Goal: Task Accomplishment & Management: Complete application form

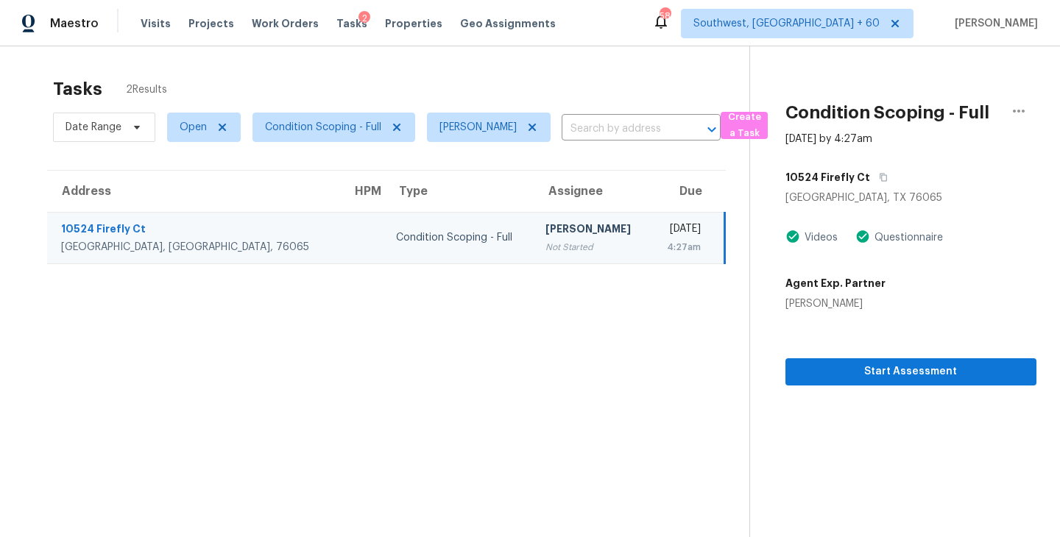
click at [396, 237] on div "Condition Scoping - Full" at bounding box center [459, 237] width 126 height 15
click at [922, 374] on span "Start Assessment" at bounding box center [910, 372] width 227 height 18
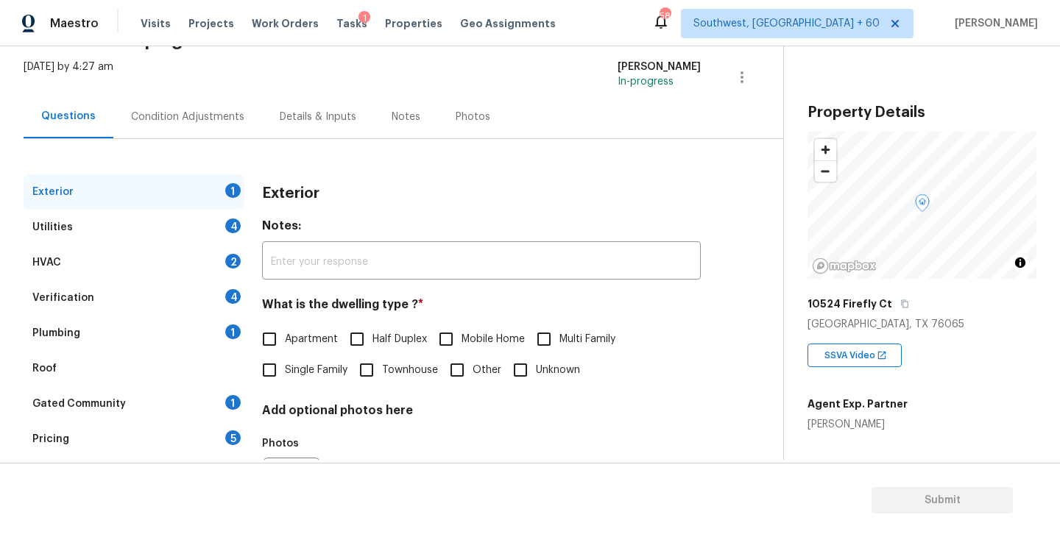
scroll to position [132, 0]
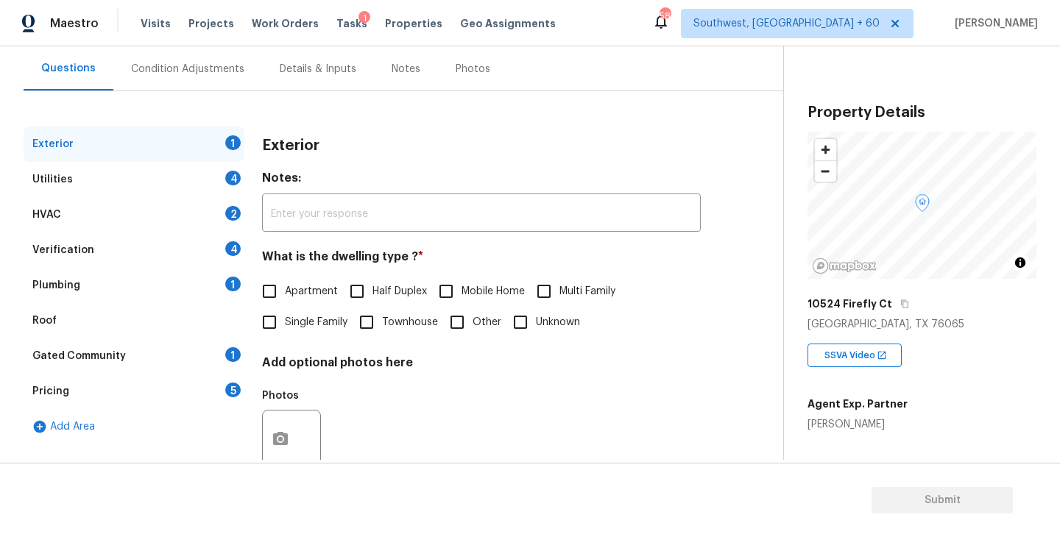
click at [332, 327] on span "Single Family" at bounding box center [316, 322] width 63 height 15
click at [285, 327] on input "Single Family" at bounding box center [269, 322] width 31 height 31
checkbox input "true"
click at [192, 177] on div "Utilities 4" at bounding box center [134, 179] width 221 height 35
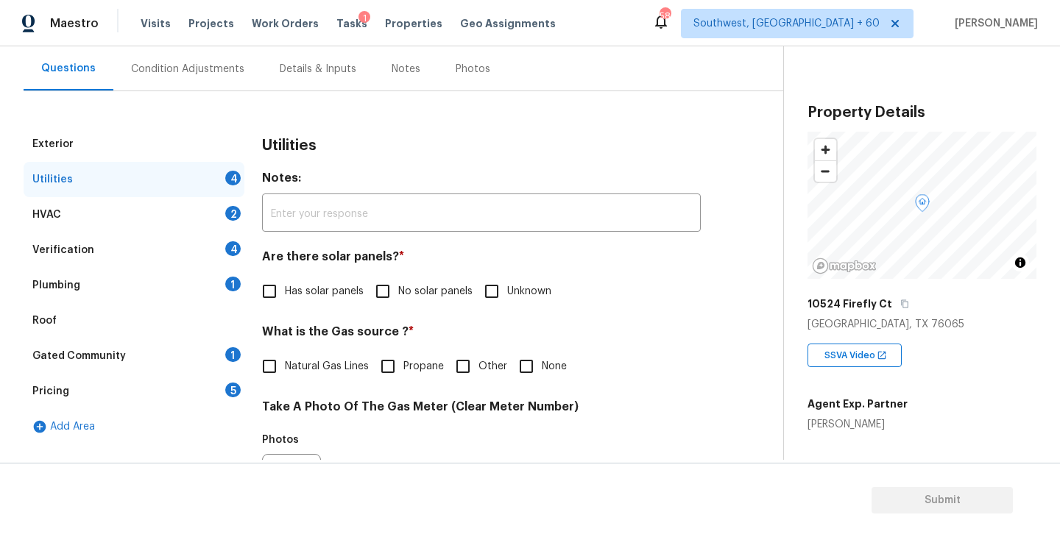
click at [417, 283] on label "No solar panels" at bounding box center [419, 291] width 105 height 31
click at [398, 283] on input "No solar panels" at bounding box center [382, 291] width 31 height 31
checkbox input "true"
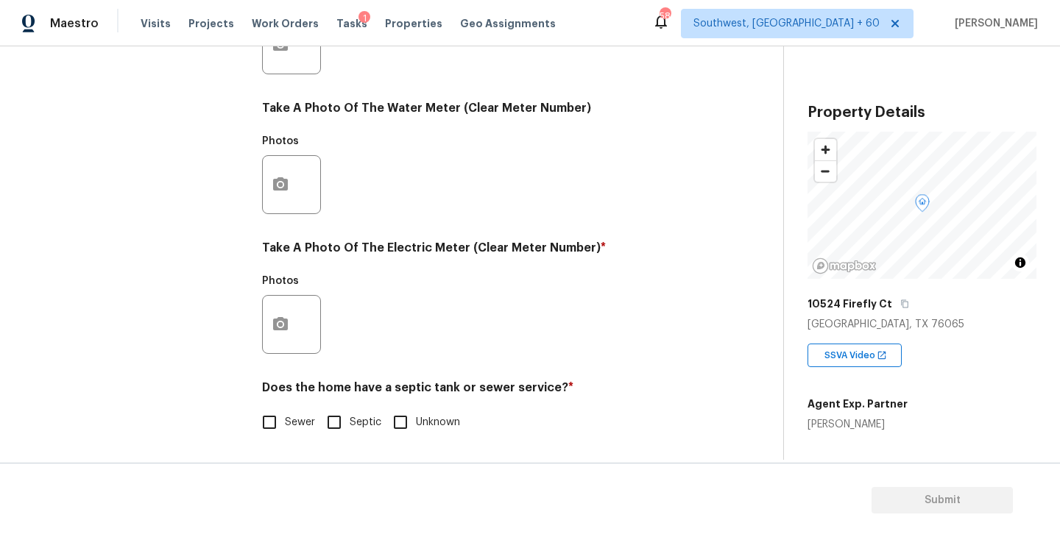
click at [305, 419] on span "Sewer" at bounding box center [300, 422] width 30 height 15
click at [285, 419] on input "Sewer" at bounding box center [269, 422] width 31 height 31
checkbox input "true"
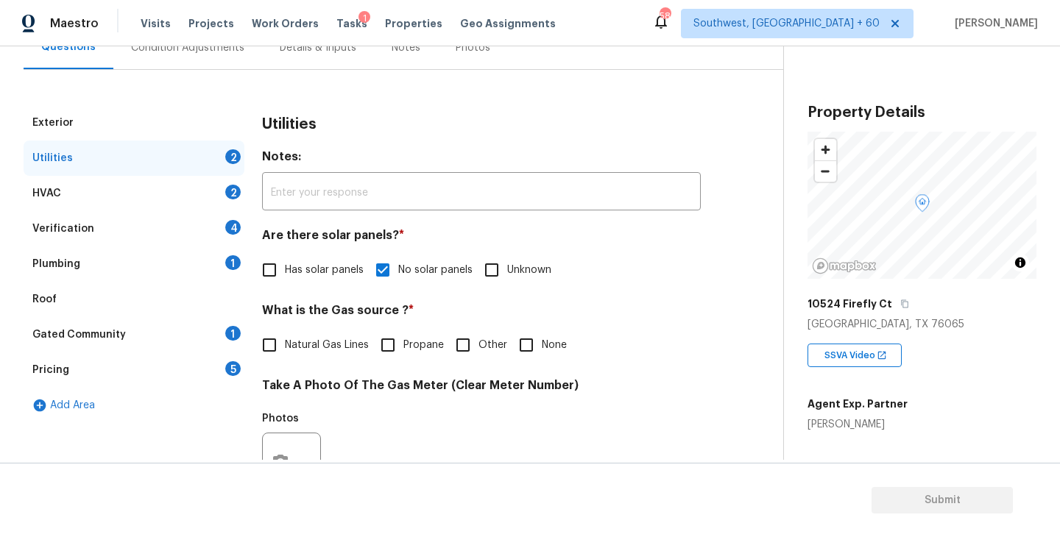
click at [214, 263] on div "Plumbing 1" at bounding box center [134, 264] width 221 height 35
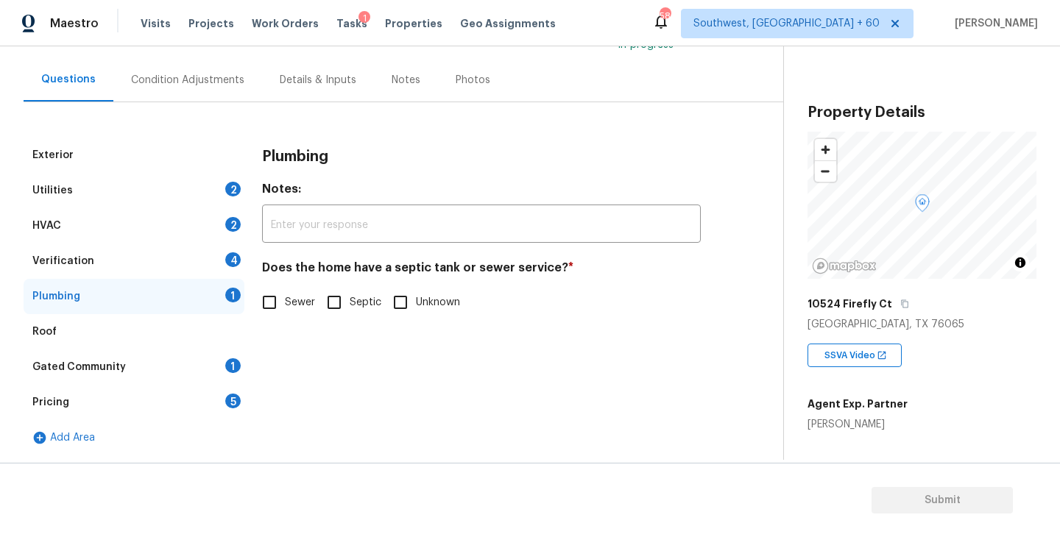
click at [314, 306] on div "Sewer Septic Unknown" at bounding box center [481, 302] width 439 height 31
click at [302, 303] on span "Sewer" at bounding box center [300, 302] width 30 height 15
click at [285, 303] on input "Sewer" at bounding box center [269, 302] width 31 height 31
checkbox input "true"
click at [202, 369] on div "Gated Community 1" at bounding box center [134, 367] width 221 height 35
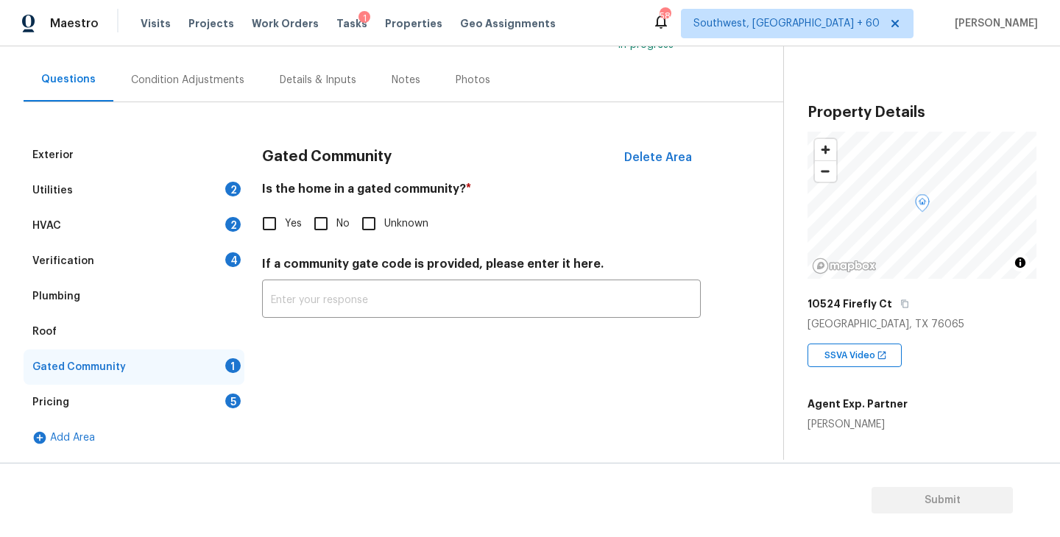
click at [337, 229] on span "No" at bounding box center [342, 223] width 13 height 15
click at [336, 229] on input "No" at bounding box center [320, 223] width 31 height 31
checkbox input "true"
click at [217, 79] on div "Condition Adjustments" at bounding box center [187, 80] width 113 height 15
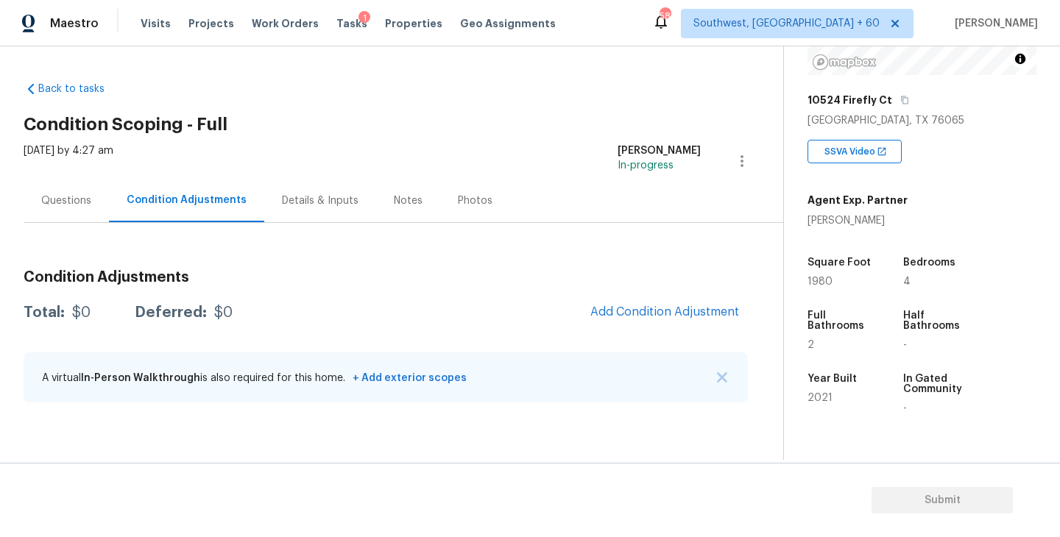
scroll to position [77, 0]
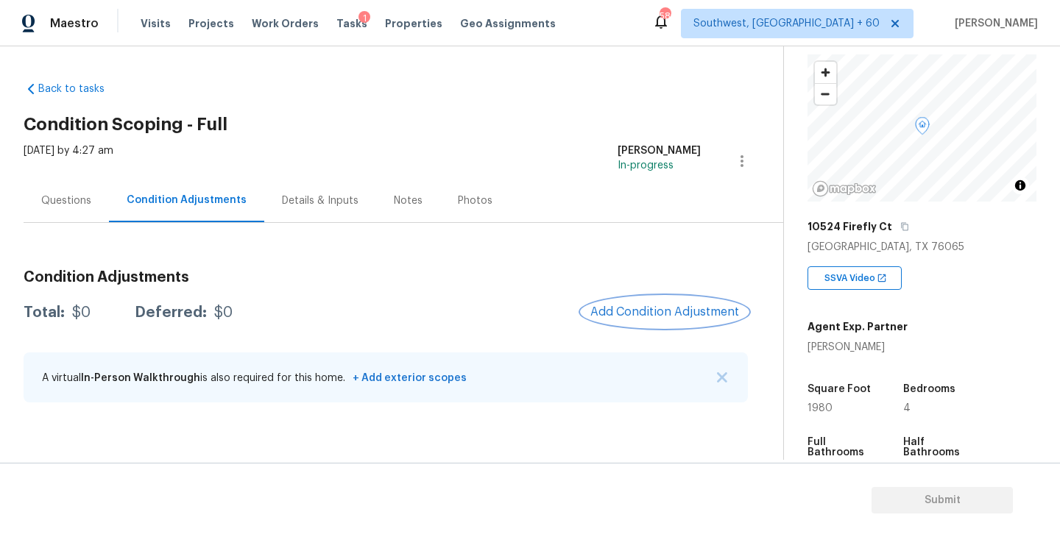
click at [606, 302] on button "Add Condition Adjustment" at bounding box center [664, 312] width 166 height 31
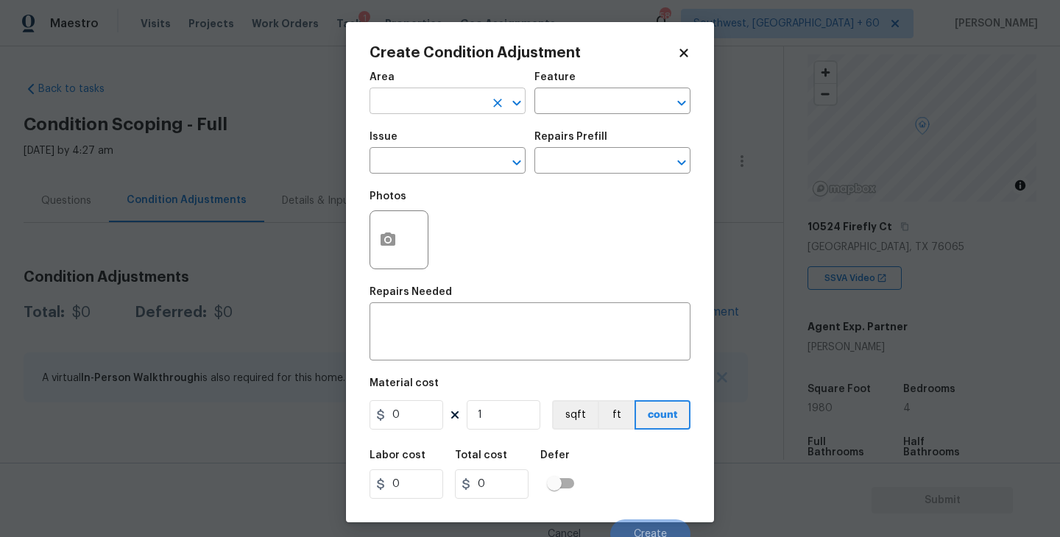
click at [404, 99] on input "text" at bounding box center [426, 102] width 115 height 23
click at [411, 152] on li "Interior Overall" at bounding box center [447, 160] width 156 height 24
type input "Interior Overall"
click at [542, 94] on input "text" at bounding box center [591, 102] width 115 height 23
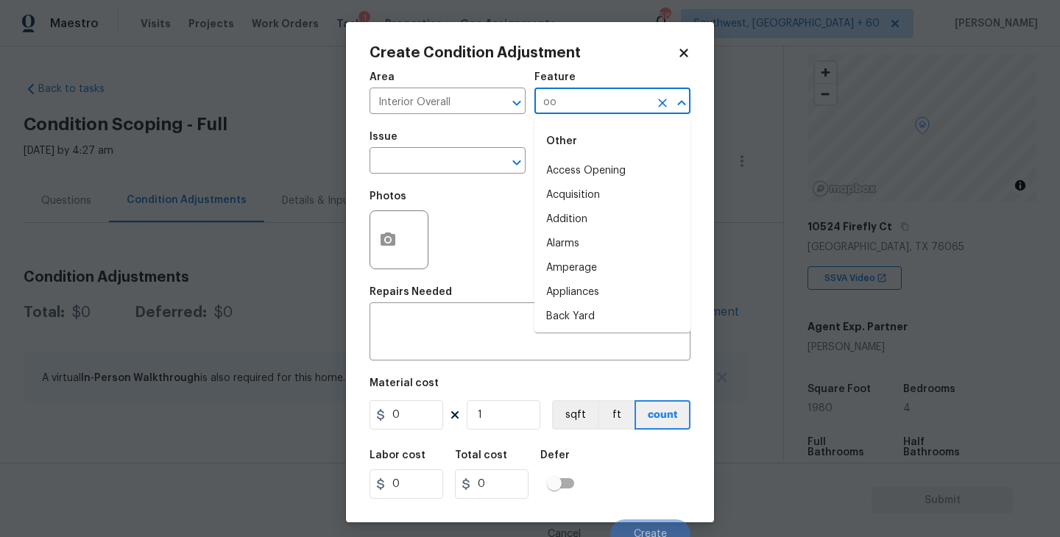
type input "ood"
click at [595, 181] on li "Odor" at bounding box center [612, 171] width 156 height 24
type input "Odor"
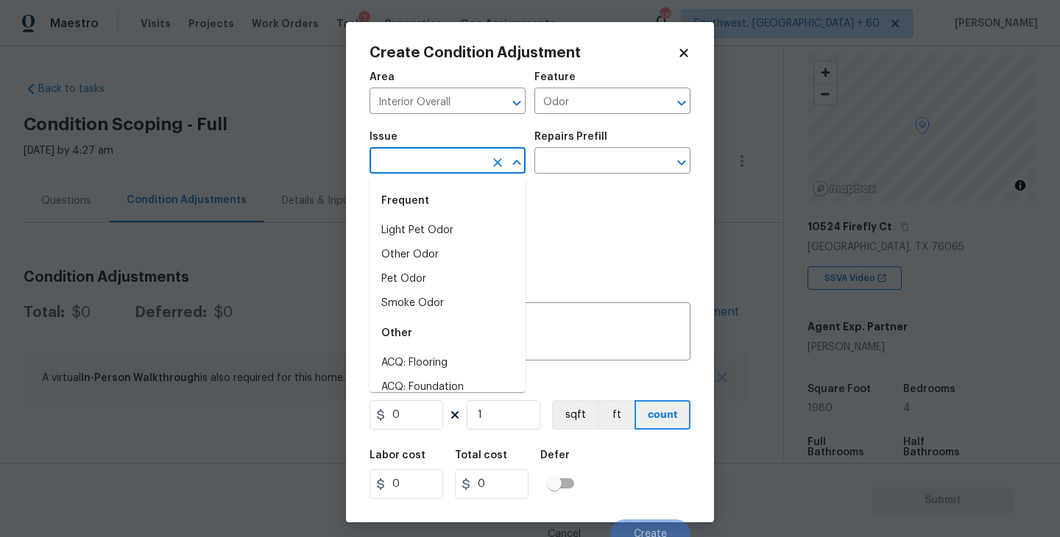
click at [470, 166] on input "text" at bounding box center [426, 162] width 115 height 23
click at [467, 229] on li "Light Pet Odor" at bounding box center [447, 231] width 156 height 24
type input "Light Pet Odor"
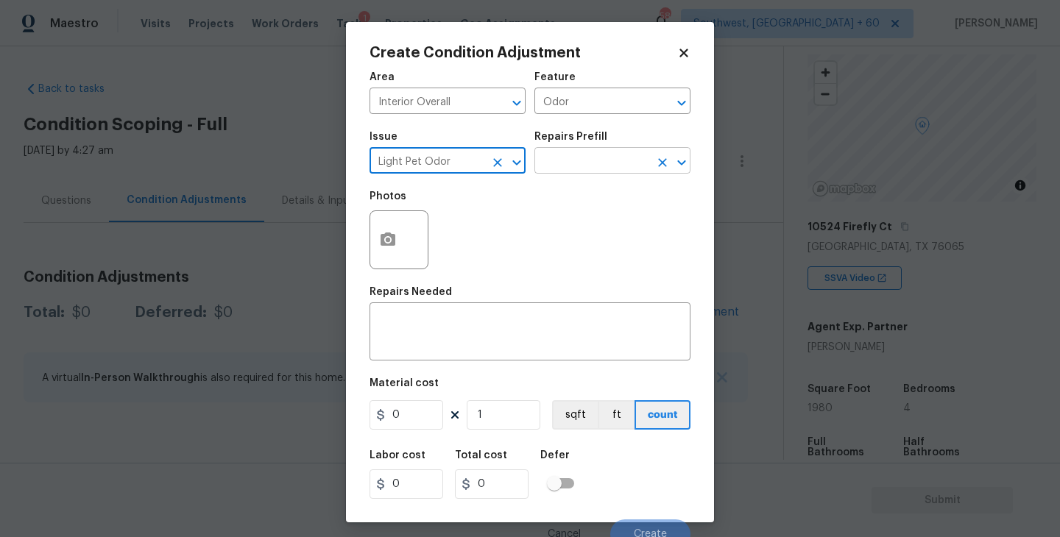
click at [581, 171] on input "text" at bounding box center [591, 162] width 115 height 23
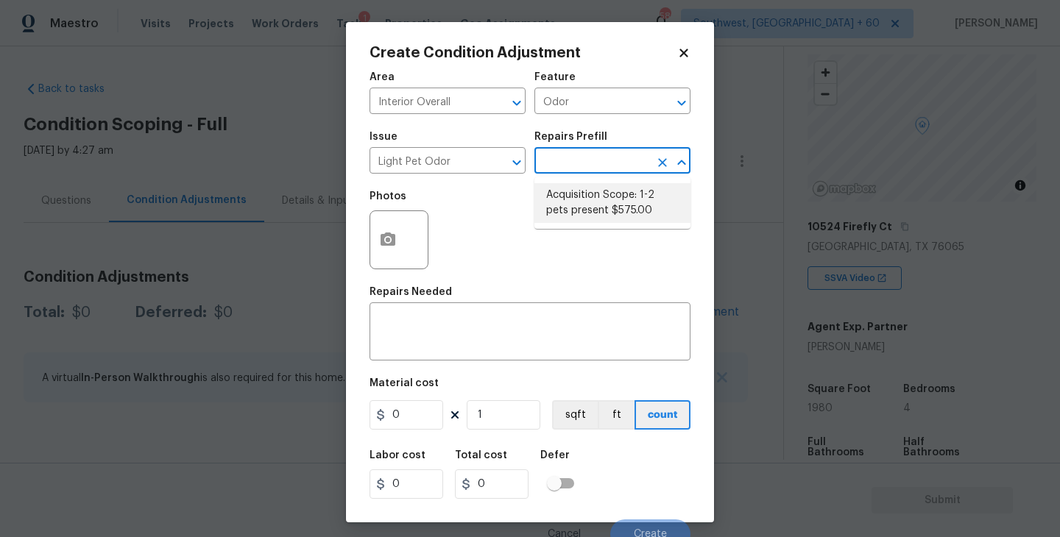
click at [581, 206] on li "Acquisition Scope: 1-2 pets present $575.00" at bounding box center [612, 203] width 156 height 40
type textarea "Acquisition Scope: 1-2 pets present"
type input "575"
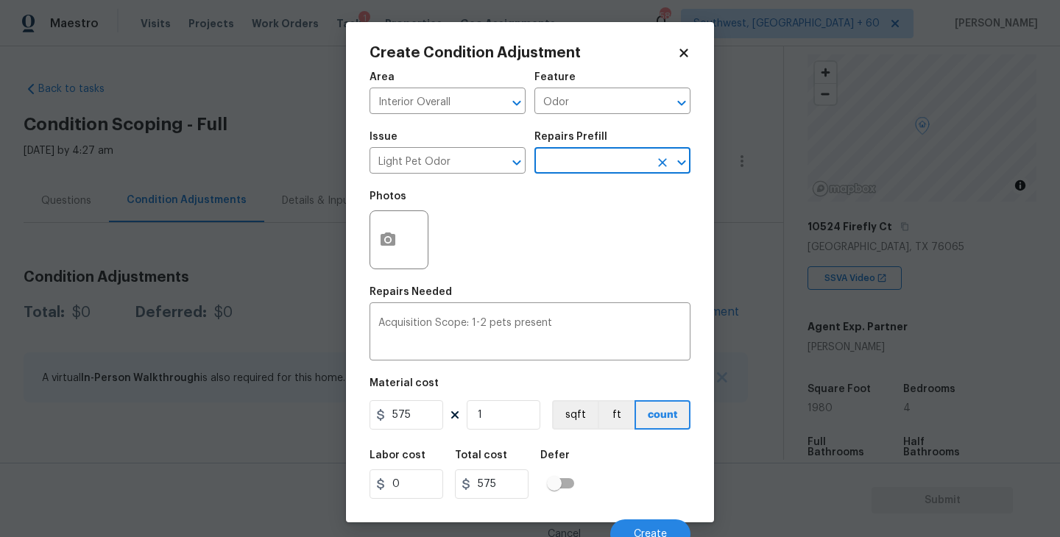
scroll to position [13, 0]
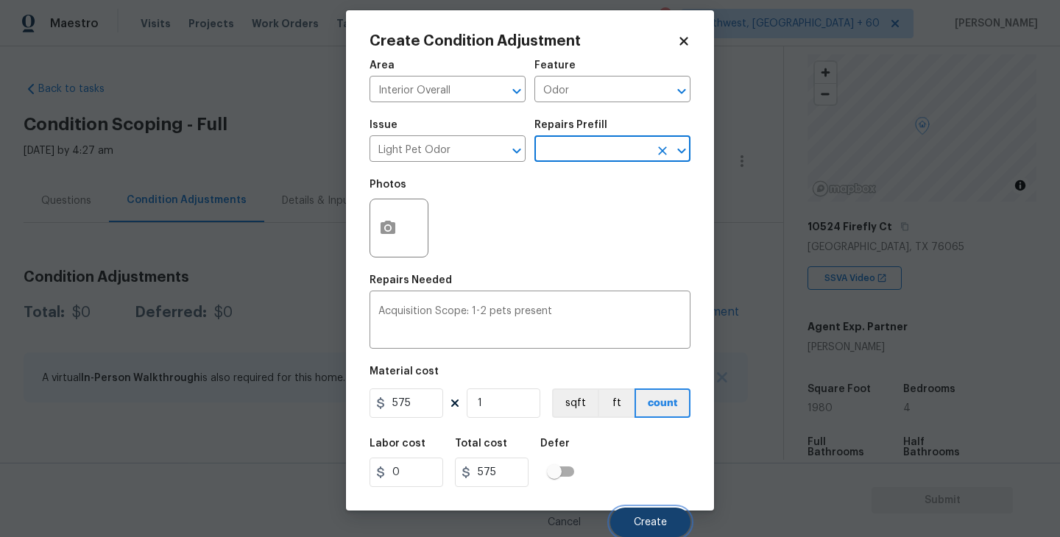
click at [648, 508] on button "Create" at bounding box center [650, 522] width 80 height 29
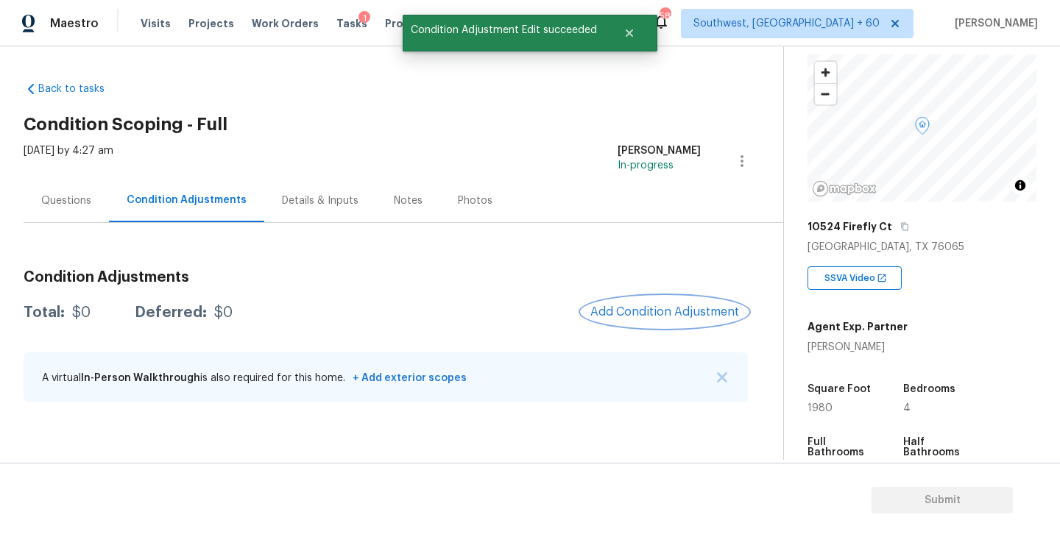
scroll to position [0, 0]
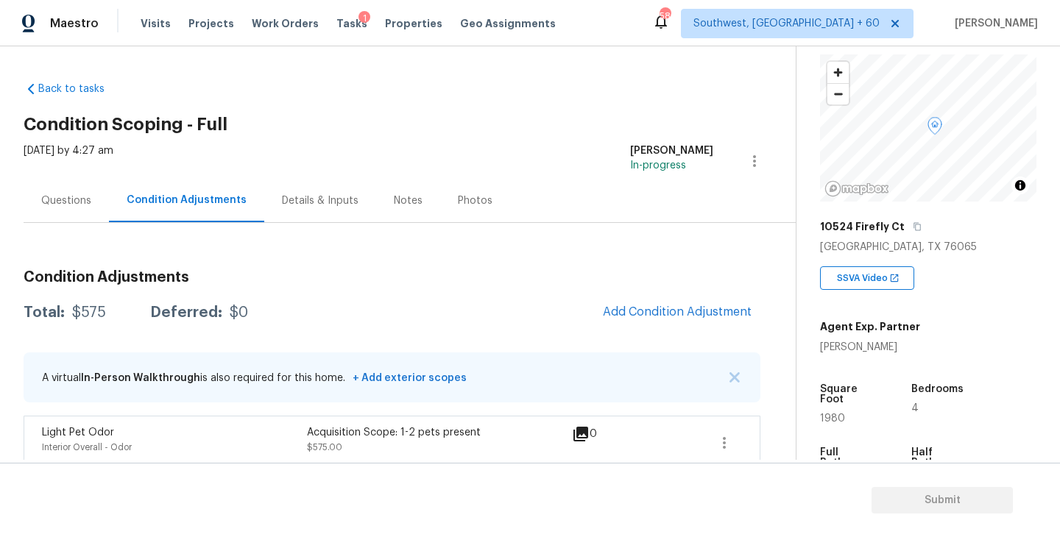
click at [662, 278] on h3 "Condition Adjustments" at bounding box center [392, 277] width 737 height 15
click at [659, 294] on div "Condition Adjustments Total: $575 Deferred: $0 Add Condition Adjustment A virtu…" at bounding box center [392, 364] width 737 height 212
click at [653, 310] on span "Add Condition Adjustment" at bounding box center [677, 311] width 149 height 13
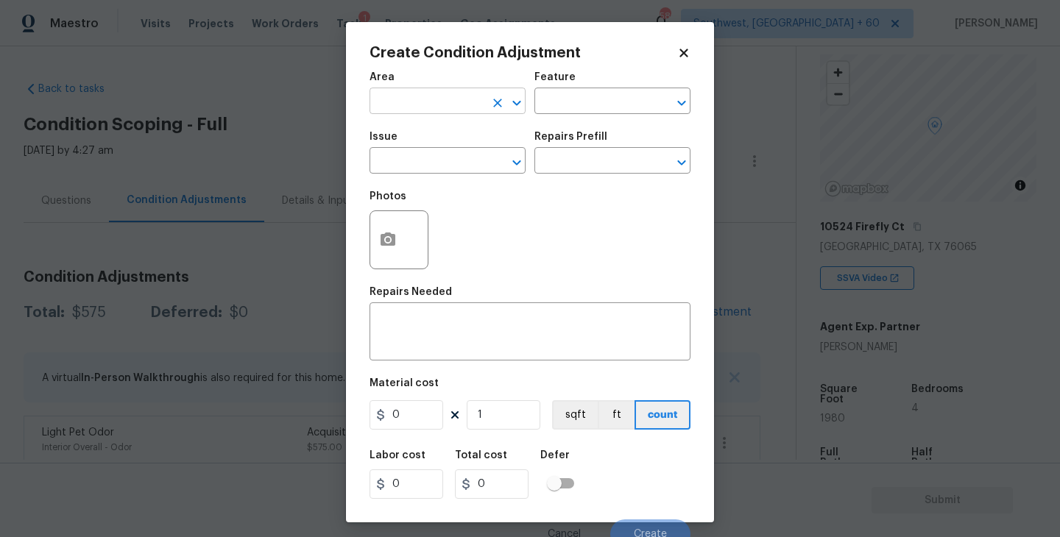
click at [434, 91] on input "text" at bounding box center [426, 102] width 115 height 23
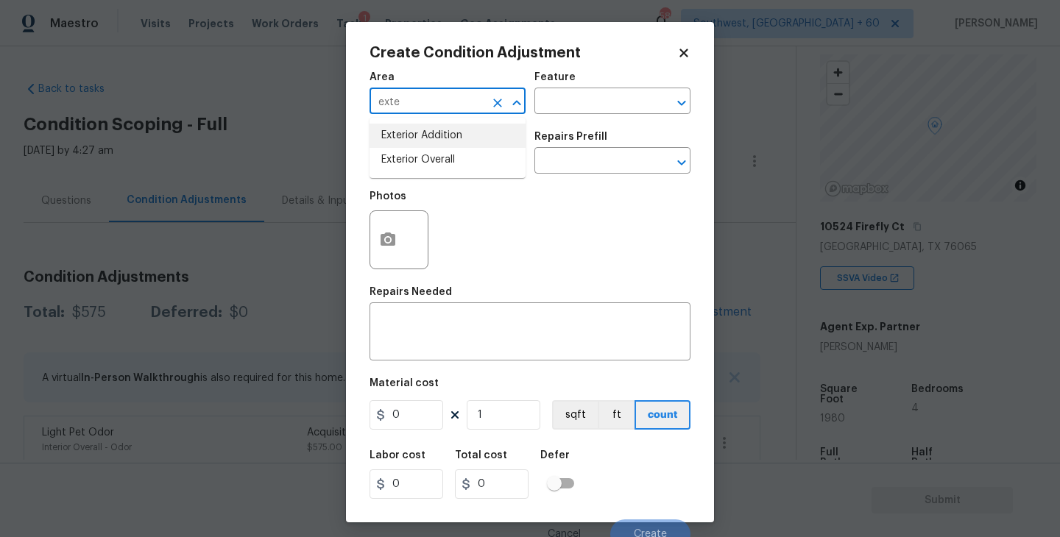
click at [442, 151] on li "Exterior Overall" at bounding box center [447, 160] width 156 height 24
type input "Exterior Overall"
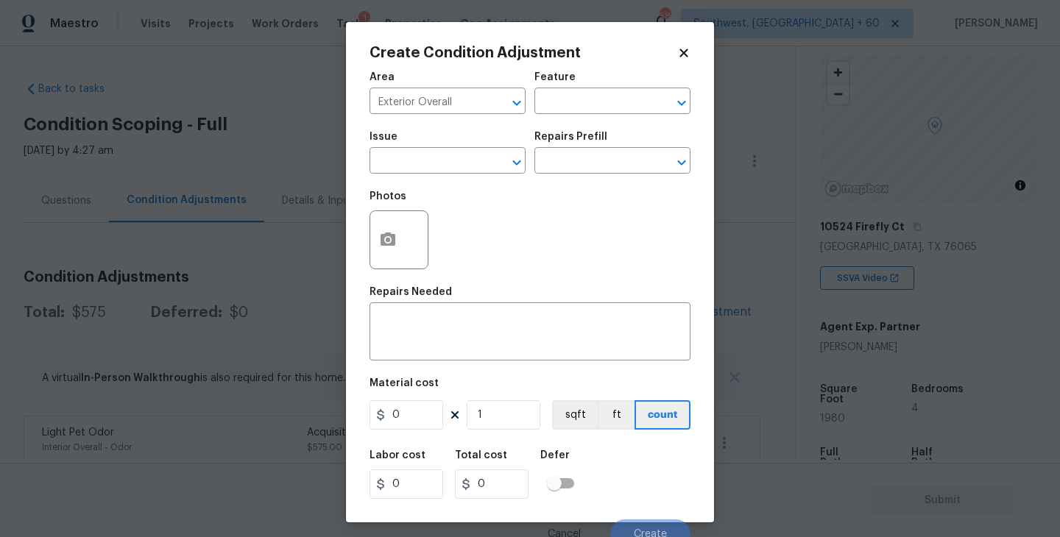
click at [542, 124] on div "Issue ​ Repairs Prefill ​" at bounding box center [529, 153] width 321 height 60
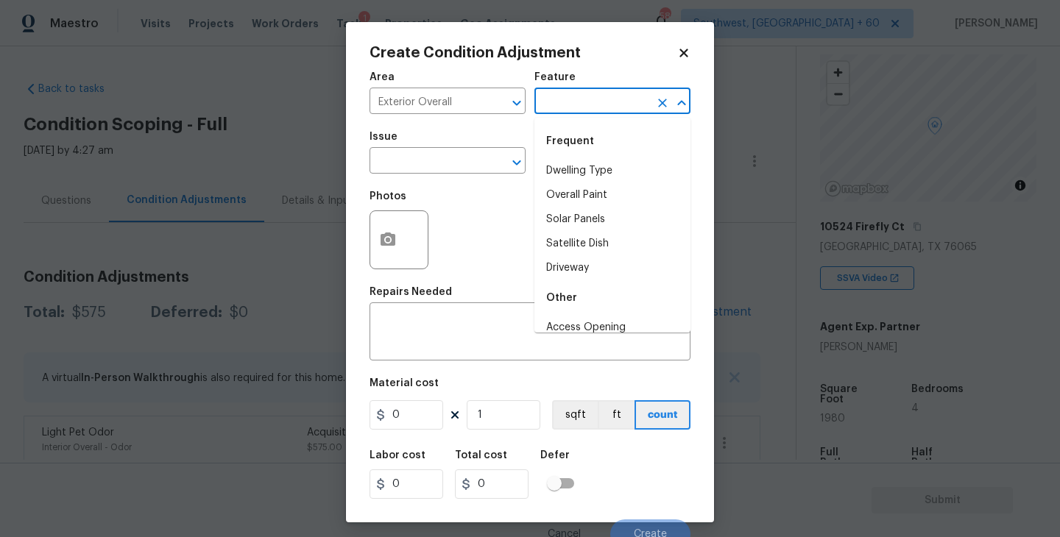
click at [561, 113] on input "text" at bounding box center [591, 102] width 115 height 23
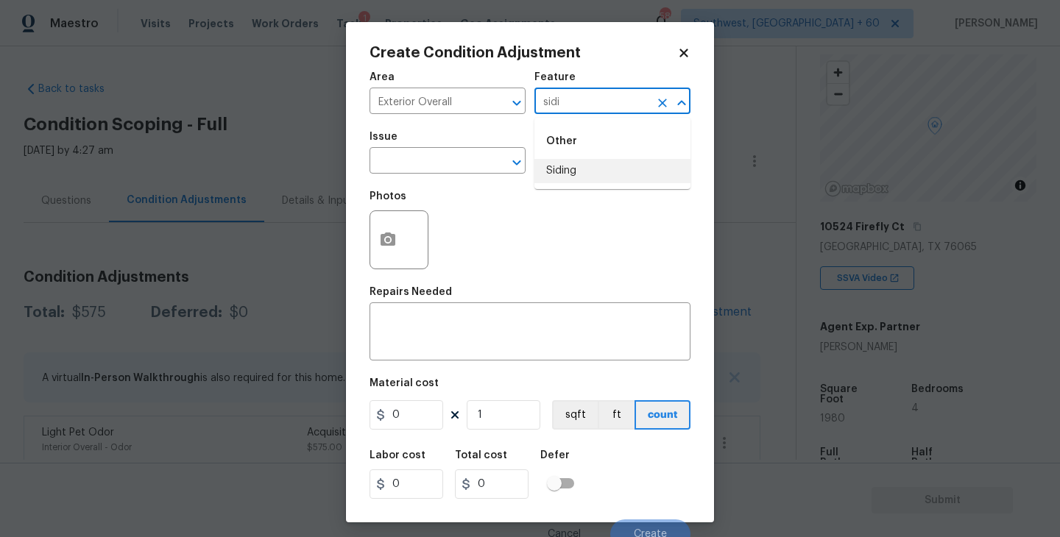
click at [559, 162] on li "Siding" at bounding box center [612, 171] width 156 height 24
click at [485, 171] on div "​" at bounding box center [447, 162] width 156 height 23
type input "Siding"
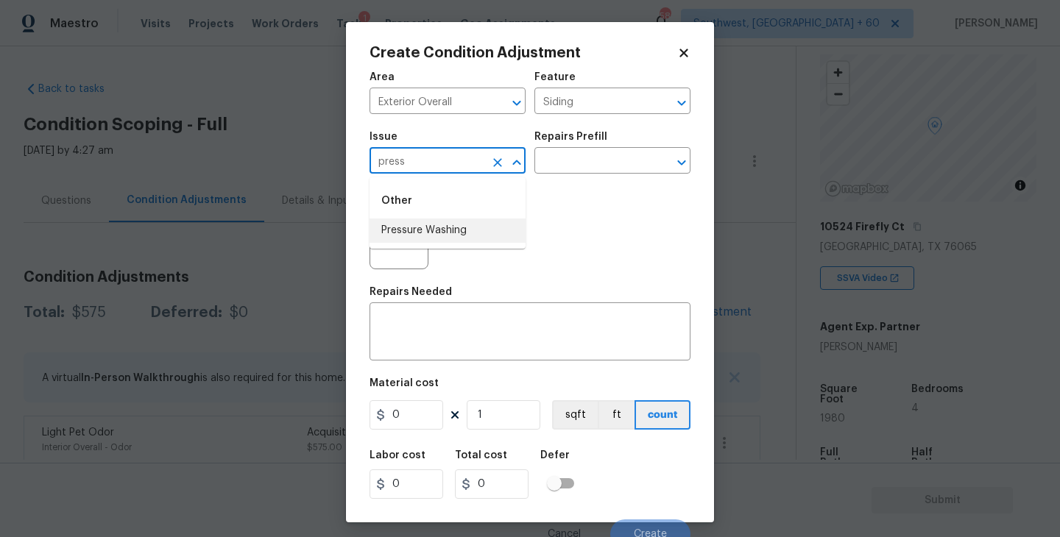
click at [489, 233] on li "Pressure Washing" at bounding box center [447, 231] width 156 height 24
type input "Pressure Washing"
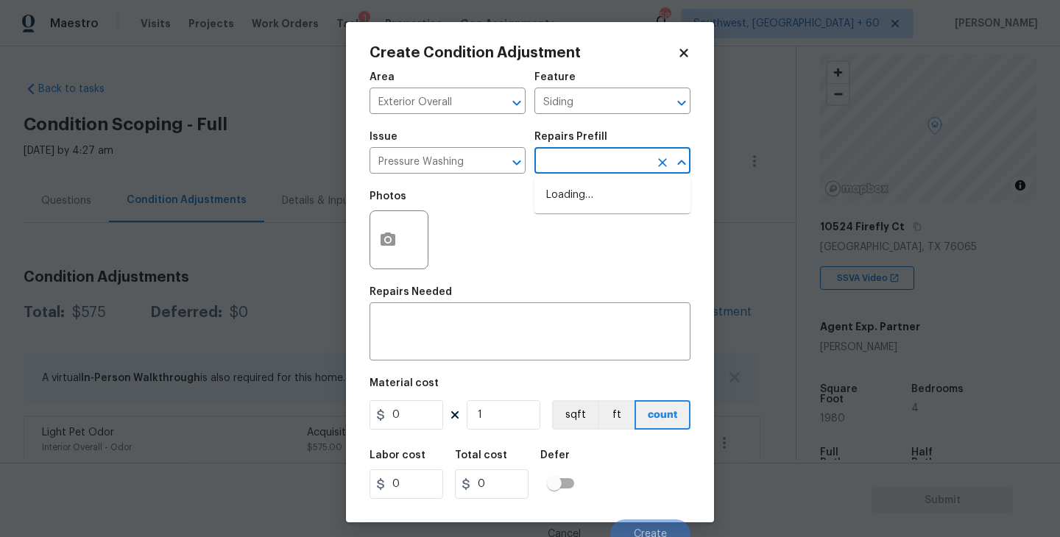
click at [607, 160] on input "text" at bounding box center [591, 162] width 115 height 23
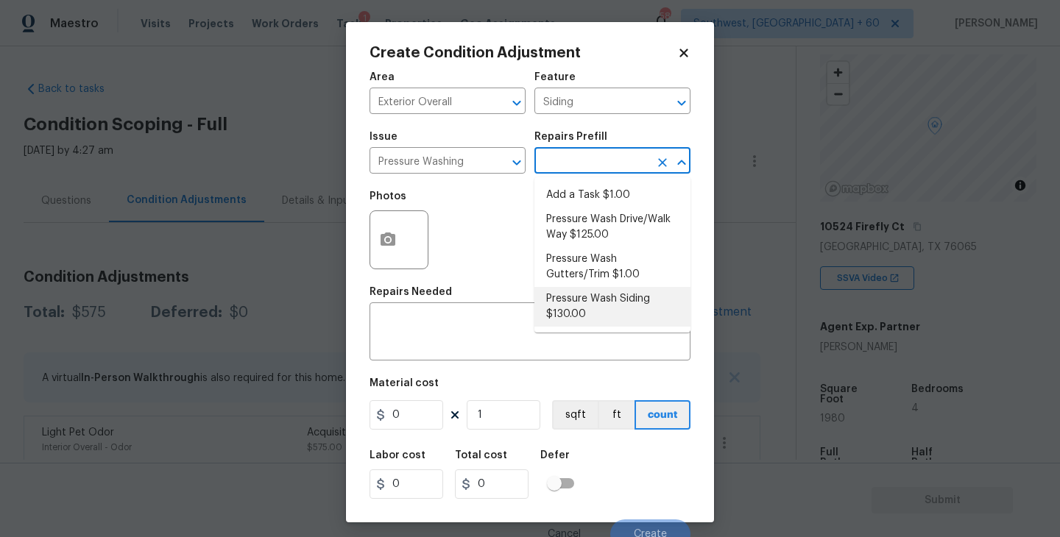
click at [584, 311] on li "Pressure Wash Siding $130.00" at bounding box center [612, 307] width 156 height 40
type textarea "Protect areas as needed for pressure washing. Pressure wash the siding on the h…"
type input "130"
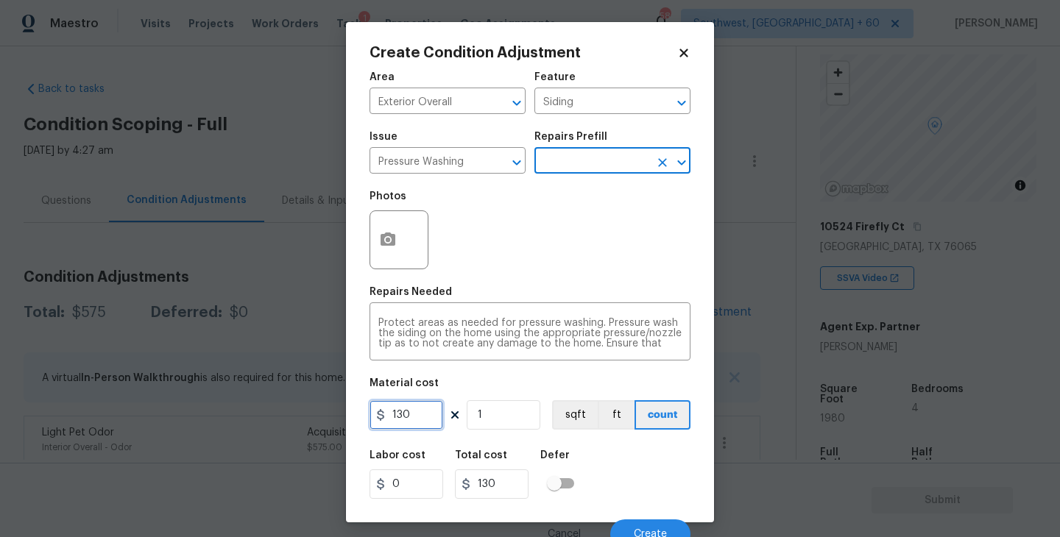
drag, startPoint x: 397, startPoint y: 415, endPoint x: 302, endPoint y: 420, distance: 95.8
click at [302, 420] on div "Create Condition Adjustment Area Exterior Overall ​ Feature Siding ​ Issue Pres…" at bounding box center [530, 268] width 1060 height 537
type input "200"
click at [399, 255] on button "button" at bounding box center [387, 239] width 35 height 57
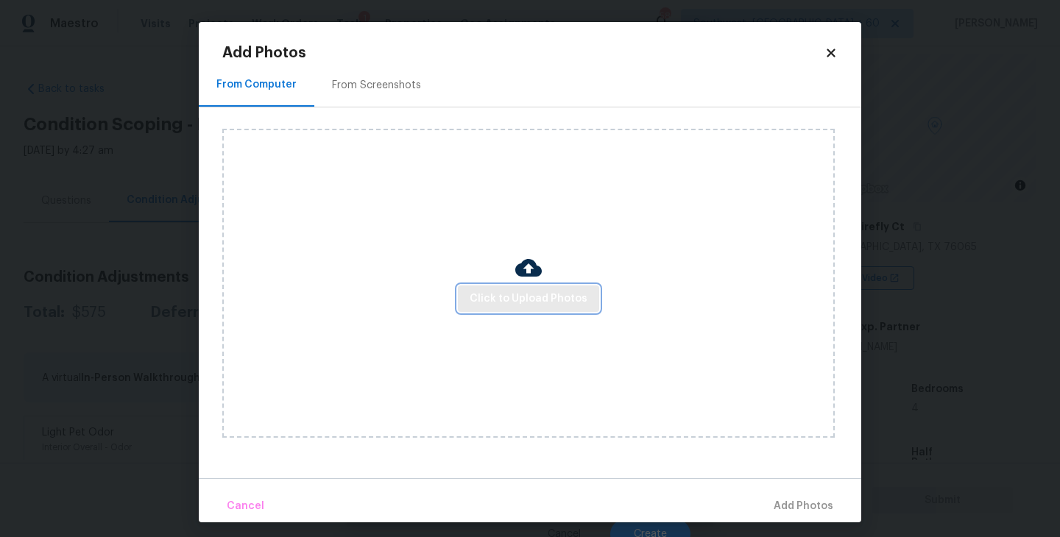
click at [539, 311] on button "Click to Upload Photos" at bounding box center [528, 299] width 141 height 27
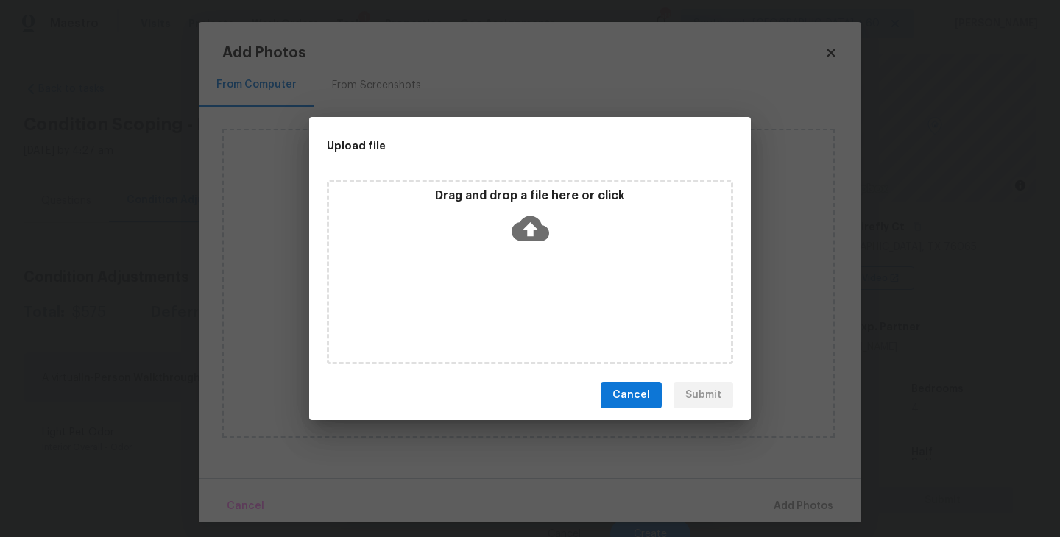
click at [557, 244] on div "Drag and drop a file here or click" at bounding box center [530, 219] width 402 height 63
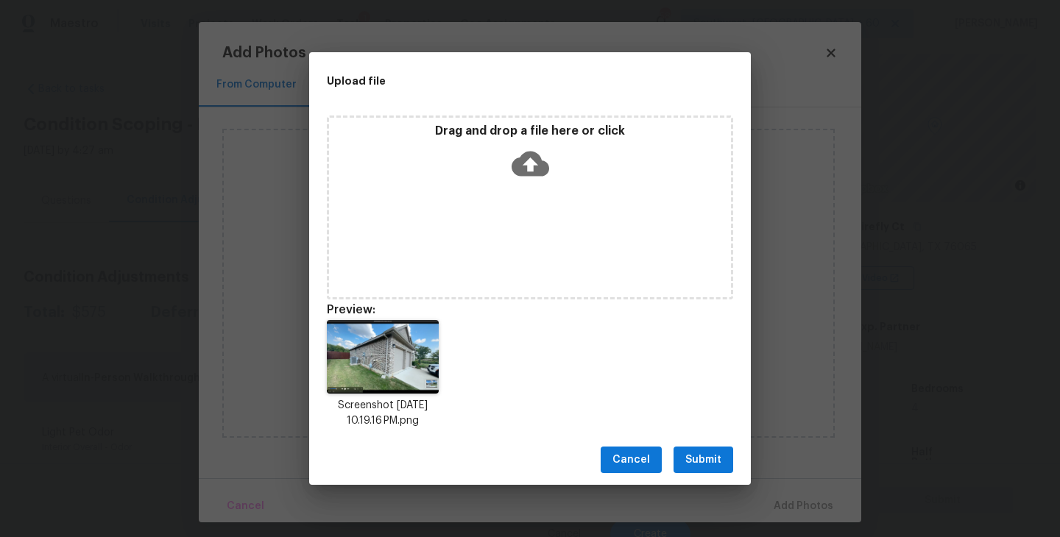
click at [699, 472] on button "Submit" at bounding box center [703, 460] width 60 height 27
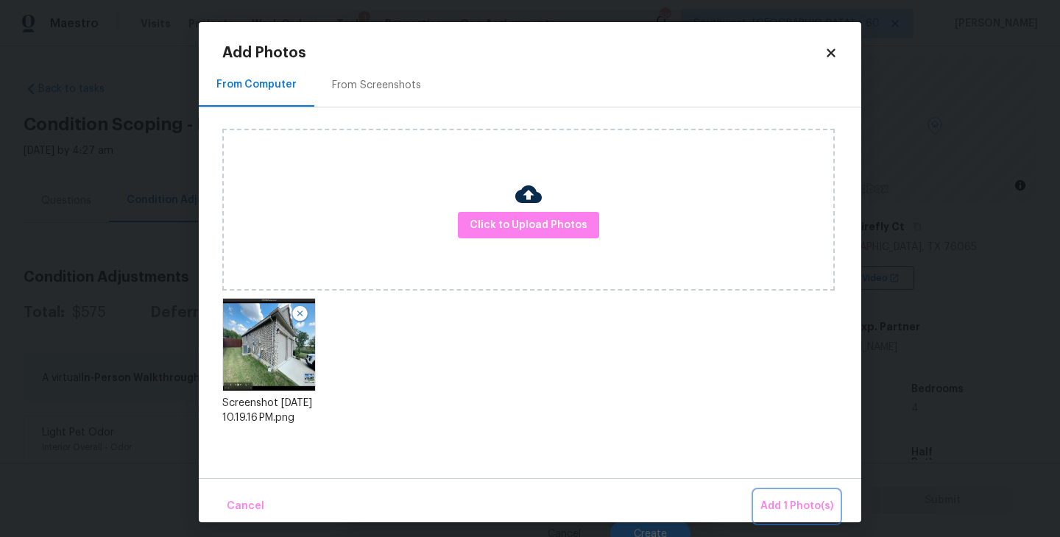
click at [777, 508] on span "Add 1 Photo(s)" at bounding box center [796, 506] width 73 height 18
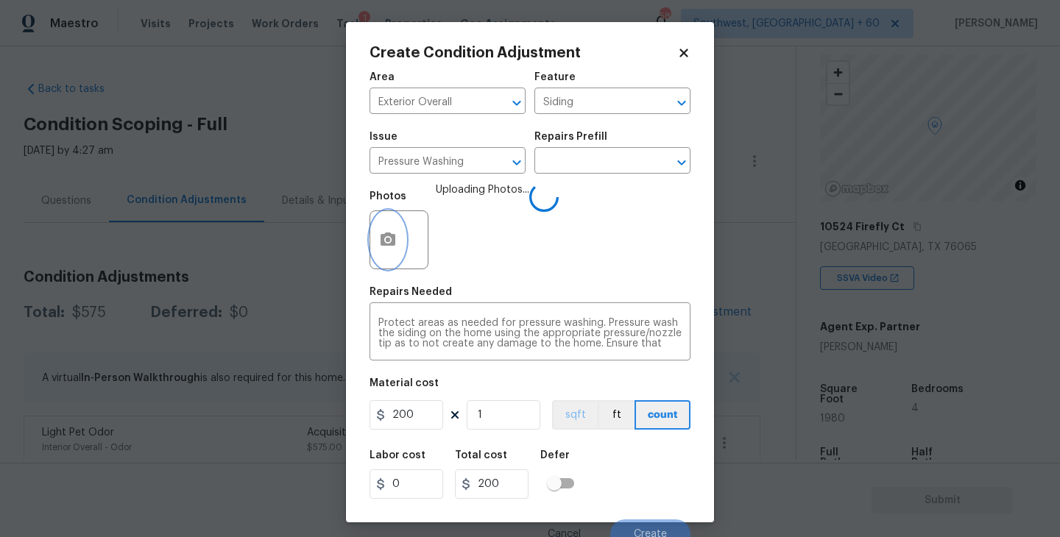
scroll to position [13, 0]
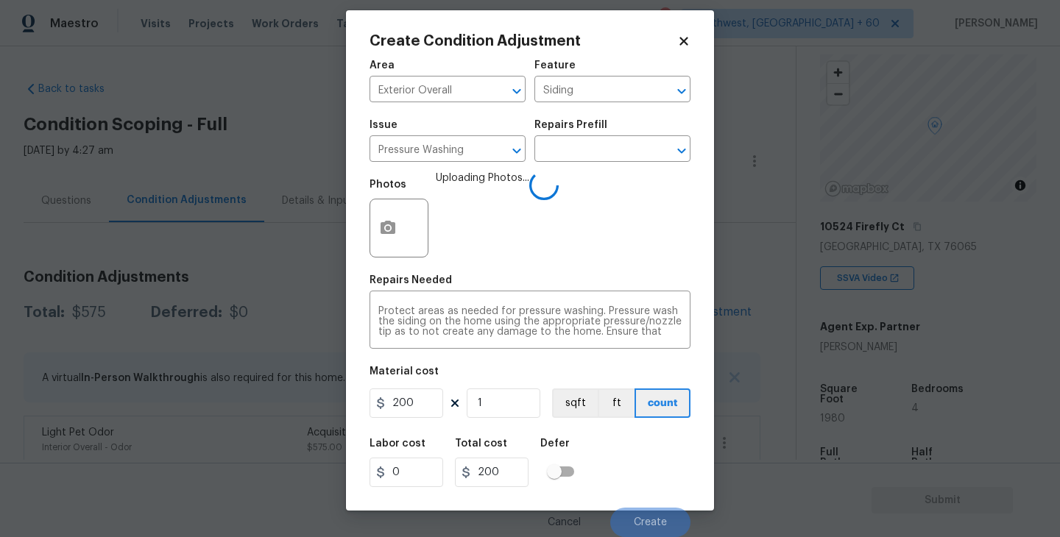
click at [633, 467] on div "Labor cost 0 Total cost 200 Defer" at bounding box center [529, 463] width 321 height 66
click at [657, 464] on div "Labor cost 0 Total cost 200 Defer" at bounding box center [529, 463] width 321 height 66
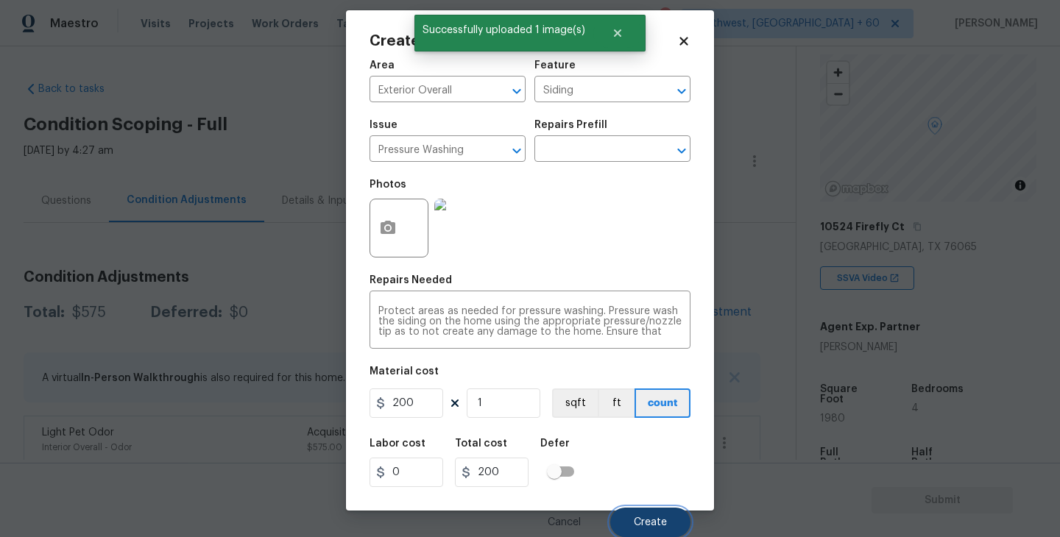
click at [672, 520] on button "Create" at bounding box center [650, 522] width 80 height 29
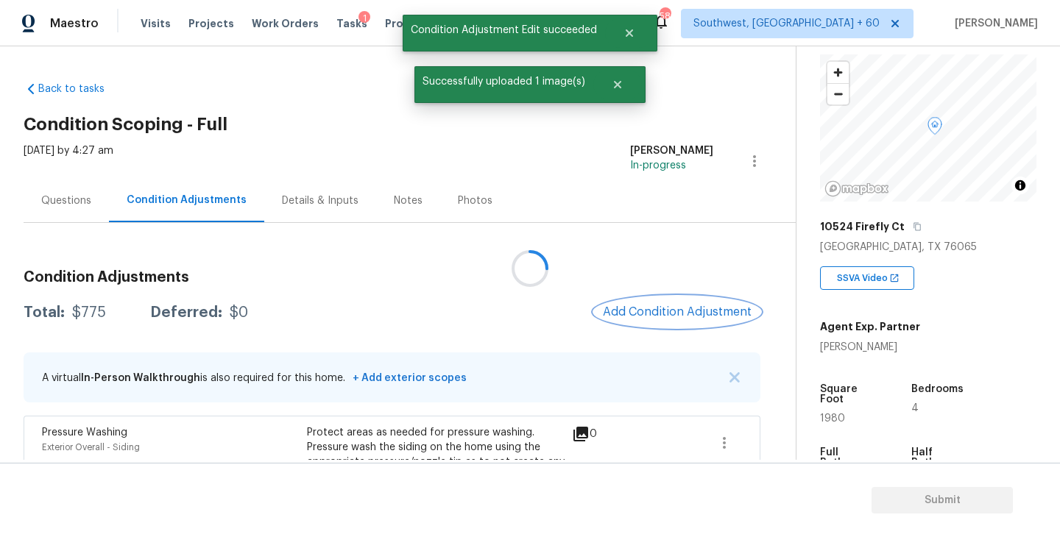
scroll to position [0, 0]
click at [664, 304] on button "Add Condition Adjustment" at bounding box center [677, 312] width 166 height 31
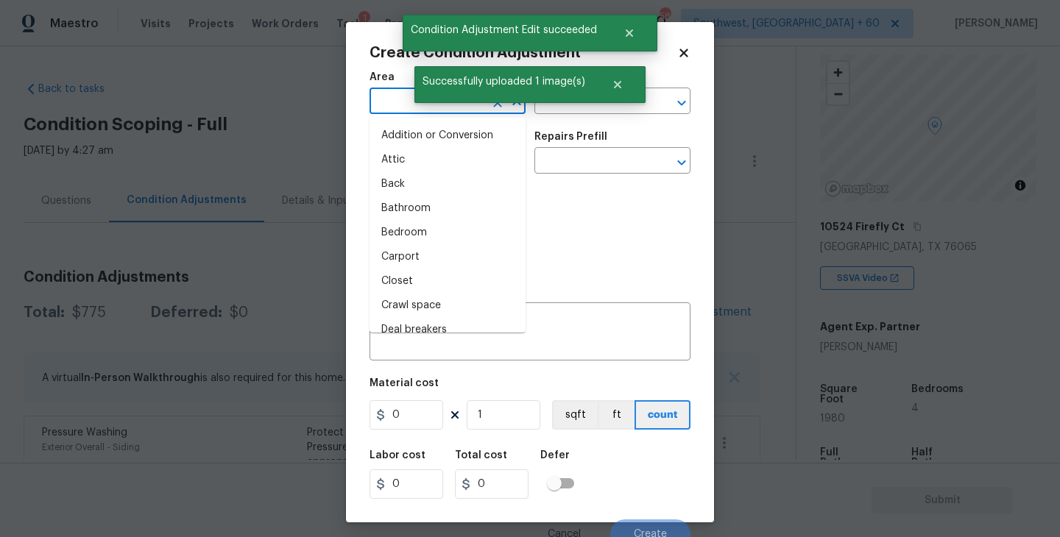
click at [400, 102] on input "text" at bounding box center [426, 102] width 115 height 23
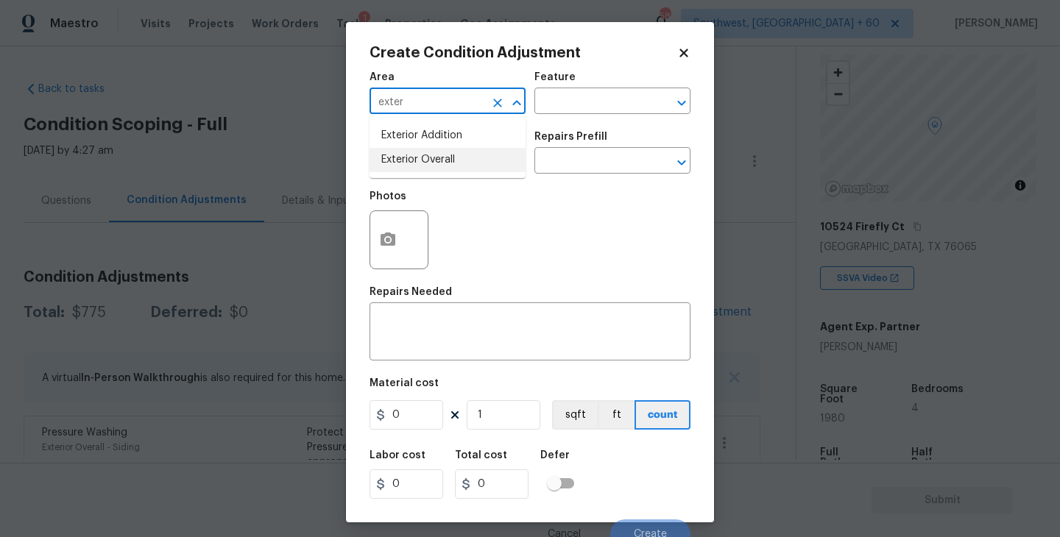
click at [419, 160] on li "Exterior Overall" at bounding box center [447, 160] width 156 height 24
type input "Exterior Overall"
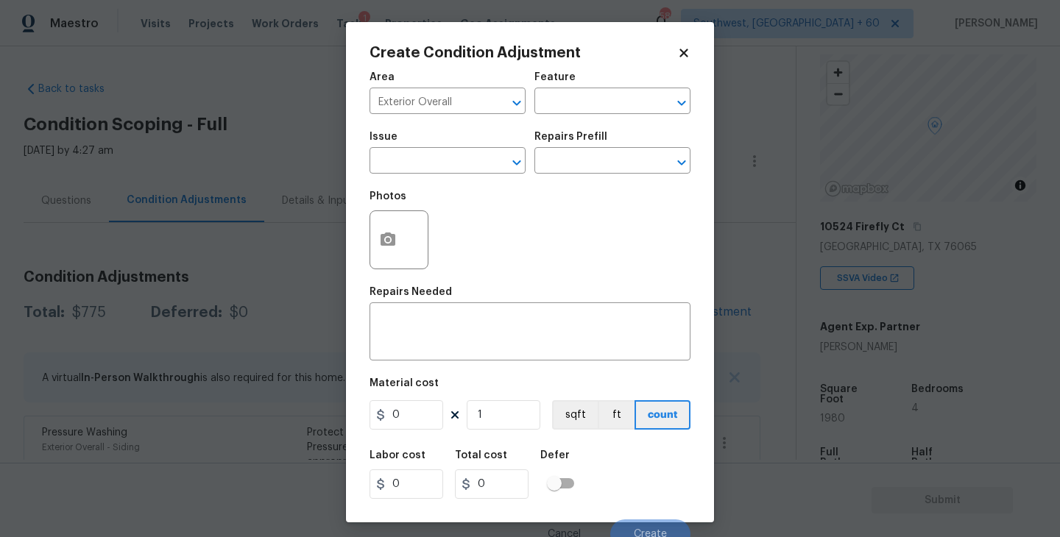
click at [570, 117] on div "Area Exterior Overall ​ Feature ​" at bounding box center [529, 93] width 321 height 60
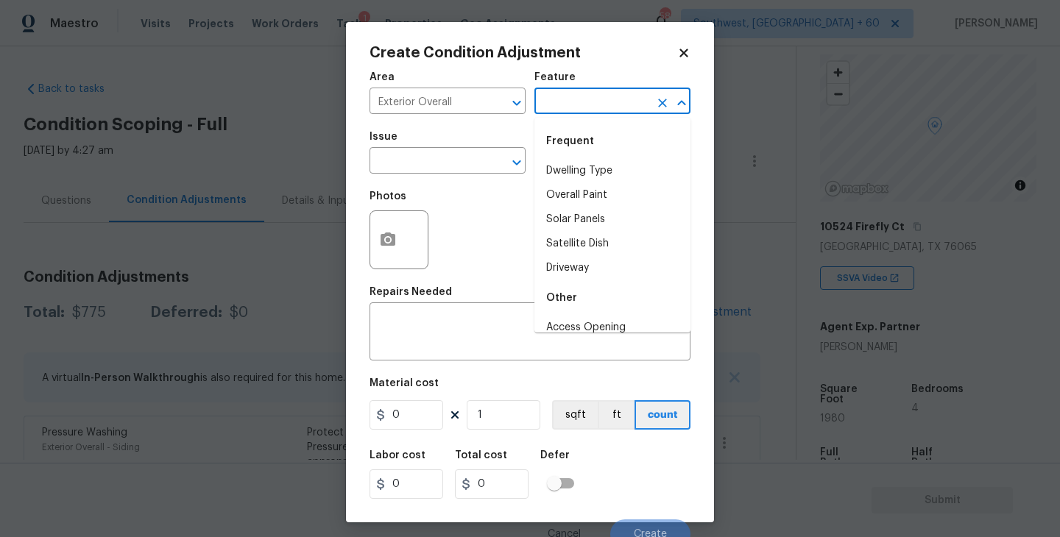
click at [590, 108] on input "text" at bounding box center [591, 102] width 115 height 23
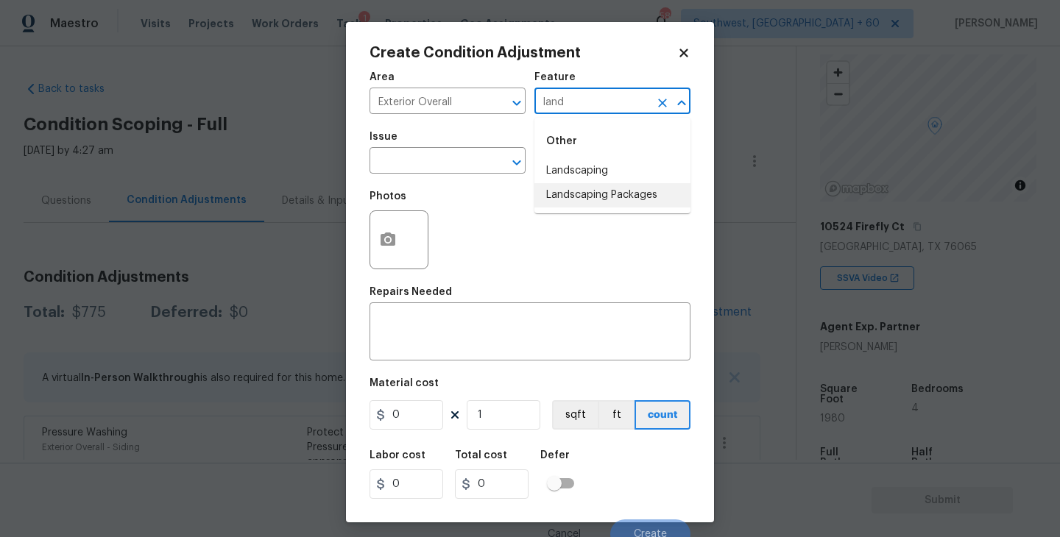
click at [604, 188] on li "Landscaping Packages" at bounding box center [612, 195] width 156 height 24
type input "Landscaping Packages"
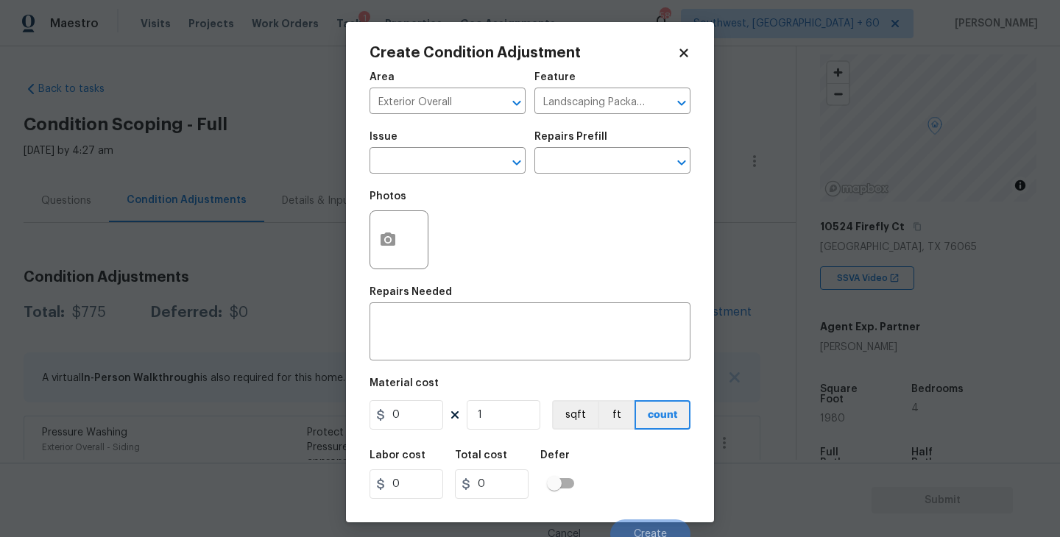
click at [458, 174] on span "Issue ​" at bounding box center [447, 153] width 156 height 60
click at [451, 171] on input "text" at bounding box center [426, 162] width 115 height 23
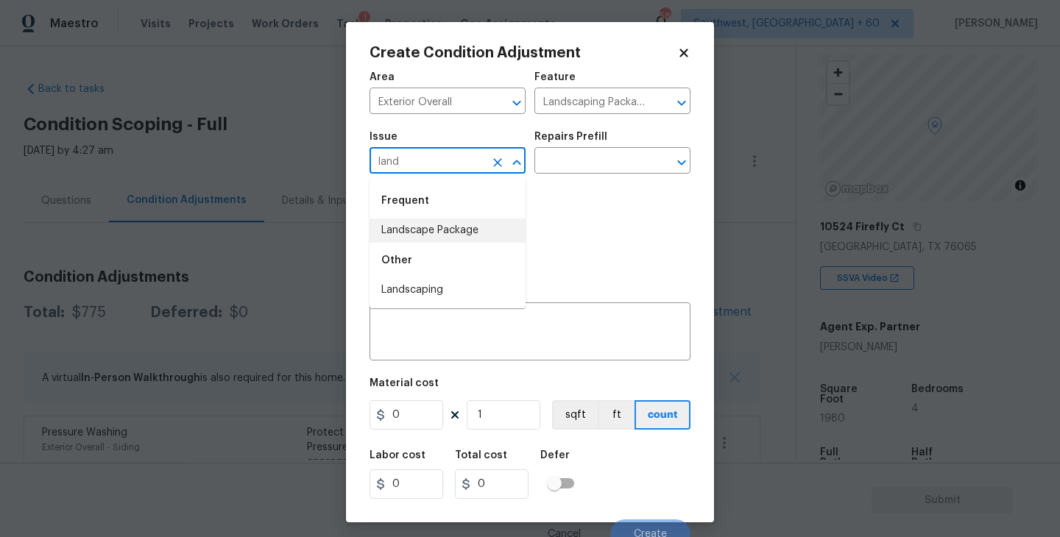
click at [450, 222] on li "Landscape Package" at bounding box center [447, 231] width 156 height 24
type input "Landscape Package"
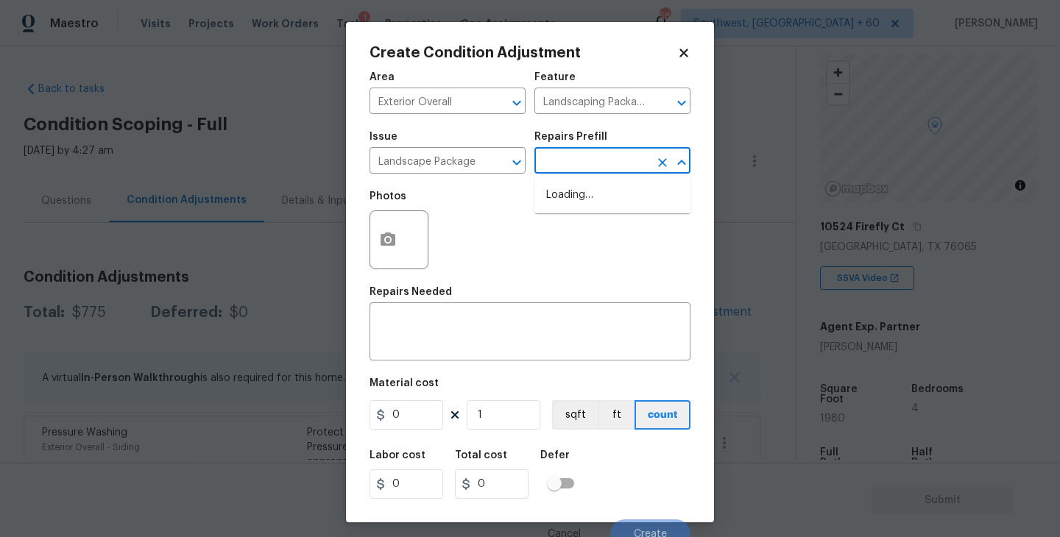
click at [581, 152] on input "text" at bounding box center [591, 162] width 115 height 23
click at [582, 193] on li "Initial landscaping package $60.00" at bounding box center [612, 203] width 156 height 40
type input "Home Readiness Packages"
type textarea "Mowing of grass up to 6" in height. Mow, edge along driveways & sidewalks, trim…"
type input "60"
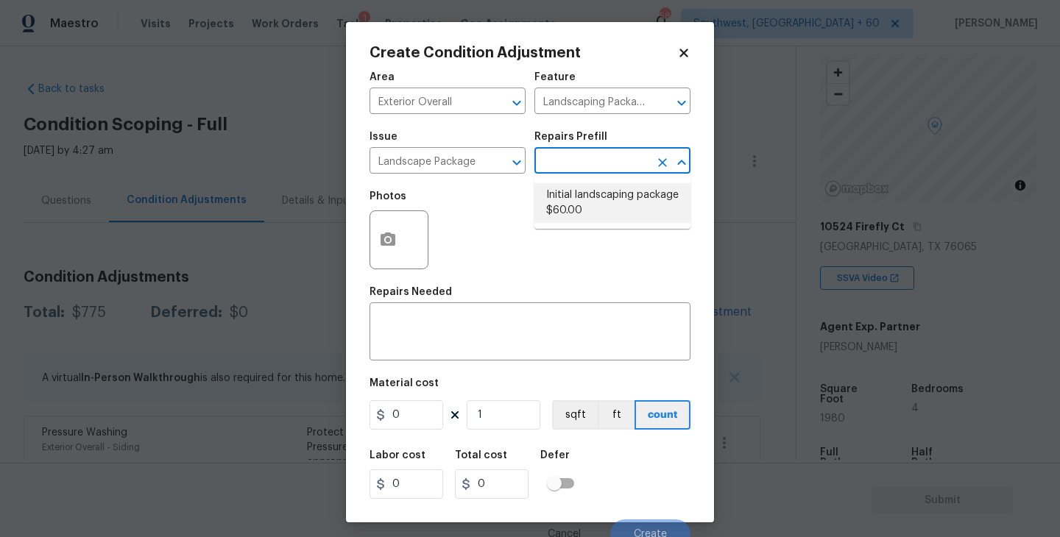
type input "60"
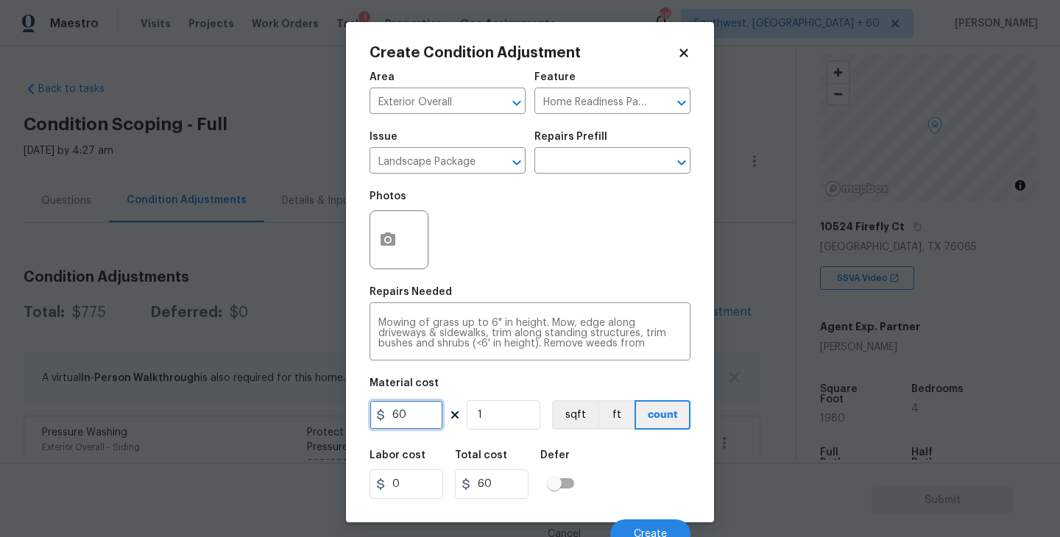
drag, startPoint x: 422, startPoint y: 408, endPoint x: 307, endPoint y: 406, distance: 114.8
click at [314, 410] on div "Create Condition Adjustment Area Exterior Overall ​ Feature Home Readiness Pack…" at bounding box center [530, 268] width 1060 height 537
type input "300"
click at [374, 238] on button "button" at bounding box center [387, 239] width 35 height 57
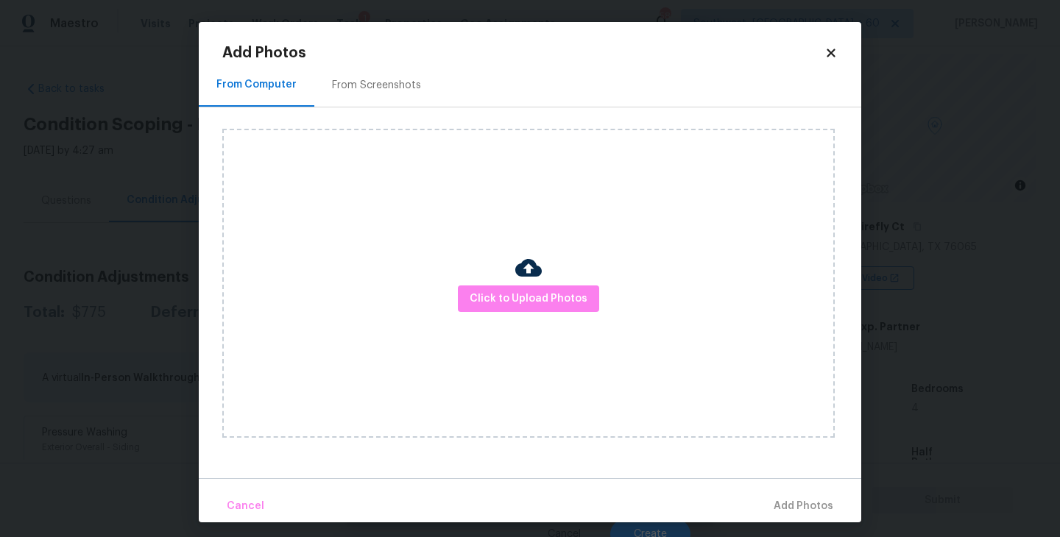
click at [459, 280] on div "Click to Upload Photos" at bounding box center [528, 283] width 612 height 309
click at [502, 294] on span "Click to Upload Photos" at bounding box center [529, 299] width 118 height 18
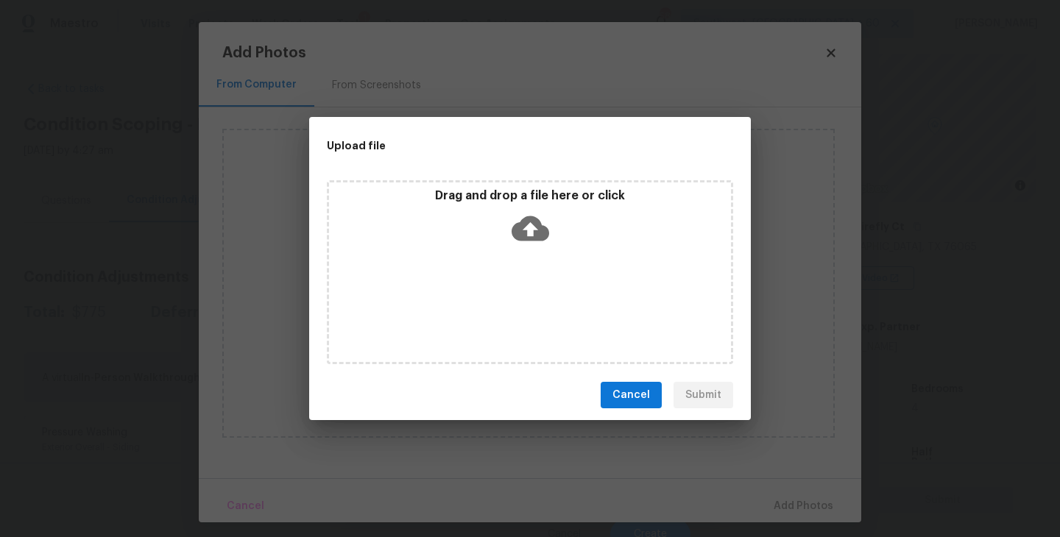
click at [529, 258] on div "Drag and drop a file here or click" at bounding box center [530, 272] width 406 height 184
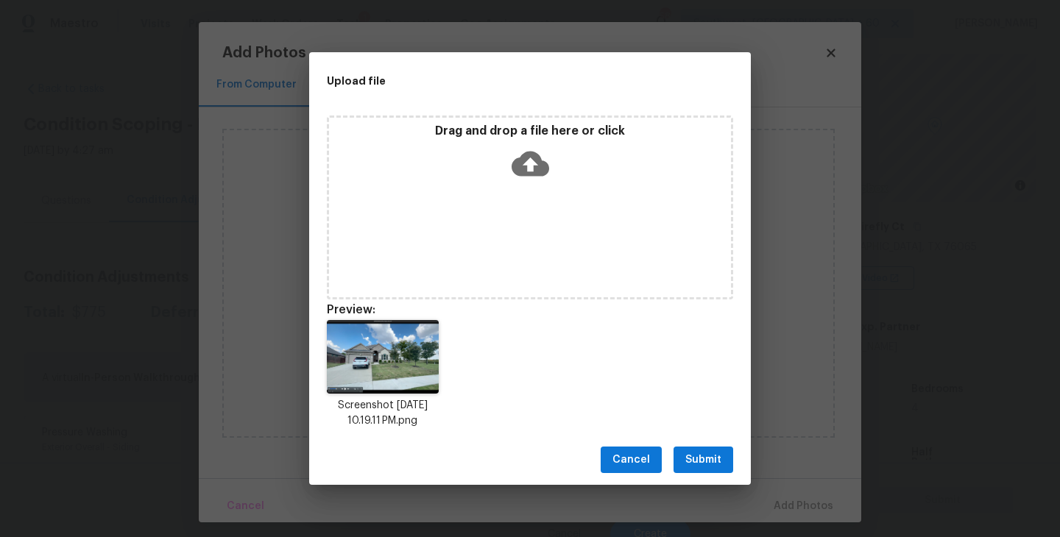
click at [718, 458] on span "Submit" at bounding box center [703, 460] width 36 height 18
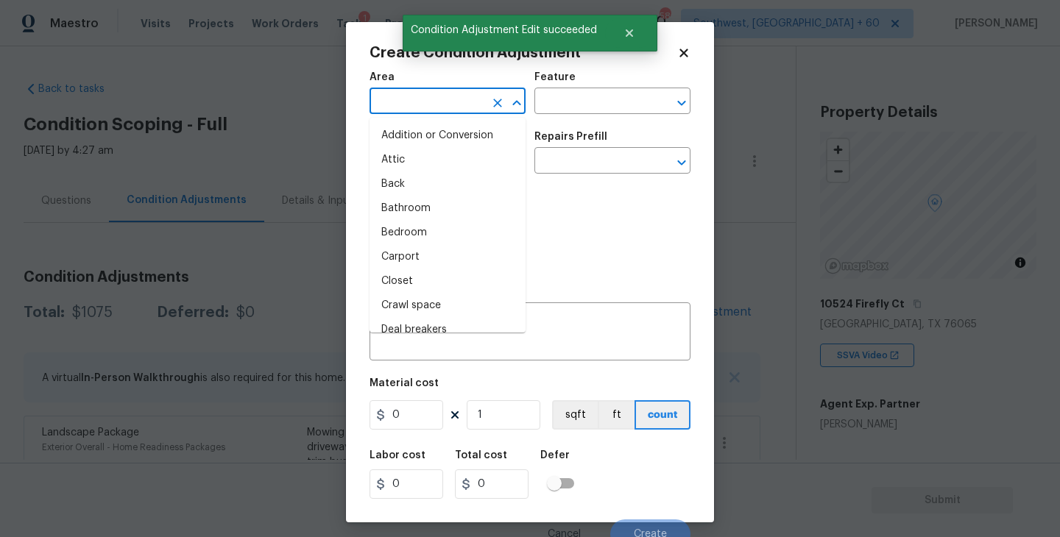
scroll to position [77, 0]
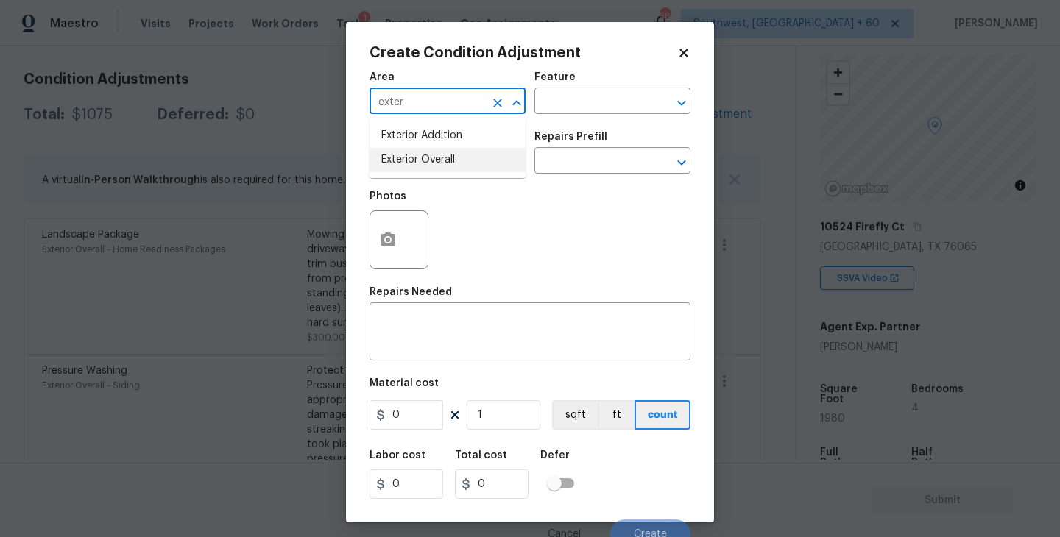
click at [457, 156] on li "Exterior Overall" at bounding box center [447, 160] width 156 height 24
type input "Exterior Overall"
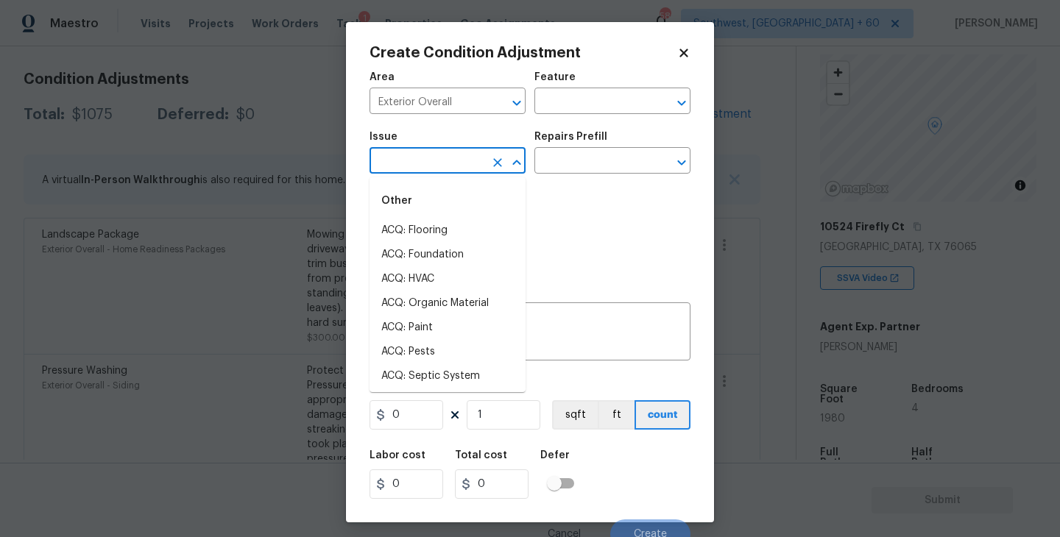
click at [457, 156] on input "text" at bounding box center [426, 162] width 115 height 23
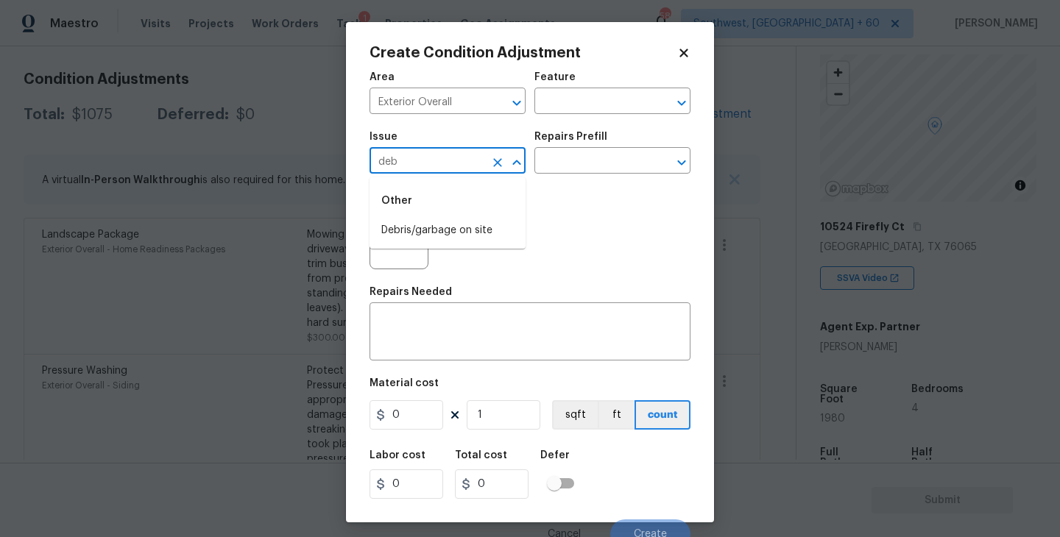
click at [464, 234] on li "Debris/garbage on site" at bounding box center [447, 231] width 156 height 24
type input "Debris/garbage on site"
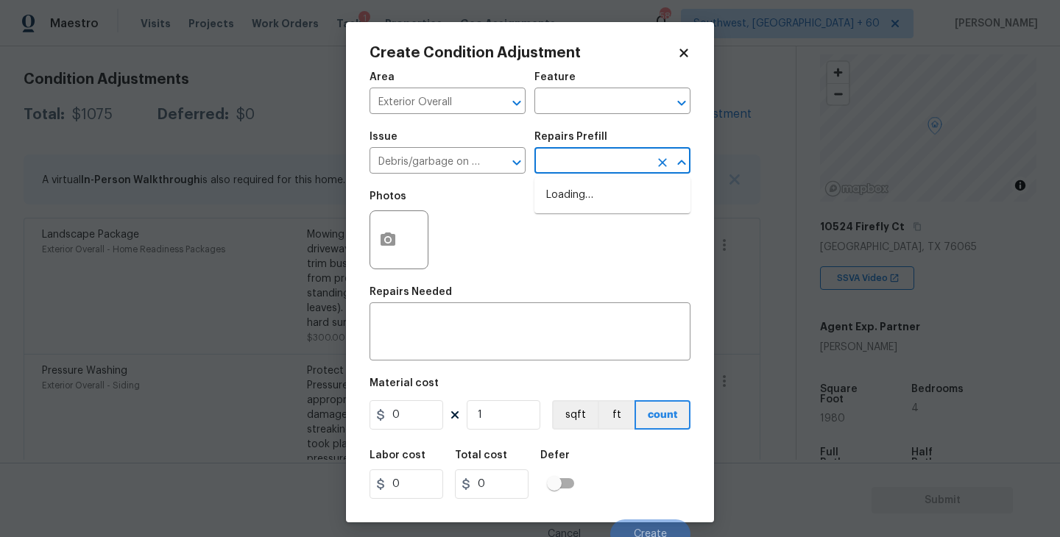
click at [584, 168] on input "text" at bounding box center [591, 162] width 115 height 23
click at [584, 200] on li "Remove debris/garbage $35.00" at bounding box center [612, 203] width 156 height 40
type input "35"
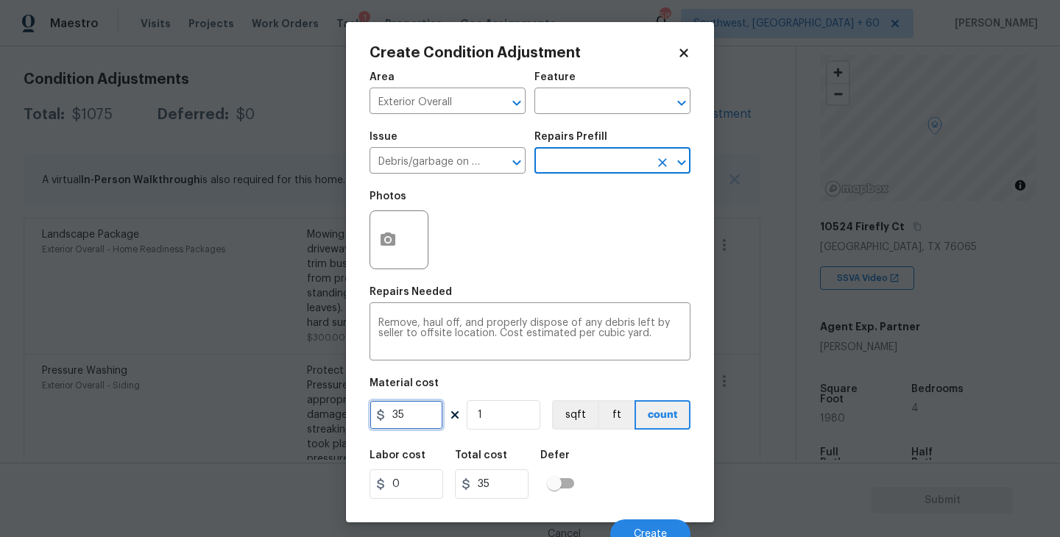
click at [389, 419] on input "35" at bounding box center [406, 414] width 74 height 29
type input "200"
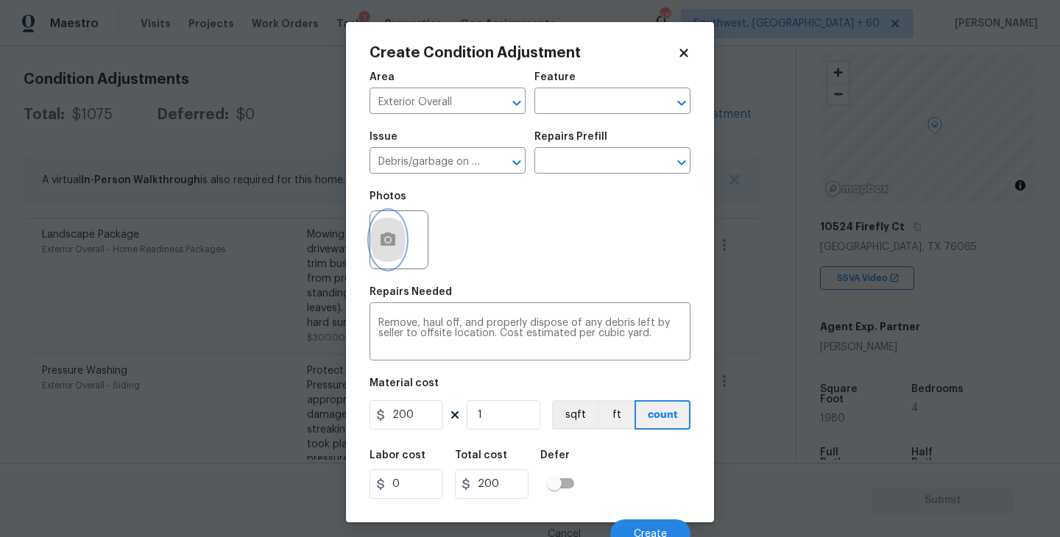
click at [391, 248] on icon "button" at bounding box center [388, 240] width 18 height 18
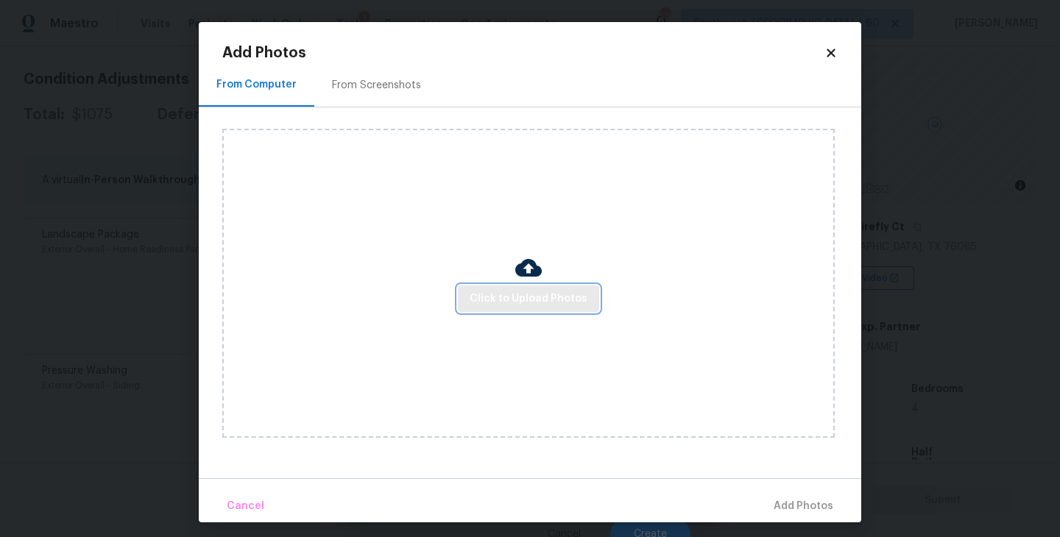
click at [545, 300] on span "Click to Upload Photos" at bounding box center [529, 299] width 118 height 18
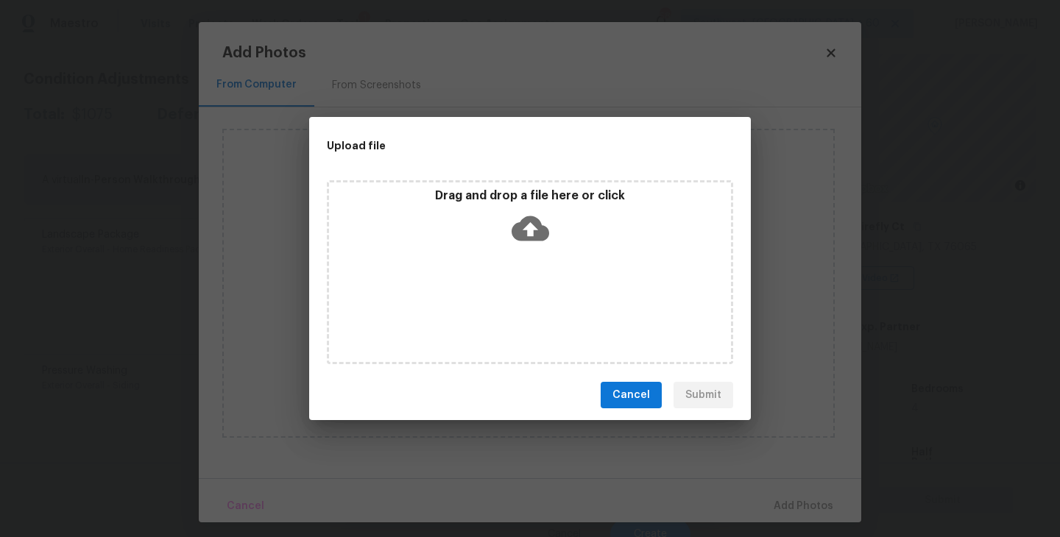
click at [533, 233] on icon at bounding box center [530, 229] width 38 height 38
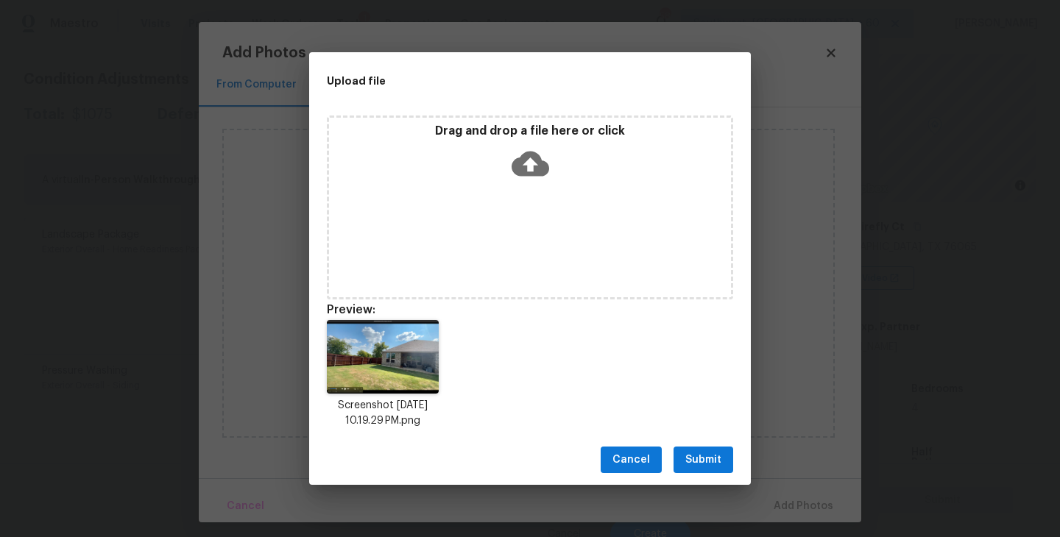
click at [709, 475] on div "Cancel Submit" at bounding box center [530, 460] width 442 height 51
click at [715, 460] on span "Submit" at bounding box center [703, 460] width 36 height 18
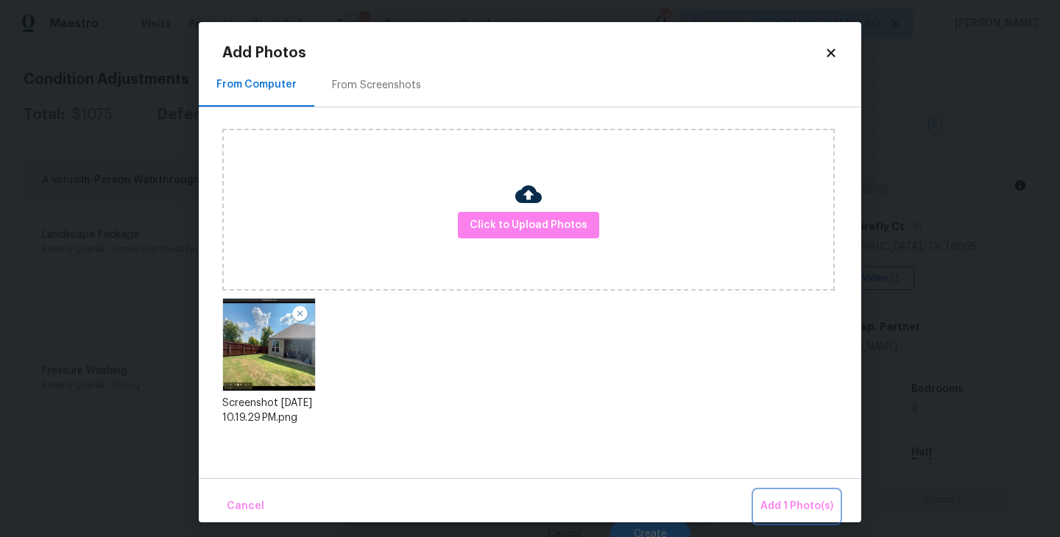
click at [782, 509] on span "Add 1 Photo(s)" at bounding box center [796, 506] width 73 height 18
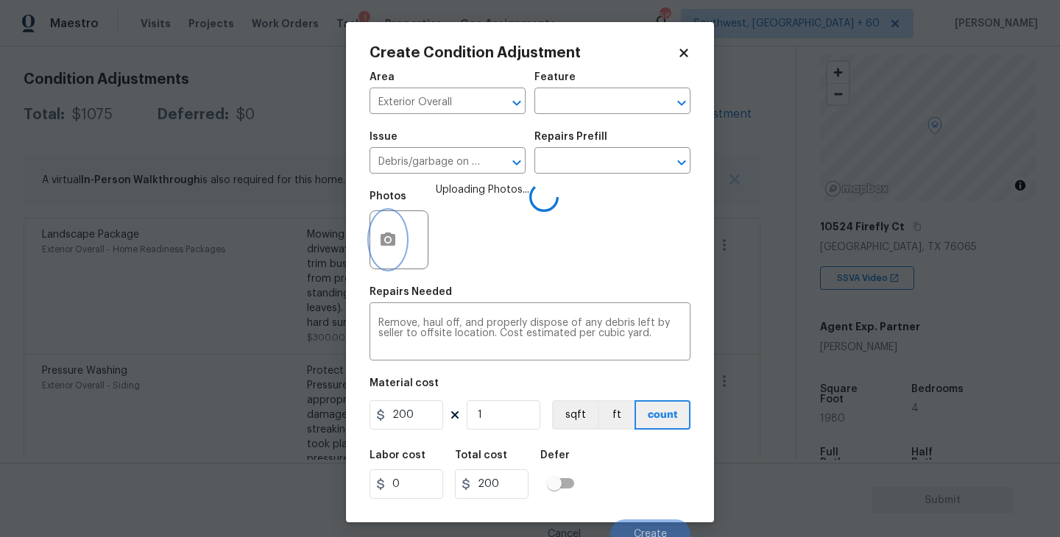
scroll to position [13, 0]
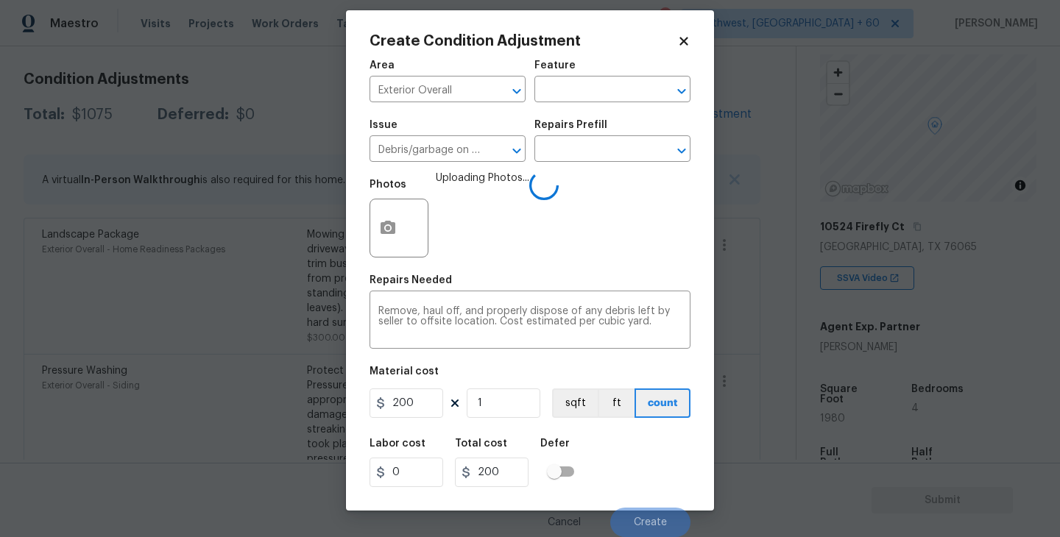
click at [618, 458] on div "Labor cost 0 Total cost 200 Defer" at bounding box center [529, 463] width 321 height 66
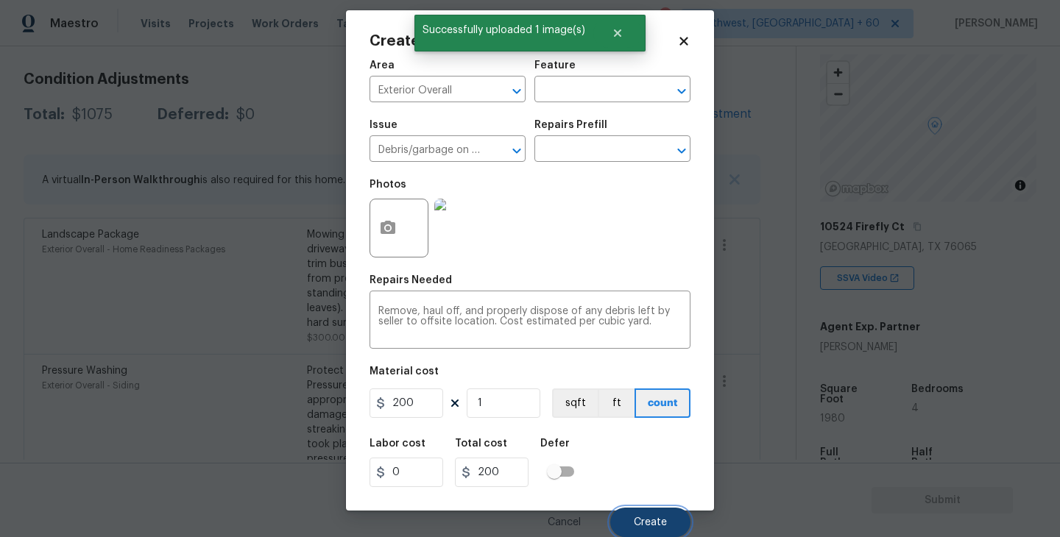
click at [645, 509] on button "Create" at bounding box center [650, 522] width 80 height 29
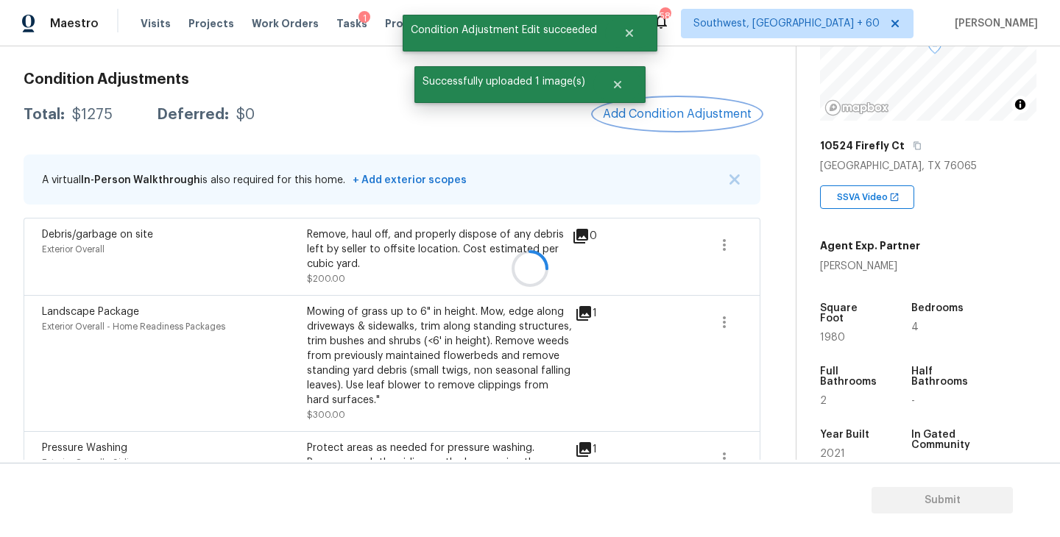
scroll to position [299, 0]
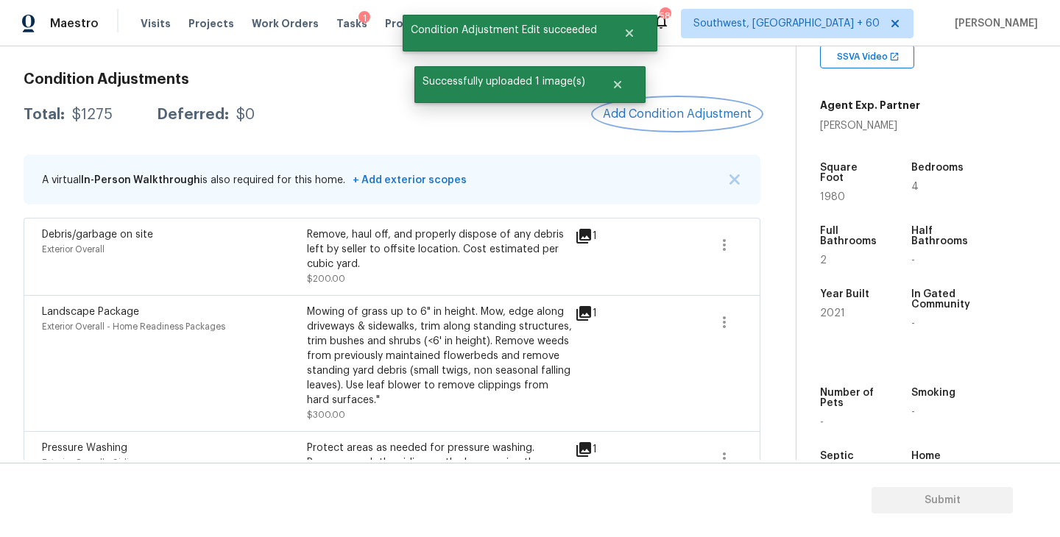
click at [674, 112] on span "Add Condition Adjustment" at bounding box center [677, 113] width 149 height 13
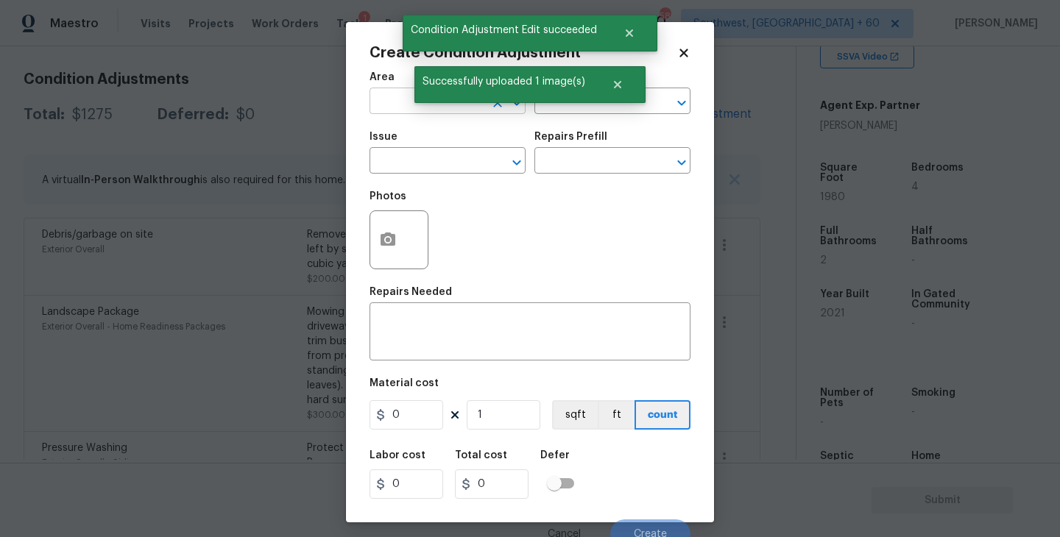
click at [387, 110] on input "text" at bounding box center [426, 102] width 115 height 23
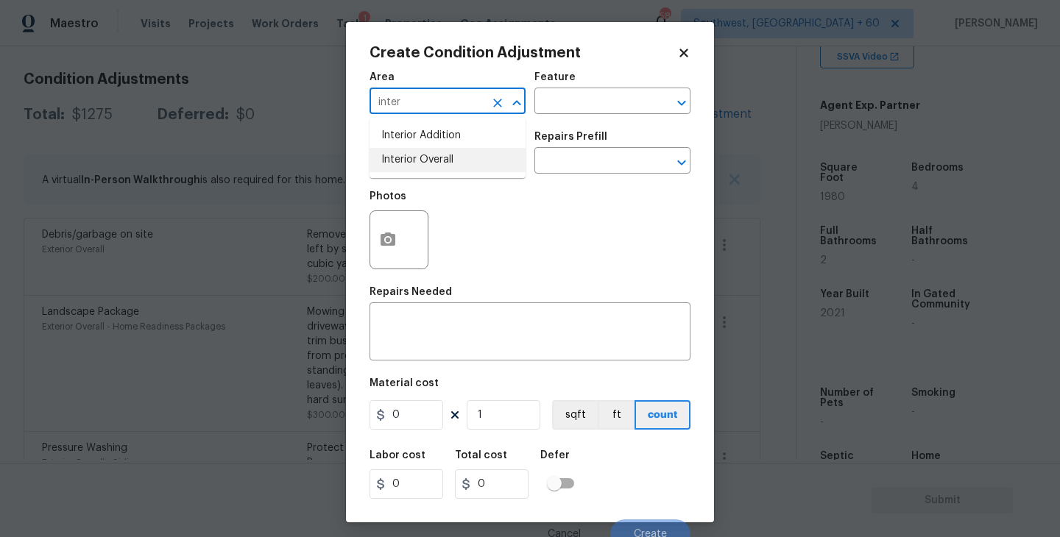
click at [425, 166] on li "Interior Overall" at bounding box center [447, 160] width 156 height 24
type input "Interior Overall"
click at [570, 104] on input "text" at bounding box center [591, 102] width 115 height 23
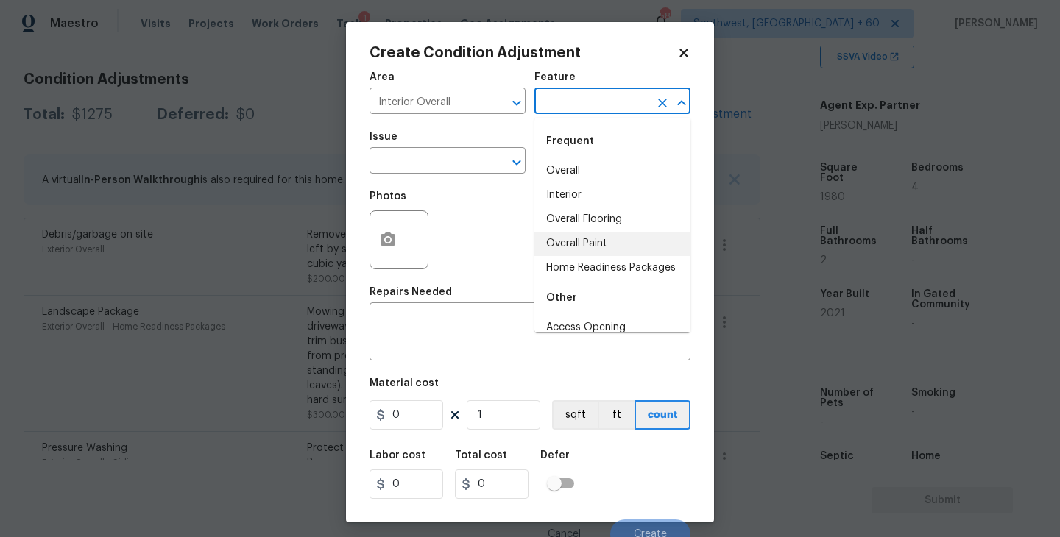
click at [589, 251] on li "Overall Paint" at bounding box center [612, 244] width 156 height 24
type input "Overall Paint"
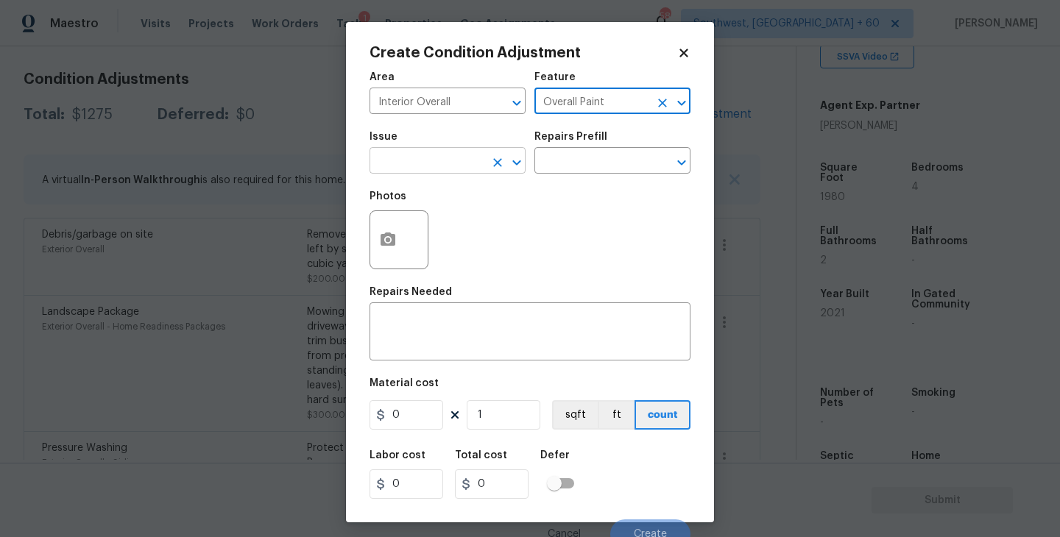
click at [425, 166] on input "text" at bounding box center [426, 162] width 115 height 23
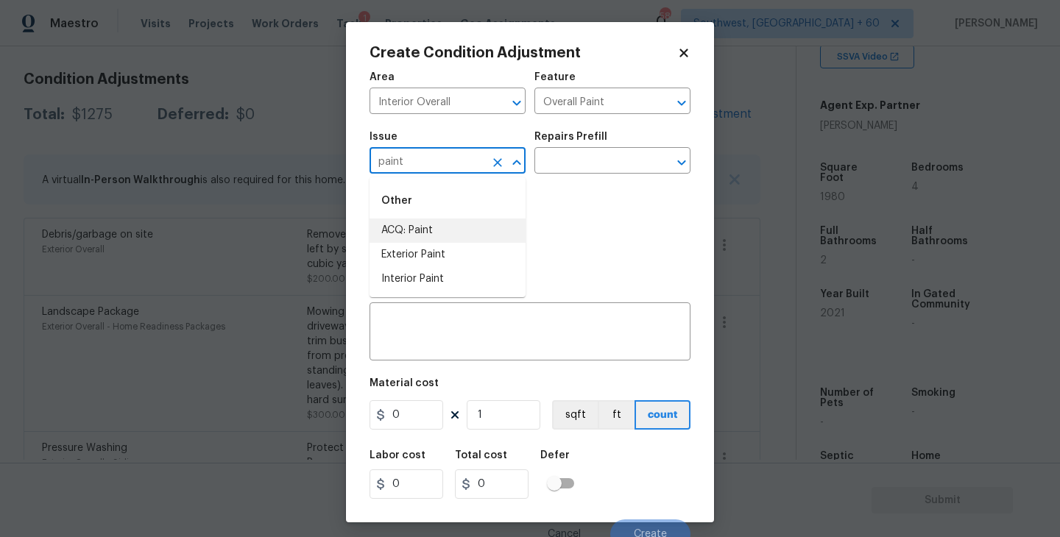
click at [435, 220] on li "ACQ: Paint" at bounding box center [447, 231] width 156 height 24
type input "ACQ: Paint"
click at [550, 164] on input "text" at bounding box center [591, 162] width 115 height 23
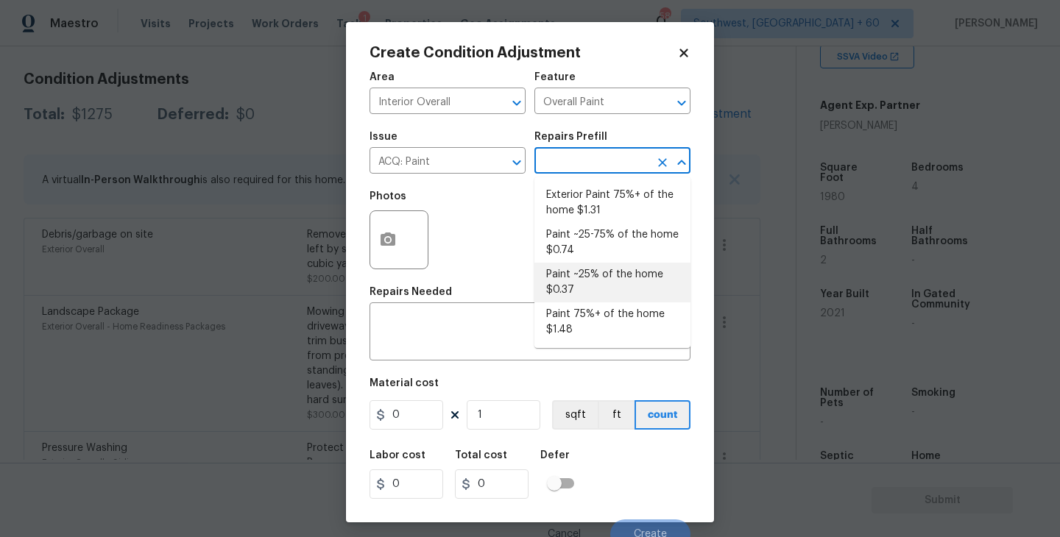
click at [589, 295] on li "Paint ~25% of the home $0.37" at bounding box center [612, 283] width 156 height 40
type input "Acquisition"
type textarea "Acquisition Scope: ~25% of the home needs interior paint"
type input "0.37"
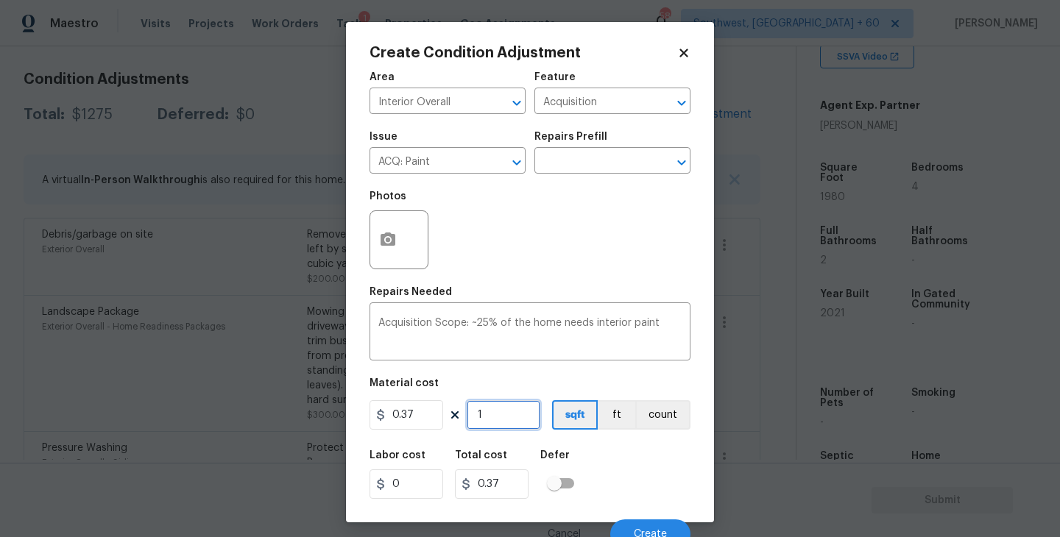
click at [502, 414] on input "1" at bounding box center [504, 414] width 74 height 29
type input "19"
type input "7.03"
type input "198"
type input "73.26"
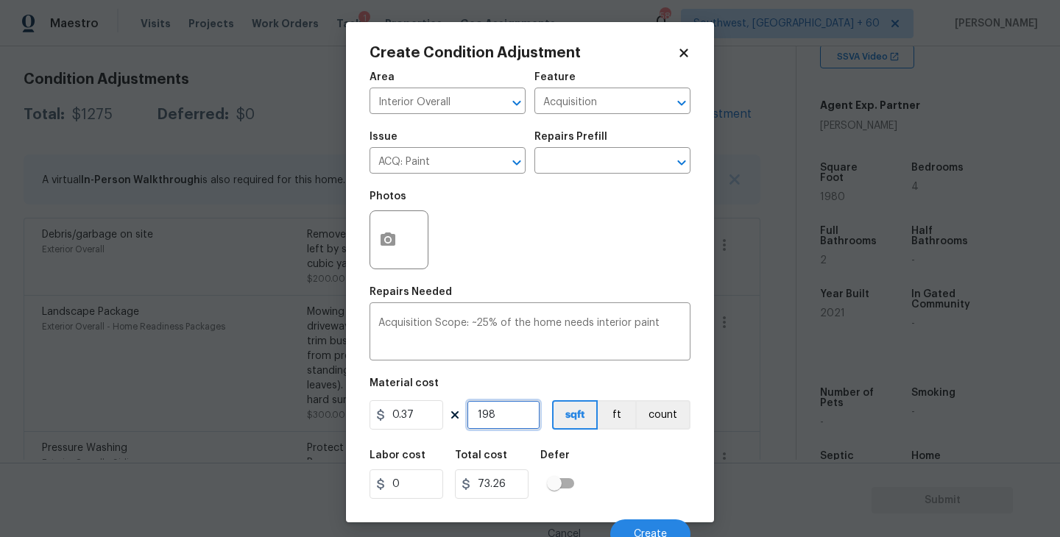
type input "1980"
type input "732.6"
type input "1980"
click at [617, 467] on div "Labor cost 0 Total cost 732.6 Defer" at bounding box center [529, 475] width 321 height 66
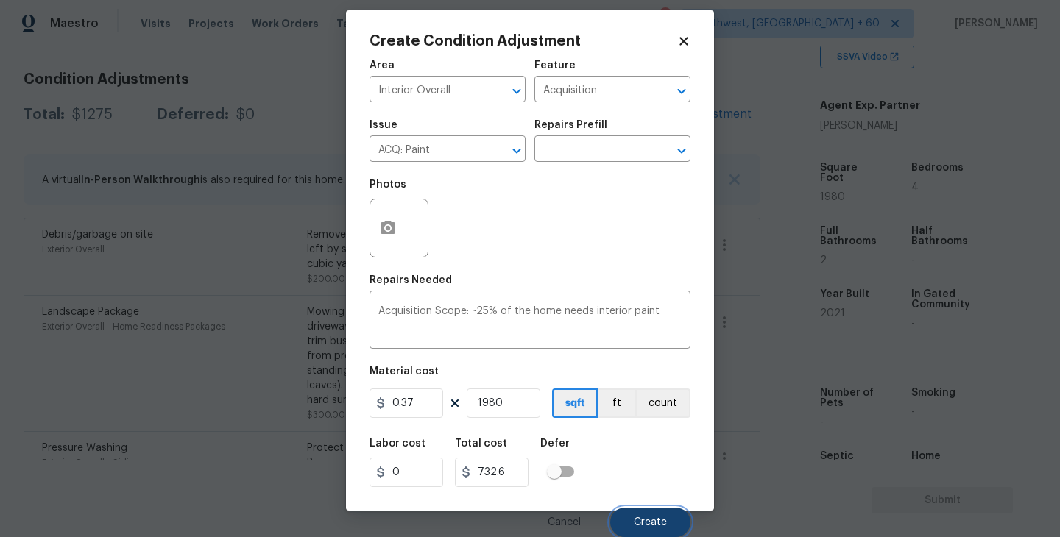
click at [651, 523] on span "Create" at bounding box center [650, 522] width 33 height 11
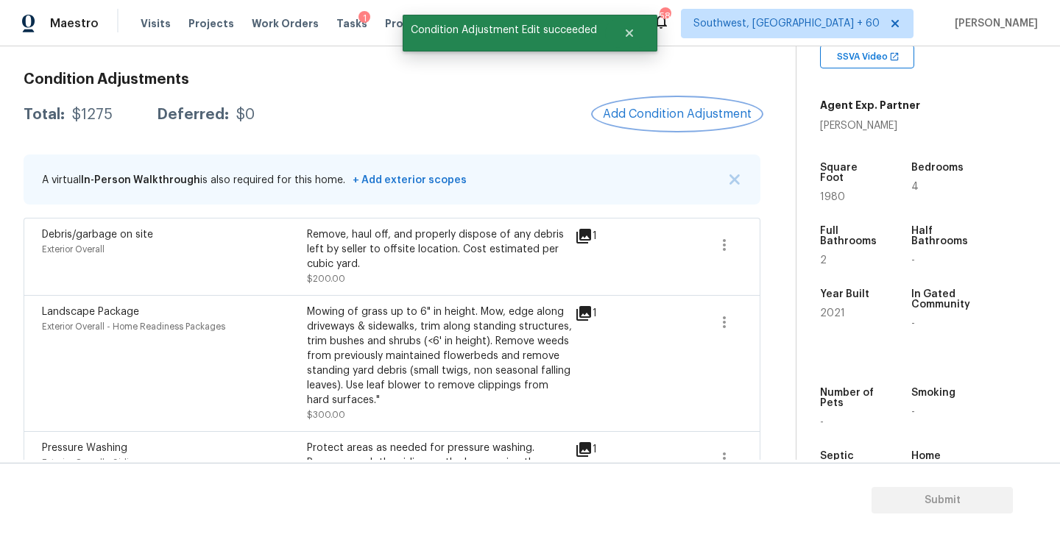
scroll to position [0, 0]
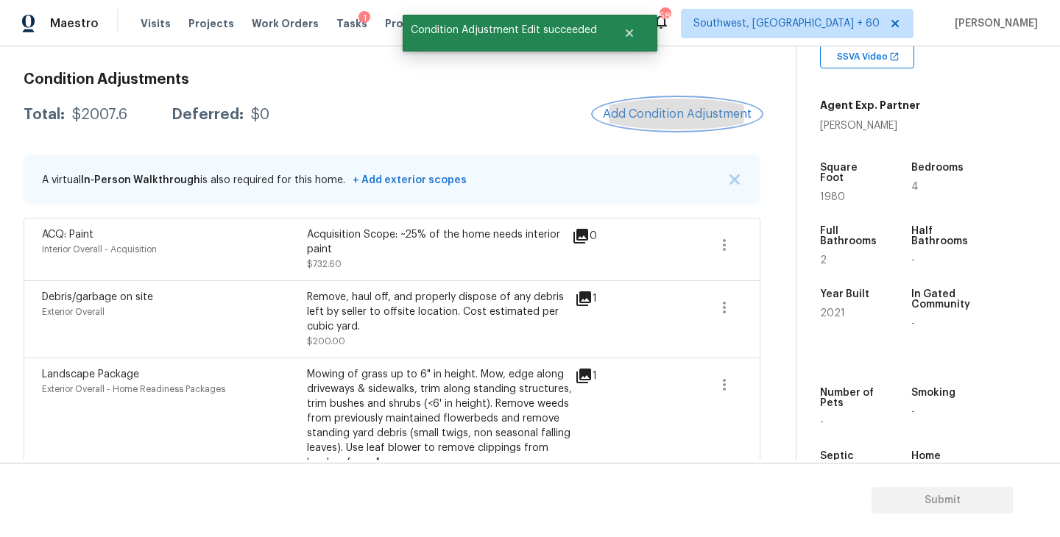
click at [636, 110] on span "Add Condition Adjustment" at bounding box center [677, 113] width 149 height 13
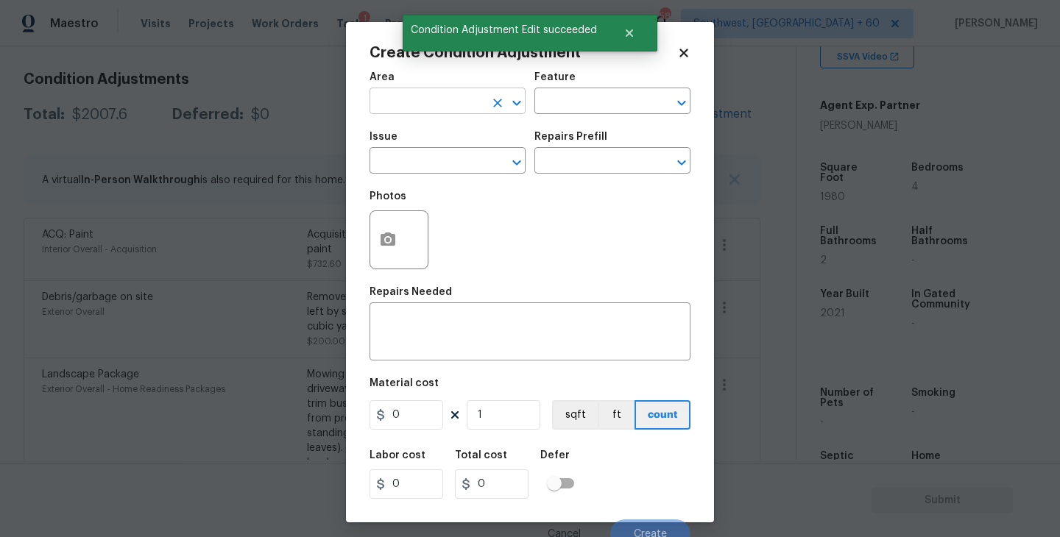
click at [444, 107] on input "text" at bounding box center [426, 102] width 115 height 23
click at [464, 161] on li "Interior Overall" at bounding box center [447, 160] width 156 height 24
type input "Interior Overall"
click at [564, 90] on div "Feature" at bounding box center [612, 81] width 156 height 19
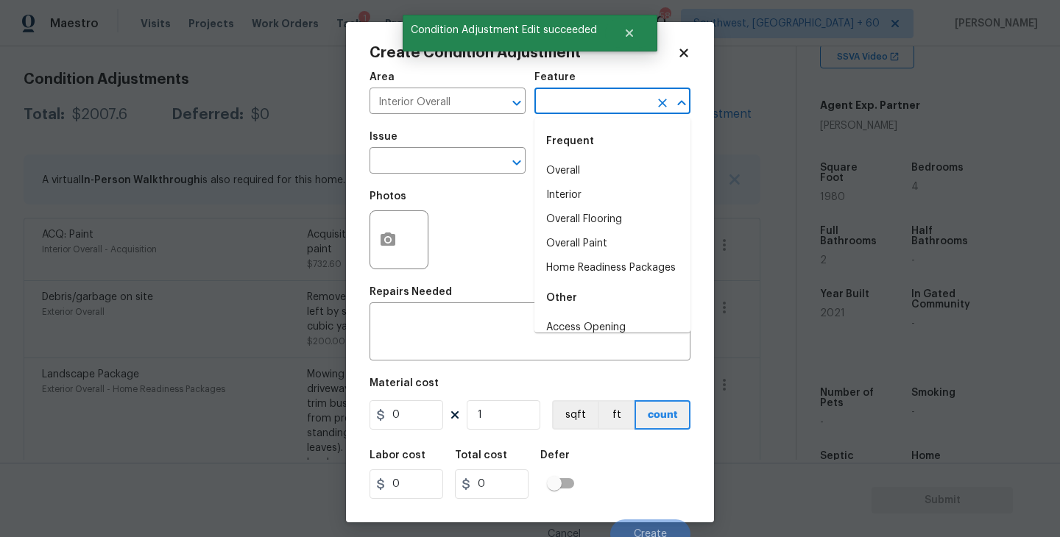
click at [567, 110] on input "text" at bounding box center [591, 102] width 115 height 23
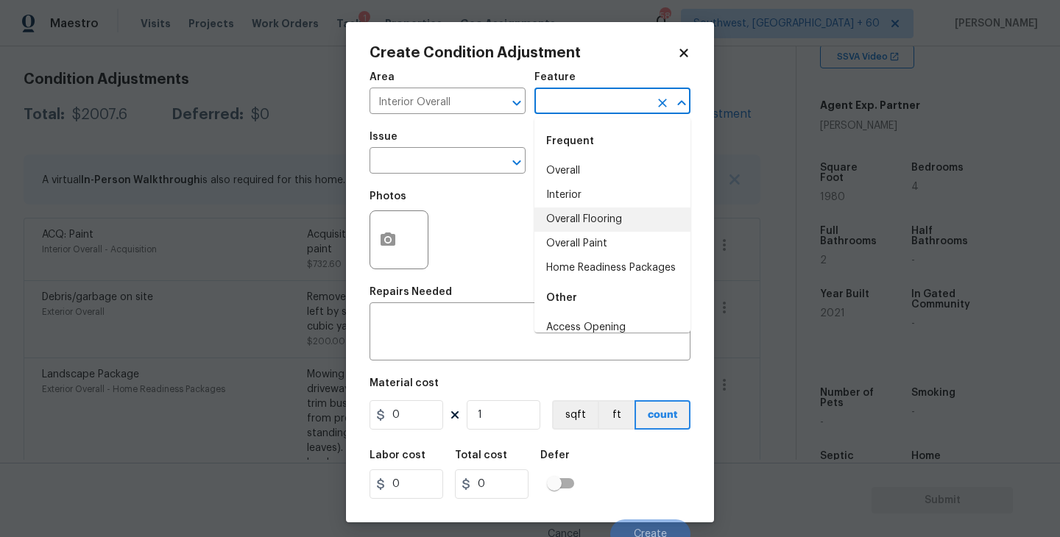
click at [569, 213] on li "Overall Flooring" at bounding box center [612, 220] width 156 height 24
type input "Overall Flooring"
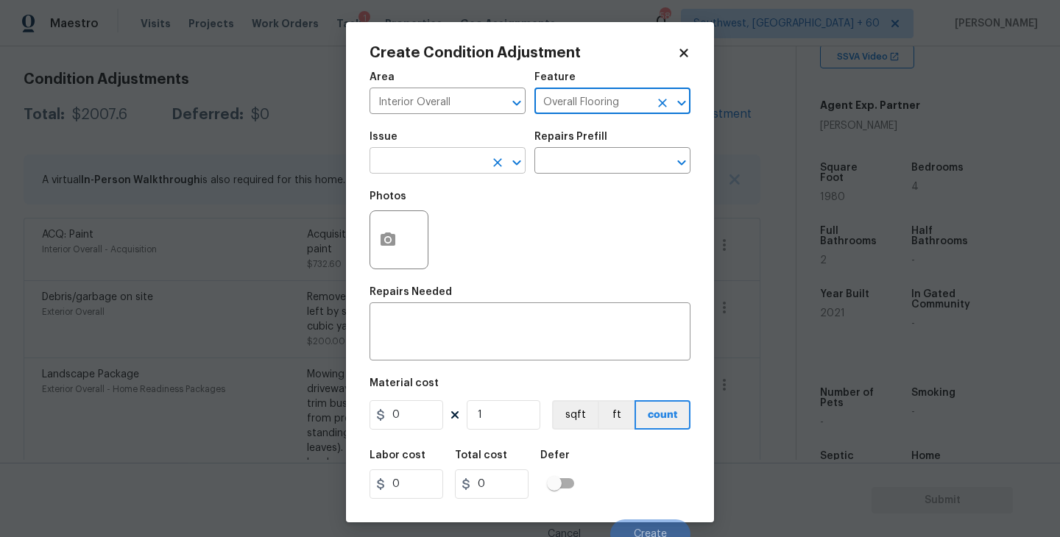
click at [422, 166] on input "text" at bounding box center [426, 162] width 115 height 23
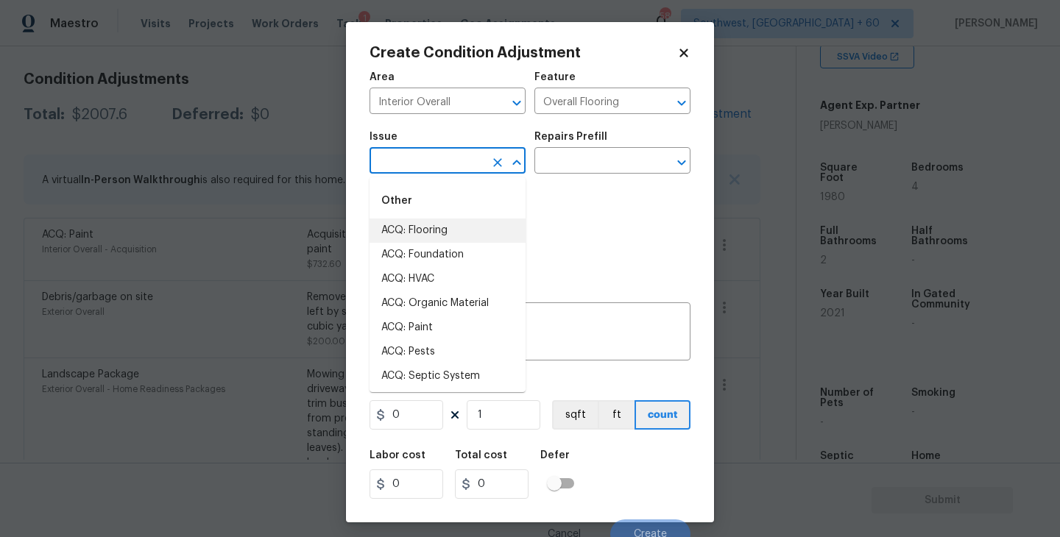
click at [422, 230] on li "ACQ: Flooring" at bounding box center [447, 231] width 156 height 24
type input "ACQ: Flooring"
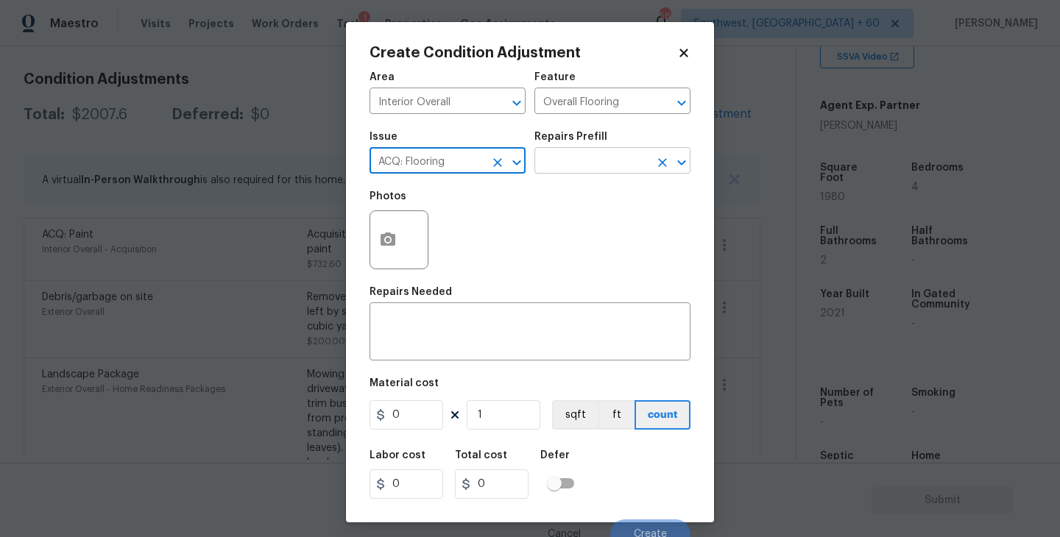
click at [539, 173] on input "text" at bounding box center [591, 162] width 115 height 23
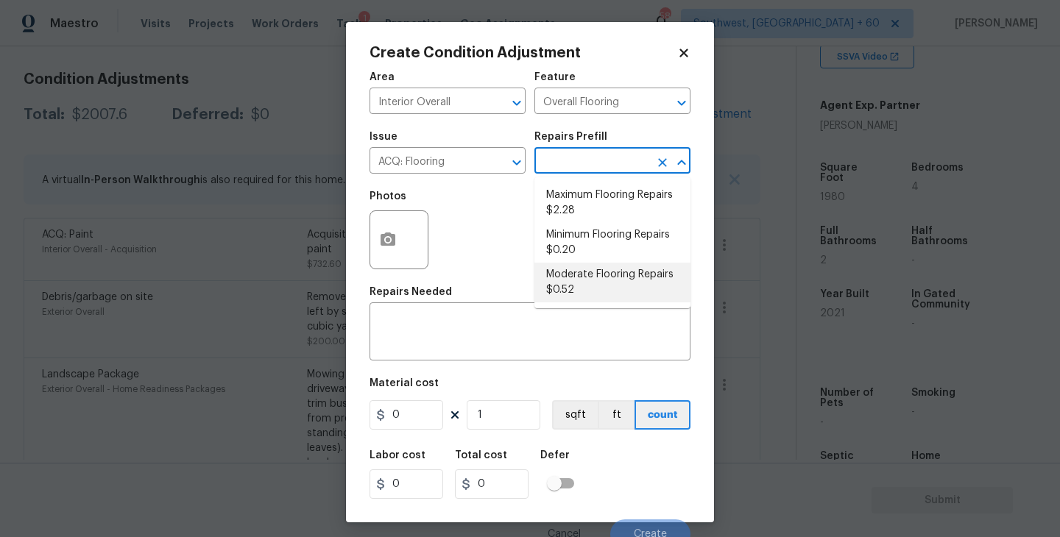
click at [574, 283] on li "Moderate Flooring Repairs $0.52" at bounding box center [612, 283] width 156 height 40
type input "Acquisition"
type textarea "Acquisition Scope: Moderate flooring repairs"
type input "0.52"
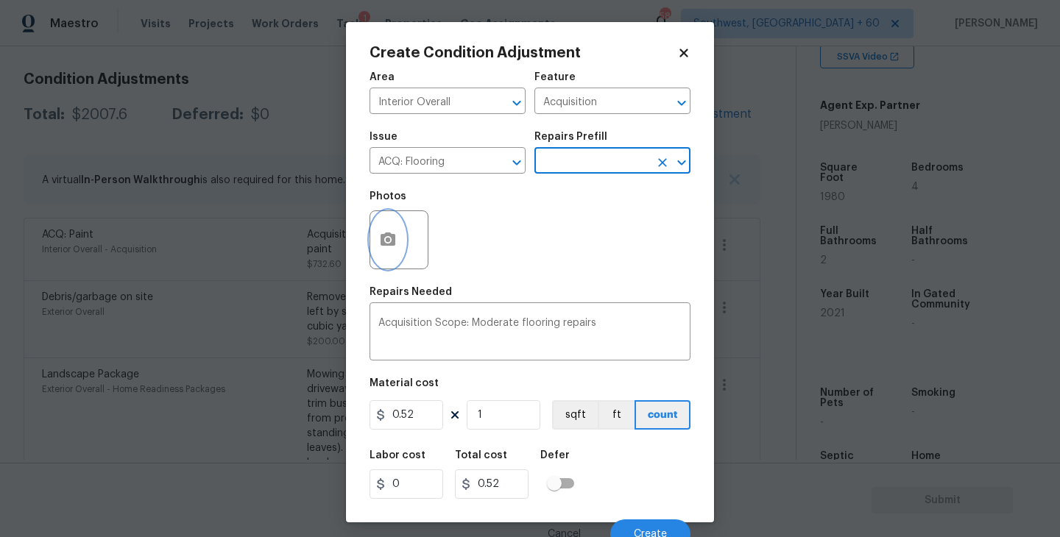
click at [400, 248] on button "button" at bounding box center [387, 239] width 35 height 57
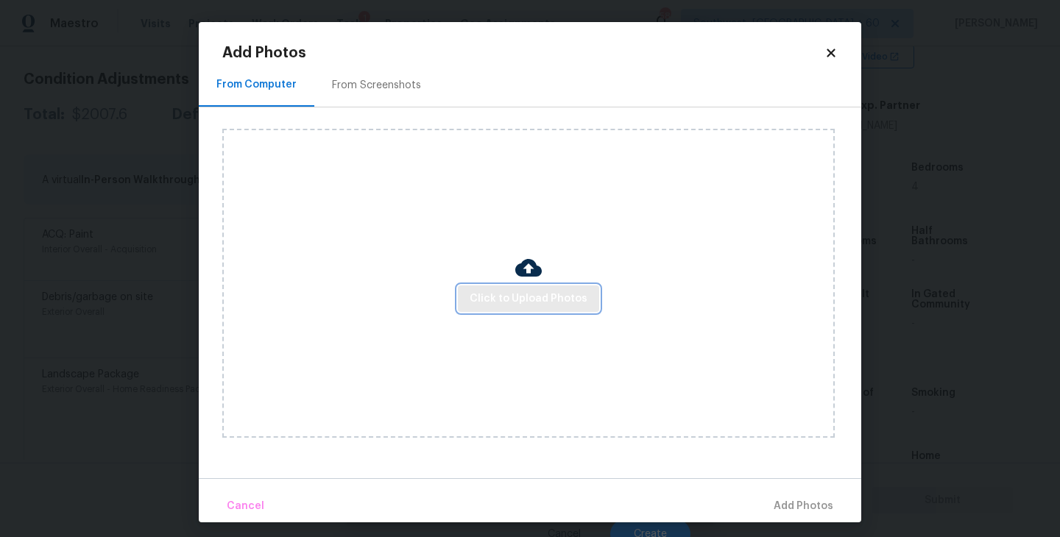
click at [528, 287] on button "Click to Upload Photos" at bounding box center [528, 299] width 141 height 27
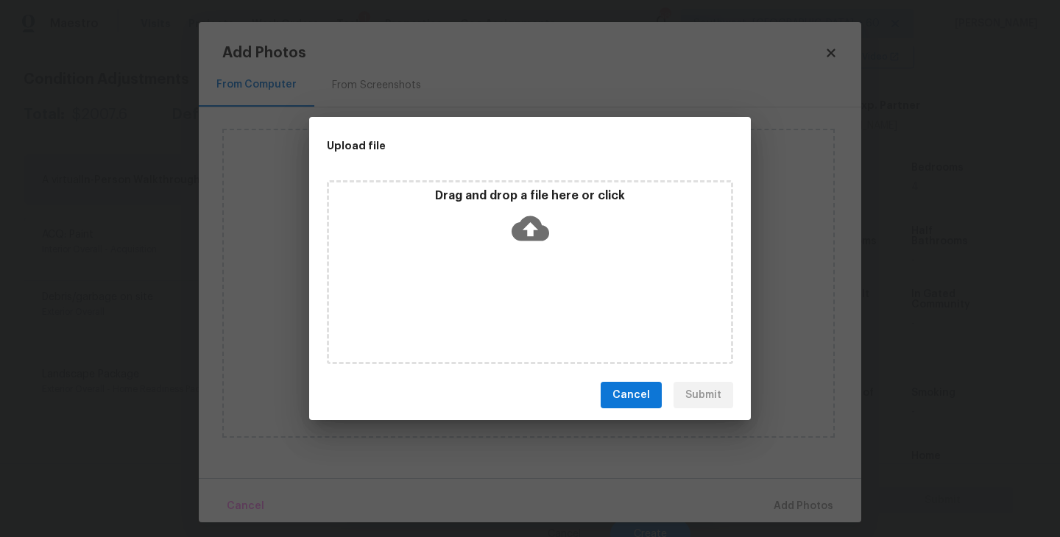
click at [531, 255] on div "Drag and drop a file here or click" at bounding box center [530, 272] width 406 height 184
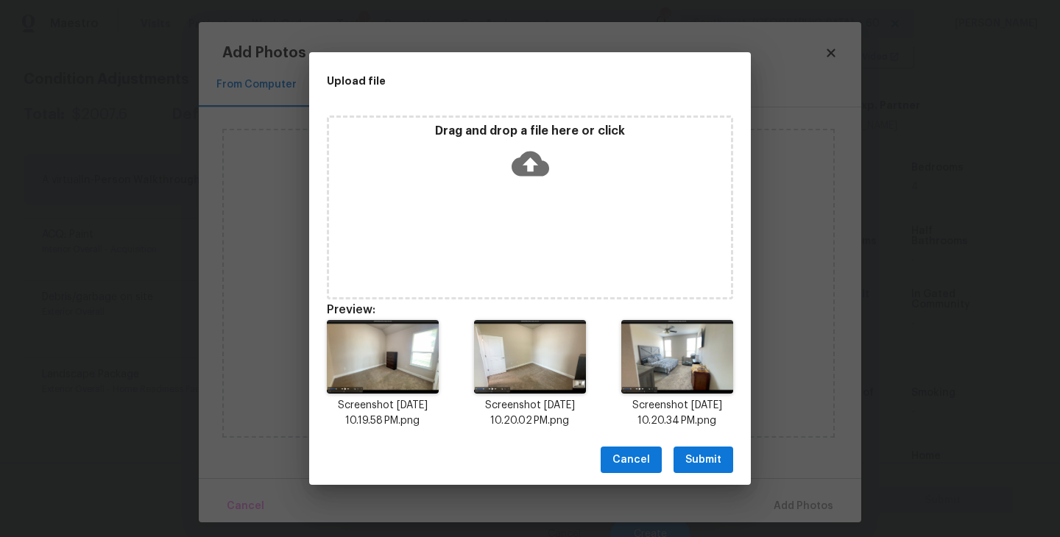
click at [703, 447] on button "Submit" at bounding box center [703, 460] width 60 height 27
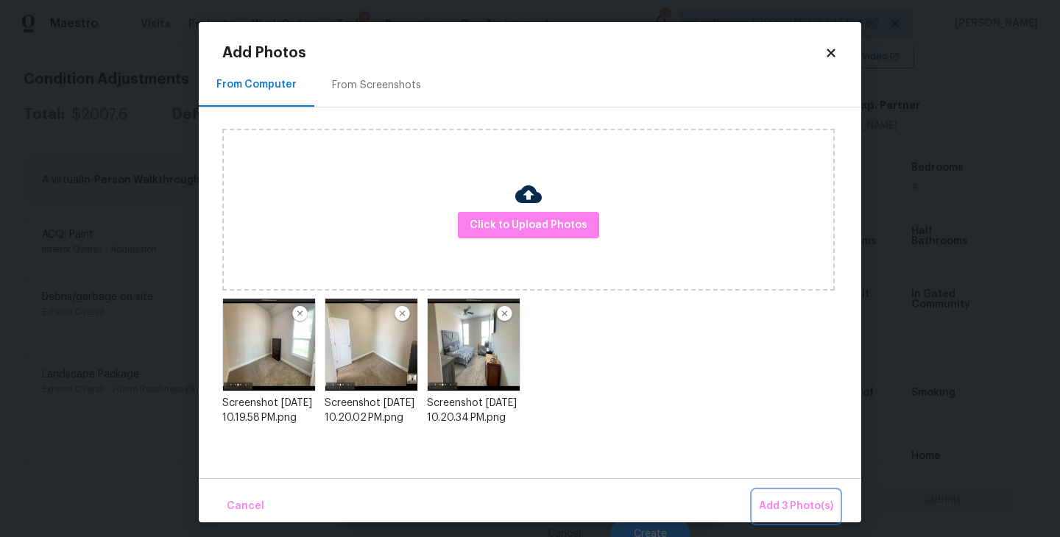
click at [775, 498] on span "Add 3 Photo(s)" at bounding box center [796, 506] width 74 height 18
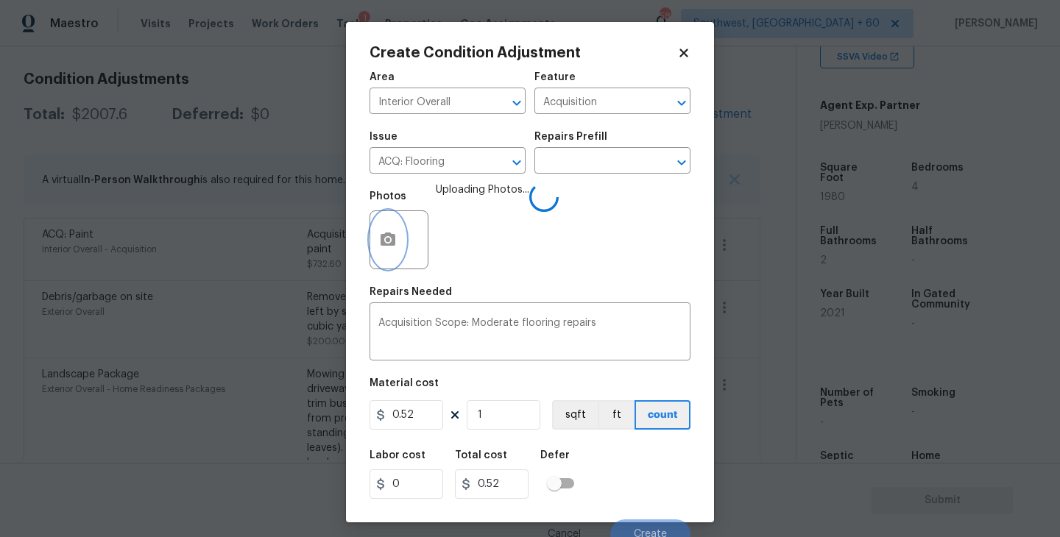
scroll to position [13, 0]
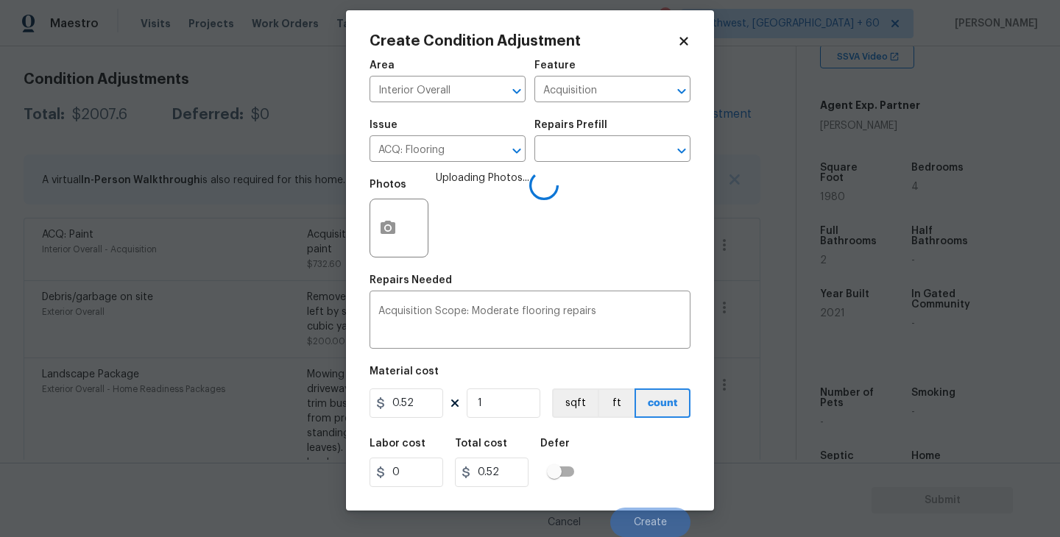
click at [626, 466] on div "Labor cost 0 Total cost 0.52 Defer" at bounding box center [529, 463] width 321 height 66
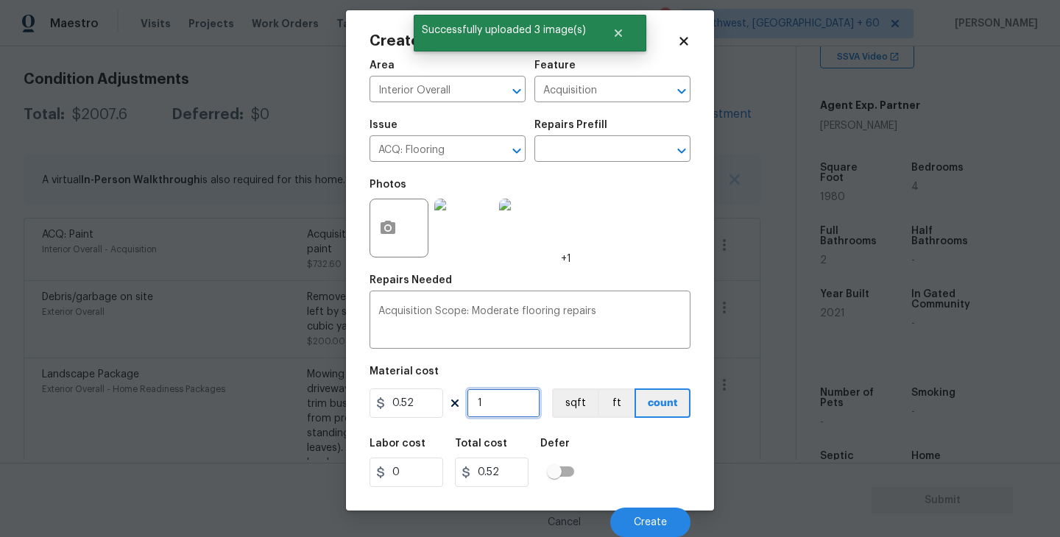
click at [499, 405] on input "1" at bounding box center [504, 403] width 74 height 29
type input "19"
type input "9.88"
type input "198"
type input "102.96"
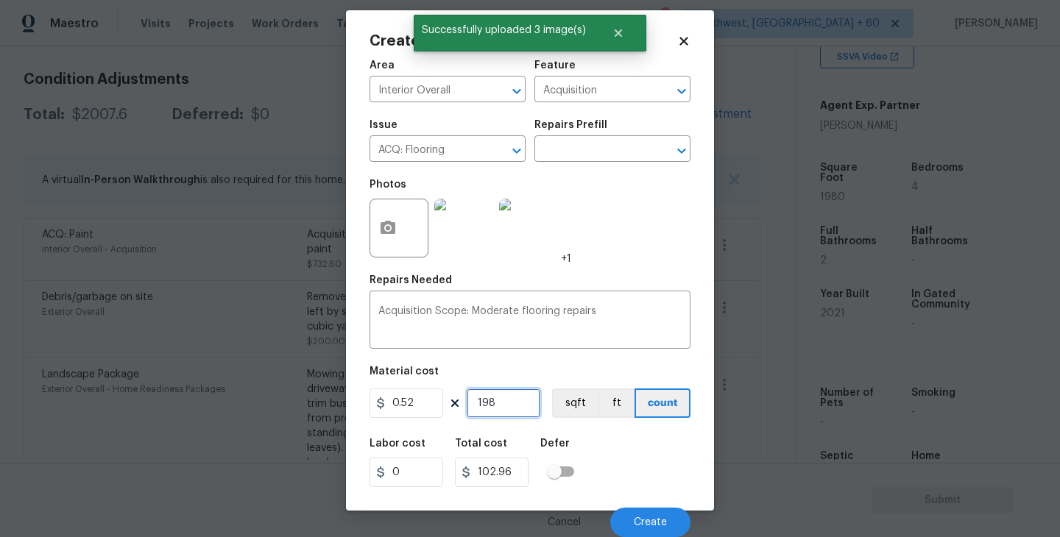
type input "1980"
type input "1029.6"
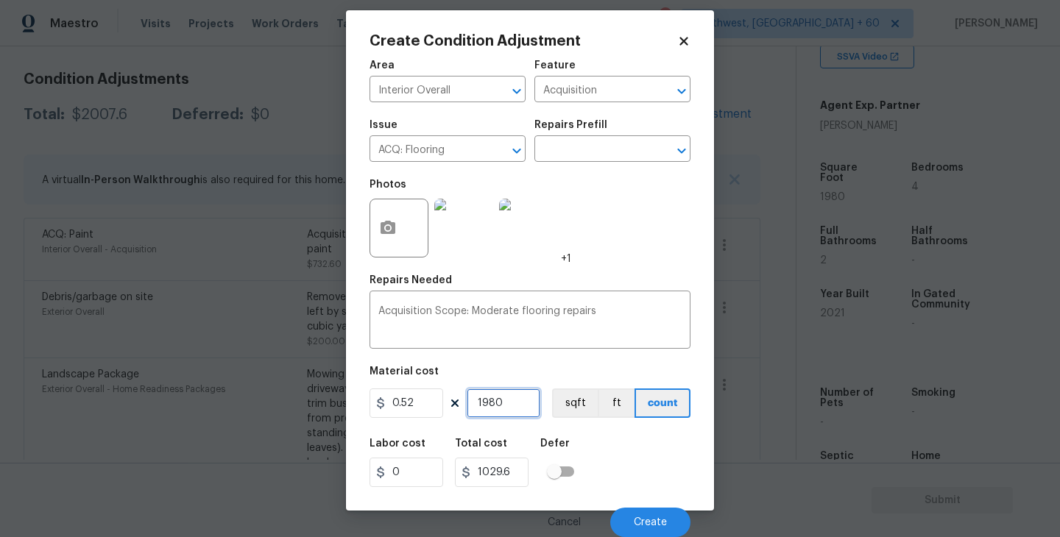
type input "1980"
click at [629, 447] on div "Labor cost 0 Total cost 1029.6 Defer" at bounding box center [529, 463] width 321 height 66
click at [642, 450] on div "Labor cost 0 Total cost 1029.6 Defer" at bounding box center [529, 463] width 321 height 66
click at [645, 521] on span "Create" at bounding box center [650, 522] width 33 height 11
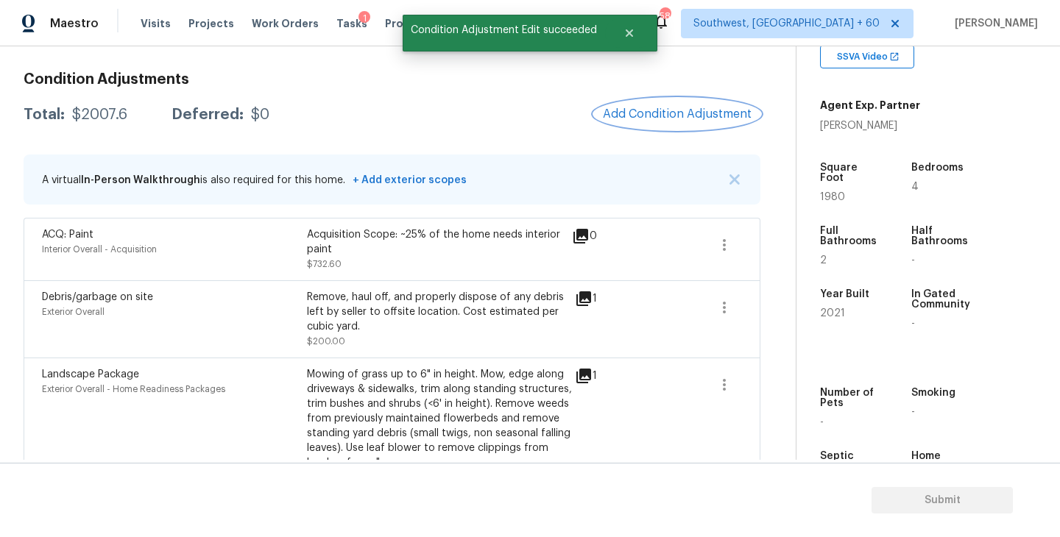
scroll to position [0, 0]
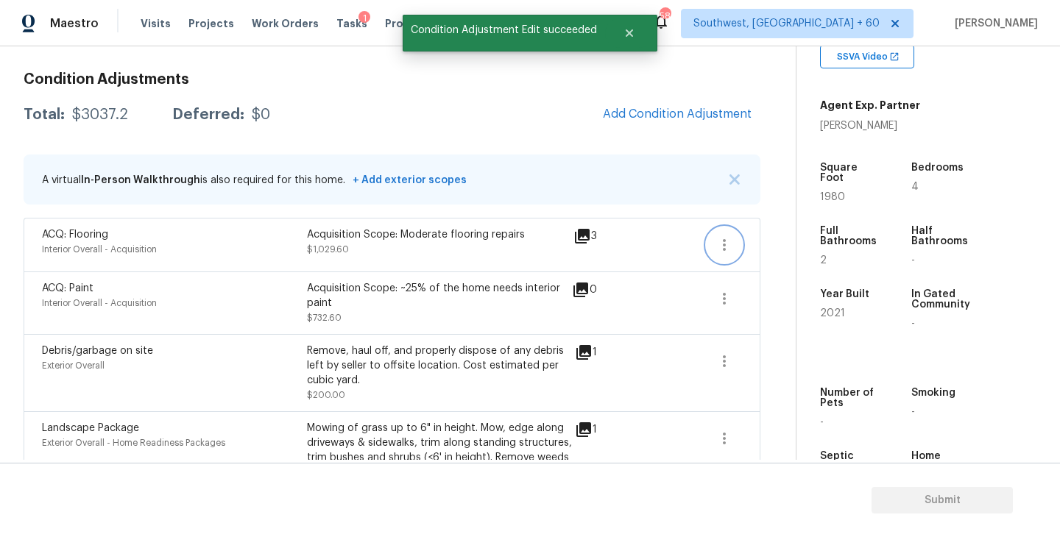
click at [732, 239] on button "button" at bounding box center [723, 244] width 35 height 35
click at [773, 251] on link "Edit" at bounding box center [807, 242] width 125 height 22
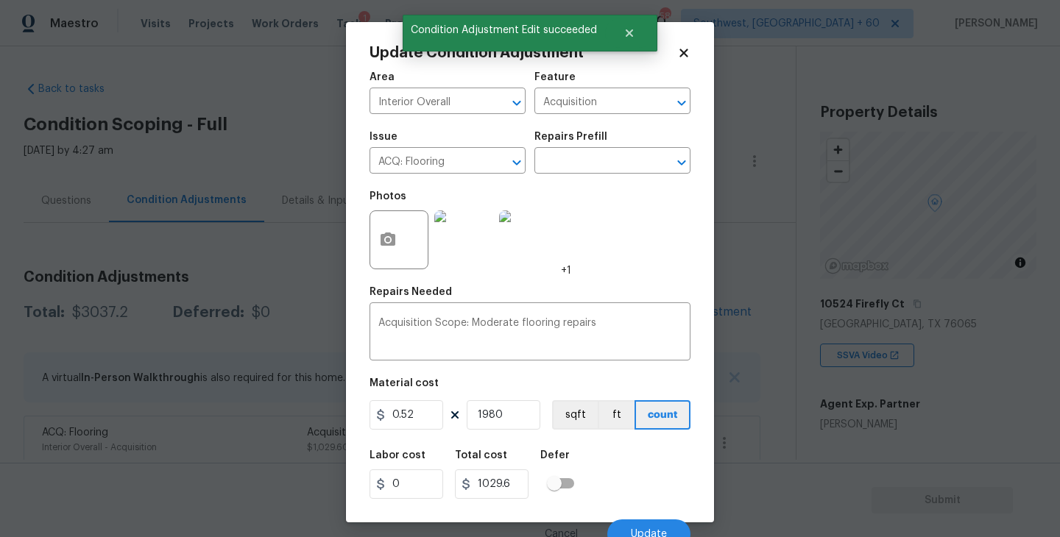
scroll to position [299, 0]
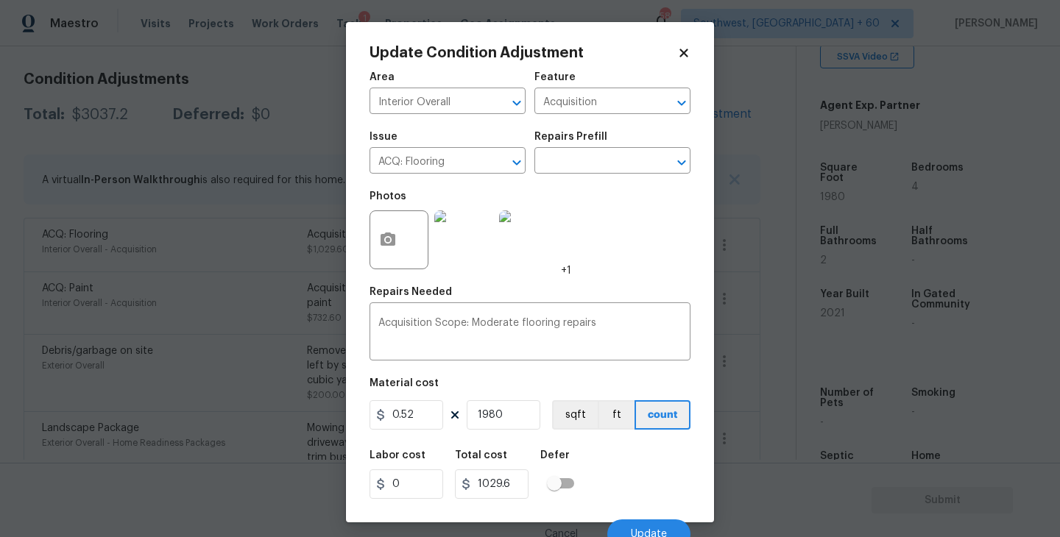
click at [760, 352] on body "Maestro Visits Projects Work Orders Tasks 1 Properties Geo Assignments 581 Sout…" at bounding box center [530, 268] width 1060 height 537
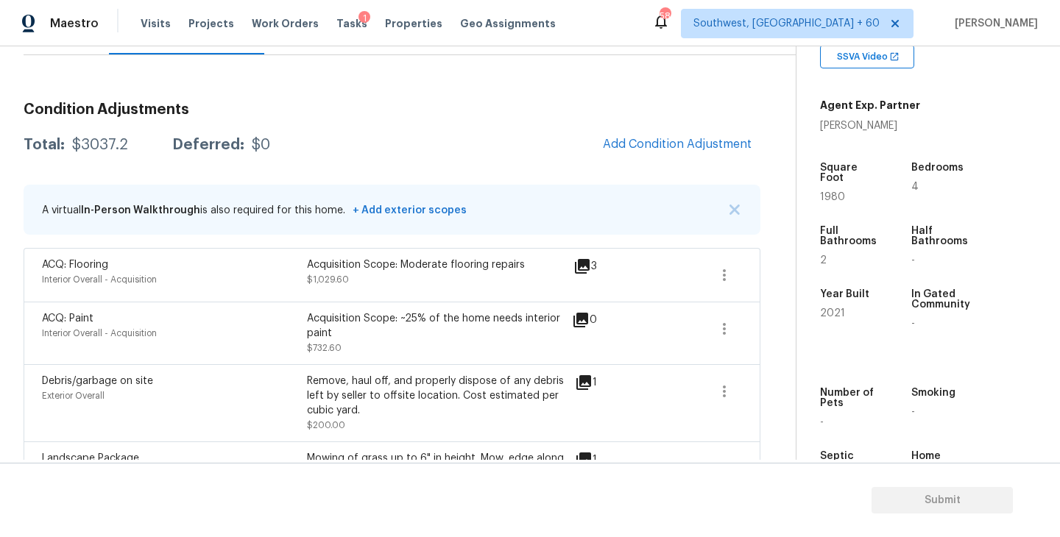
scroll to position [107, 0]
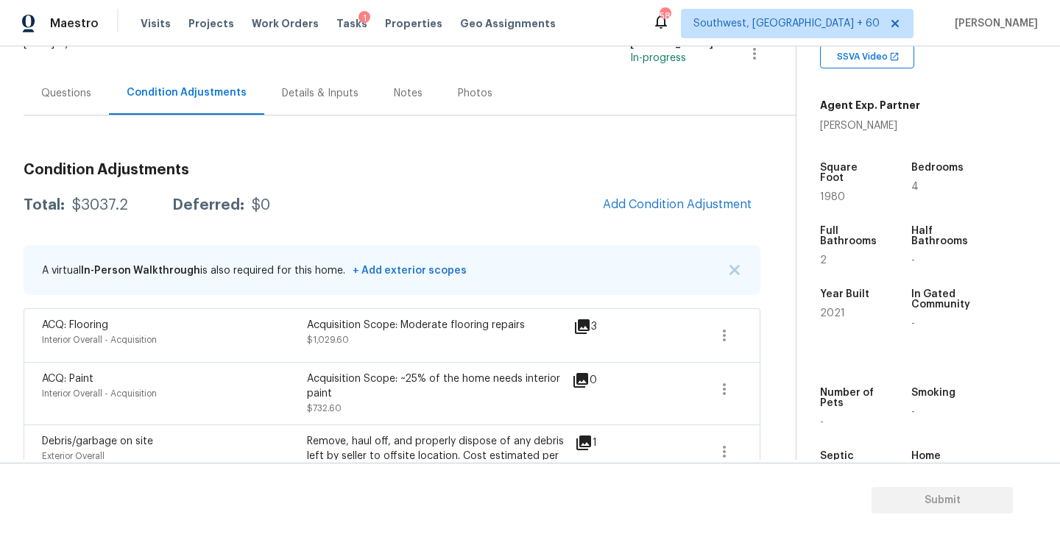
click at [82, 104] on div "Questions" at bounding box center [66, 92] width 85 height 43
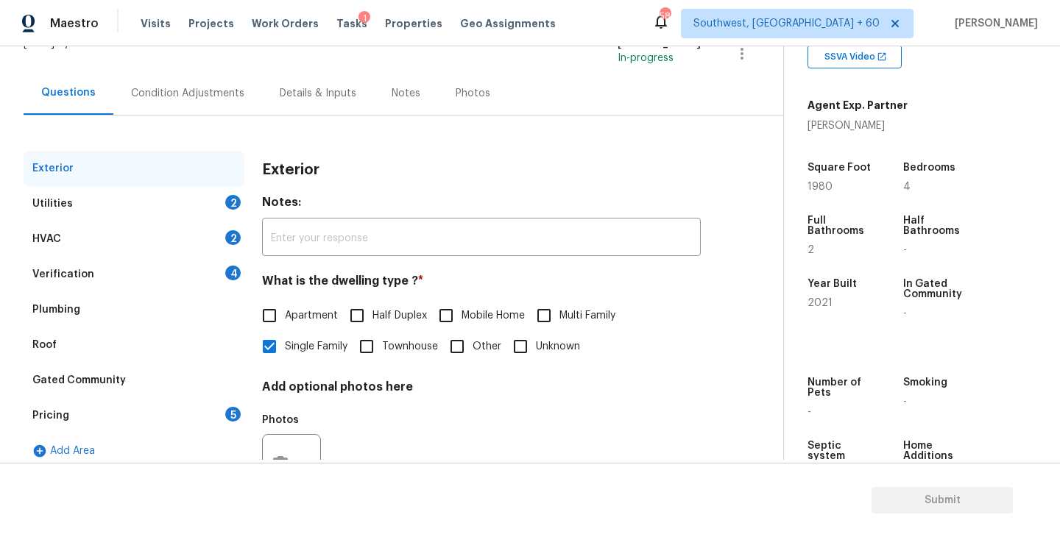
click at [192, 206] on div "Utilities 2" at bounding box center [134, 203] width 221 height 35
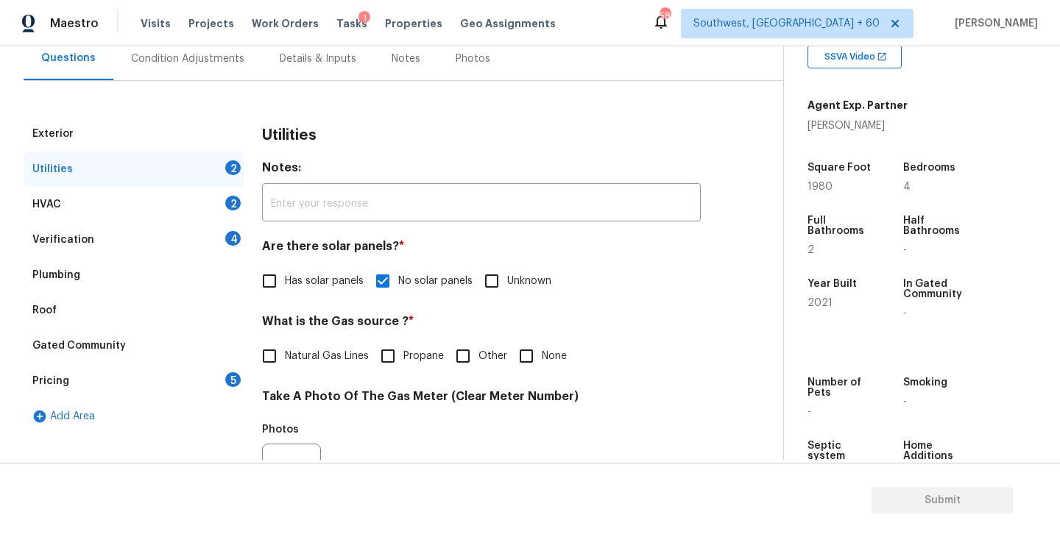
scroll to position [246, 0]
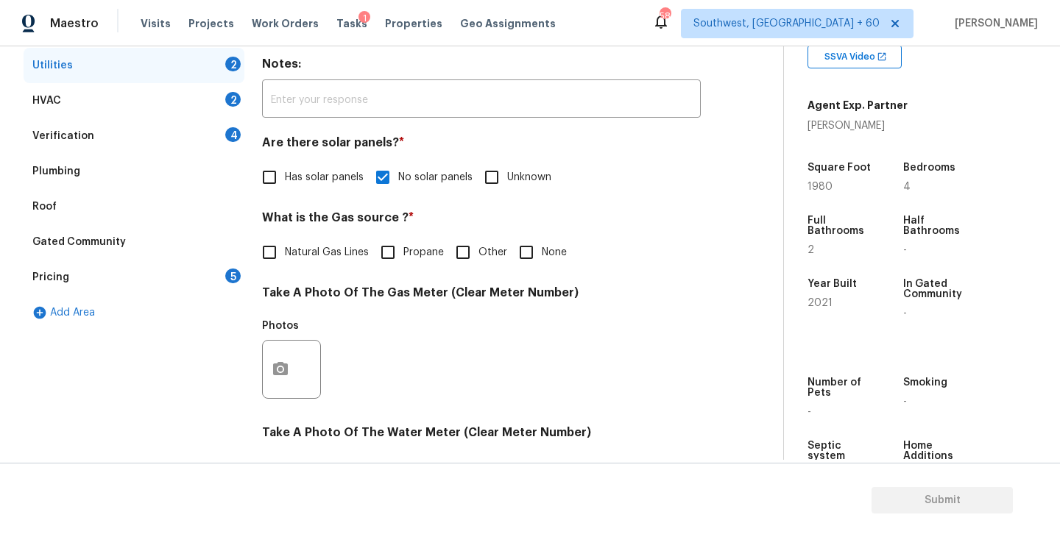
click at [308, 261] on label "Natural Gas Lines" at bounding box center [311, 252] width 115 height 31
click at [285, 261] on input "Natural Gas Lines" at bounding box center [269, 252] width 31 height 31
checkbox input "true"
click at [276, 377] on icon "button" at bounding box center [280, 370] width 15 height 13
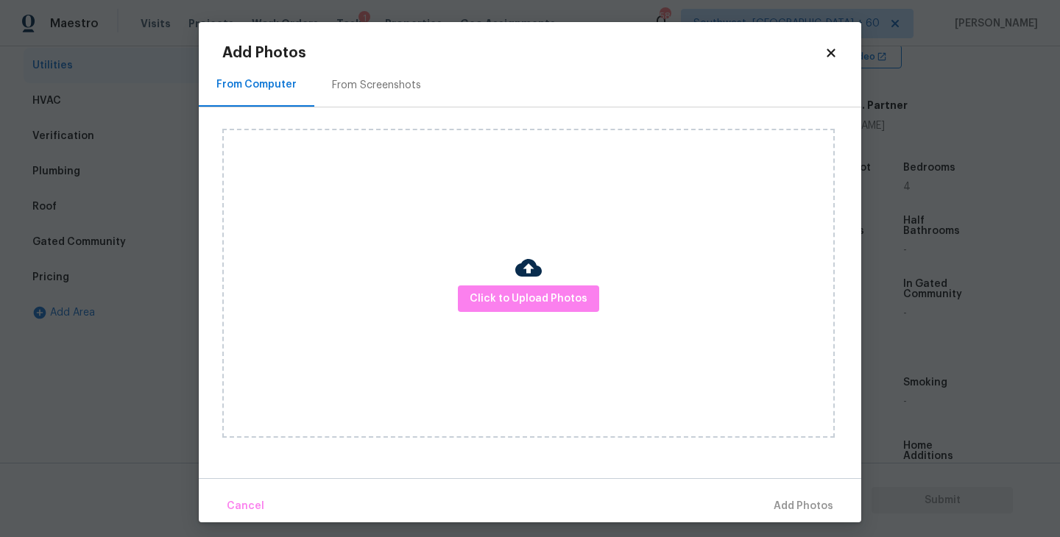
click at [601, 231] on div "Click to Upload Photos" at bounding box center [528, 283] width 612 height 309
click at [548, 303] on span "Click to Upload Photos" at bounding box center [529, 299] width 118 height 18
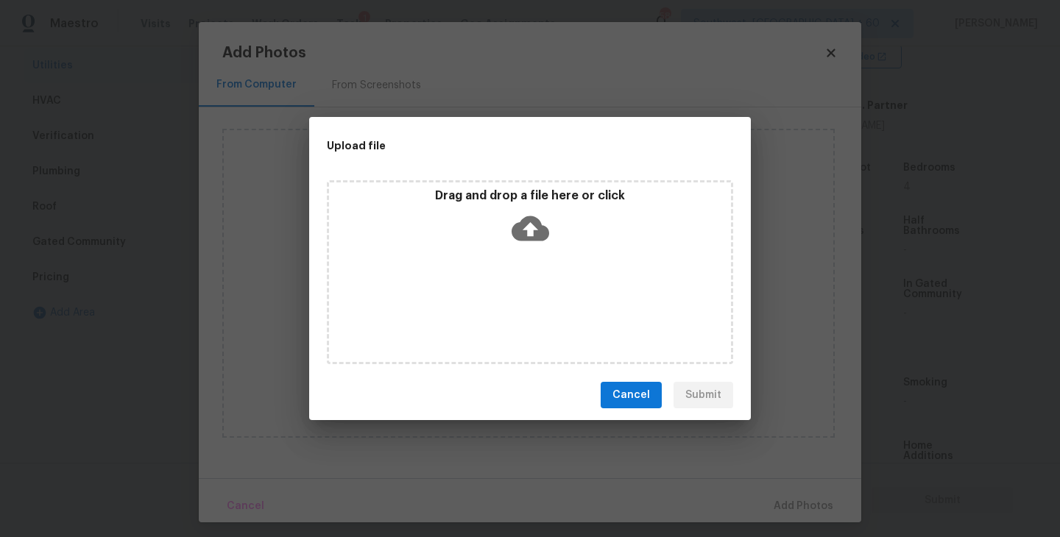
click at [548, 263] on div "Drag and drop a file here or click" at bounding box center [530, 272] width 406 height 184
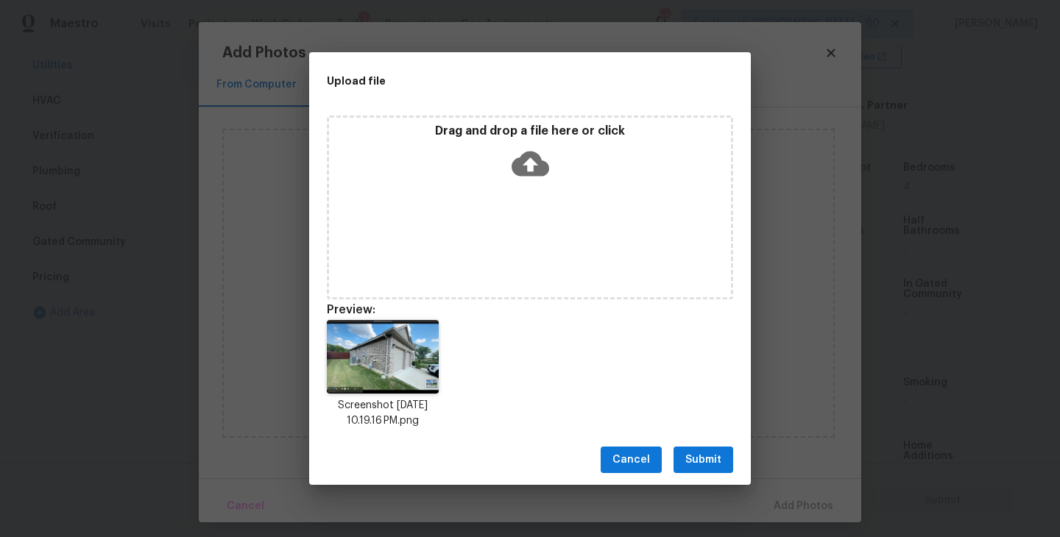
click at [716, 467] on span "Submit" at bounding box center [703, 460] width 36 height 18
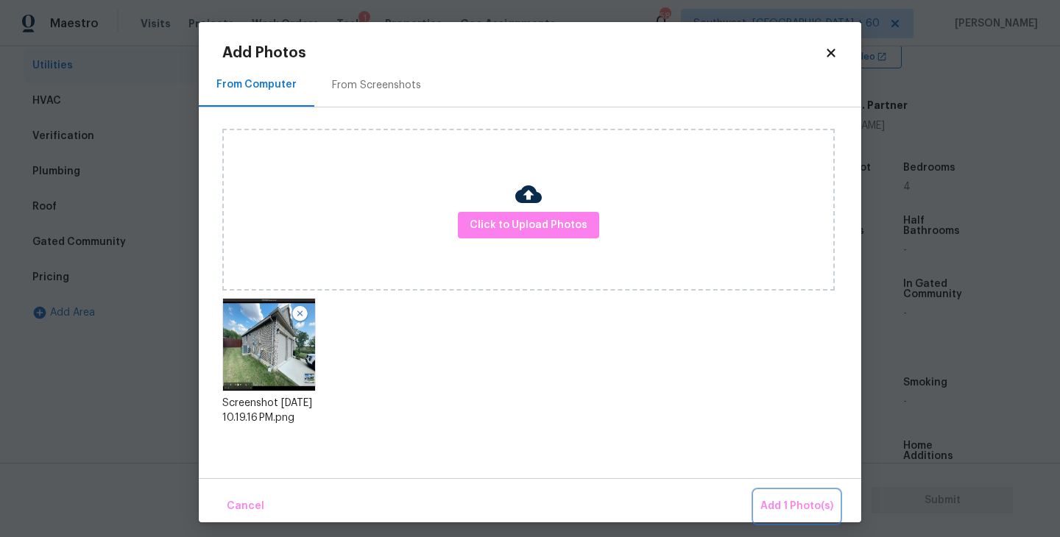
click at [772, 496] on button "Add 1 Photo(s)" at bounding box center [796, 507] width 85 height 32
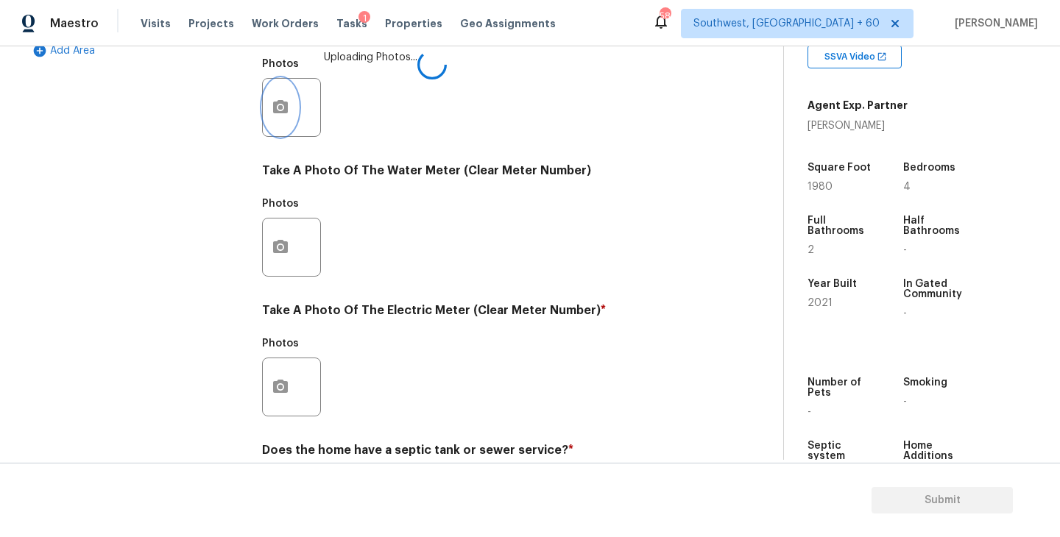
scroll to position [570, 0]
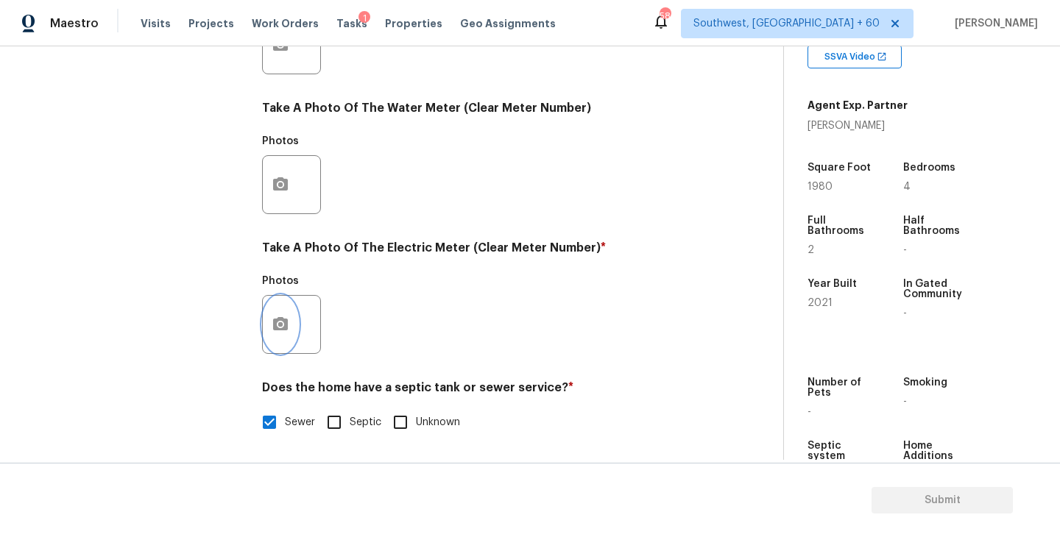
click at [296, 318] on button "button" at bounding box center [280, 324] width 35 height 57
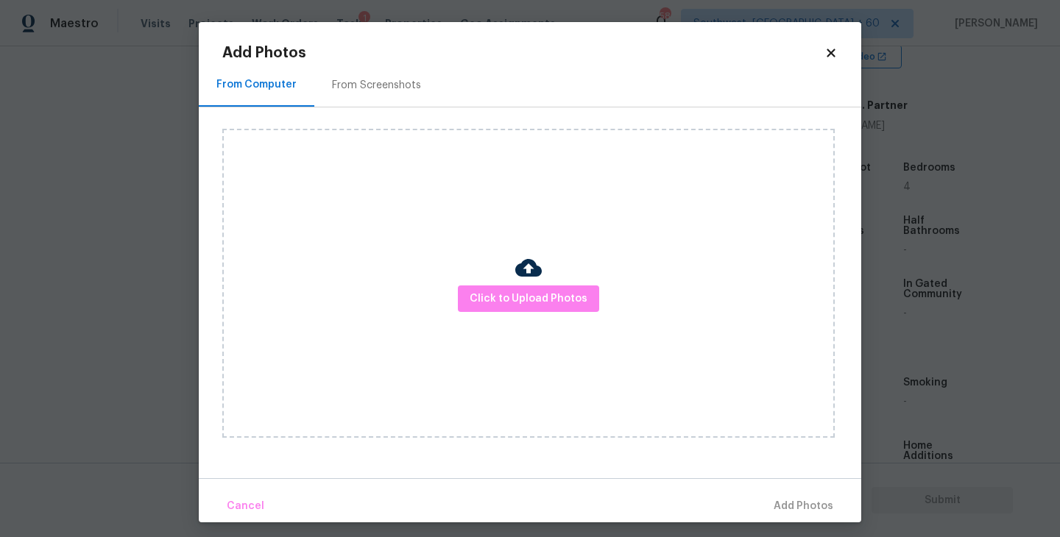
click at [446, 302] on div "Click to Upload Photos" at bounding box center [528, 283] width 612 height 309
click at [500, 302] on span "Click to Upload Photos" at bounding box center [529, 299] width 118 height 18
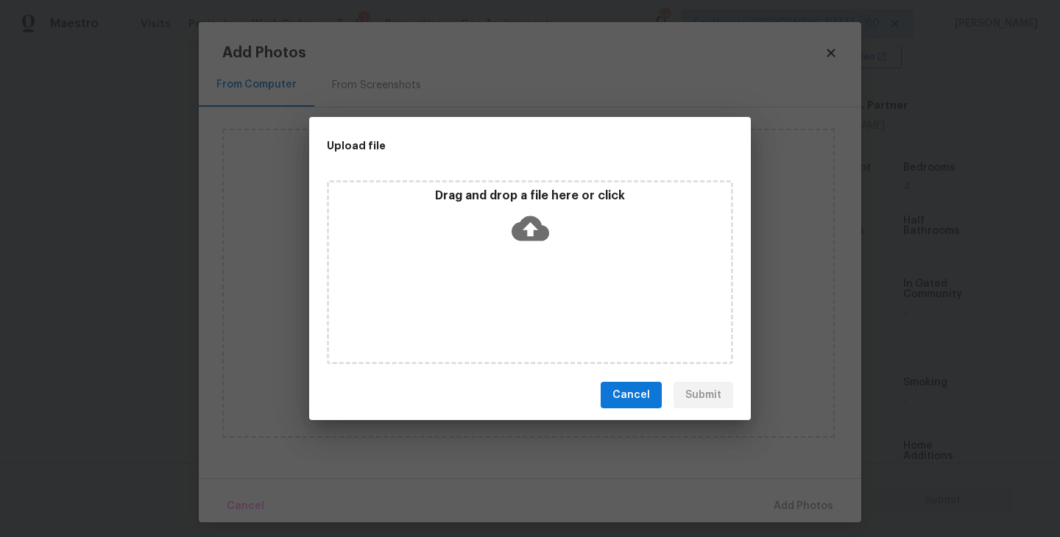
drag, startPoint x: 500, startPoint y: 302, endPoint x: 514, endPoint y: 250, distance: 53.9
click at [514, 250] on div "Drag and drop a file here or click" at bounding box center [530, 272] width 406 height 184
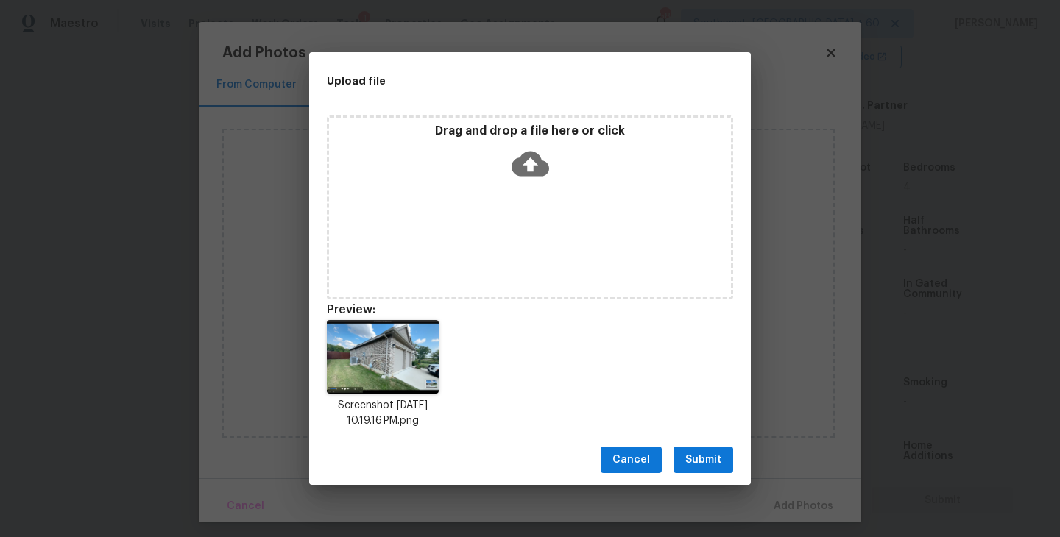
click at [701, 464] on span "Submit" at bounding box center [703, 460] width 36 height 18
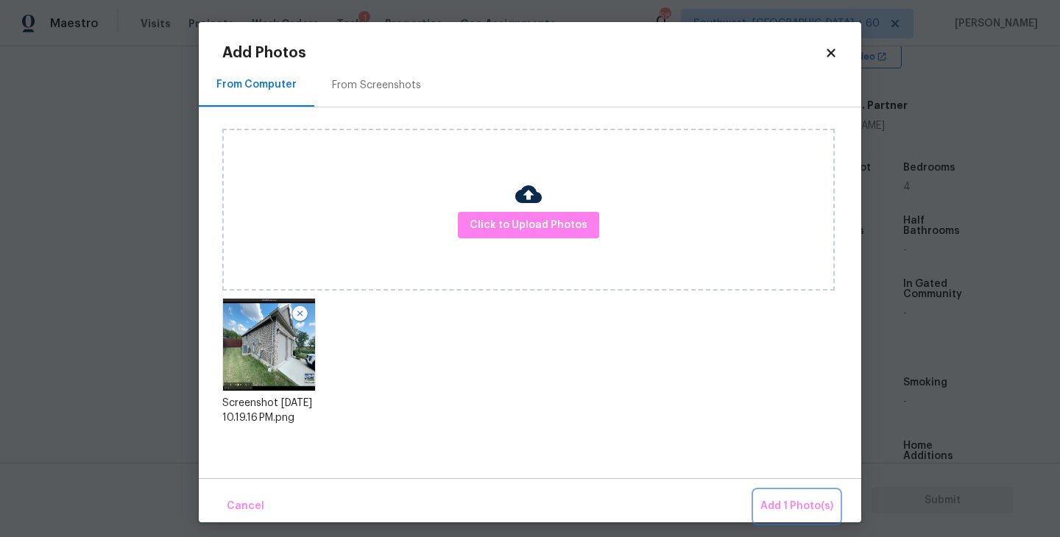
click at [766, 497] on button "Add 1 Photo(s)" at bounding box center [796, 507] width 85 height 32
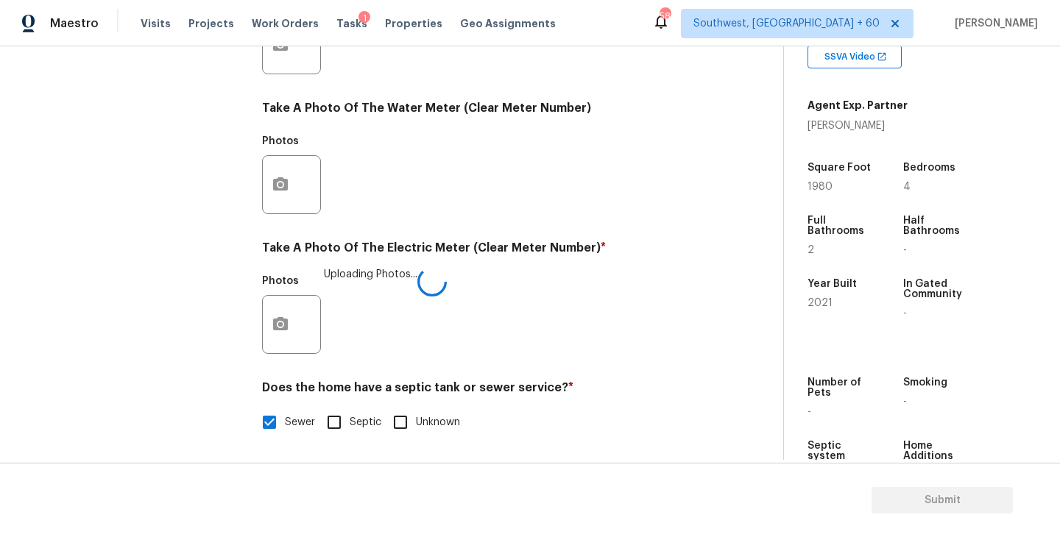
click at [590, 342] on div "Photos Uploading Photos..." at bounding box center [481, 315] width 439 height 96
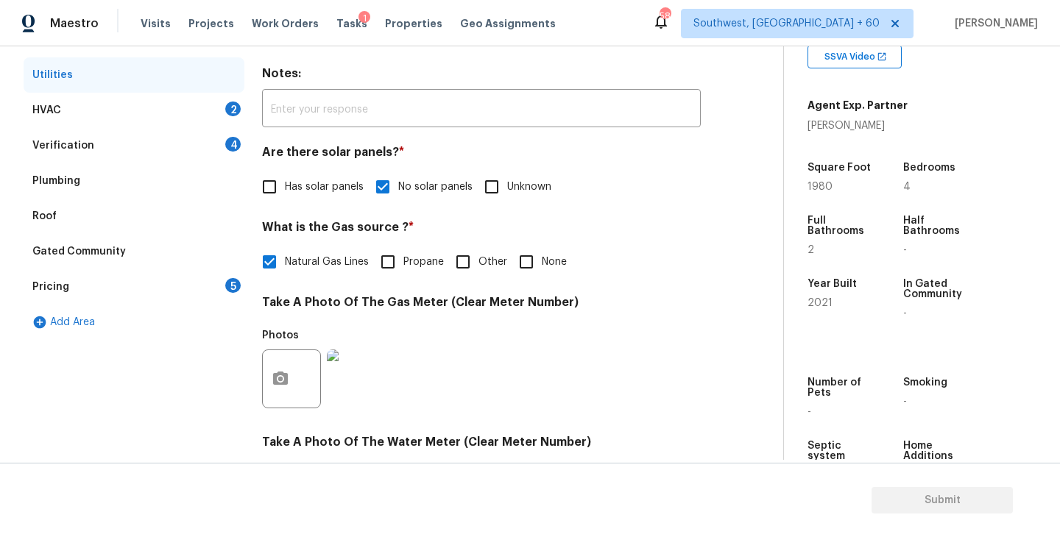
scroll to position [181, 0]
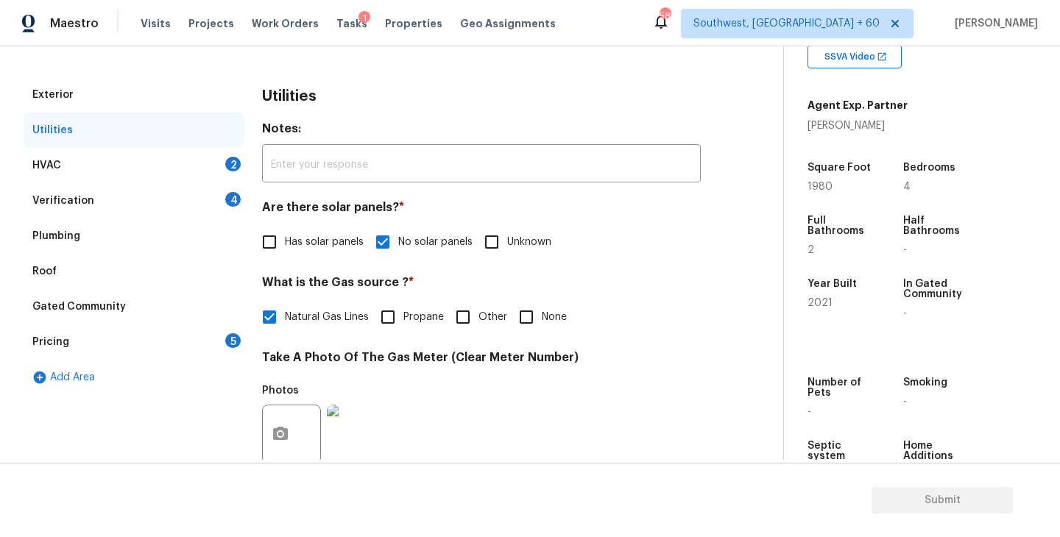
click at [208, 171] on div "HVAC 2" at bounding box center [134, 165] width 221 height 35
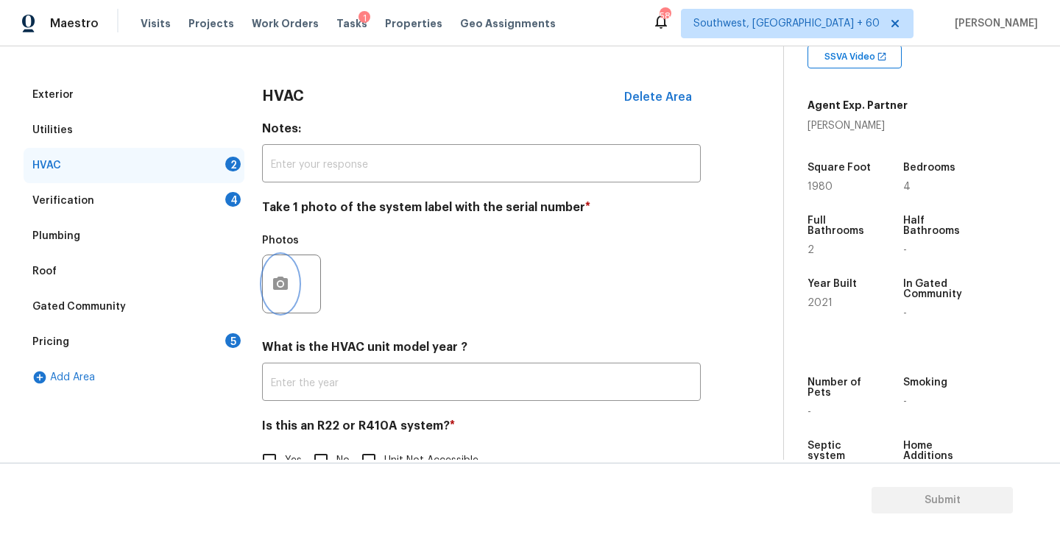
click at [281, 279] on icon "button" at bounding box center [280, 283] width 15 height 13
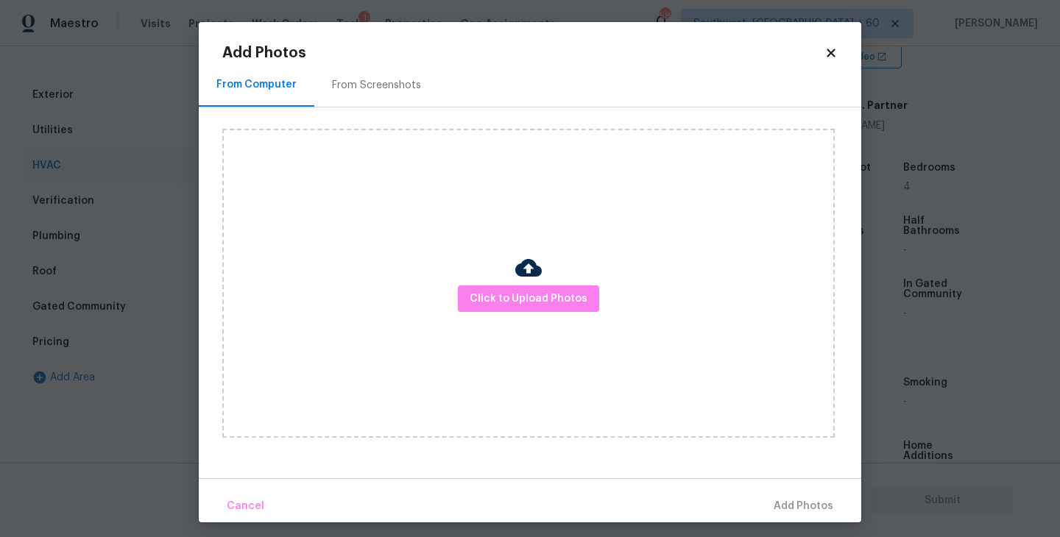
click at [475, 252] on div "Click to Upload Photos" at bounding box center [528, 283] width 612 height 309
click at [486, 290] on span "Click to Upload Photos" at bounding box center [529, 299] width 118 height 18
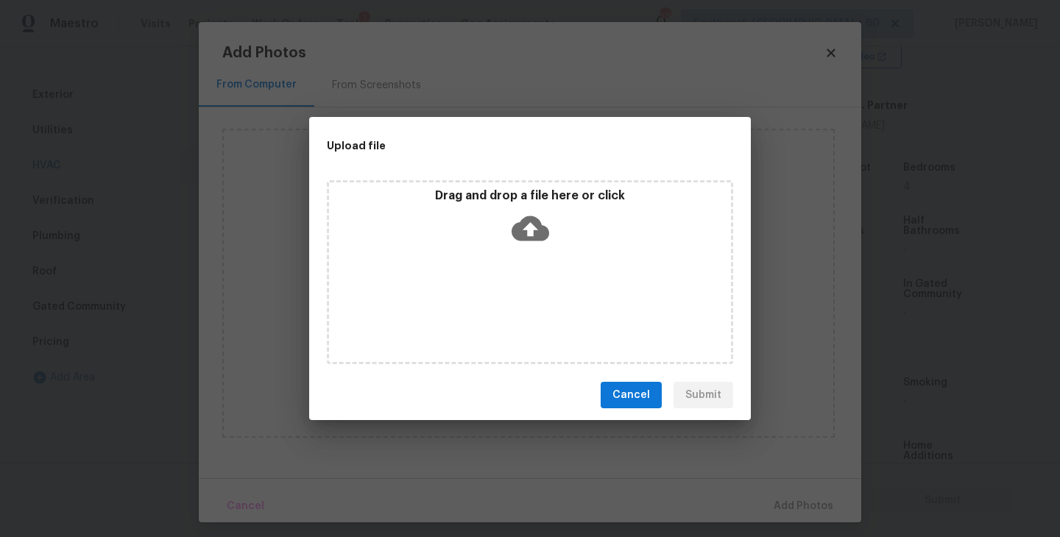
click at [531, 245] on icon at bounding box center [530, 229] width 38 height 38
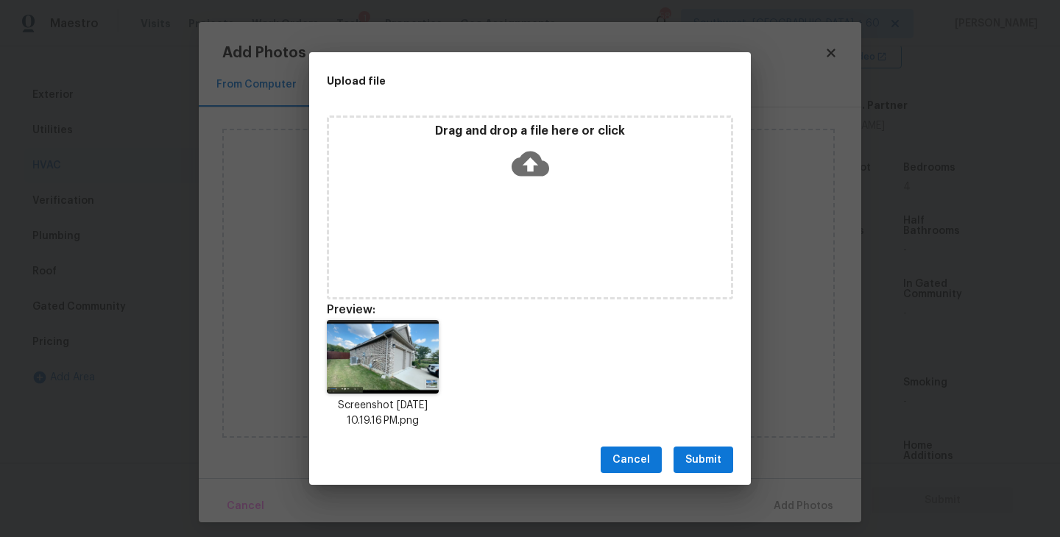
click at [707, 460] on span "Submit" at bounding box center [703, 460] width 36 height 18
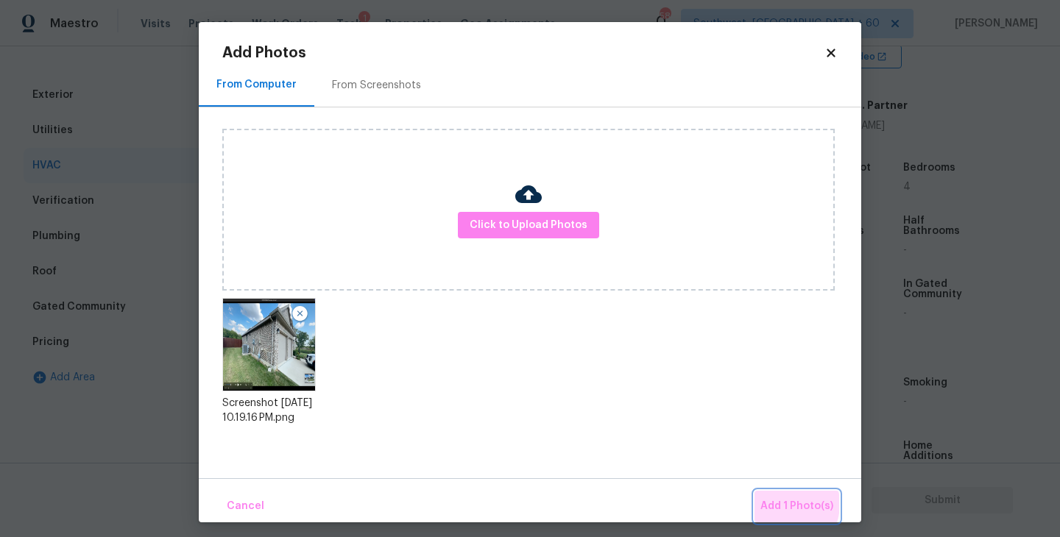
click at [782, 504] on span "Add 1 Photo(s)" at bounding box center [796, 506] width 73 height 18
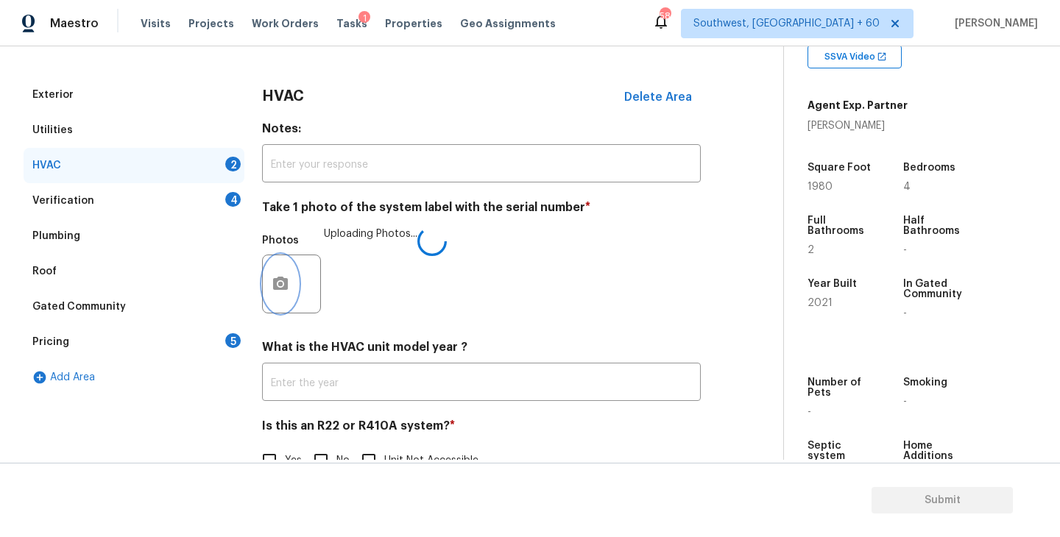
scroll to position [220, 0]
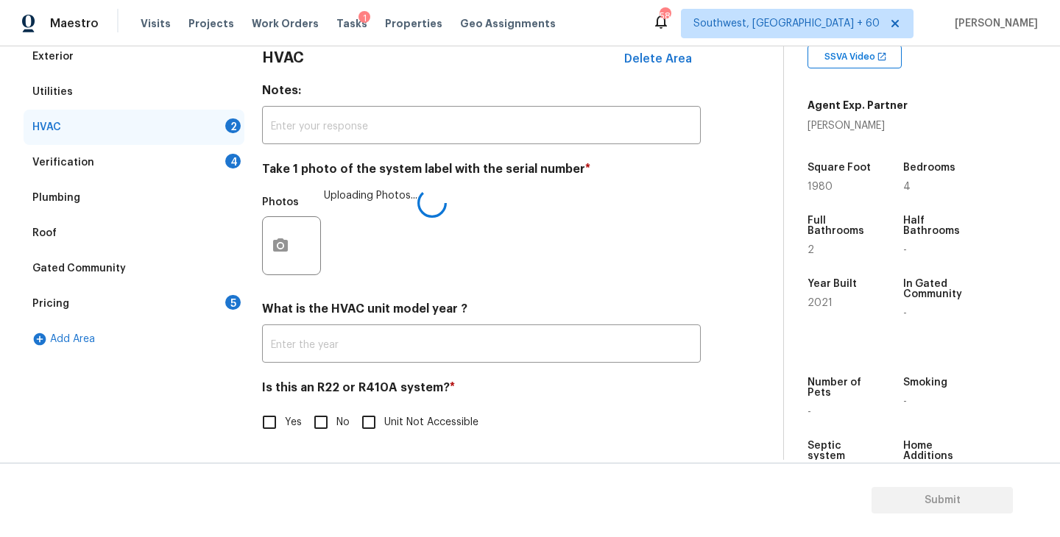
click at [338, 417] on span "No" at bounding box center [342, 422] width 13 height 15
click at [336, 417] on input "No" at bounding box center [320, 422] width 31 height 31
checkbox input "true"
click at [565, 417] on div "Yes No Unit Not Accessible" at bounding box center [481, 423] width 439 height 31
click at [213, 155] on div "Verification 4" at bounding box center [134, 162] width 221 height 35
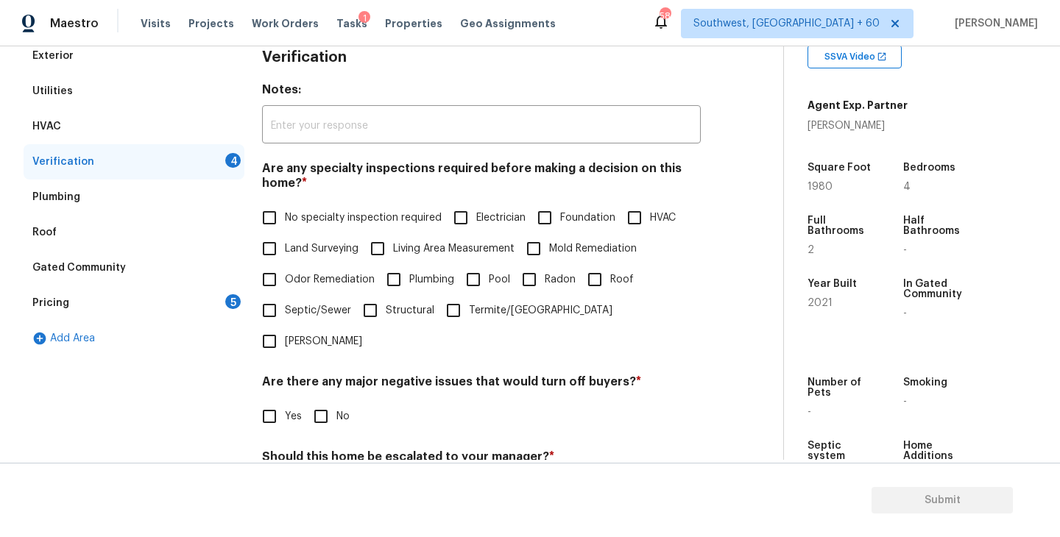
click at [328, 218] on span "No specialty inspection required" at bounding box center [363, 217] width 157 height 15
click at [285, 218] on input "No specialty inspection required" at bounding box center [269, 217] width 31 height 31
checkbox input "true"
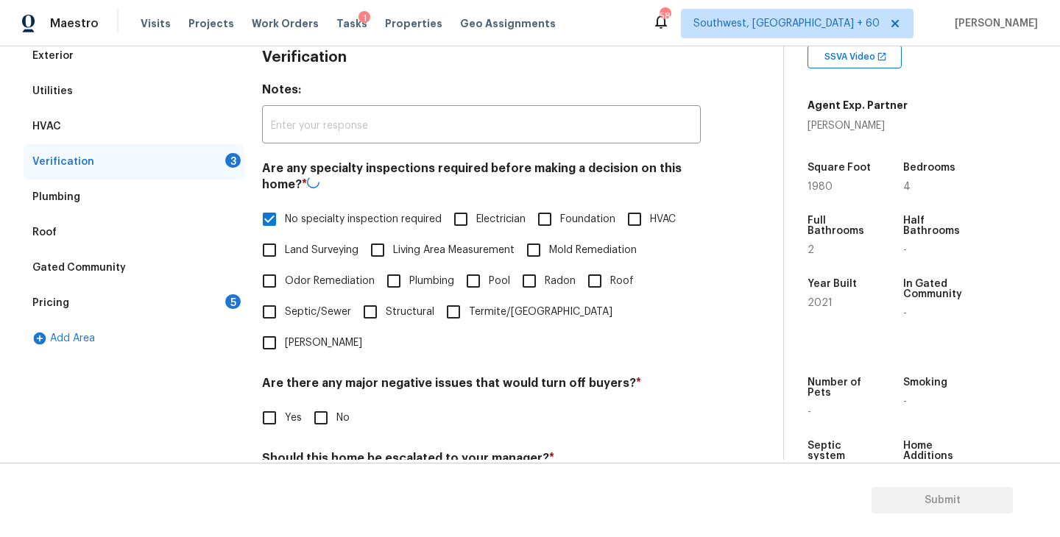
scroll to position [348, 0]
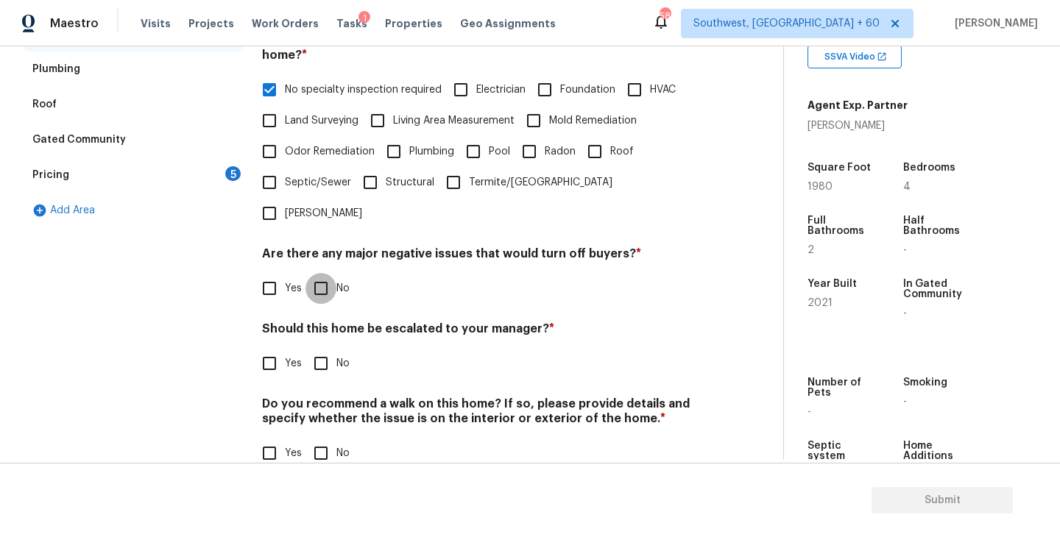
click at [322, 273] on input "No" at bounding box center [320, 288] width 31 height 31
checkbox input "true"
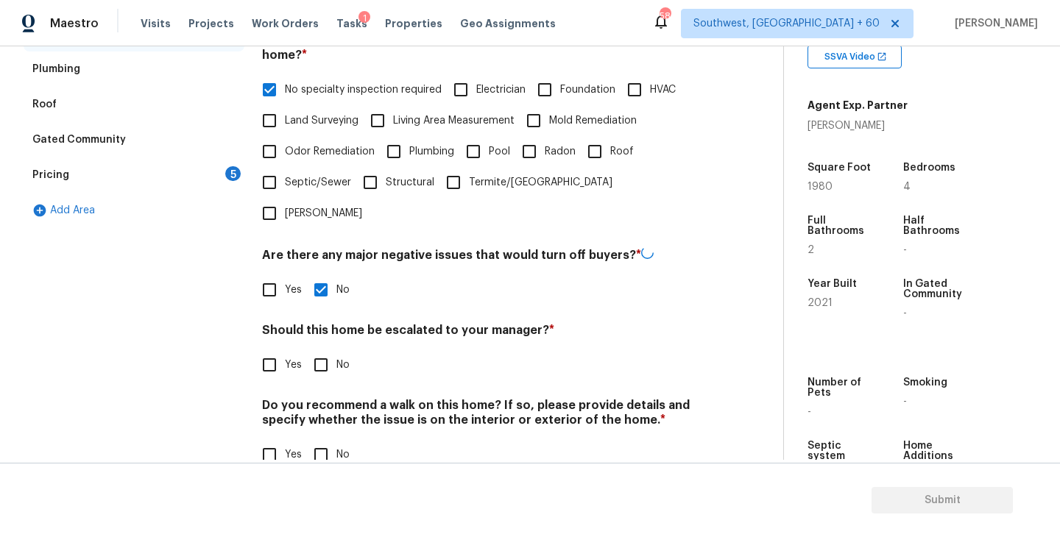
click at [322, 398] on h4 "Do you recommend a walk on this home? If so, please provide details and specify…" at bounding box center [481, 415] width 439 height 35
click at [325, 350] on input "No" at bounding box center [320, 365] width 31 height 31
checkbox input "true"
click at [320, 439] on input "No" at bounding box center [320, 454] width 31 height 31
checkbox input "true"
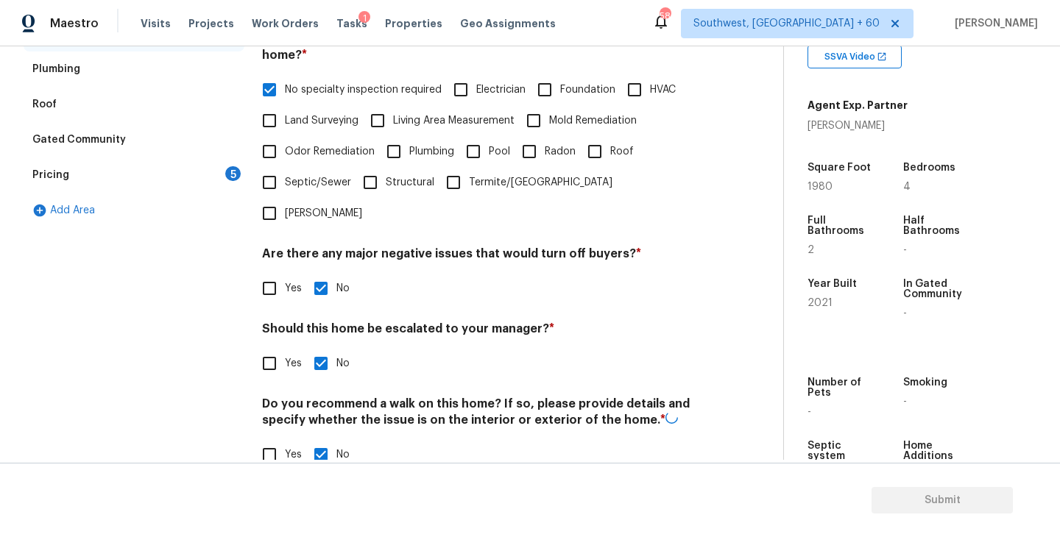
scroll to position [247, 0]
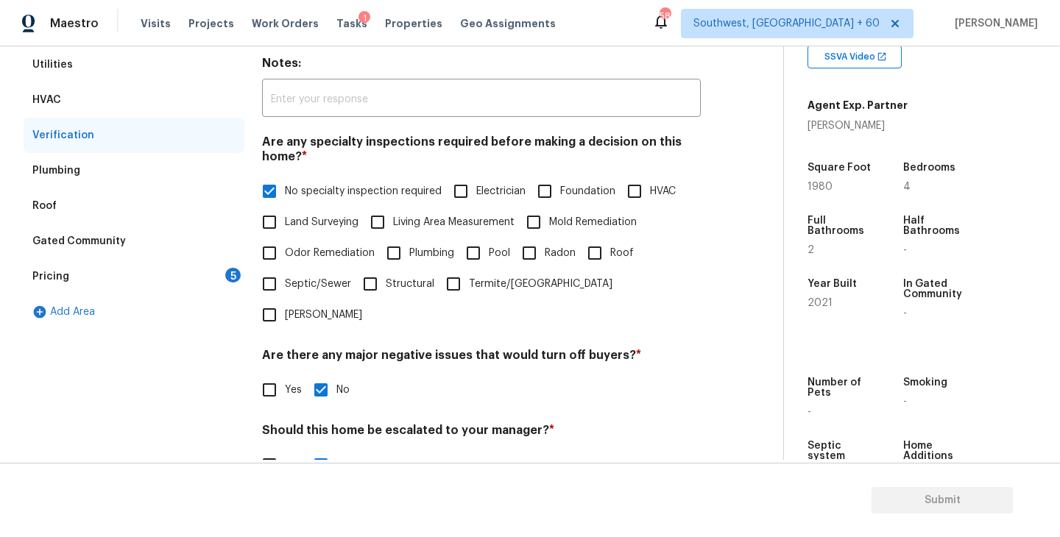
click at [185, 280] on div "Pricing 5" at bounding box center [134, 276] width 221 height 35
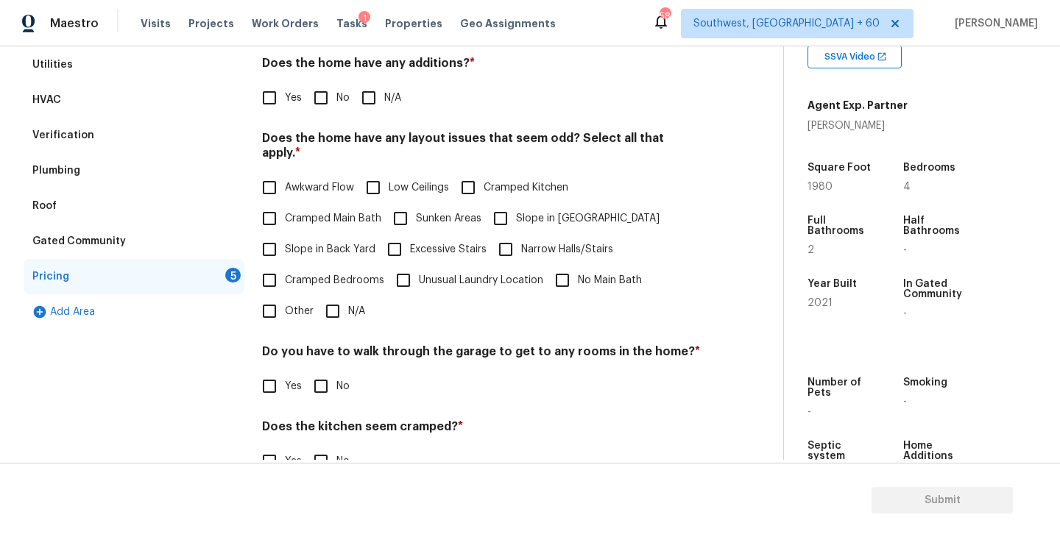
click at [392, 106] on label "N/A" at bounding box center [377, 97] width 48 height 31
click at [384, 106] on input "N/A" at bounding box center [368, 97] width 31 height 31
checkbox input "true"
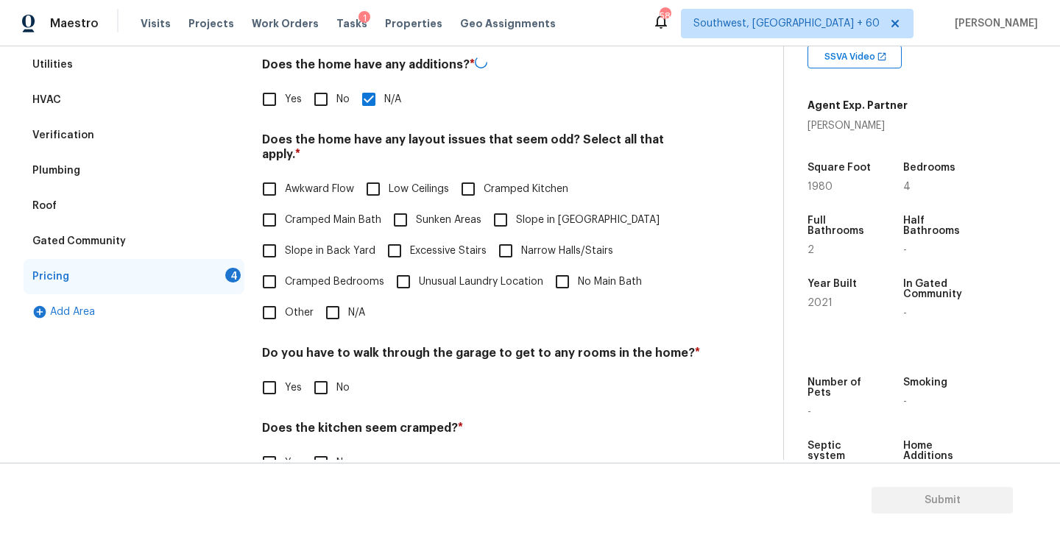
click at [495, 205] on input "Slope in Front Yard" at bounding box center [500, 220] width 31 height 31
checkbox input "true"
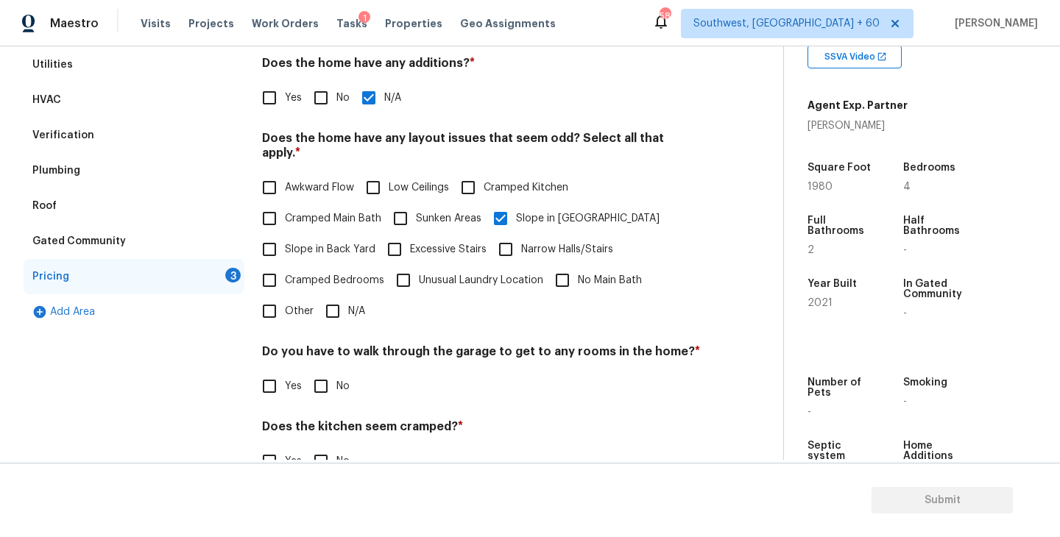
click at [334, 311] on input "N/A" at bounding box center [332, 311] width 31 height 31
checkbox input "true"
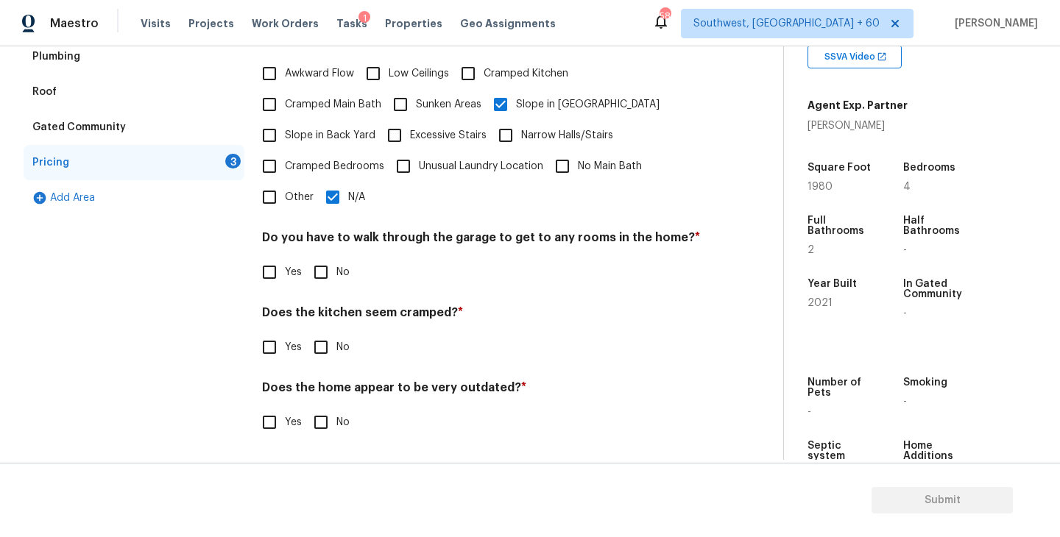
scroll to position [346, 0]
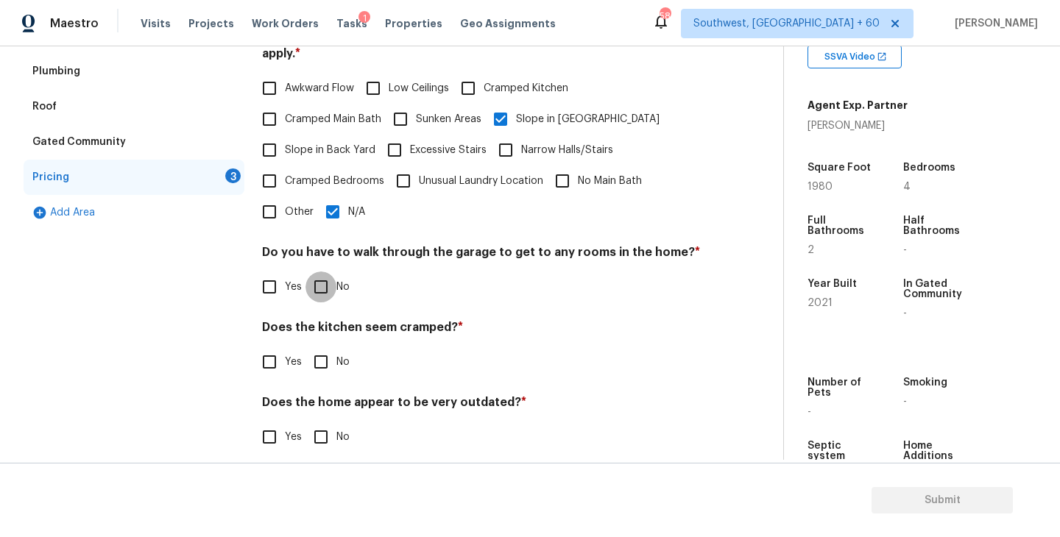
click at [325, 272] on input "No" at bounding box center [320, 287] width 31 height 31
checkbox input "true"
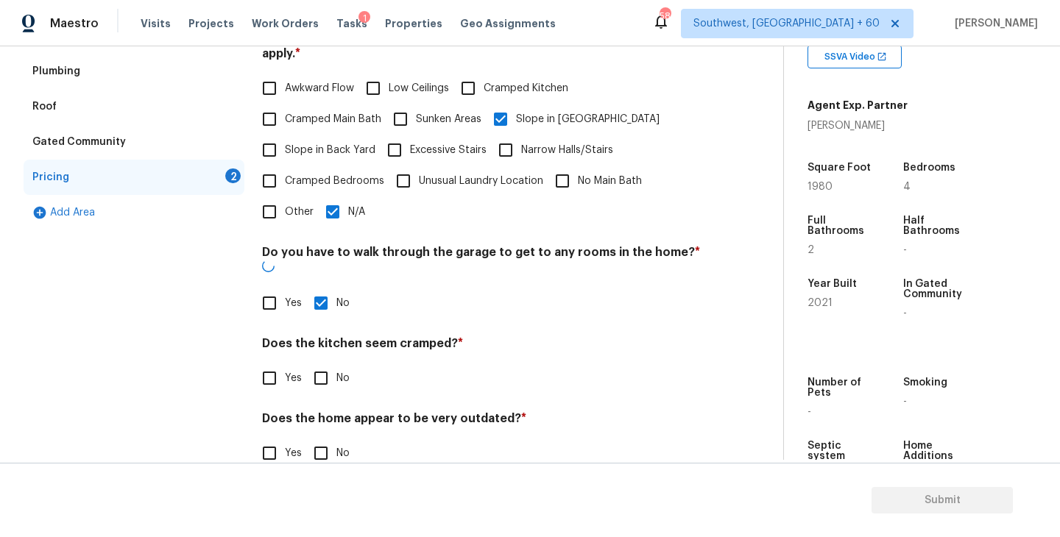
click at [316, 375] on div "Pricing Does the home have any additions? * Yes No N/A Does the home have any l…" at bounding box center [481, 199] width 439 height 574
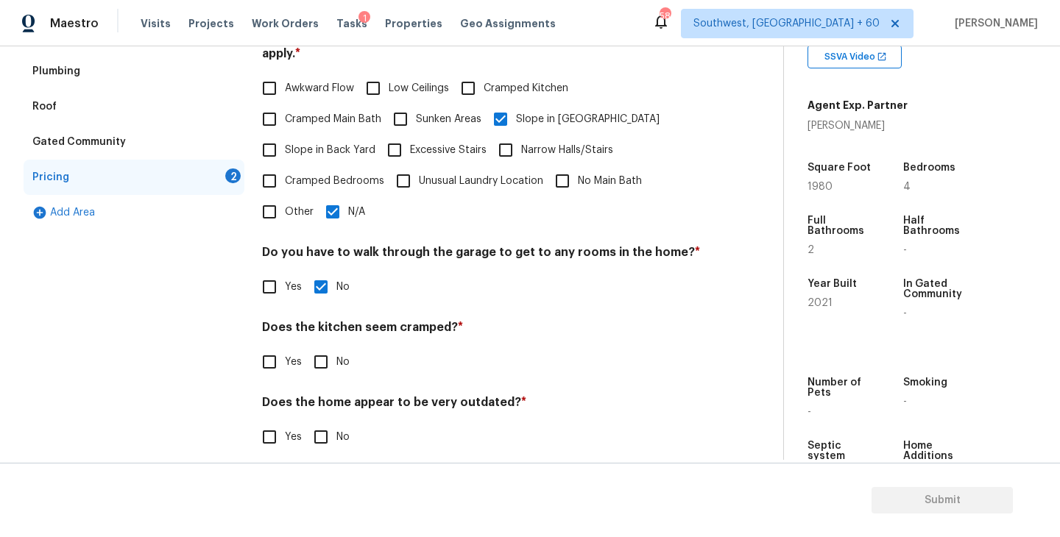
click at [326, 350] on input "No" at bounding box center [320, 362] width 31 height 31
checkbox input "true"
click at [324, 402] on h4 "Does the home appear to be very outdated? *" at bounding box center [481, 407] width 439 height 21
click at [323, 422] on input "No" at bounding box center [320, 437] width 31 height 31
checkbox input "true"
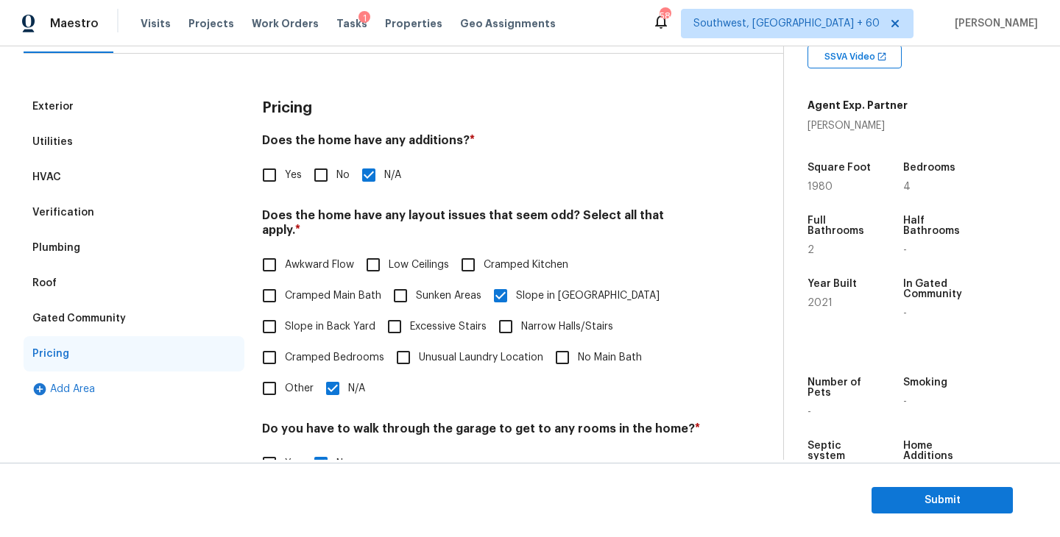
scroll to position [117, 0]
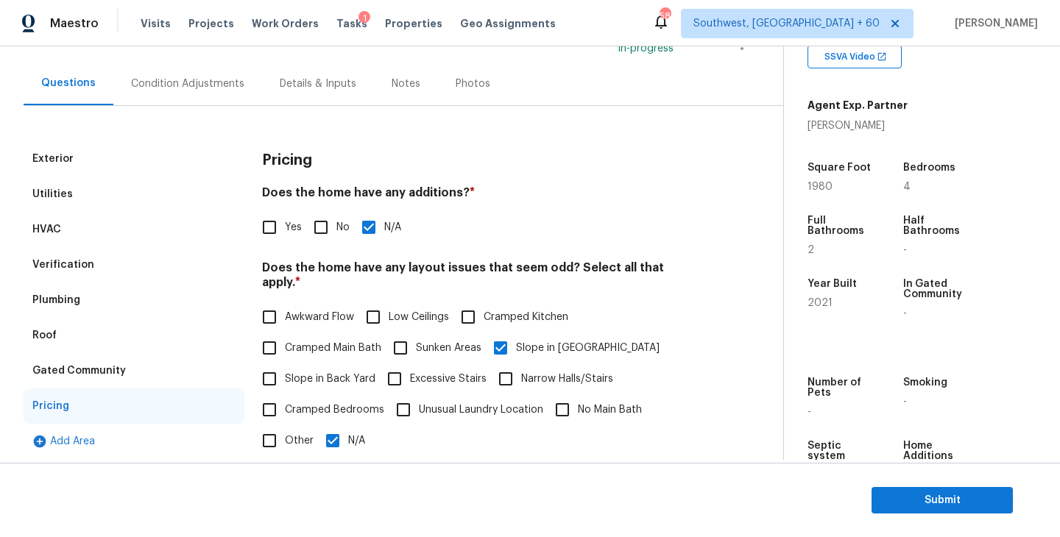
click at [213, 74] on div "Condition Adjustments" at bounding box center [187, 83] width 149 height 43
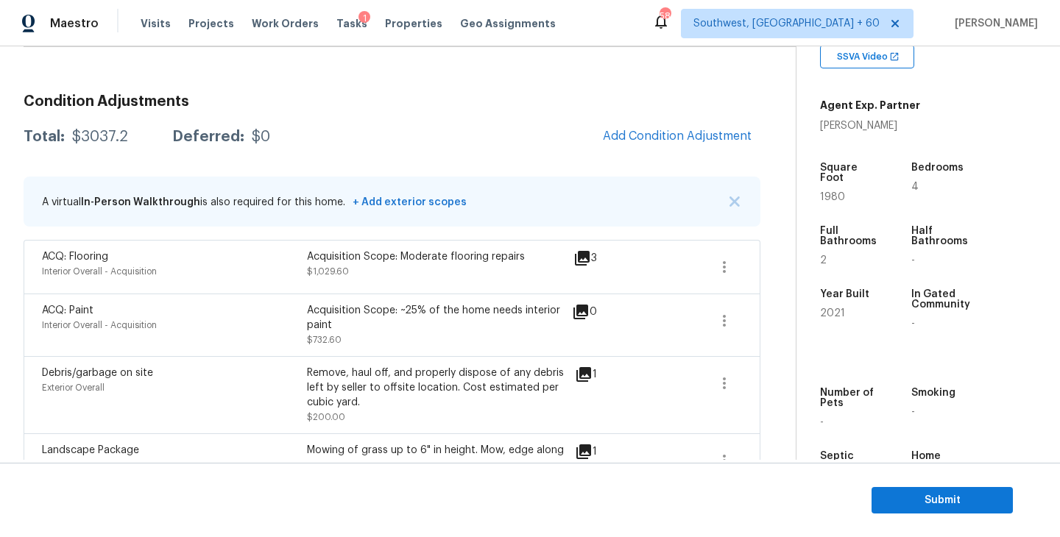
scroll to position [213, 0]
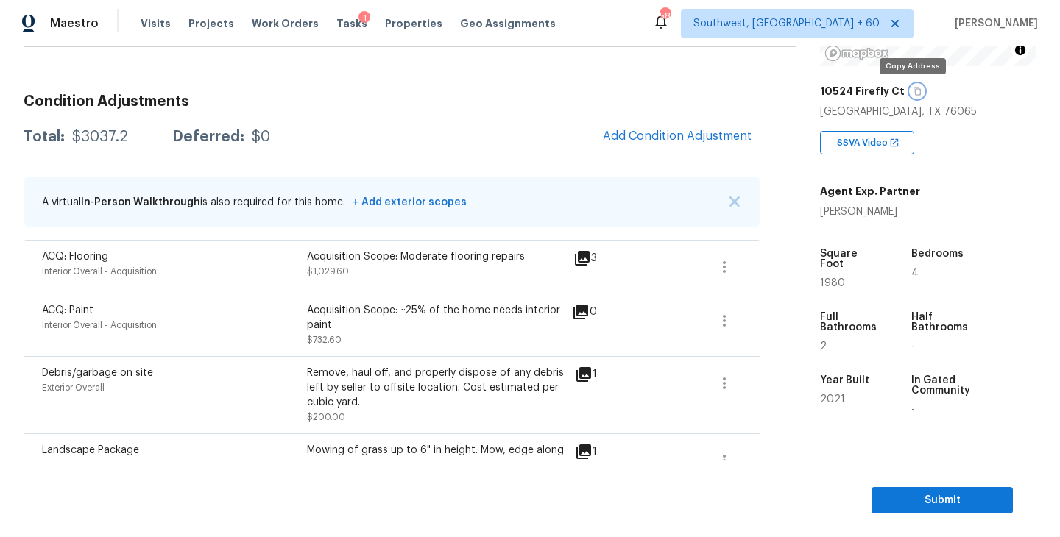
click at [913, 91] on icon "button" at bounding box center [916, 92] width 7 height 8
click at [396, 71] on div "Condition Adjustments Total: $3037.2 Deferred: $0 Add Condition Adjustment A vi…" at bounding box center [392, 403] width 737 height 713
click at [127, 144] on div "Total: $3037.2 Deferred: $0" at bounding box center [147, 137] width 247 height 15
click at [124, 141] on div "$3037.2" at bounding box center [100, 137] width 56 height 15
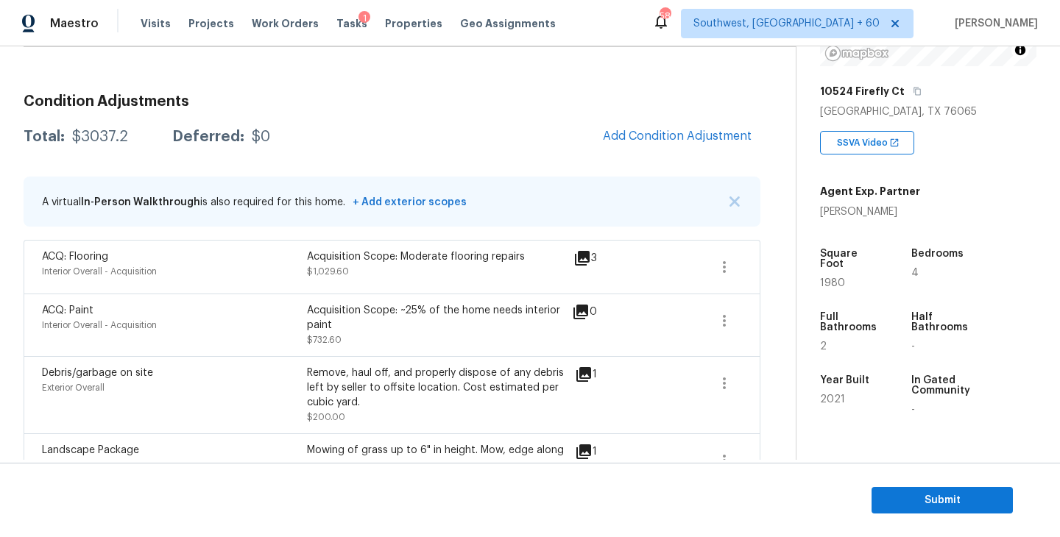
click at [113, 136] on div "$3037.2" at bounding box center [100, 137] width 56 height 15
copy div "$3037.2"
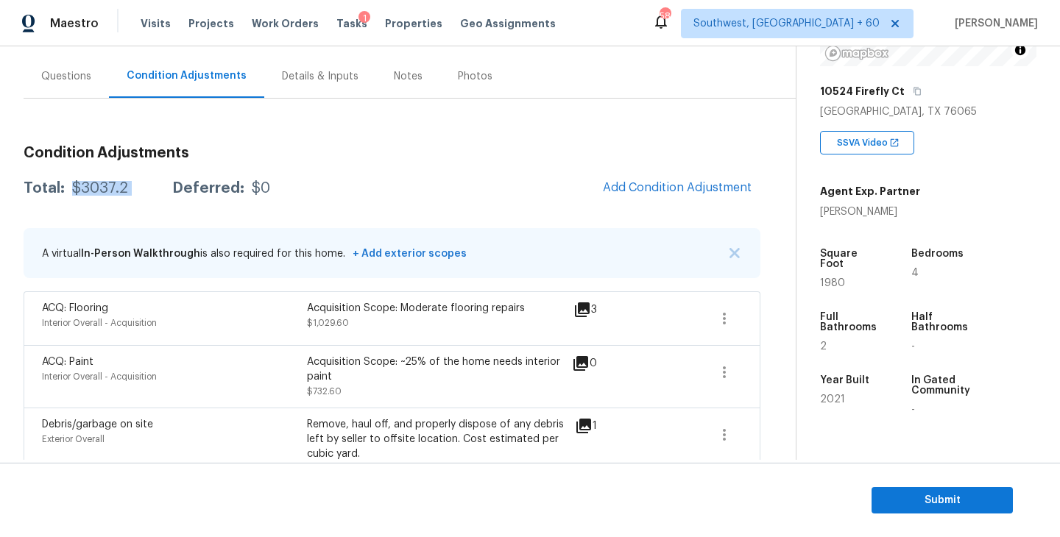
scroll to position [57, 0]
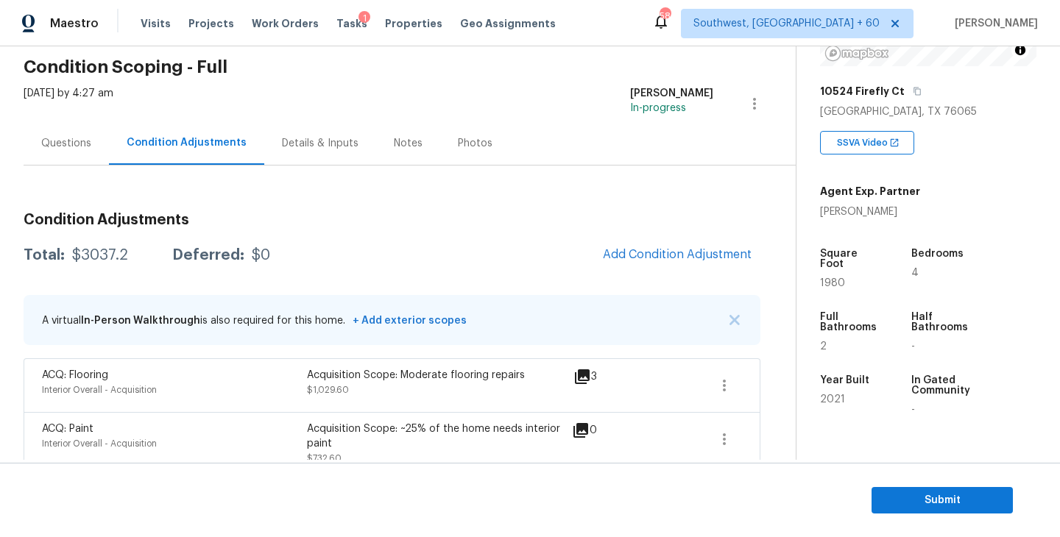
click at [400, 239] on div "Total: $3037.2 Deferred: $0 Add Condition Adjustment" at bounding box center [392, 255] width 737 height 32
click at [40, 106] on div "[DATE] by 4:27 am" at bounding box center [69, 103] width 90 height 35
click at [52, 124] on div "Questions" at bounding box center [66, 142] width 85 height 43
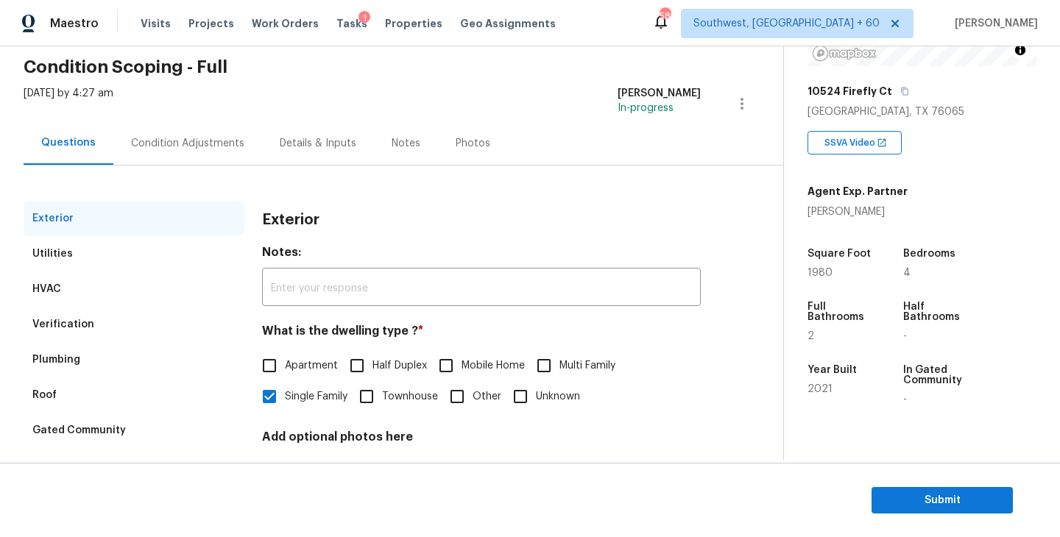
click at [203, 135] on div "Condition Adjustments" at bounding box center [187, 142] width 149 height 43
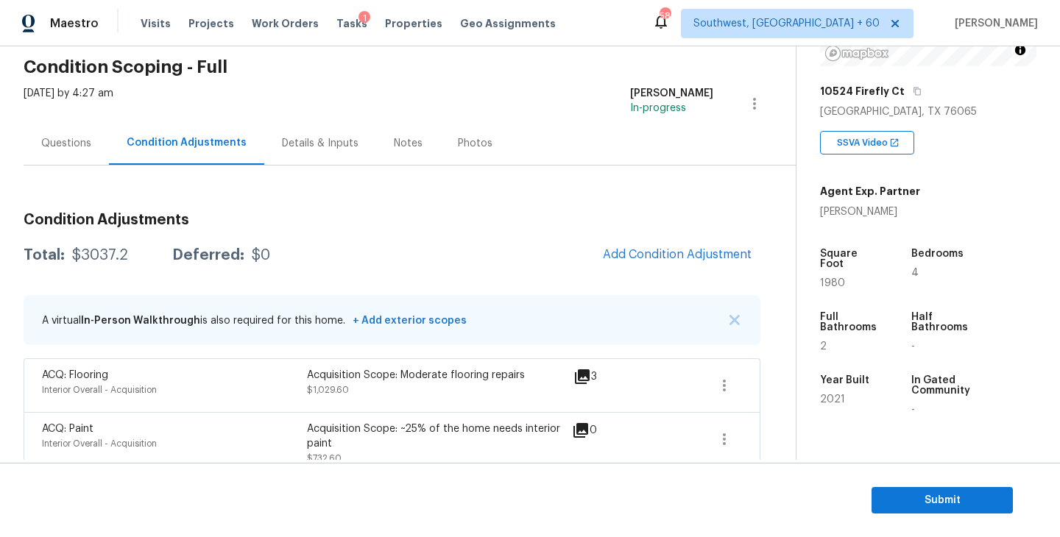
click at [591, 237] on div "Condition Adjustments Total: $3037.2 Deferred: $0 Add Condition Adjustment A vi…" at bounding box center [392, 540] width 737 height 678
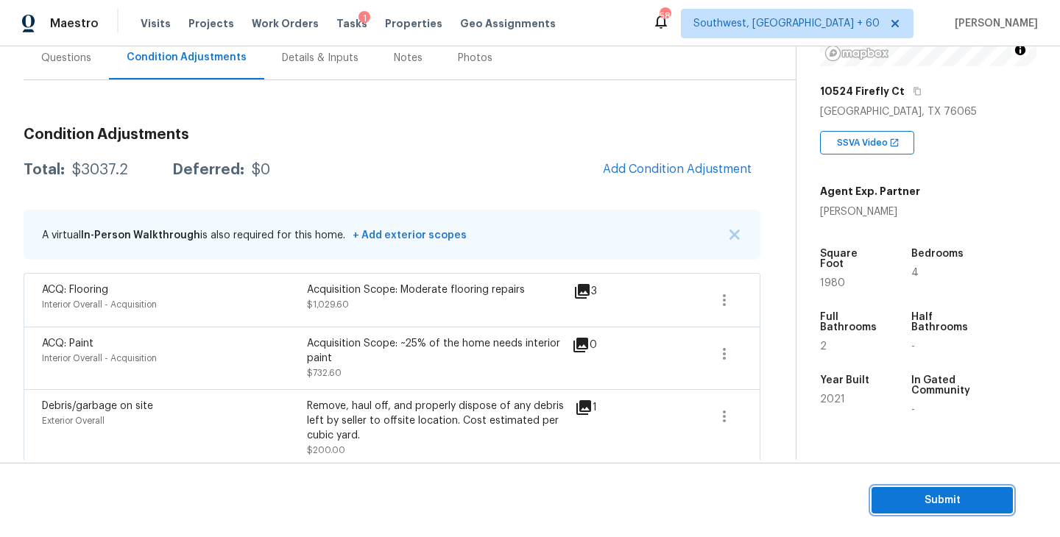
click at [910, 506] on span "Submit" at bounding box center [942, 501] width 118 height 18
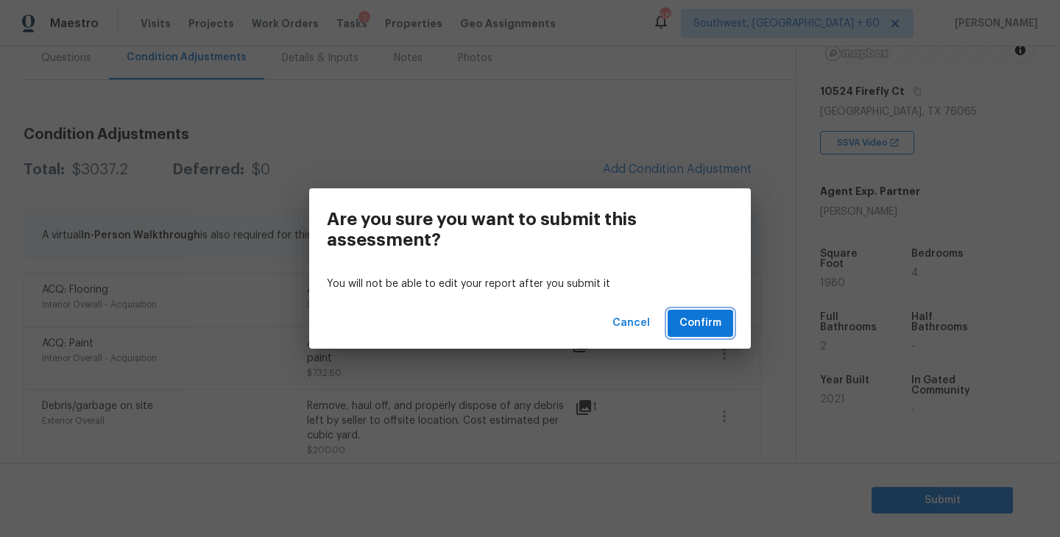
click at [706, 321] on span "Confirm" at bounding box center [700, 323] width 42 height 18
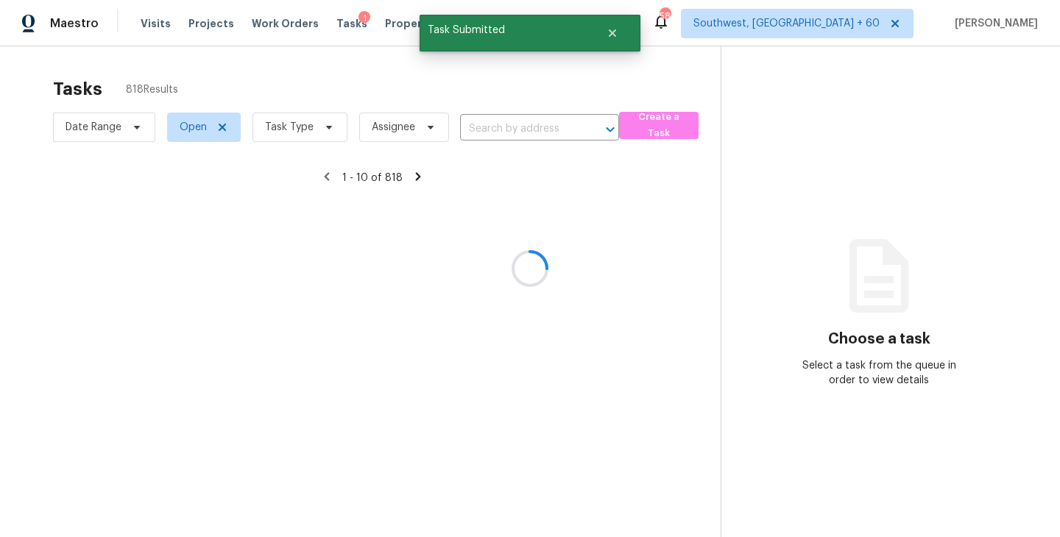
click at [355, 91] on div at bounding box center [530, 268] width 1060 height 537
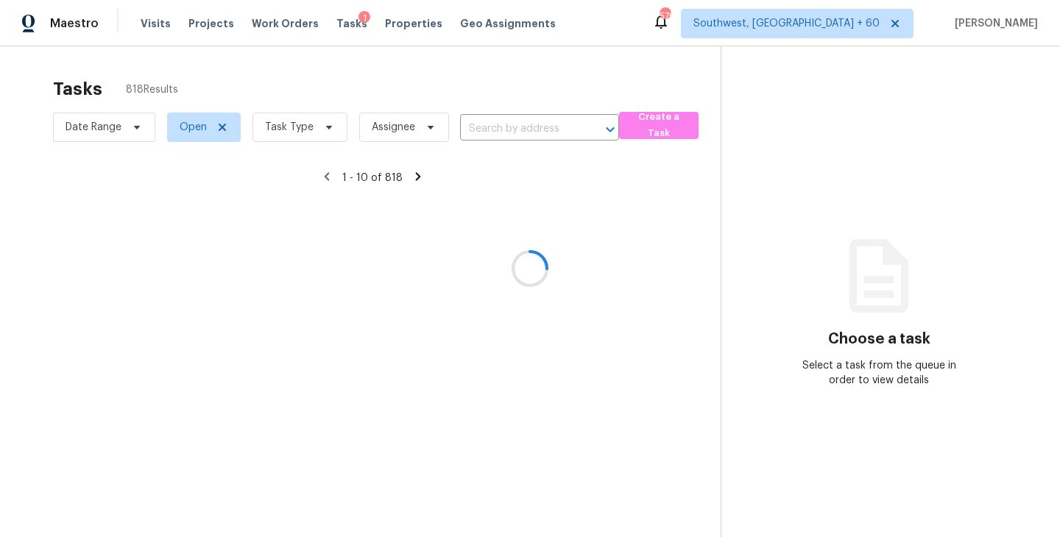
click at [300, 143] on div at bounding box center [530, 268] width 1060 height 537
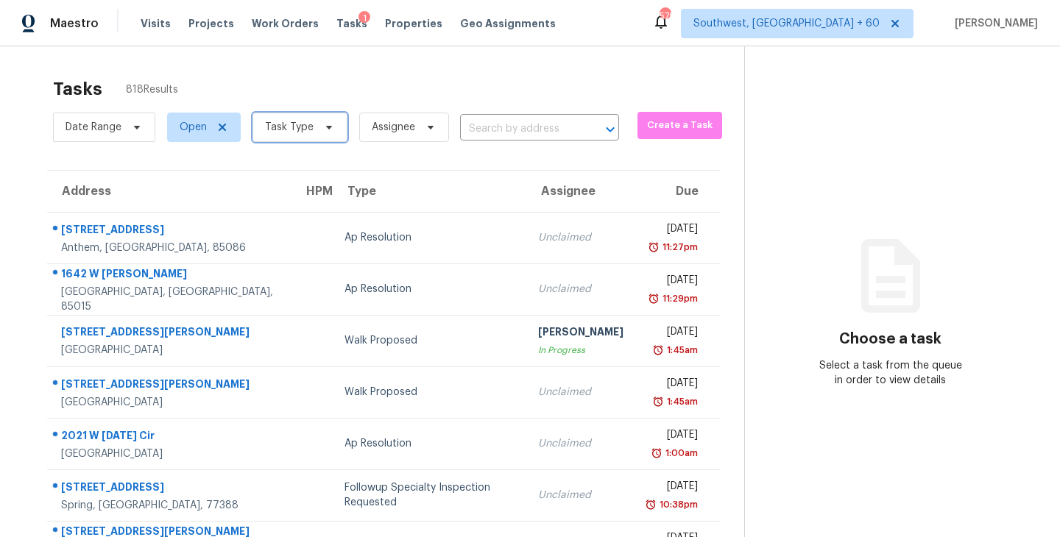
click at [305, 129] on span "Task Type" at bounding box center [289, 127] width 49 height 15
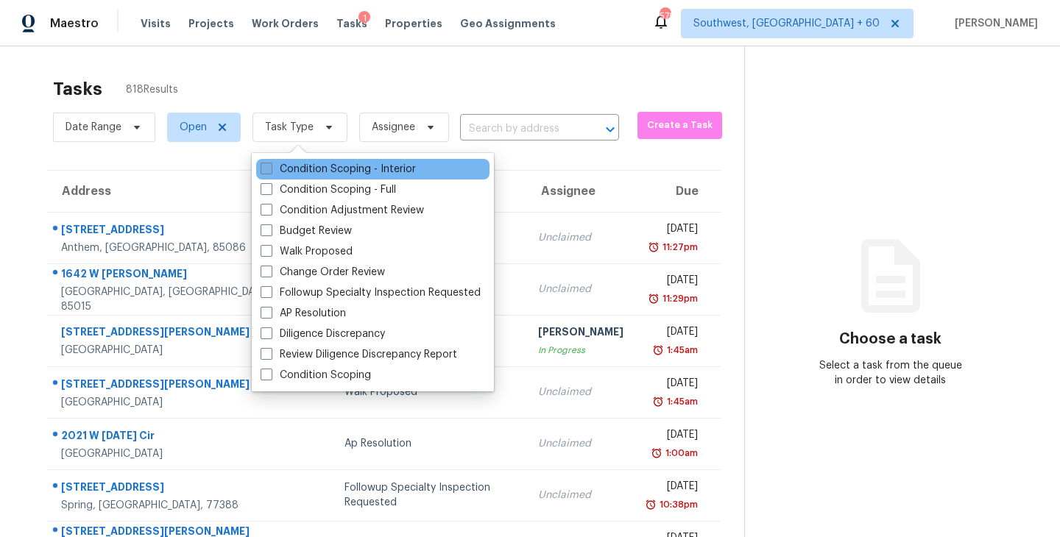
click at [355, 170] on label "Condition Scoping - Interior" at bounding box center [338, 169] width 155 height 15
click at [270, 170] on input "Condition Scoping - Interior" at bounding box center [266, 167] width 10 height 10
checkbox input "true"
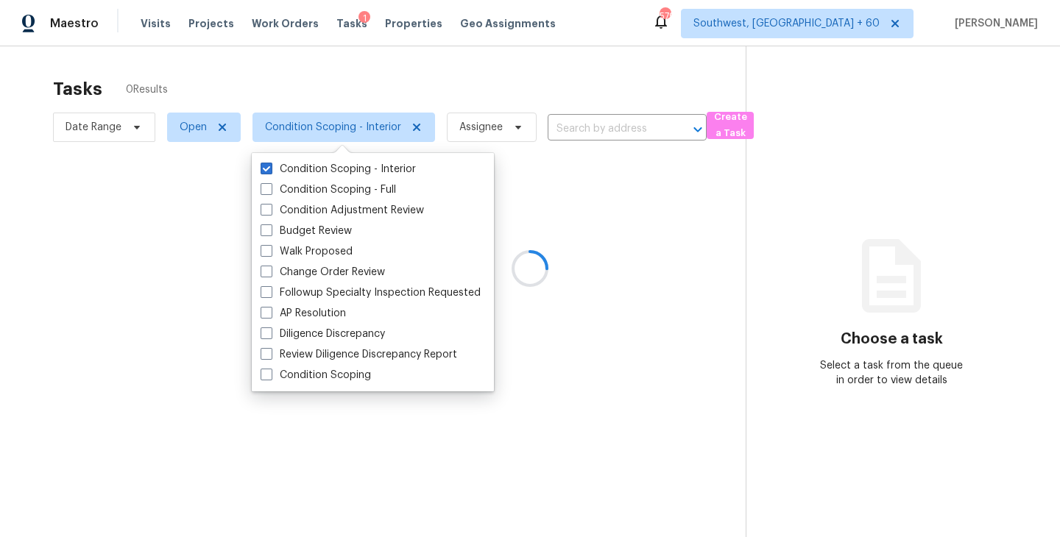
click at [497, 85] on div at bounding box center [530, 268] width 1060 height 537
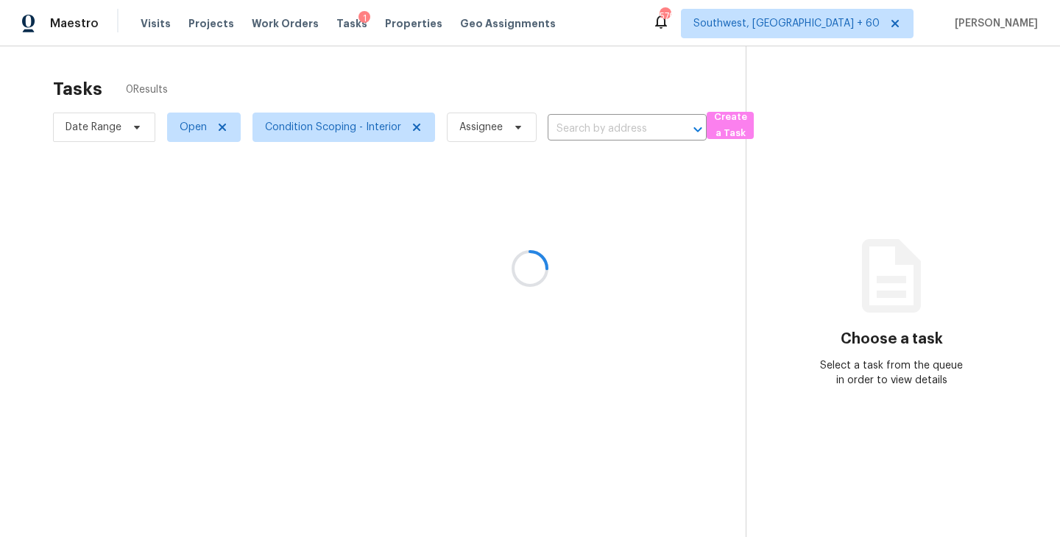
click at [492, 121] on div at bounding box center [530, 268] width 1060 height 537
click at [494, 131] on div at bounding box center [530, 268] width 1060 height 537
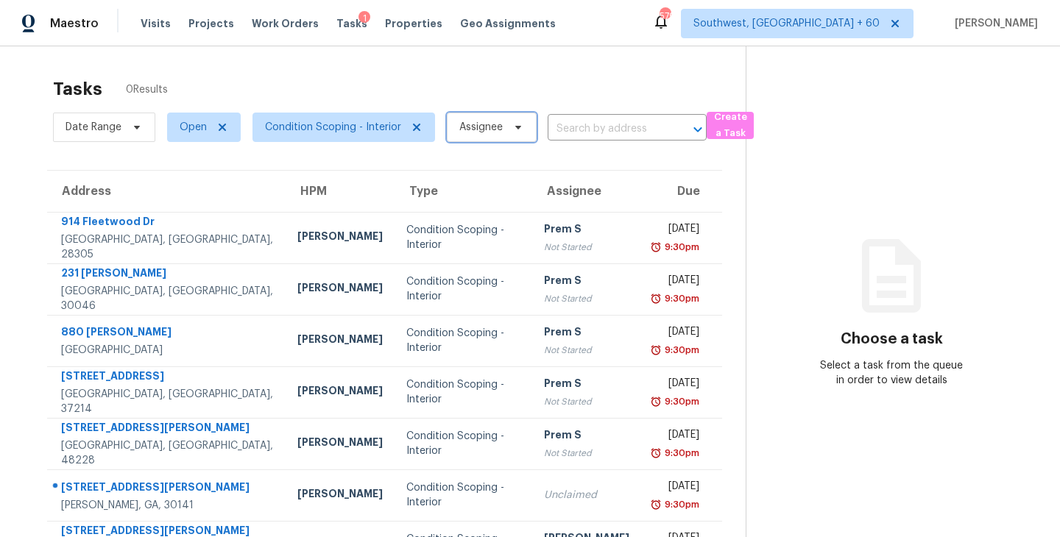
click at [494, 131] on span "Assignee" at bounding box center [480, 127] width 43 height 15
click at [407, 54] on div "Tasks 48 Results Date Range Open Condition Scoping - Interior Assignee ​ Create…" at bounding box center [530, 406] width 1060 height 720
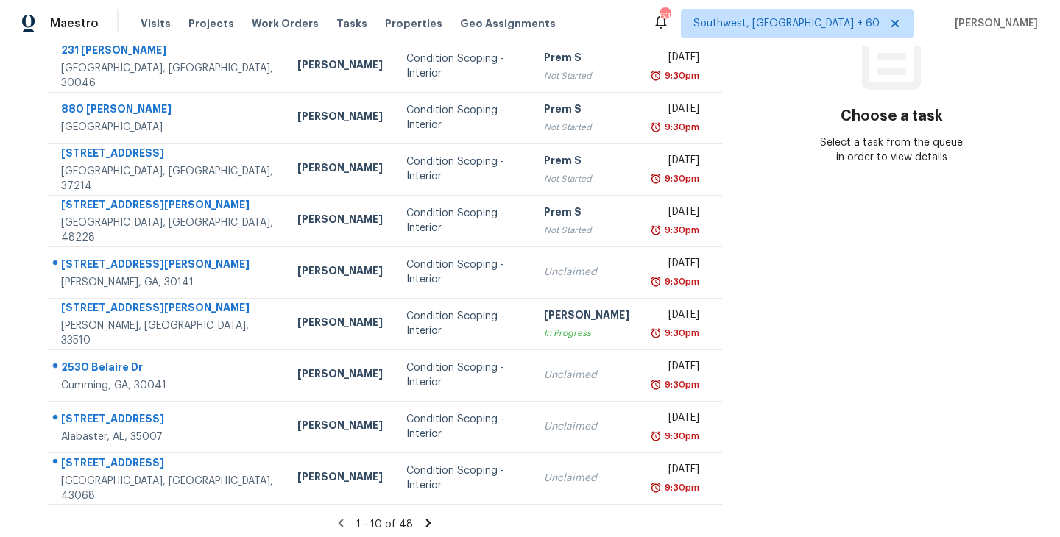
scroll to position [229, 0]
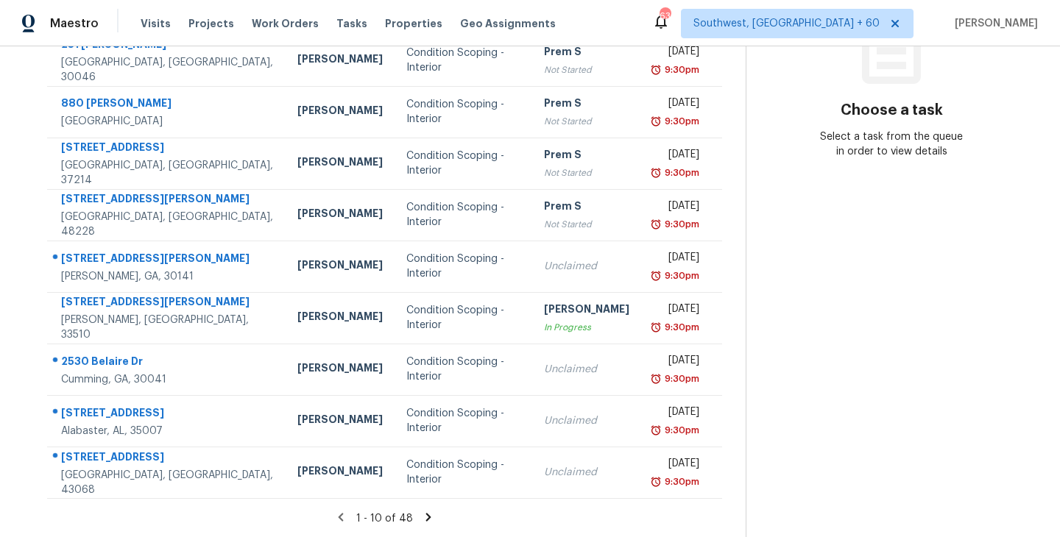
click at [426, 517] on icon at bounding box center [428, 517] width 5 height 8
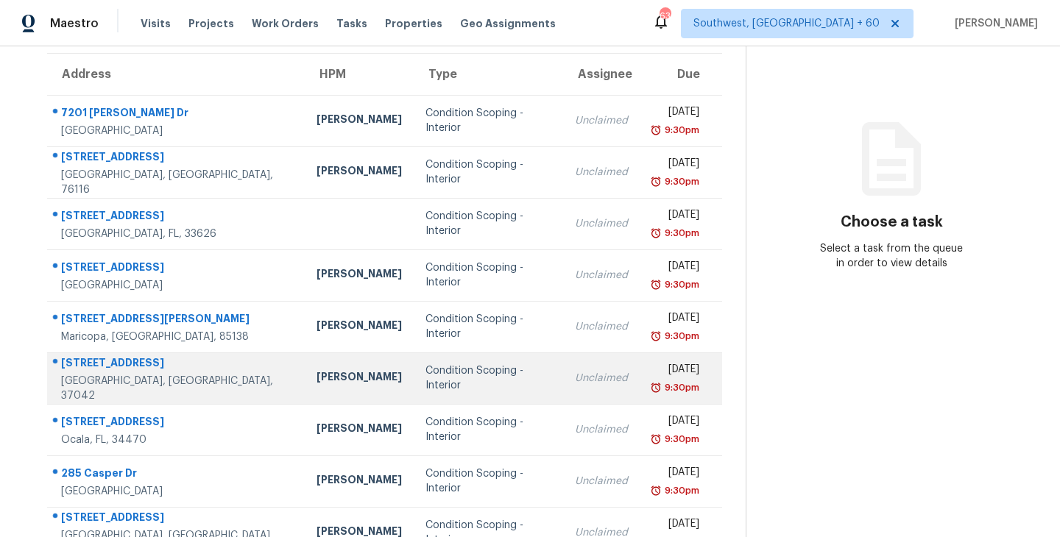
scroll to position [95, 0]
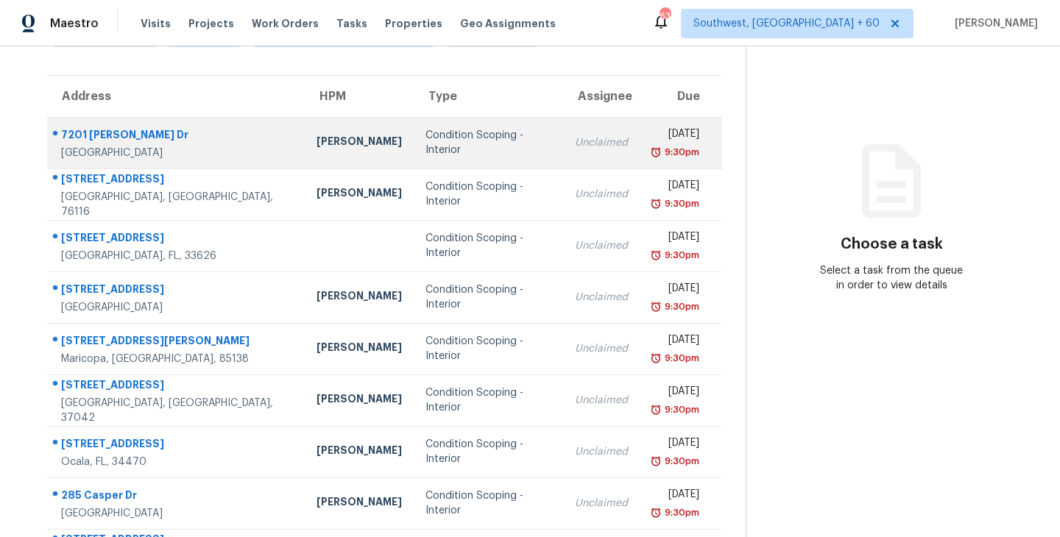
click at [497, 149] on div "Condition Scoping - Interior" at bounding box center [488, 142] width 126 height 29
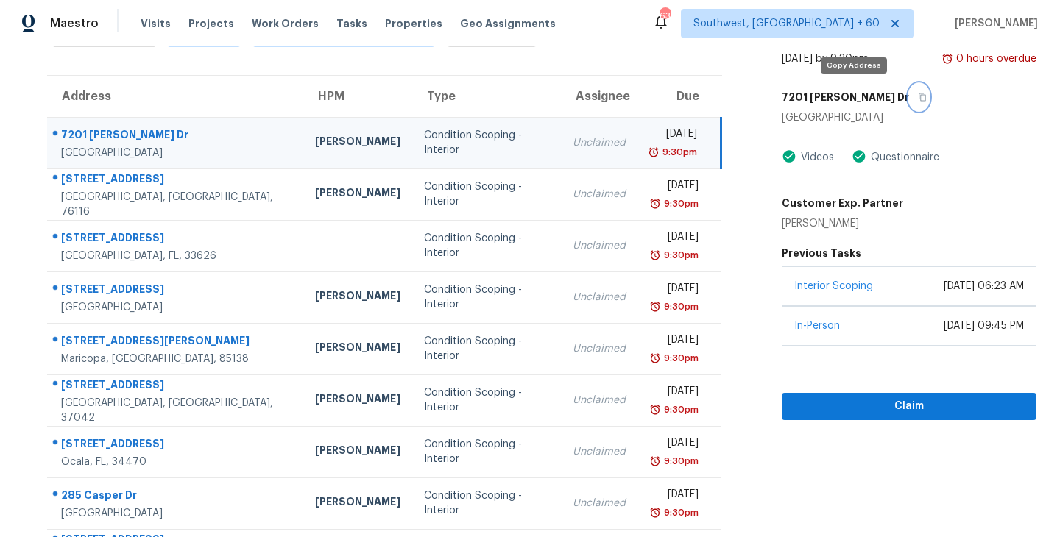
click at [918, 96] on icon "button" at bounding box center [922, 97] width 9 height 9
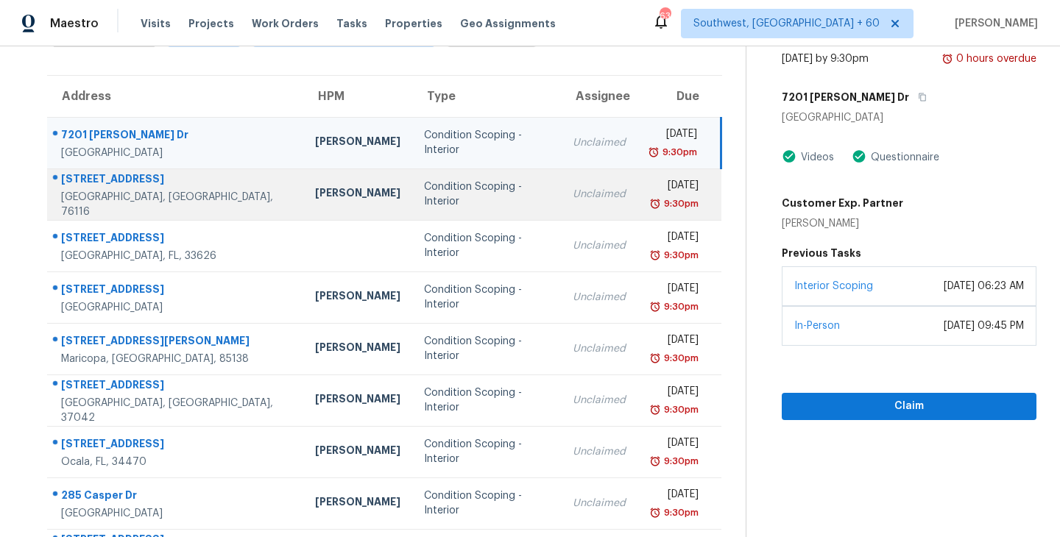
click at [478, 199] on div "Condition Scoping - Interior" at bounding box center [486, 194] width 125 height 29
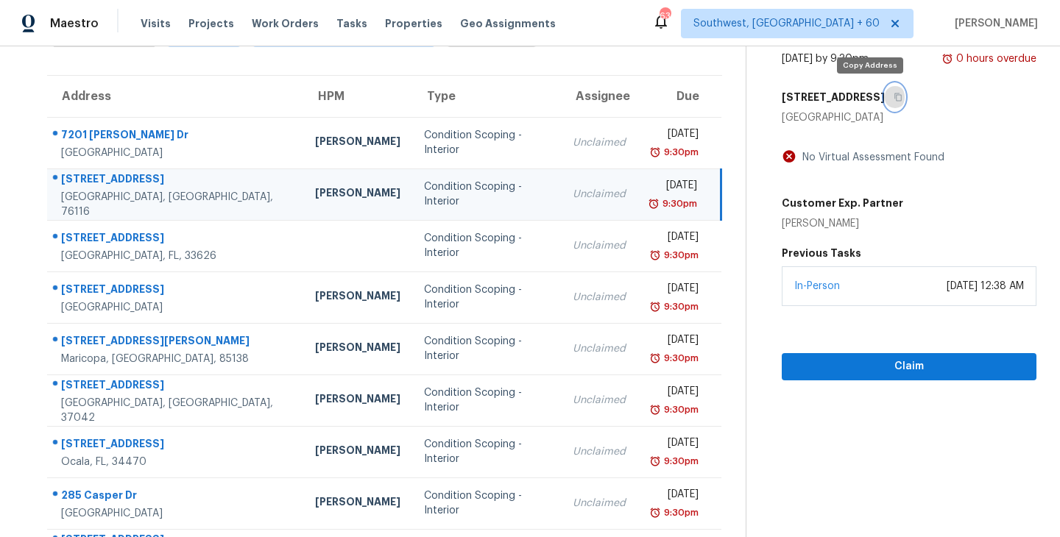
click at [893, 97] on icon "button" at bounding box center [897, 97] width 9 height 9
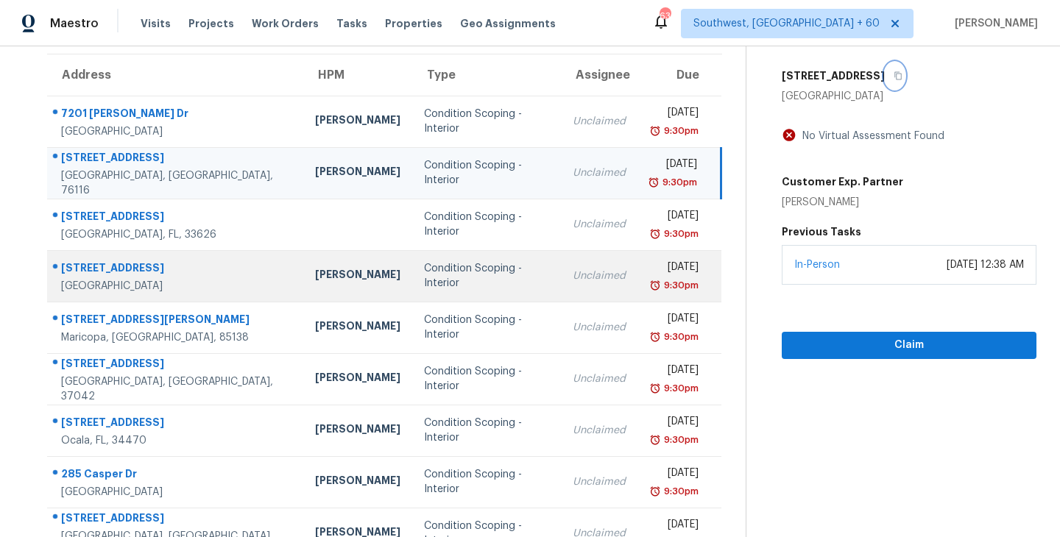
scroll to position [117, 0]
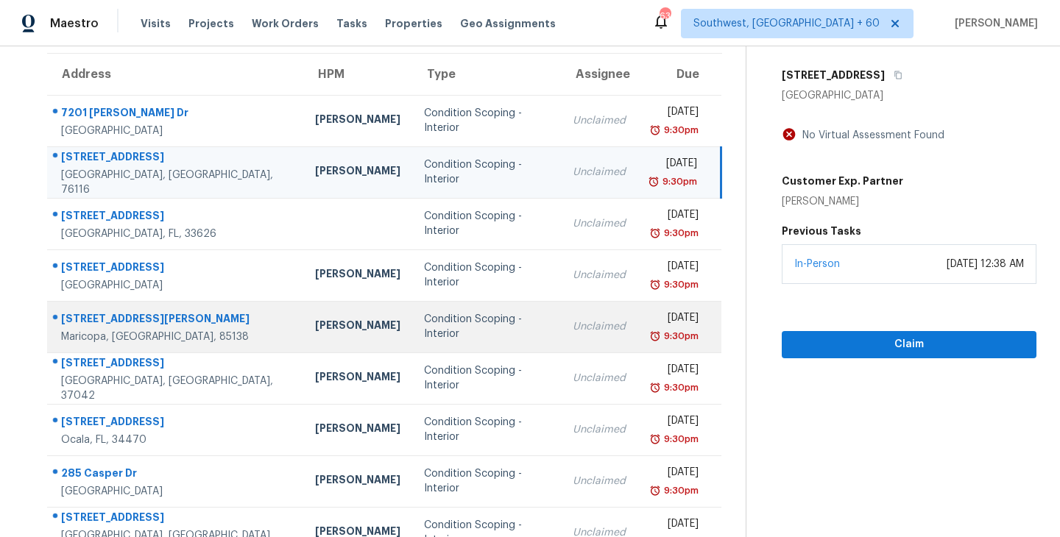
click at [445, 325] on div "Condition Scoping - Interior" at bounding box center [486, 326] width 125 height 29
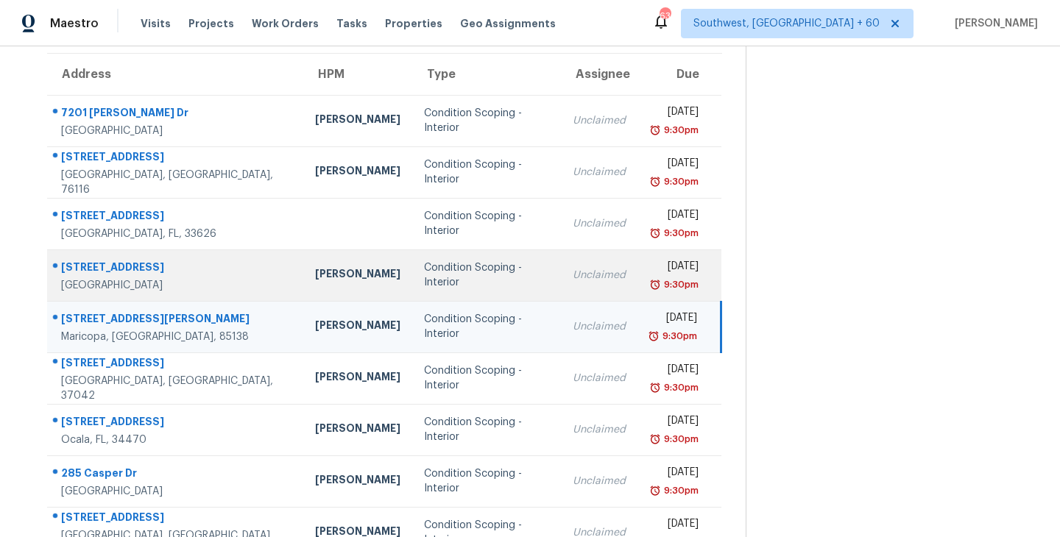
click at [470, 296] on td "Condition Scoping - Interior" at bounding box center [486, 275] width 149 height 52
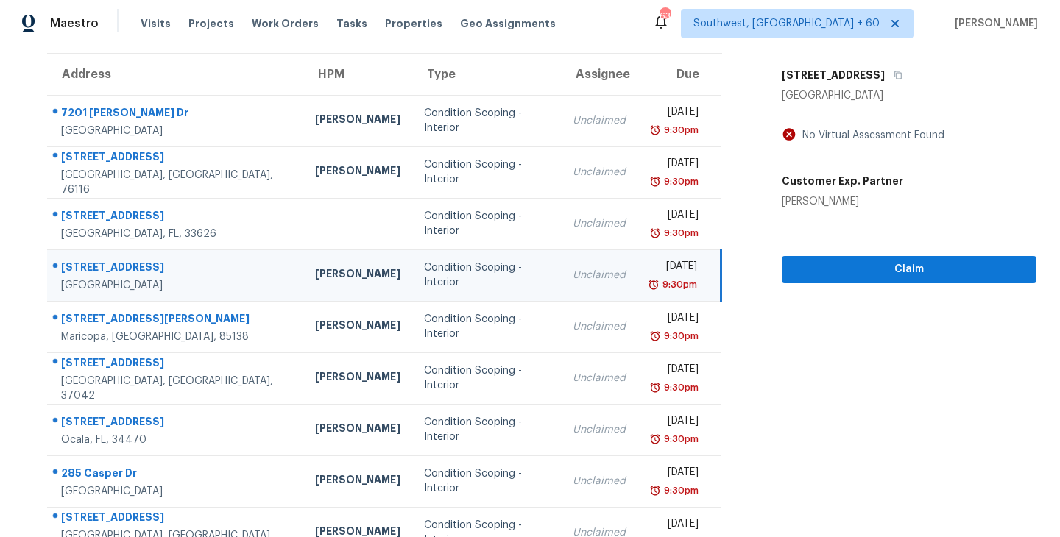
click at [481, 280] on div "Condition Scoping - Interior" at bounding box center [486, 275] width 125 height 29
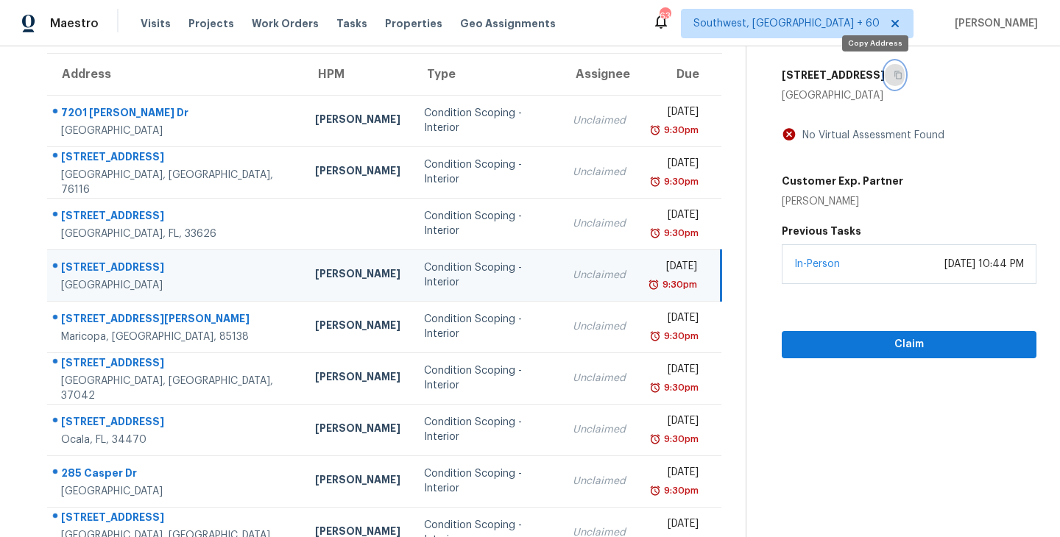
click at [894, 72] on icon "button" at bounding box center [897, 75] width 7 height 8
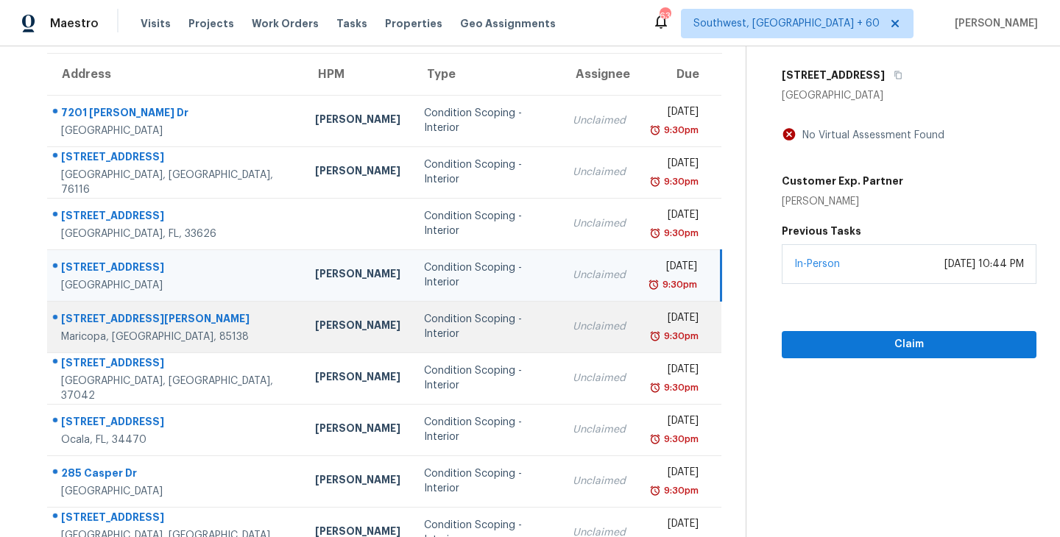
click at [429, 327] on div "Condition Scoping - Interior" at bounding box center [486, 326] width 125 height 29
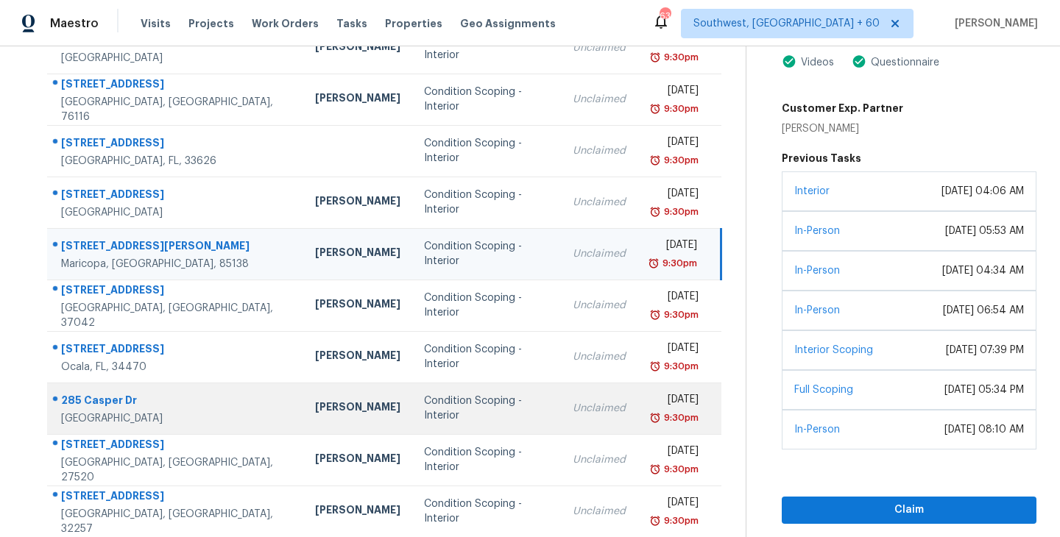
scroll to position [229, 0]
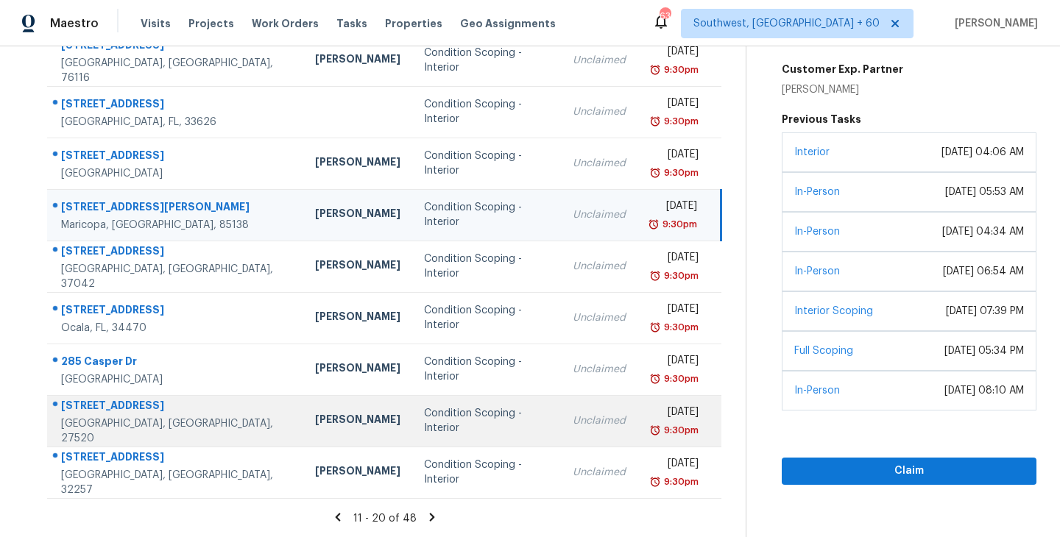
click at [483, 415] on div "Condition Scoping - Interior" at bounding box center [486, 420] width 125 height 29
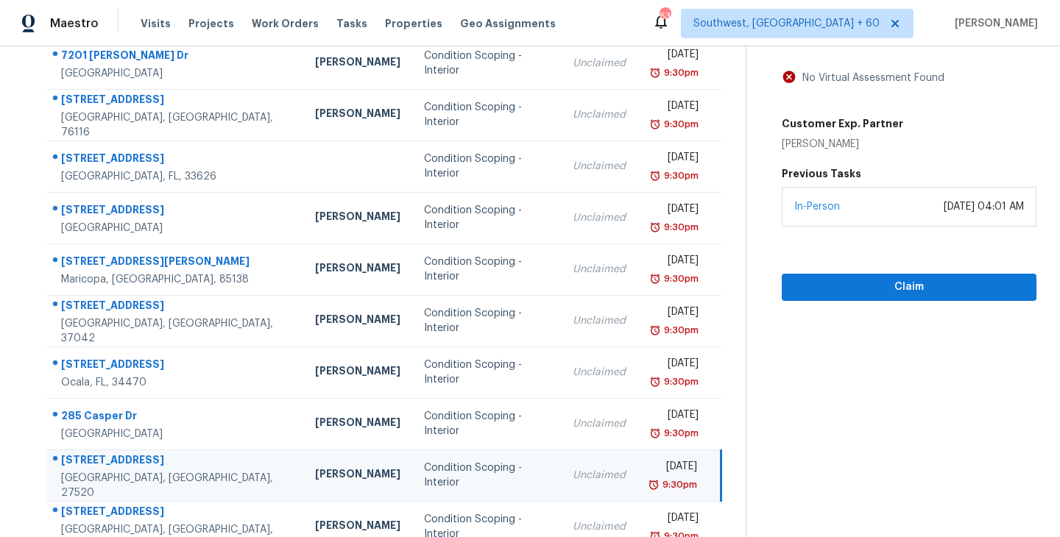
scroll to position [99, 0]
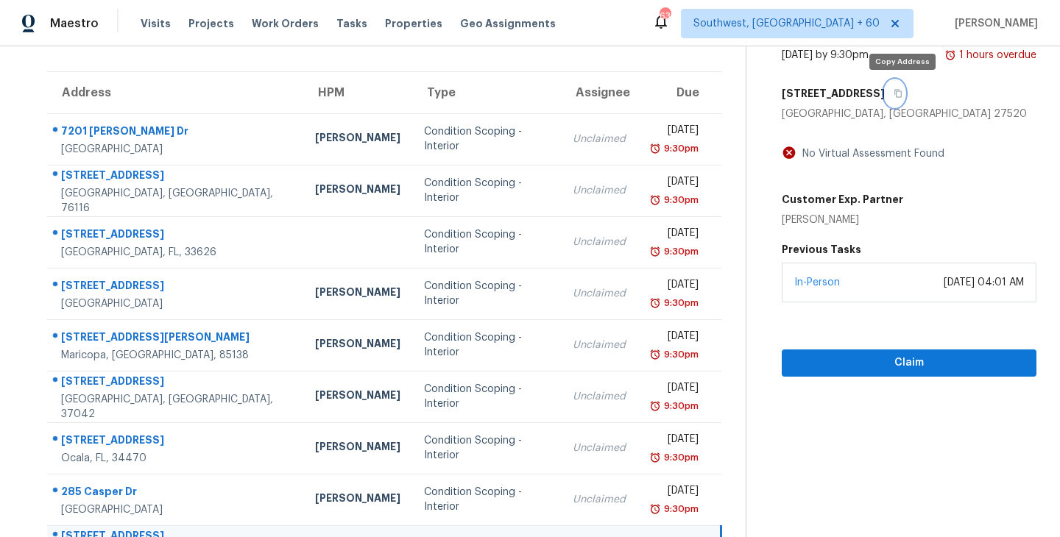
click at [901, 93] on icon "button" at bounding box center [897, 94] width 7 height 8
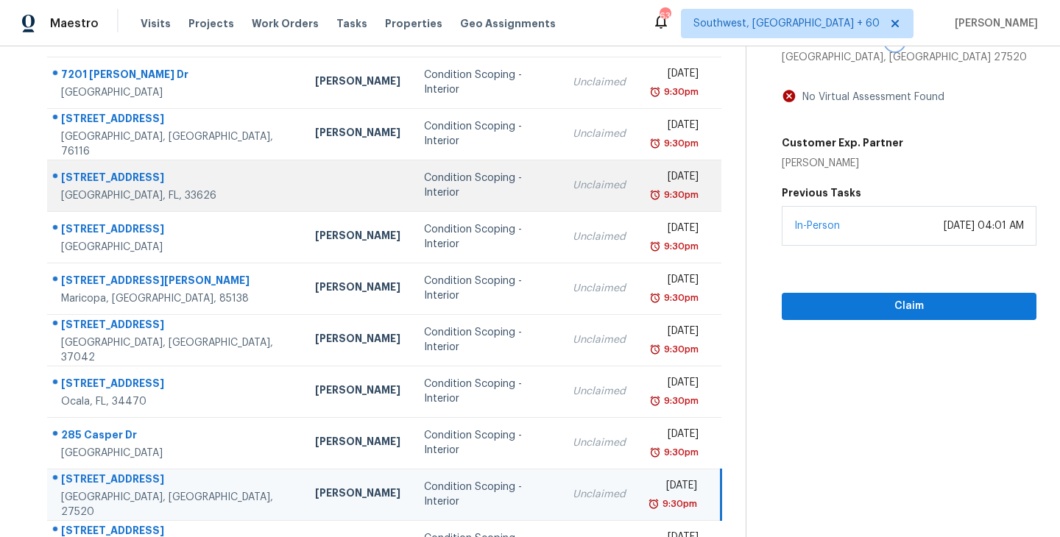
scroll to position [229, 0]
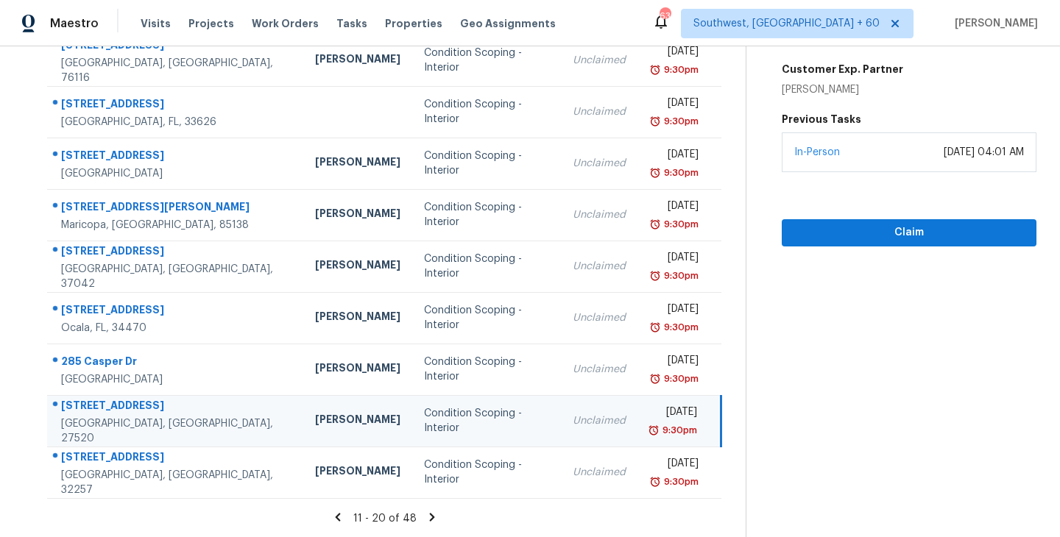
click at [432, 518] on icon at bounding box center [431, 517] width 13 height 13
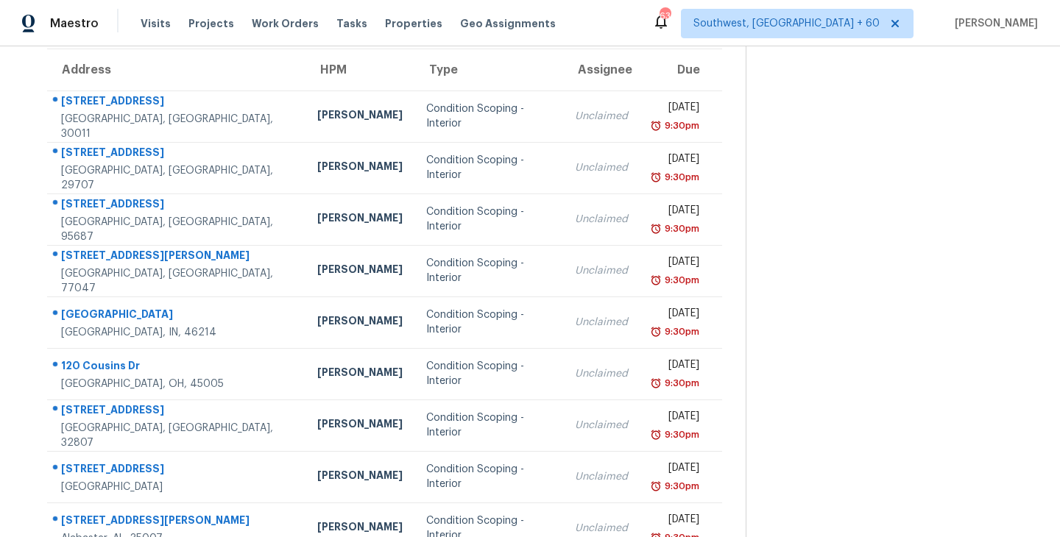
scroll to position [107, 0]
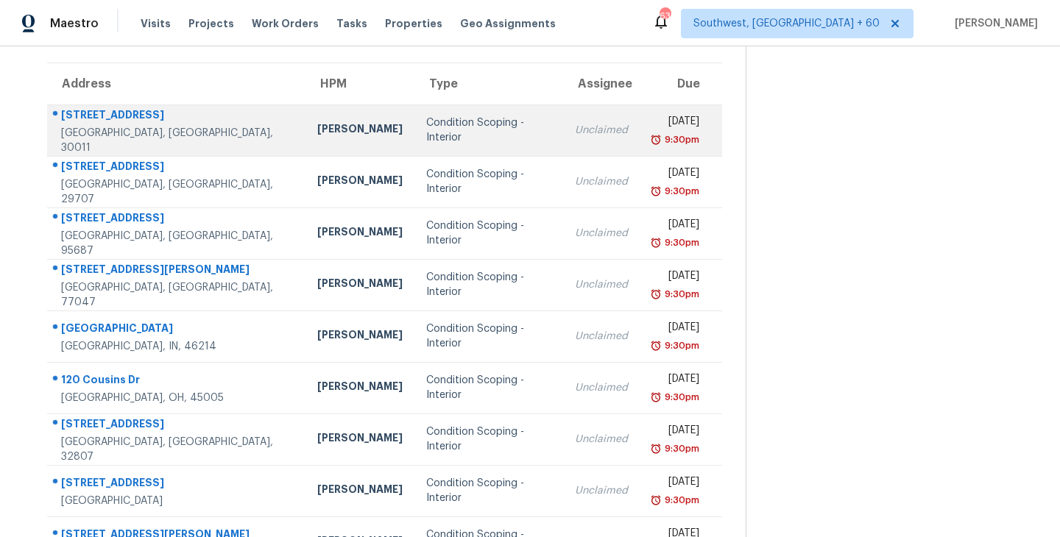
click at [436, 130] on div "Condition Scoping - Interior" at bounding box center [488, 130] width 125 height 29
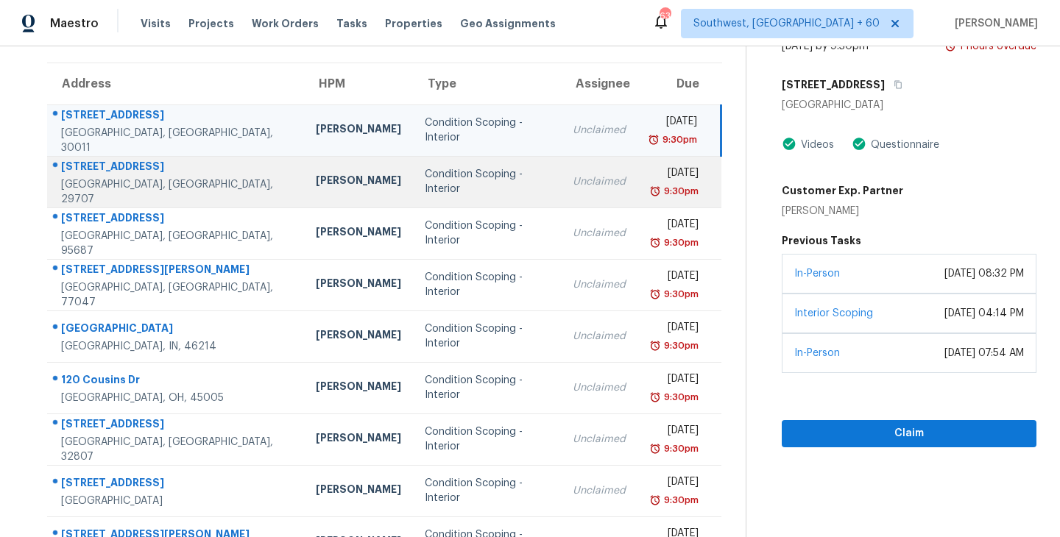
click at [561, 192] on td "Unclaimed" at bounding box center [599, 182] width 77 height 52
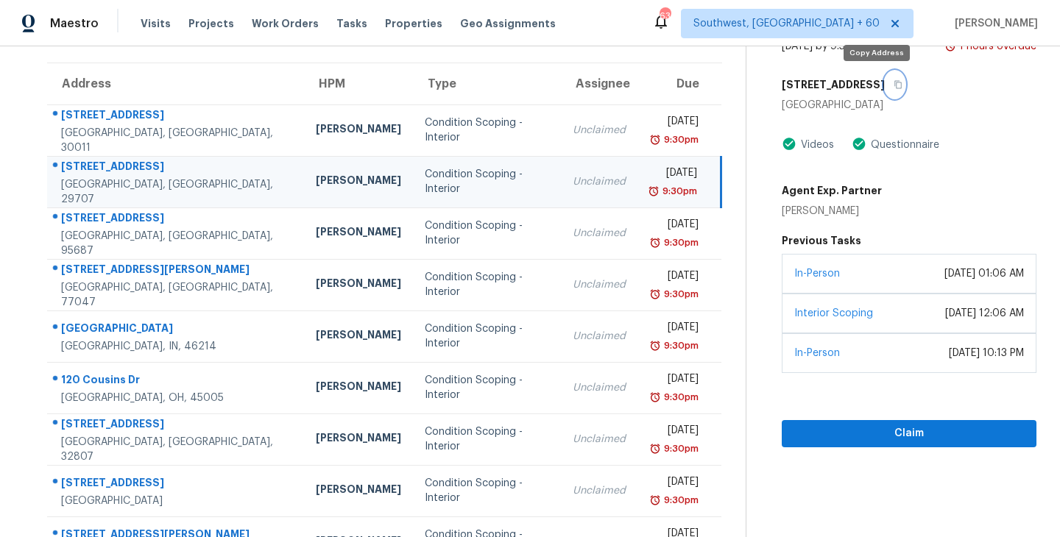
click at [893, 83] on icon "button" at bounding box center [897, 84] width 9 height 9
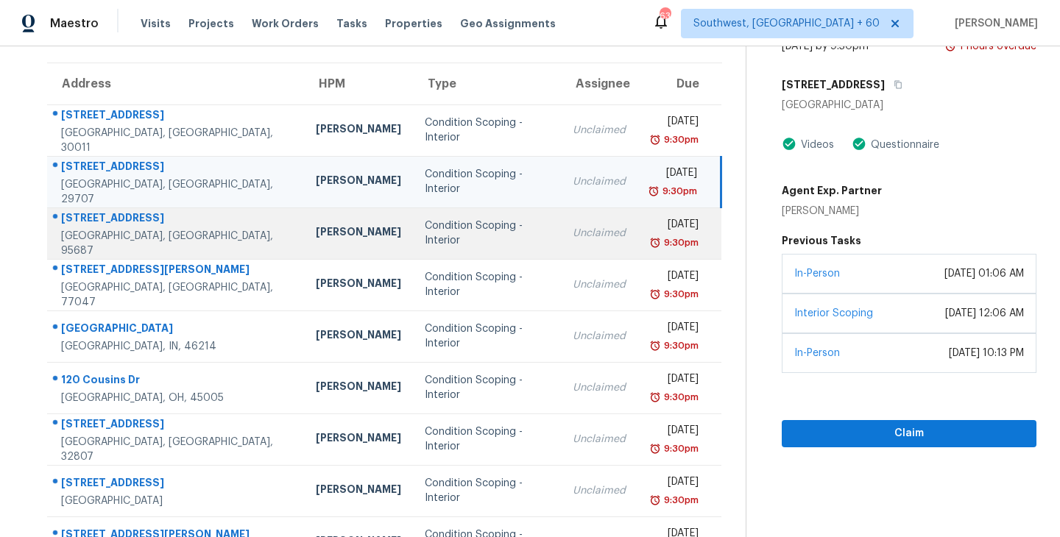
click at [437, 235] on div "Condition Scoping - Interior" at bounding box center [487, 233] width 124 height 29
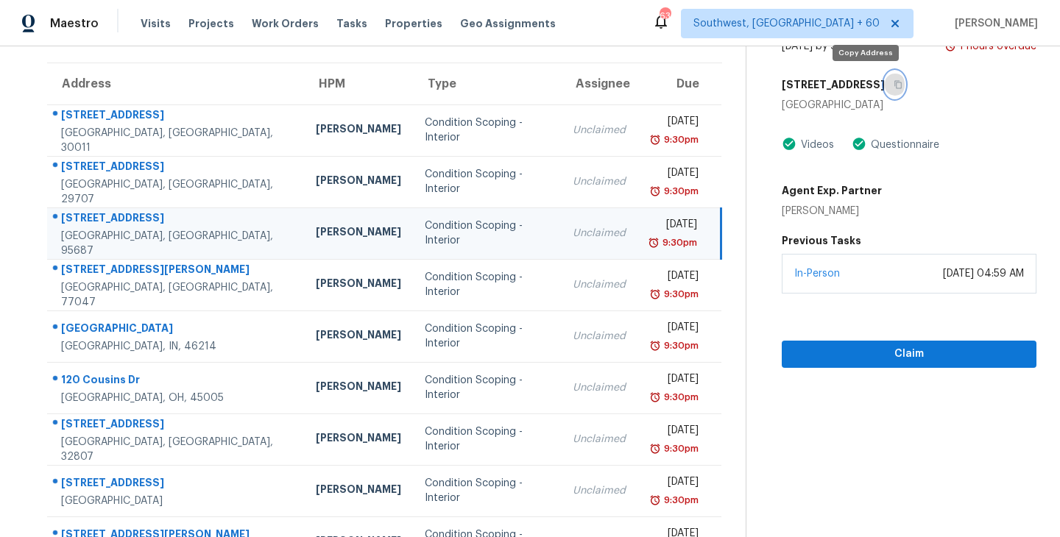
click at [893, 86] on icon "button" at bounding box center [897, 84] width 9 height 9
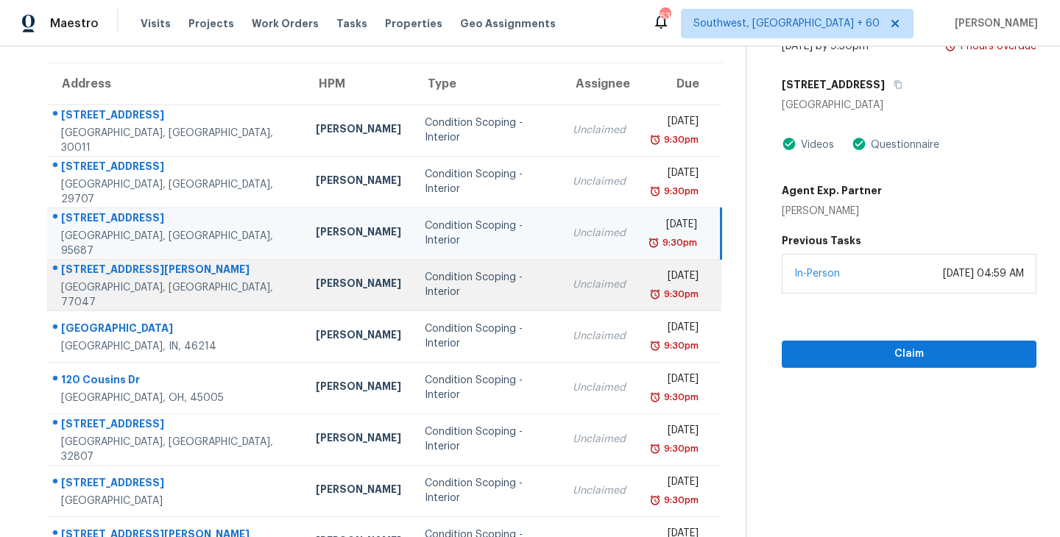
click at [469, 295] on td "Condition Scoping - Interior" at bounding box center [487, 285] width 148 height 52
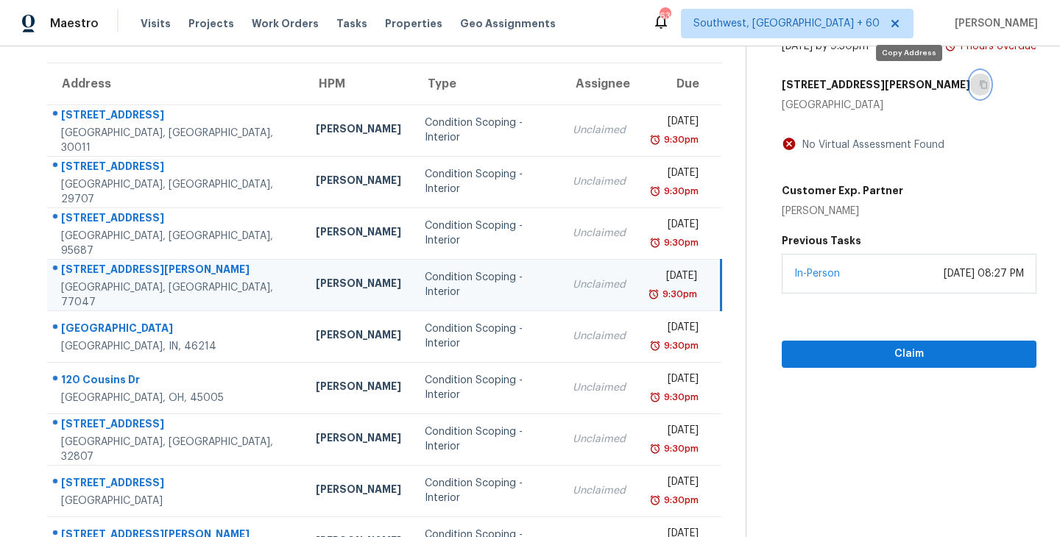
click at [979, 85] on icon "button" at bounding box center [982, 85] width 7 height 8
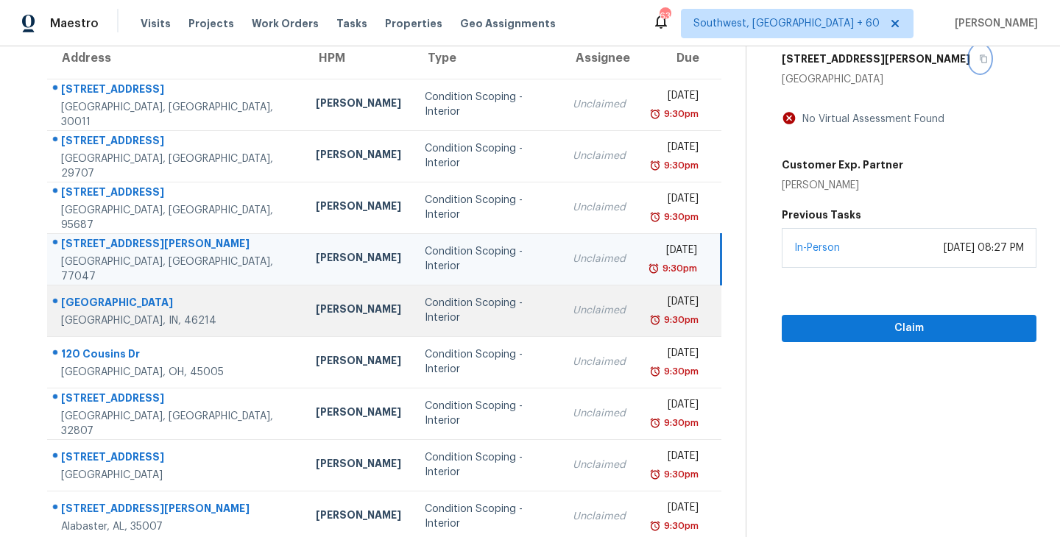
scroll to position [158, 0]
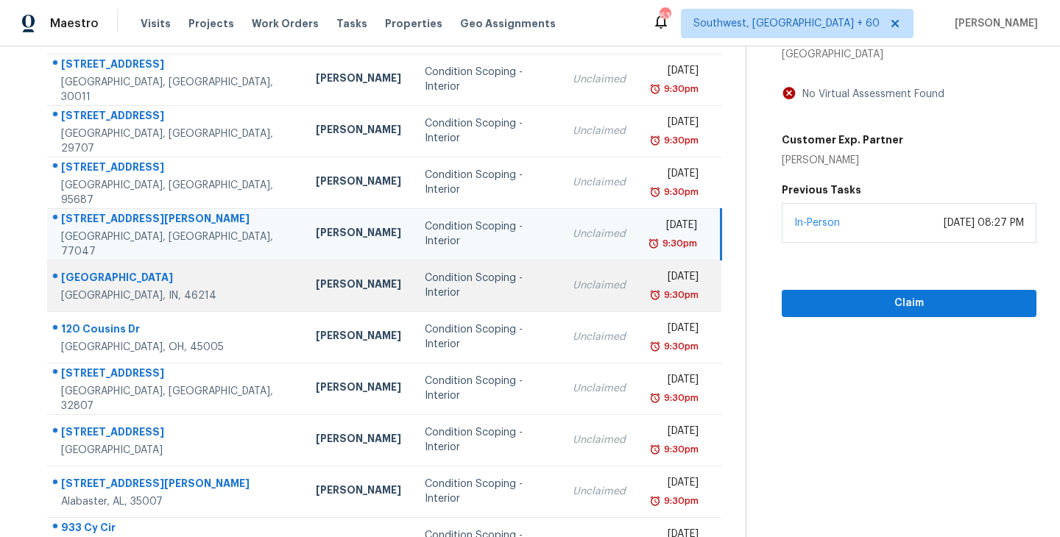
click at [500, 301] on td "Condition Scoping - Interior" at bounding box center [487, 286] width 148 height 52
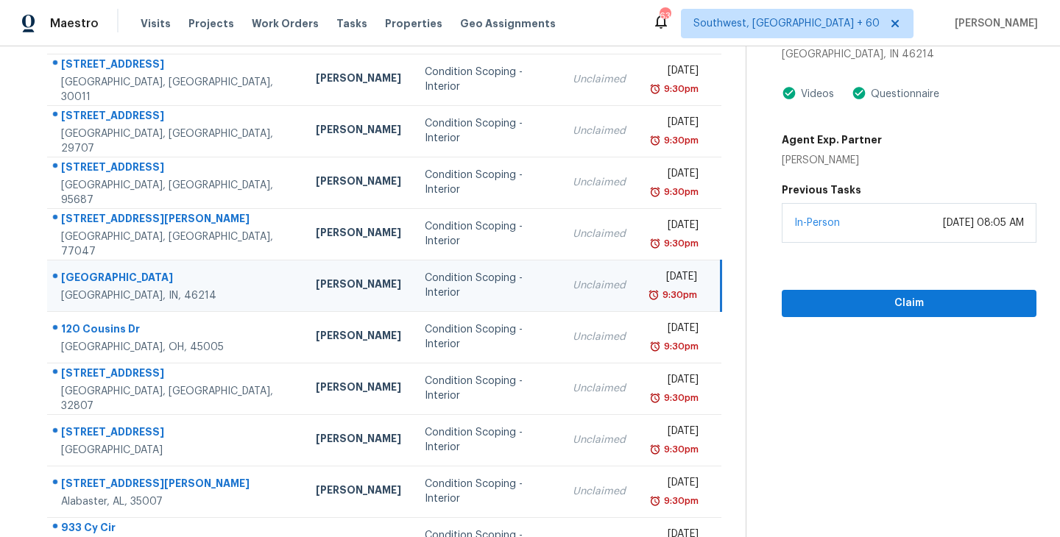
scroll to position [46, 0]
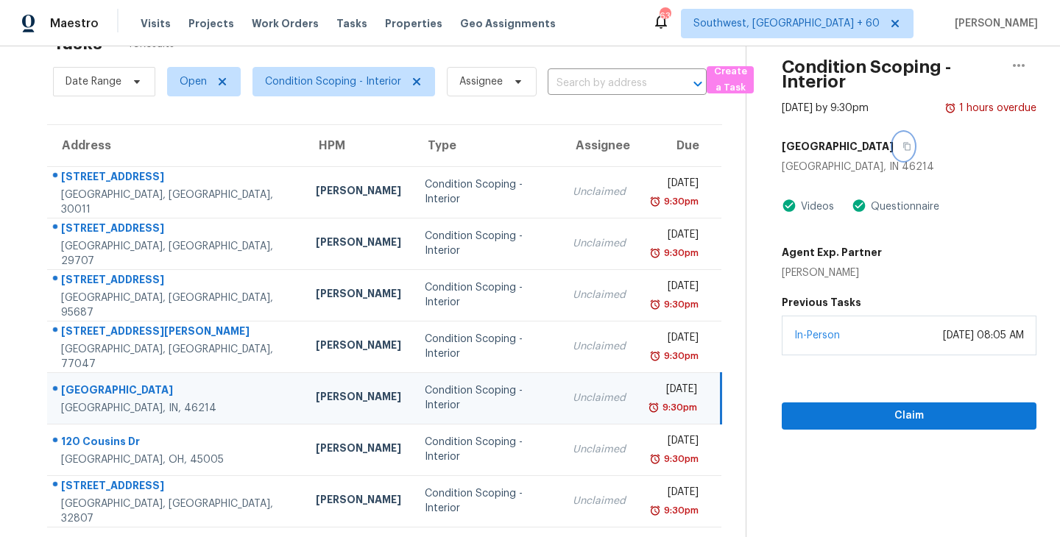
click at [909, 146] on icon "button" at bounding box center [906, 147] width 7 height 8
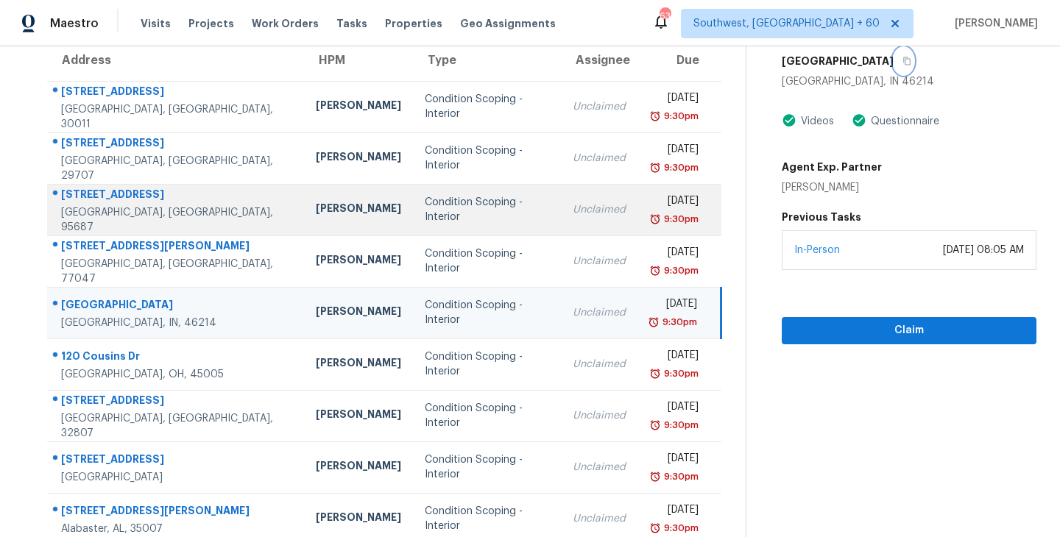
scroll to position [138, 0]
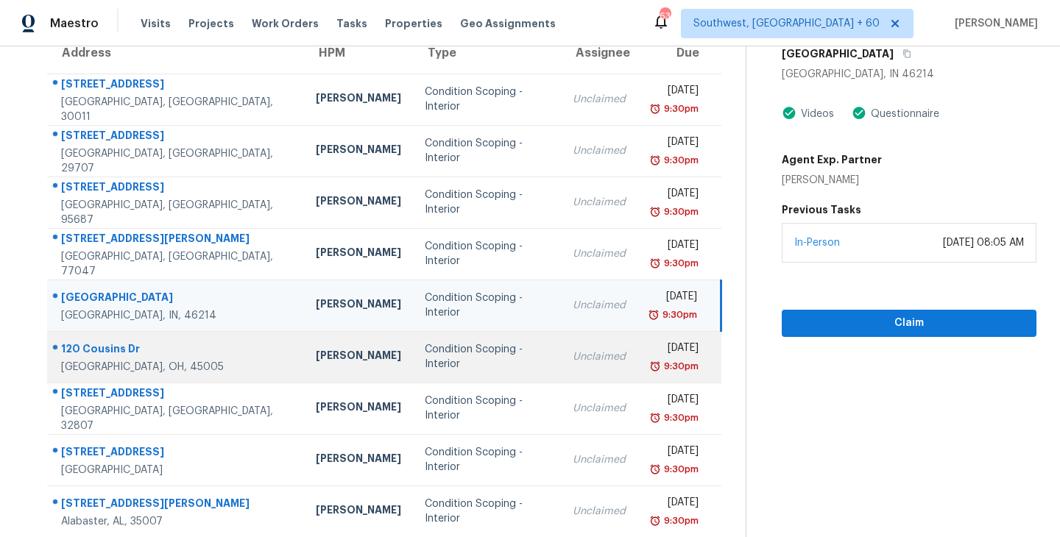
click at [489, 349] on div "Condition Scoping - Interior" at bounding box center [487, 356] width 124 height 29
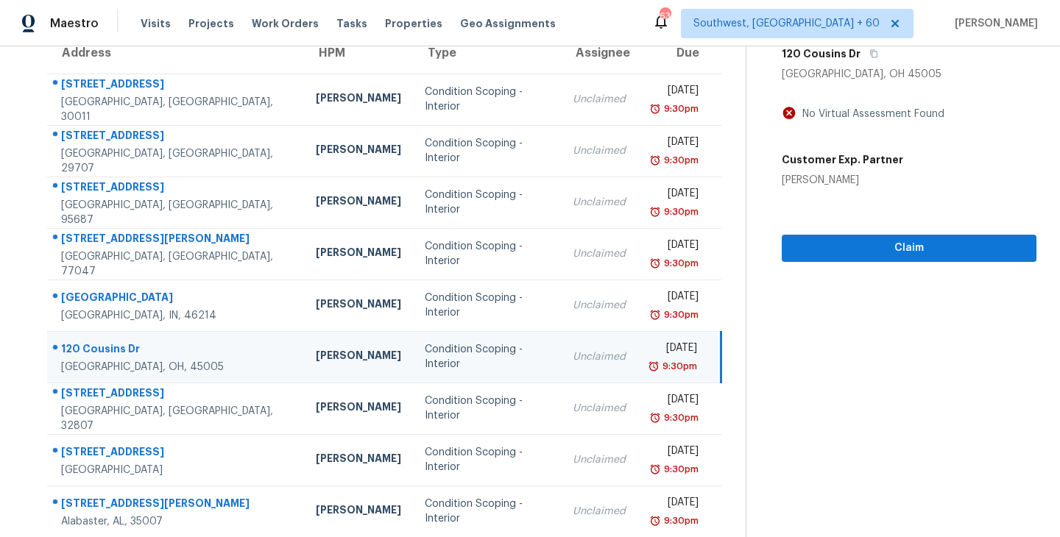
scroll to position [8, 0]
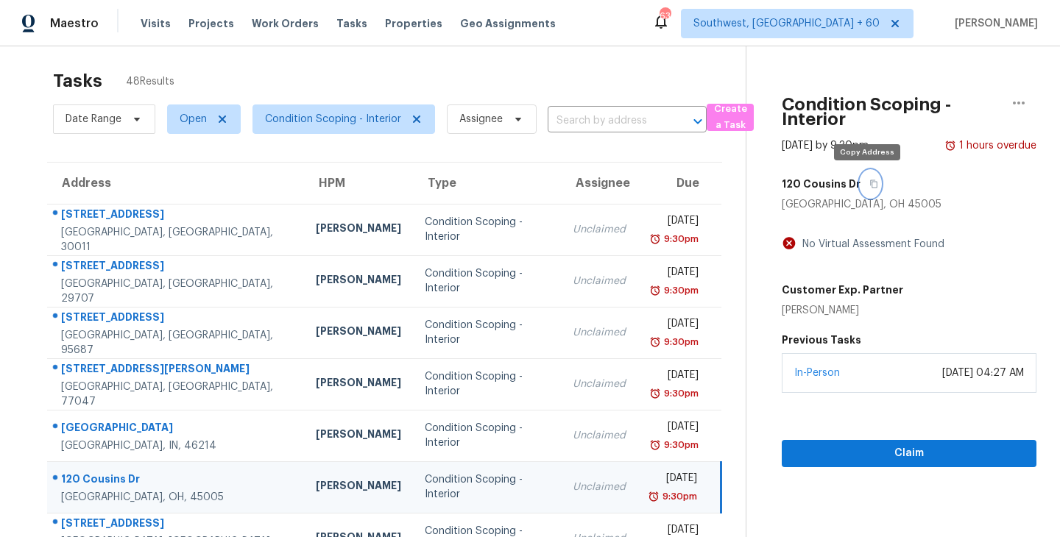
click at [871, 181] on icon "button" at bounding box center [873, 184] width 7 height 8
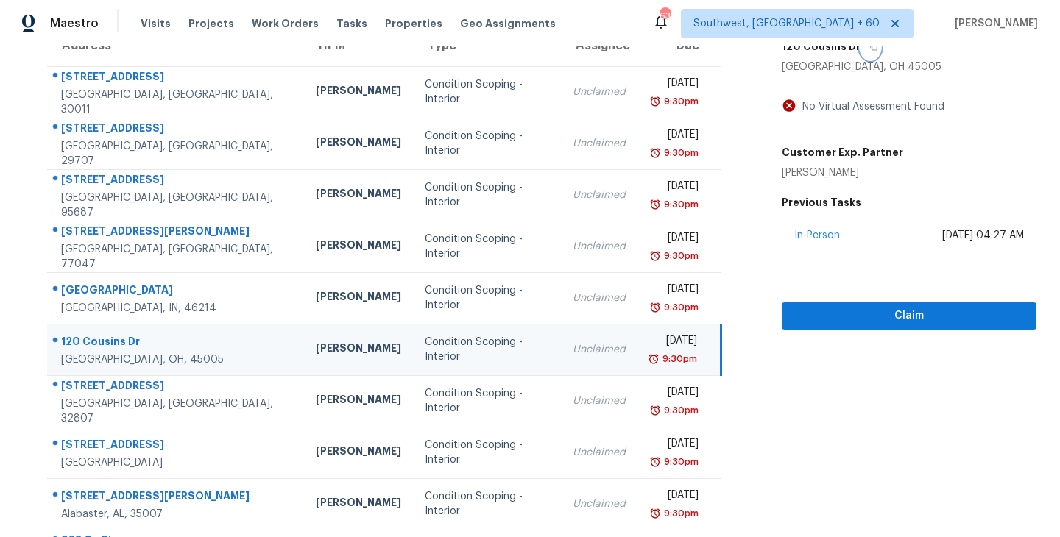
scroll to position [229, 0]
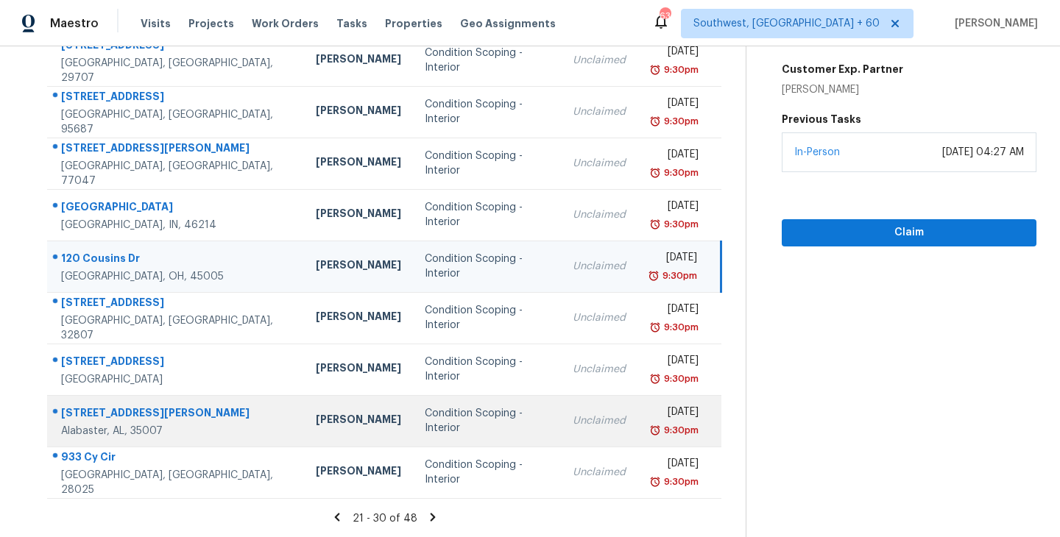
click at [573, 423] on div "Unclaimed" at bounding box center [599, 421] width 53 height 15
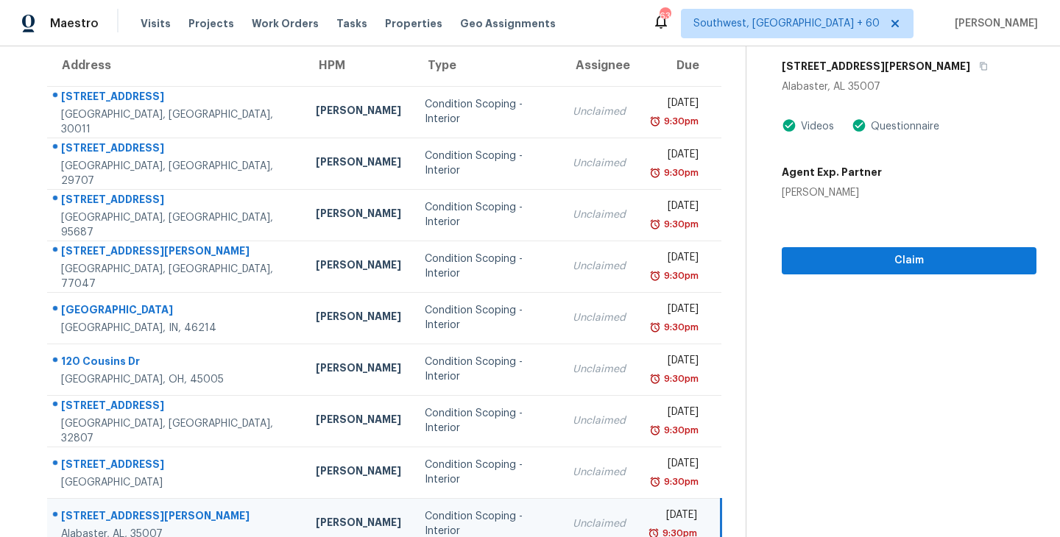
scroll to position [29, 0]
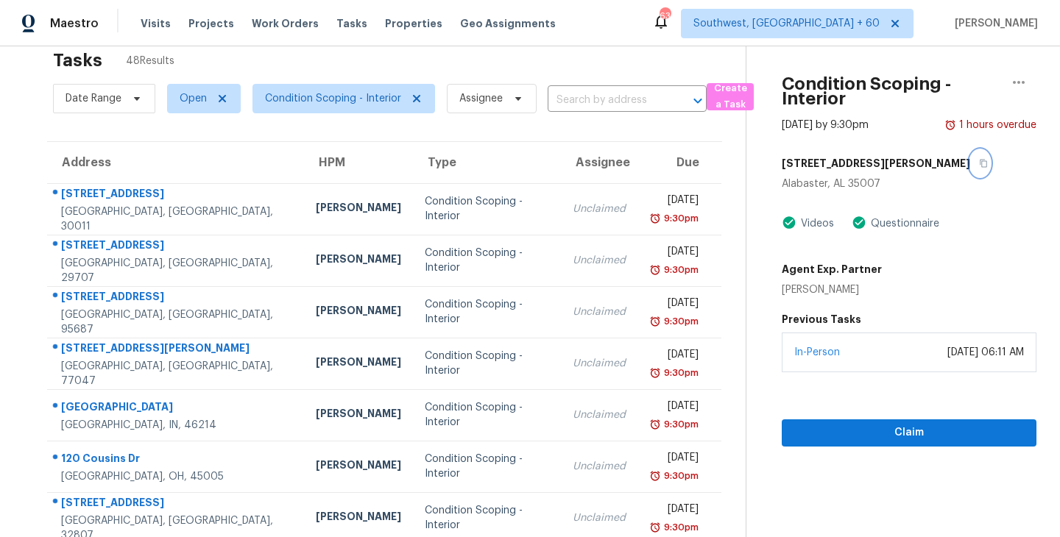
click at [970, 156] on button "button" at bounding box center [980, 163] width 20 height 26
click at [979, 161] on icon "button" at bounding box center [983, 163] width 9 height 9
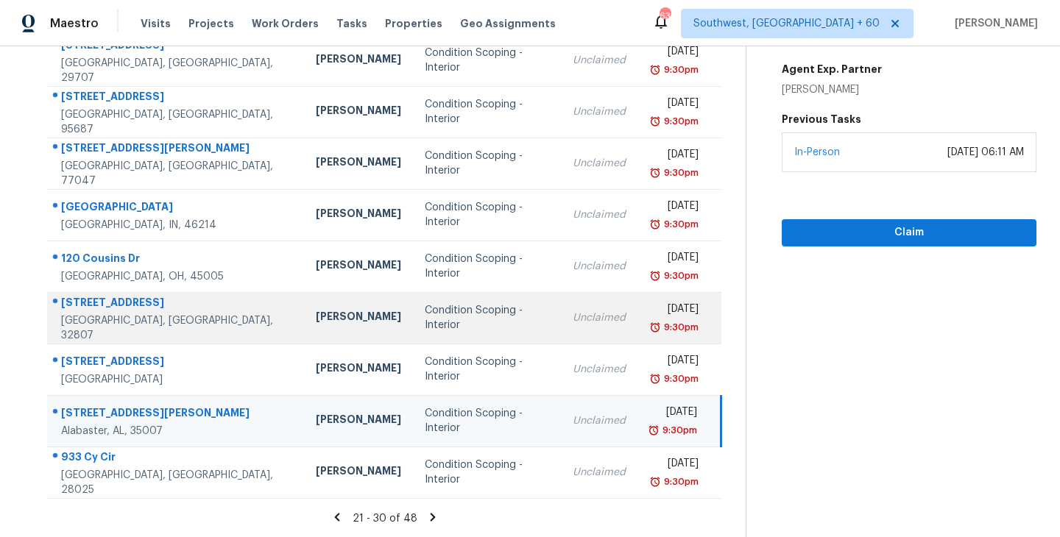
scroll to position [141, 0]
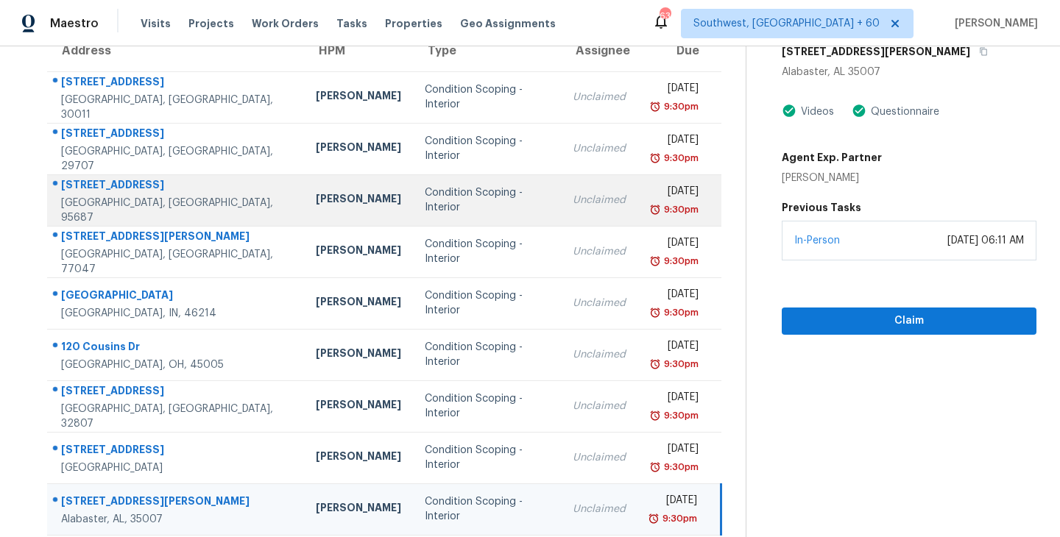
click at [444, 209] on td "Condition Scoping - Interior" at bounding box center [487, 200] width 148 height 52
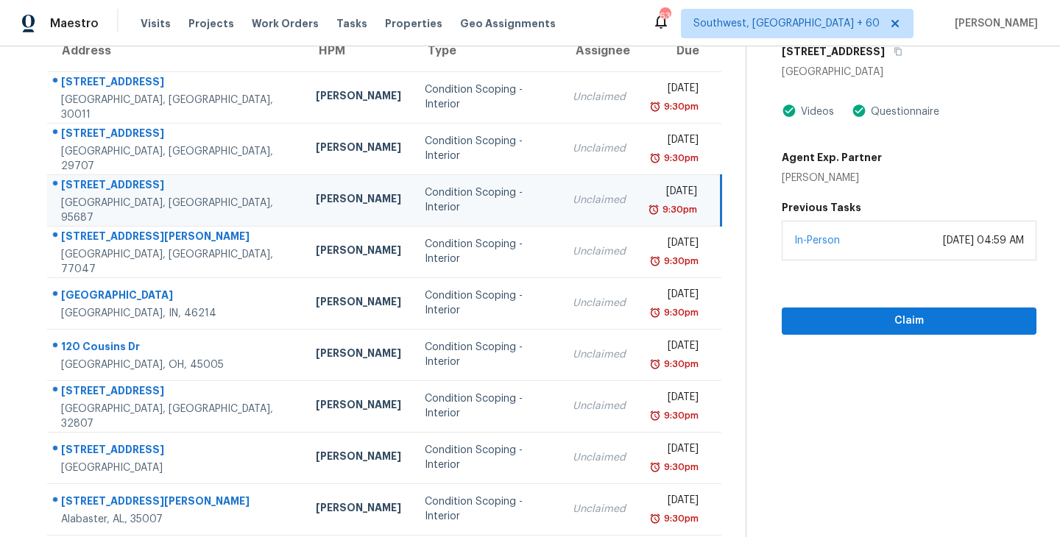
scroll to position [35, 0]
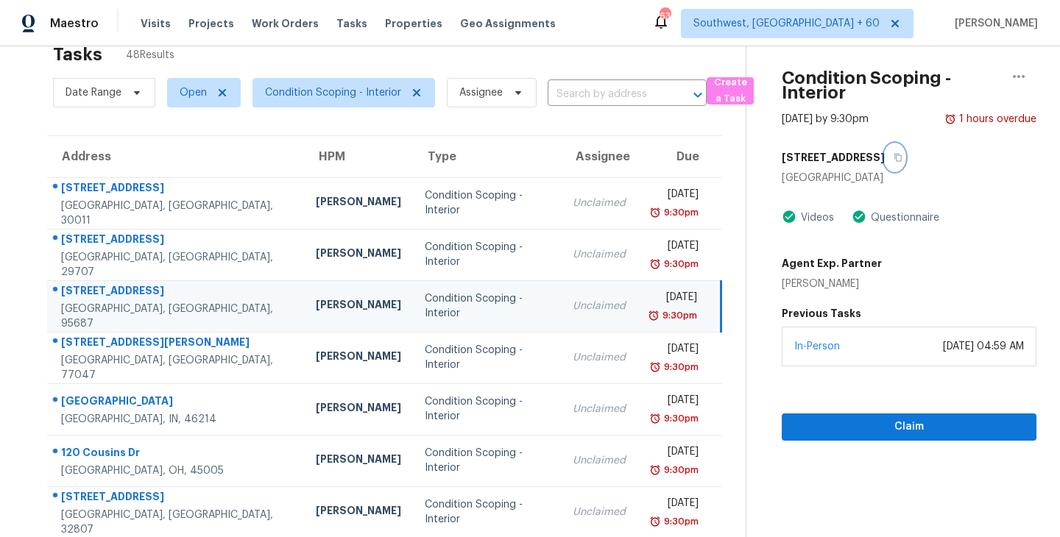
click at [893, 157] on icon "button" at bounding box center [897, 157] width 9 height 9
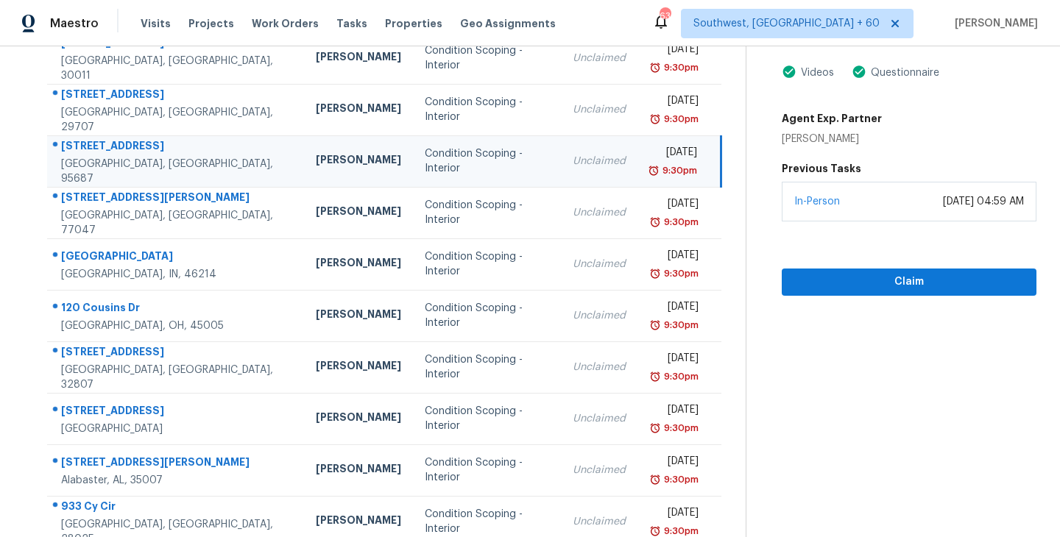
scroll to position [229, 0]
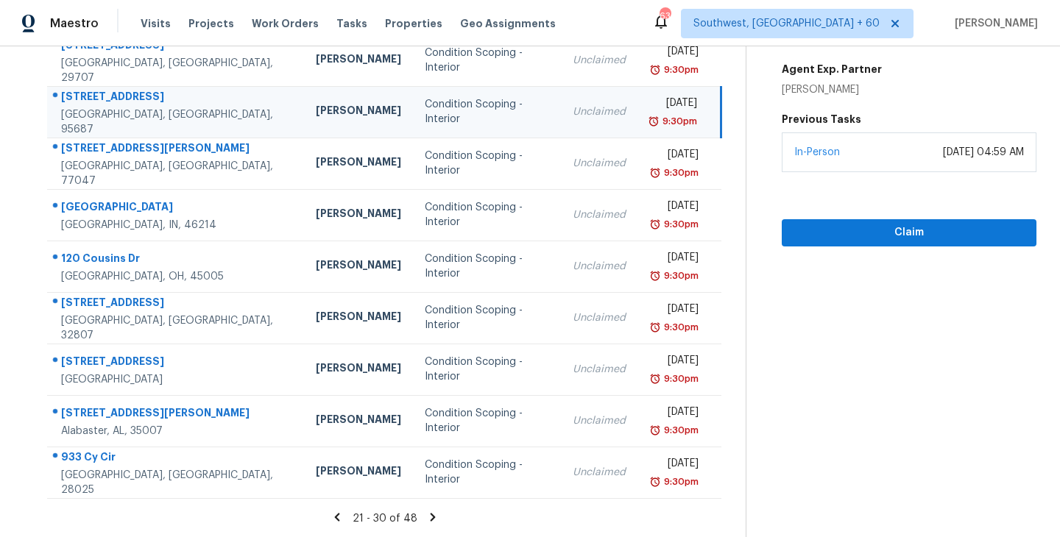
click at [426, 520] on icon at bounding box center [432, 517] width 13 height 13
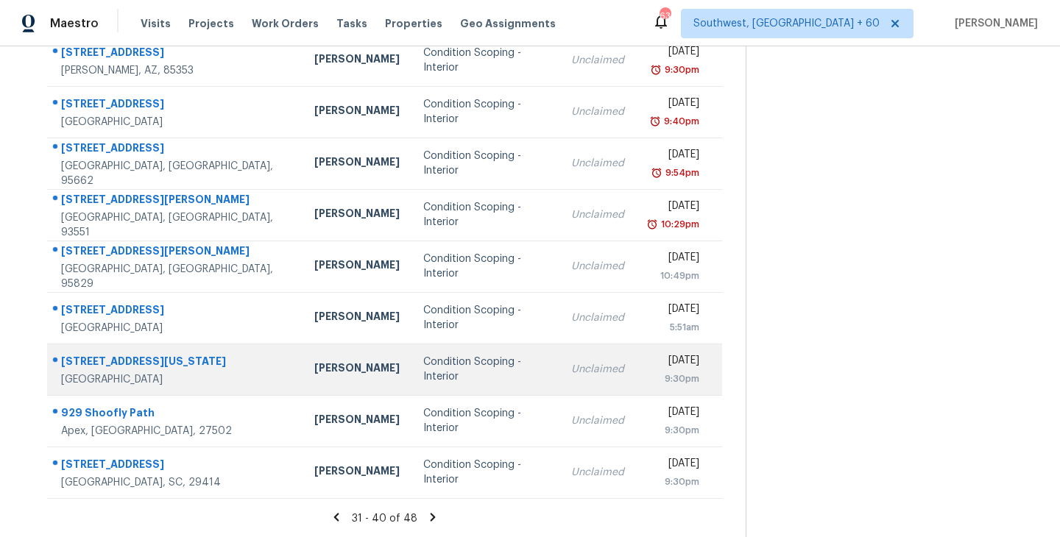
scroll to position [37, 0]
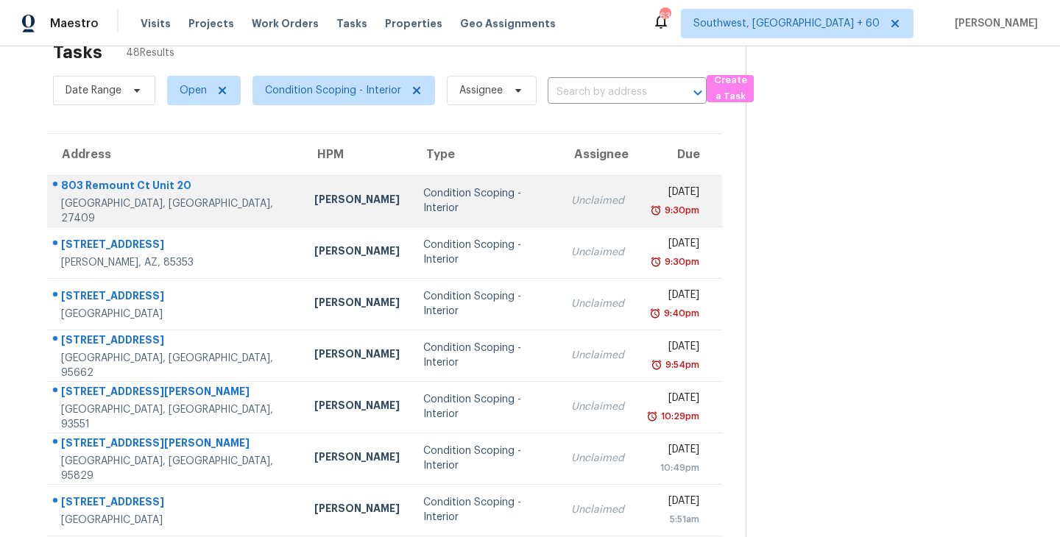
click at [506, 213] on td "Condition Scoping - Interior" at bounding box center [485, 201] width 148 height 52
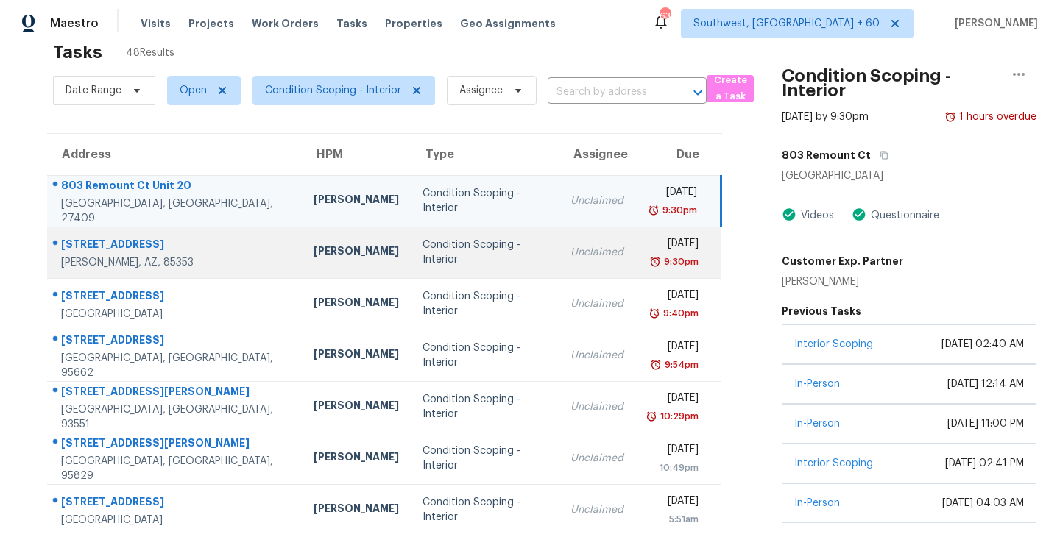
click at [559, 261] on td "Unclaimed" at bounding box center [597, 253] width 77 height 52
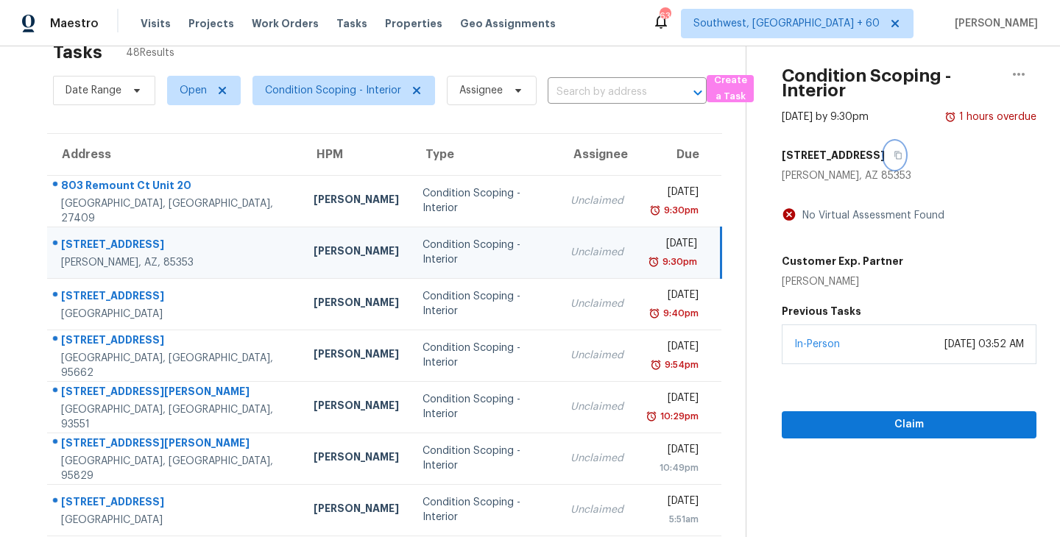
click at [893, 153] on icon "button" at bounding box center [897, 155] width 9 height 9
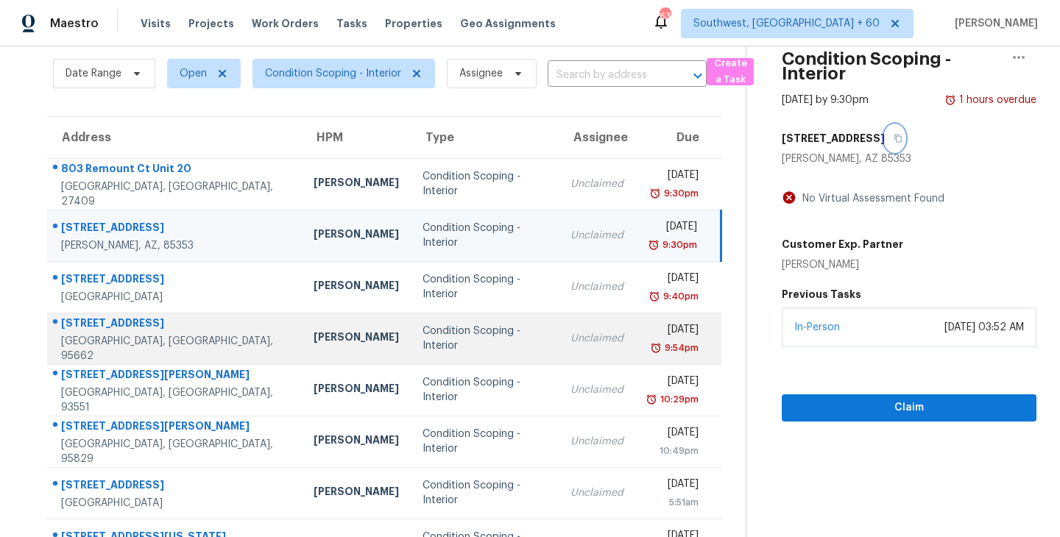
scroll to position [68, 0]
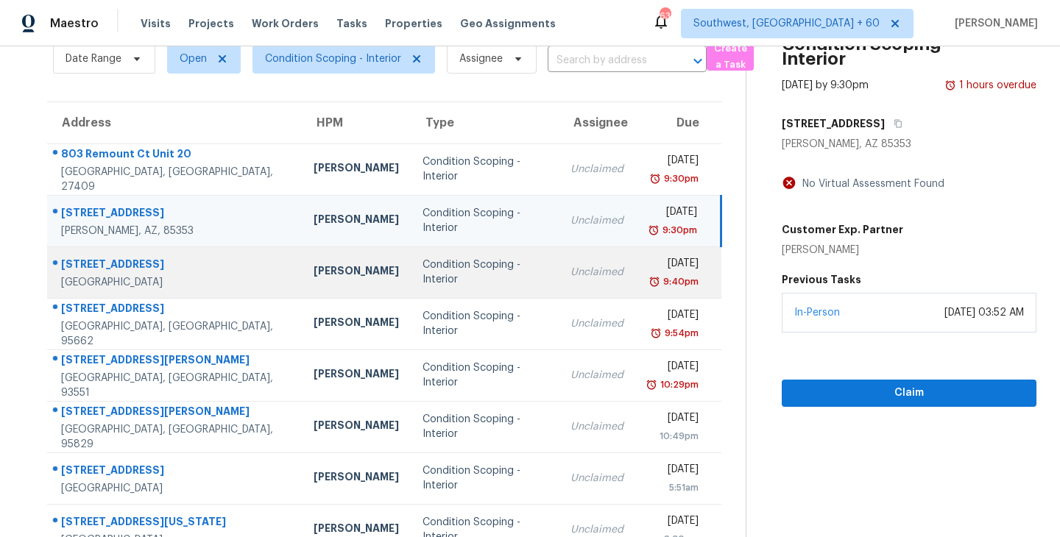
click at [570, 277] on div "Unclaimed" at bounding box center [596, 272] width 53 height 15
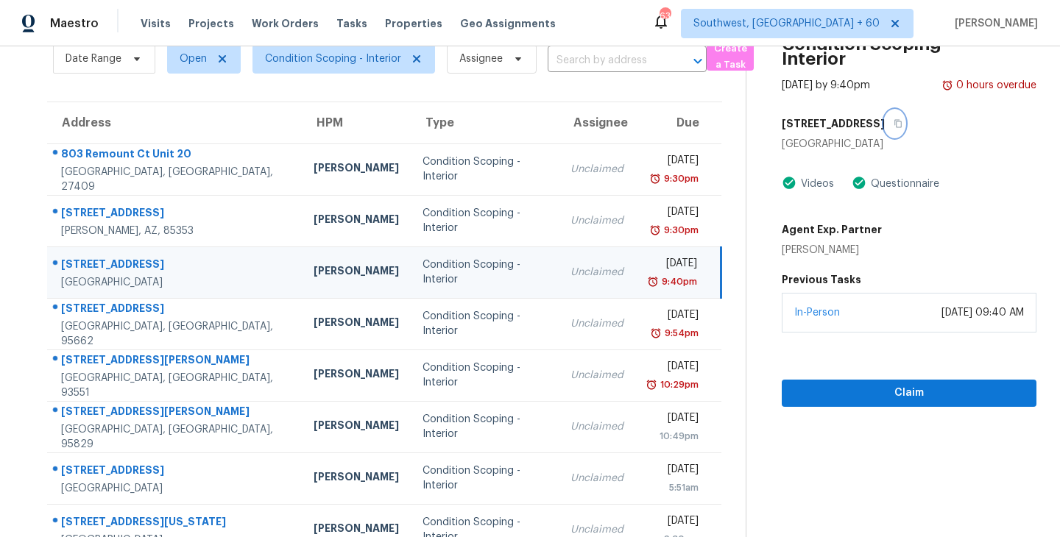
click at [893, 122] on icon "button" at bounding box center [897, 123] width 9 height 9
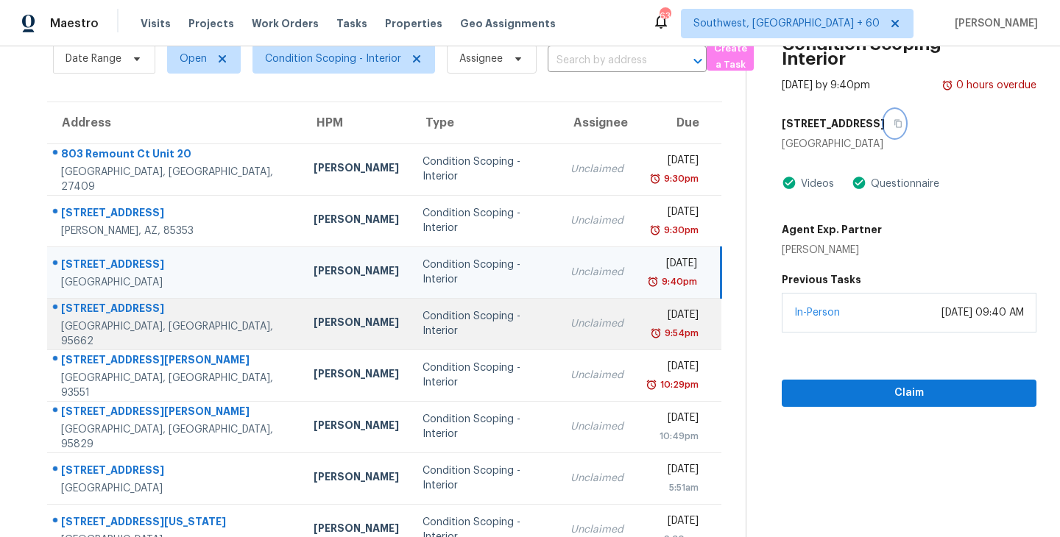
scroll to position [229, 0]
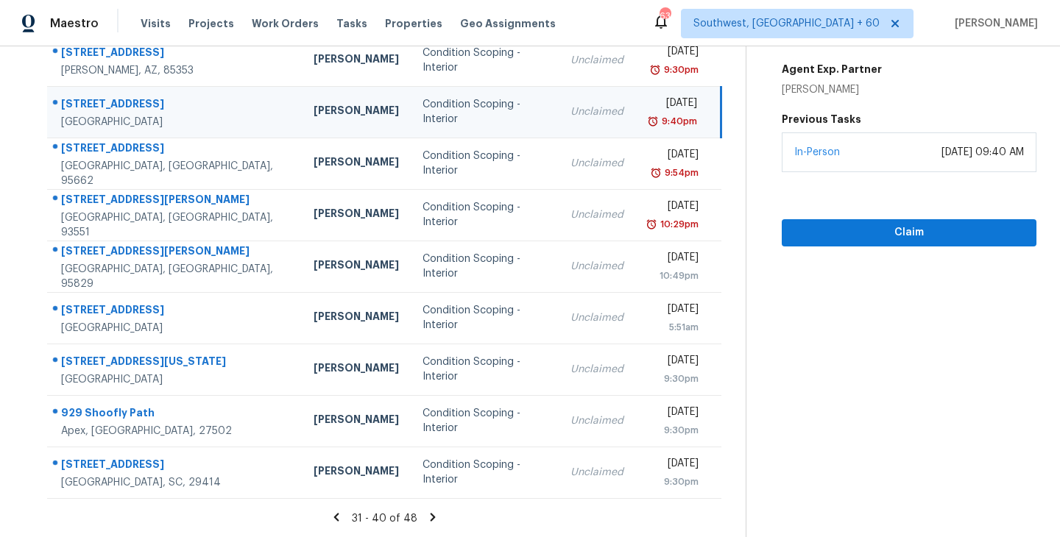
click at [337, 520] on icon at bounding box center [336, 517] width 13 height 13
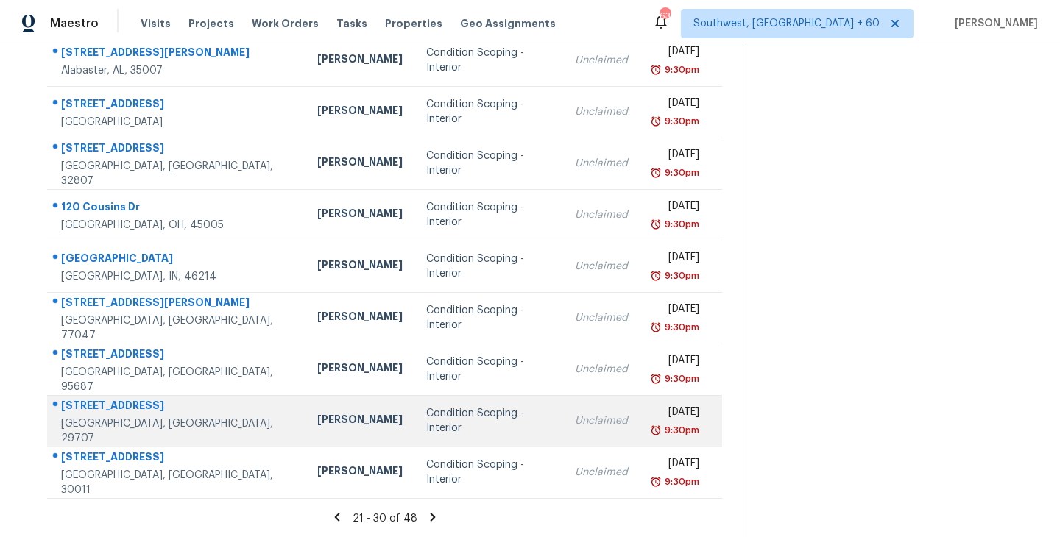
click at [426, 425] on div "Condition Scoping - Interior" at bounding box center [488, 420] width 125 height 29
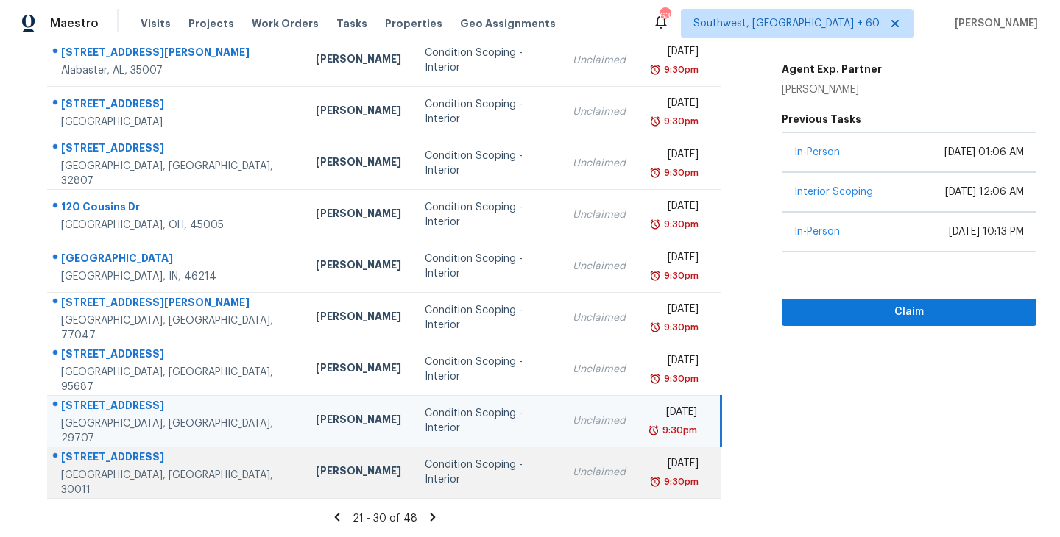
click at [447, 489] on td "Condition Scoping - Interior" at bounding box center [487, 473] width 148 height 52
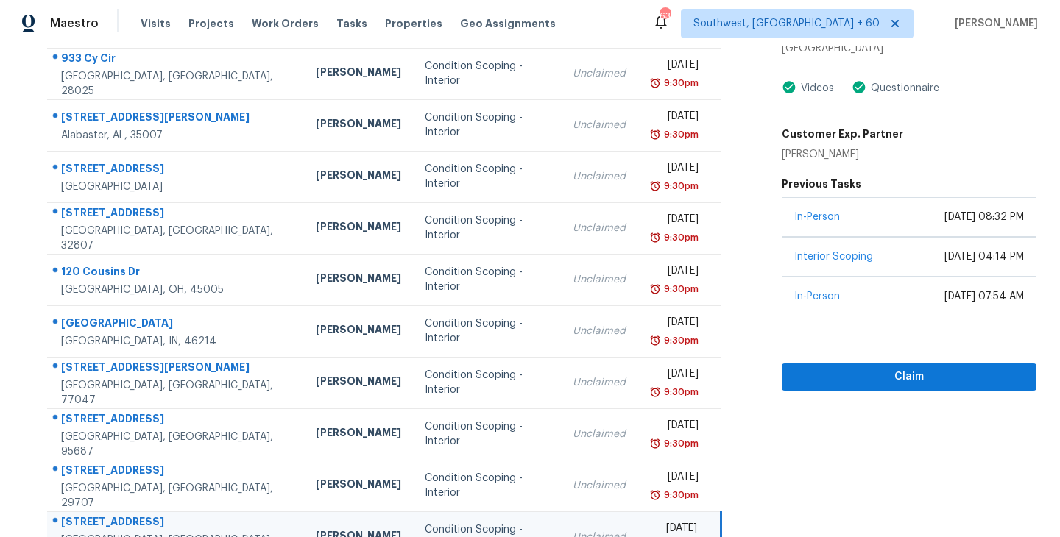
scroll to position [114, 0]
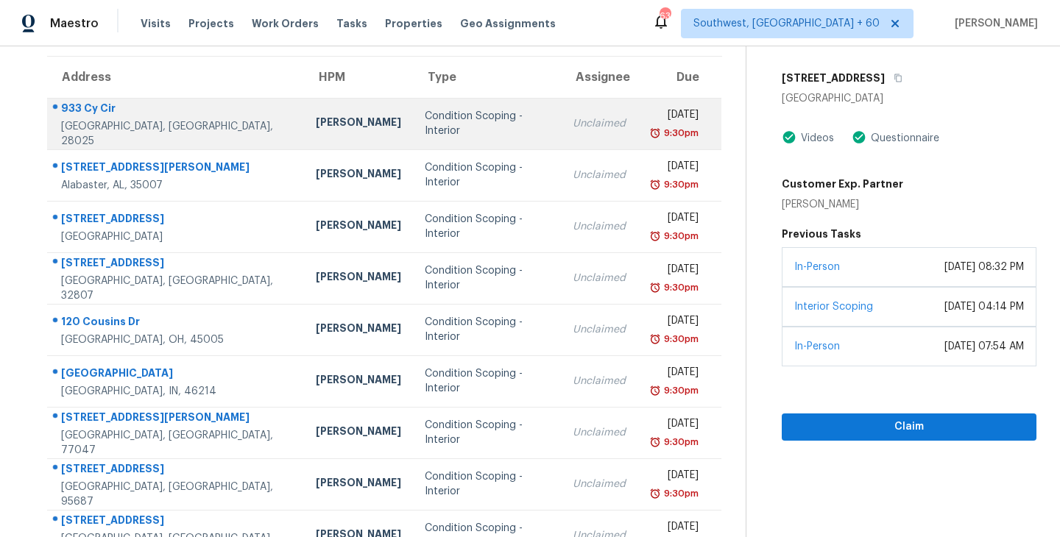
click at [561, 132] on td "Unclaimed" at bounding box center [599, 124] width 77 height 52
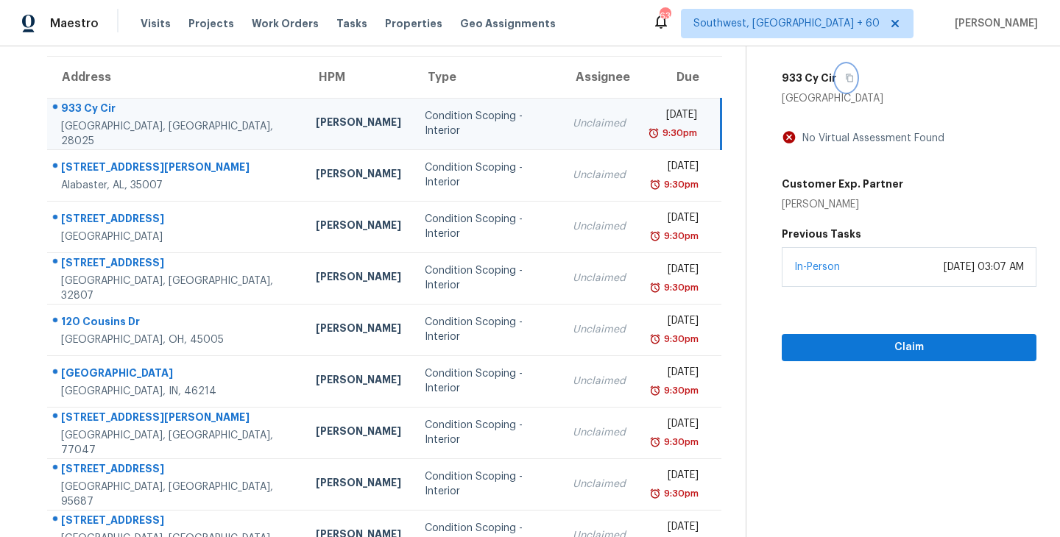
click at [849, 77] on icon "button" at bounding box center [849, 78] width 9 height 9
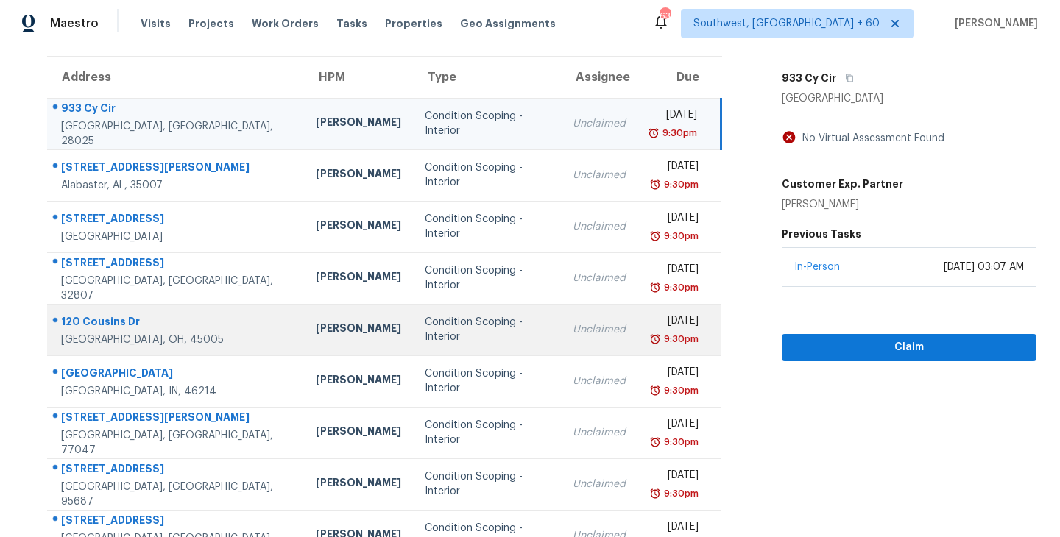
click at [425, 330] on div "Condition Scoping - Interior" at bounding box center [487, 329] width 124 height 29
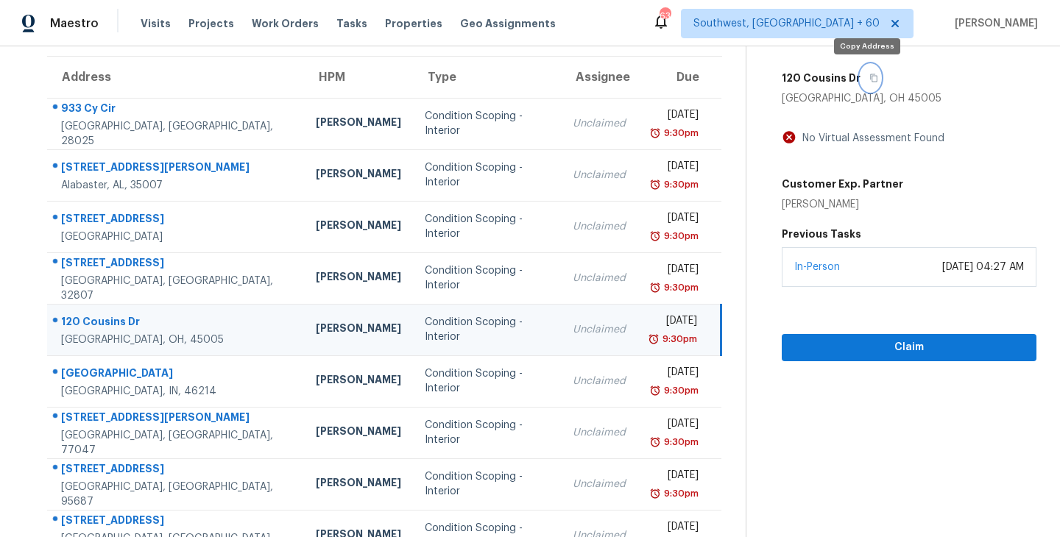
click at [872, 77] on icon "button" at bounding box center [873, 78] width 9 height 9
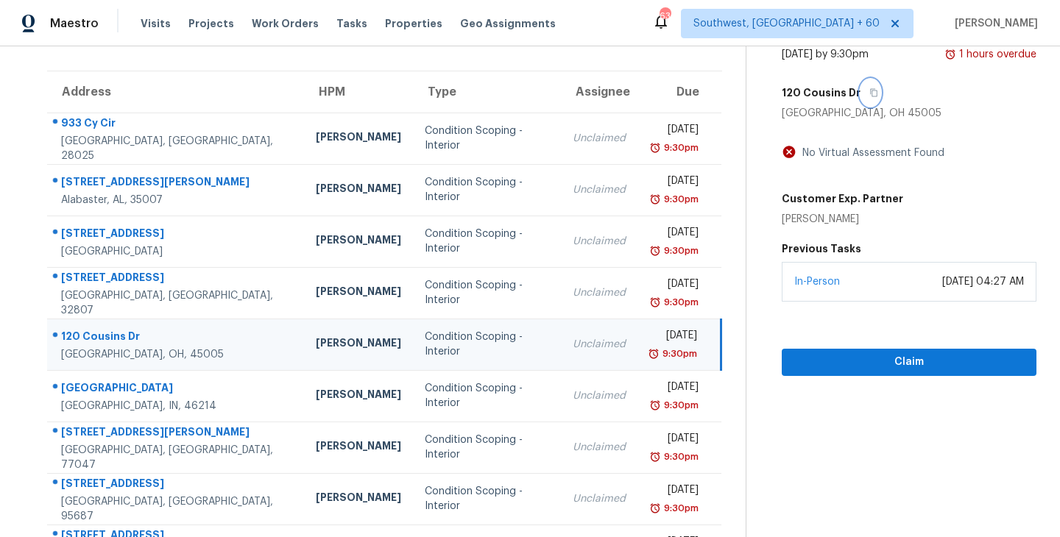
scroll to position [132, 0]
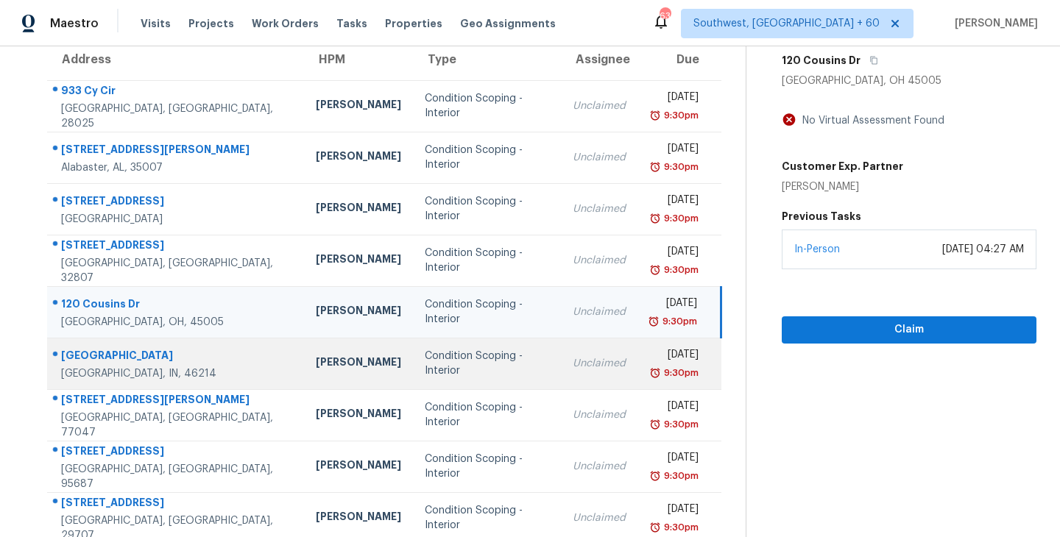
click at [413, 371] on td "Condition Scoping - Interior" at bounding box center [487, 364] width 148 height 52
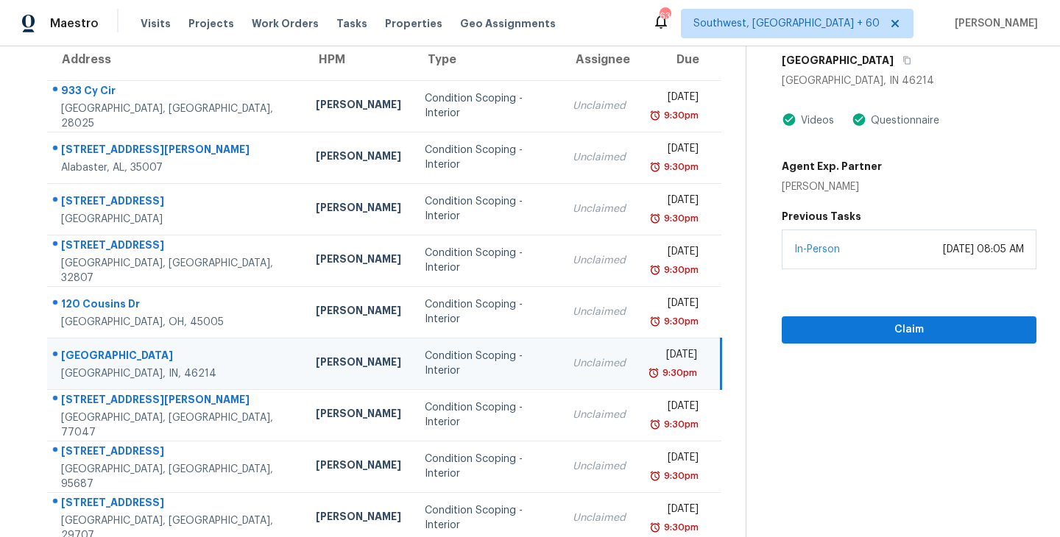
scroll to position [85, 0]
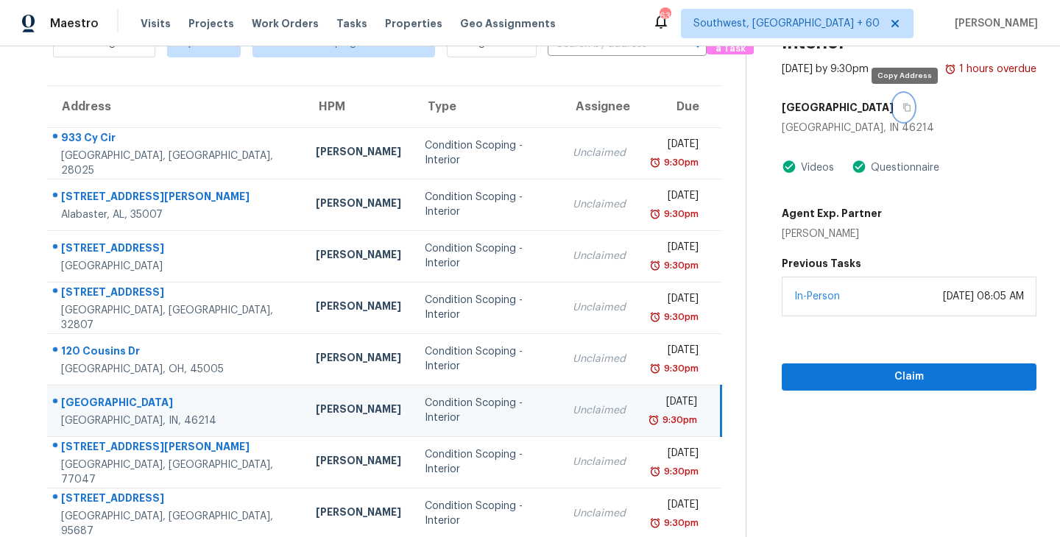
click at [907, 105] on icon "button" at bounding box center [906, 107] width 9 height 9
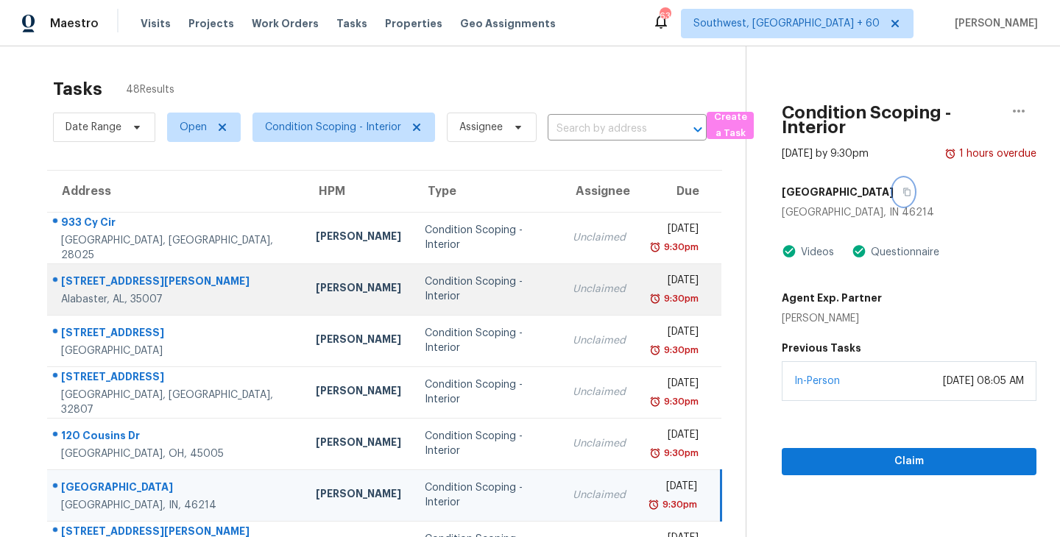
scroll to position [229, 0]
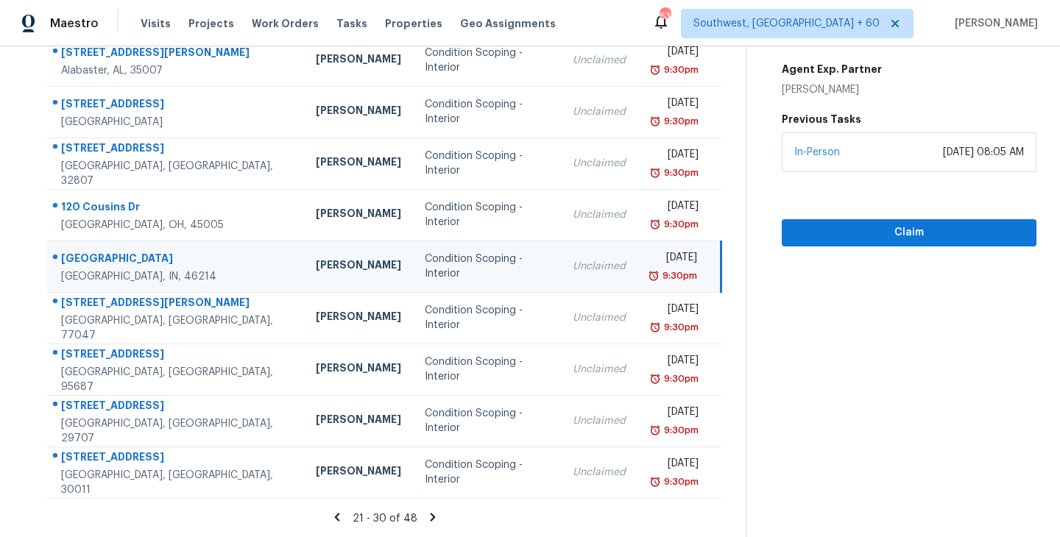
click at [339, 517] on icon at bounding box center [336, 517] width 5 height 8
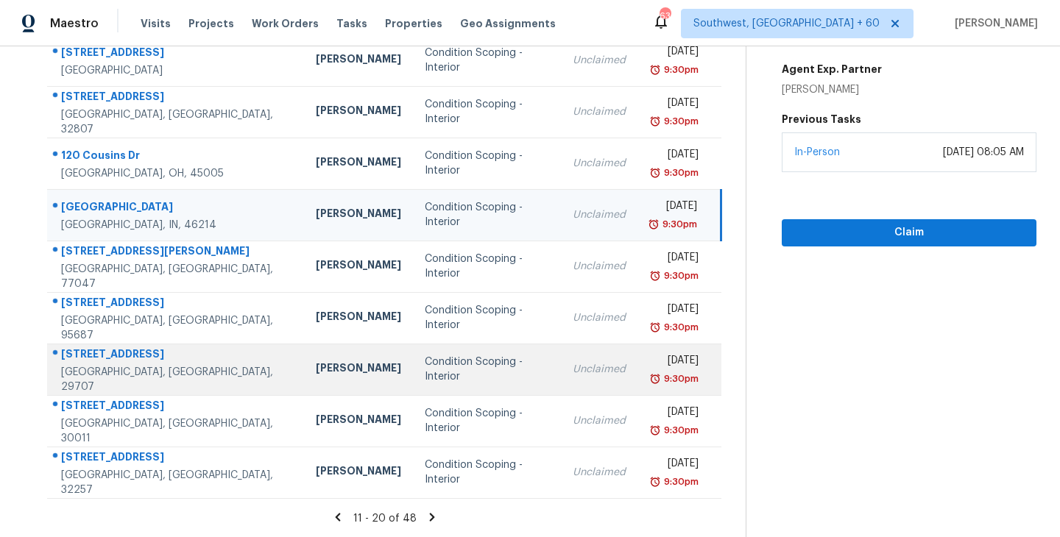
click at [435, 375] on div "Condition Scoping - Interior" at bounding box center [487, 369] width 124 height 29
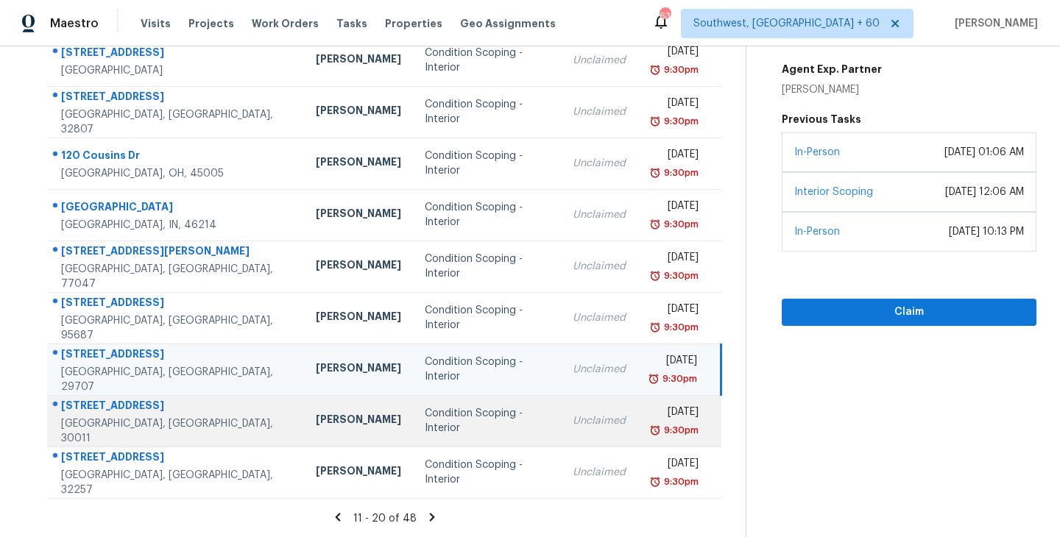
click at [413, 433] on td "Condition Scoping - Interior" at bounding box center [487, 421] width 148 height 52
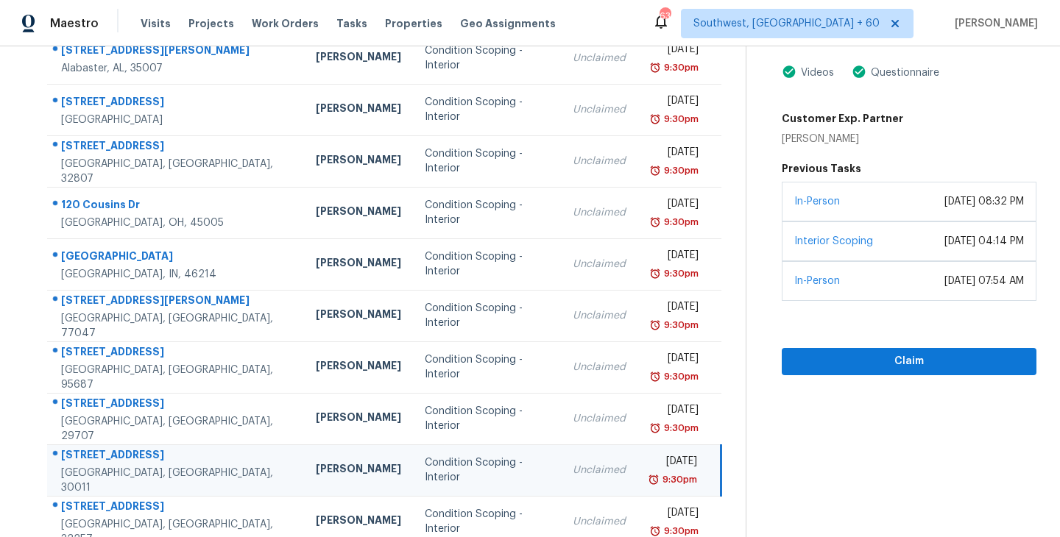
scroll to position [126, 0]
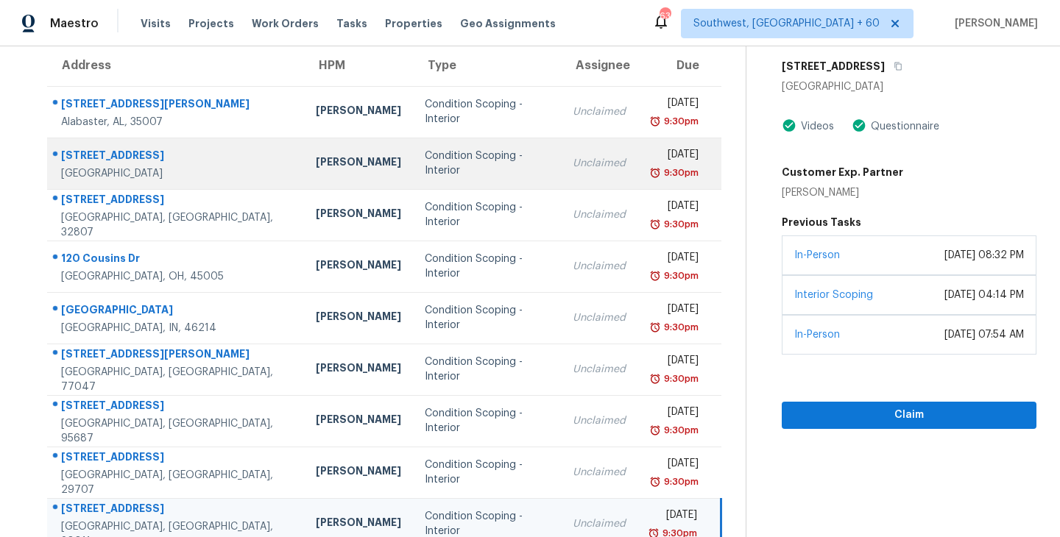
click at [418, 183] on td "Condition Scoping - Interior" at bounding box center [487, 164] width 148 height 52
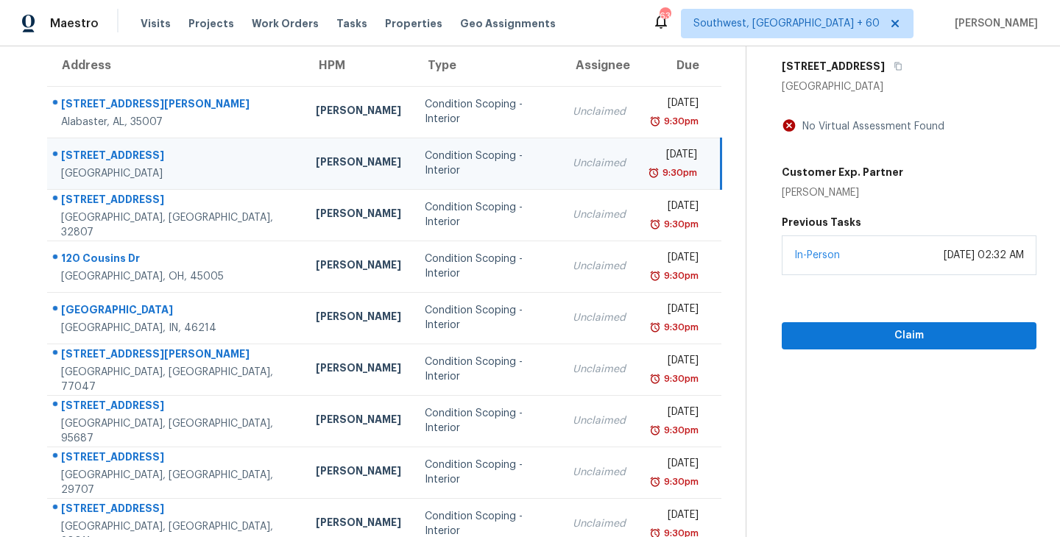
scroll to position [79, 0]
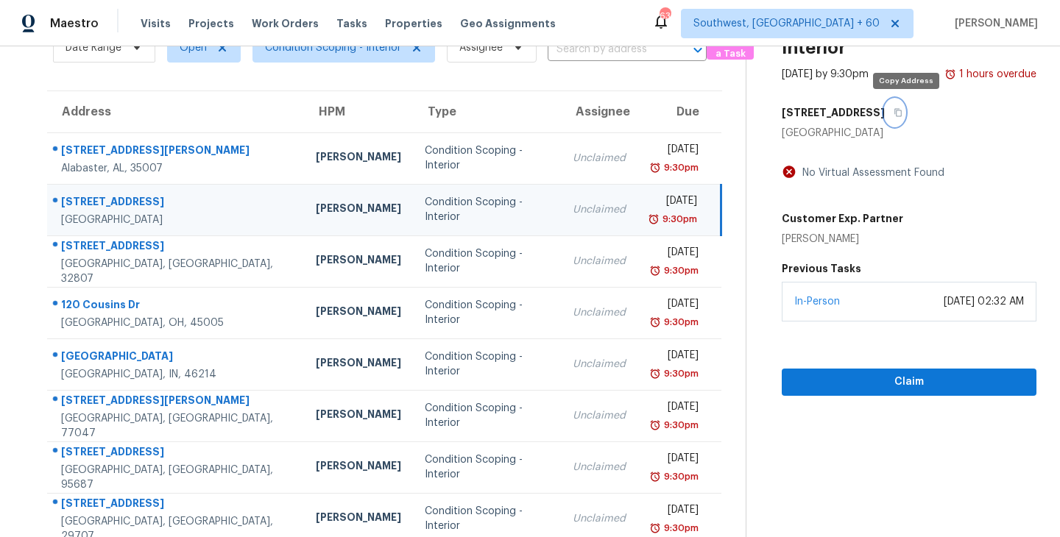
click at [901, 109] on icon "button" at bounding box center [897, 113] width 7 height 8
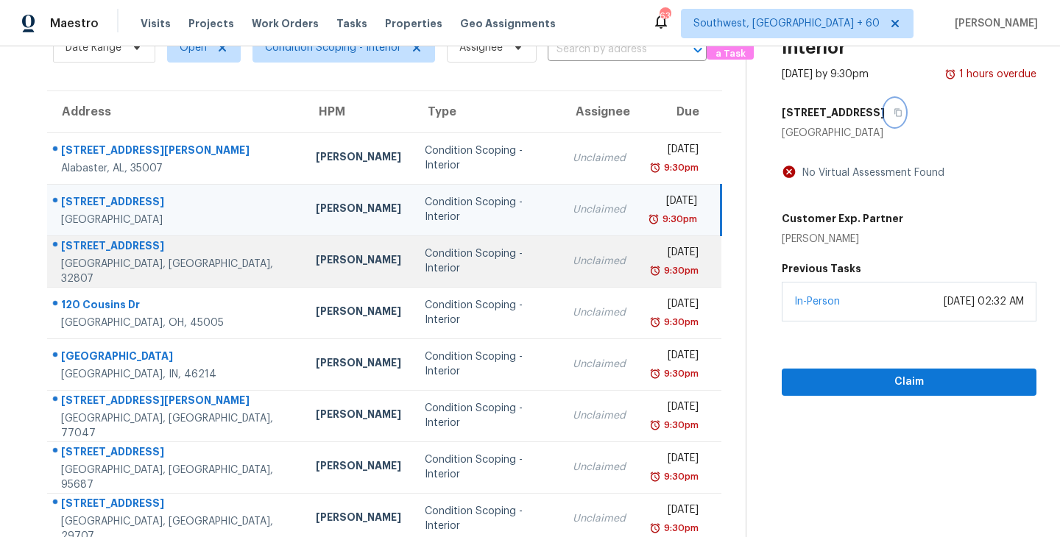
scroll to position [144, 0]
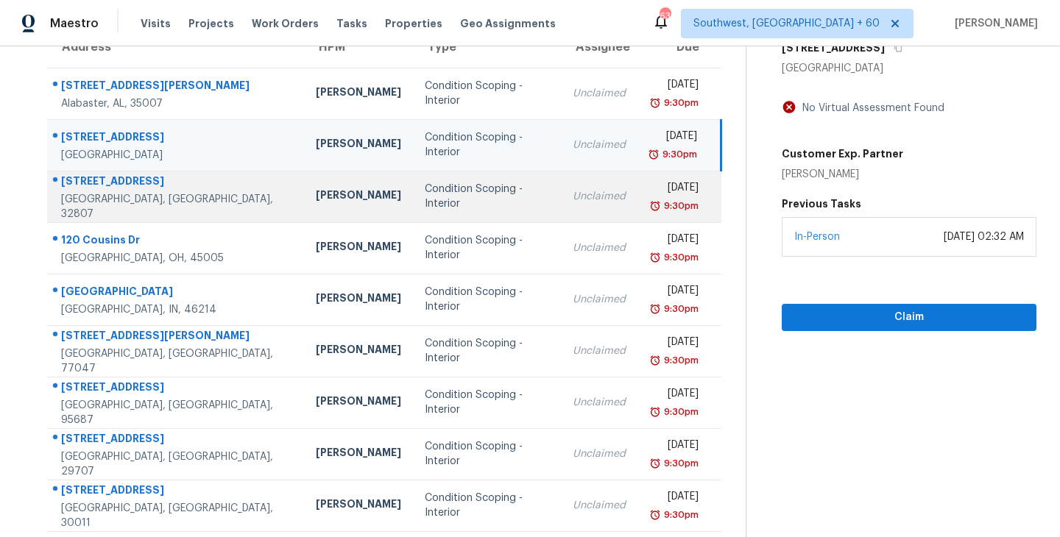
click at [461, 253] on div "Condition Scoping - Interior" at bounding box center [487, 247] width 124 height 29
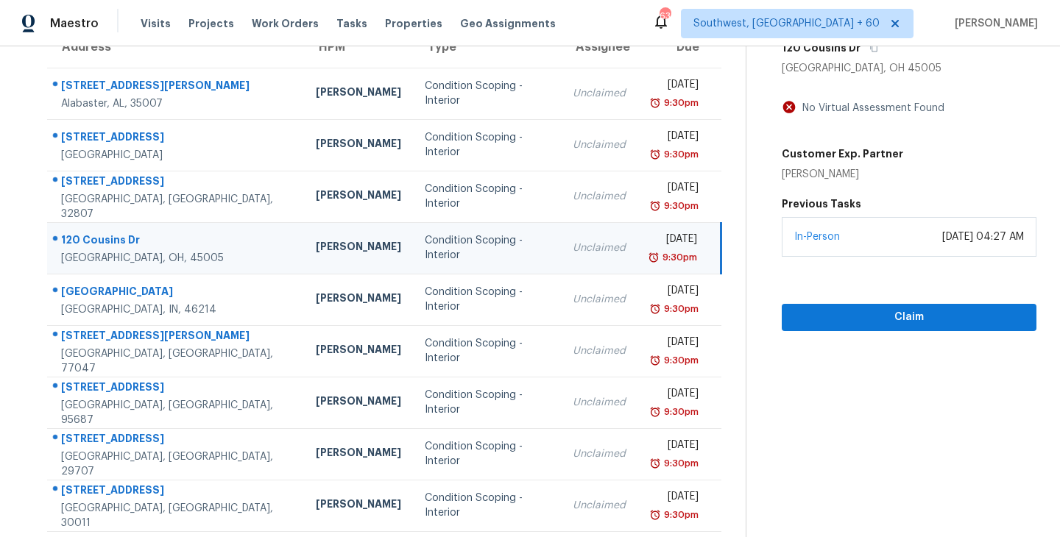
scroll to position [46, 0]
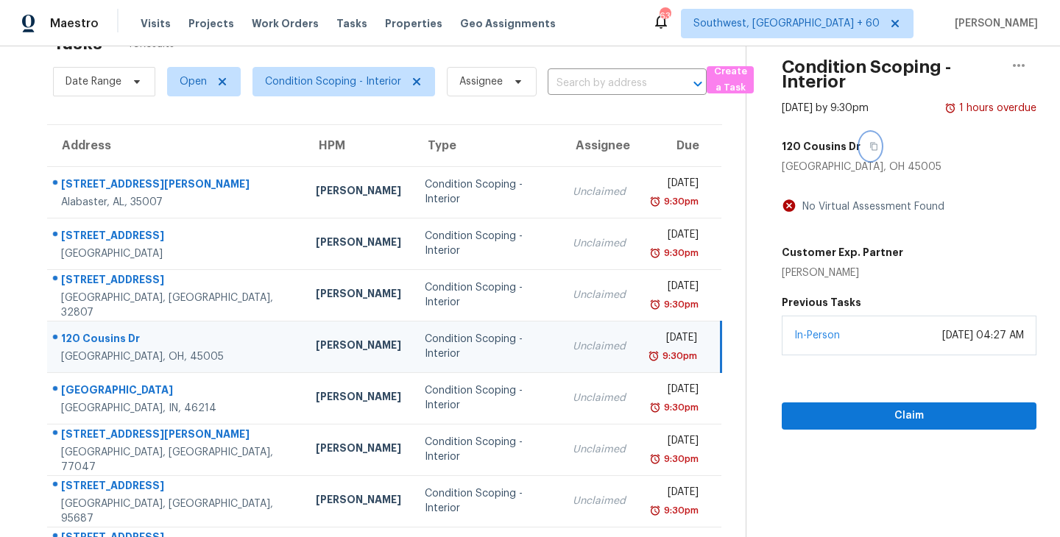
click at [870, 143] on icon "button" at bounding box center [873, 147] width 7 height 8
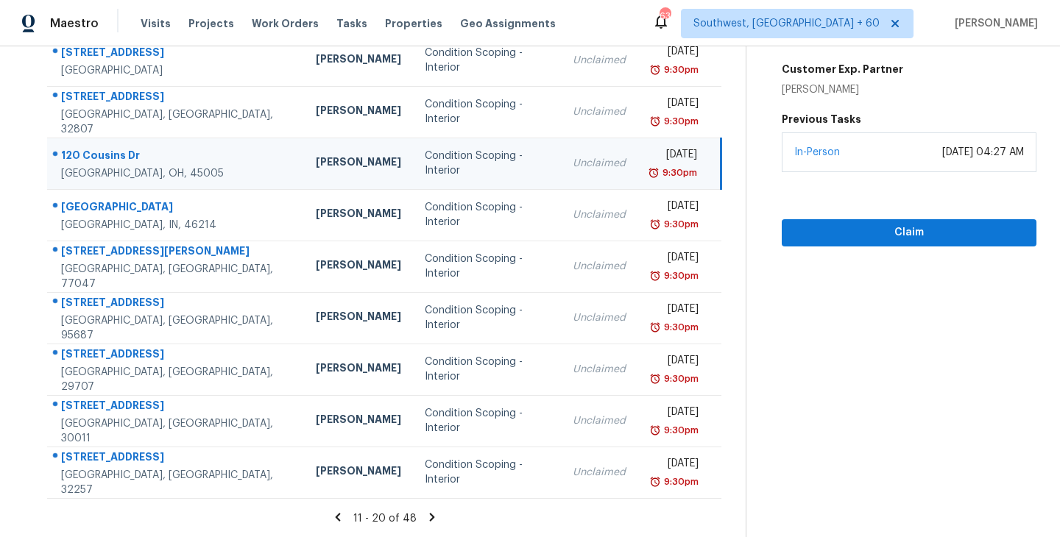
click at [342, 516] on icon at bounding box center [337, 517] width 13 height 13
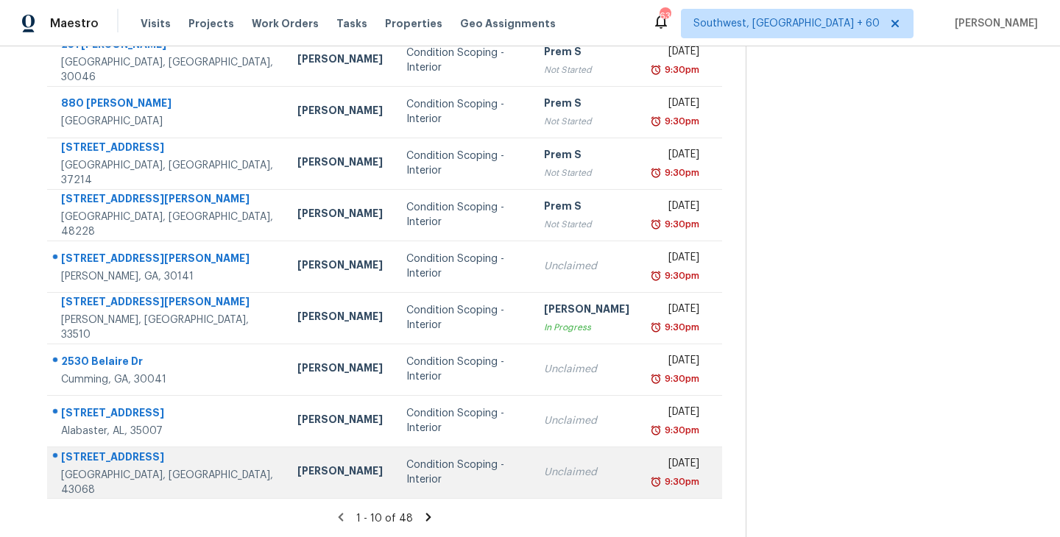
click at [544, 475] on div "Unclaimed" at bounding box center [586, 472] width 85 height 15
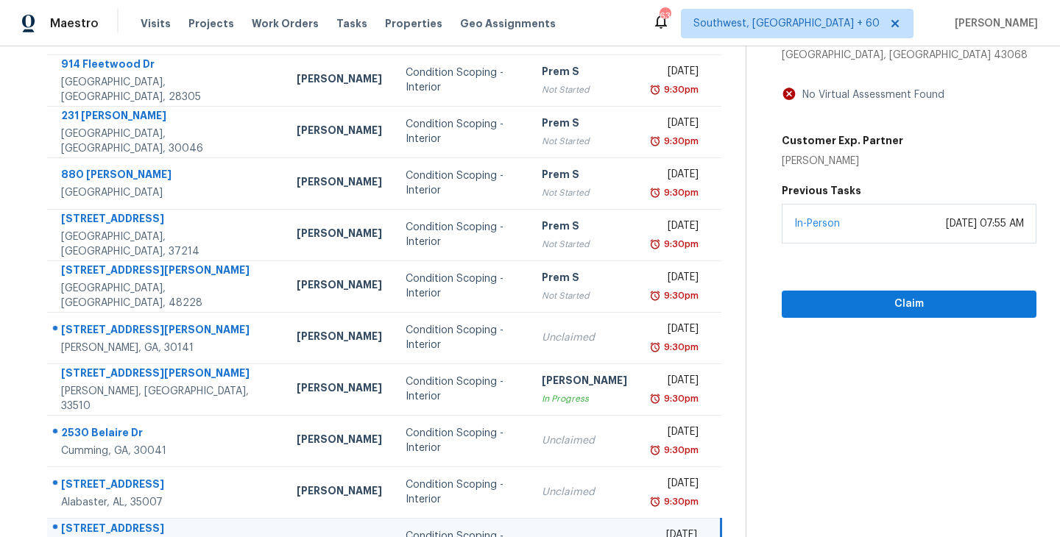
scroll to position [96, 0]
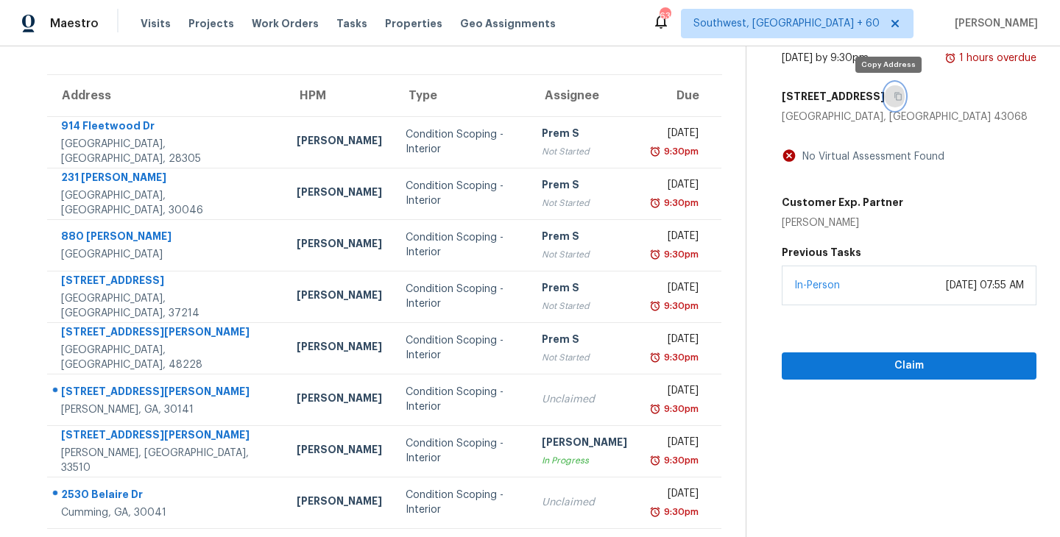
click at [893, 95] on icon "button" at bounding box center [897, 96] width 9 height 9
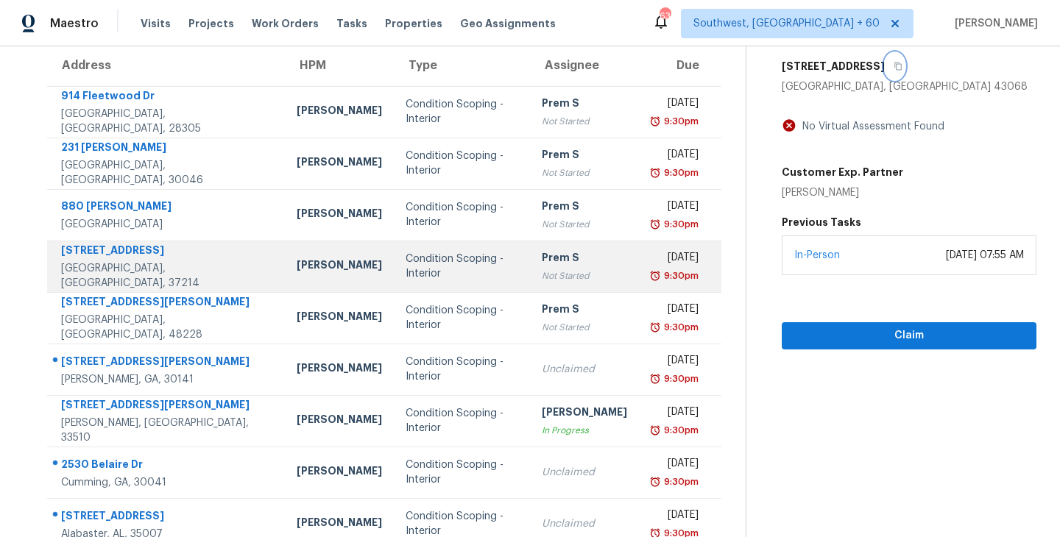
scroll to position [127, 0]
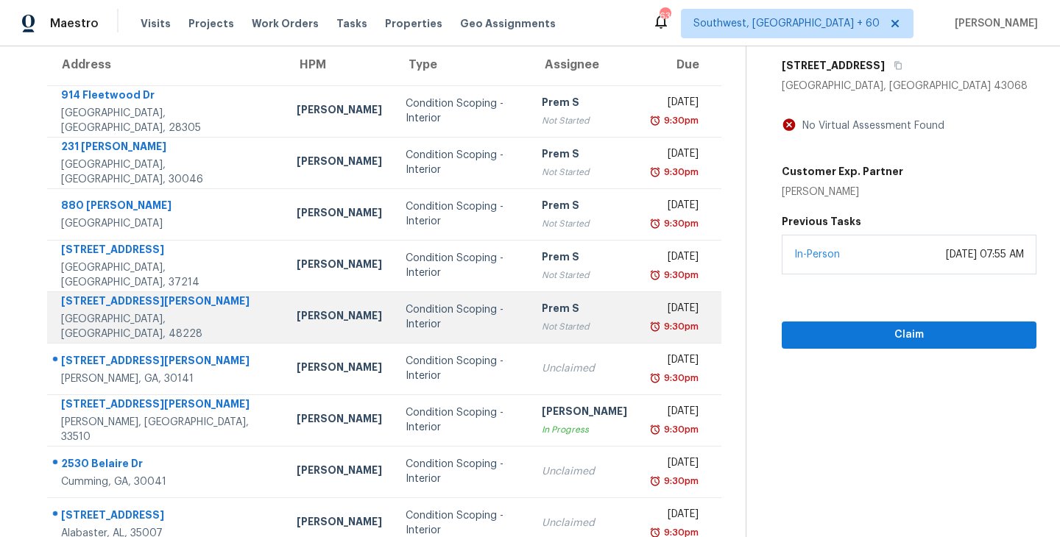
click at [542, 322] on div "Not Started" at bounding box center [584, 326] width 85 height 15
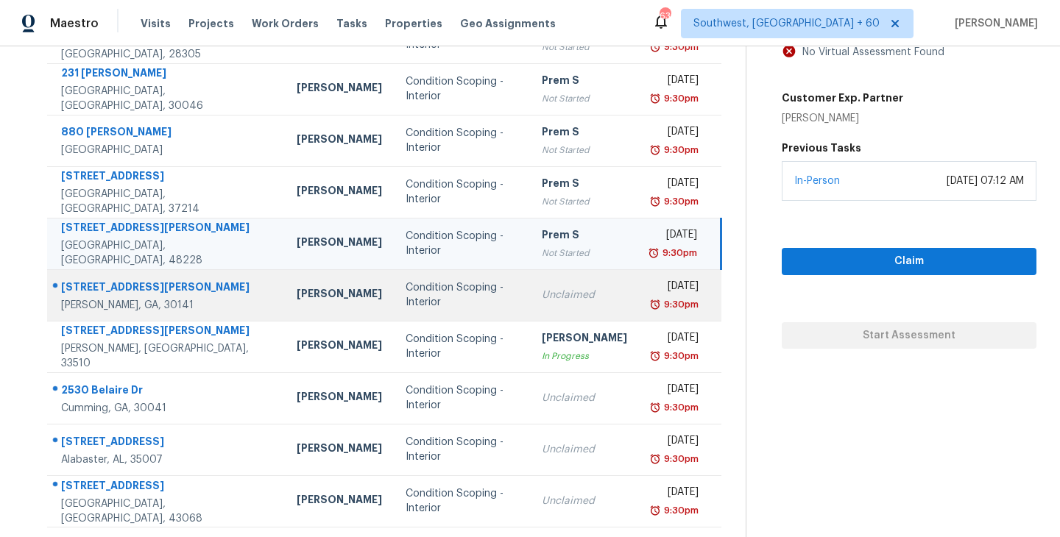
scroll to position [229, 0]
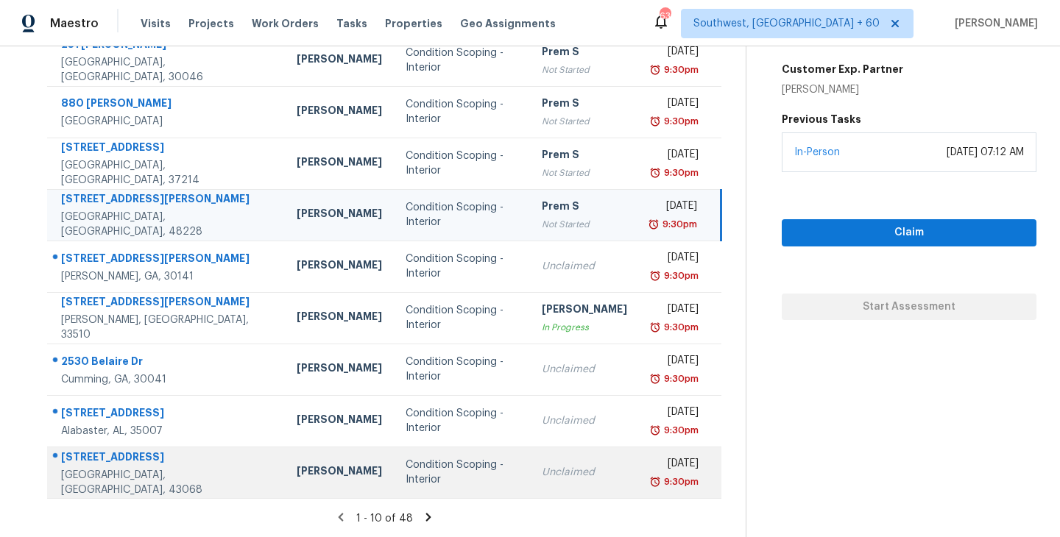
click at [530, 480] on td "Unclaimed" at bounding box center [584, 473] width 109 height 52
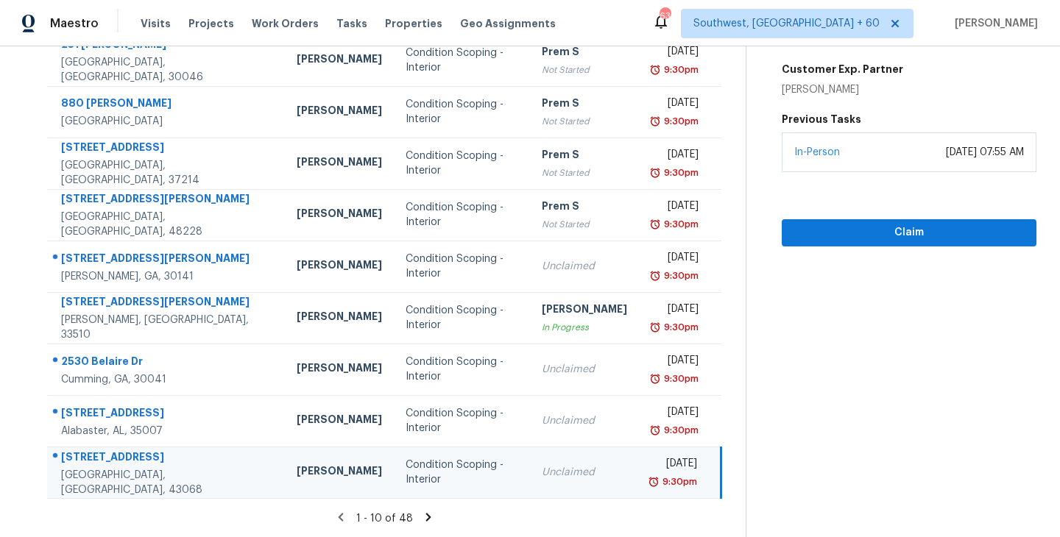
click at [426, 514] on icon at bounding box center [428, 517] width 5 height 8
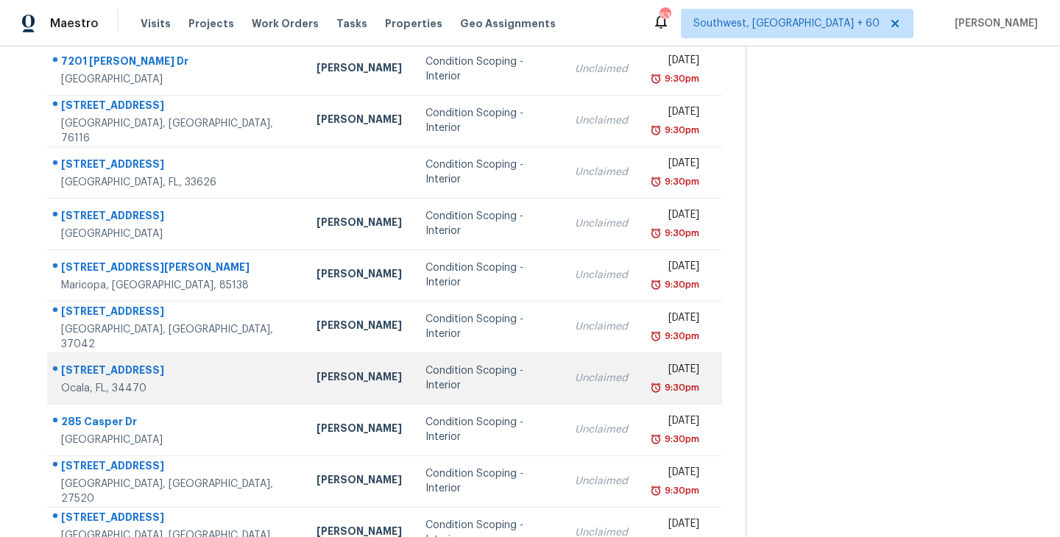
scroll to position [93, 0]
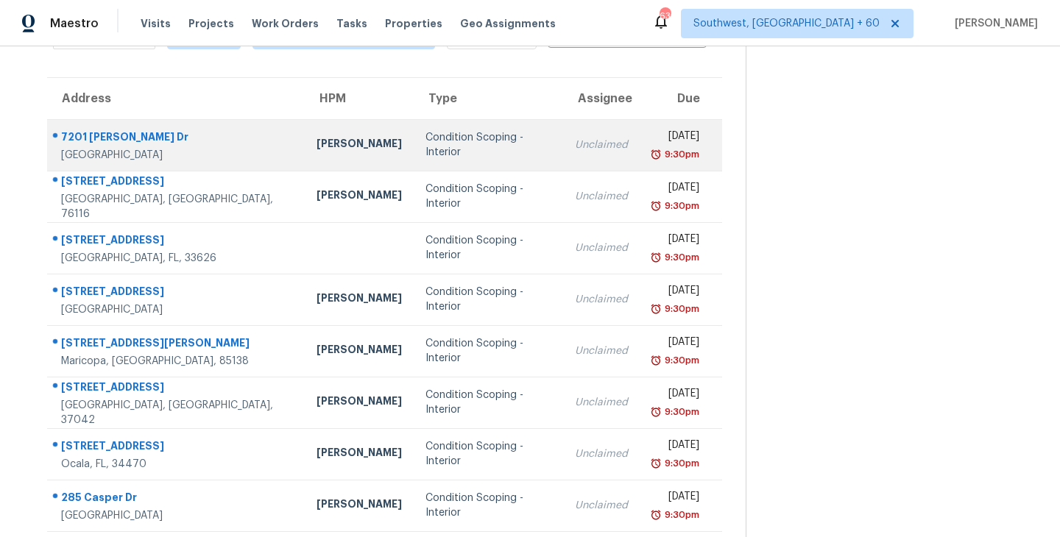
click at [494, 151] on div "Condition Scoping - Interior" at bounding box center [488, 144] width 126 height 29
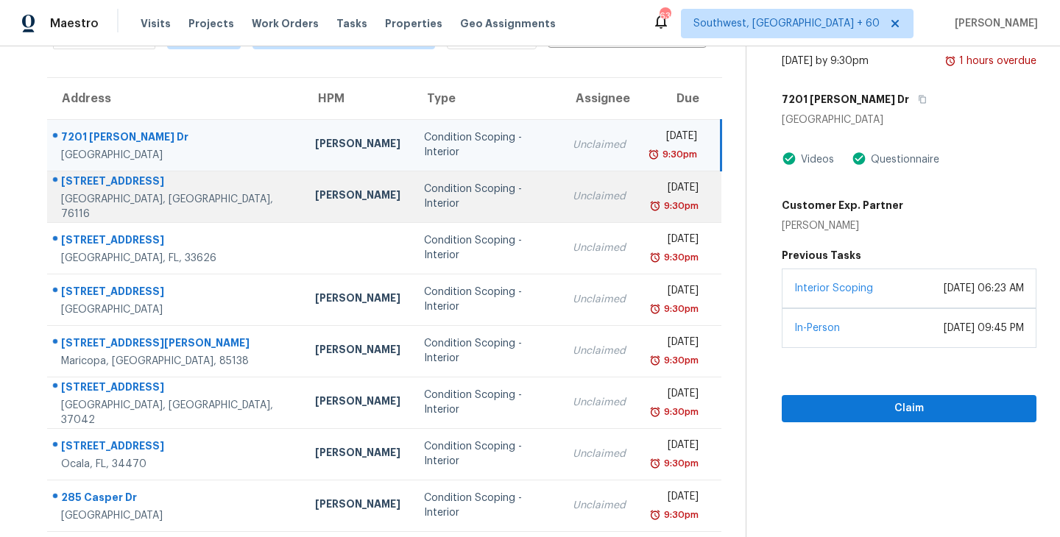
click at [561, 183] on td "Unclaimed" at bounding box center [599, 197] width 77 height 52
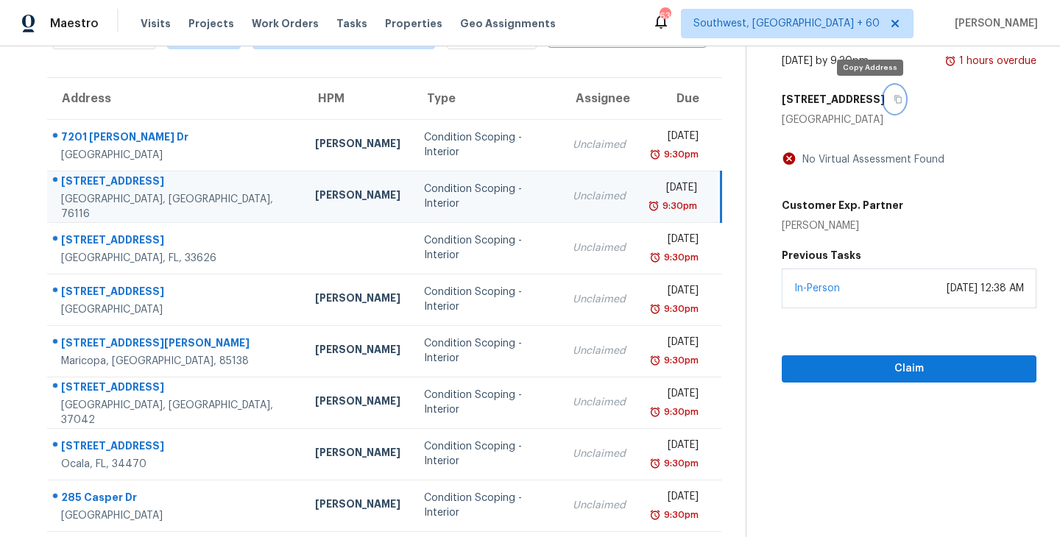
click at [893, 100] on icon "button" at bounding box center [897, 99] width 9 height 9
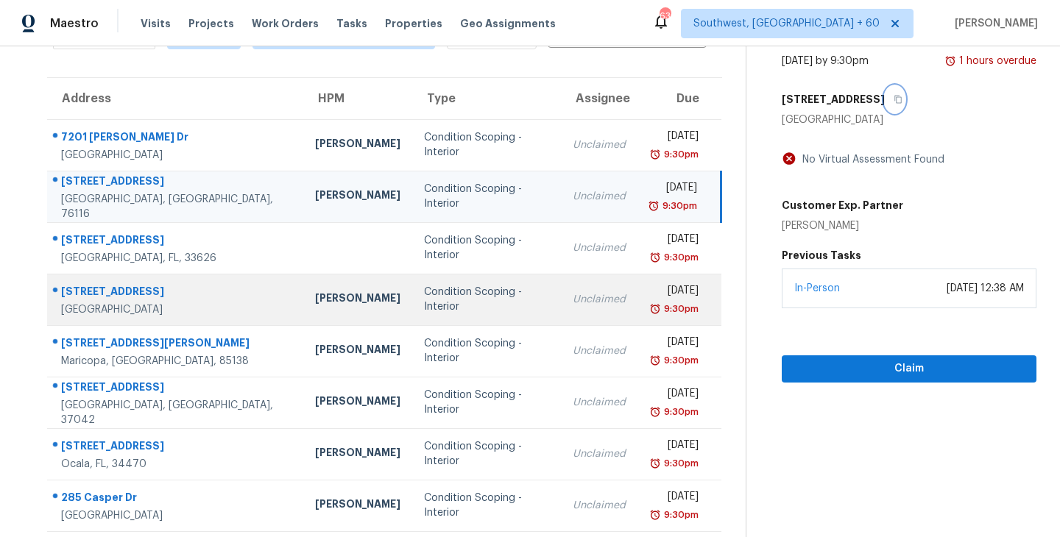
scroll to position [135, 0]
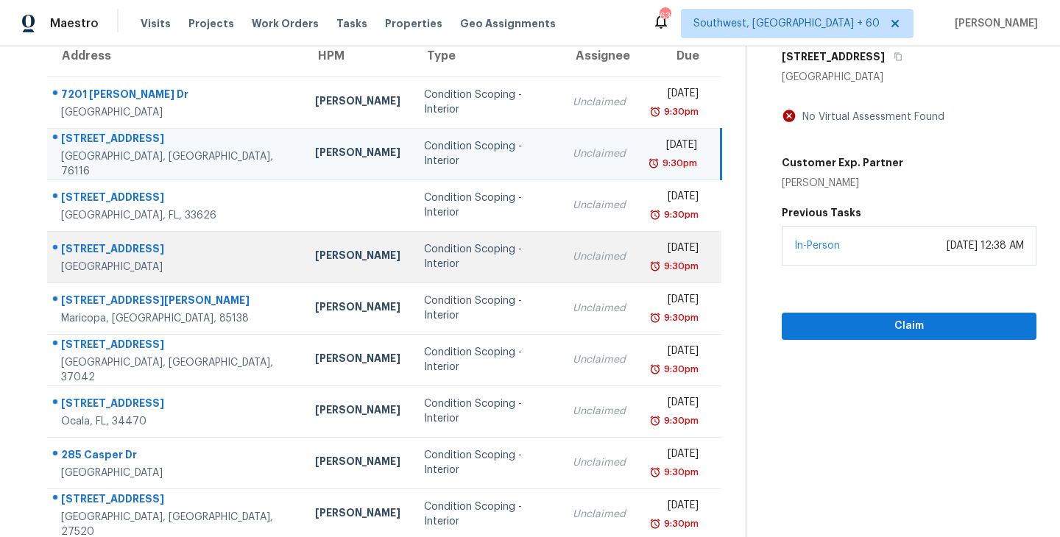
click at [412, 264] on td "Condition Scoping - Interior" at bounding box center [486, 257] width 149 height 52
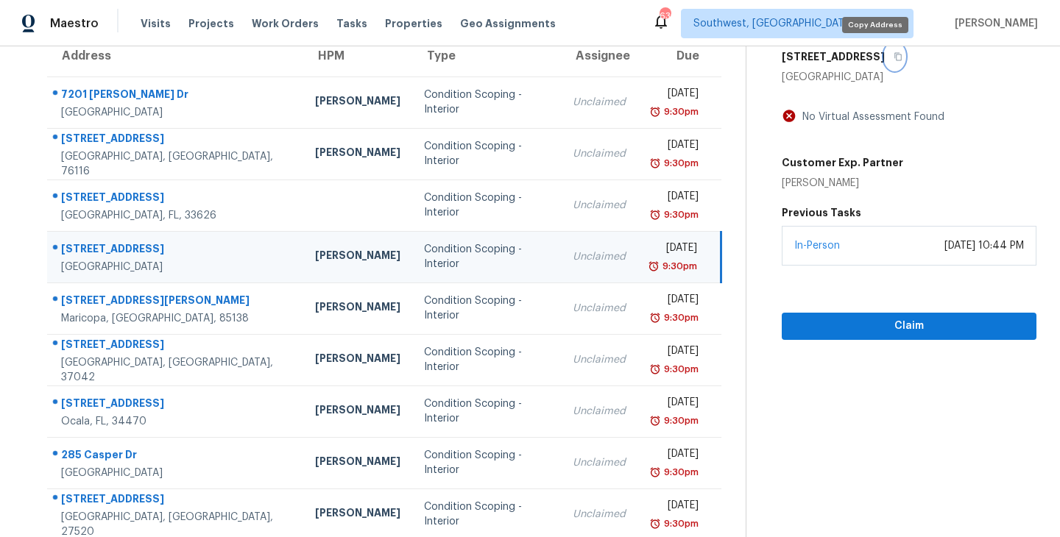
click at [885, 61] on button "button" at bounding box center [895, 56] width 20 height 26
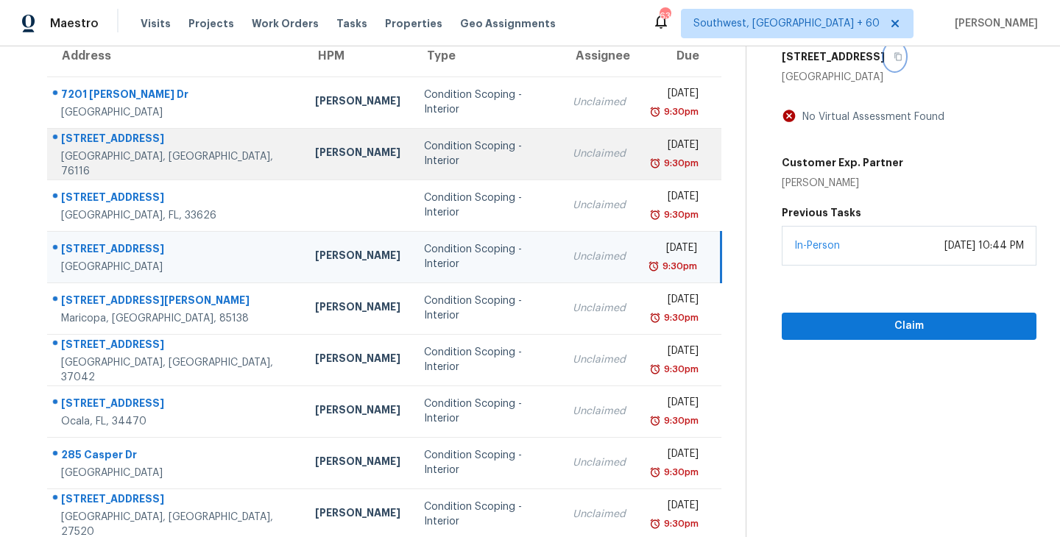
scroll to position [229, 0]
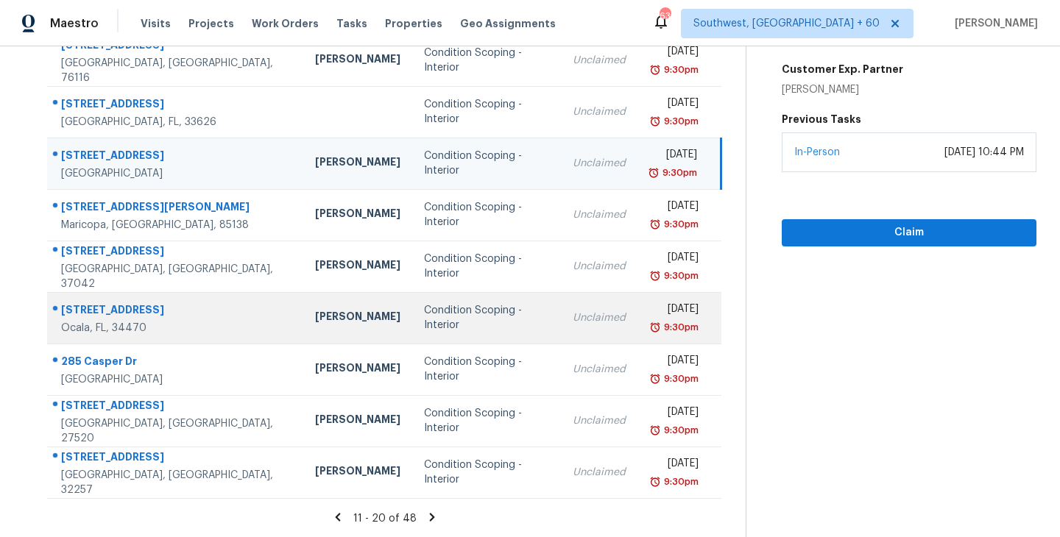
click at [424, 319] on div "Condition Scoping - Interior" at bounding box center [486, 317] width 125 height 29
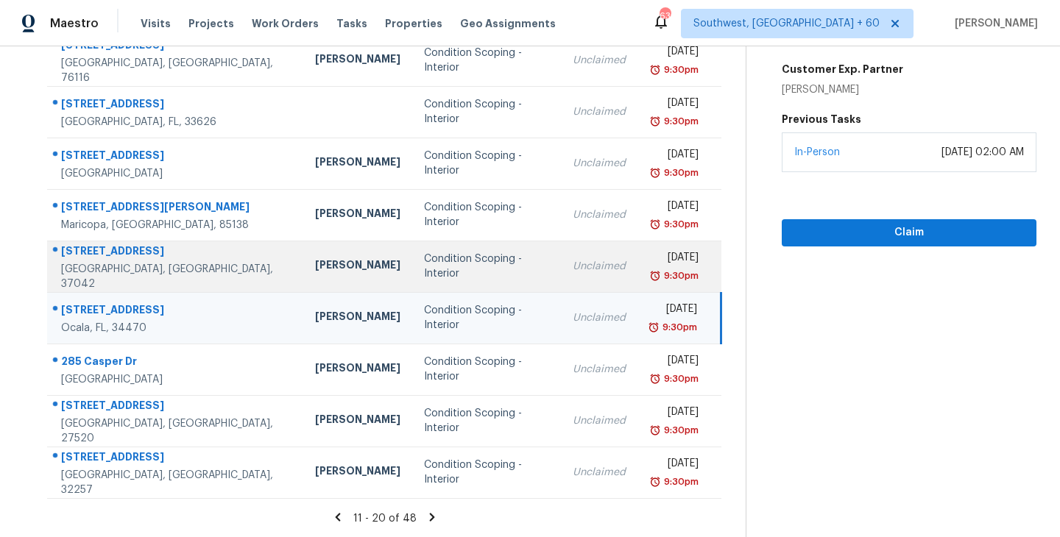
click at [573, 266] on div "Unclaimed" at bounding box center [599, 266] width 53 height 15
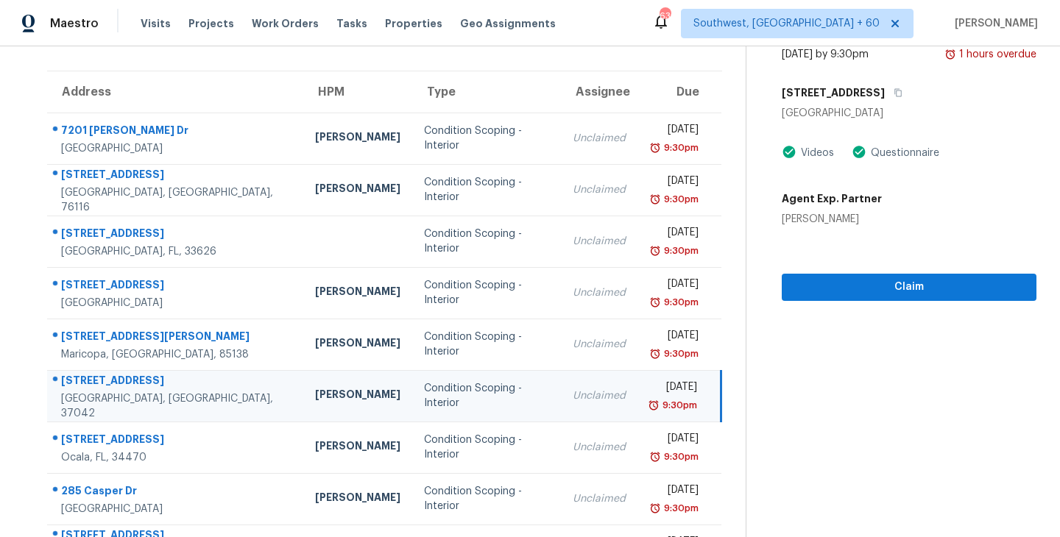
scroll to position [70, 0]
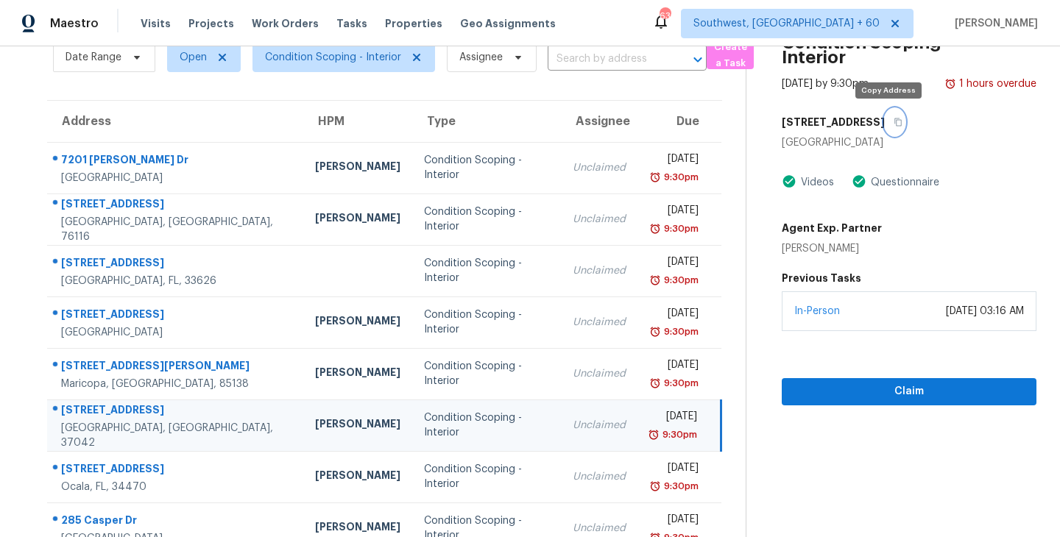
click at [893, 120] on icon "button" at bounding box center [897, 122] width 9 height 9
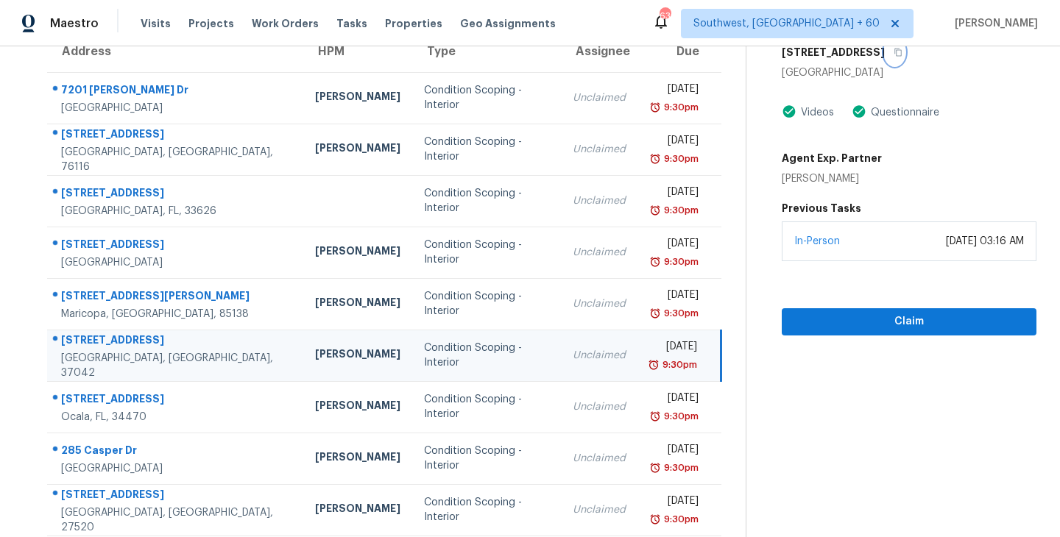
scroll to position [168, 0]
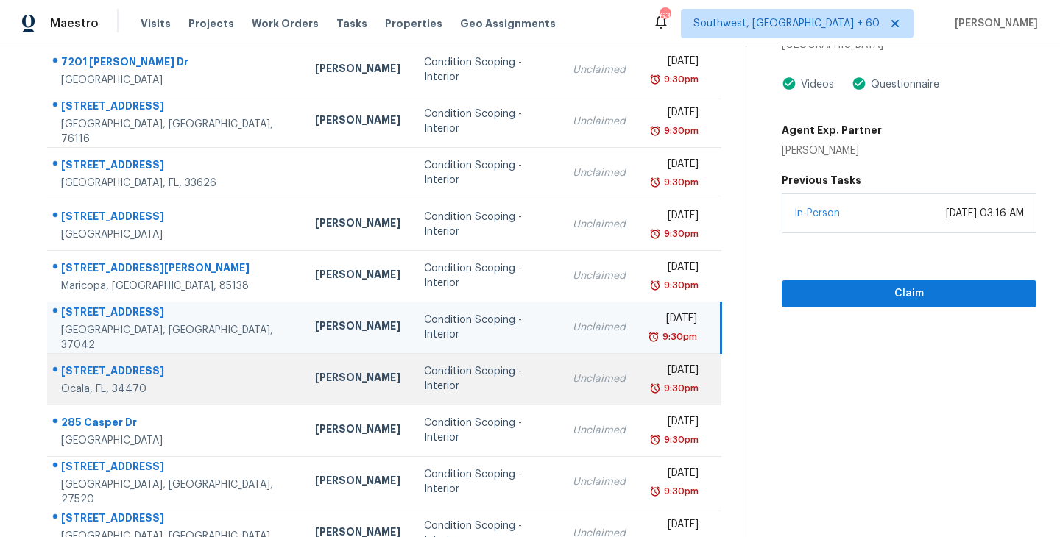
click at [451, 383] on div "Condition Scoping - Interior" at bounding box center [486, 378] width 125 height 29
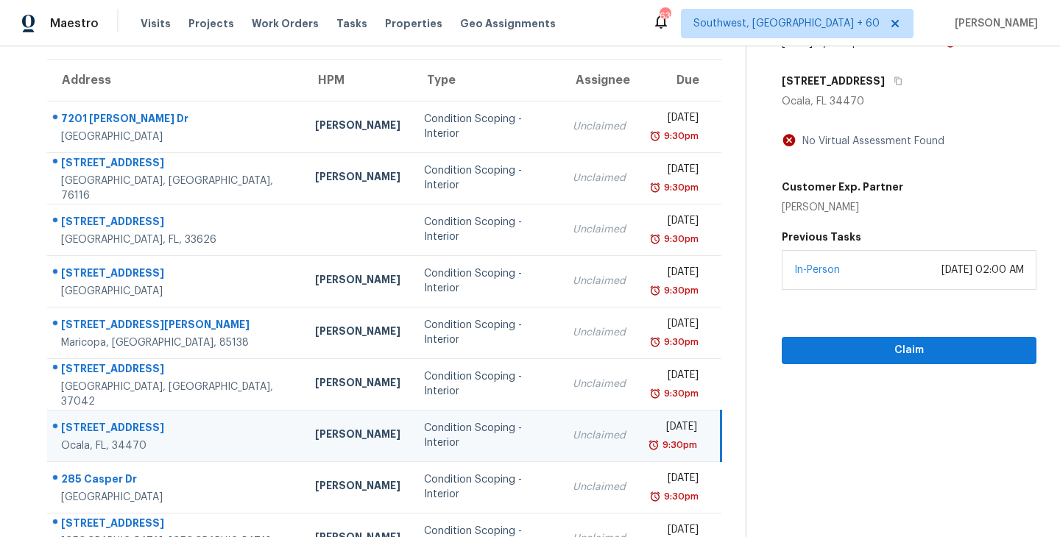
scroll to position [41, 0]
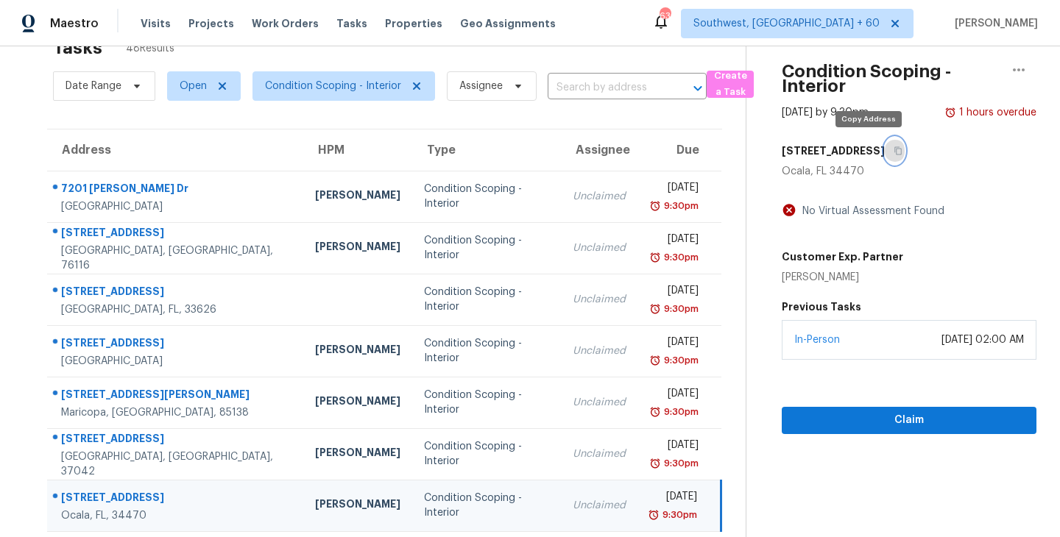
click at [893, 149] on icon "button" at bounding box center [897, 150] width 9 height 9
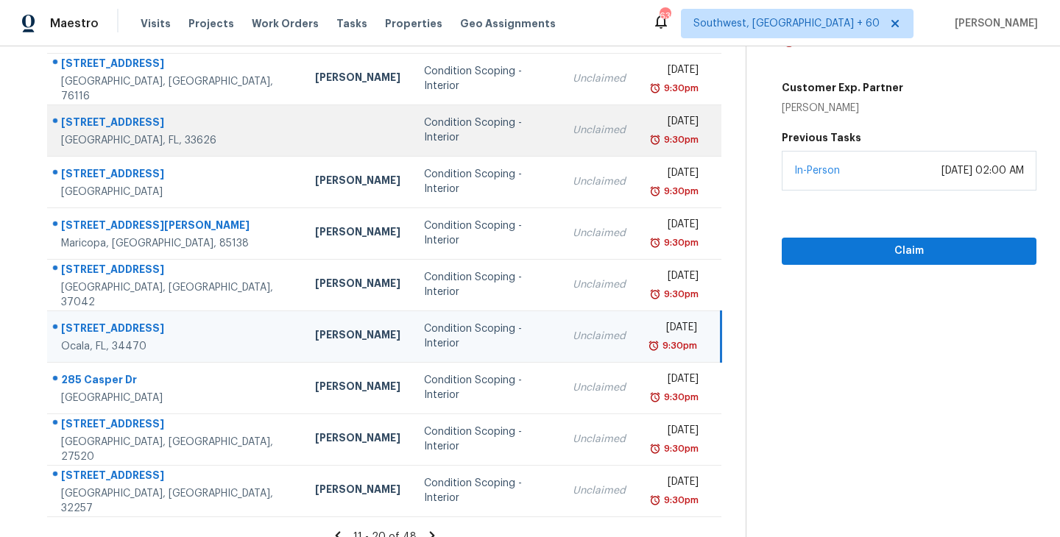
scroll to position [229, 0]
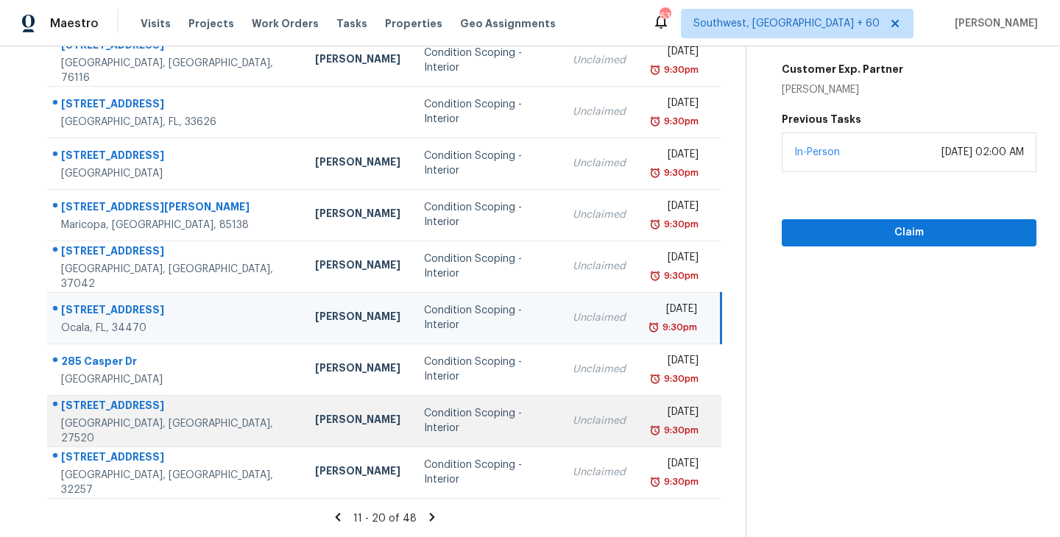
click at [462, 439] on td "Condition Scoping - Interior" at bounding box center [486, 421] width 149 height 52
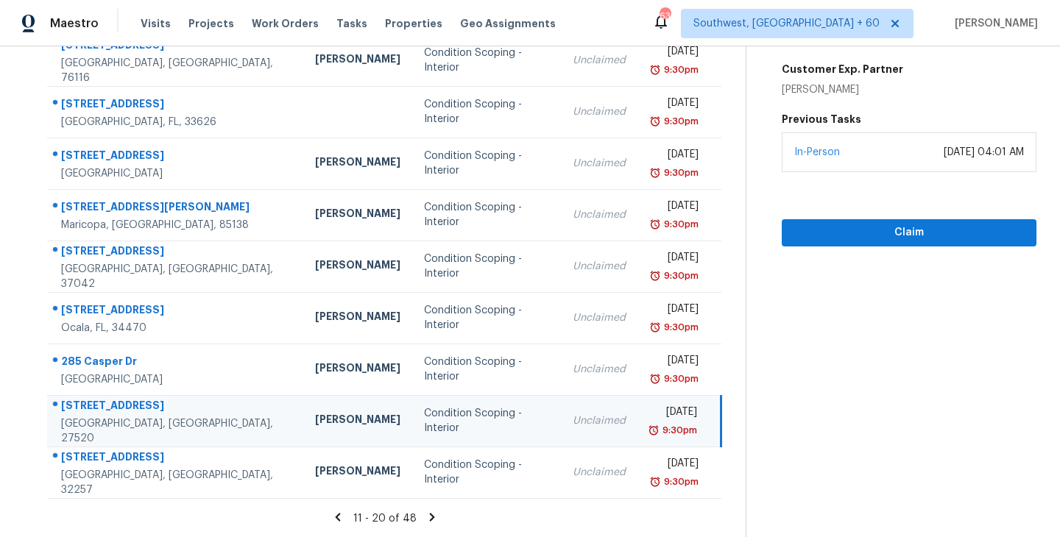
scroll to position [91, 0]
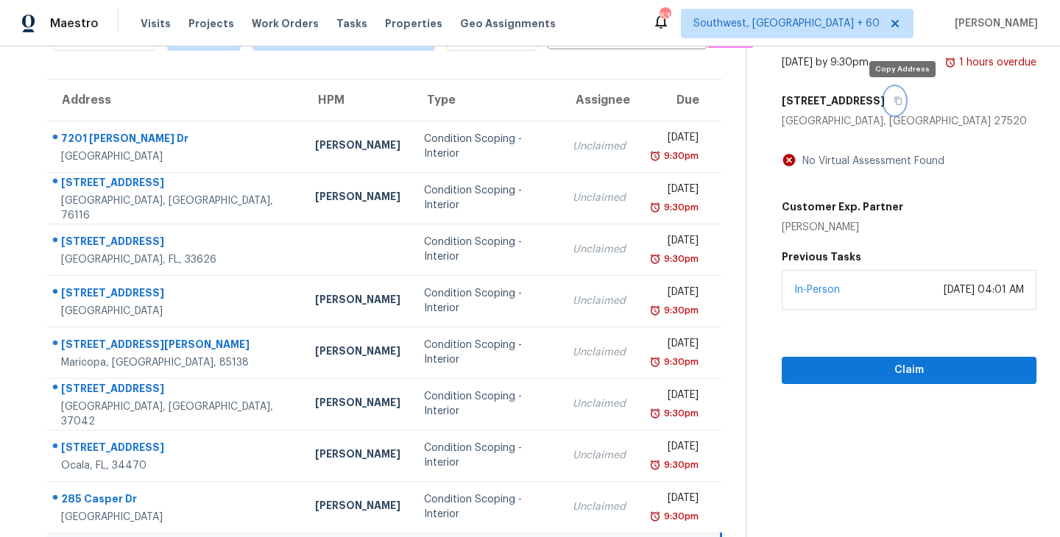
click at [902, 99] on icon "button" at bounding box center [897, 100] width 9 height 9
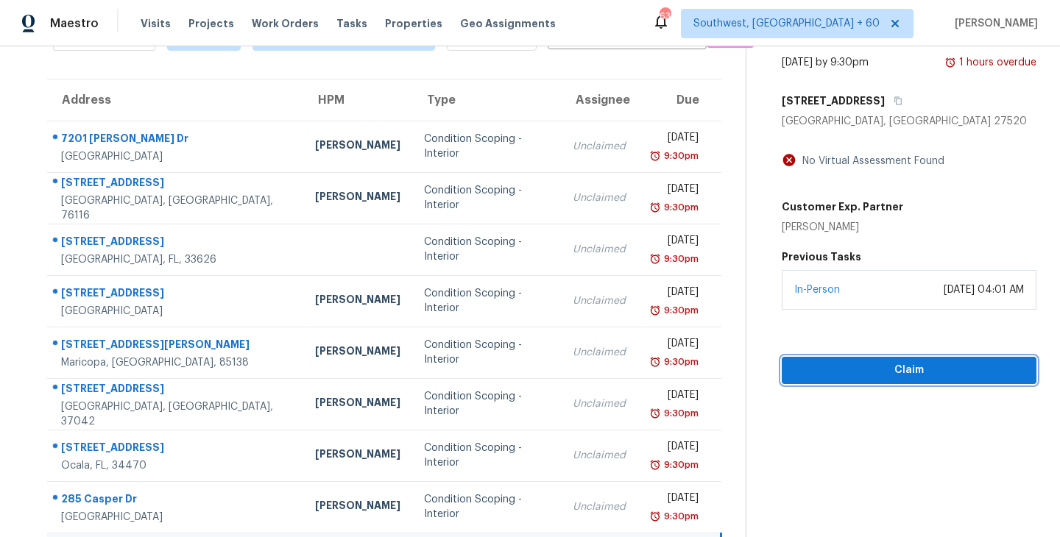
click at [837, 360] on button "Claim" at bounding box center [909, 370] width 255 height 27
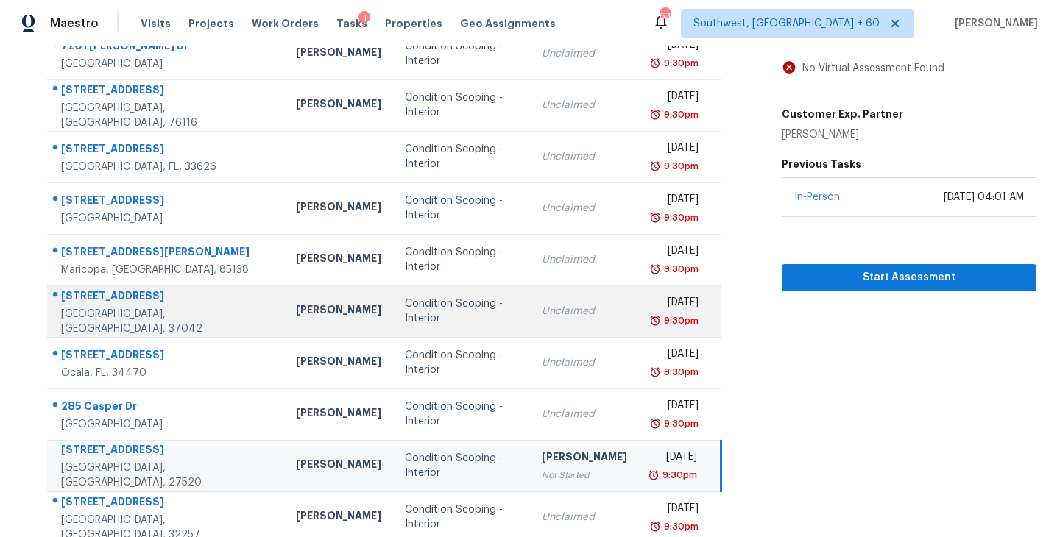
scroll to position [229, 0]
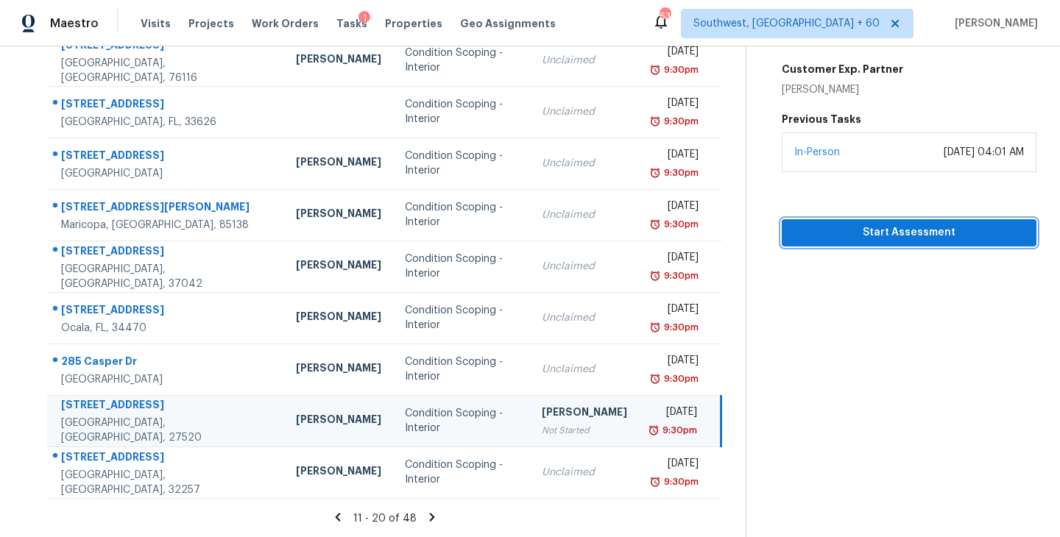
click at [922, 235] on span "Start Assessment" at bounding box center [908, 233] width 231 height 18
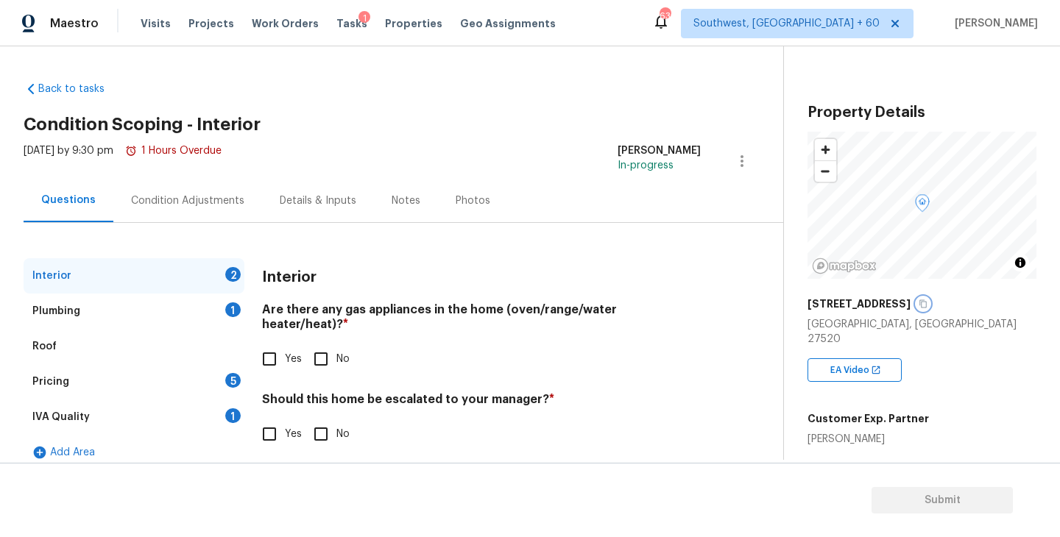
click at [927, 300] on icon "button" at bounding box center [922, 304] width 9 height 9
click at [196, 210] on div "Condition Adjustments" at bounding box center [187, 200] width 149 height 43
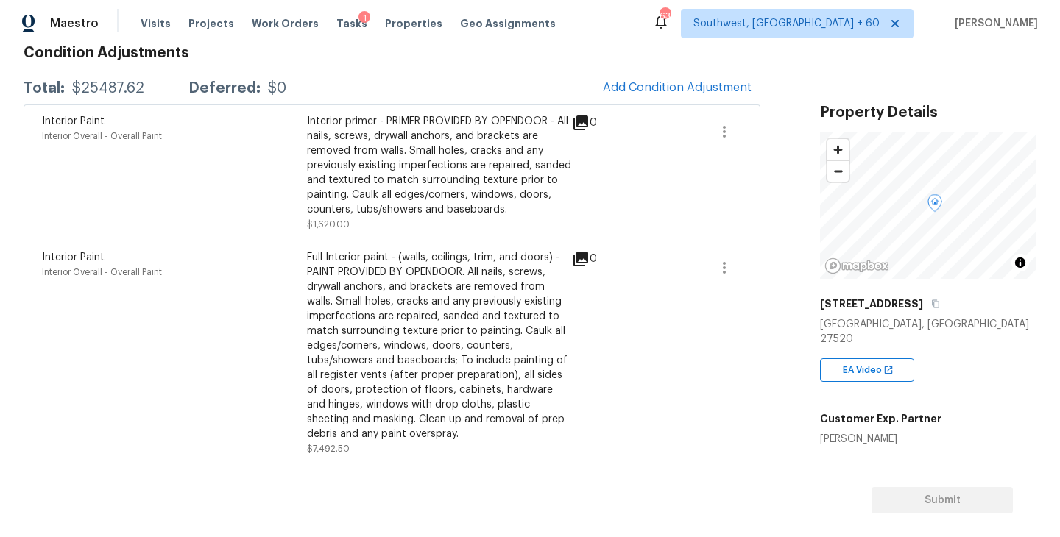
scroll to position [157, 0]
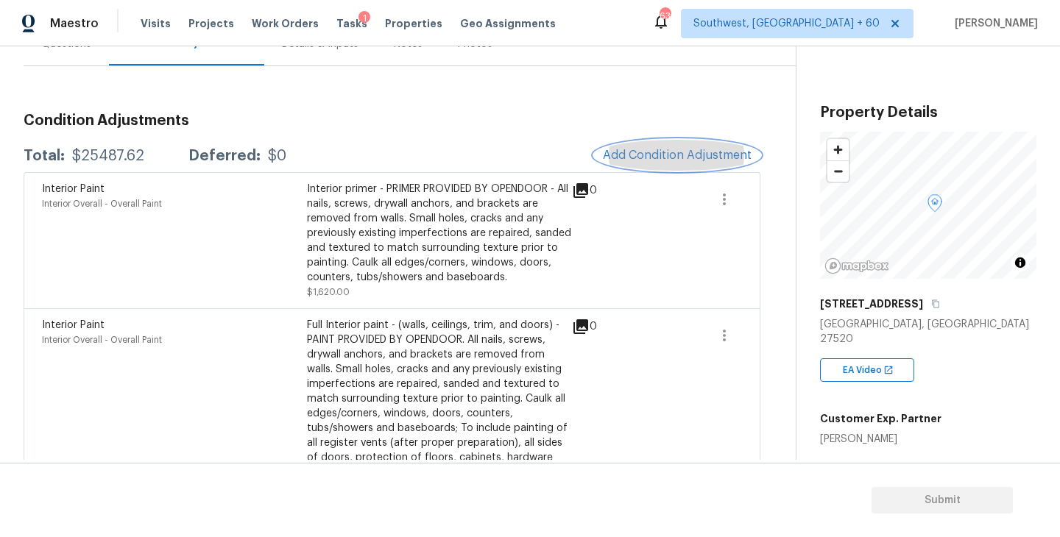
click at [648, 149] on span "Add Condition Adjustment" at bounding box center [677, 155] width 149 height 13
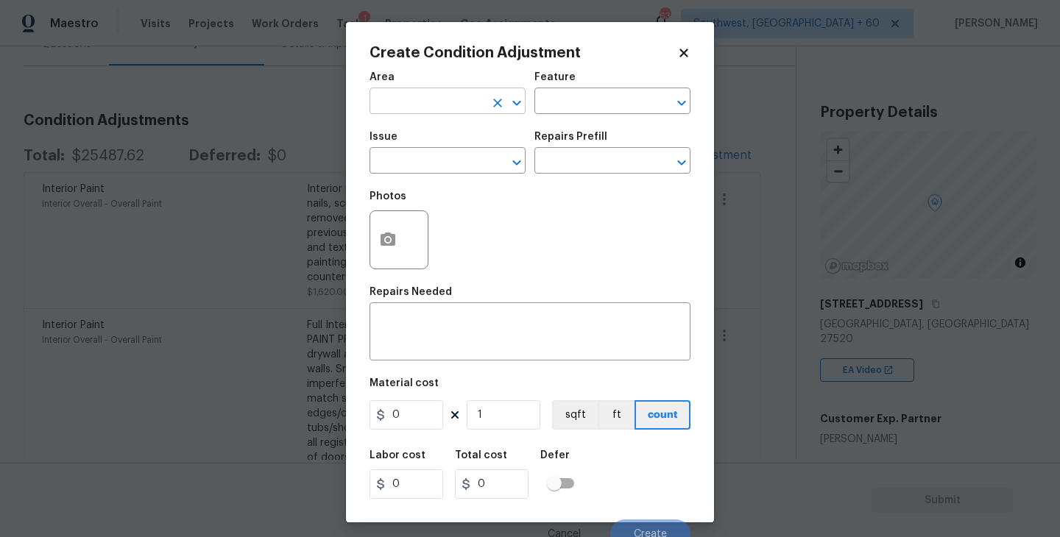
click at [433, 100] on input "text" at bounding box center [426, 102] width 115 height 23
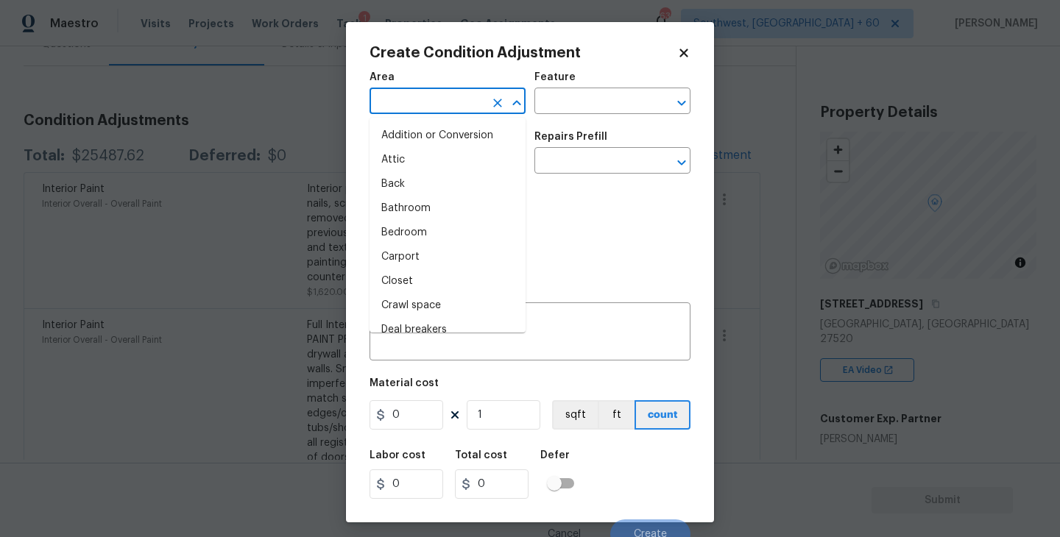
type input "i"
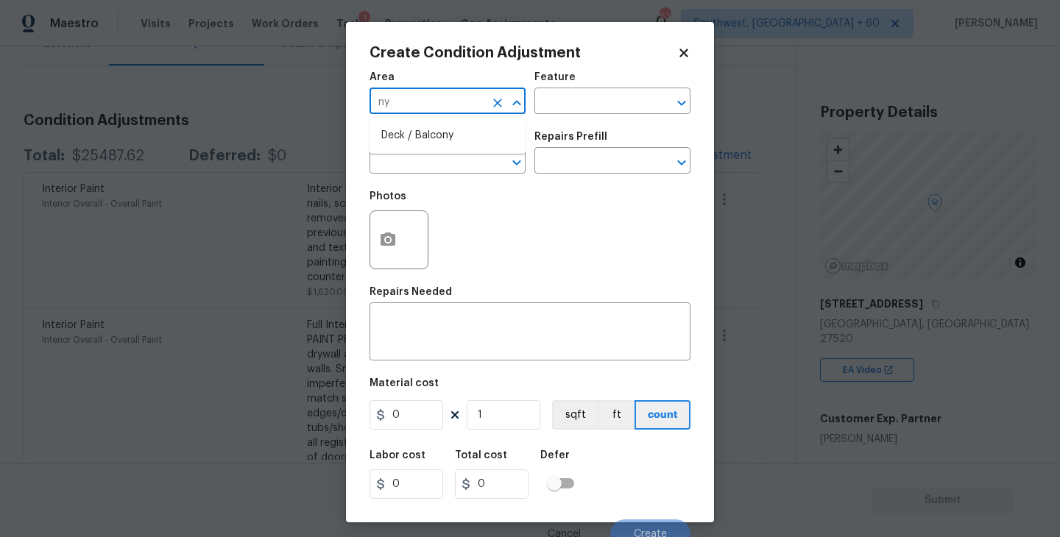
type input "nye"
click at [439, 158] on li "Interior Overall" at bounding box center [447, 160] width 156 height 24
type input "Interior Overall"
click at [573, 115] on div "Area Interior Overall ​ Feature ​" at bounding box center [529, 93] width 321 height 60
click at [585, 106] on input "text" at bounding box center [591, 102] width 115 height 23
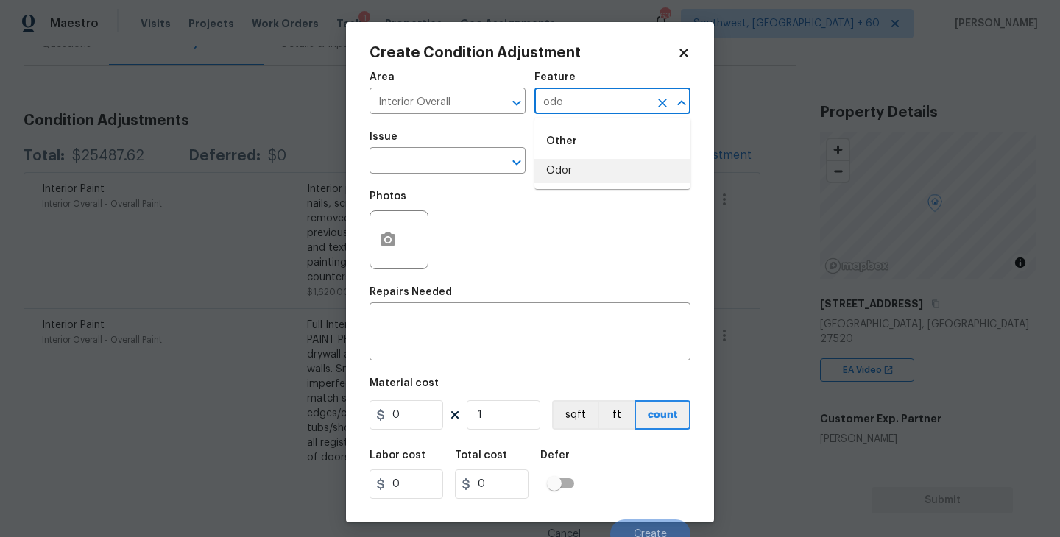
click at [559, 169] on li "Odor" at bounding box center [612, 171] width 156 height 24
type input "Odor"
click at [458, 171] on input "text" at bounding box center [426, 162] width 115 height 23
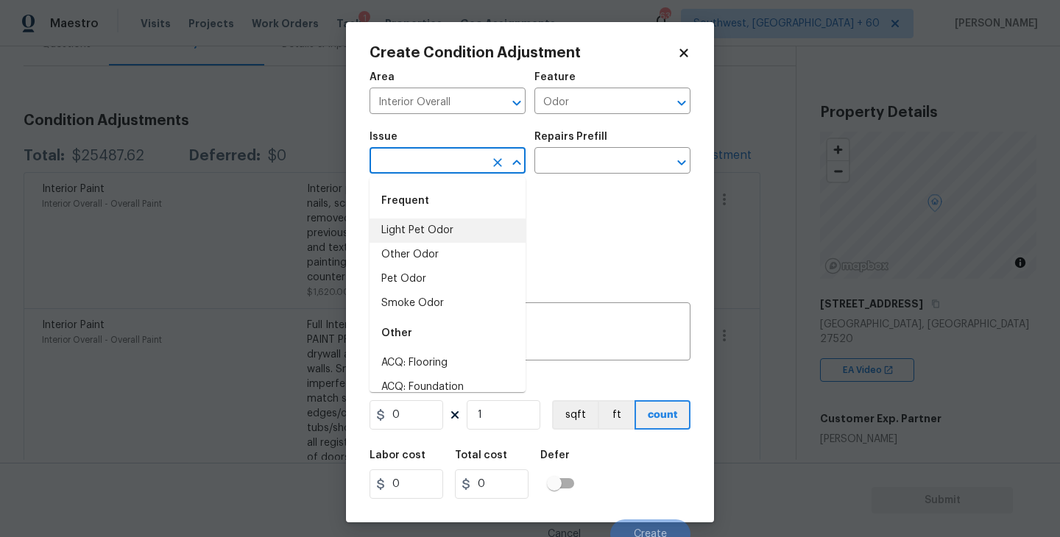
click at [460, 230] on li "Light Pet Odor" at bounding box center [447, 231] width 156 height 24
type input "Light Pet Odor"
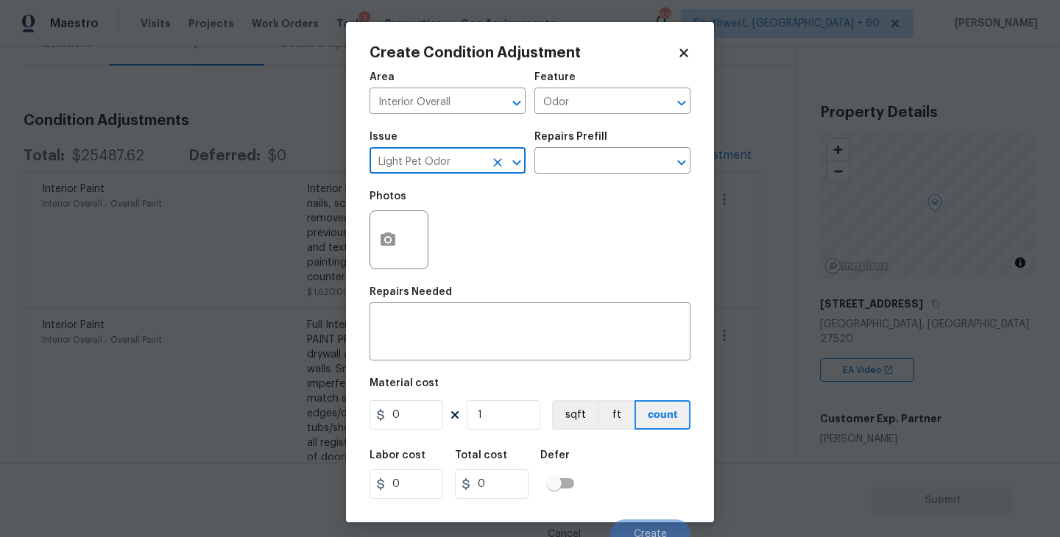
click at [504, 172] on div at bounding box center [506, 162] width 38 height 21
click at [498, 167] on icon "Clear" at bounding box center [497, 162] width 15 height 15
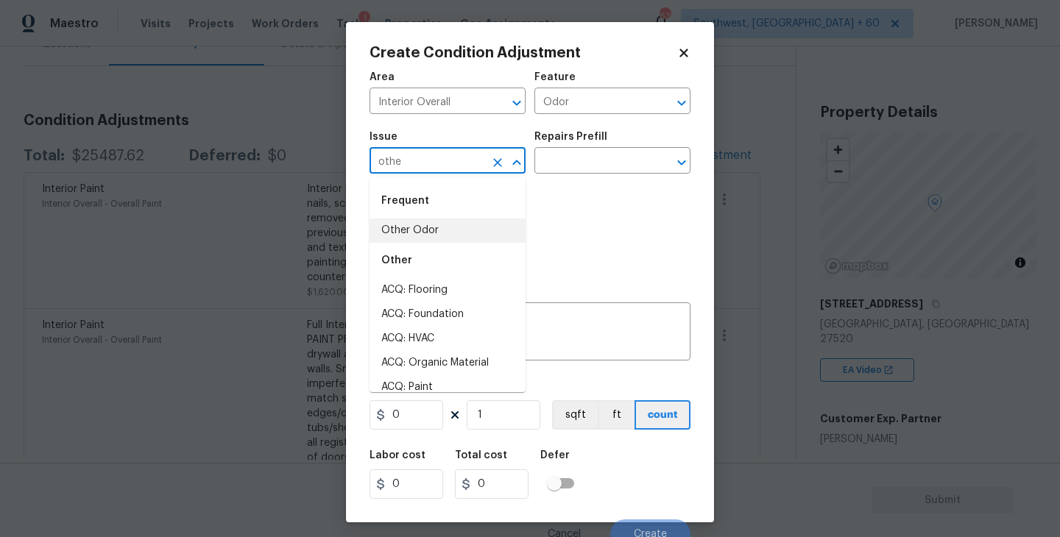
click at [431, 225] on li "Other Odor" at bounding box center [447, 231] width 156 height 24
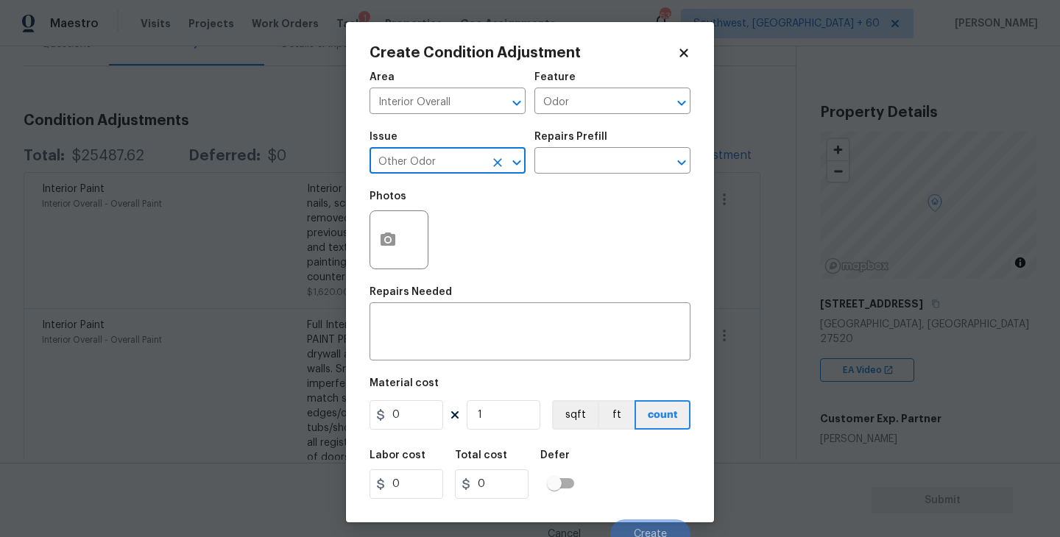
type input "Other Odor"
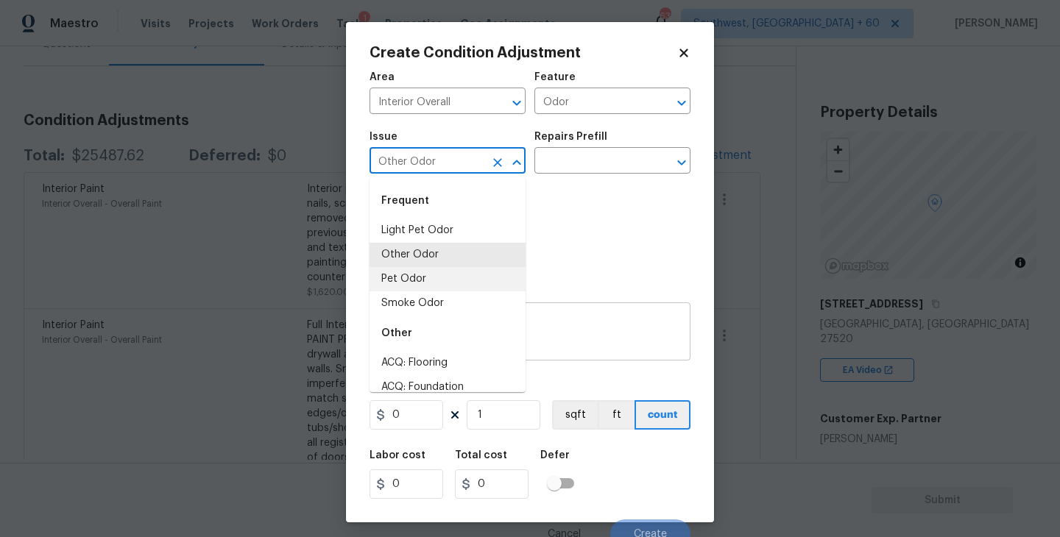
click at [585, 341] on textarea at bounding box center [529, 333] width 303 height 31
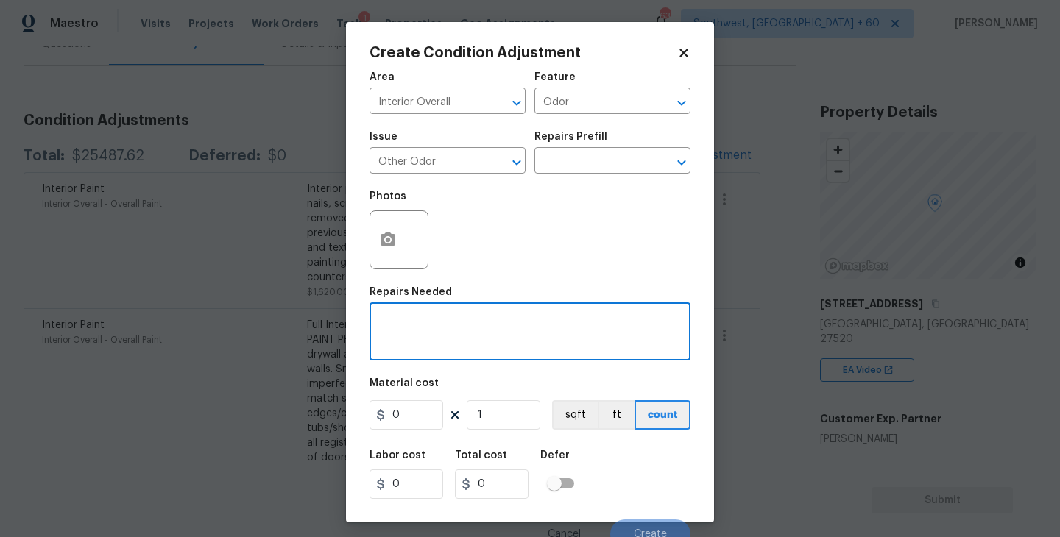
paste textarea "There is an odor in the downstairs of the home. Hard to say what the odor is."
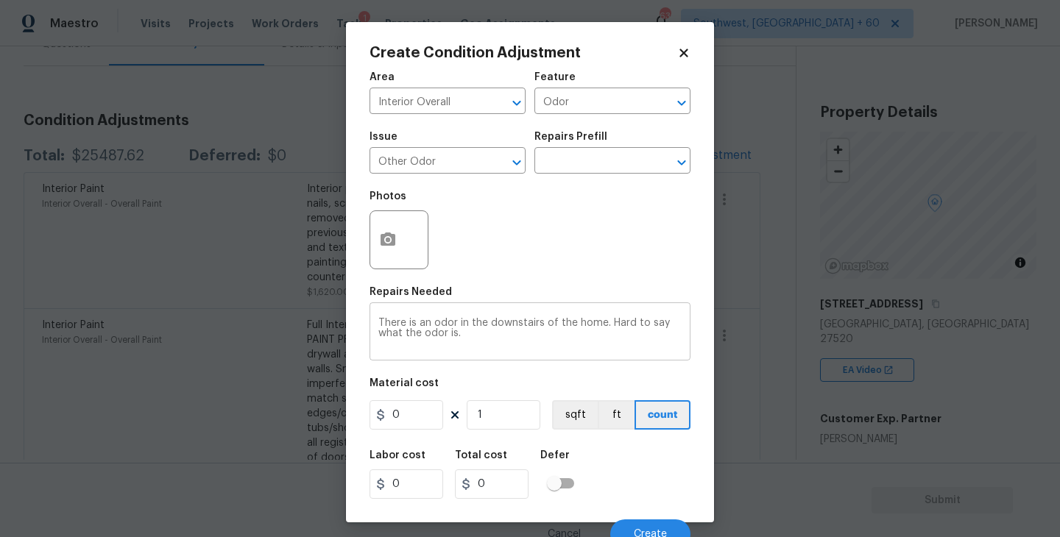
click at [373, 322] on div "There is an odor in the downstairs of the home. Hard to say what the odor is. x…" at bounding box center [529, 333] width 321 height 54
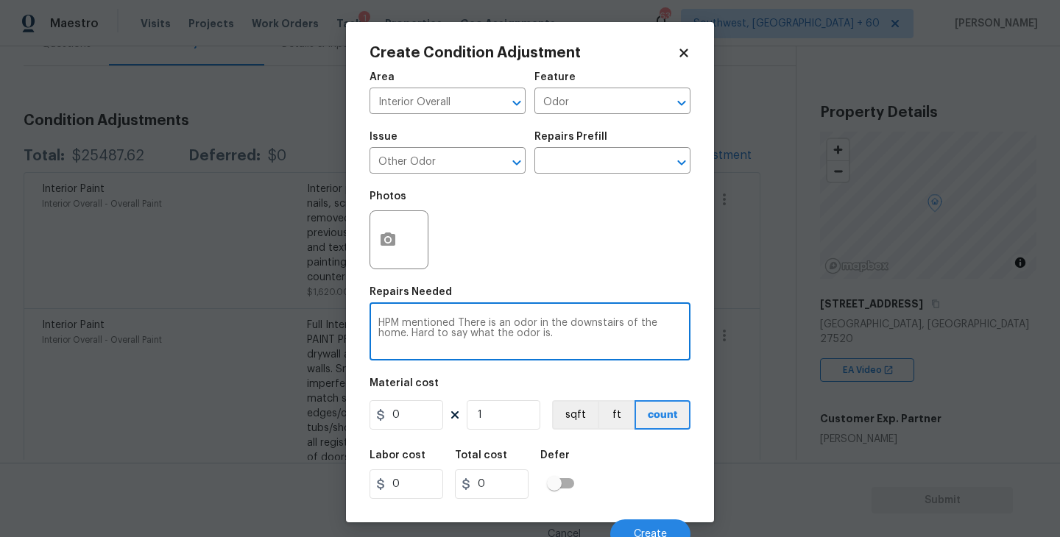
type textarea "HPM mentioned There is an odor in the downstairs of the home. Hard to say what …"
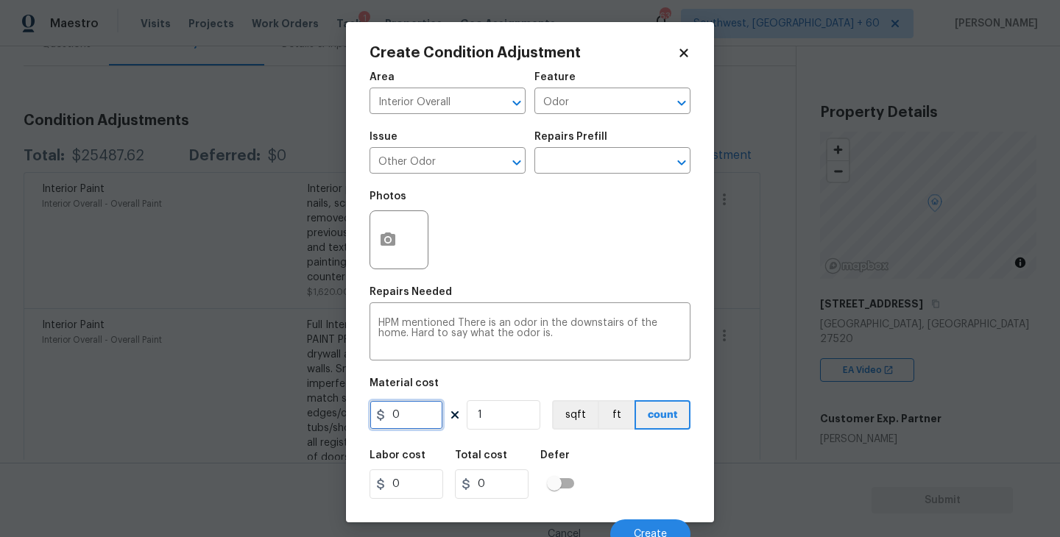
drag, startPoint x: 415, startPoint y: 414, endPoint x: 304, endPoint y: 408, distance: 111.2
click at [304, 408] on div "Create Condition Adjustment Area Interior Overall ​ Feature Odor ​ Issue Other …" at bounding box center [530, 268] width 1060 height 537
type input "575"
click at [674, 509] on div "Cancel Create" at bounding box center [529, 528] width 321 height 41
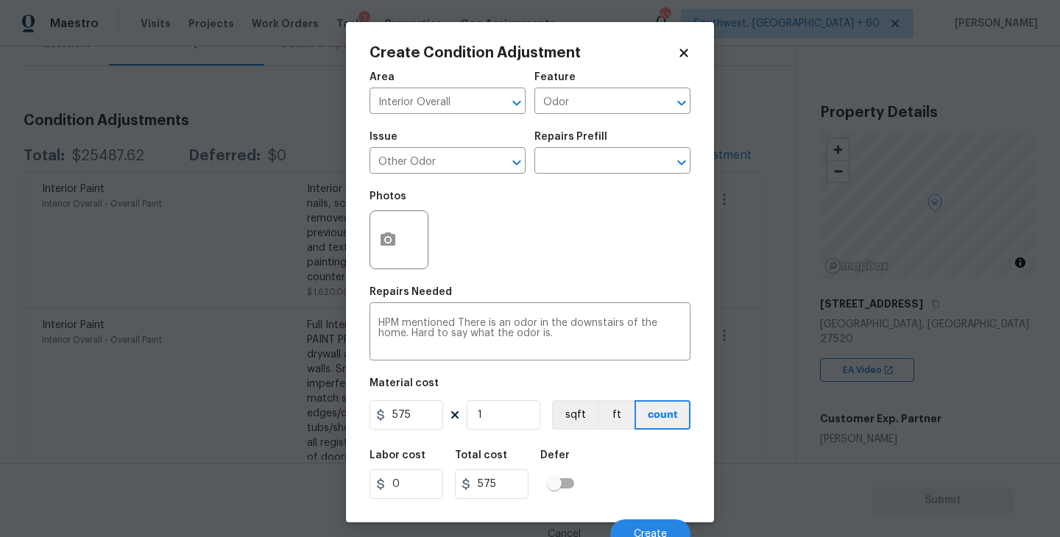
scroll to position [13, 0]
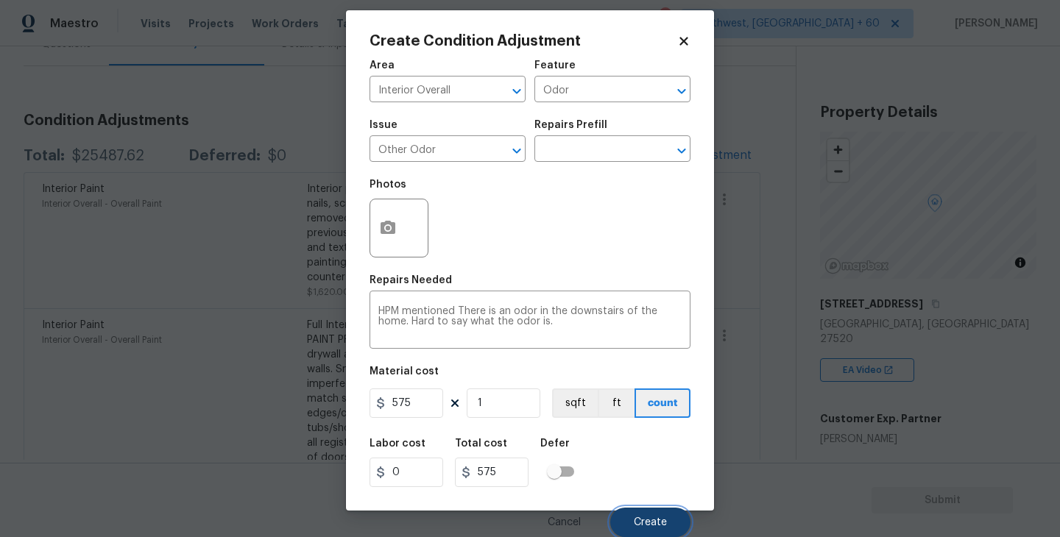
click at [665, 515] on button "Create" at bounding box center [650, 522] width 80 height 29
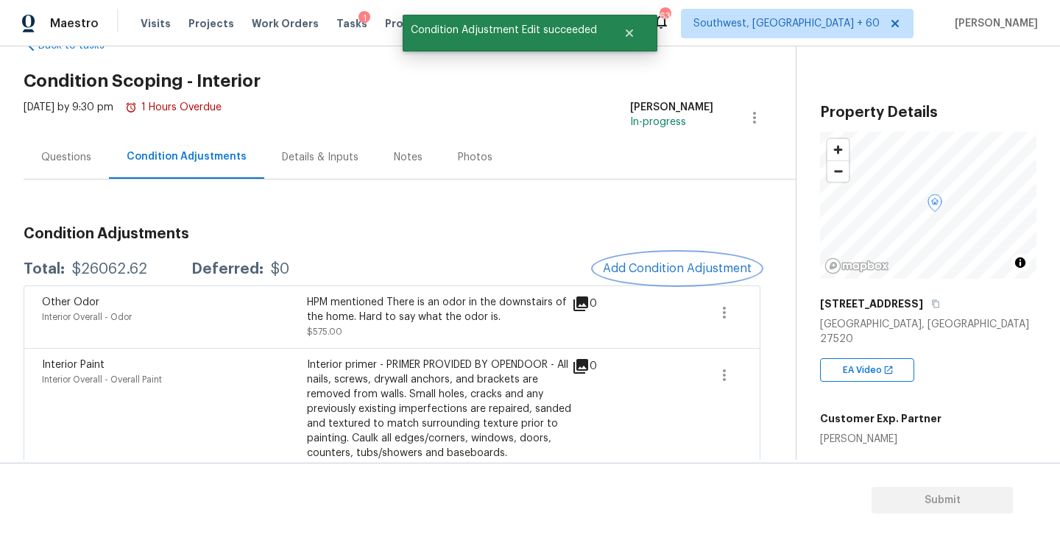
scroll to position [0, 0]
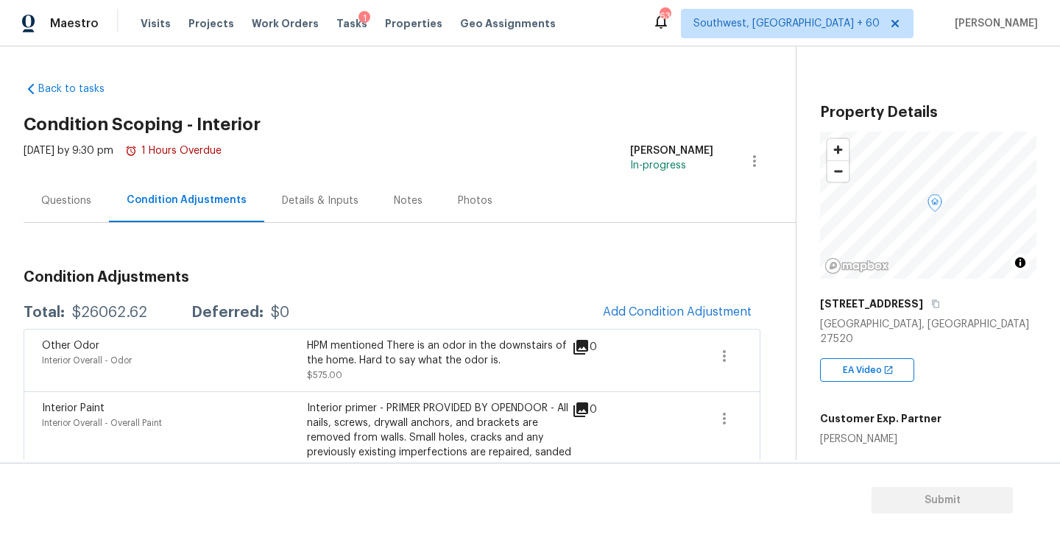
click at [56, 203] on div "Questions" at bounding box center [66, 201] width 50 height 15
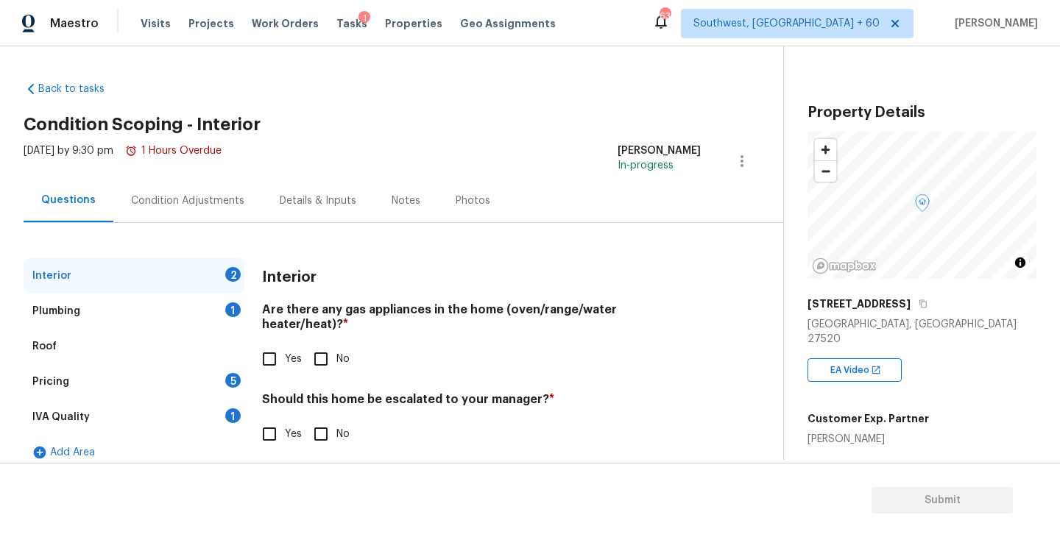
scroll to position [6, 0]
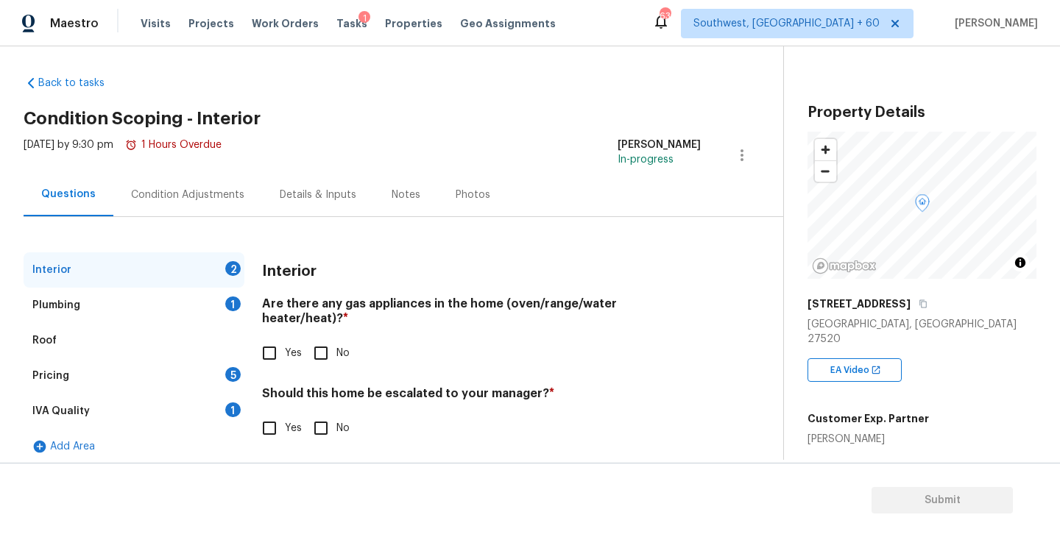
click at [286, 351] on label "Yes" at bounding box center [278, 353] width 48 height 31
click at [285, 351] on input "Yes" at bounding box center [269, 353] width 31 height 31
checkbox input "true"
click at [318, 410] on div "Should this home be escalated to your manager? * Yes No" at bounding box center [481, 416] width 439 height 57
click at [318, 414] on input "No" at bounding box center [320, 428] width 31 height 31
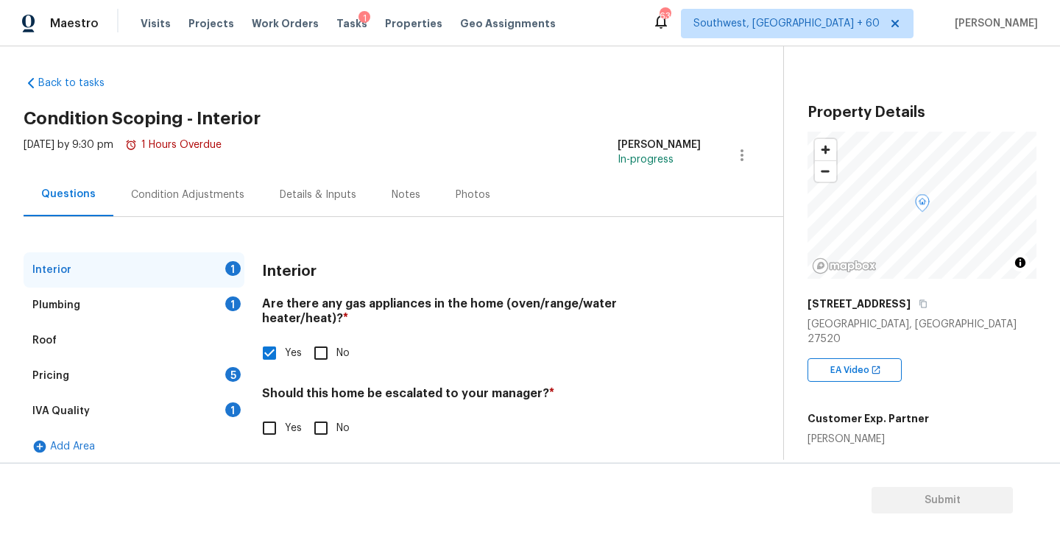
checkbox input "true"
click at [205, 305] on div "Plumbing 1" at bounding box center [134, 305] width 221 height 35
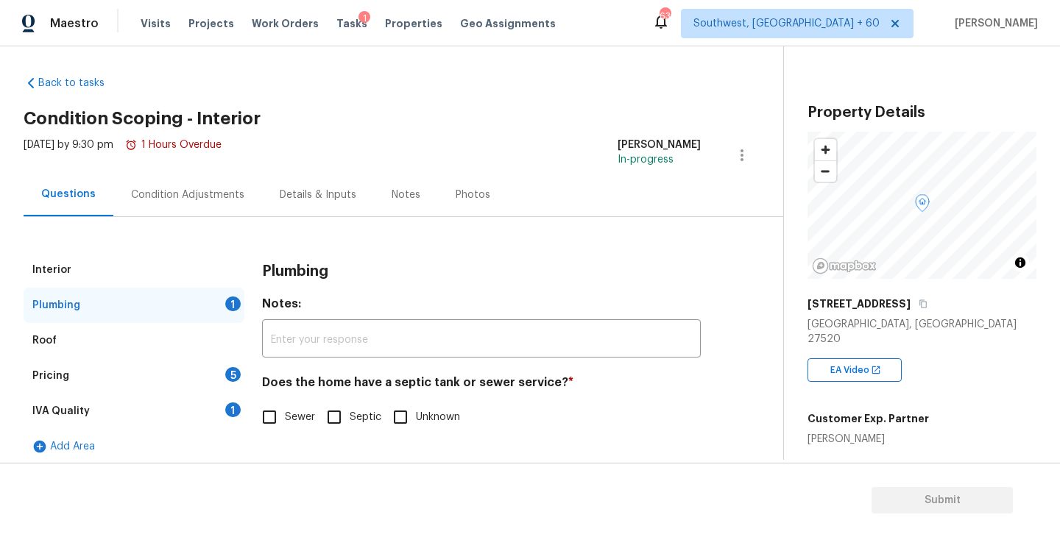
click at [278, 412] on input "Sewer" at bounding box center [269, 417] width 31 height 31
checkbox input "true"
click at [208, 383] on div "Pricing 5" at bounding box center [134, 375] width 221 height 35
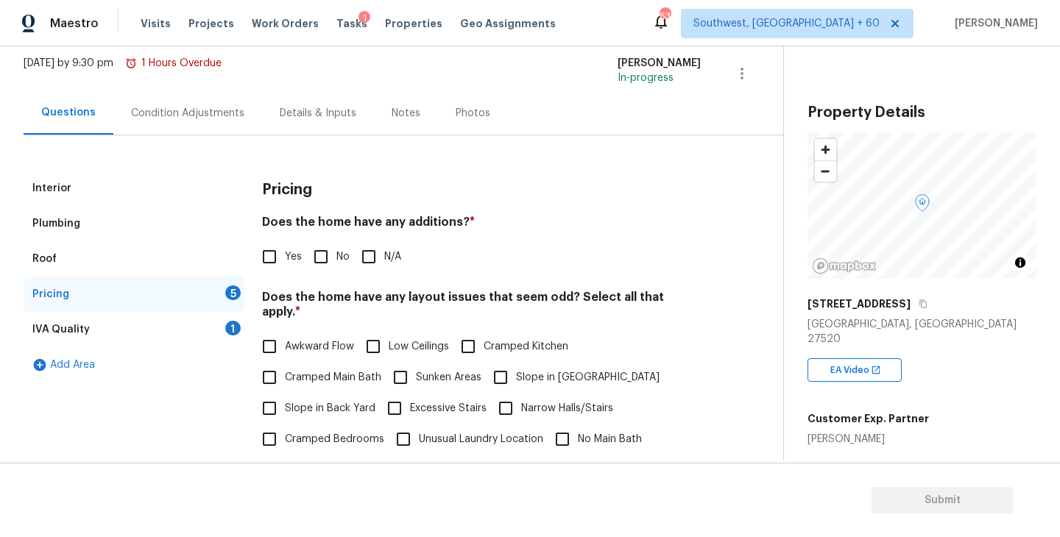
scroll to position [164, 0]
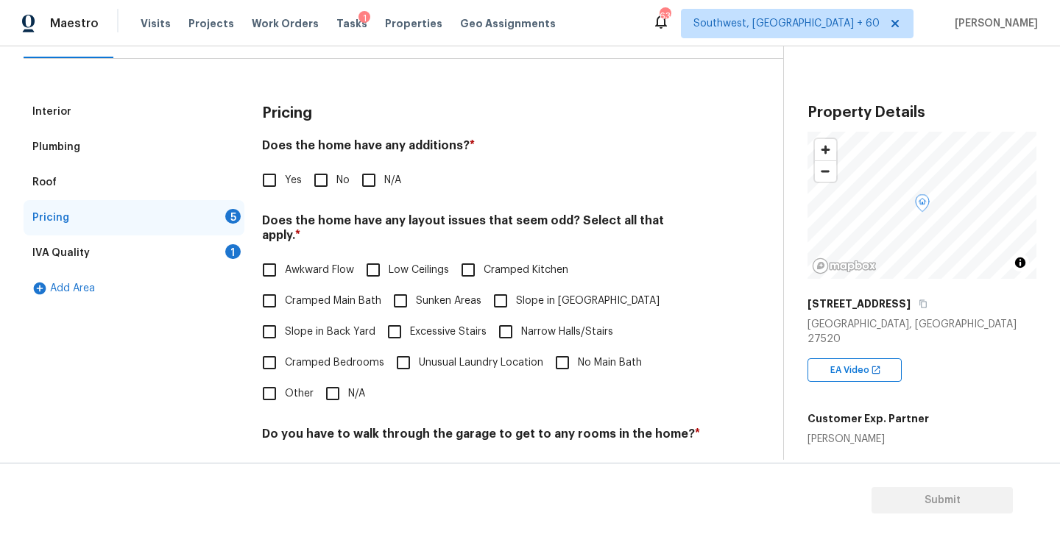
click at [376, 173] on input "N/A" at bounding box center [368, 180] width 31 height 31
checkbox input "true"
click at [511, 288] on input "Slope in Front Yard" at bounding box center [500, 302] width 31 height 31
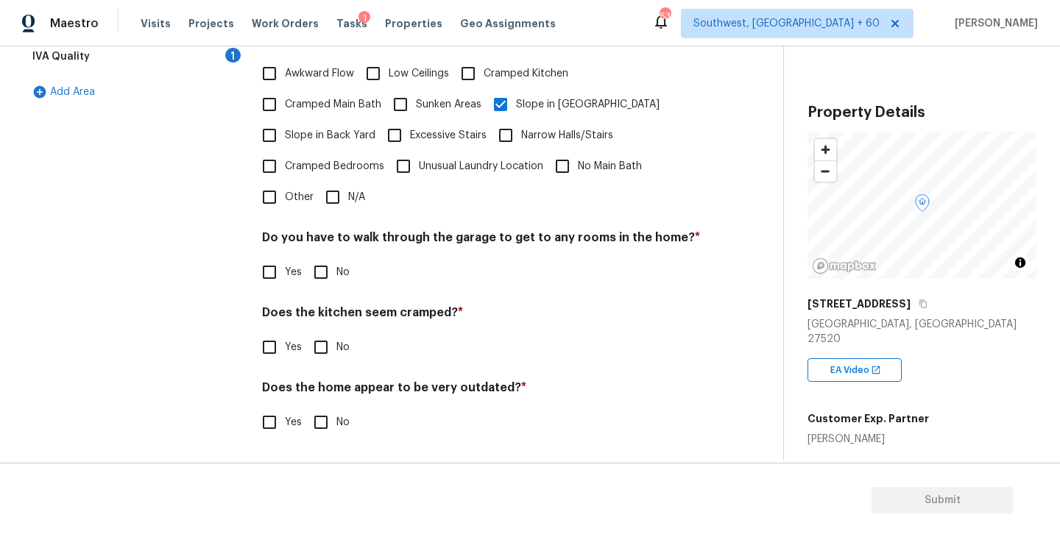
scroll to position [346, 0]
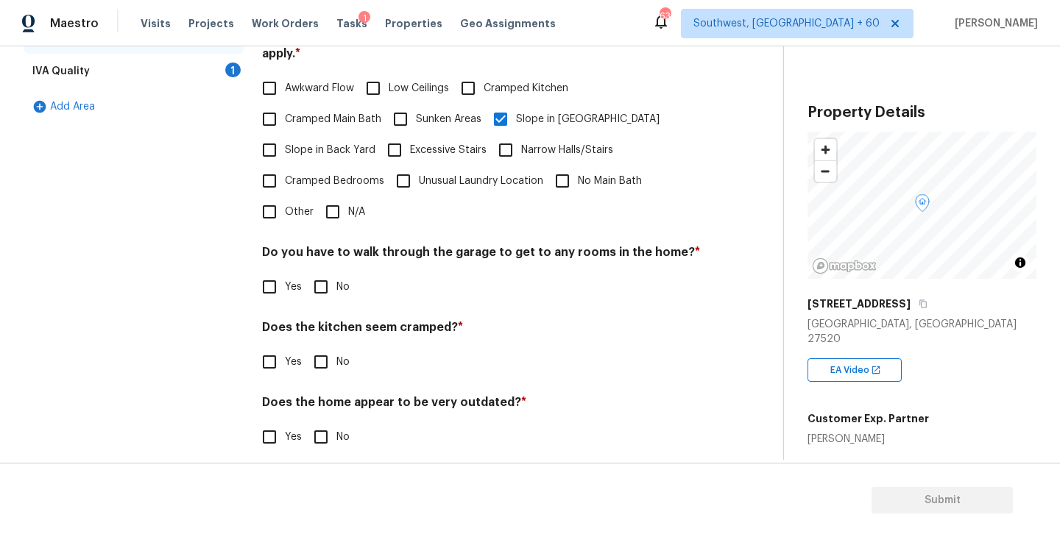
click at [551, 112] on span "Slope in Front Yard" at bounding box center [588, 119] width 144 height 15
click at [516, 107] on input "Slope in Front Yard" at bounding box center [500, 119] width 31 height 31
checkbox input "false"
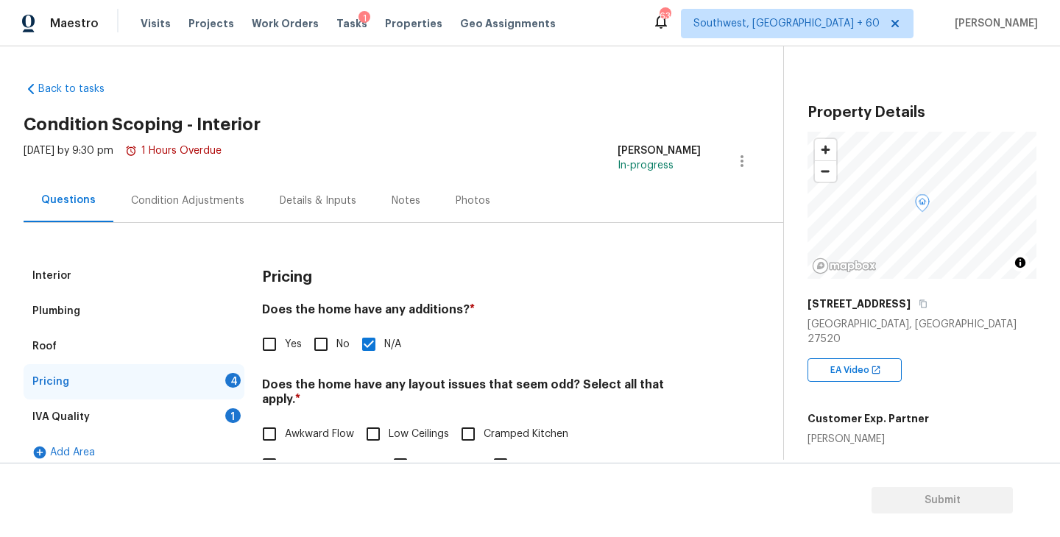
click at [269, 348] on input "Yes" at bounding box center [269, 344] width 31 height 31
checkbox input "true"
checkbox input "false"
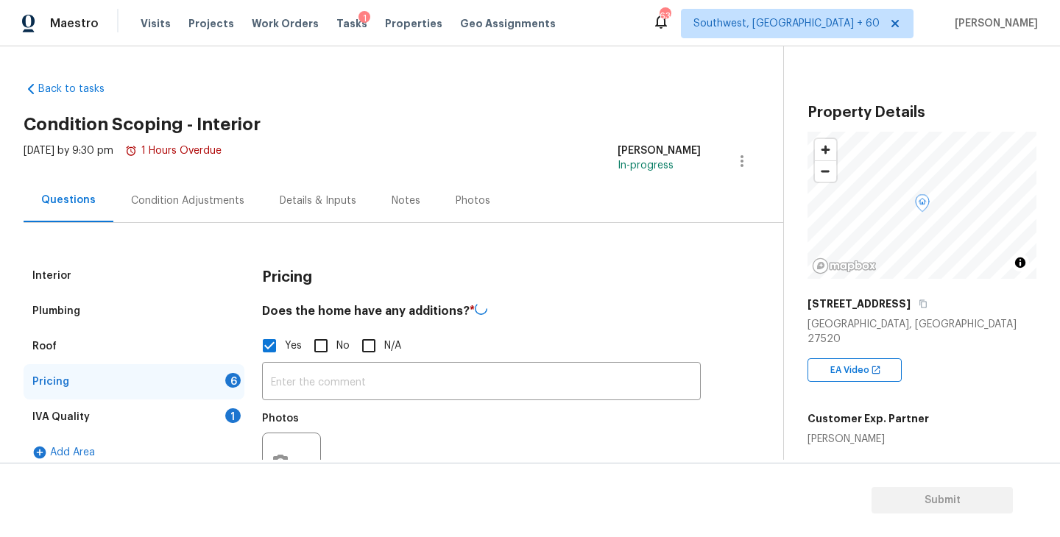
scroll to position [255, 0]
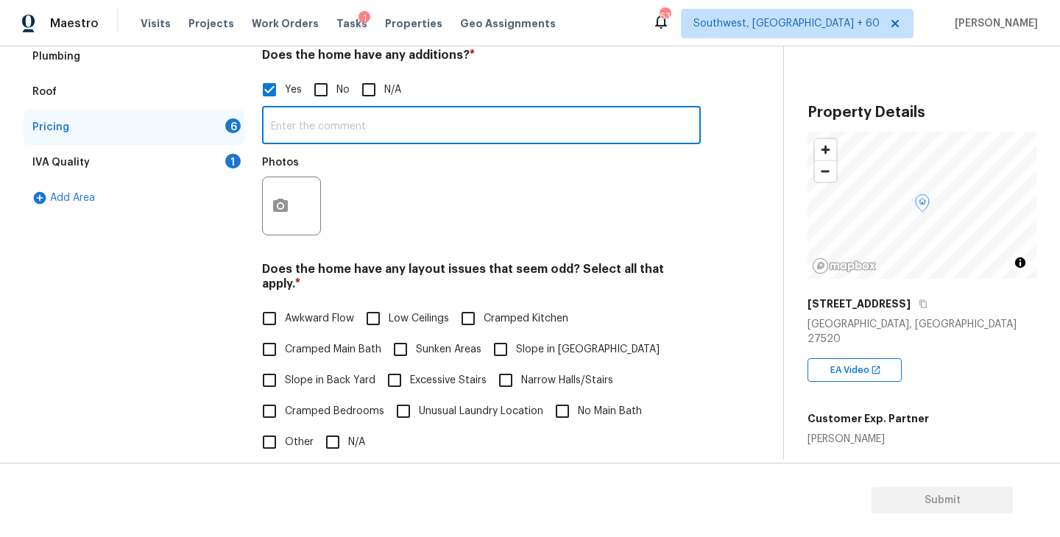
click at [419, 133] on input "text" at bounding box center [481, 127] width 439 height 35
paste input "Finished basement- 2 bedrooms and a full bath"
type input "HPM mentioned Finished basement- 2 bedrooms and a full bath"
click at [478, 177] on div "Photos" at bounding box center [481, 197] width 439 height 96
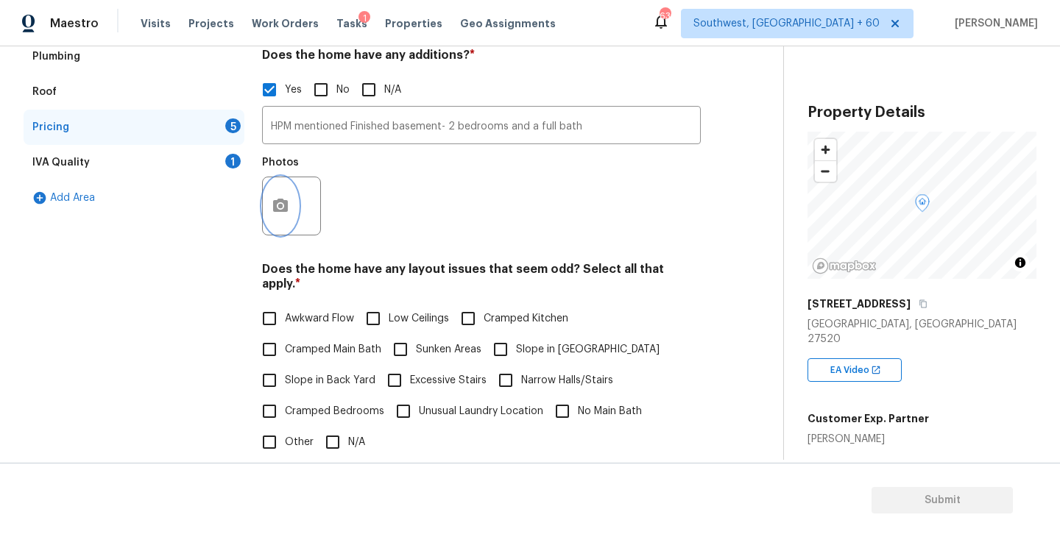
click at [288, 208] on icon "button" at bounding box center [281, 206] width 18 height 18
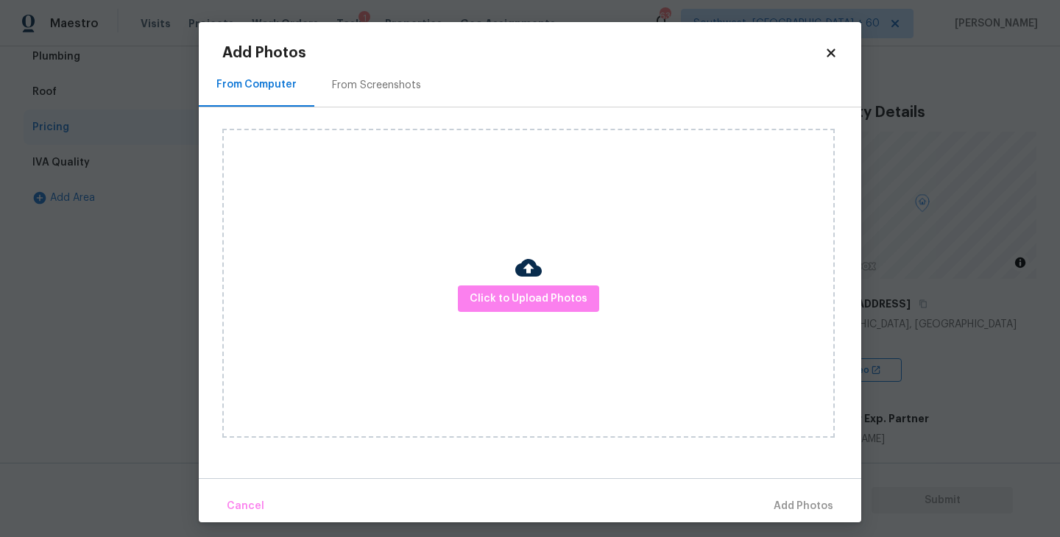
click at [481, 270] on div "Click to Upload Photos" at bounding box center [528, 283] width 612 height 309
click at [495, 285] on div "Click to Upload Photos" at bounding box center [528, 283] width 612 height 309
click at [514, 247] on div "Click to Upload Photos" at bounding box center [528, 283] width 612 height 309
click at [520, 320] on div "Click to Upload Photos" at bounding box center [528, 283] width 612 height 309
click at [526, 311] on button "Click to Upload Photos" at bounding box center [528, 299] width 141 height 27
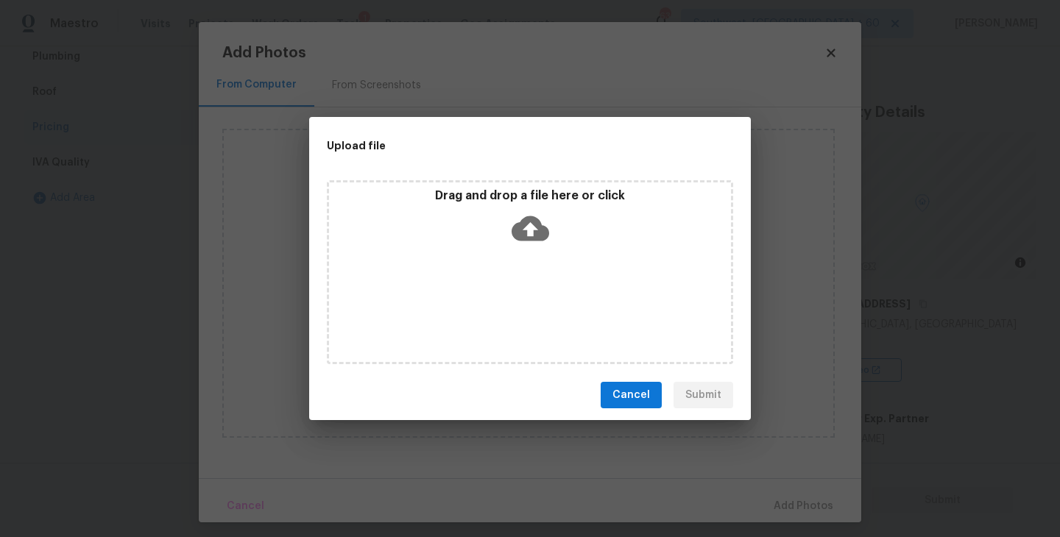
click at [529, 239] on icon at bounding box center [530, 229] width 38 height 38
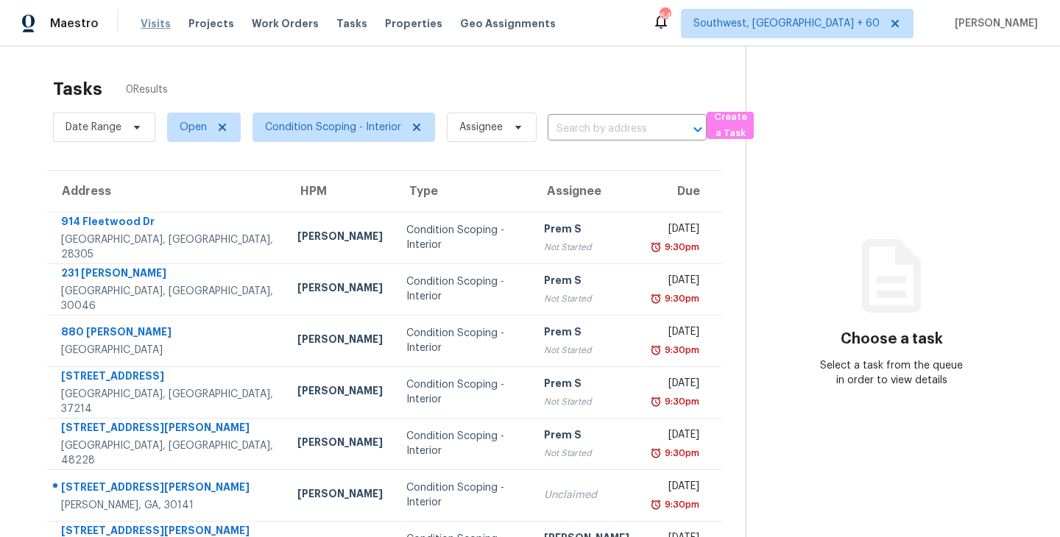
click at [149, 26] on span "Visits" at bounding box center [156, 23] width 30 height 15
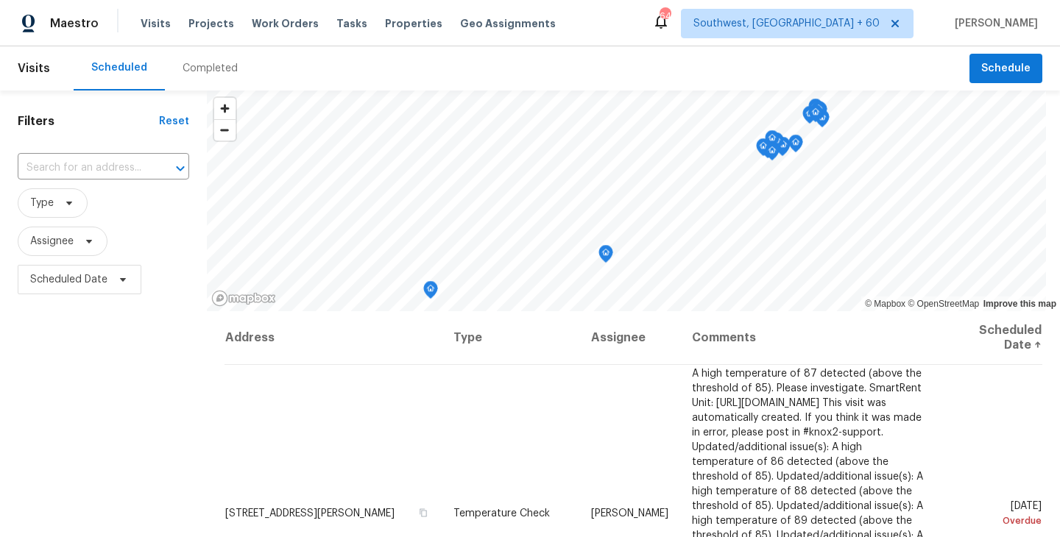
click at [196, 73] on div "Completed" at bounding box center [210, 68] width 55 height 15
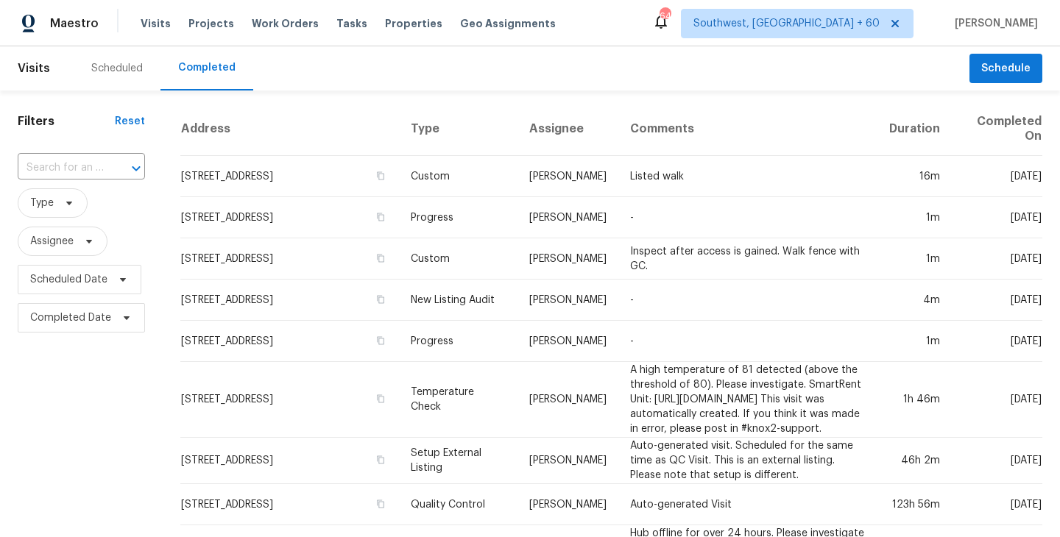
click at [196, 73] on div "Completed" at bounding box center [206, 67] width 57 height 15
click at [73, 165] on input "text" at bounding box center [61, 168] width 86 height 23
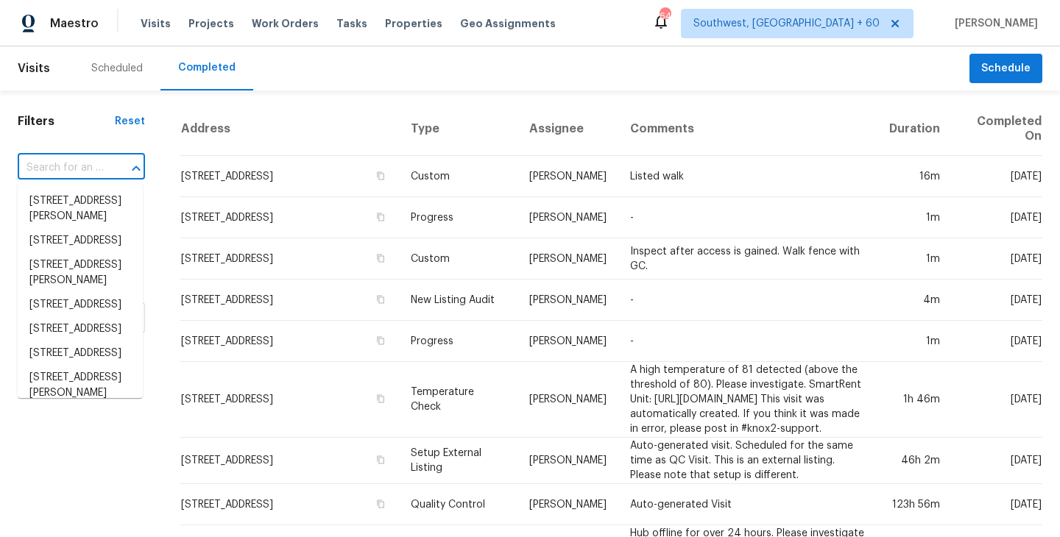
paste input "[STREET_ADDRESS]"
type input "[STREET_ADDRESS]"
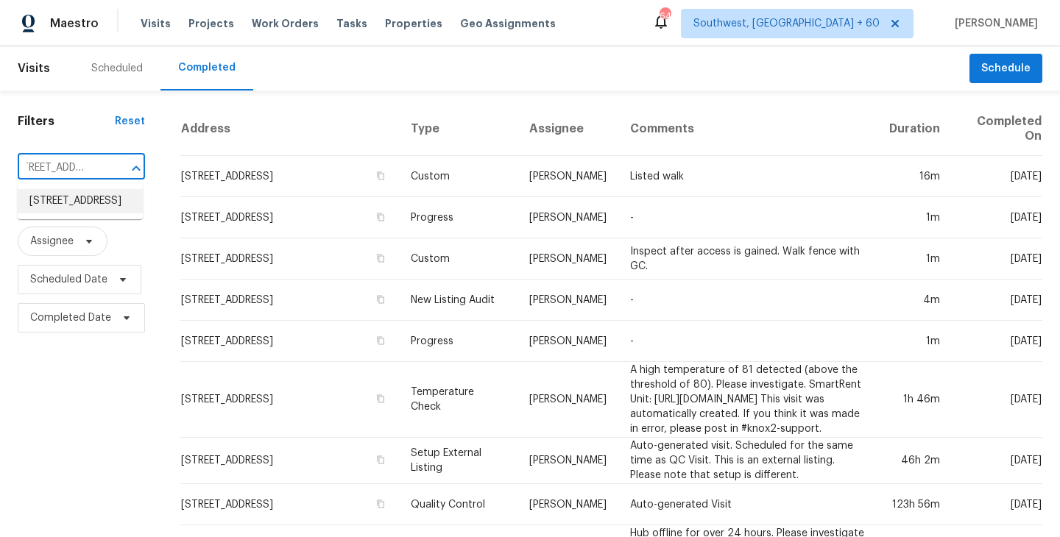
click at [96, 207] on li "[STREET_ADDRESS]" at bounding box center [80, 201] width 125 height 24
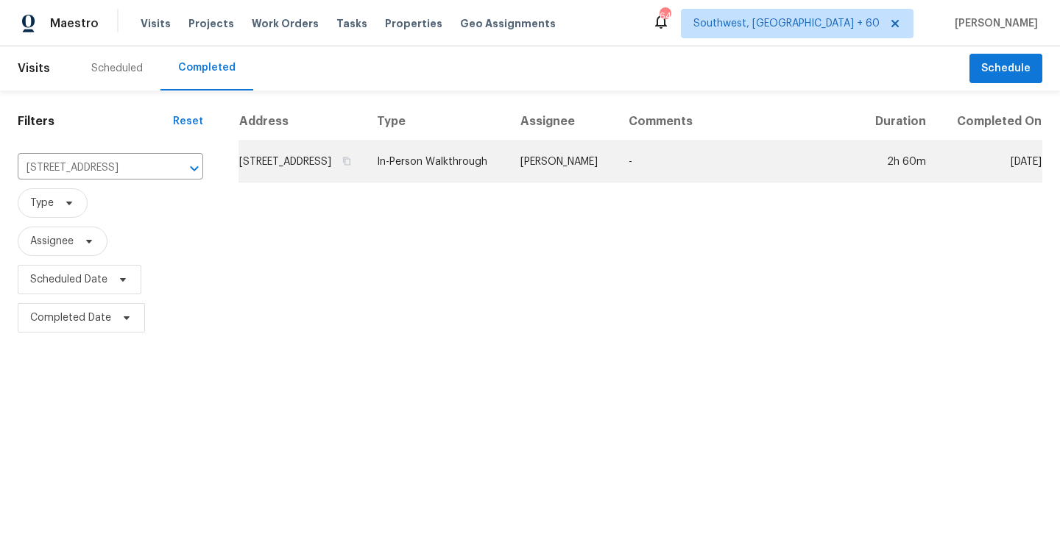
click at [556, 180] on td "[PERSON_NAME]" at bounding box center [563, 161] width 108 height 41
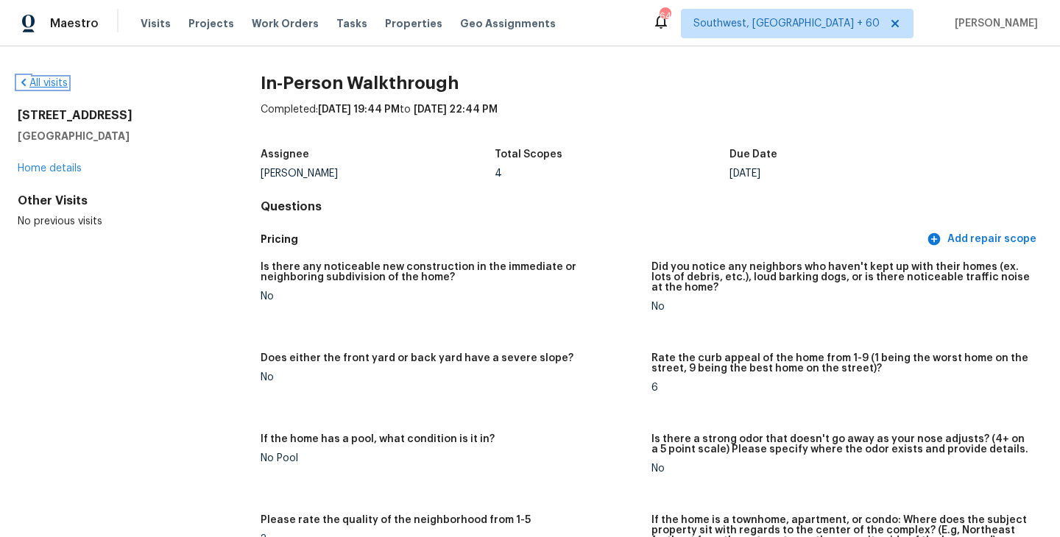
click at [60, 79] on link "All visits" at bounding box center [43, 83] width 50 height 10
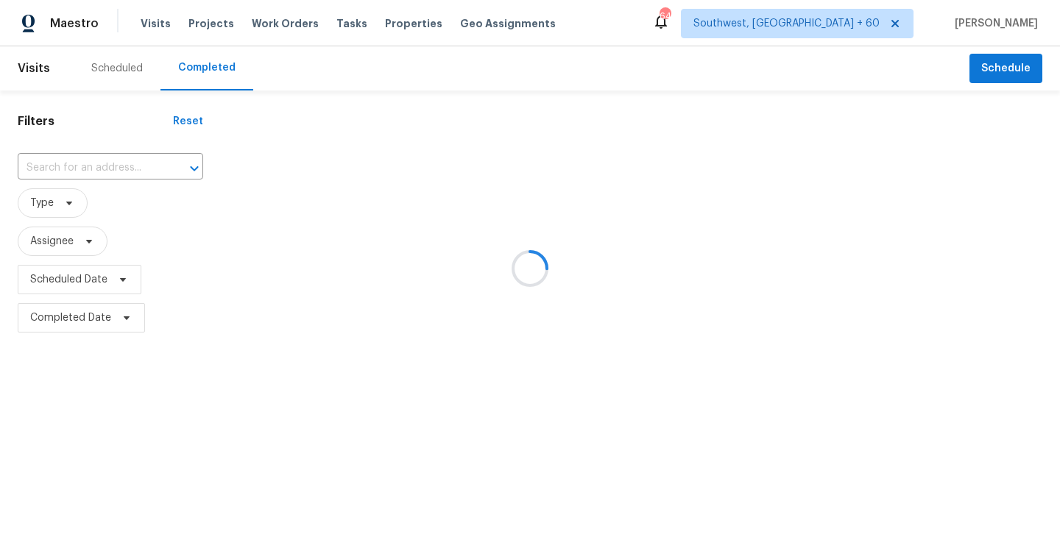
click at [116, 169] on div at bounding box center [530, 268] width 1060 height 537
click at [116, 168] on div at bounding box center [530, 268] width 1060 height 537
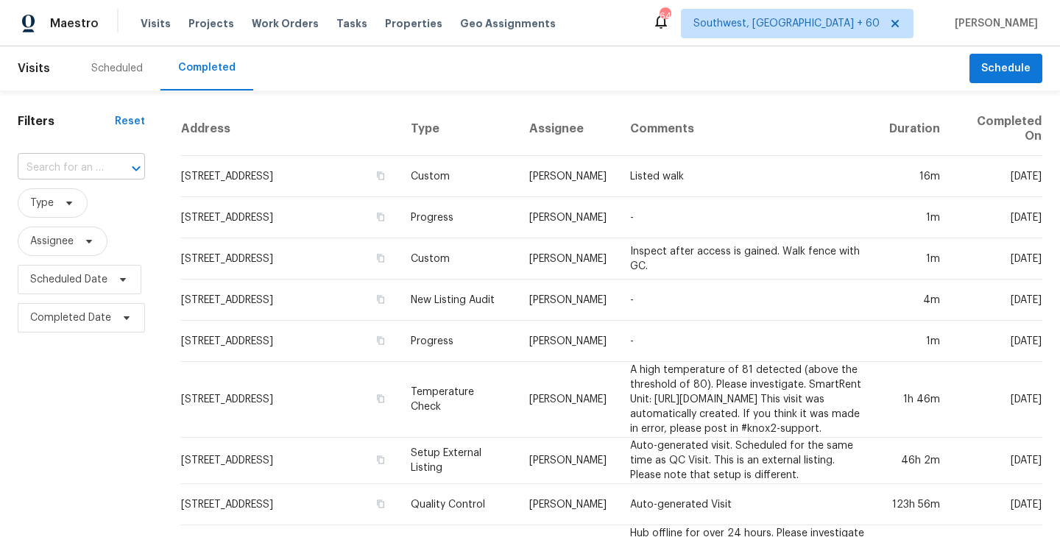
click at [115, 166] on div at bounding box center [126, 168] width 38 height 21
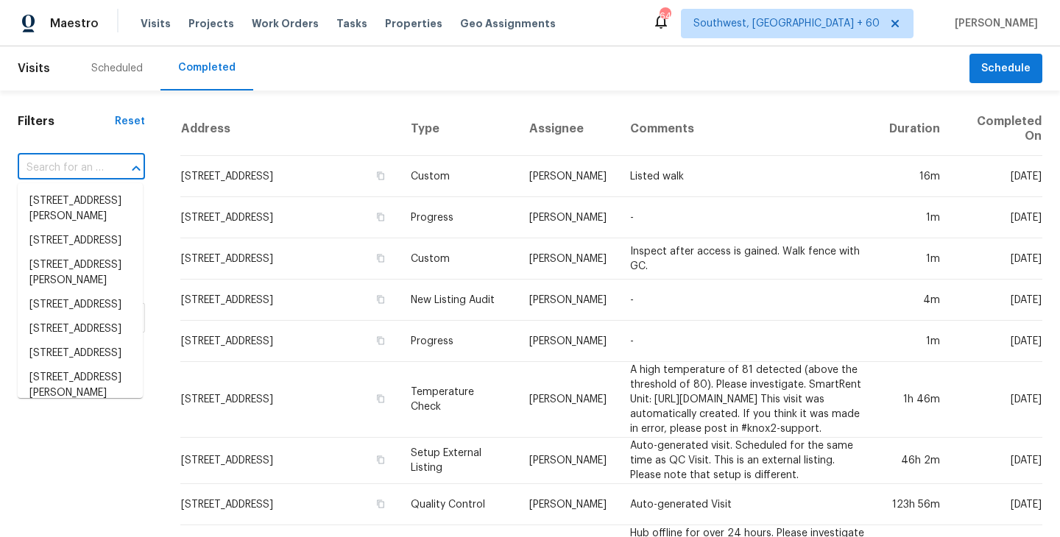
paste input "[STREET_ADDRESS]"
type input "[STREET_ADDRESS]"
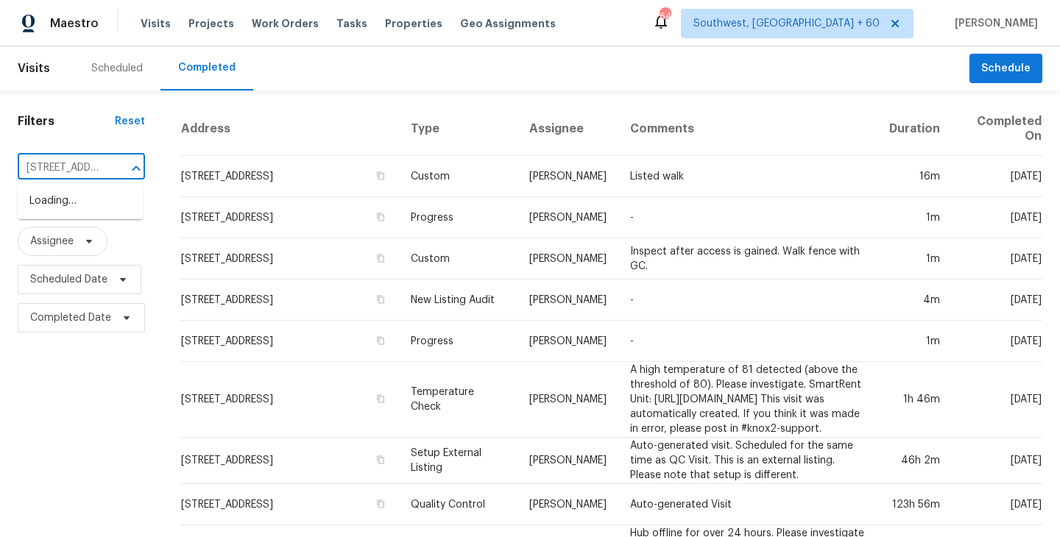
scroll to position [0, 127]
click at [101, 209] on li "[STREET_ADDRESS]" at bounding box center [80, 201] width 125 height 24
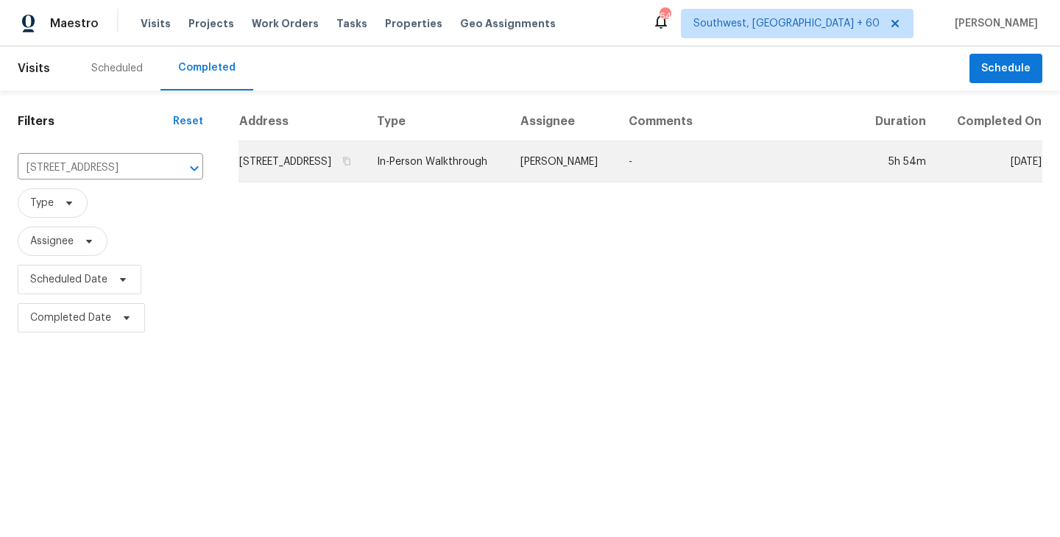
click at [509, 172] on td "In-Person Walkthrough" at bounding box center [437, 161] width 144 height 41
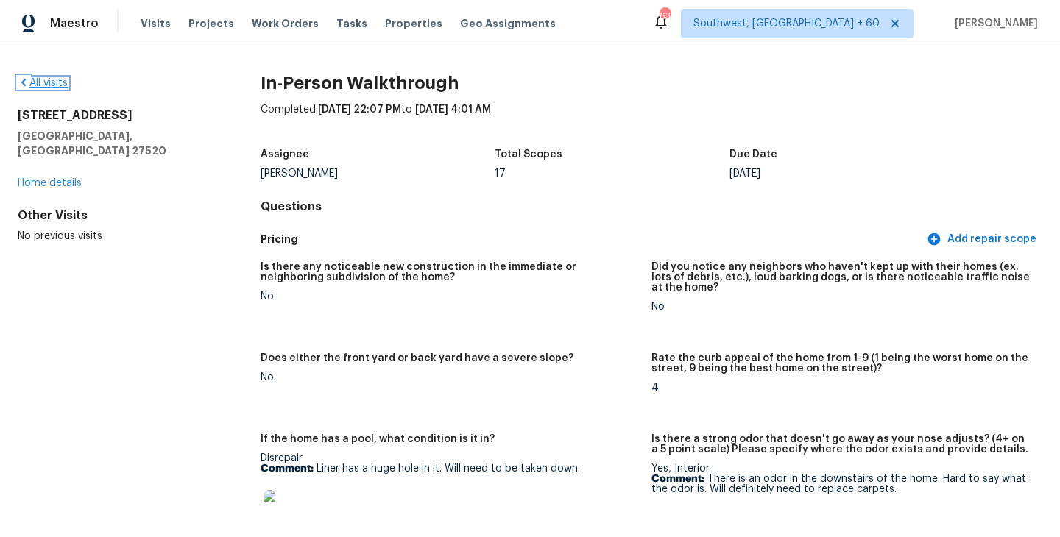
click at [62, 84] on link "All visits" at bounding box center [43, 83] width 50 height 10
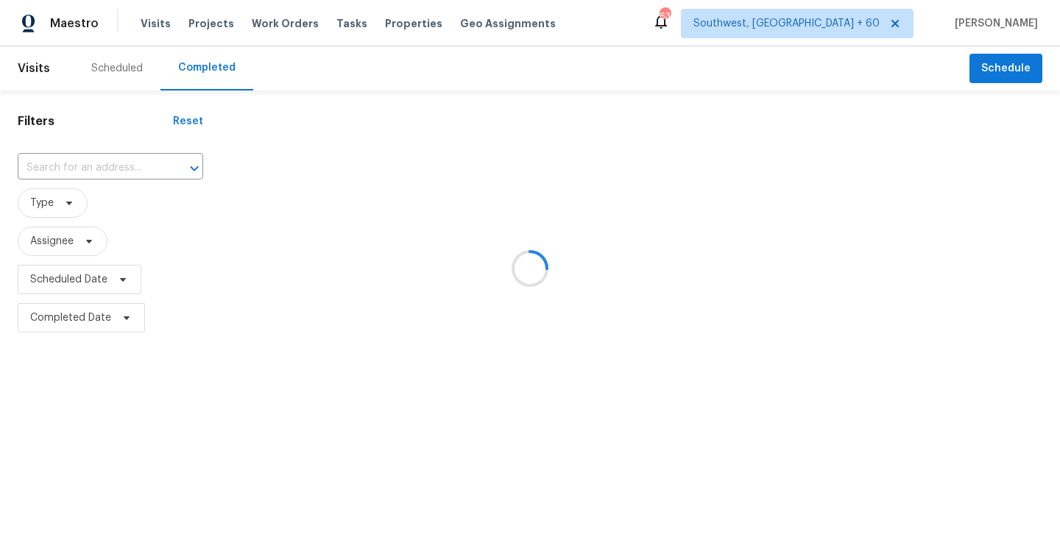
click at [90, 160] on div at bounding box center [530, 268] width 1060 height 537
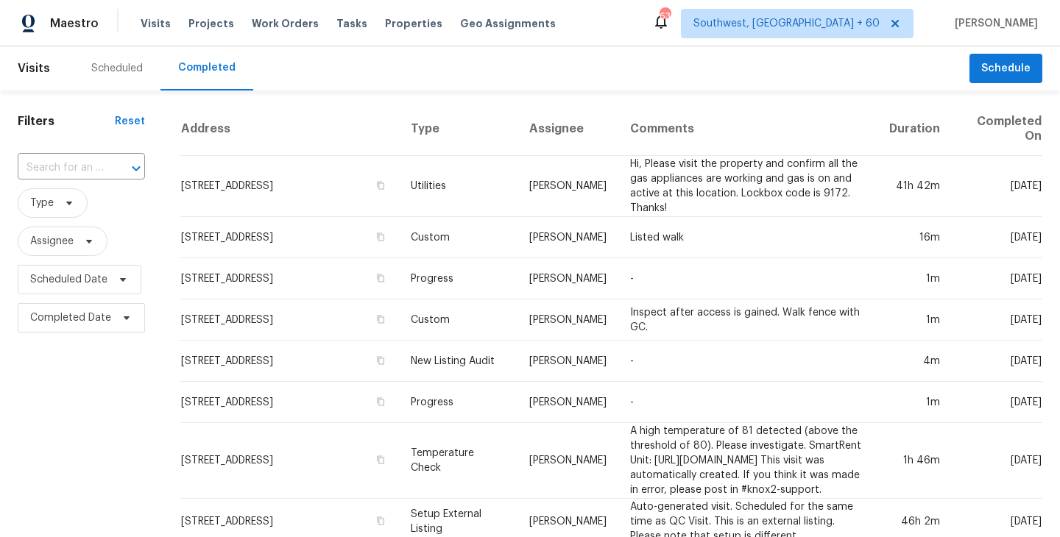
click at [89, 160] on input "text" at bounding box center [61, 168] width 86 height 23
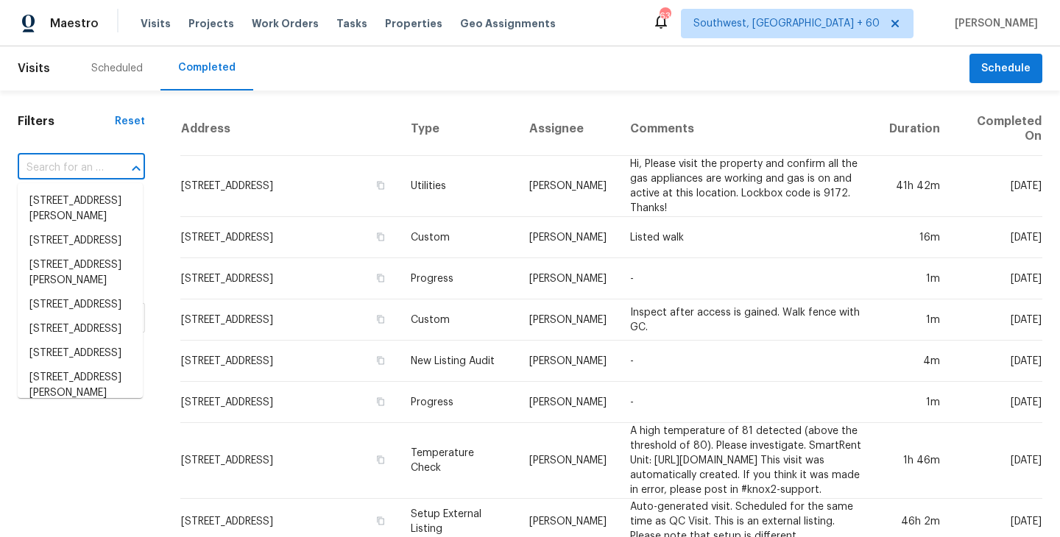
paste input "[STREET_ADDRESS]"
type input "[STREET_ADDRESS]"
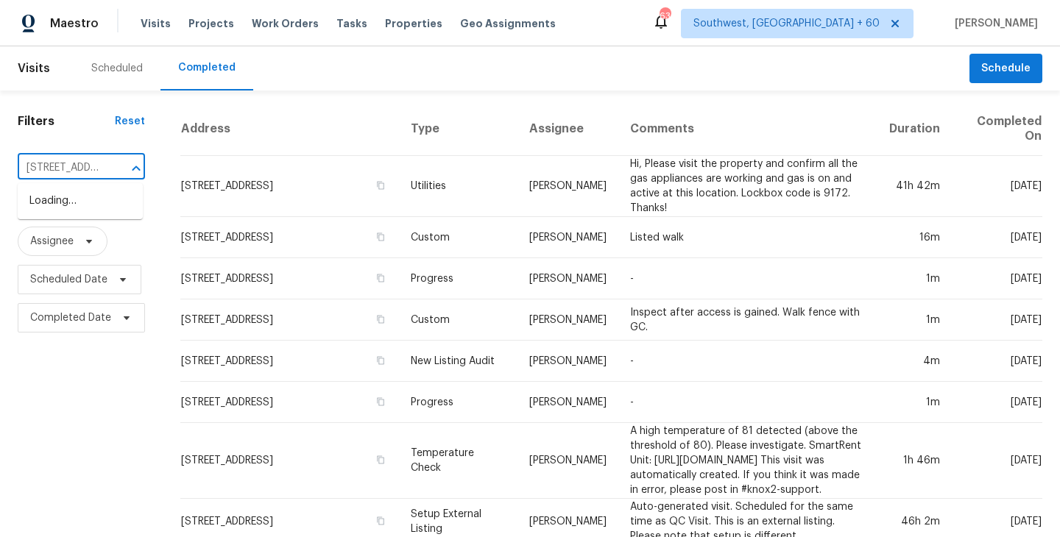
scroll to position [0, 94]
click at [94, 203] on li "[STREET_ADDRESS]" at bounding box center [80, 201] width 125 height 24
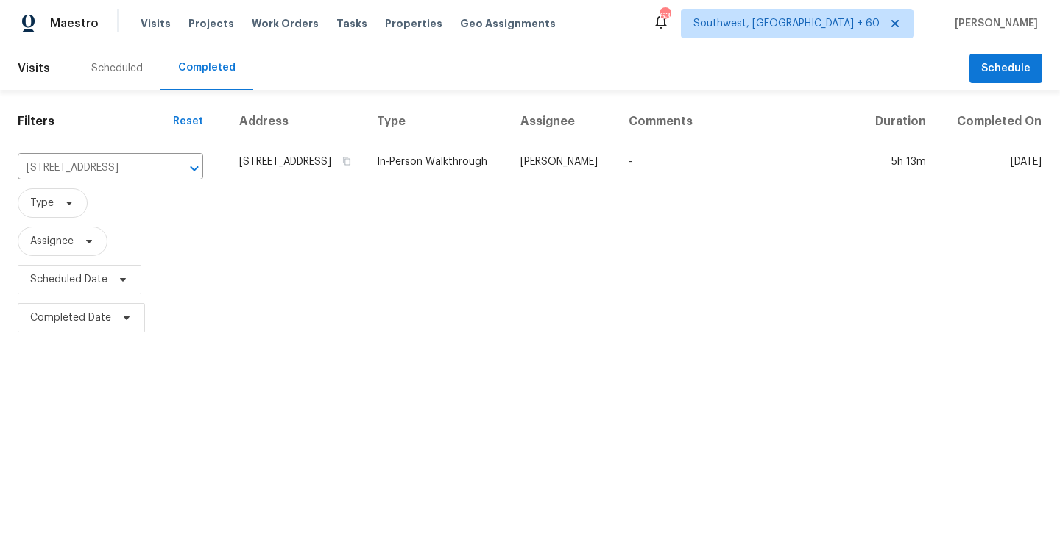
click at [668, 172] on td "-" at bounding box center [737, 161] width 241 height 41
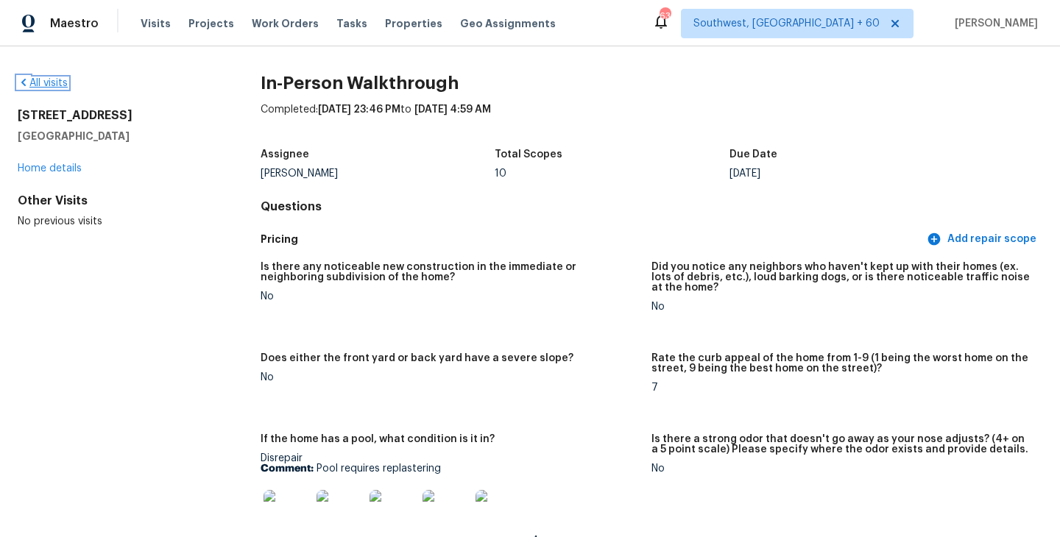
click at [41, 88] on link "All visits" at bounding box center [43, 83] width 50 height 10
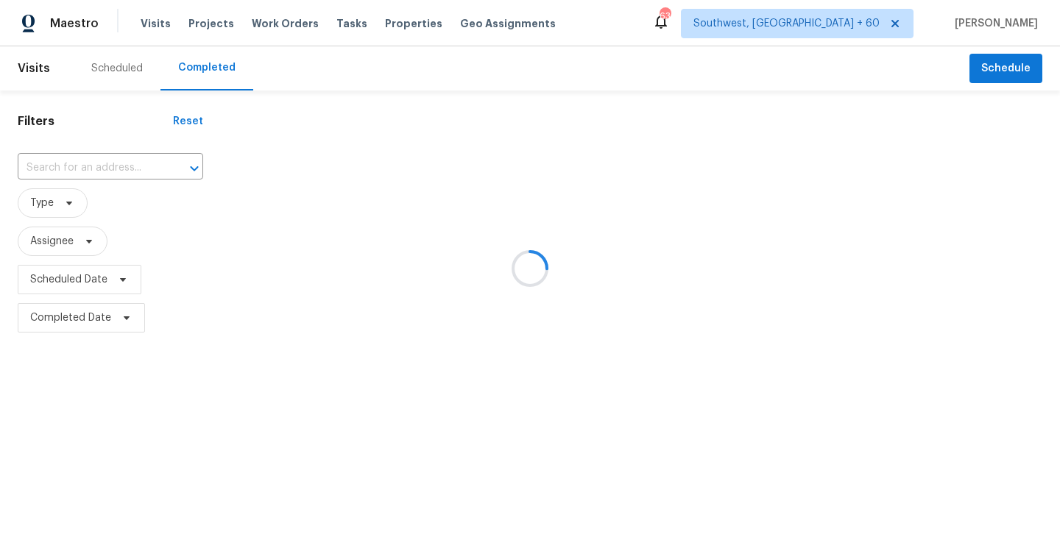
click at [132, 173] on div at bounding box center [530, 268] width 1060 height 537
click at [130, 166] on div at bounding box center [530, 268] width 1060 height 537
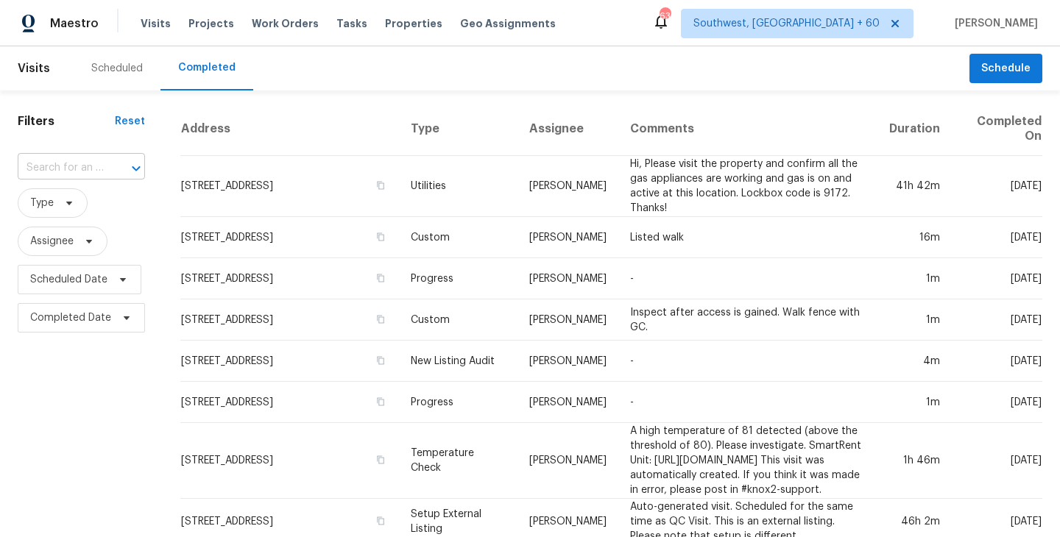
click at [97, 169] on input "text" at bounding box center [61, 168] width 86 height 23
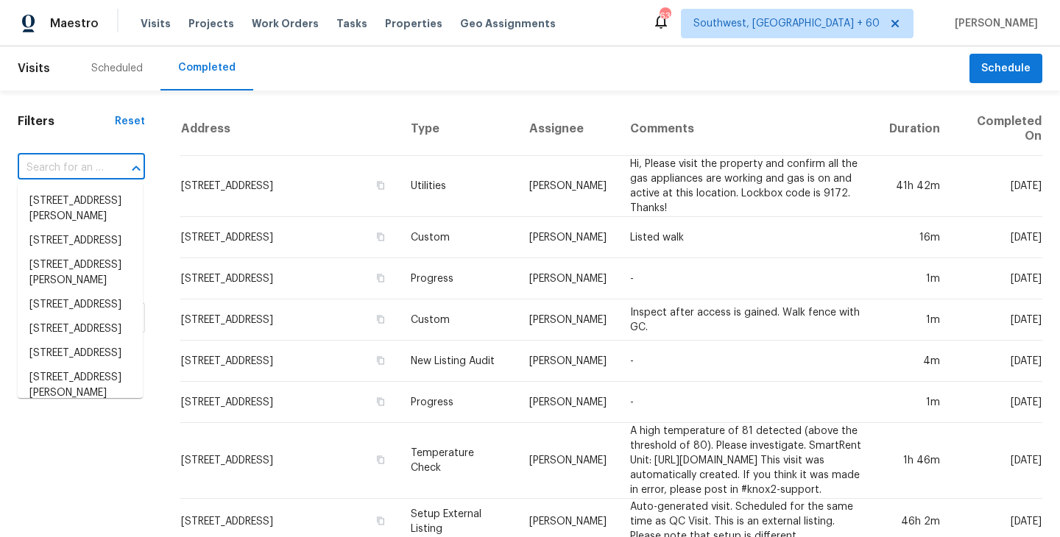
paste input "[STREET_ADDRESS]"
type input "[STREET_ADDRESS]"
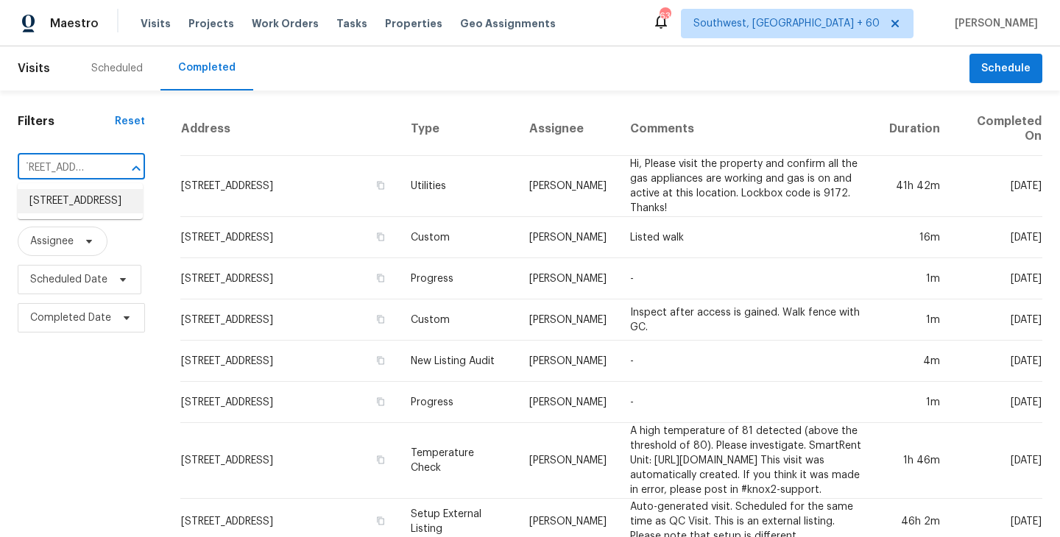
click at [95, 206] on li "[STREET_ADDRESS]" at bounding box center [80, 201] width 125 height 24
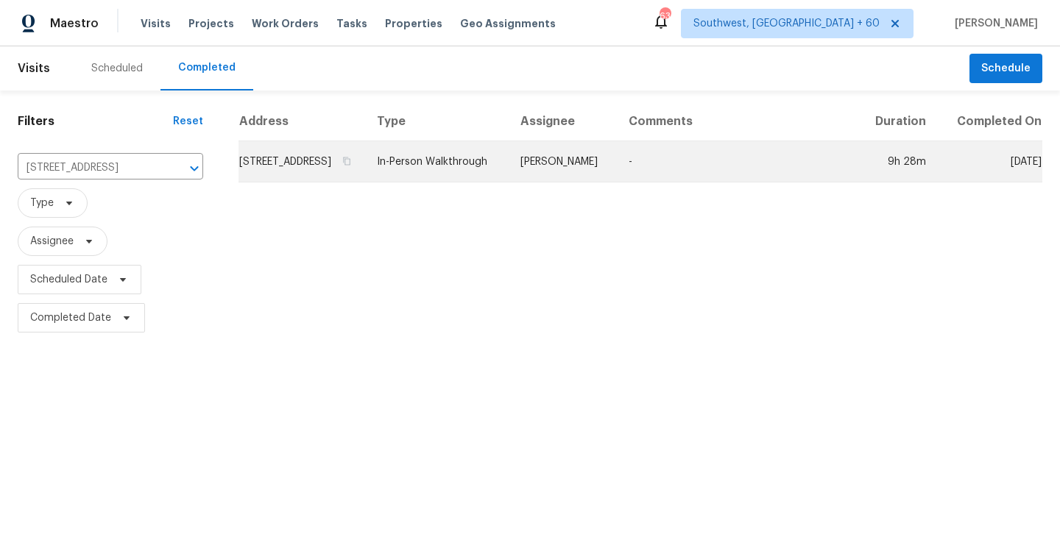
click at [509, 173] on td "In-Person Walkthrough" at bounding box center [437, 161] width 144 height 41
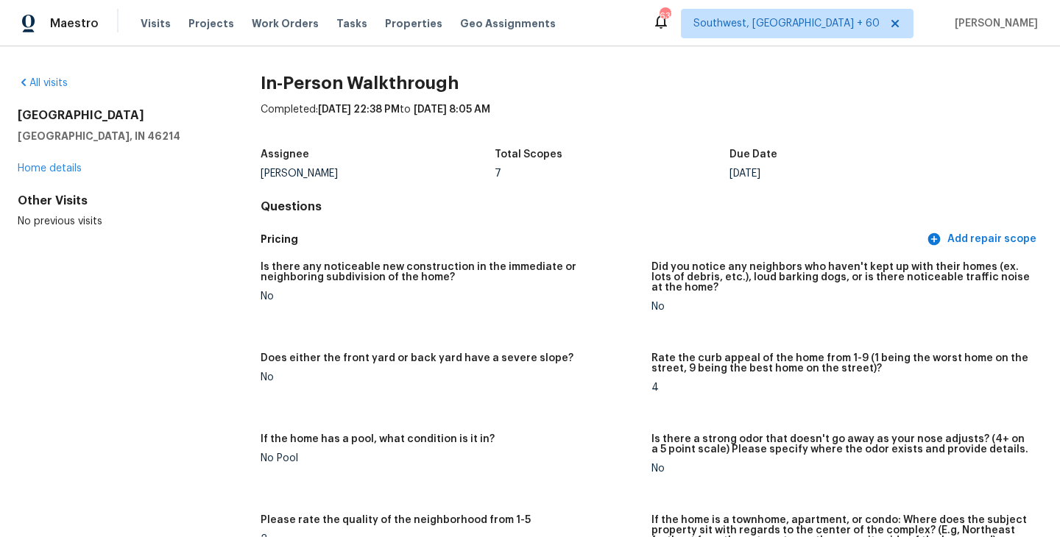
click at [63, 77] on div "All visits" at bounding box center [116, 83] width 196 height 15
click at [59, 79] on link "All visits" at bounding box center [43, 83] width 50 height 10
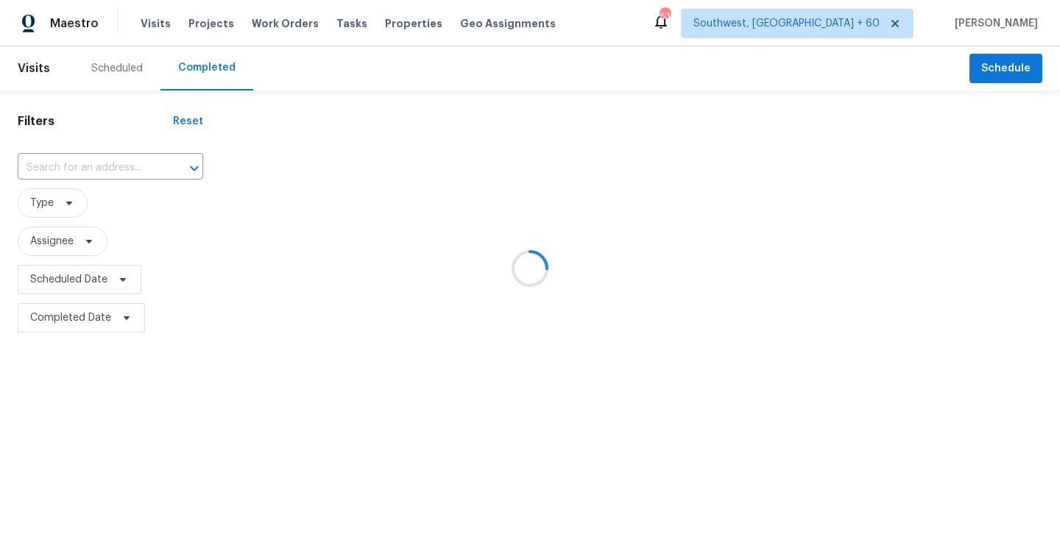
click at [110, 165] on div at bounding box center [530, 268] width 1060 height 537
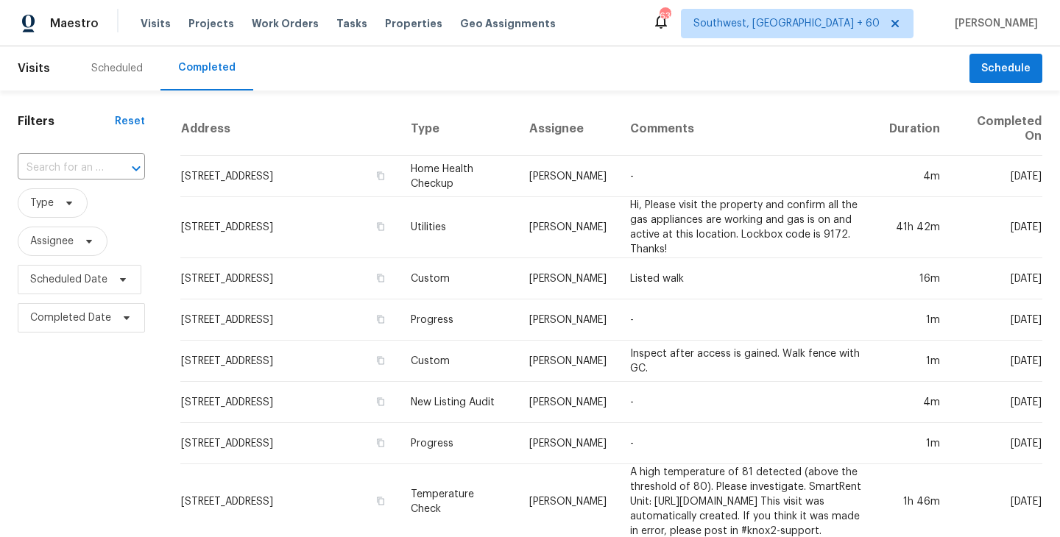
click at [108, 166] on div at bounding box center [126, 168] width 38 height 21
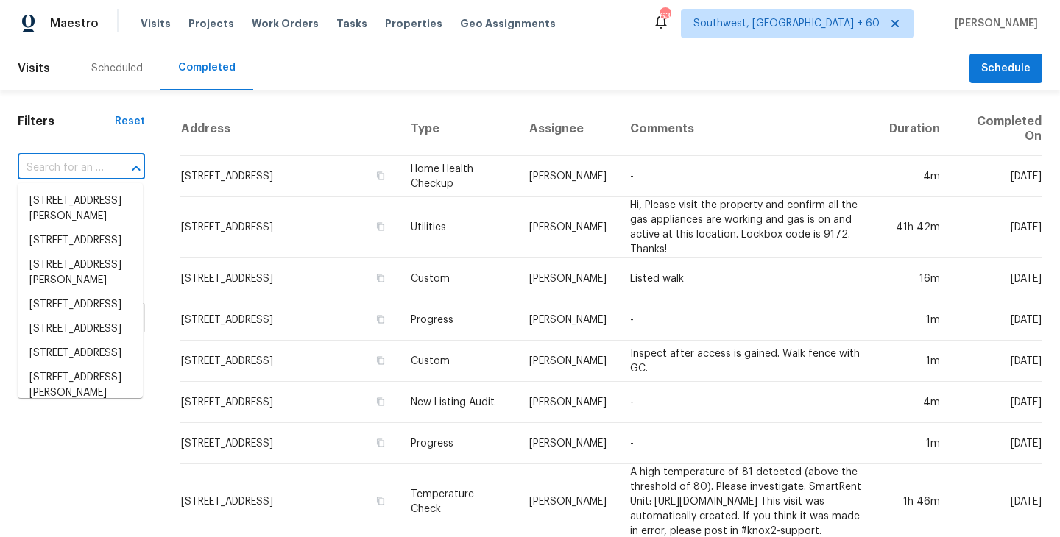
paste input "[STREET_ADDRESS][PERSON_NAME]"
type input "[STREET_ADDRESS][PERSON_NAME]"
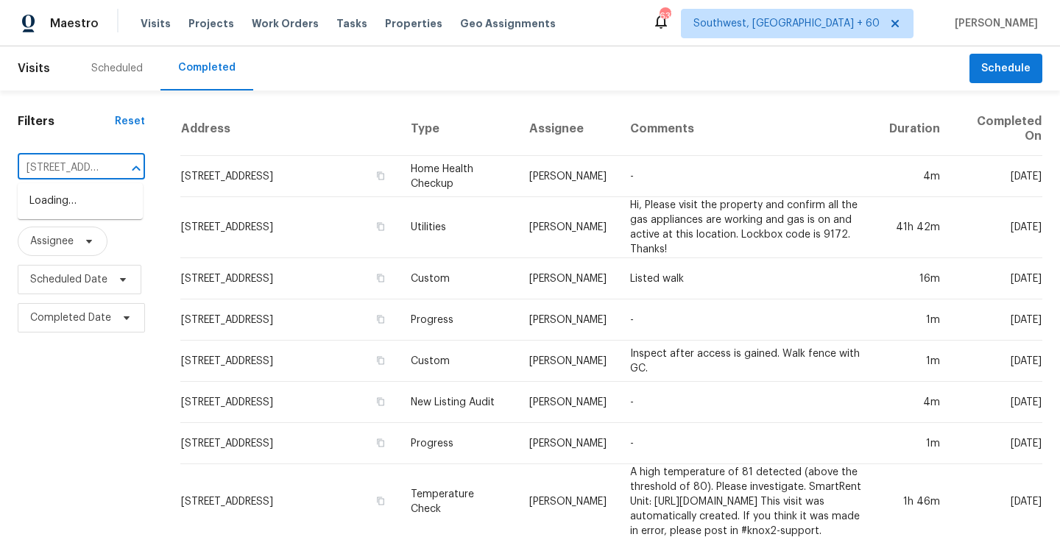
scroll to position [0, 96]
click at [91, 208] on li "[STREET_ADDRESS][PERSON_NAME]" at bounding box center [80, 209] width 125 height 40
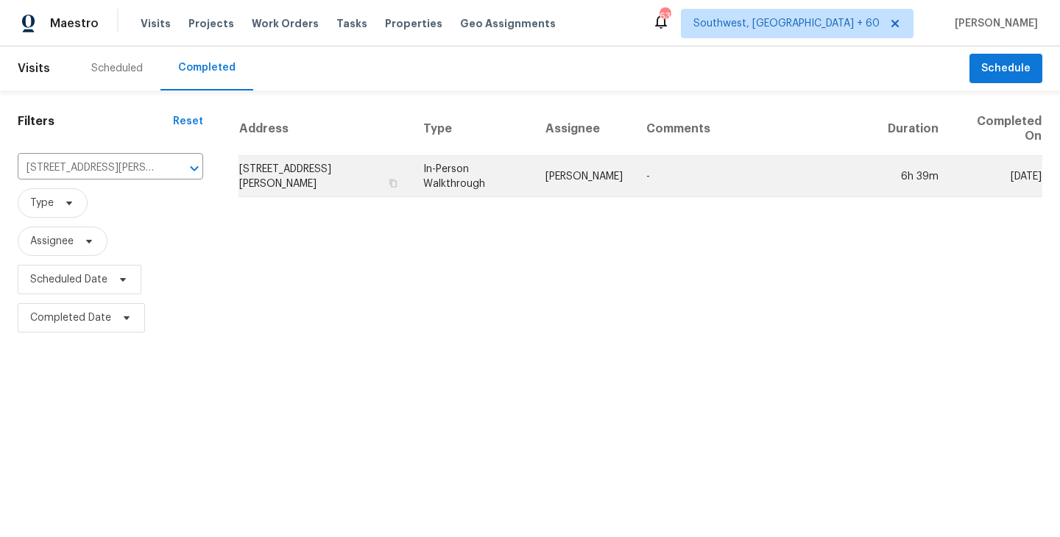
click at [534, 174] on td "In-Person Walkthrough" at bounding box center [472, 176] width 122 height 41
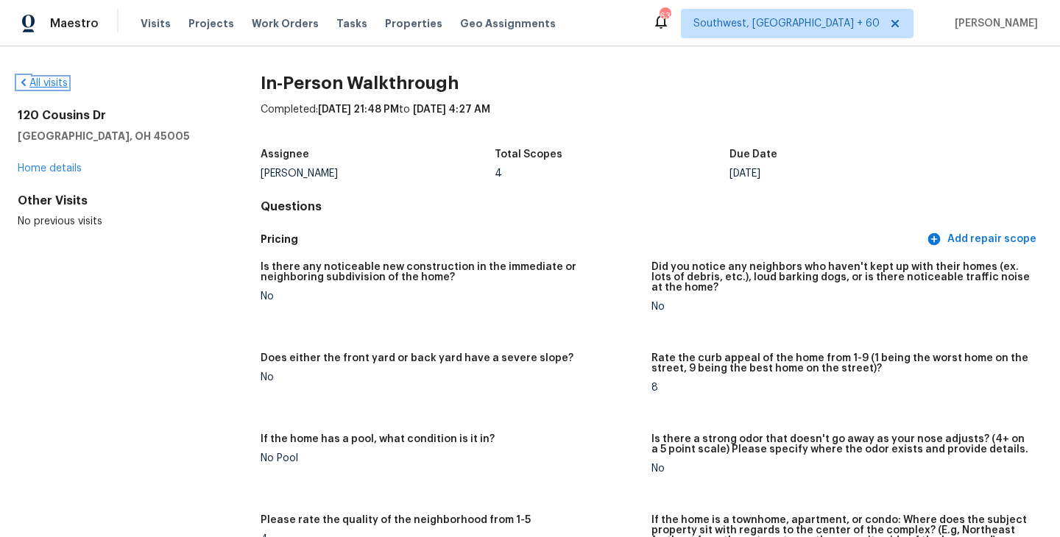
click at [51, 83] on link "All visits" at bounding box center [43, 83] width 50 height 10
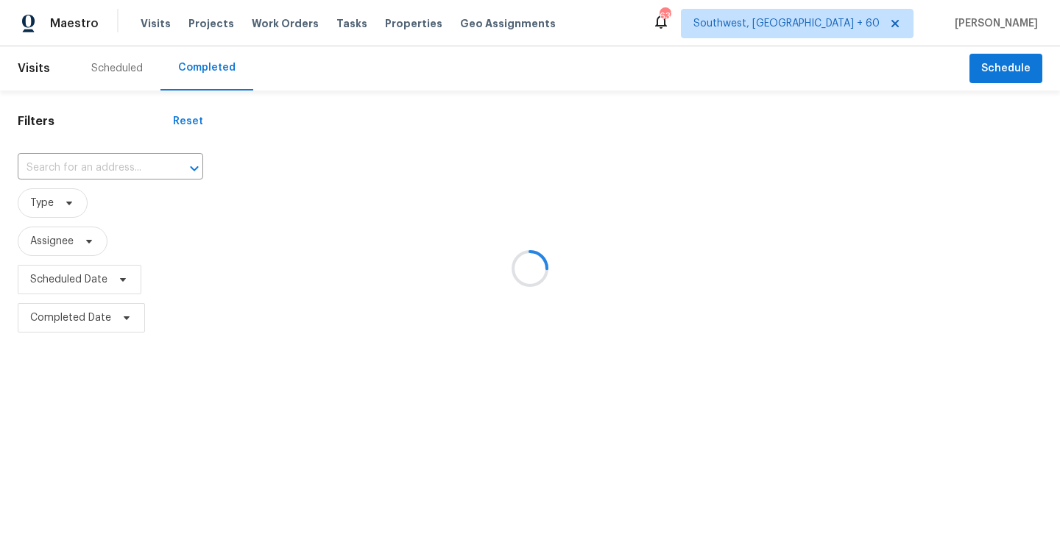
click at [93, 163] on div at bounding box center [530, 268] width 1060 height 537
click at [91, 174] on div at bounding box center [530, 268] width 1060 height 537
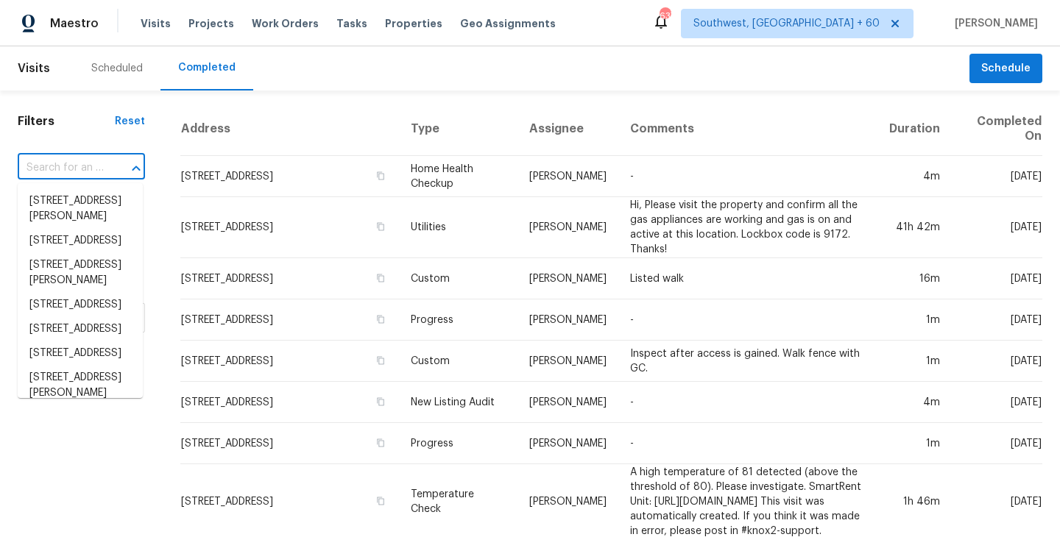
click at [100, 164] on input "text" at bounding box center [61, 168] width 86 height 23
paste input "[STREET_ADDRESS][PERSON_NAME]"
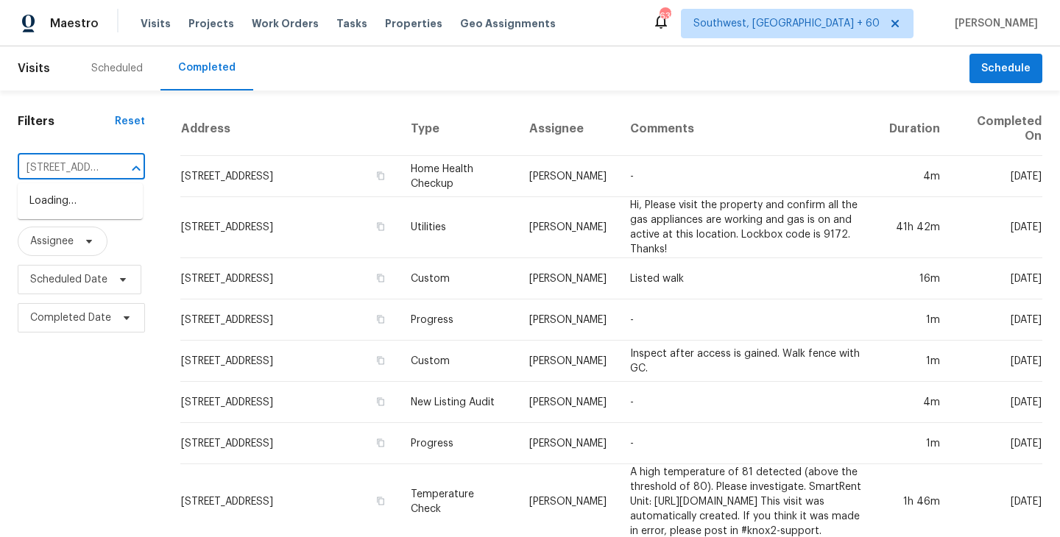
scroll to position [0, 132]
type input "[STREET_ADDRESS][PERSON_NAME]"
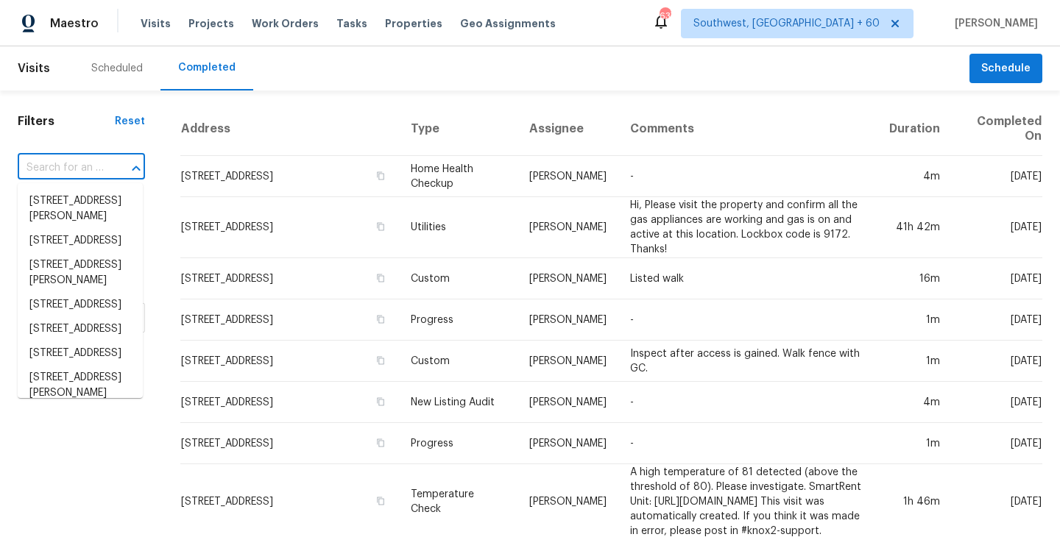
click at [90, 171] on input "text" at bounding box center [61, 168] width 86 height 23
paste input "[STREET_ADDRESS][PERSON_NAME]"
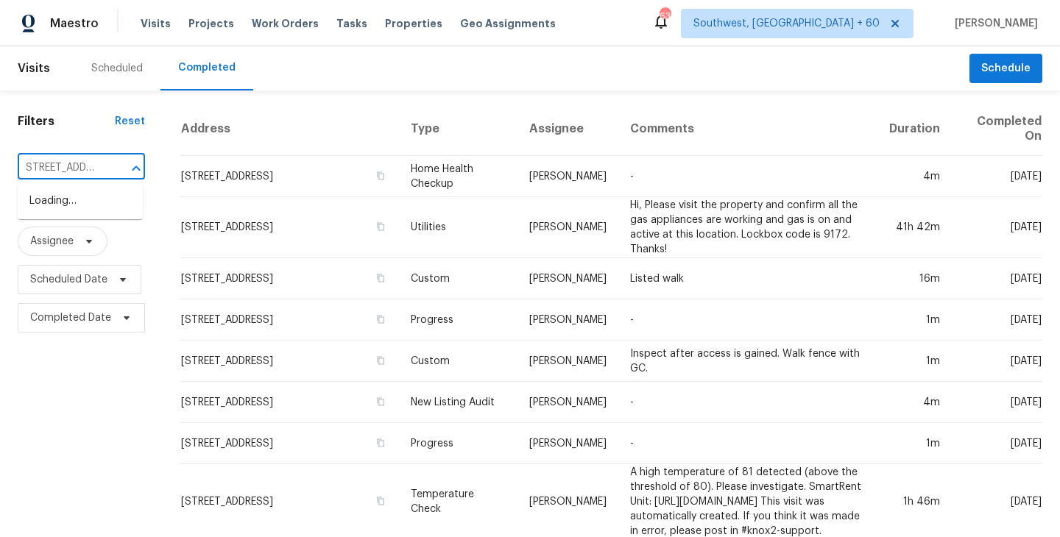
type input "[STREET_ADDRESS][PERSON_NAME]"
click at [73, 213] on li "[STREET_ADDRESS][PERSON_NAME]" at bounding box center [80, 209] width 125 height 40
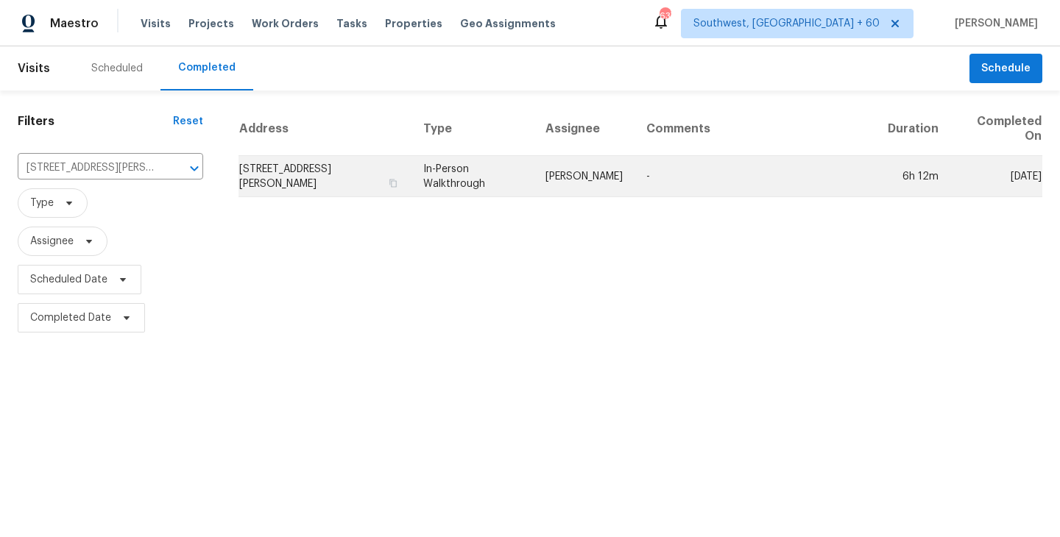
click at [633, 170] on td "[PERSON_NAME]" at bounding box center [584, 176] width 101 height 41
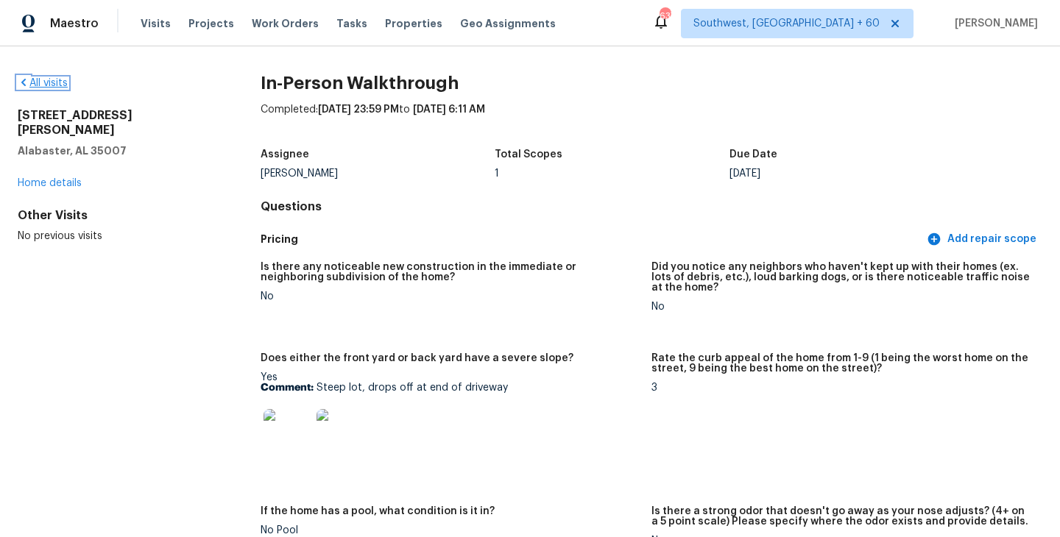
click at [49, 83] on link "All visits" at bounding box center [43, 83] width 50 height 10
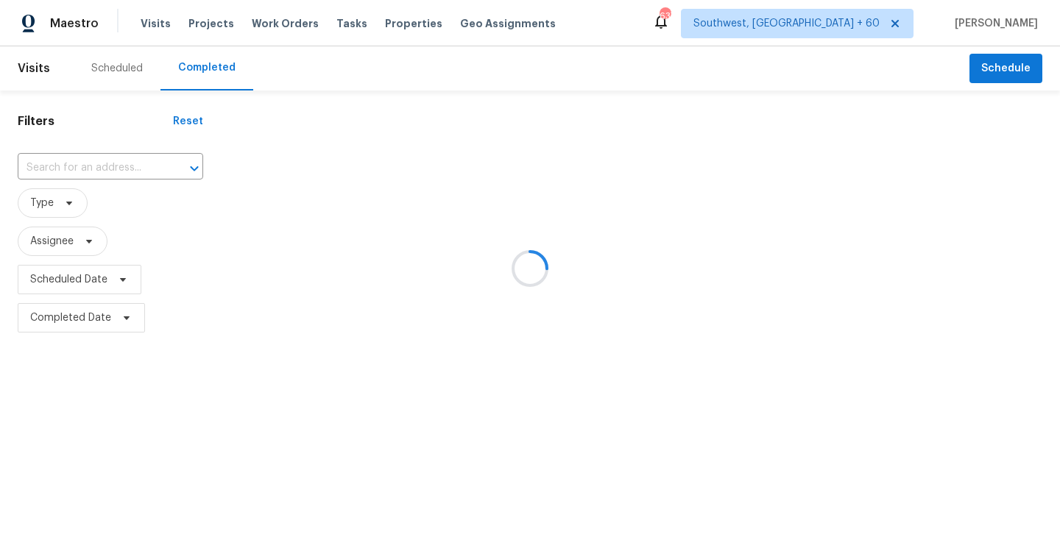
click at [125, 176] on div at bounding box center [530, 268] width 1060 height 537
click at [128, 170] on div at bounding box center [530, 268] width 1060 height 537
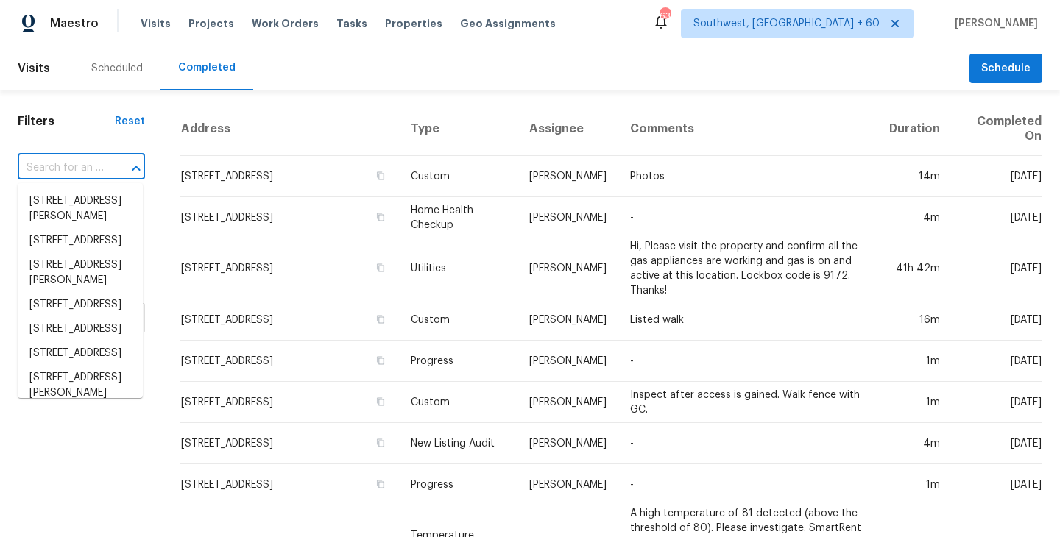
click at [96, 166] on input "text" at bounding box center [61, 168] width 86 height 23
paste input "[STREET_ADDRESS]"
type input "[STREET_ADDRESS]"
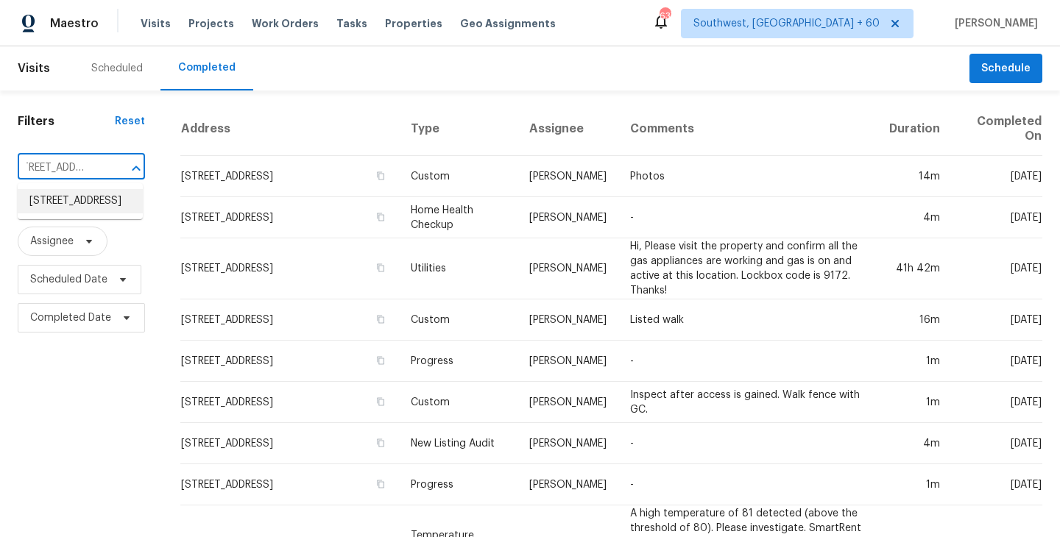
click at [90, 196] on li "[STREET_ADDRESS]" at bounding box center [80, 201] width 125 height 24
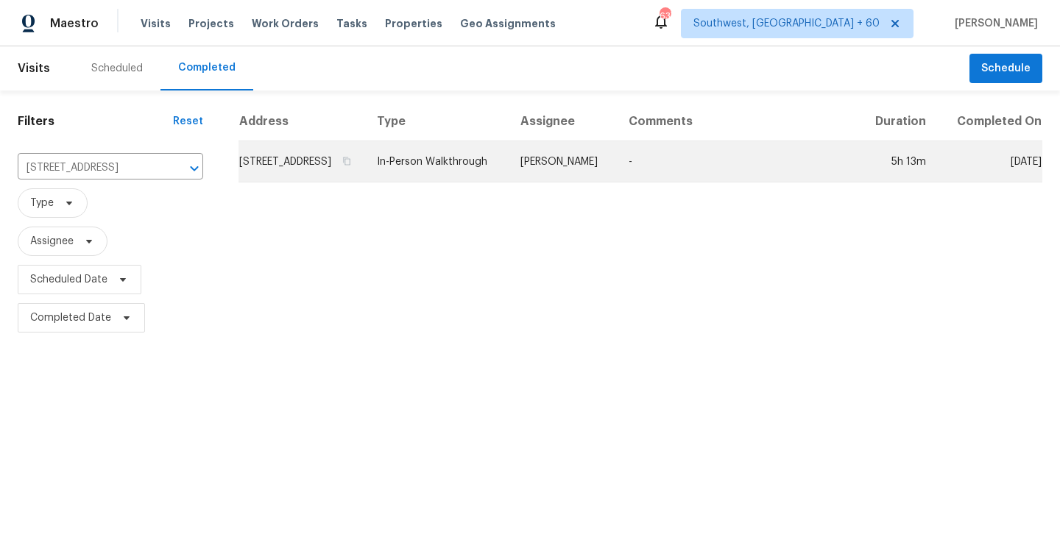
click at [584, 180] on td "[PERSON_NAME]" at bounding box center [563, 161] width 108 height 41
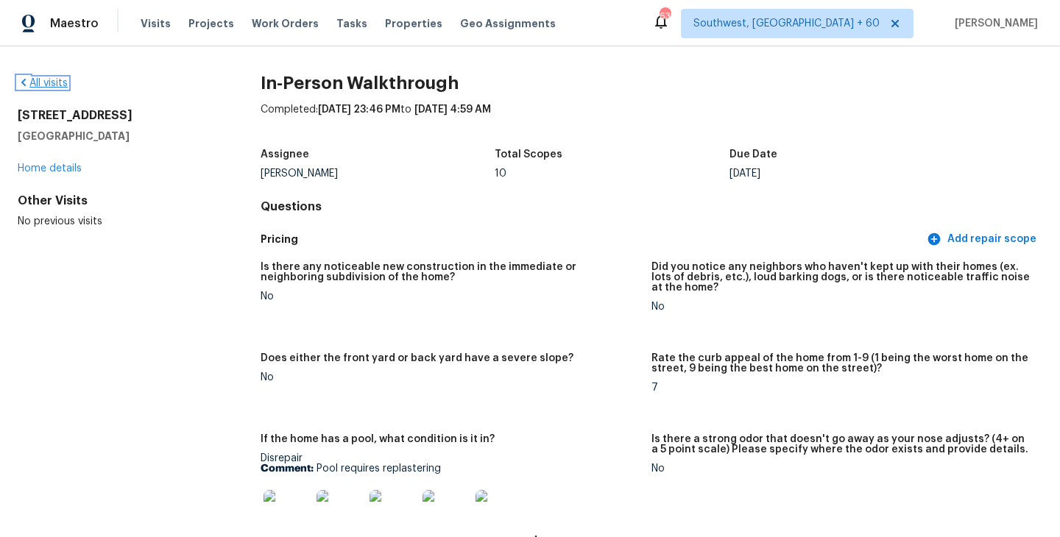
click at [52, 82] on link "All visits" at bounding box center [43, 83] width 50 height 10
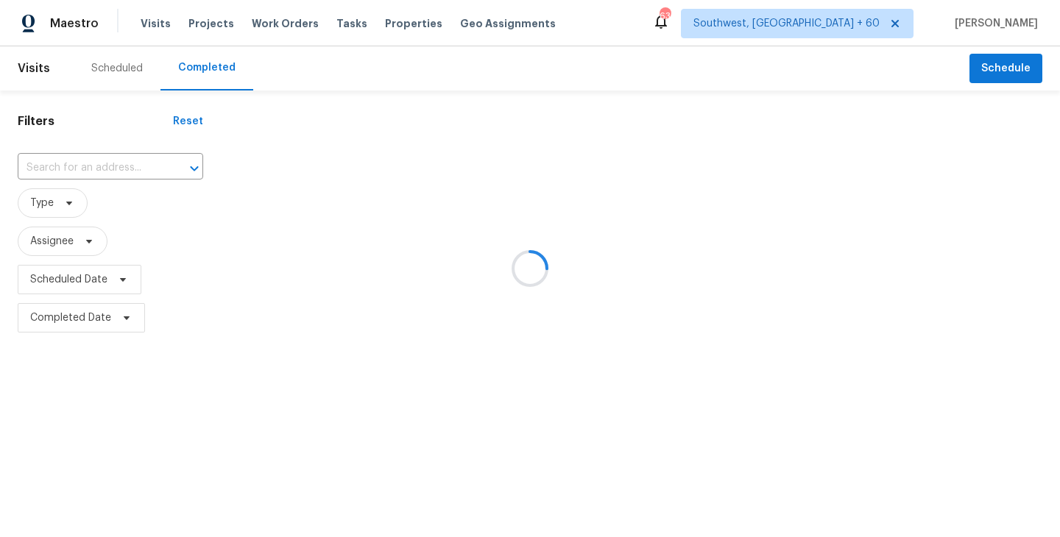
click at [143, 181] on div at bounding box center [530, 268] width 1060 height 537
click at [138, 171] on div at bounding box center [530, 268] width 1060 height 537
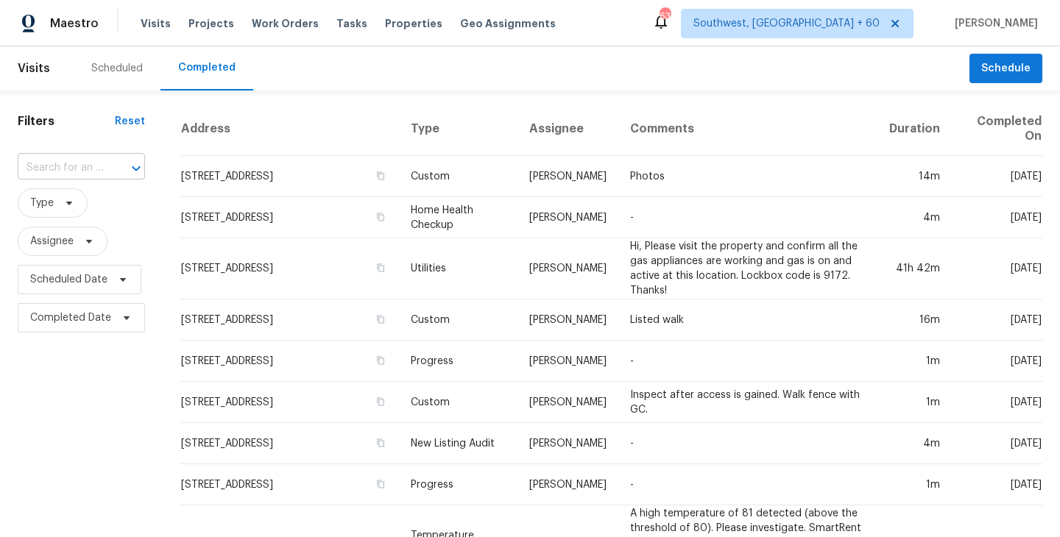
click at [123, 169] on div at bounding box center [126, 168] width 38 height 21
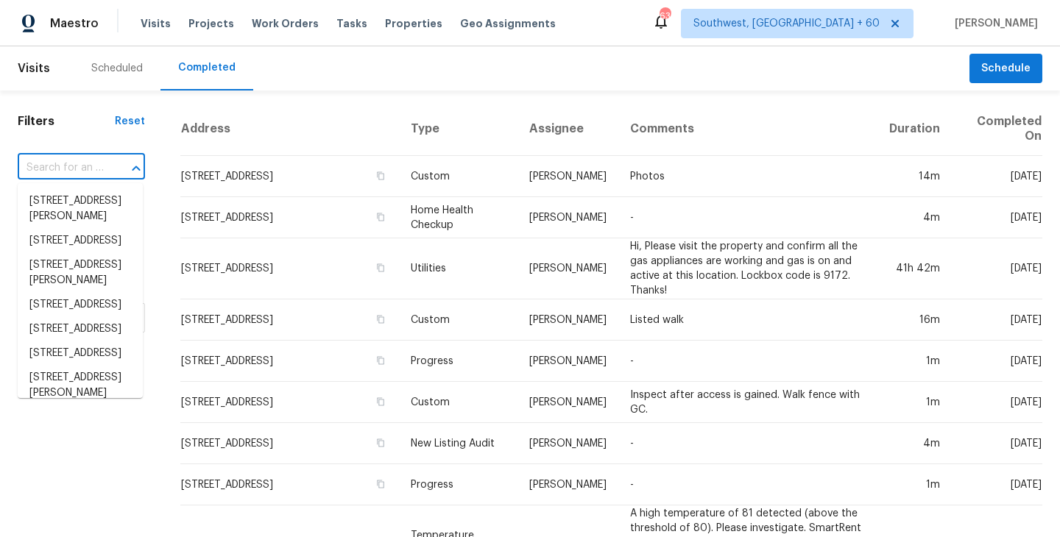
paste input "[STREET_ADDRESS][PERSON_NAME]"
type input "[STREET_ADDRESS][PERSON_NAME]"
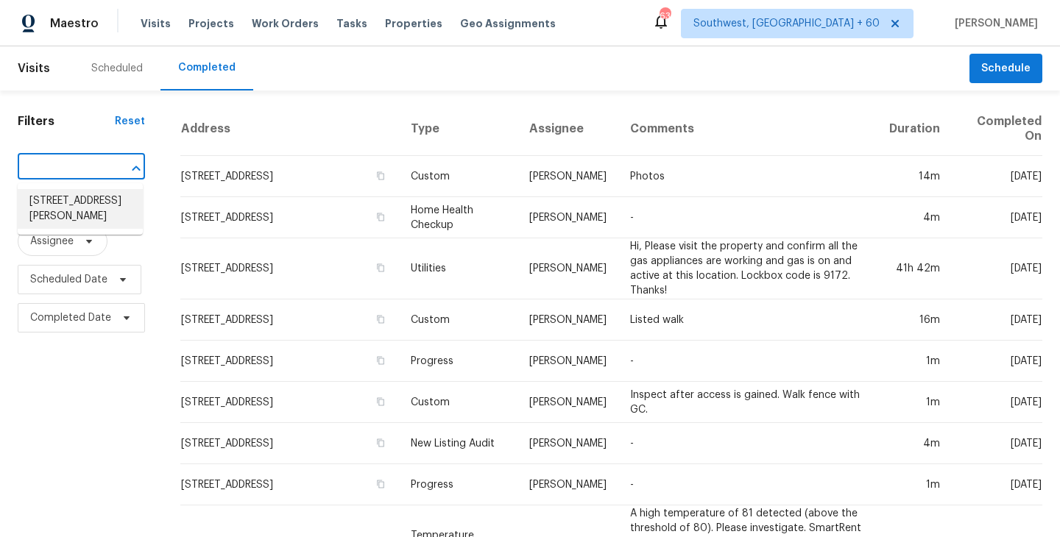
click at [100, 204] on li "[STREET_ADDRESS][PERSON_NAME]" at bounding box center [80, 209] width 125 height 40
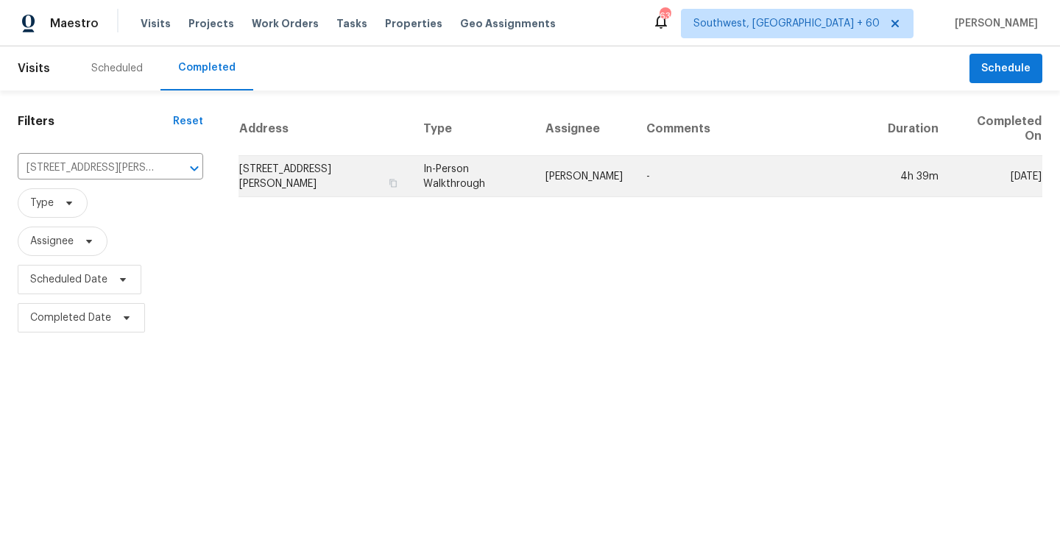
click at [578, 166] on td "[PERSON_NAME]" at bounding box center [584, 176] width 101 height 41
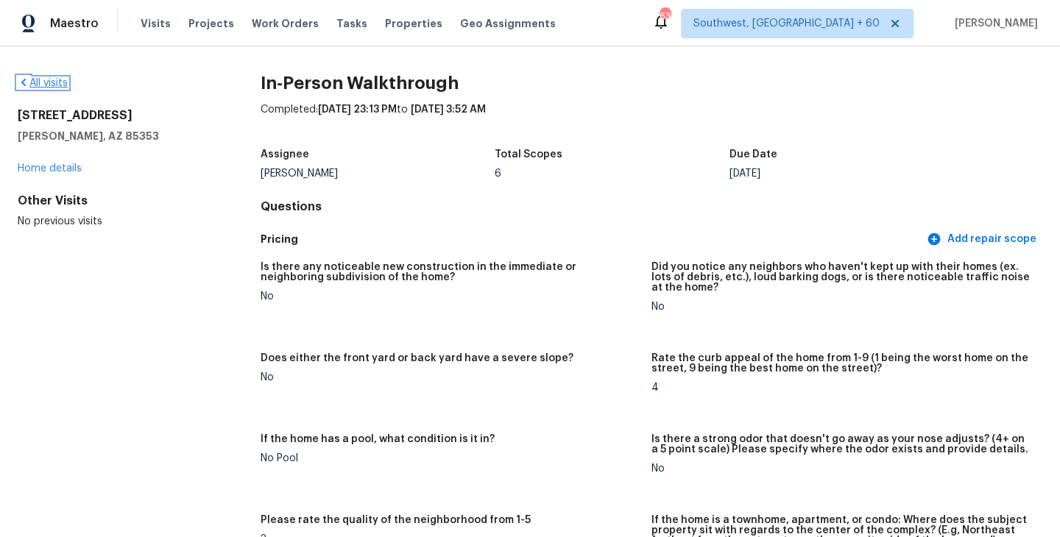
click at [53, 80] on link "All visits" at bounding box center [43, 83] width 50 height 10
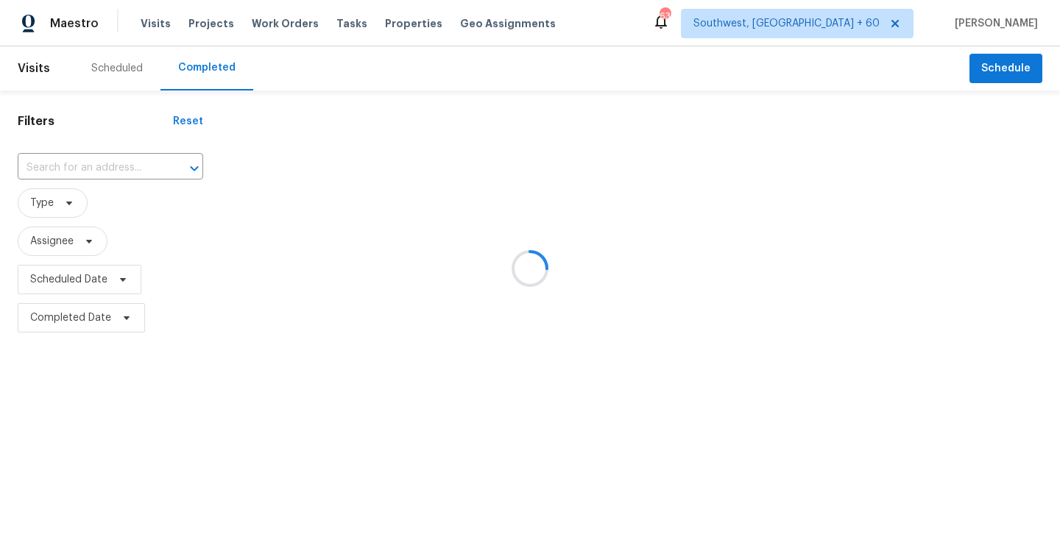
click at [107, 166] on div at bounding box center [530, 268] width 1060 height 537
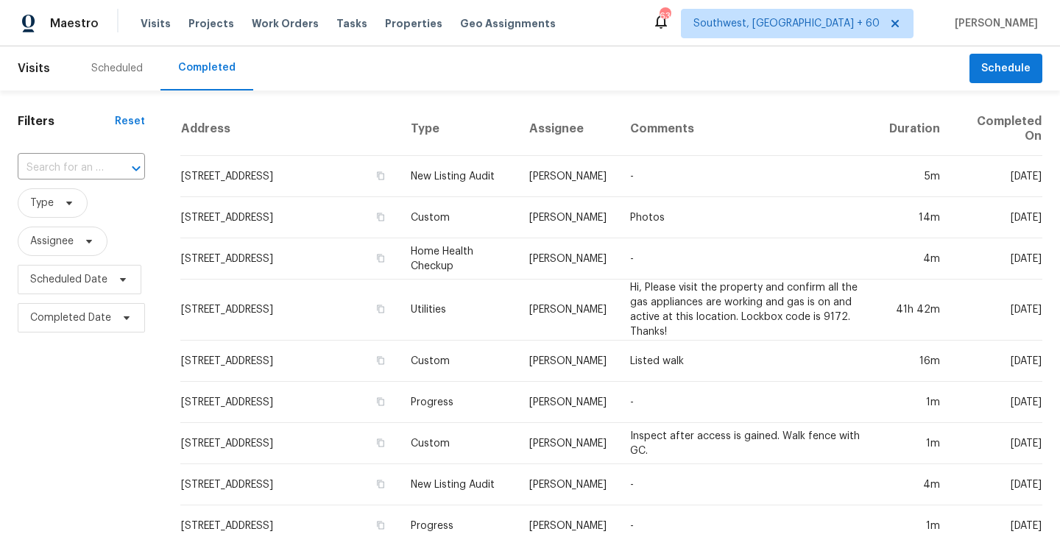
click at [107, 166] on div at bounding box center [126, 168] width 38 height 21
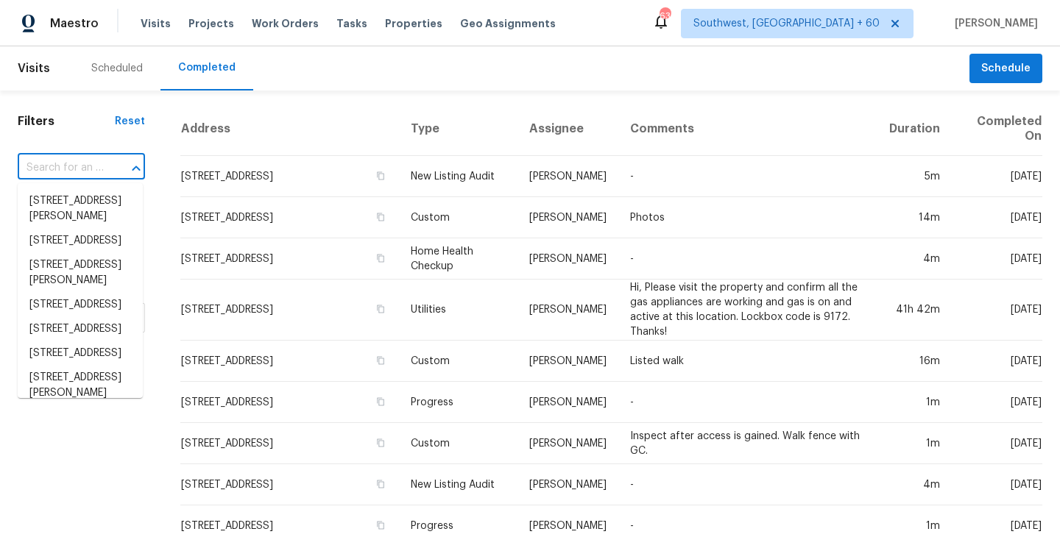
paste input "[STREET_ADDRESS]"
type input "[STREET_ADDRESS]"
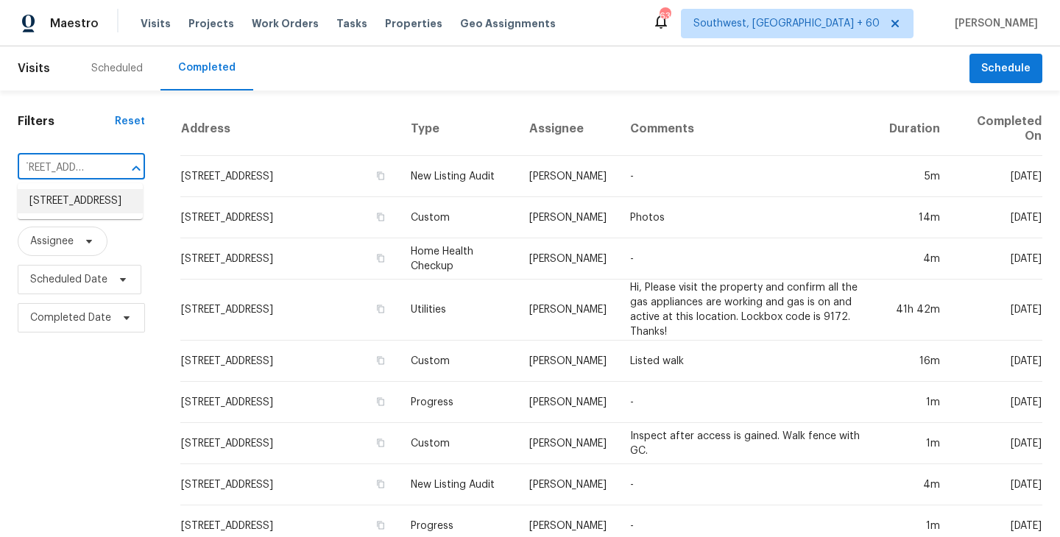
click at [91, 207] on li "[STREET_ADDRESS]" at bounding box center [80, 201] width 125 height 24
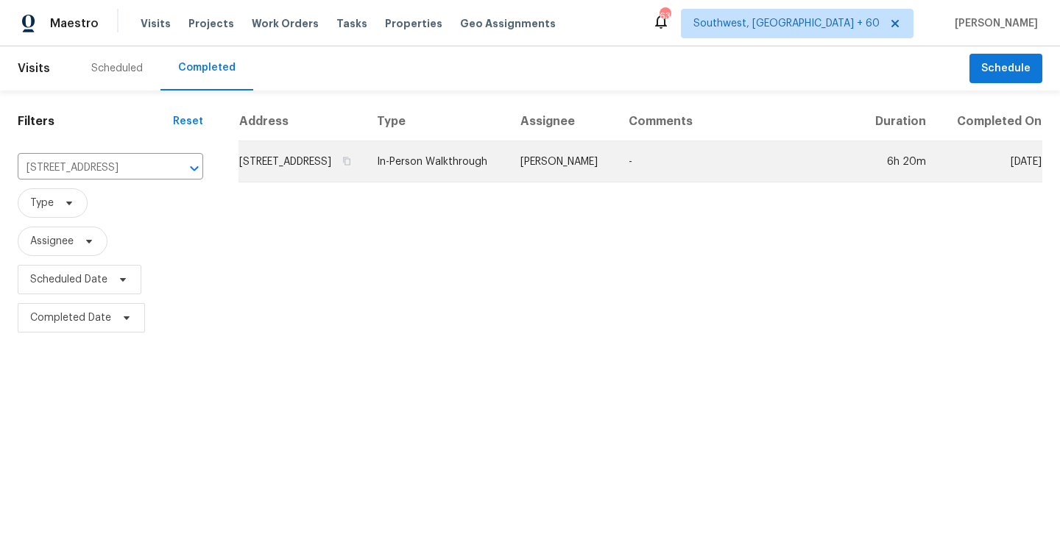
click at [598, 175] on td "[PERSON_NAME]" at bounding box center [563, 161] width 108 height 41
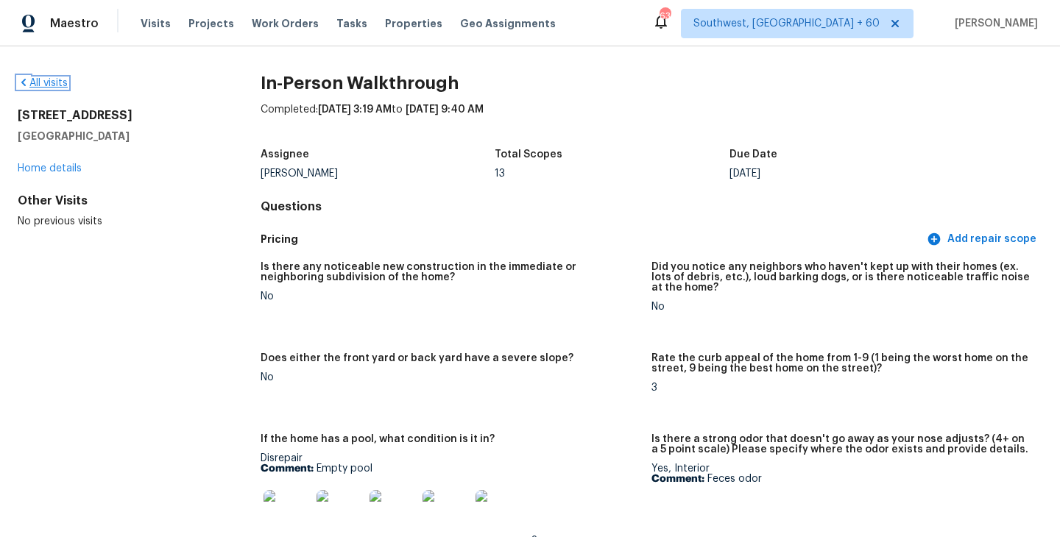
click at [46, 85] on link "All visits" at bounding box center [43, 83] width 50 height 10
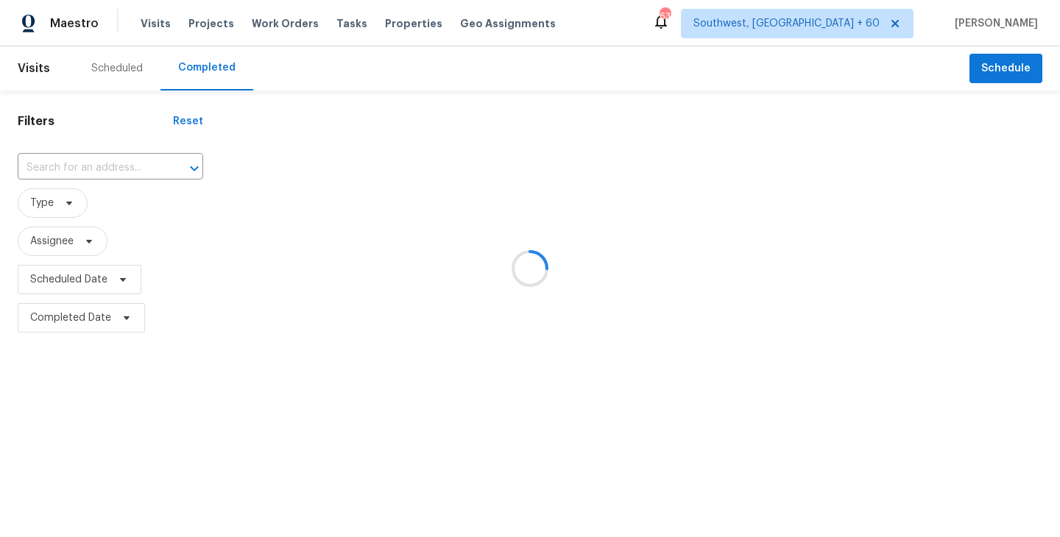
click at [110, 158] on div at bounding box center [530, 268] width 1060 height 537
click at [104, 166] on div at bounding box center [530, 268] width 1060 height 537
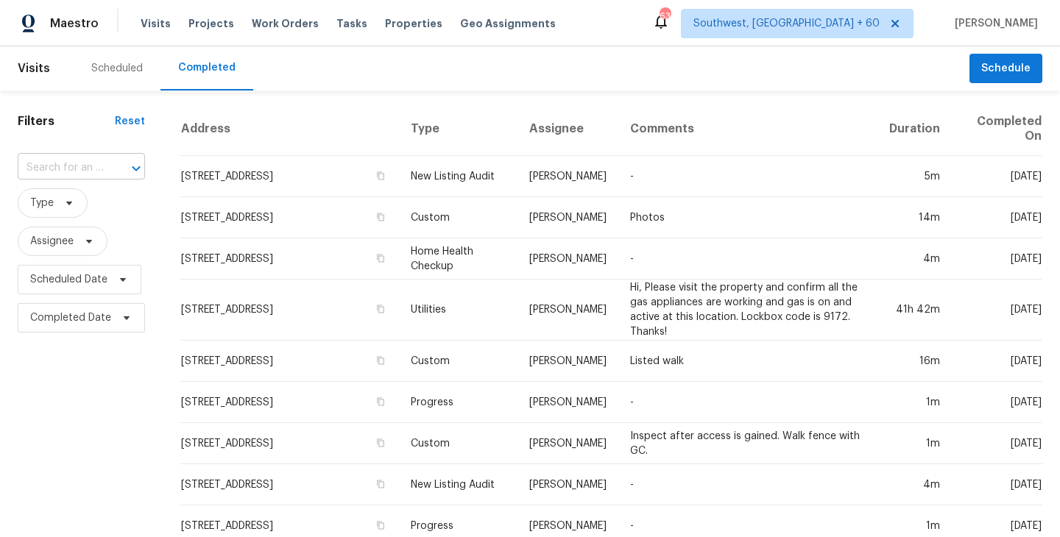
click at [107, 166] on div at bounding box center [126, 168] width 38 height 21
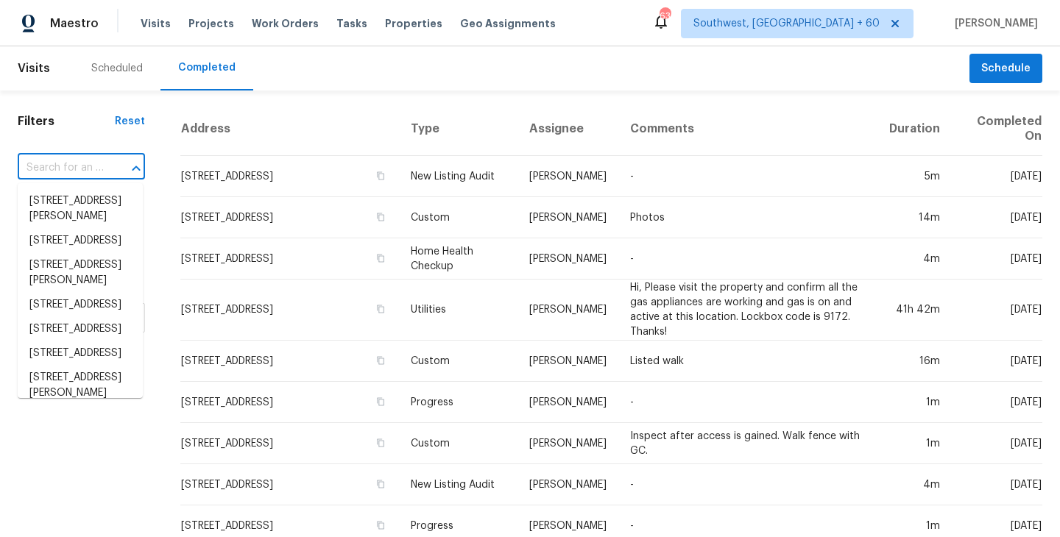
paste input "[STREET_ADDRESS]"
type input "[STREET_ADDRESS]"
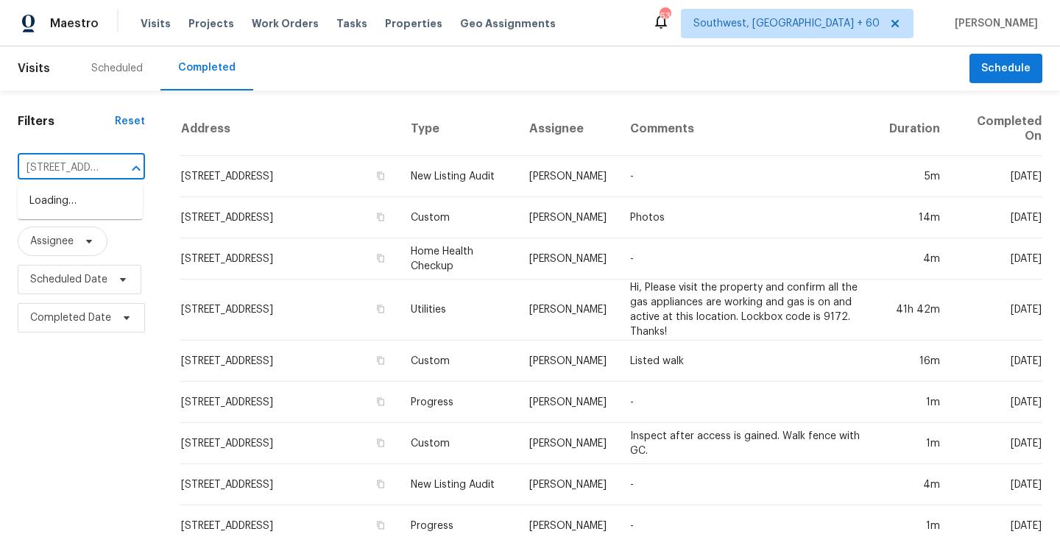
scroll to position [0, 77]
click at [92, 201] on li "[STREET_ADDRESS]" at bounding box center [80, 201] width 125 height 24
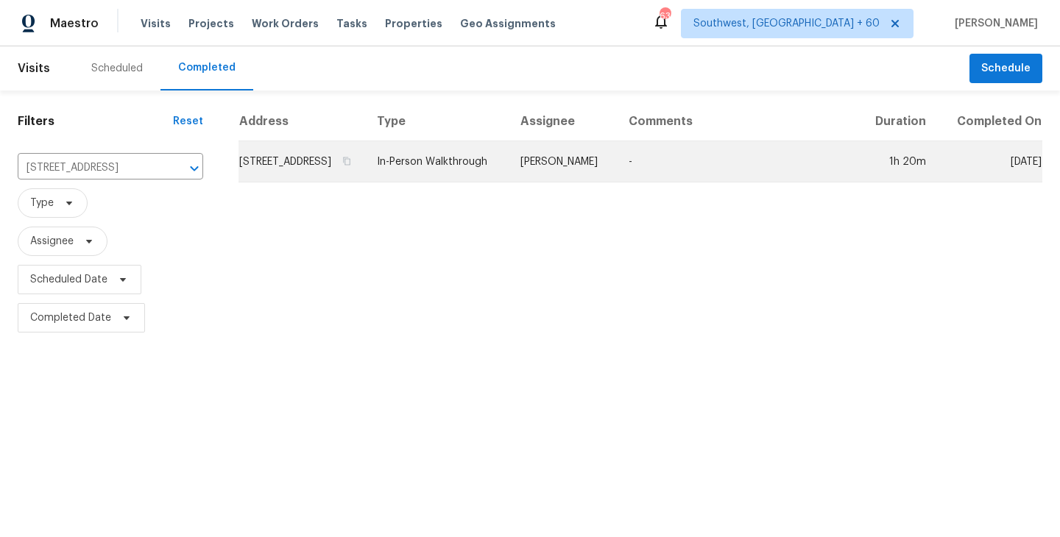
click at [505, 180] on td "In-Person Walkthrough" at bounding box center [437, 161] width 144 height 41
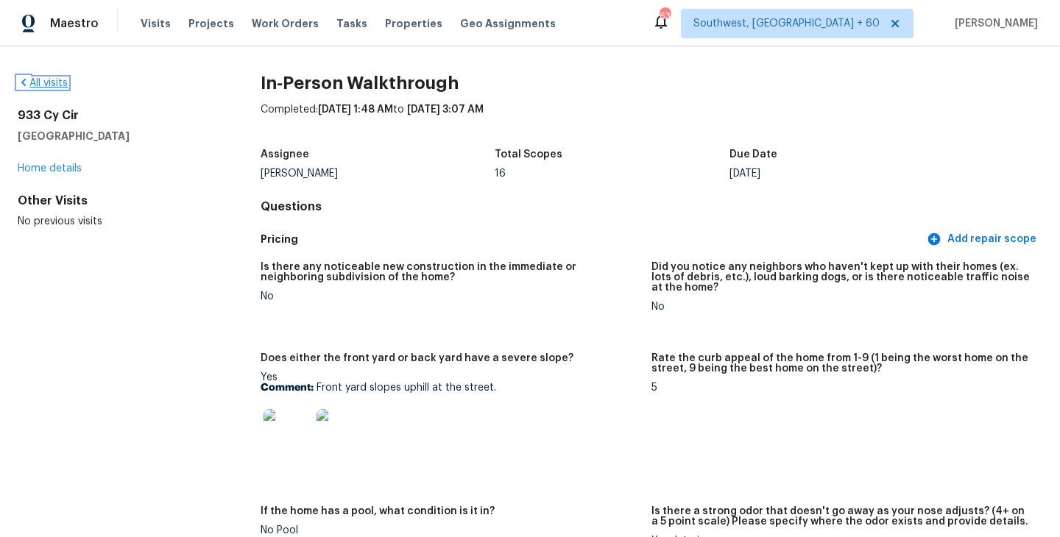
click at [52, 85] on link "All visits" at bounding box center [43, 83] width 50 height 10
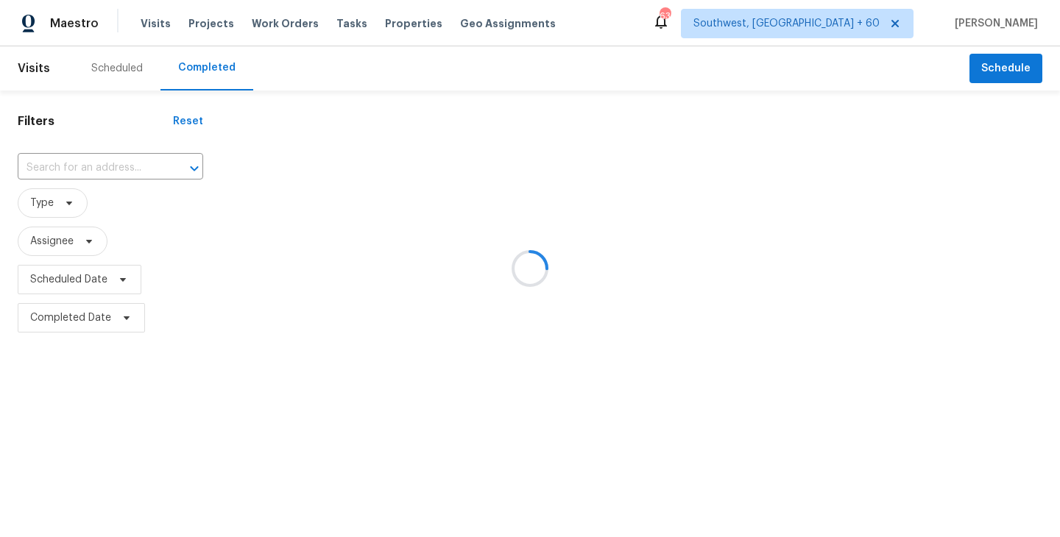
click at [92, 162] on div at bounding box center [530, 268] width 1060 height 537
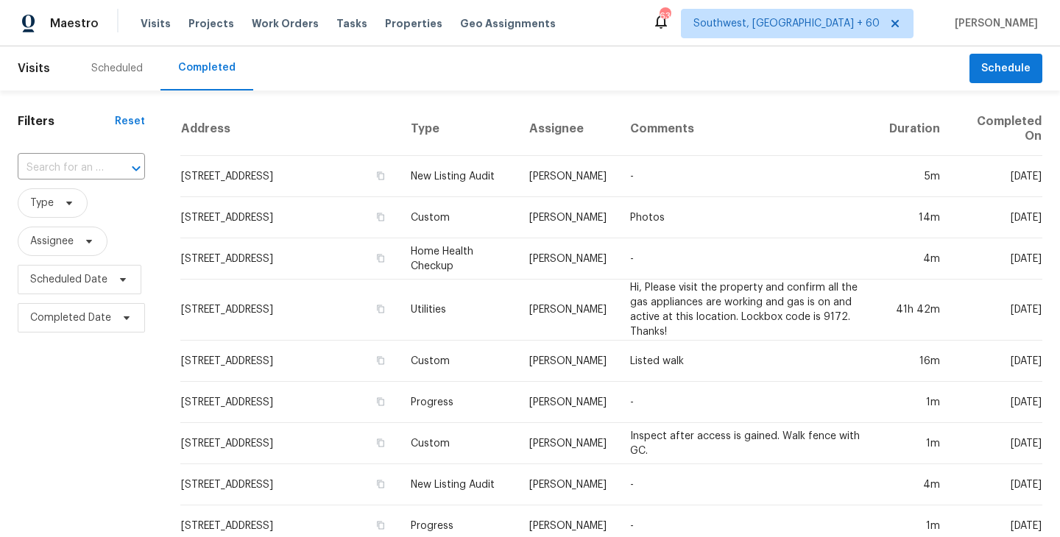
click at [75, 185] on span "Type" at bounding box center [81, 203] width 127 height 38
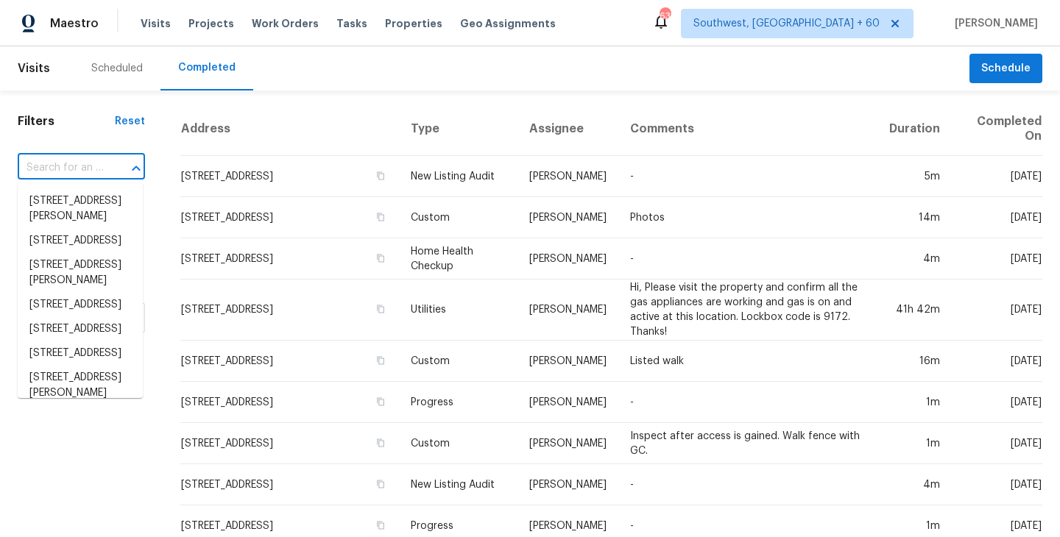
click at [96, 163] on input "text" at bounding box center [61, 168] width 86 height 23
paste input "[STREET_ADDRESS][PERSON_NAME]"
type input "[STREET_ADDRESS][PERSON_NAME]"
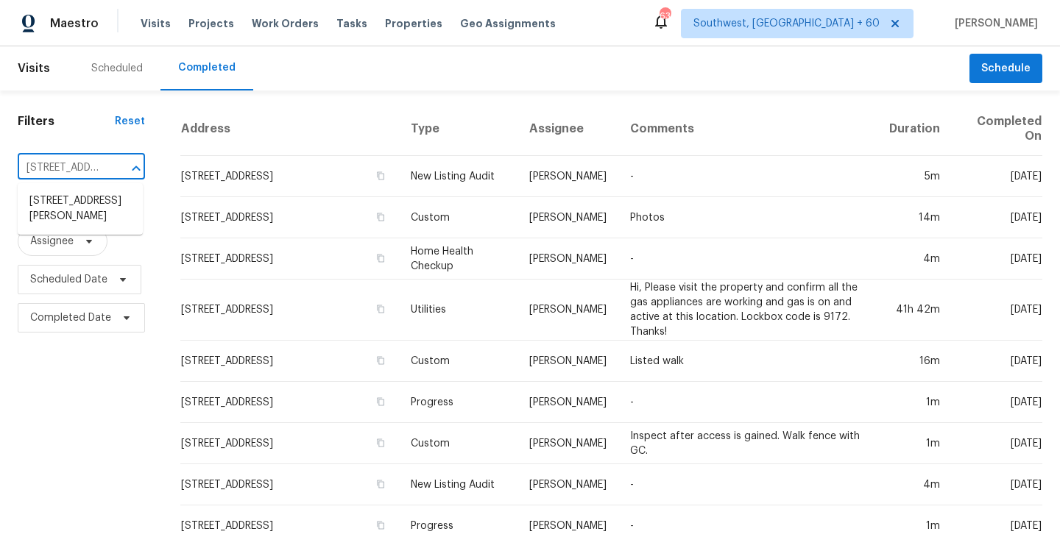
scroll to position [0, 96]
click at [82, 202] on li "[STREET_ADDRESS][PERSON_NAME]" at bounding box center [80, 209] width 125 height 40
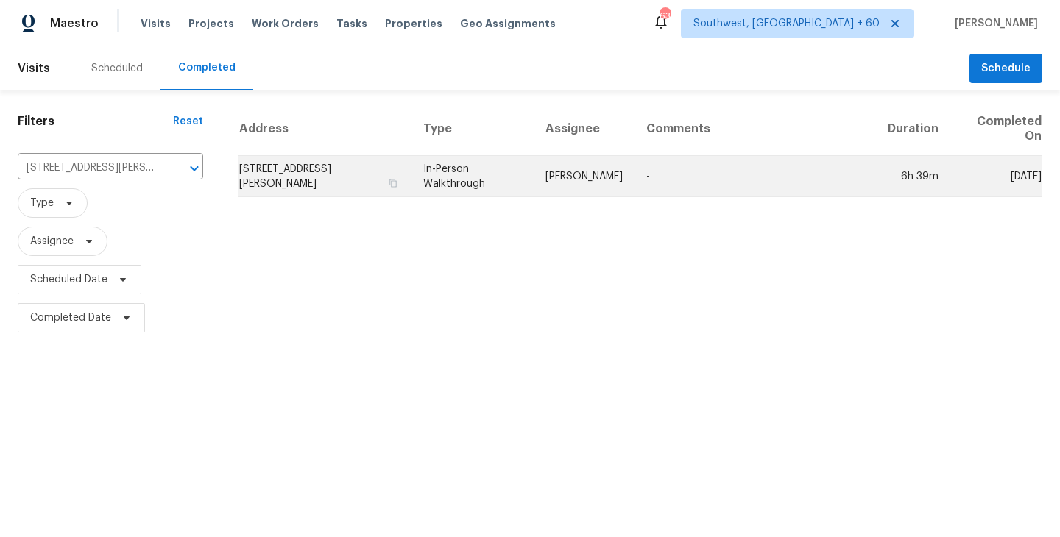
click at [582, 175] on td "[PERSON_NAME]" at bounding box center [584, 176] width 101 height 41
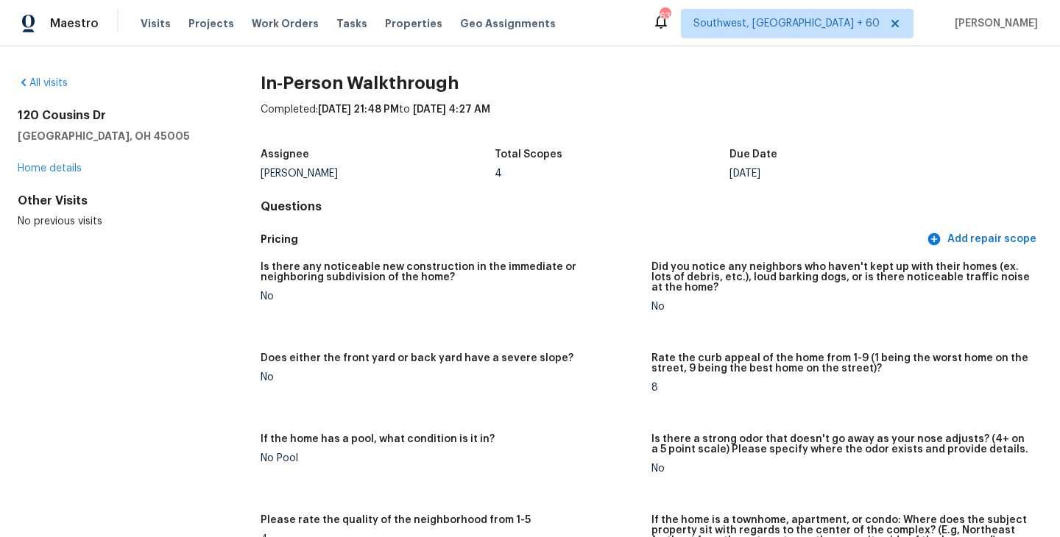
click at [50, 96] on div "All visits [STREET_ADDRESS][PERSON_NAME] Home details Other Visits No previous …" at bounding box center [116, 152] width 196 height 153
click at [53, 89] on div "All visits" at bounding box center [116, 83] width 196 height 15
click at [55, 82] on link "All visits" at bounding box center [43, 83] width 50 height 10
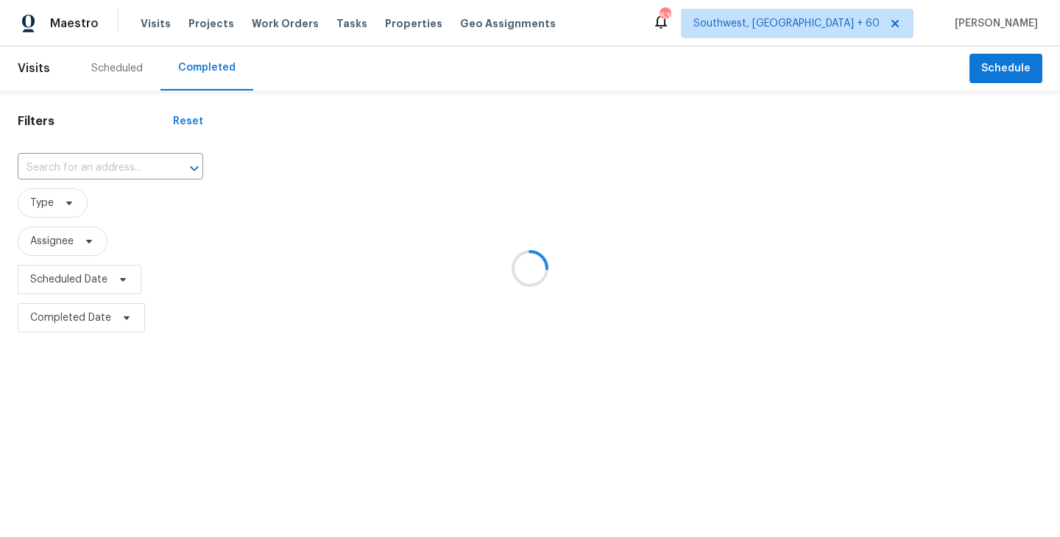
click at [94, 157] on div at bounding box center [530, 268] width 1060 height 537
click at [93, 166] on div at bounding box center [530, 268] width 1060 height 537
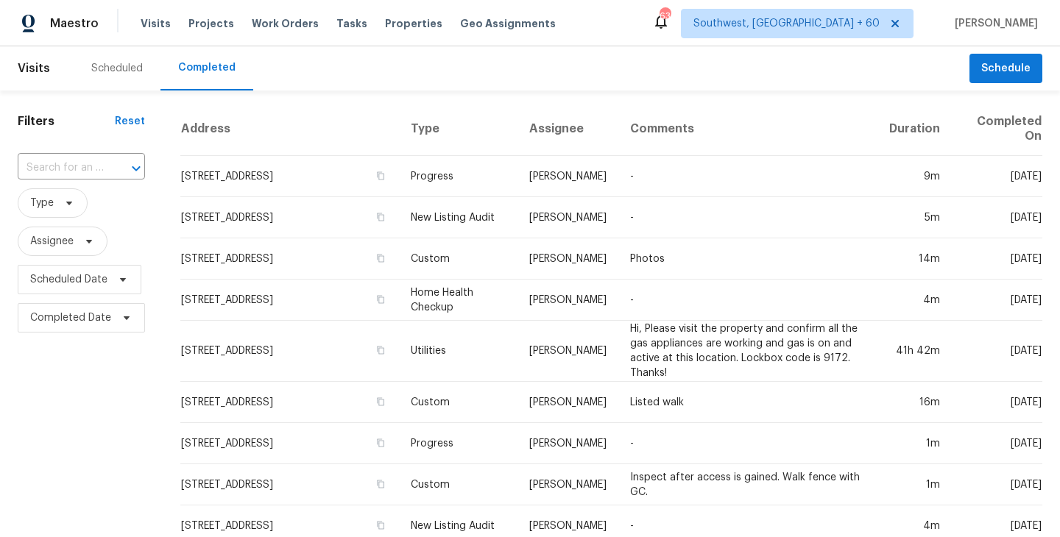
click at [93, 166] on input "text" at bounding box center [61, 168] width 86 height 23
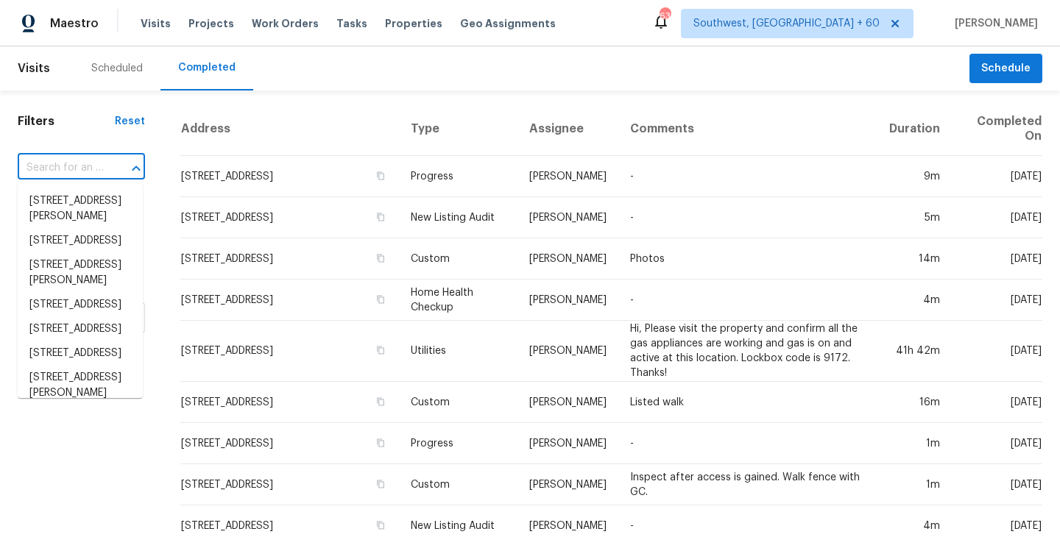
paste input "[STREET_ADDRESS]"
type input "[STREET_ADDRESS]"
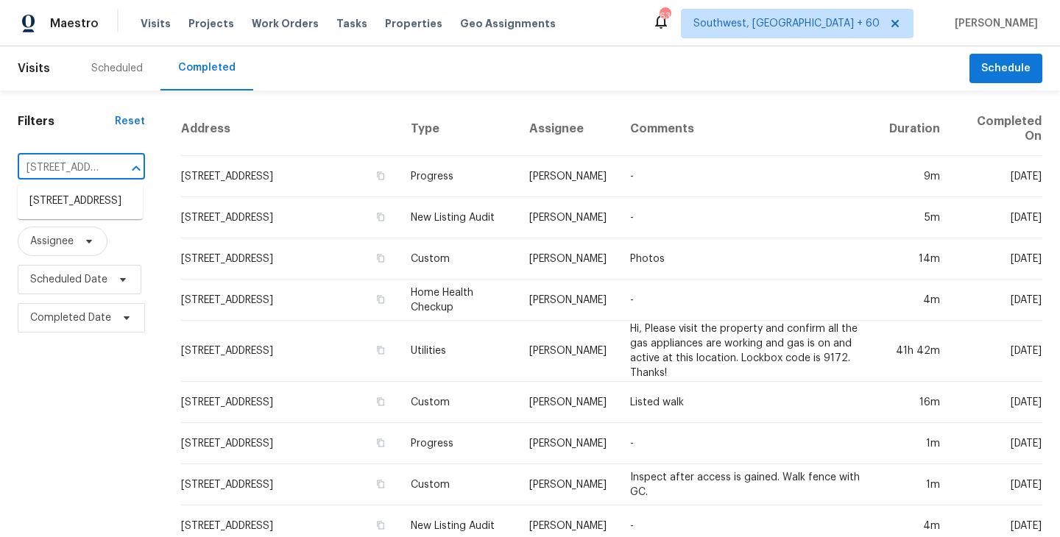
scroll to position [0, 144]
click at [87, 209] on li "[STREET_ADDRESS]" at bounding box center [80, 201] width 125 height 24
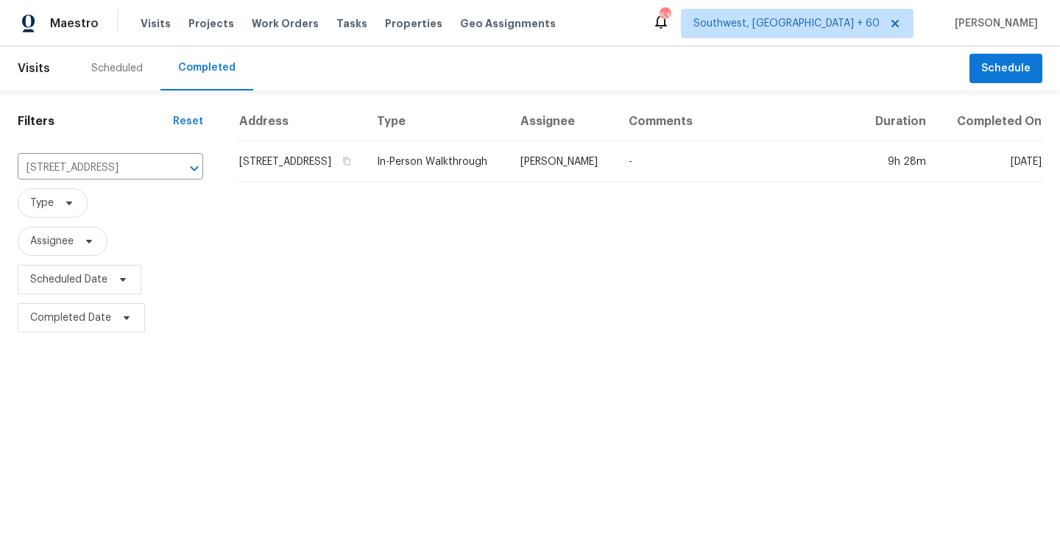
click at [573, 180] on td "[PERSON_NAME]" at bounding box center [563, 161] width 108 height 41
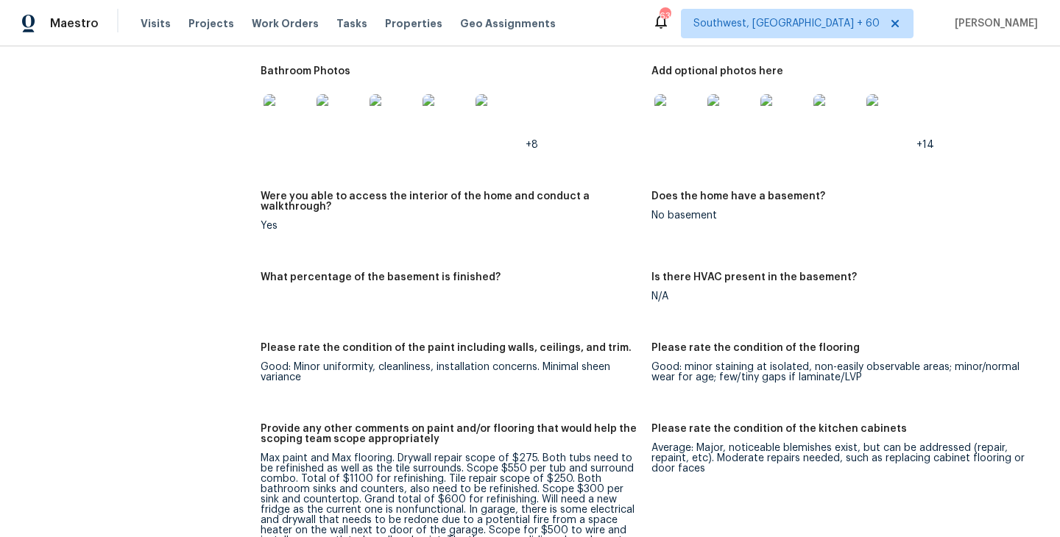
scroll to position [2033, 0]
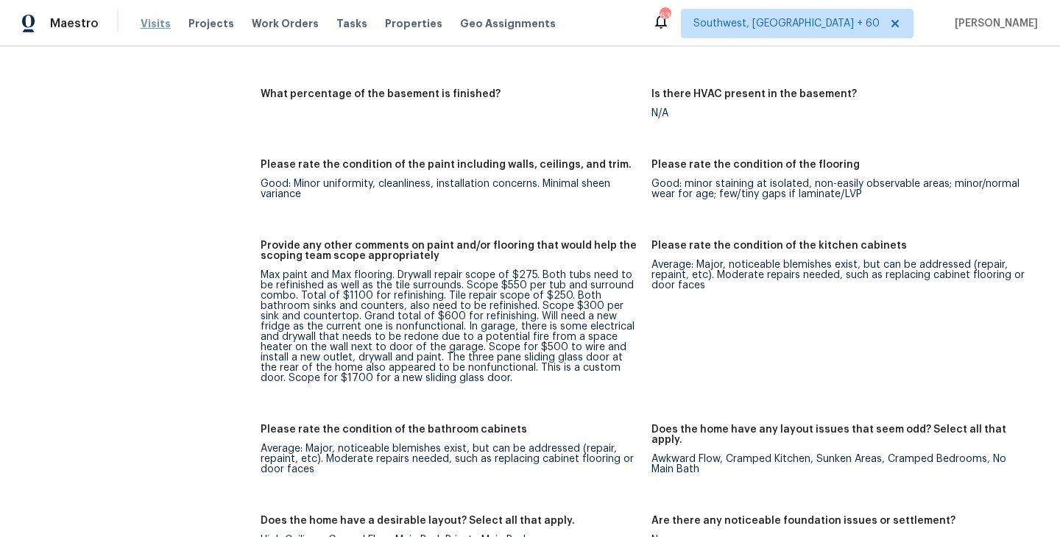
click at [152, 30] on span "Visits" at bounding box center [156, 23] width 30 height 15
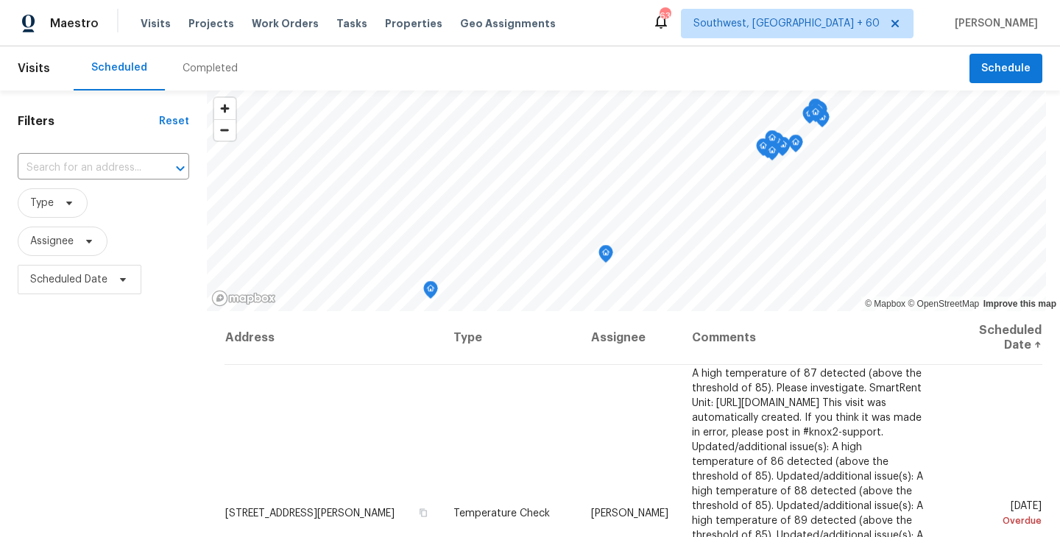
click at [199, 67] on div "Completed" at bounding box center [210, 68] width 55 height 15
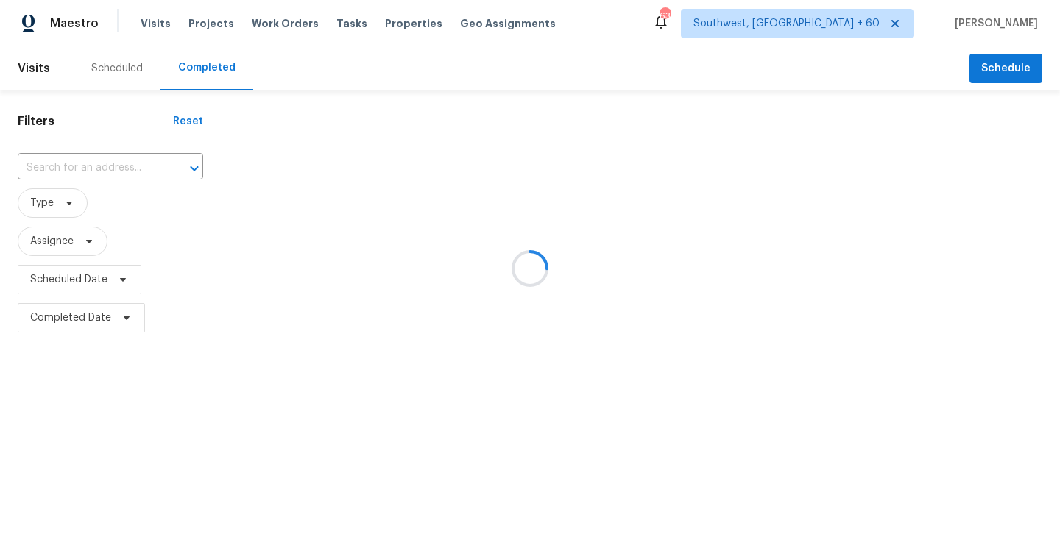
click at [127, 138] on div at bounding box center [530, 268] width 1060 height 537
click at [122, 147] on div at bounding box center [530, 268] width 1060 height 537
click at [118, 160] on div at bounding box center [530, 268] width 1060 height 537
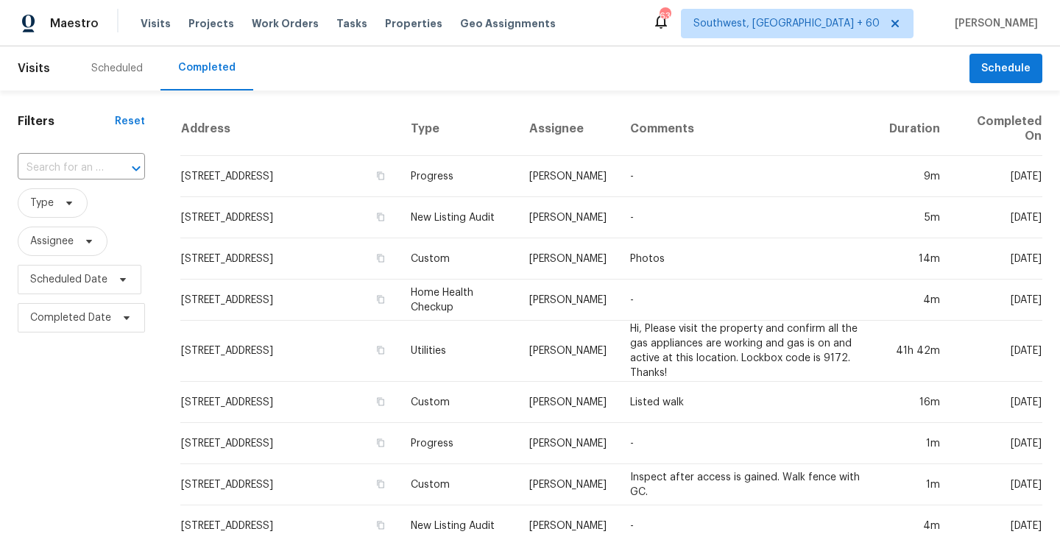
click at [118, 167] on div at bounding box center [126, 168] width 38 height 21
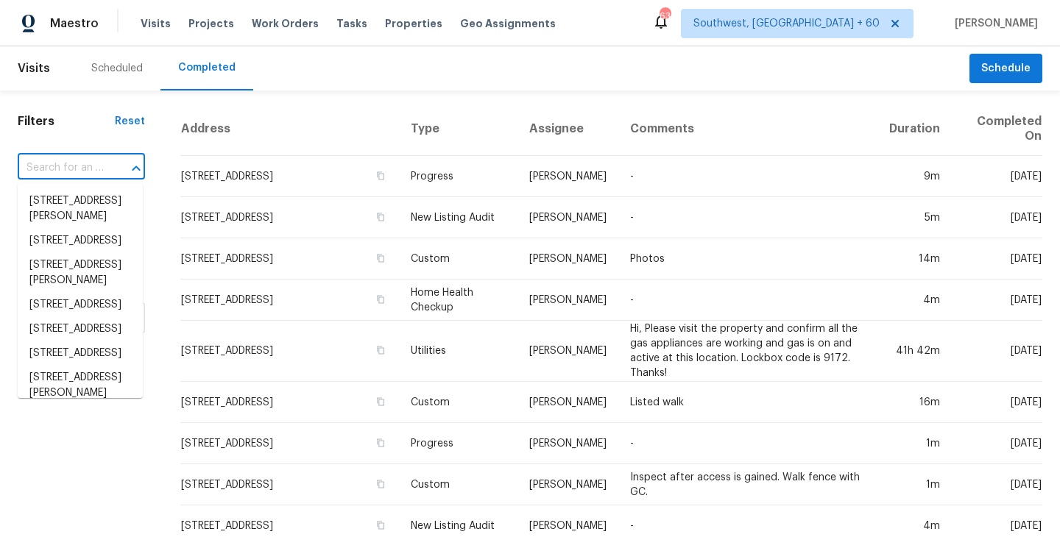
paste input "[STREET_ADDRESS]"
type input "[STREET_ADDRESS]"
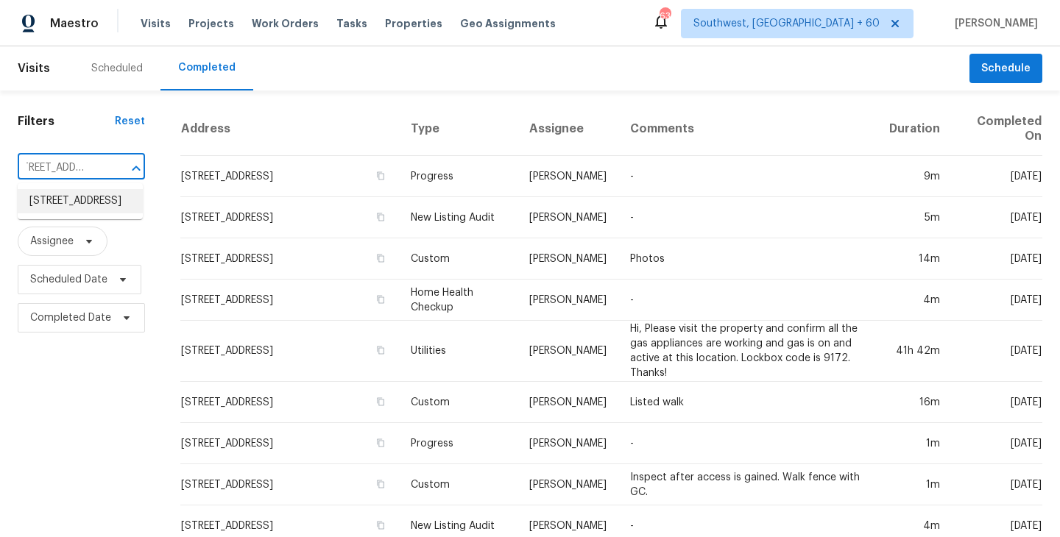
click at [99, 206] on li "[STREET_ADDRESS]" at bounding box center [80, 201] width 125 height 24
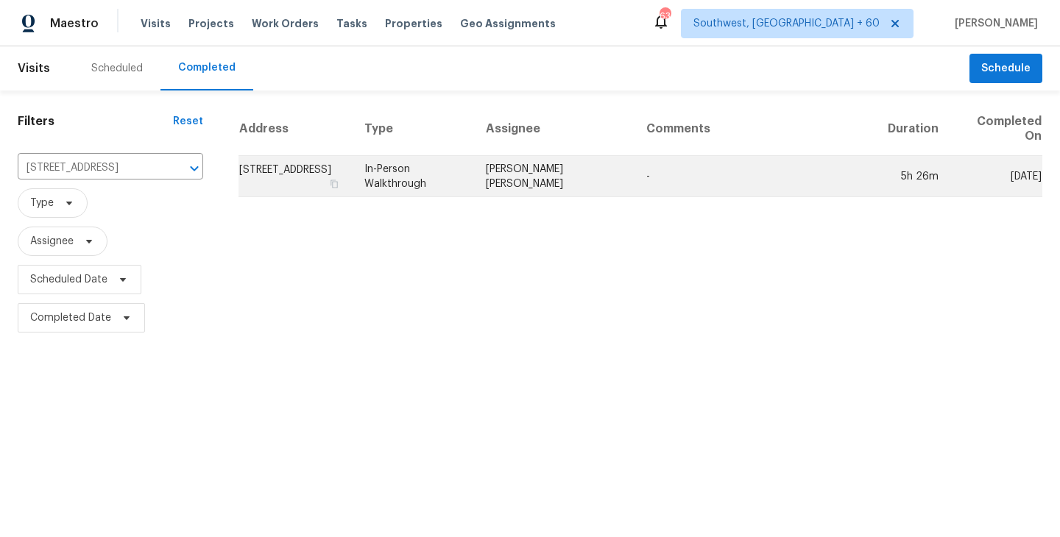
click at [592, 177] on td "[PERSON_NAME] [PERSON_NAME]" at bounding box center [554, 176] width 160 height 41
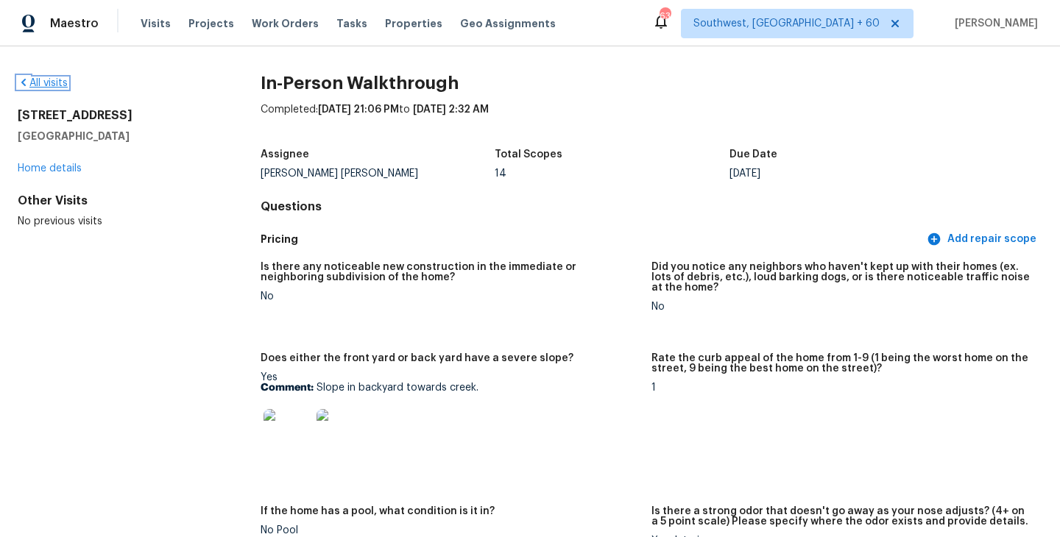
click at [42, 86] on link "All visits" at bounding box center [43, 83] width 50 height 10
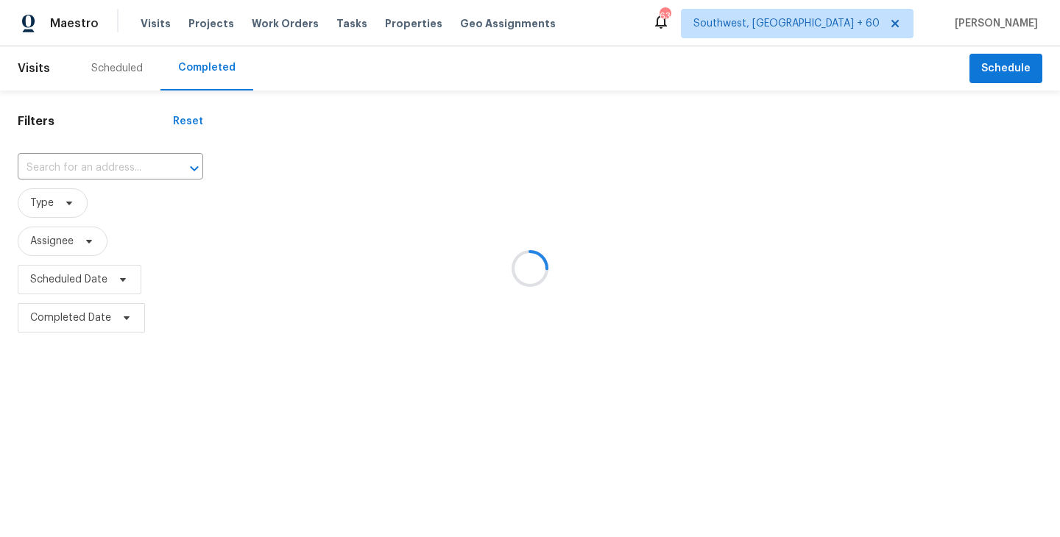
click at [88, 152] on div at bounding box center [530, 268] width 1060 height 537
click at [88, 158] on div at bounding box center [530, 268] width 1060 height 537
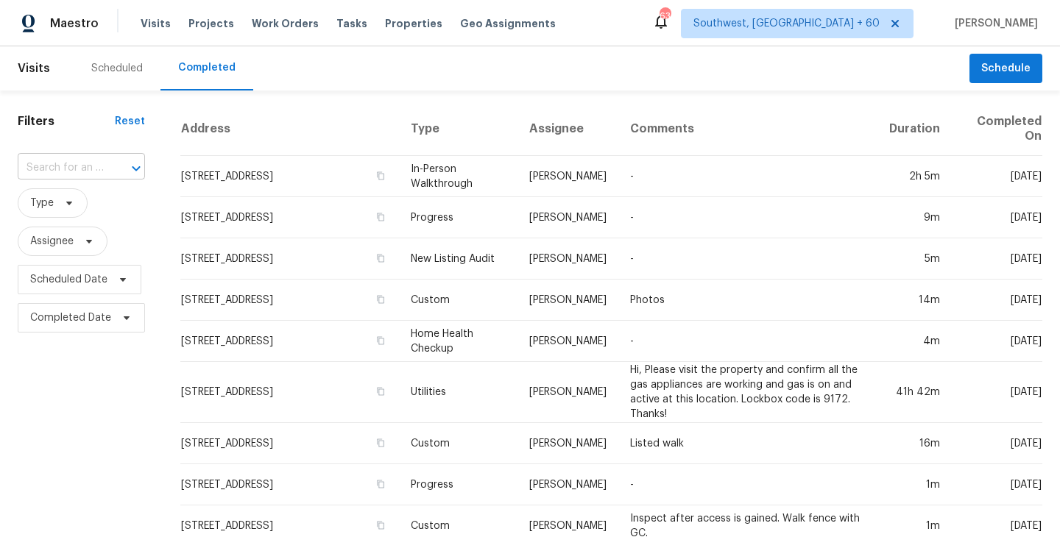
click at [86, 166] on input "text" at bounding box center [61, 168] width 86 height 23
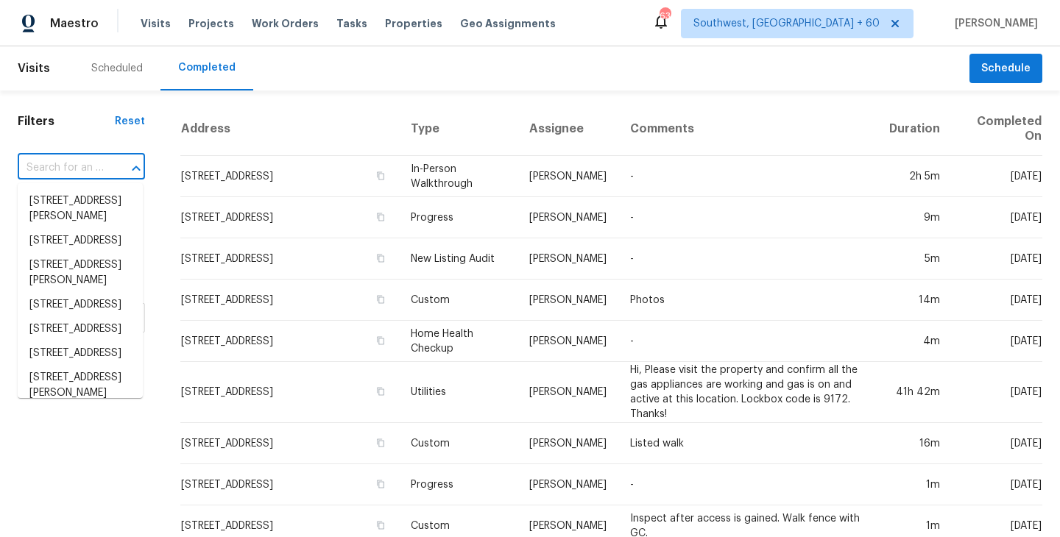
paste input "[STREET_ADDRESS]"
type input "[STREET_ADDRESS]"
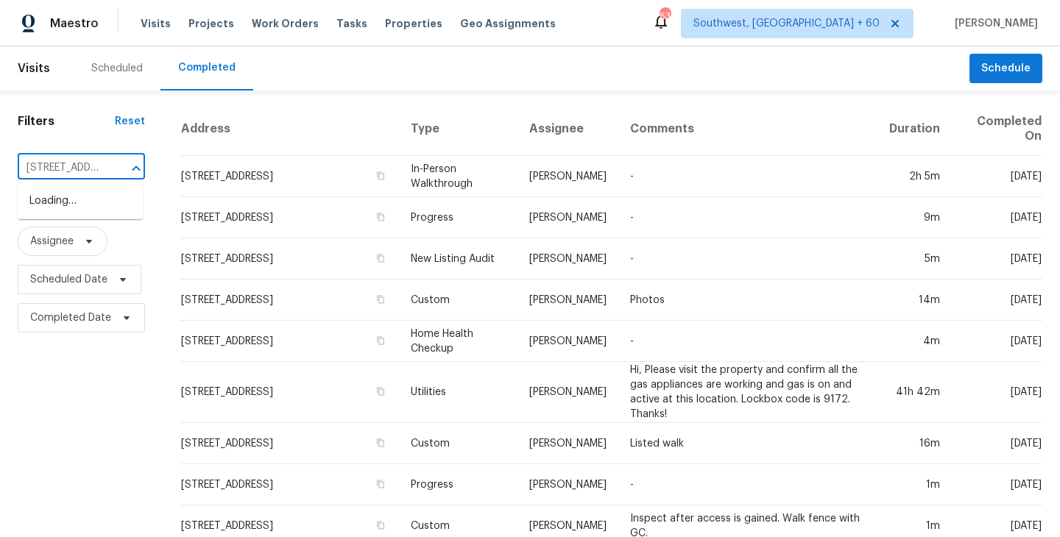
scroll to position [0, 146]
click at [94, 204] on li "[STREET_ADDRESS]" at bounding box center [80, 201] width 125 height 24
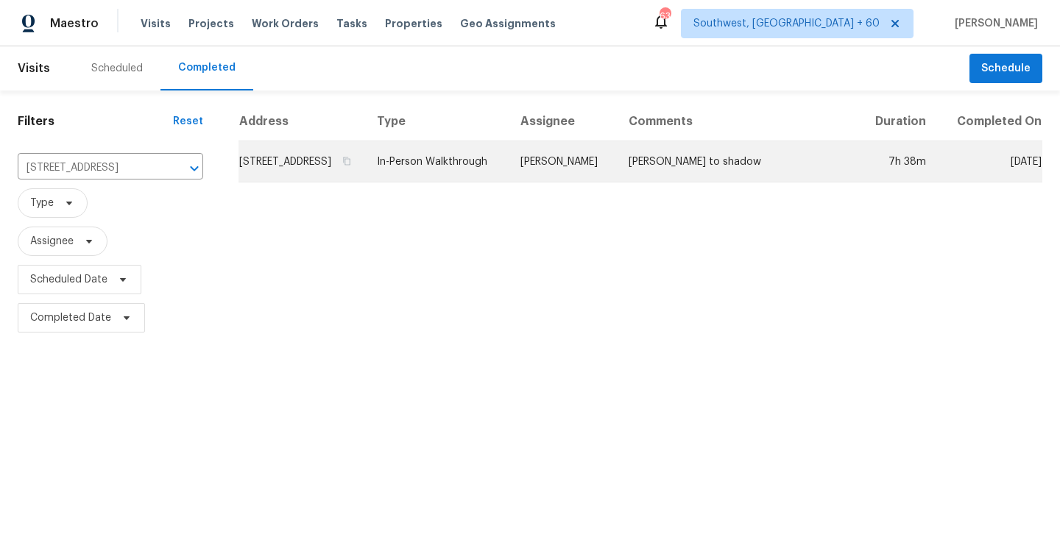
click at [572, 183] on td "[PERSON_NAME]" at bounding box center [563, 161] width 108 height 41
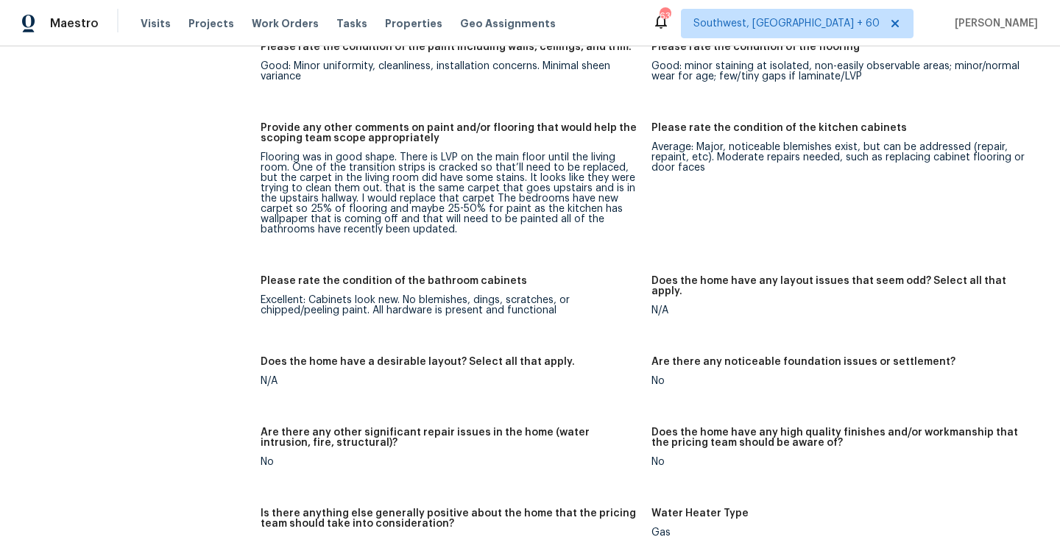
scroll to position [2270, 0]
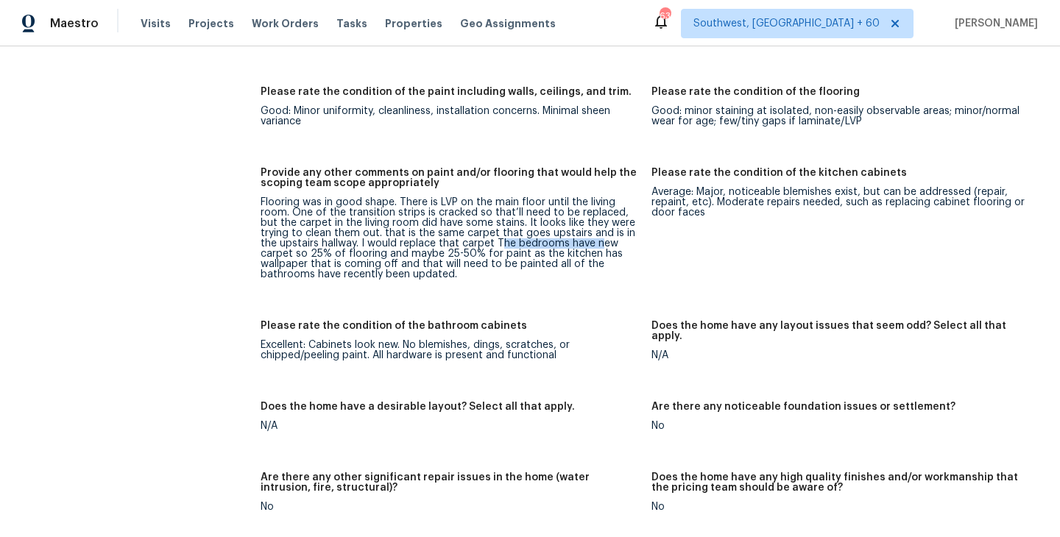
drag, startPoint x: 497, startPoint y: 233, endPoint x: 595, endPoint y: 230, distance: 97.9
click at [595, 230] on div "Flooring was in good shape. There is LVP on the main floor until the living roo…" at bounding box center [450, 238] width 379 height 82
click at [578, 298] on div "Notes: Living Room Photos Kitchen Photos +1 Main Bedroom Photos +2 Bathroom Pho…" at bounding box center [652, 242] width 782 height 1547
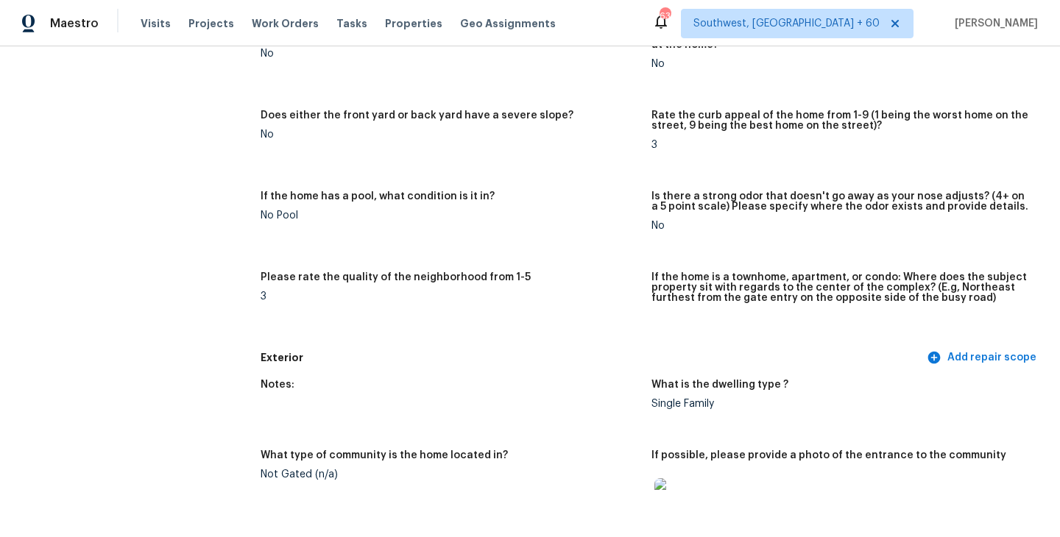
scroll to position [0, 0]
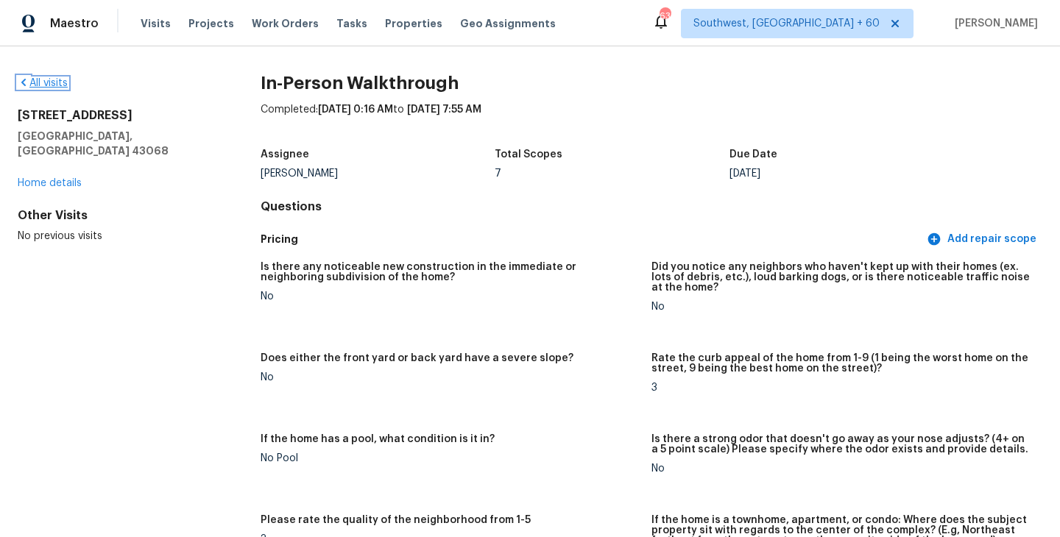
click at [52, 81] on link "All visits" at bounding box center [43, 83] width 50 height 10
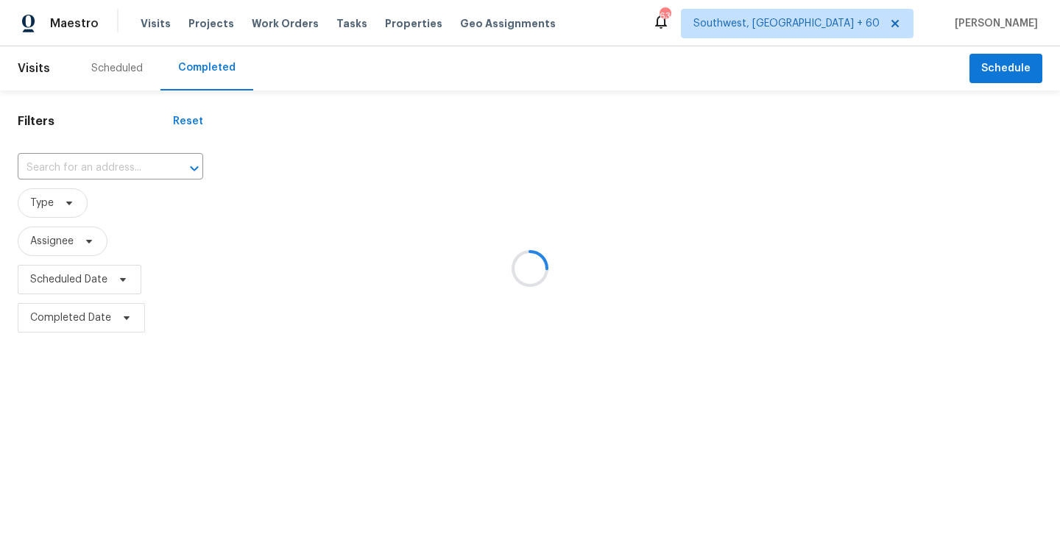
click at [74, 155] on div at bounding box center [530, 268] width 1060 height 537
click at [75, 164] on div at bounding box center [530, 268] width 1060 height 537
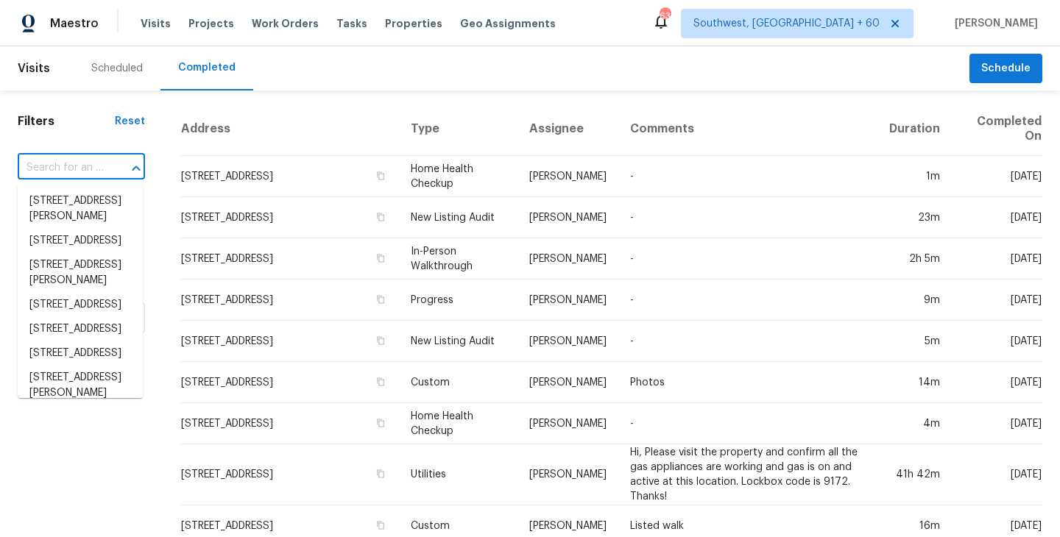
click at [92, 179] on input "text" at bounding box center [61, 168] width 86 height 23
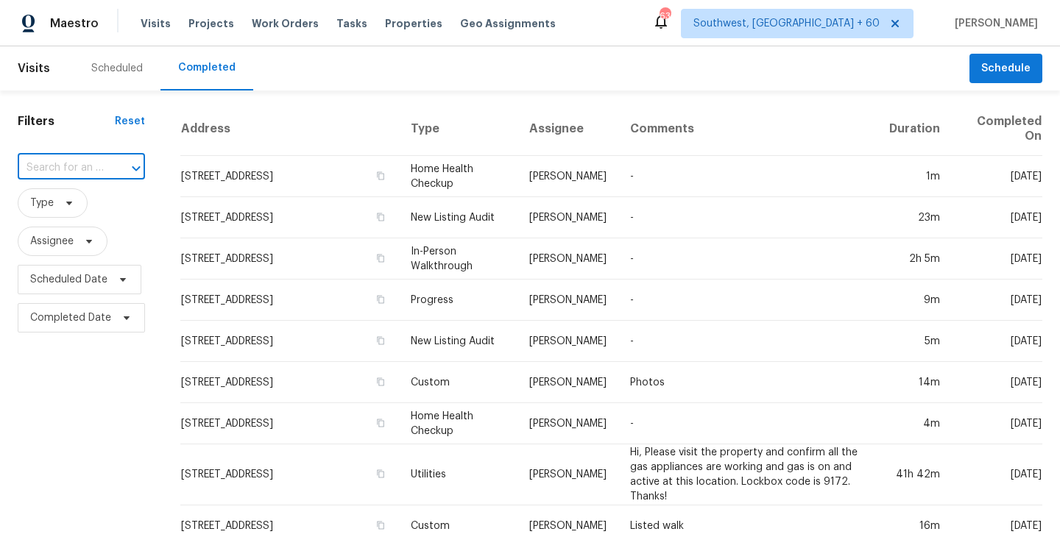
click at [96, 174] on input "text" at bounding box center [61, 168] width 86 height 23
paste input "[STREET_ADDRESS]"
type input "[STREET_ADDRESS]"
click at [74, 203] on li "[STREET_ADDRESS]" at bounding box center [80, 201] width 125 height 24
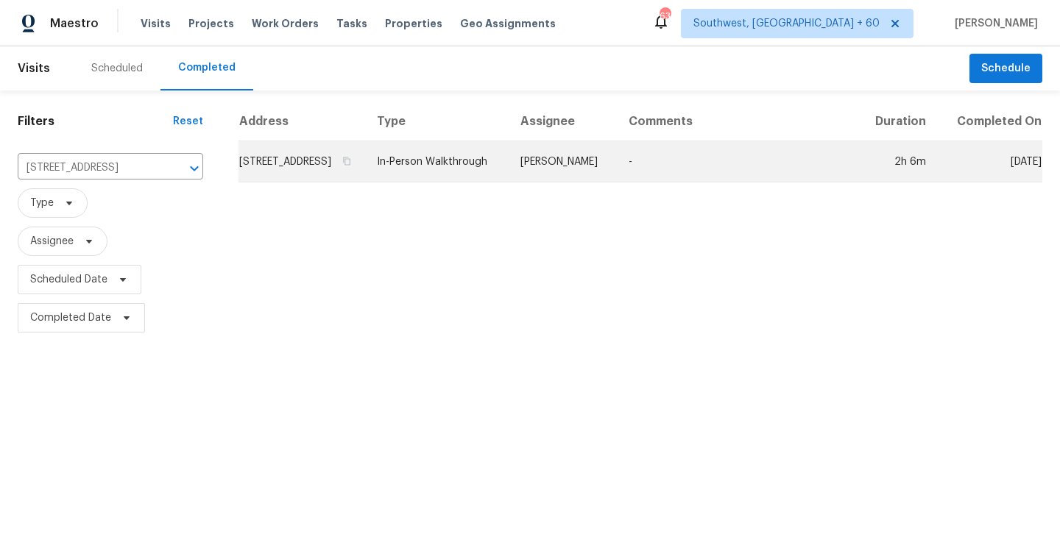
click at [569, 173] on td "[PERSON_NAME]" at bounding box center [563, 161] width 108 height 41
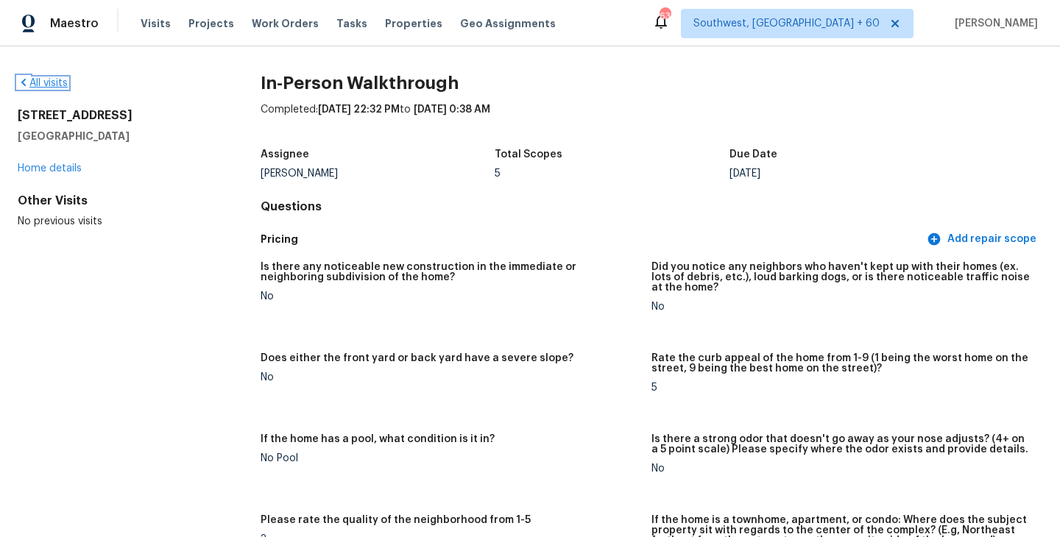
click at [55, 88] on link "All visits" at bounding box center [43, 83] width 50 height 10
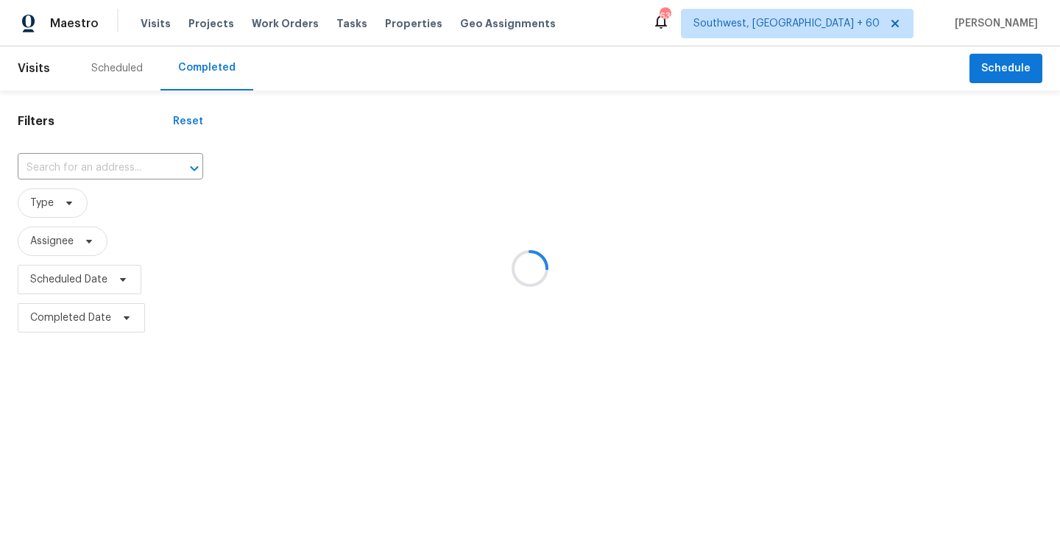
click at [95, 146] on div at bounding box center [530, 268] width 1060 height 537
click at [99, 166] on div at bounding box center [530, 268] width 1060 height 537
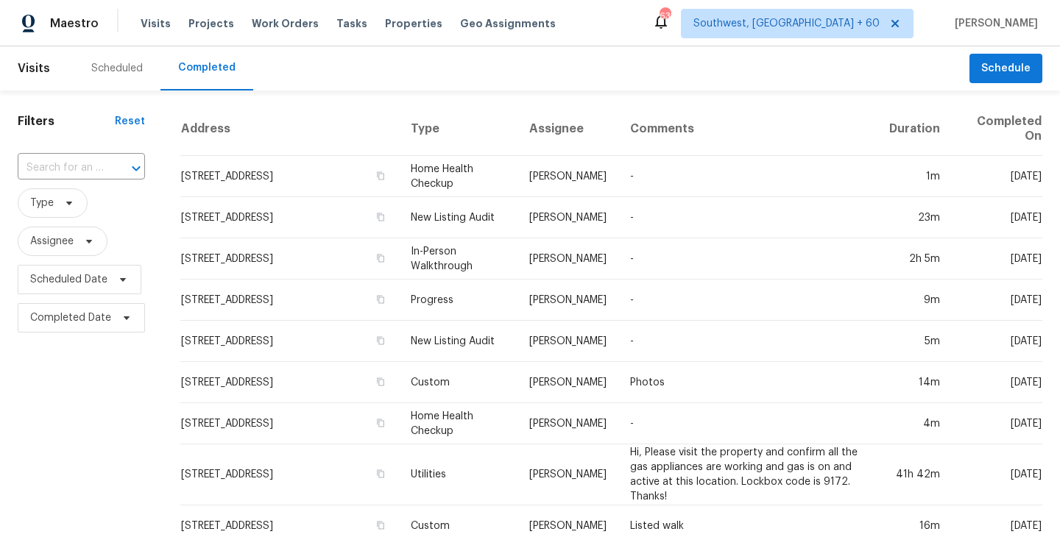
click at [99, 166] on input "text" at bounding box center [61, 168] width 86 height 23
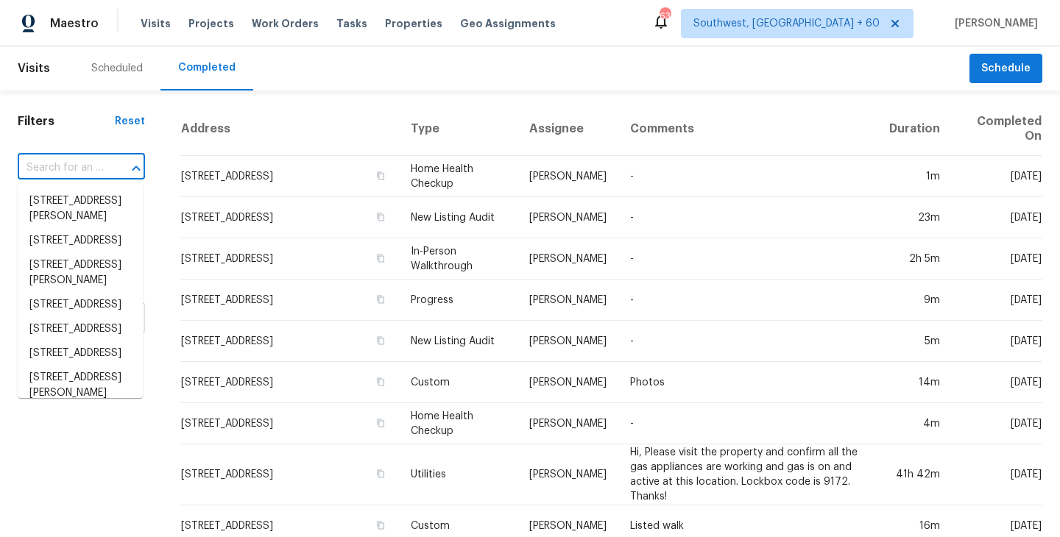
paste input "[STREET_ADDRESS]"
type input "[STREET_ADDRESS]"
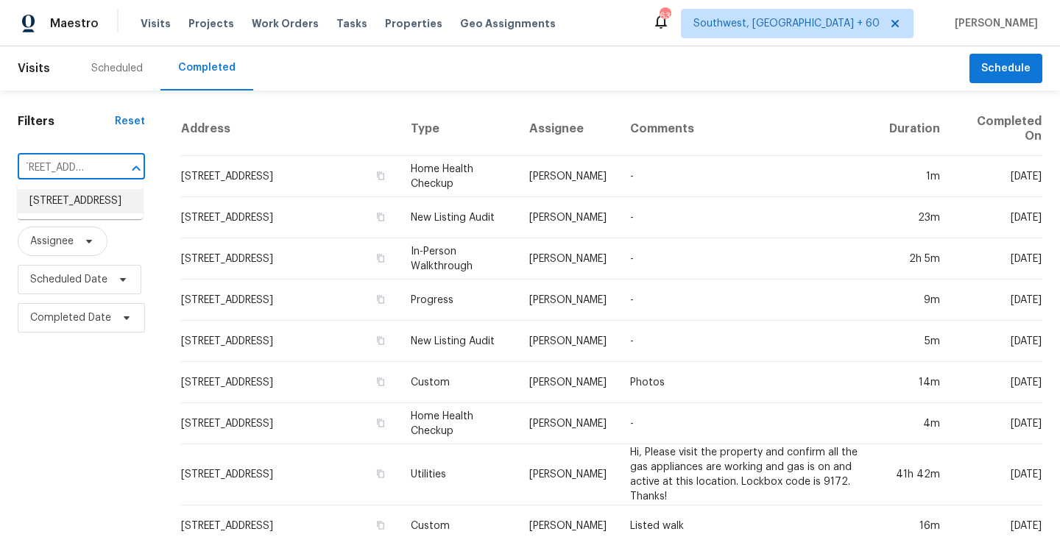
click at [93, 213] on li "[STREET_ADDRESS]" at bounding box center [80, 201] width 125 height 24
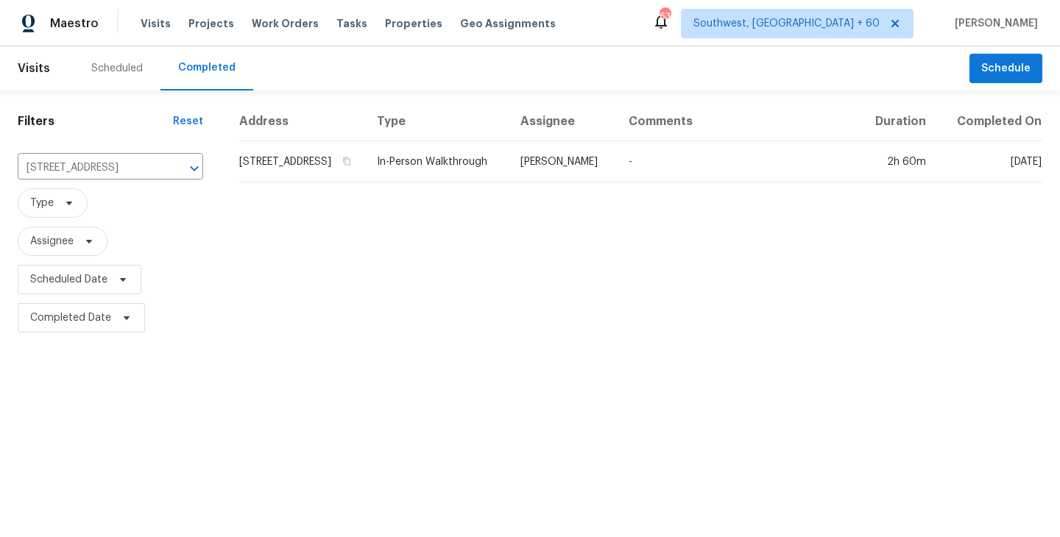
click at [497, 141] on th "Type" at bounding box center [437, 121] width 144 height 39
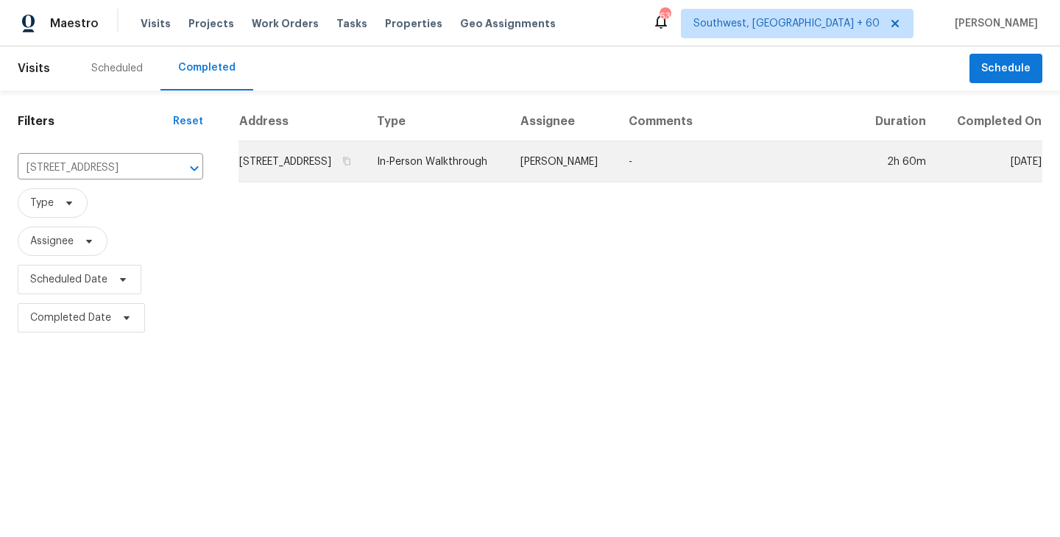
click at [497, 166] on td "In-Person Walkthrough" at bounding box center [437, 161] width 144 height 41
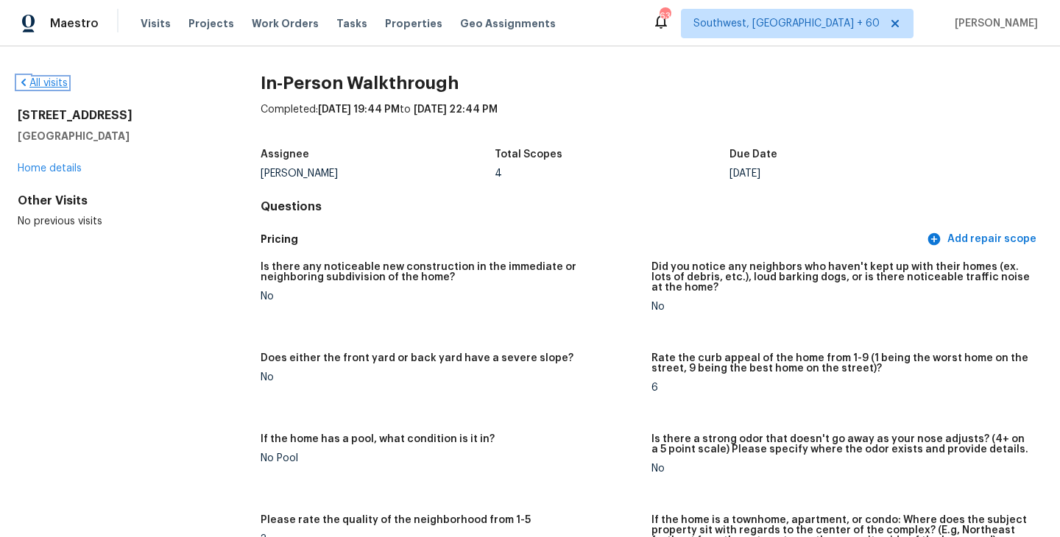
click at [51, 85] on link "All visits" at bounding box center [43, 83] width 50 height 10
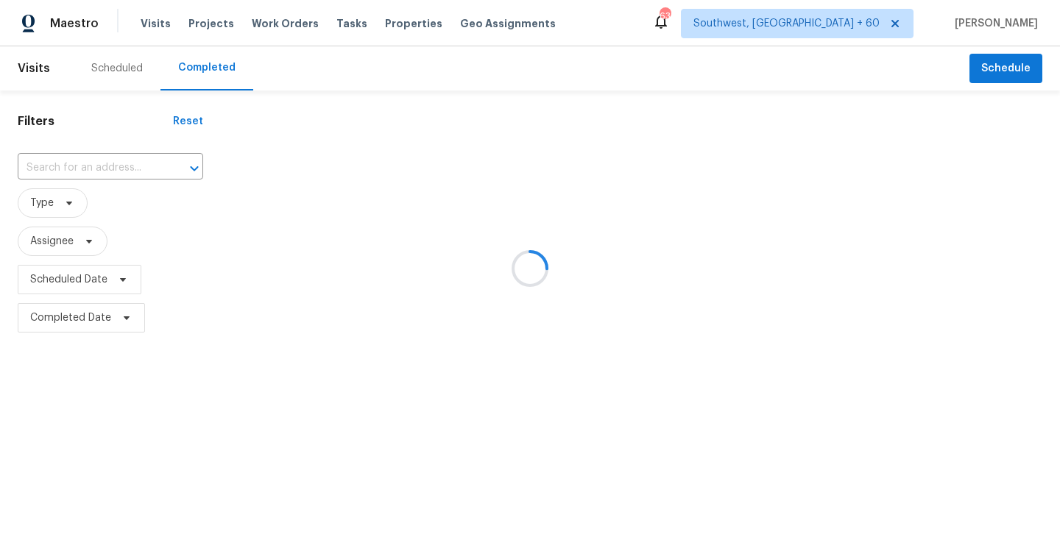
click at [109, 162] on div at bounding box center [530, 268] width 1060 height 537
click at [109, 166] on div at bounding box center [530, 268] width 1060 height 537
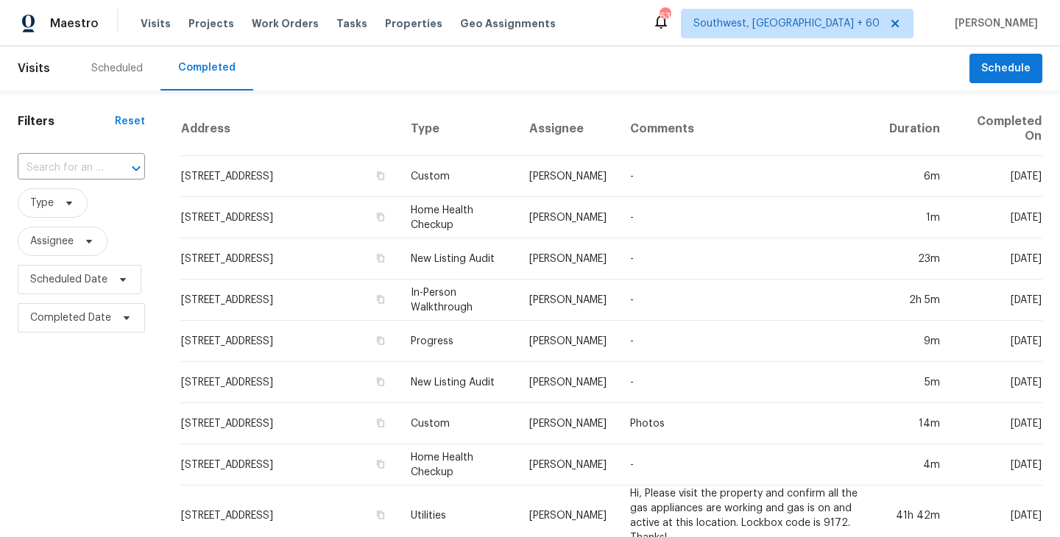
click at [97, 166] on input "text" at bounding box center [61, 168] width 86 height 23
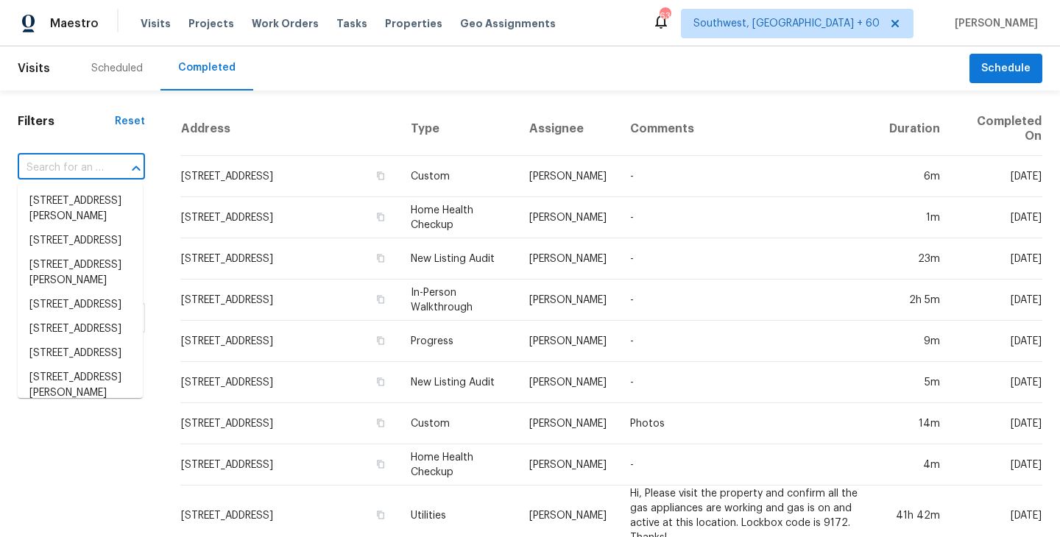
paste input "[STREET_ADDRESS]"
type input "[STREET_ADDRESS]"
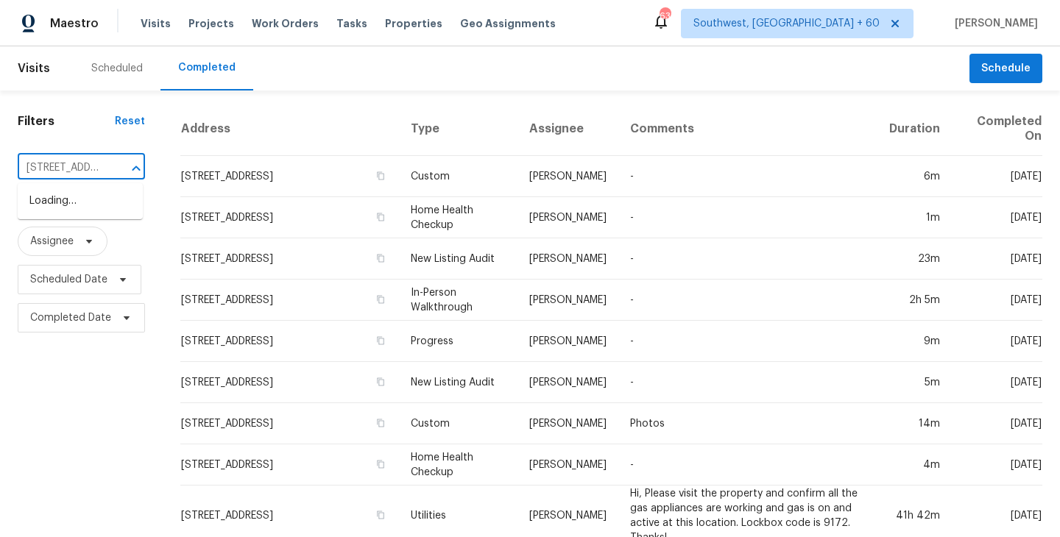
scroll to position [0, 123]
click at [100, 206] on li "[STREET_ADDRESS]" at bounding box center [80, 201] width 125 height 24
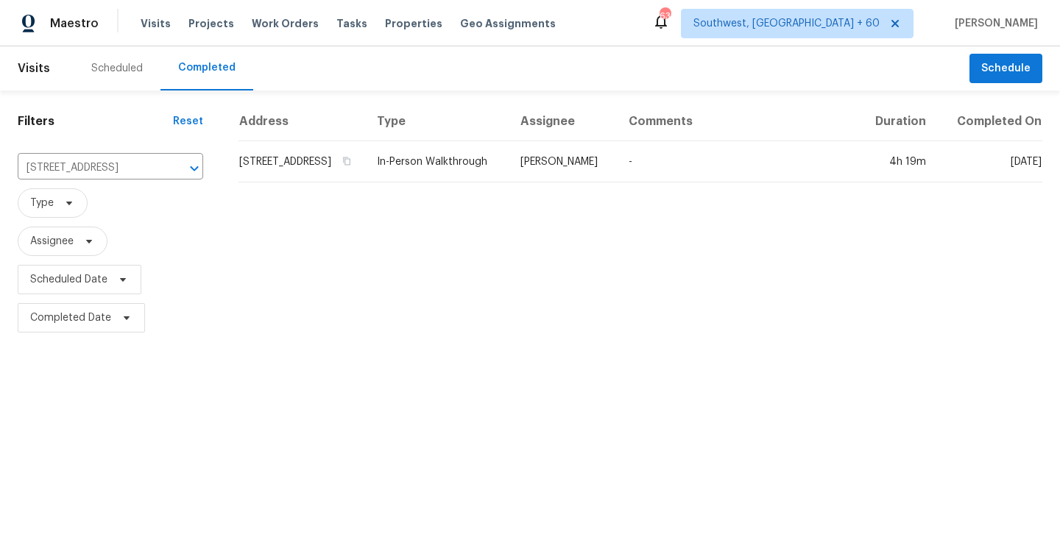
click at [505, 180] on td "In-Person Walkthrough" at bounding box center [437, 161] width 144 height 41
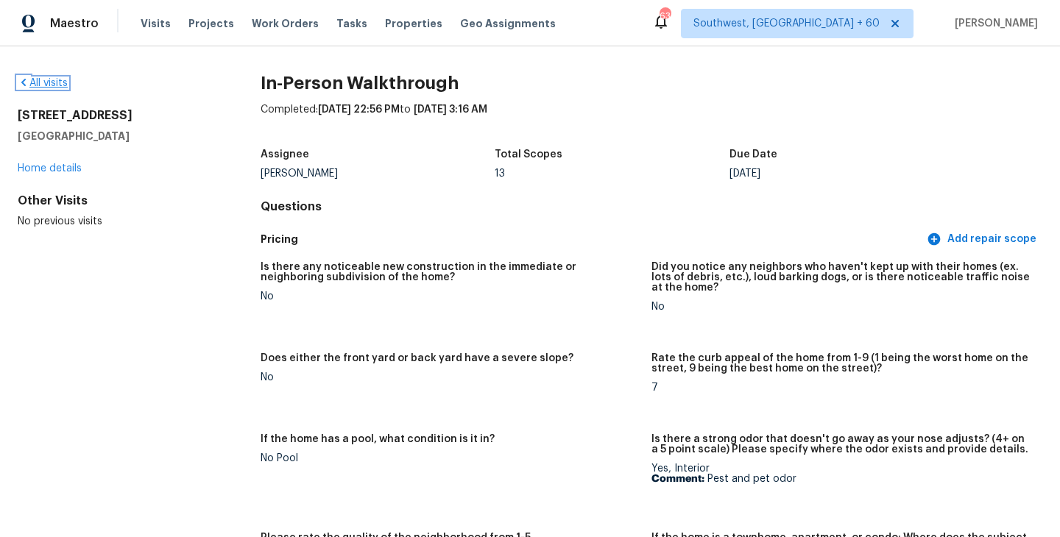
click at [50, 85] on link "All visits" at bounding box center [43, 83] width 50 height 10
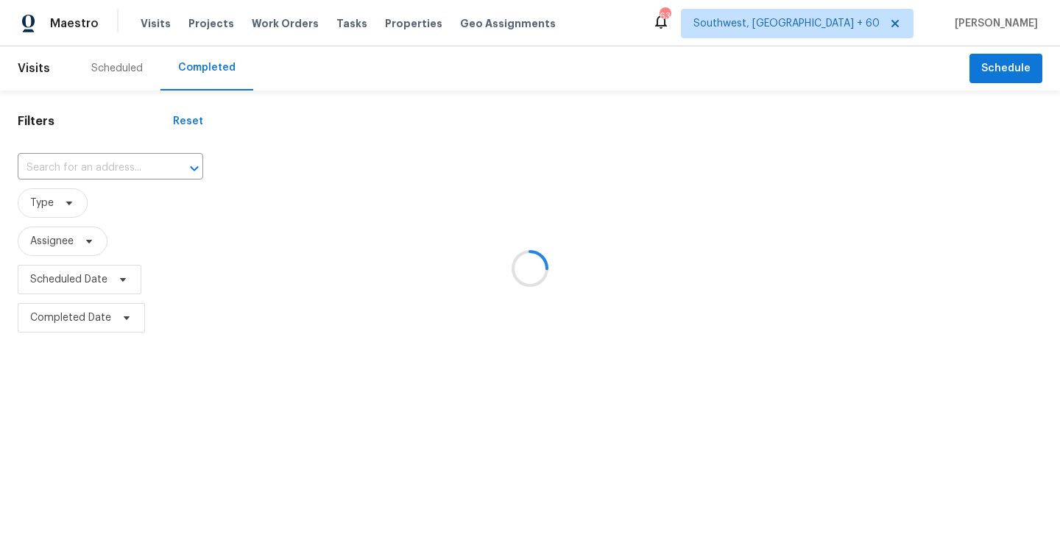
click at [119, 161] on div at bounding box center [530, 268] width 1060 height 537
click at [119, 160] on div at bounding box center [530, 268] width 1060 height 537
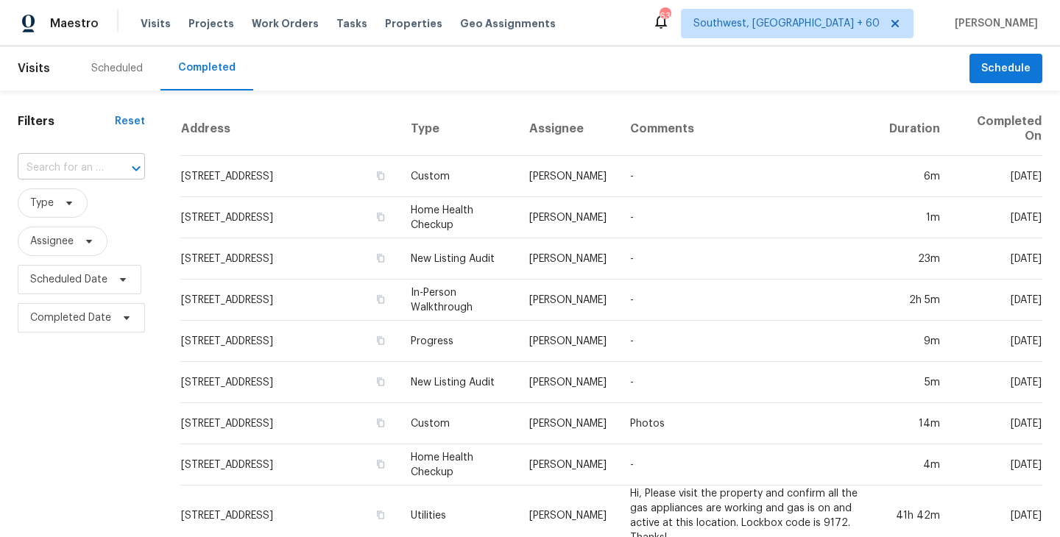
click at [118, 163] on div at bounding box center [126, 168] width 38 height 21
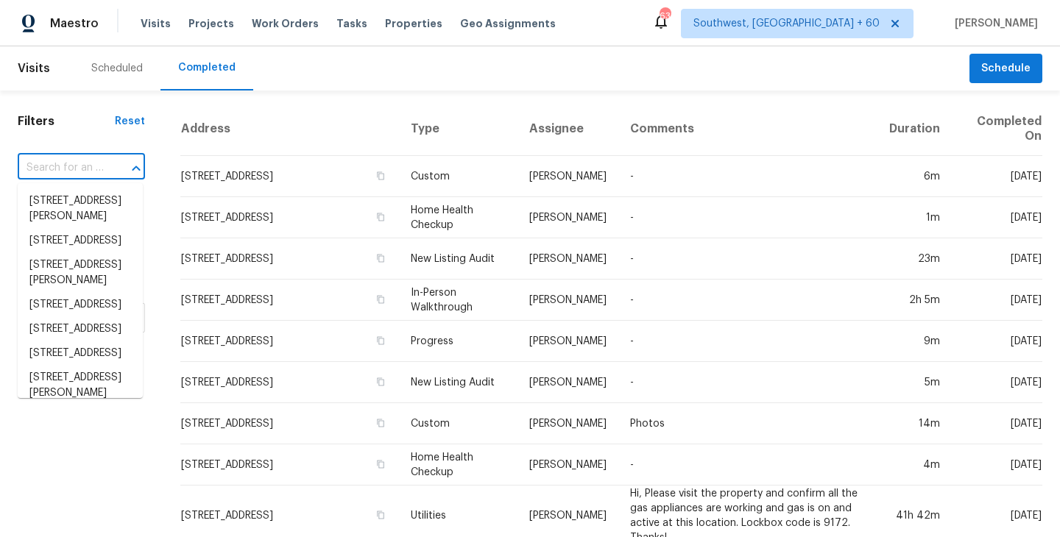
paste input "[STREET_ADDRESS]"
type input "[STREET_ADDRESS]"
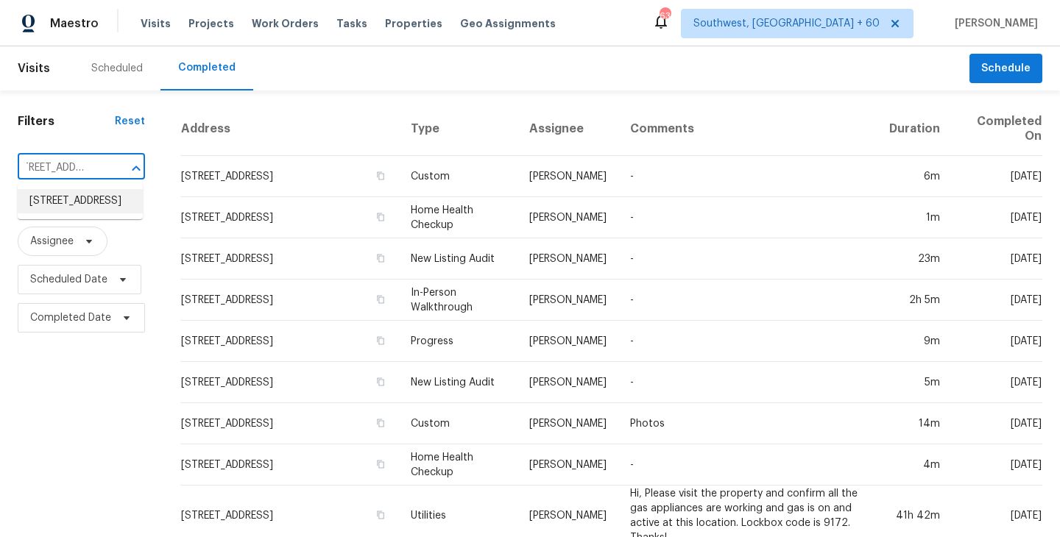
click at [98, 205] on li "[STREET_ADDRESS]" at bounding box center [80, 201] width 125 height 24
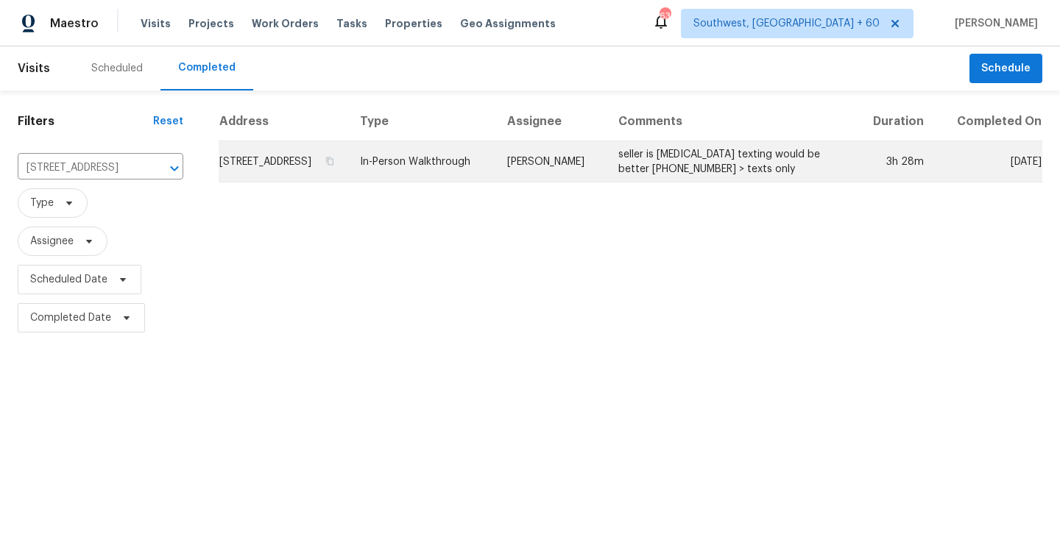
click at [567, 174] on td "[PERSON_NAME]" at bounding box center [550, 161] width 111 height 41
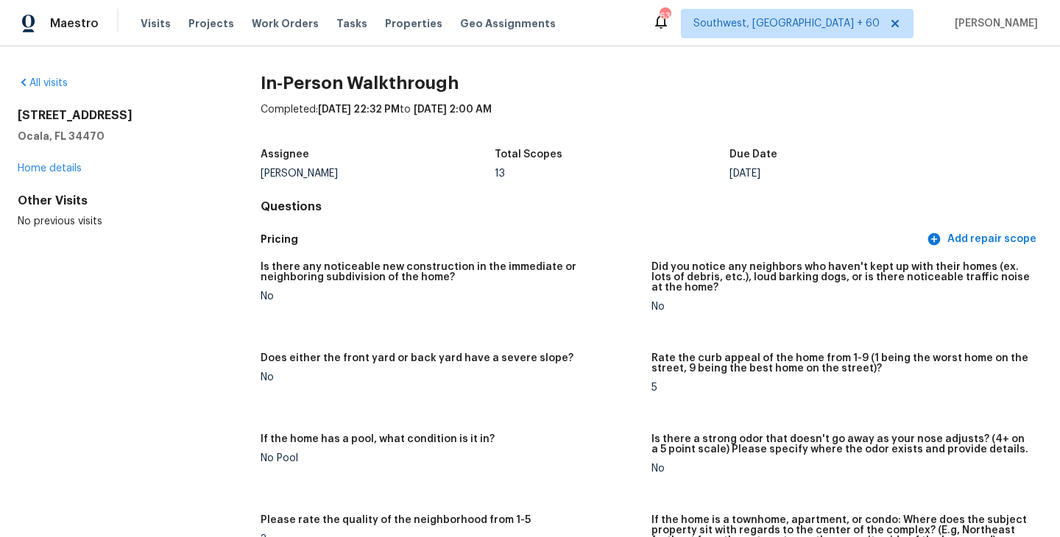
click at [50, 89] on div "All visits" at bounding box center [116, 83] width 196 height 15
click at [57, 83] on link "All visits" at bounding box center [43, 83] width 50 height 10
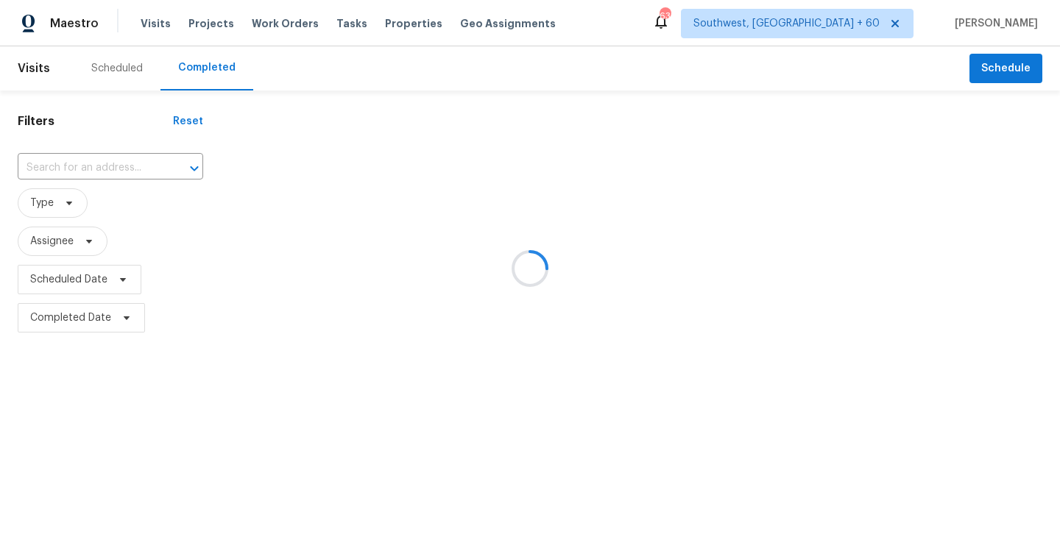
click at [88, 164] on div at bounding box center [530, 268] width 1060 height 537
click at [85, 166] on div at bounding box center [530, 268] width 1060 height 537
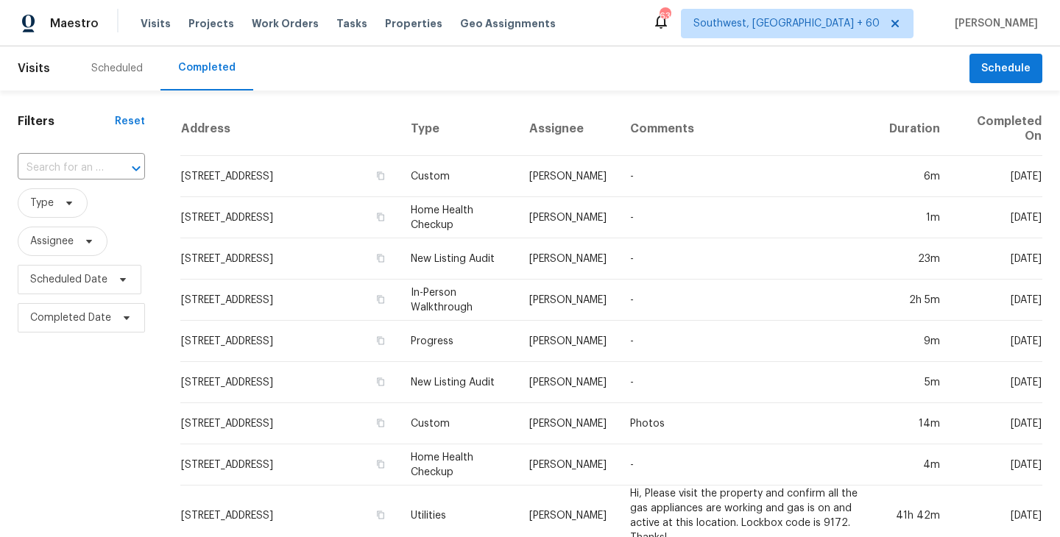
click at [85, 166] on input "text" at bounding box center [61, 168] width 86 height 23
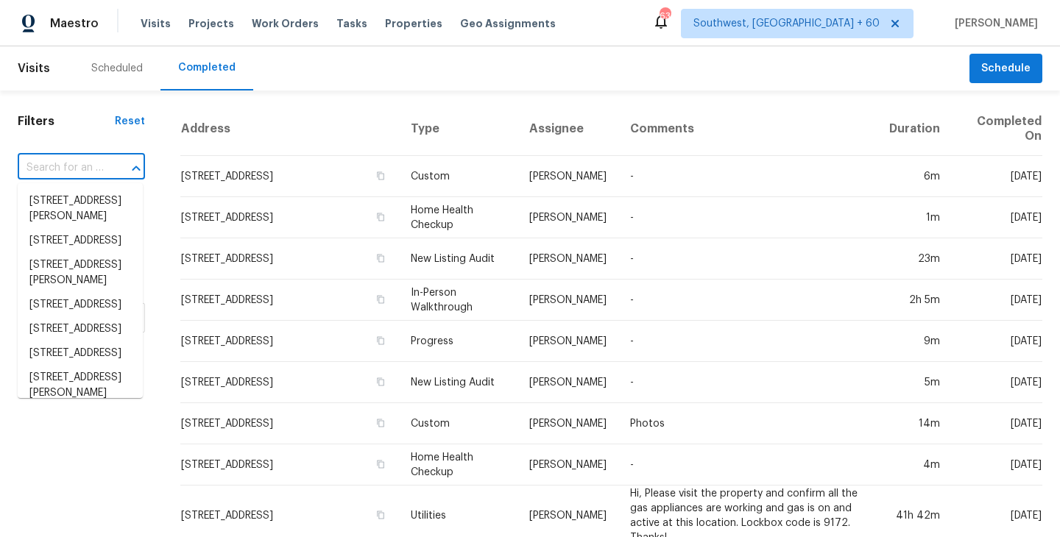
paste input "[STREET_ADDRESS]"
type input "[STREET_ADDRESS]"
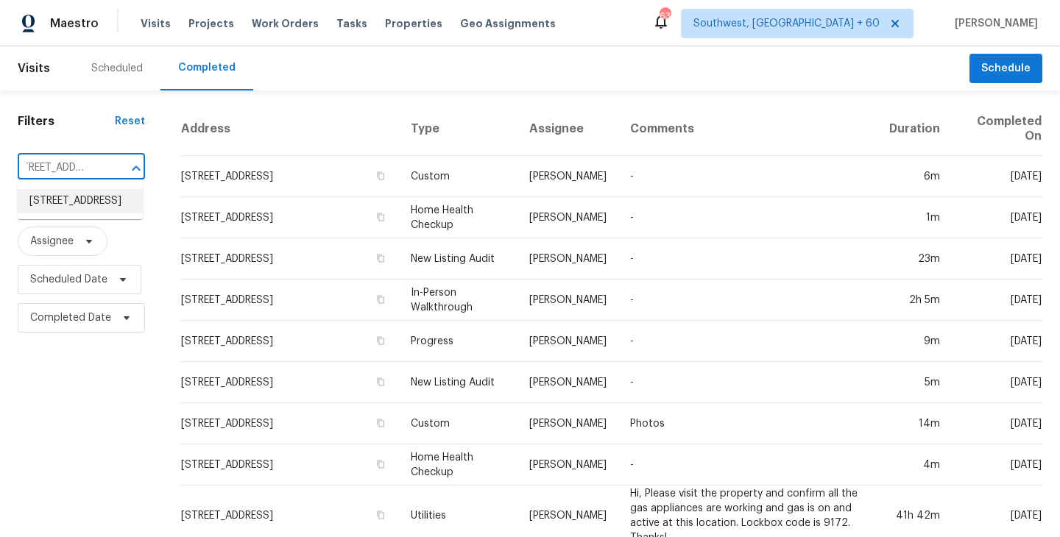
click at [89, 205] on li "[STREET_ADDRESS]" at bounding box center [80, 201] width 125 height 24
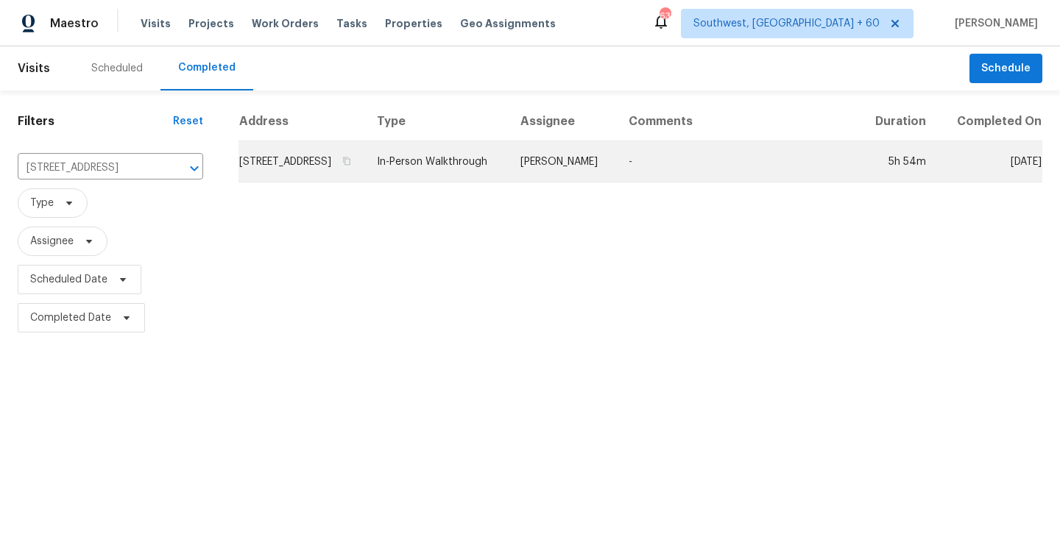
click at [603, 171] on td "[PERSON_NAME]" at bounding box center [563, 161] width 108 height 41
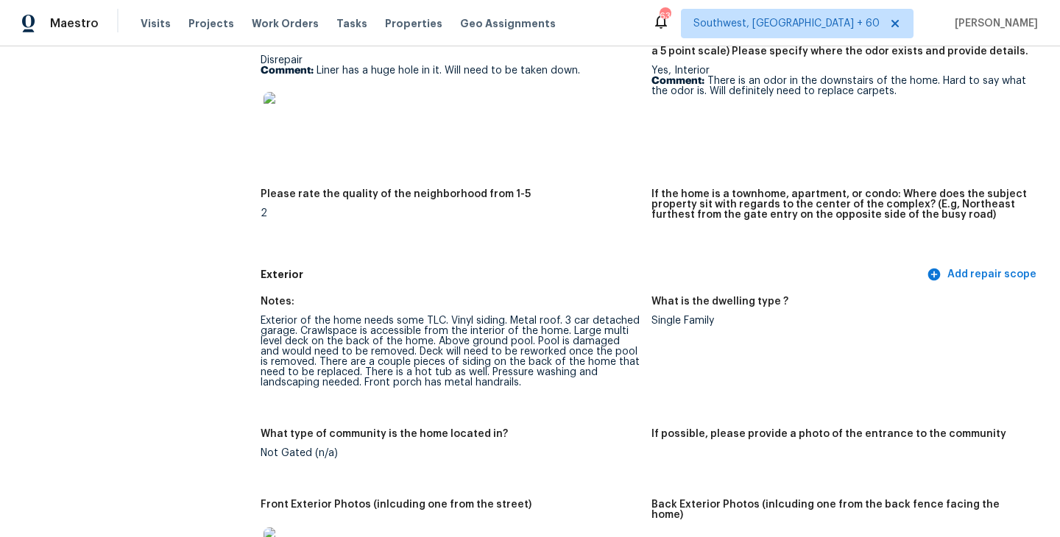
scroll to position [272, 0]
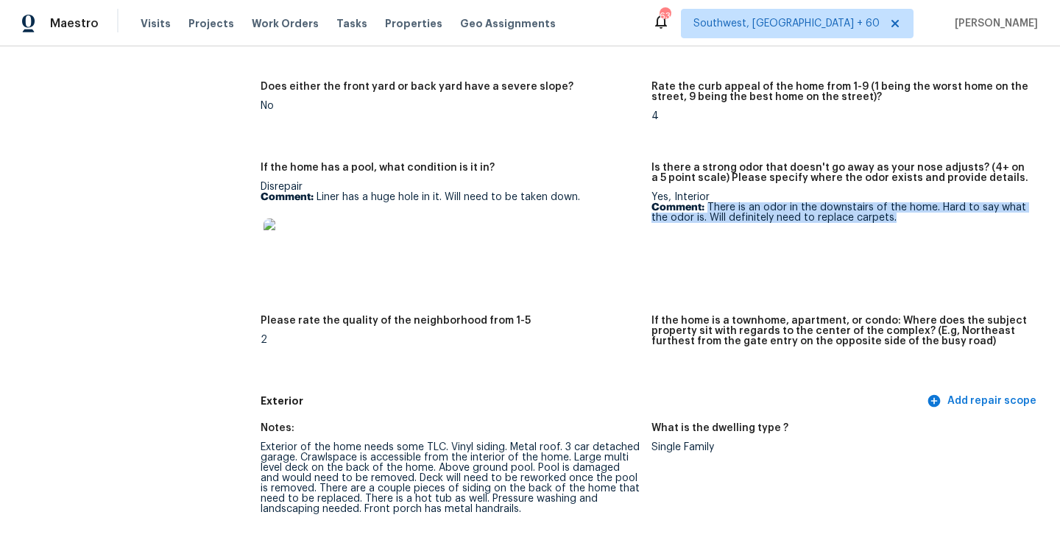
drag, startPoint x: 709, startPoint y: 207, endPoint x: 920, endPoint y: 218, distance: 211.5
click at [920, 218] on p "Comment: There is an odor in the downstairs of the home. Hard to say what the o…" at bounding box center [840, 212] width 379 height 21
click at [704, 216] on p "Comment: There is an odor in the downstairs of the home. Hard to say what the o…" at bounding box center [840, 212] width 379 height 21
copy p "There is an odor in the downstairs of the home. Hard to say what the odor is."
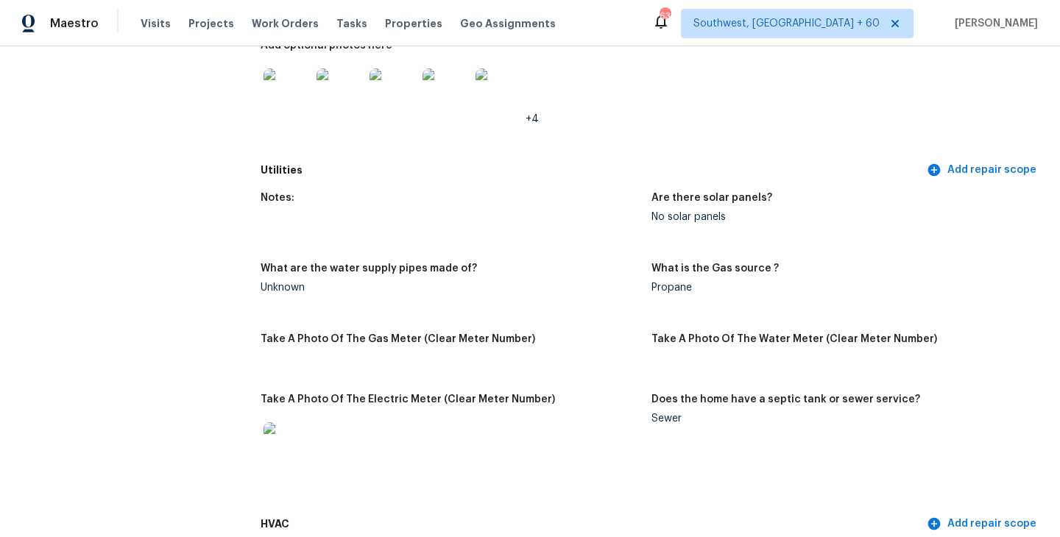
scroll to position [1007, 0]
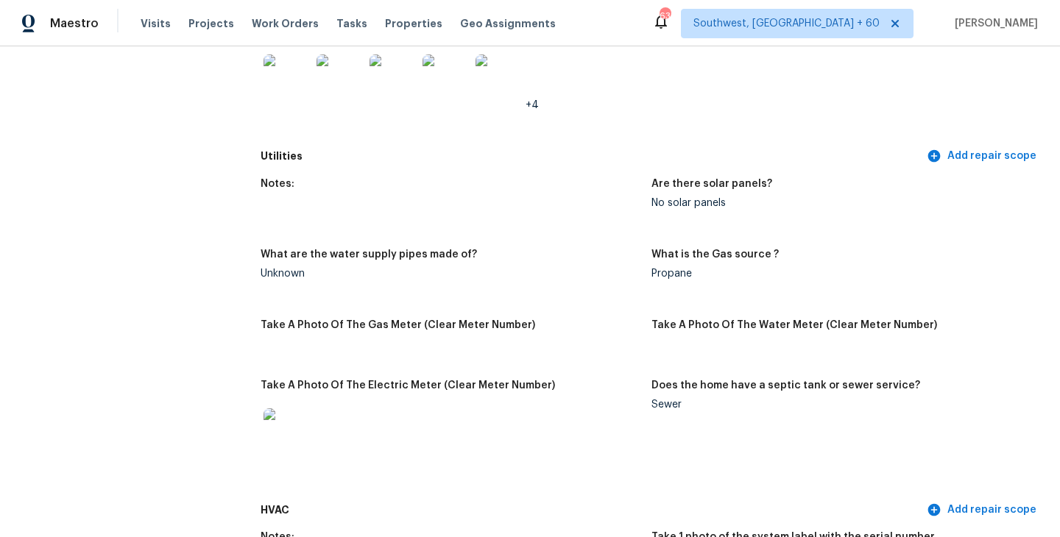
click at [539, 258] on div "What are the water supply pipes made of?" at bounding box center [450, 258] width 379 height 19
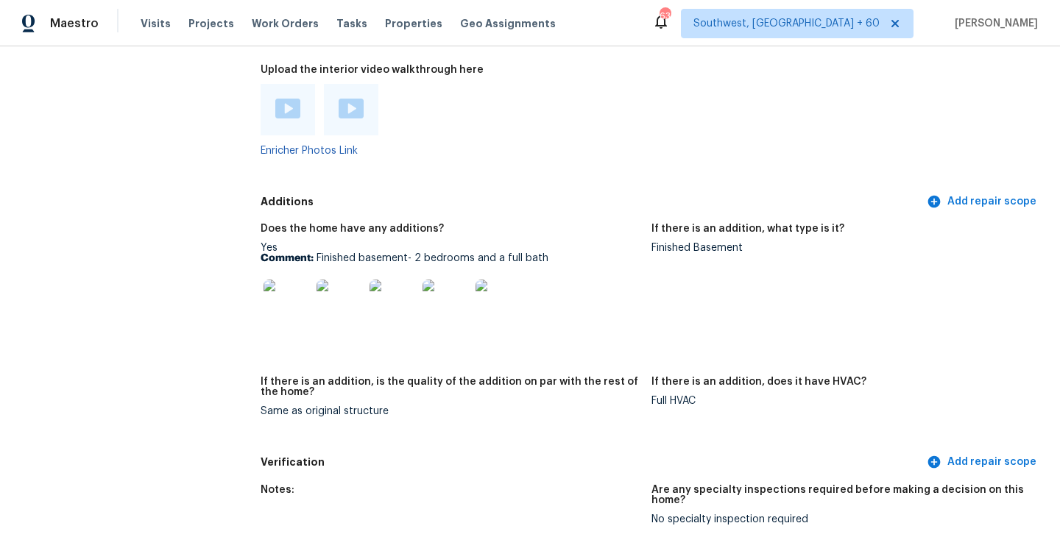
scroll to position [2983, 0]
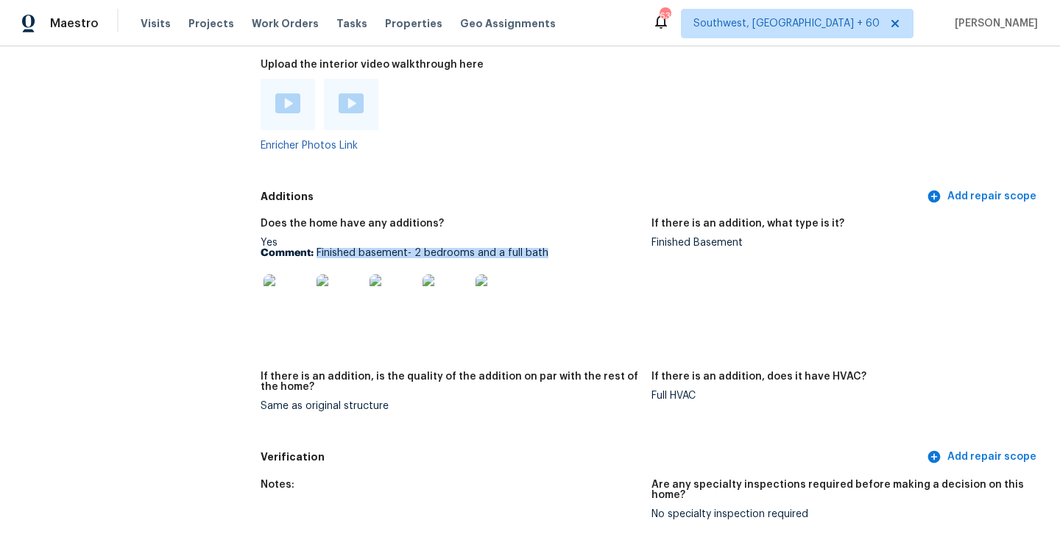
drag, startPoint x: 317, startPoint y: 234, endPoint x: 584, endPoint y: 234, distance: 267.1
click at [584, 248] on p "Comment: Finished basement- 2 bedrooms and a full bath" at bounding box center [450, 253] width 379 height 10
copy p "Finished basement- 2 bedrooms and a full bath"
click at [652, 278] on figure "If there is an addition, what type is it? Finished Basement" at bounding box center [846, 286] width 391 height 135
click at [294, 274] on img at bounding box center [286, 297] width 47 height 47
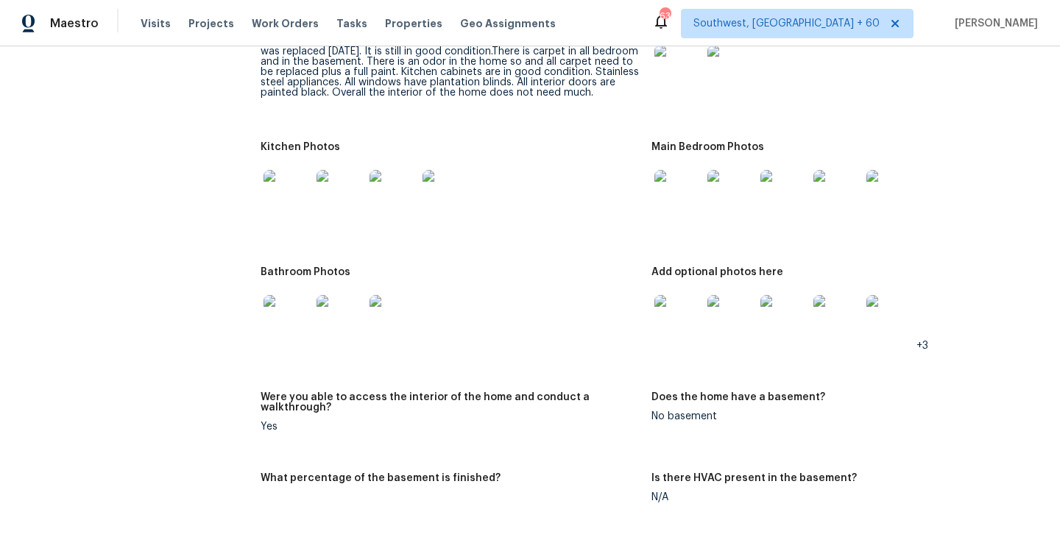
scroll to position [1677, 0]
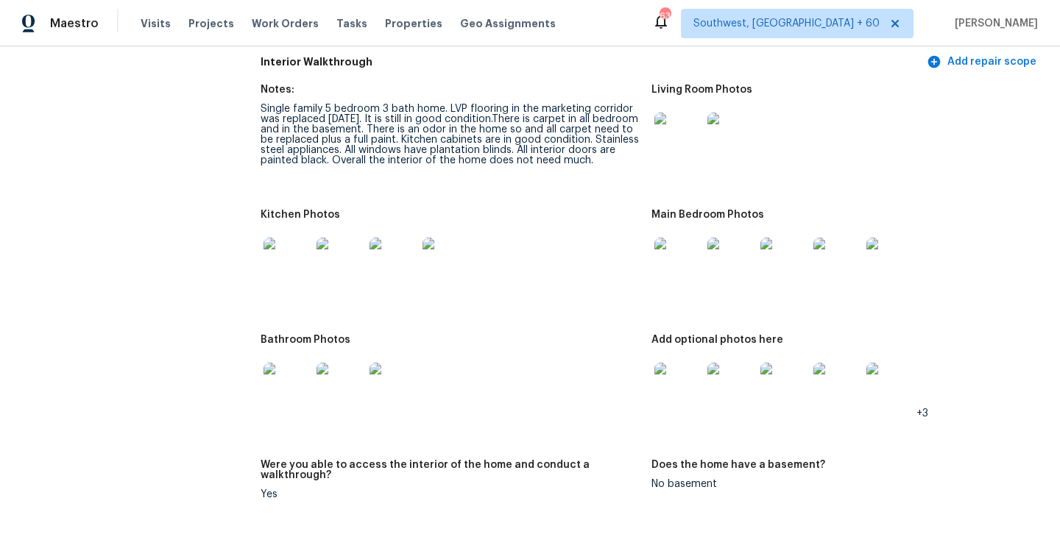
click at [681, 138] on img at bounding box center [677, 136] width 47 height 47
click at [662, 268] on img at bounding box center [677, 261] width 47 height 47
click at [668, 402] on div at bounding box center [677, 386] width 53 height 65
click at [679, 380] on img at bounding box center [677, 386] width 47 height 47
click at [267, 366] on img at bounding box center [286, 386] width 47 height 47
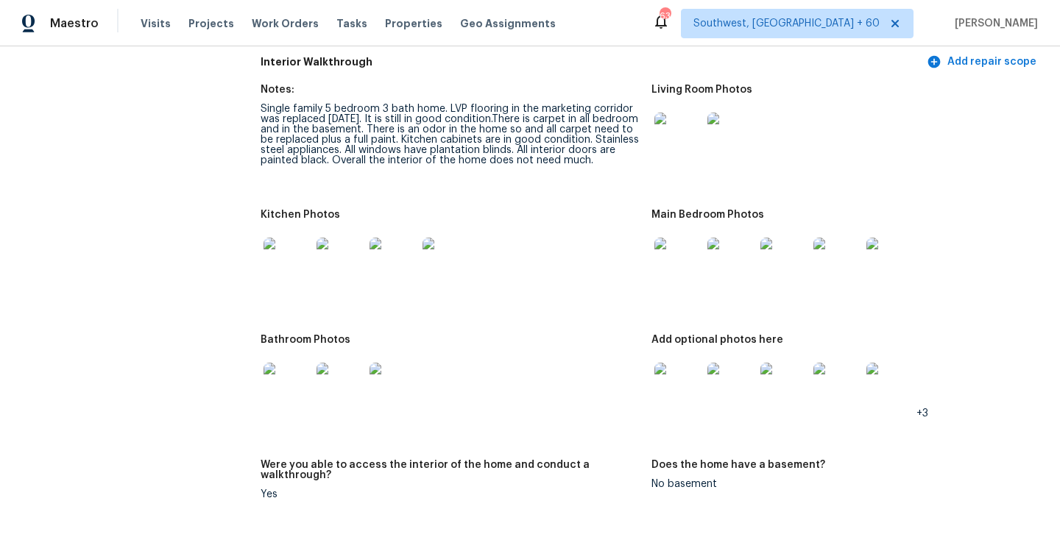
click at [270, 248] on img at bounding box center [286, 261] width 47 height 47
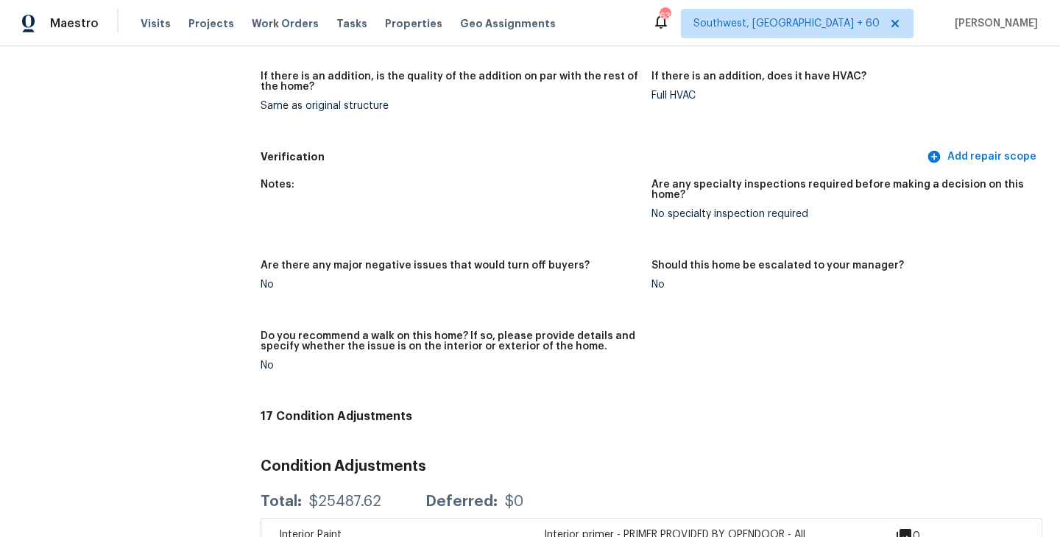
scroll to position [3282, 0]
click at [425, 94] on figure "If there is an addition, is the quality of the addition on par with the rest of…" at bounding box center [456, 103] width 391 height 63
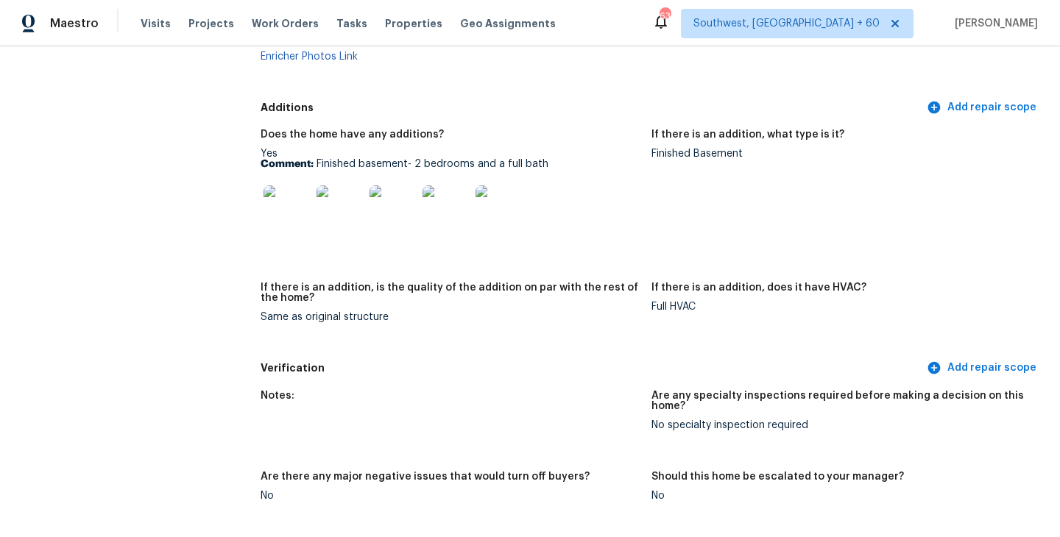
scroll to position [2981, 0]
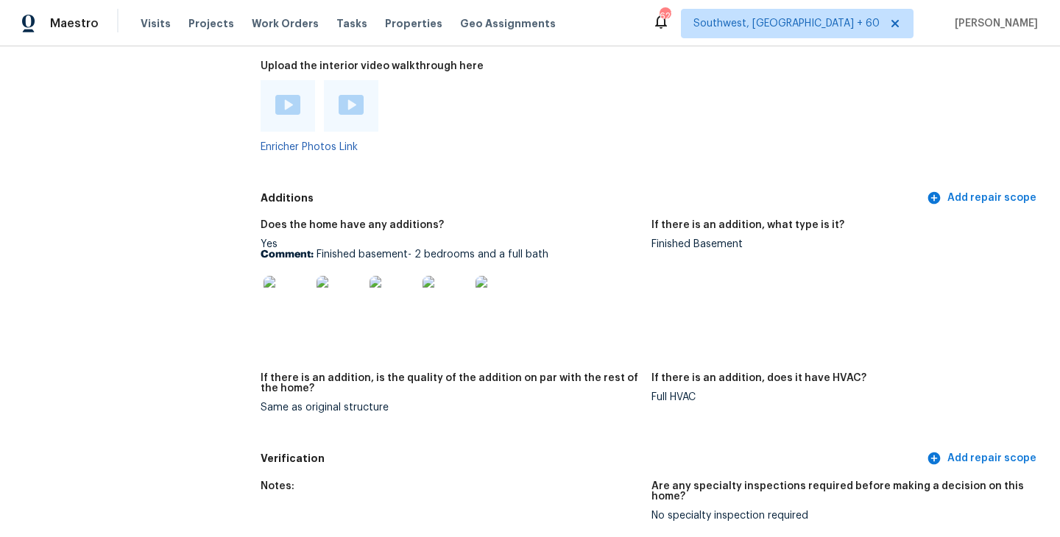
click at [555, 191] on h5 "Additions" at bounding box center [592, 198] width 663 height 15
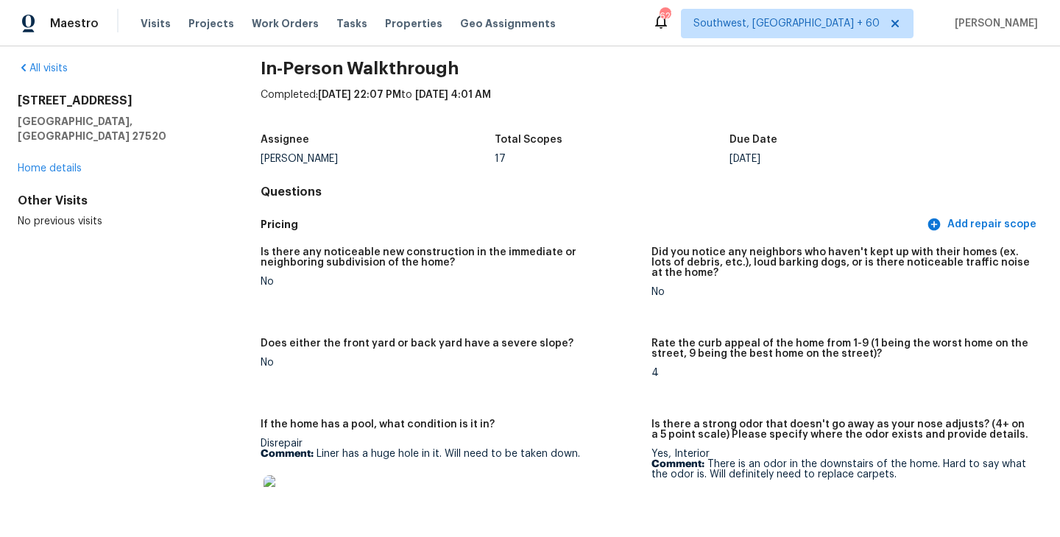
scroll to position [0, 0]
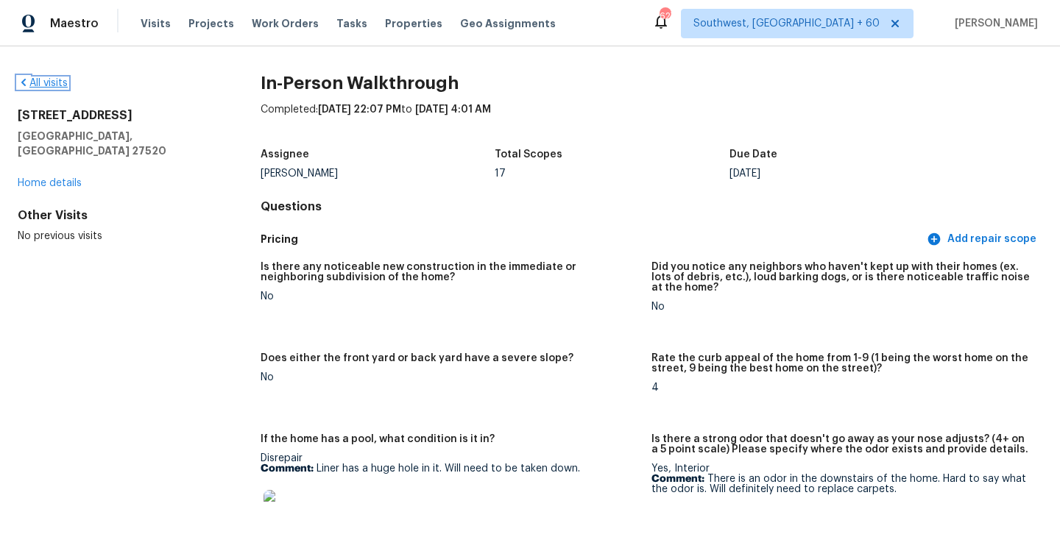
click at [53, 78] on link "All visits" at bounding box center [43, 83] width 50 height 10
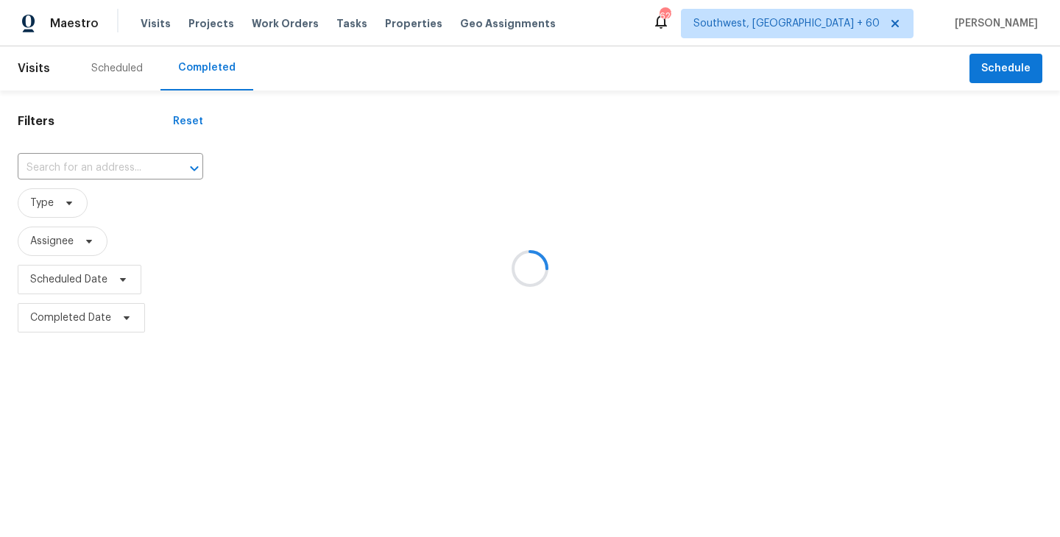
click at [94, 150] on div at bounding box center [530, 268] width 1060 height 537
click at [94, 174] on div at bounding box center [530, 268] width 1060 height 537
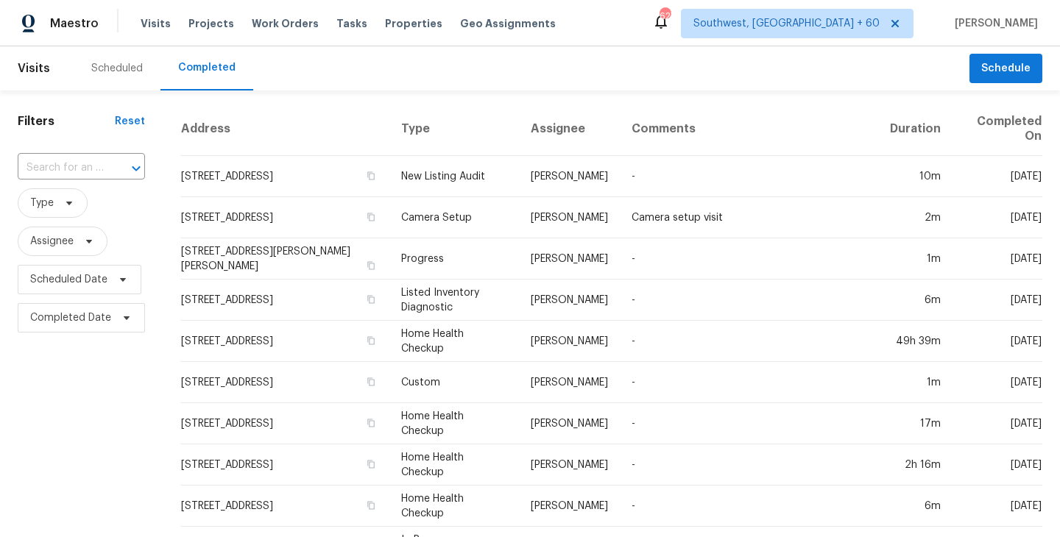
click at [94, 174] on input "text" at bounding box center [61, 168] width 86 height 23
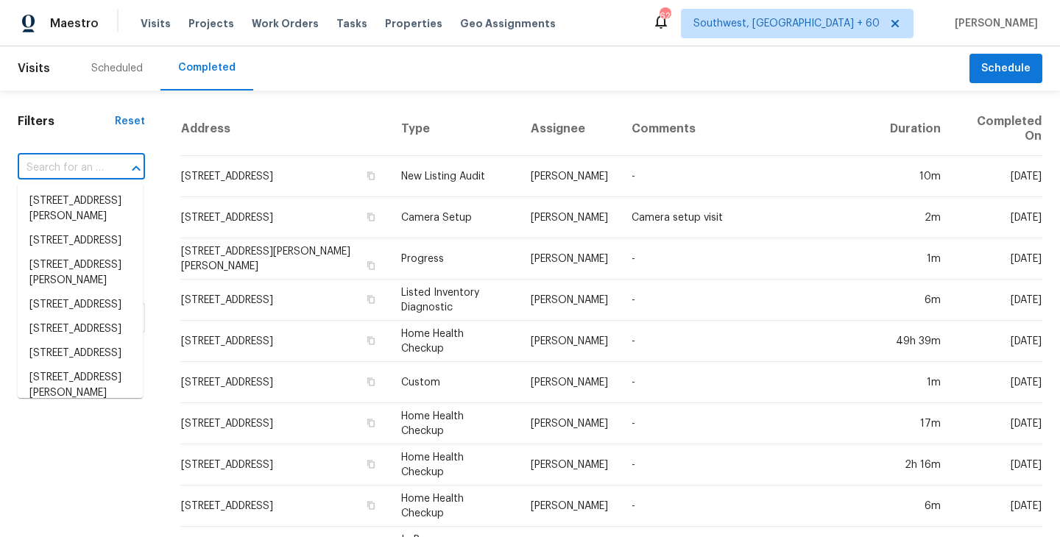
paste input "[STREET_ADDRESS]"
type input "[STREET_ADDRESS]"
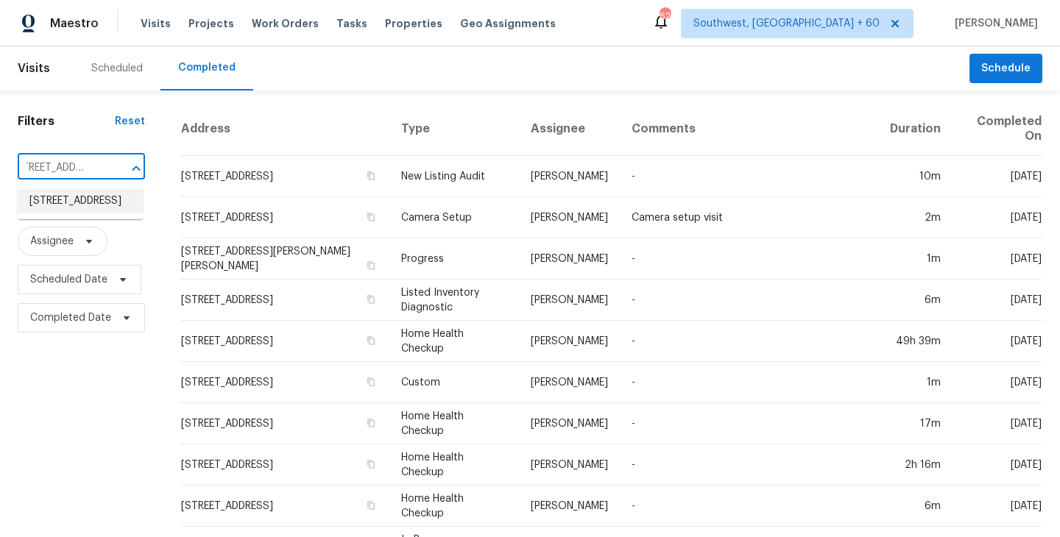
click at [85, 210] on li "[STREET_ADDRESS]" at bounding box center [80, 201] width 125 height 24
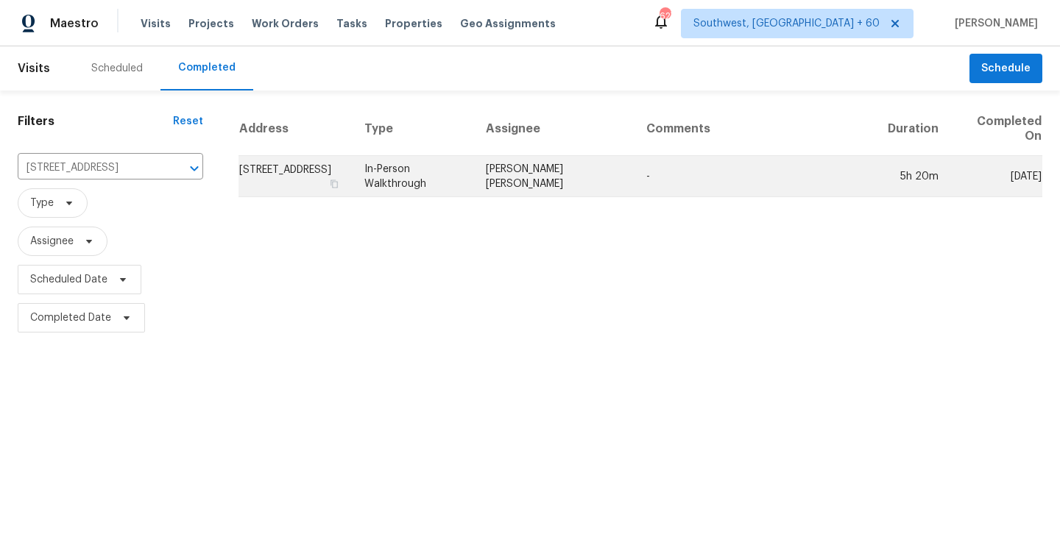
click at [587, 166] on td "[PERSON_NAME] [PERSON_NAME]" at bounding box center [554, 176] width 160 height 41
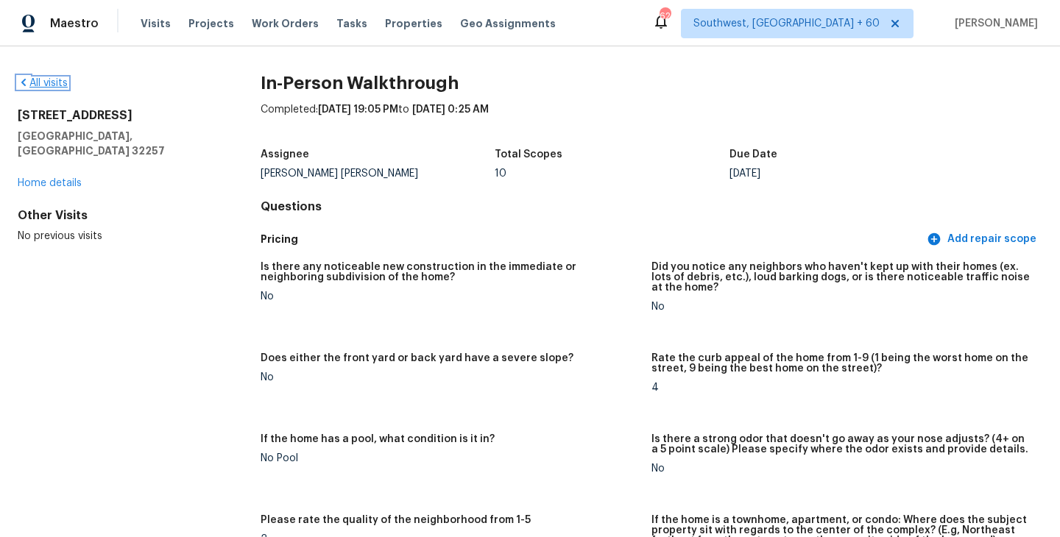
click at [60, 82] on link "All visits" at bounding box center [43, 83] width 50 height 10
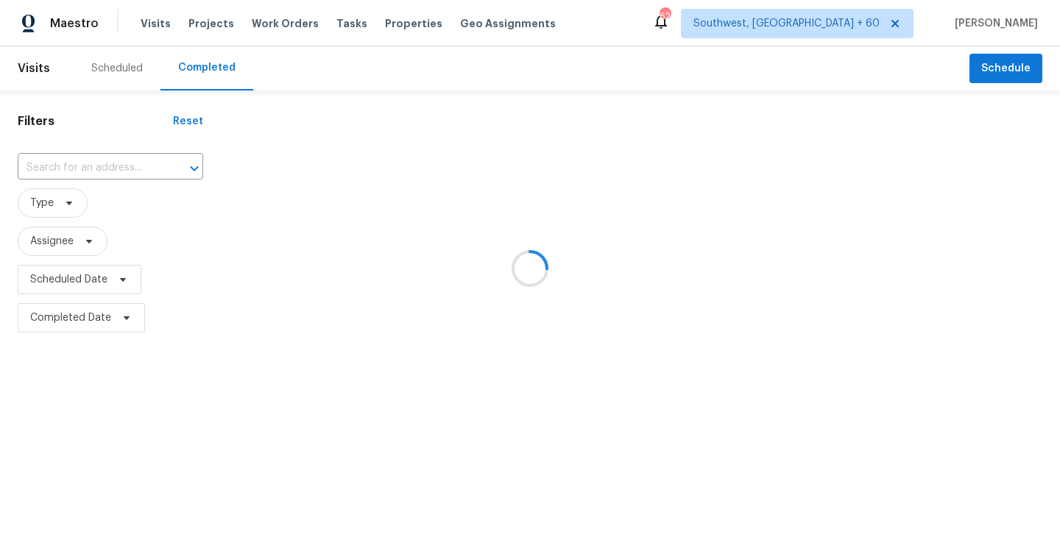
click at [126, 176] on div at bounding box center [530, 268] width 1060 height 537
click at [127, 170] on div at bounding box center [530, 268] width 1060 height 537
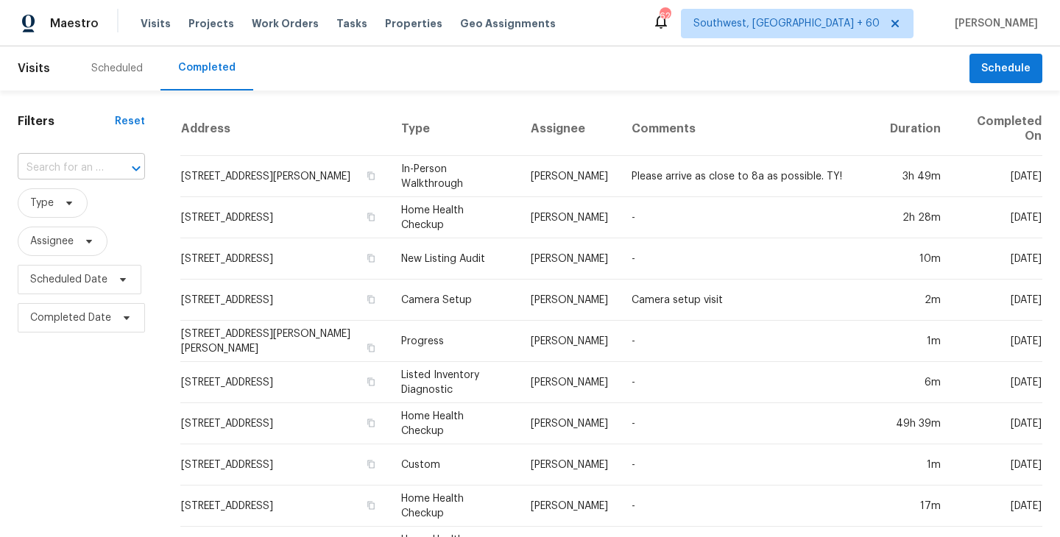
click at [118, 167] on div at bounding box center [126, 168] width 38 height 21
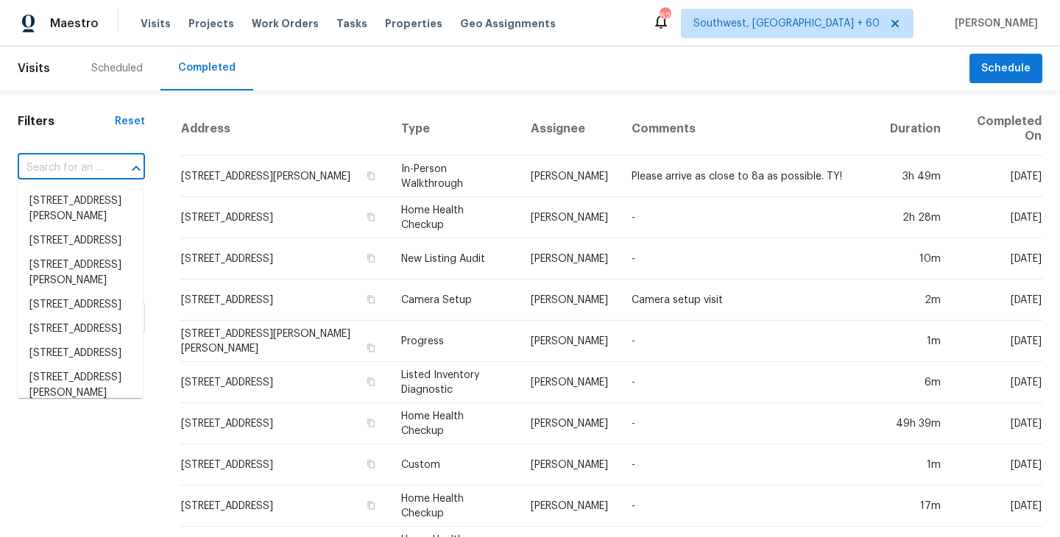
paste input "[STREET_ADDRESS]"
type input "[STREET_ADDRESS]"
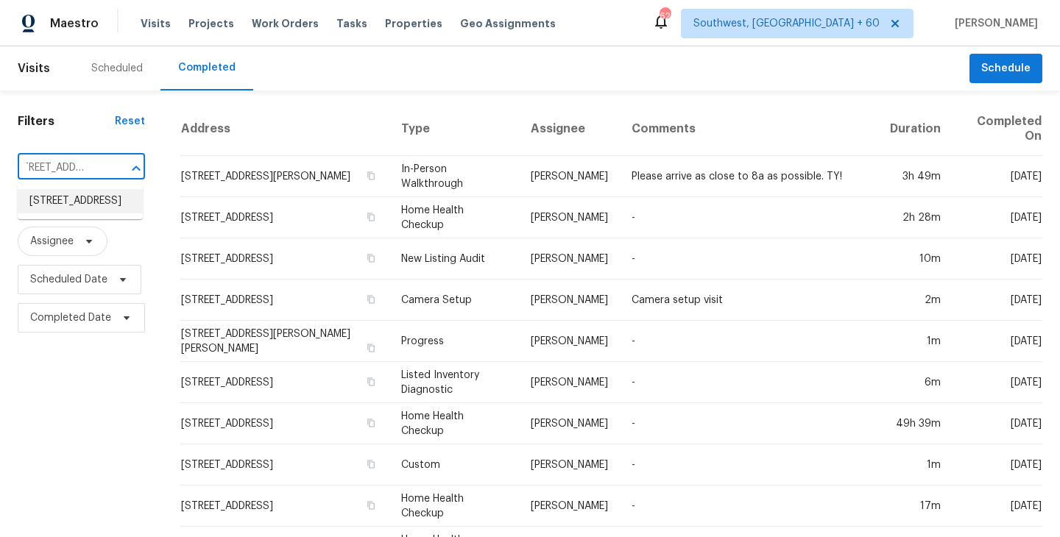
click at [115, 203] on li "[STREET_ADDRESS]" at bounding box center [80, 201] width 125 height 24
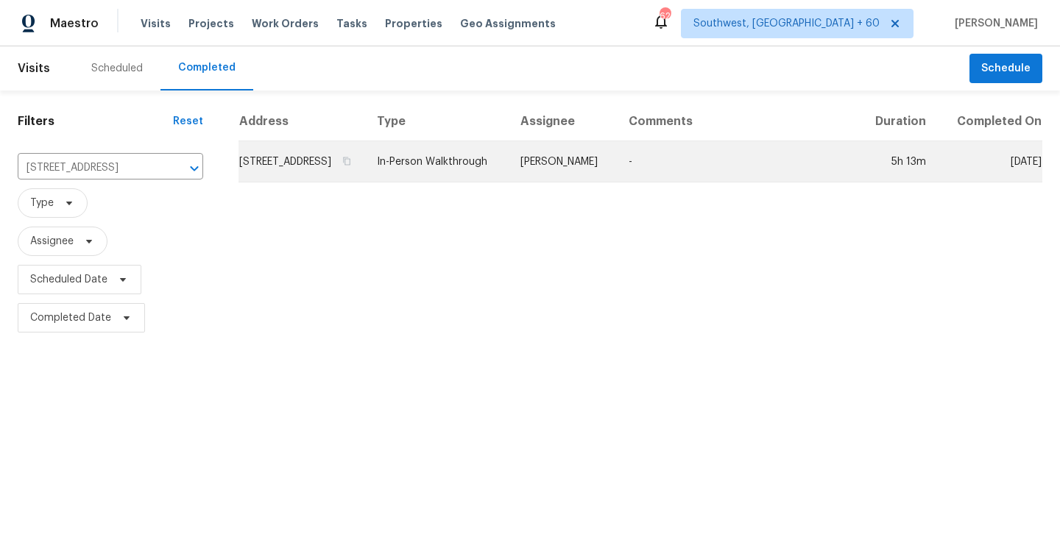
click at [578, 178] on td "[PERSON_NAME]" at bounding box center [563, 161] width 108 height 41
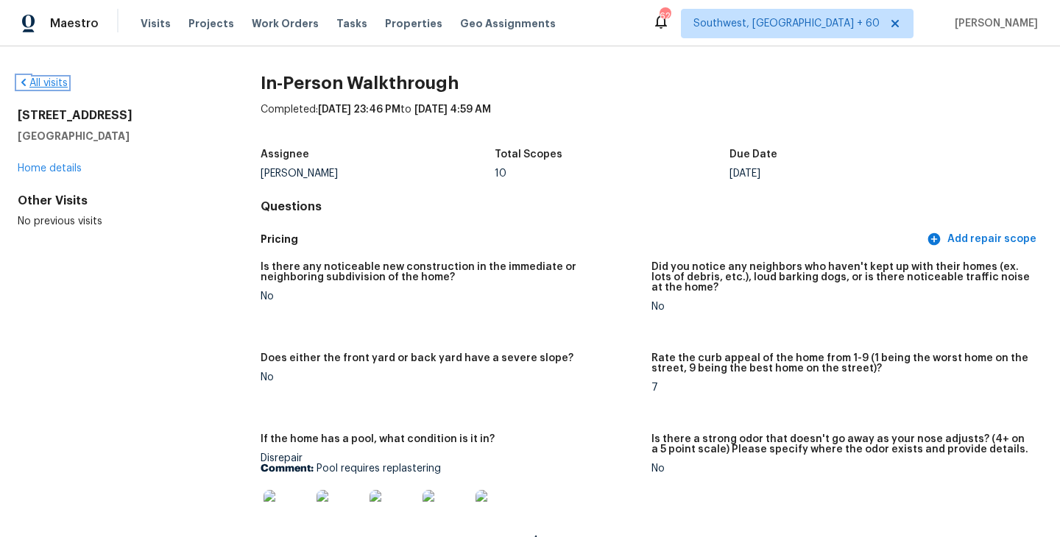
click at [49, 82] on link "All visits" at bounding box center [43, 83] width 50 height 10
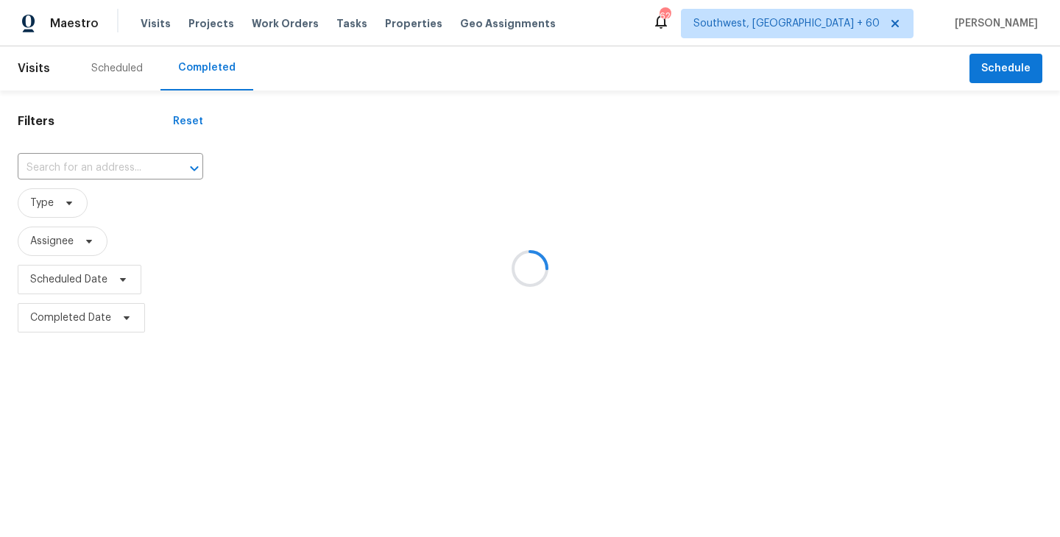
click at [81, 164] on div at bounding box center [530, 268] width 1060 height 537
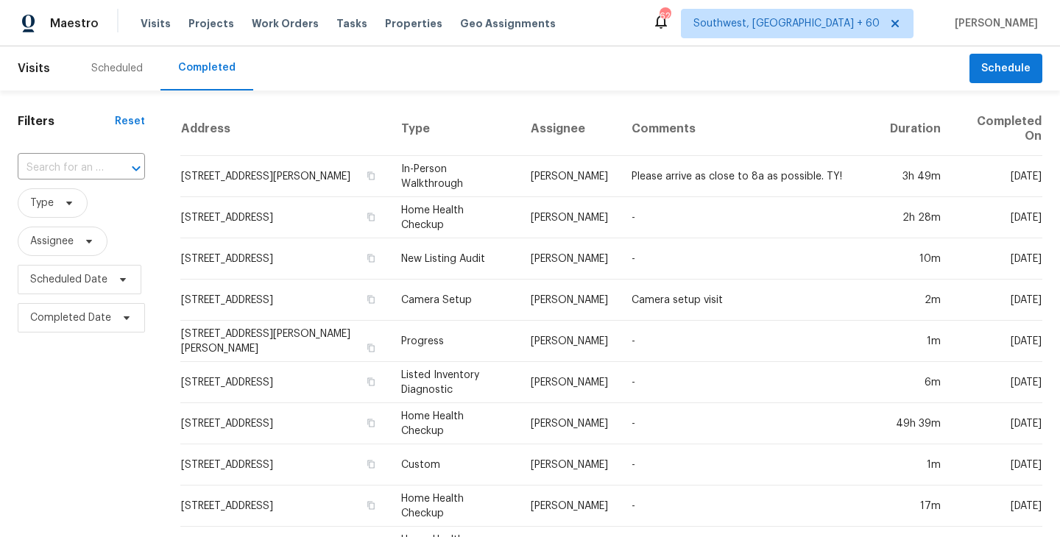
click at [81, 163] on input "text" at bounding box center [61, 168] width 86 height 23
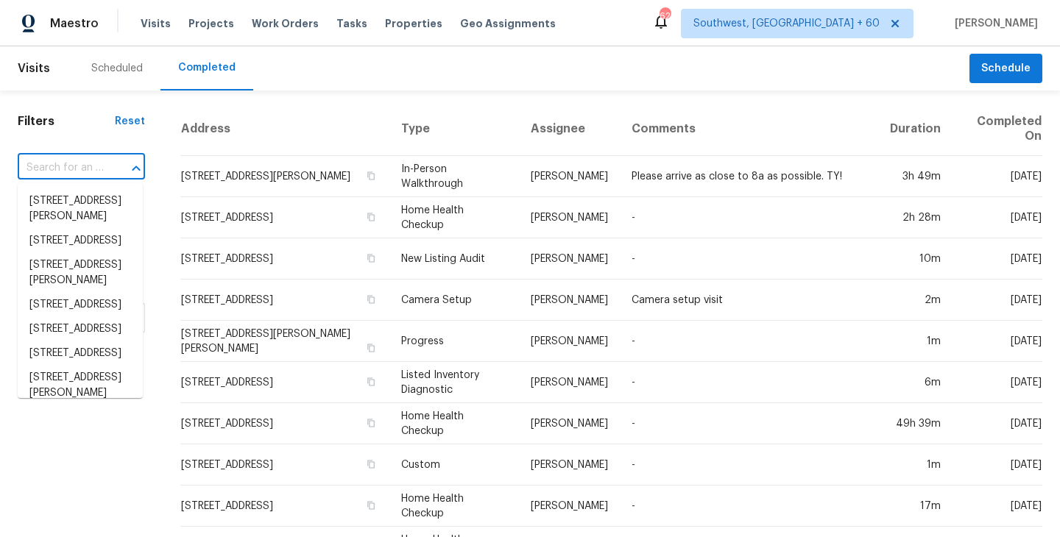
paste input "[STREET_ADDRESS]"
type input "[STREET_ADDRESS]"
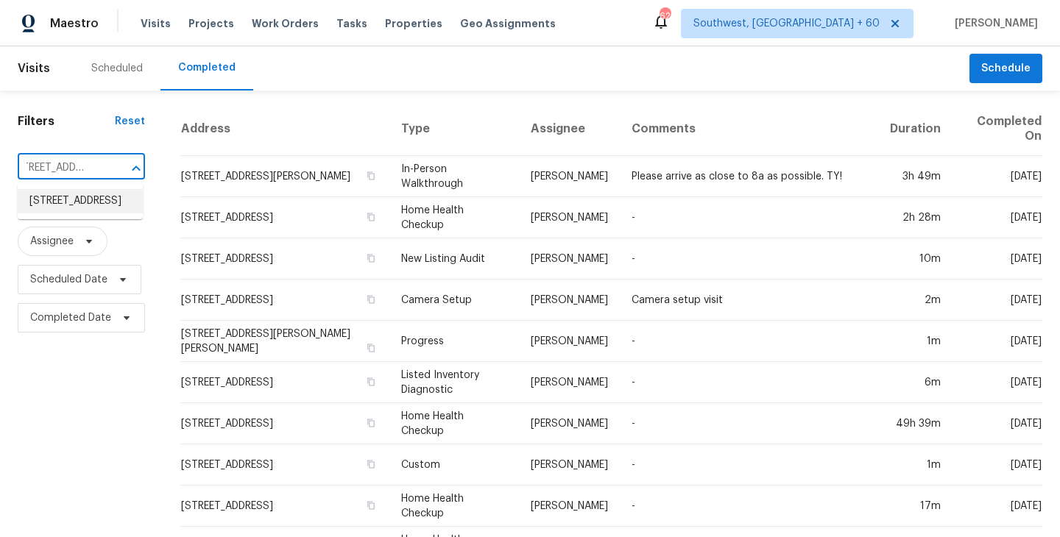
click at [85, 205] on li "[STREET_ADDRESS]" at bounding box center [80, 201] width 125 height 24
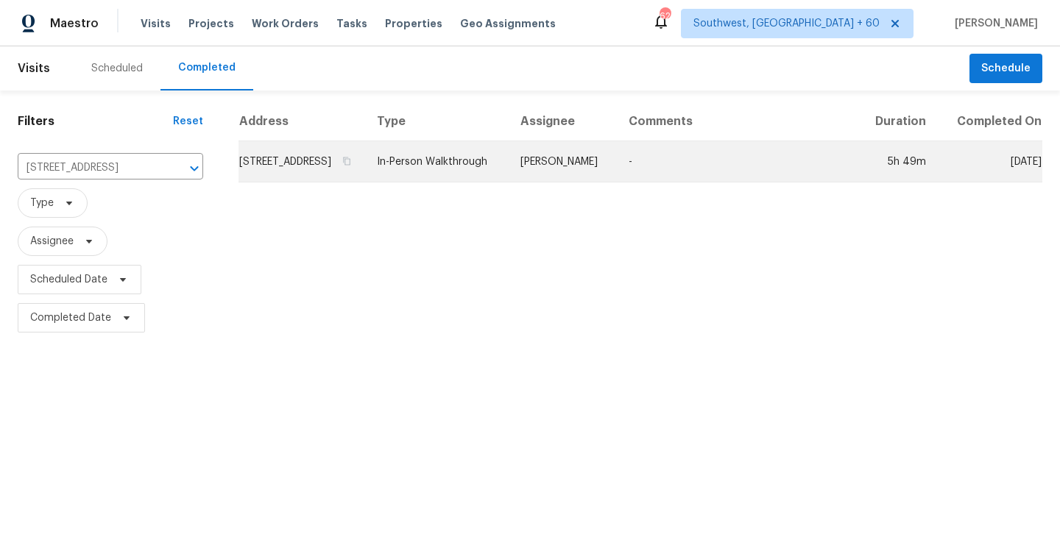
click at [617, 175] on td "[PERSON_NAME]" at bounding box center [563, 161] width 108 height 41
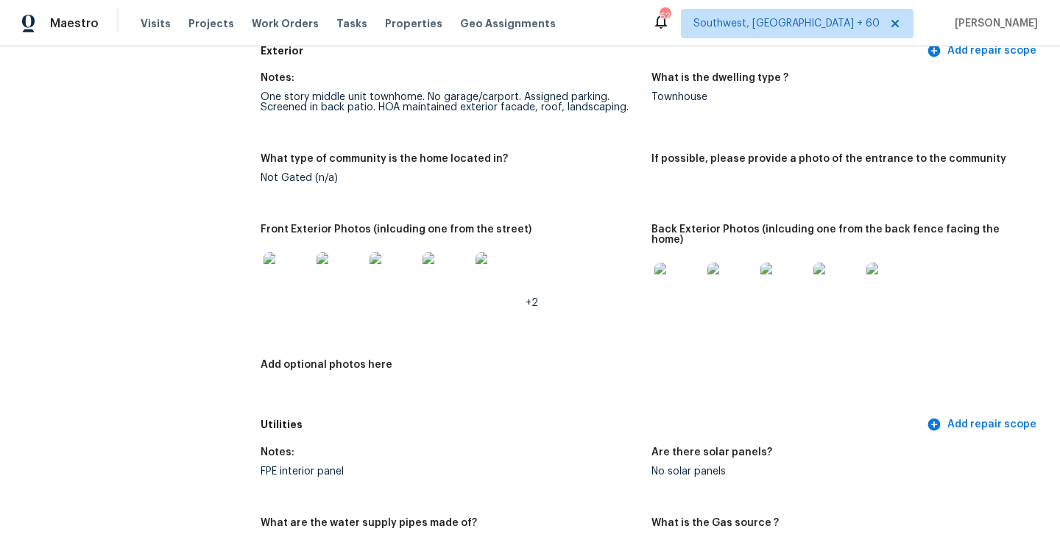
scroll to position [580, 0]
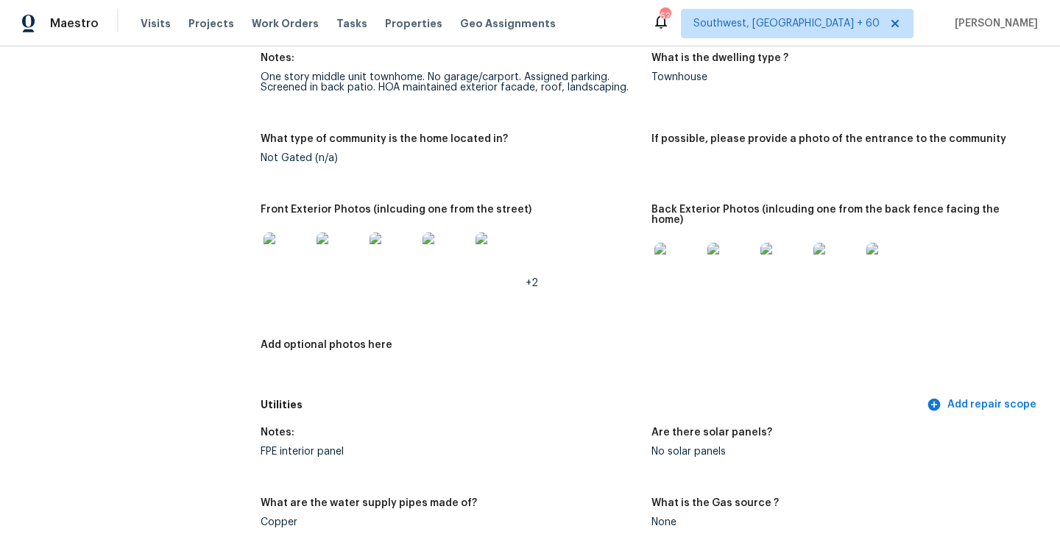
click at [298, 249] on img at bounding box center [286, 256] width 47 height 47
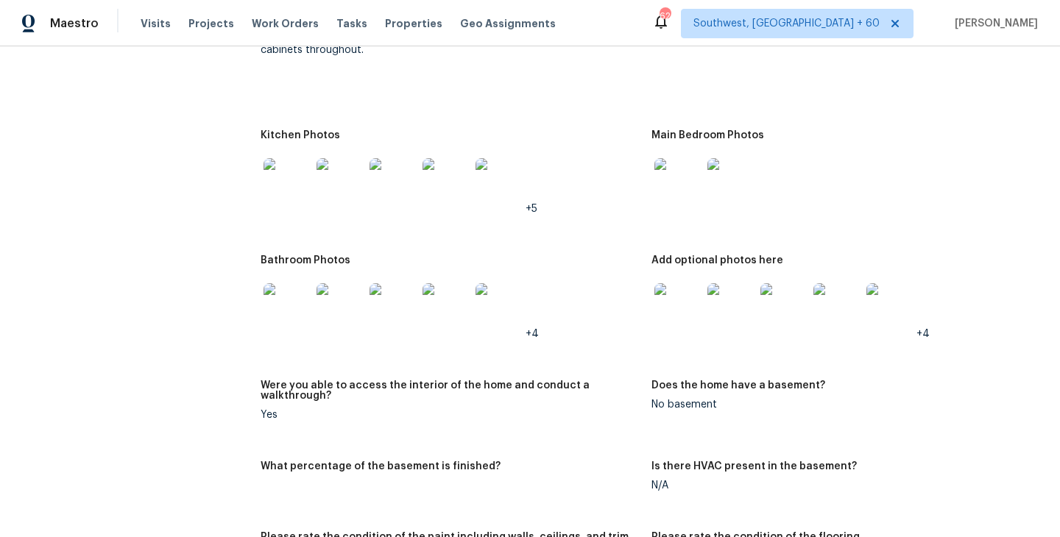
scroll to position [1439, 0]
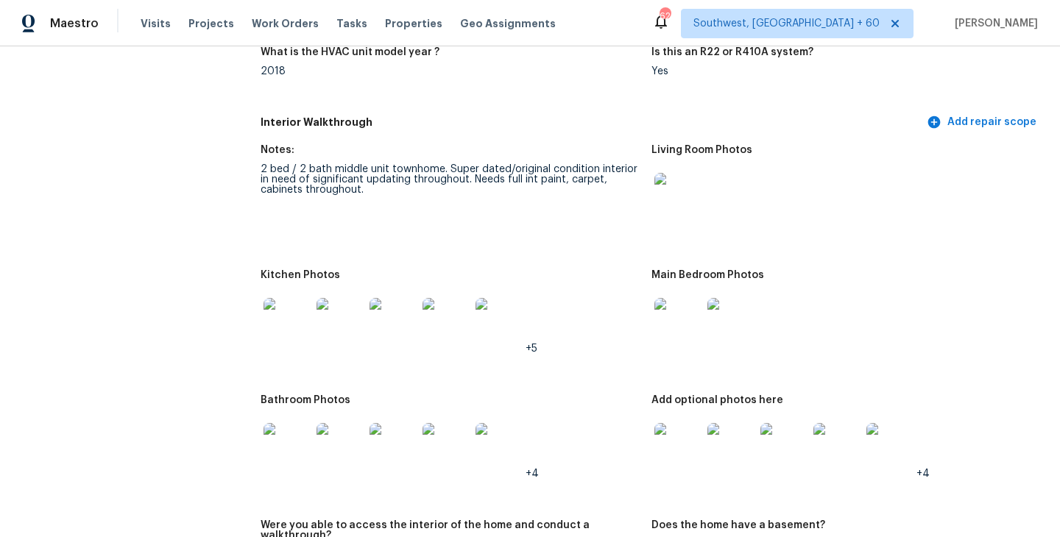
click at [673, 192] on img at bounding box center [677, 196] width 47 height 47
click at [692, 318] on img at bounding box center [677, 321] width 47 height 47
click at [668, 440] on img at bounding box center [677, 446] width 47 height 47
click at [290, 433] on img at bounding box center [286, 446] width 47 height 47
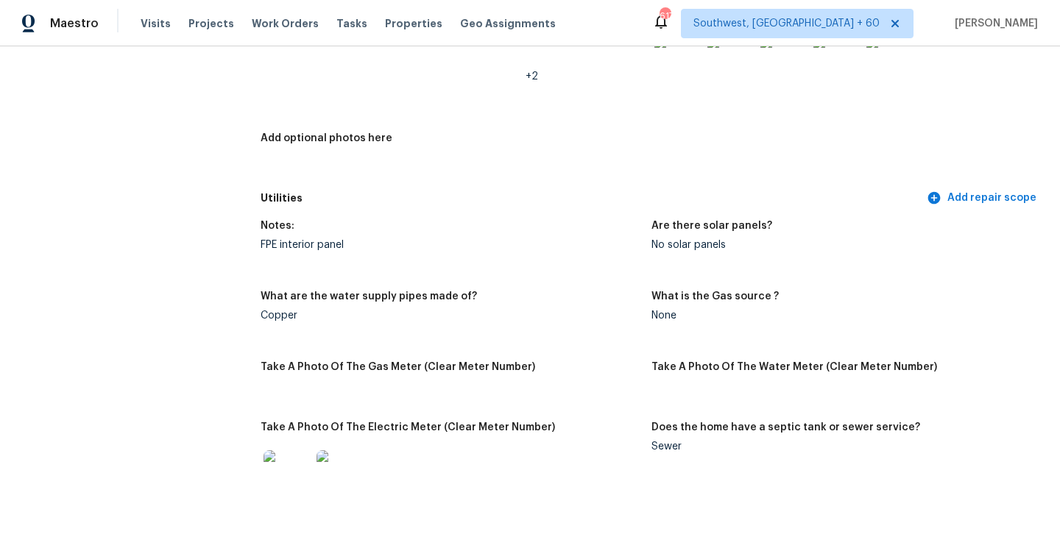
scroll to position [874, 0]
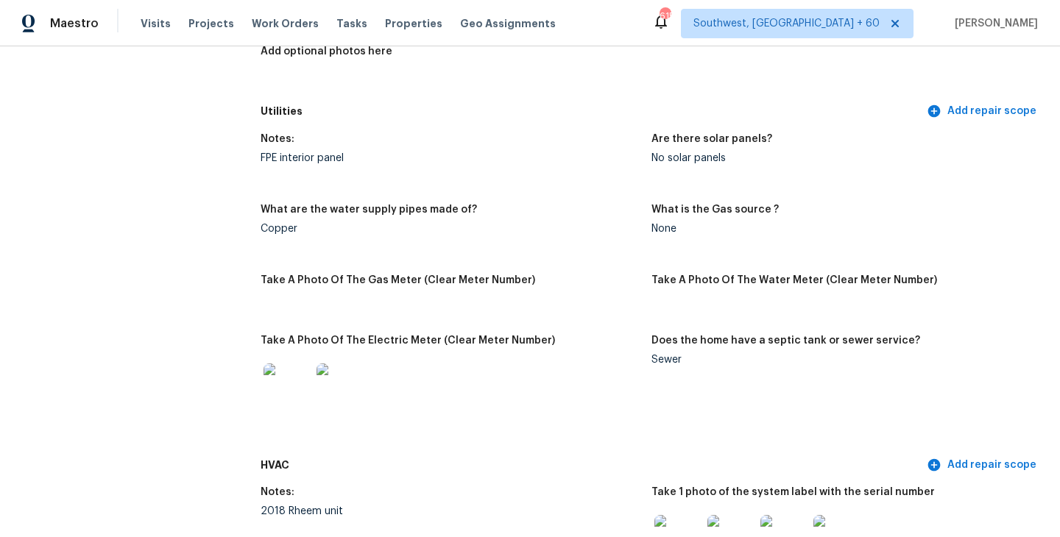
click at [508, 205] on div "What are the water supply pipes made of?" at bounding box center [450, 214] width 379 height 19
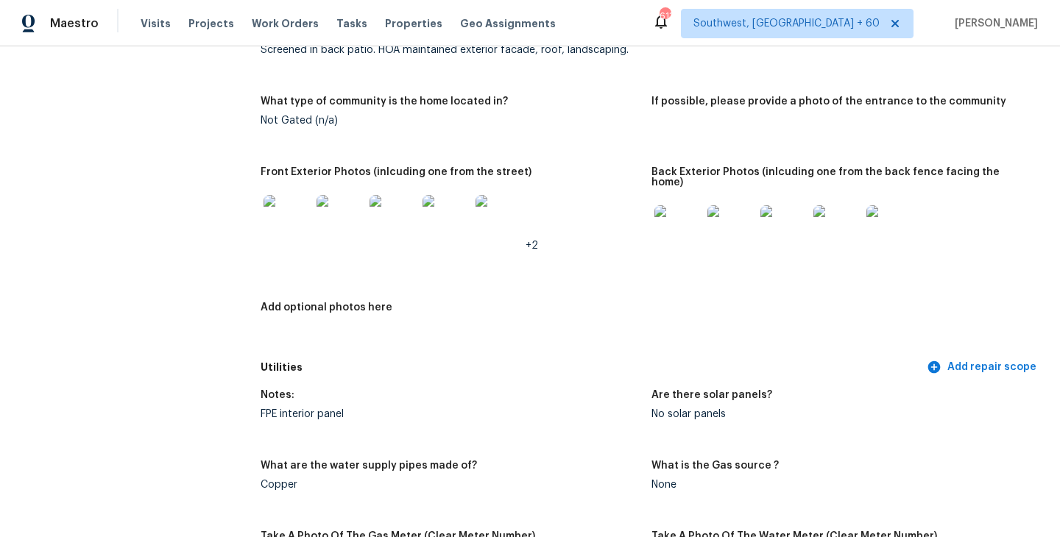
scroll to position [0, 0]
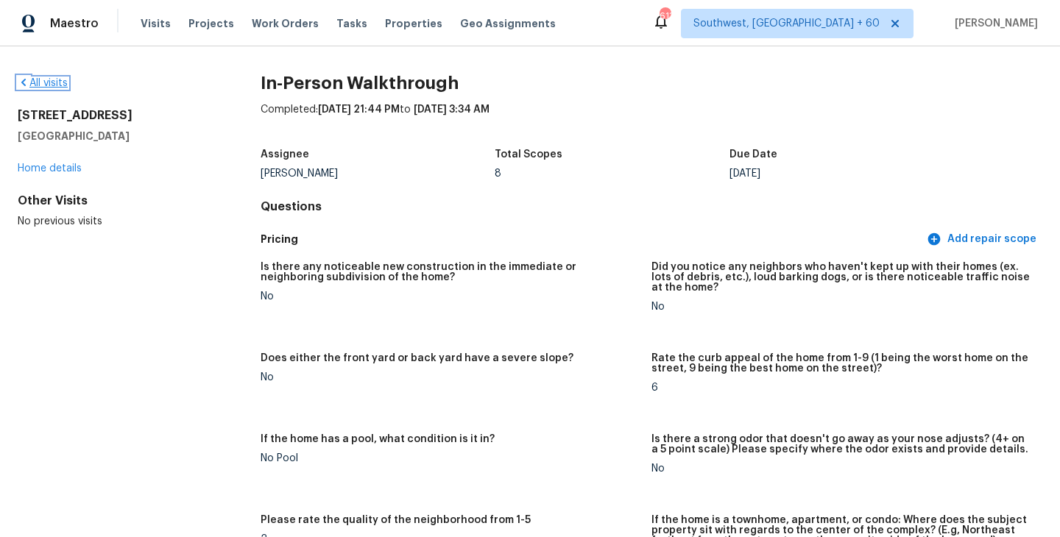
click at [52, 85] on link "All visits" at bounding box center [43, 83] width 50 height 10
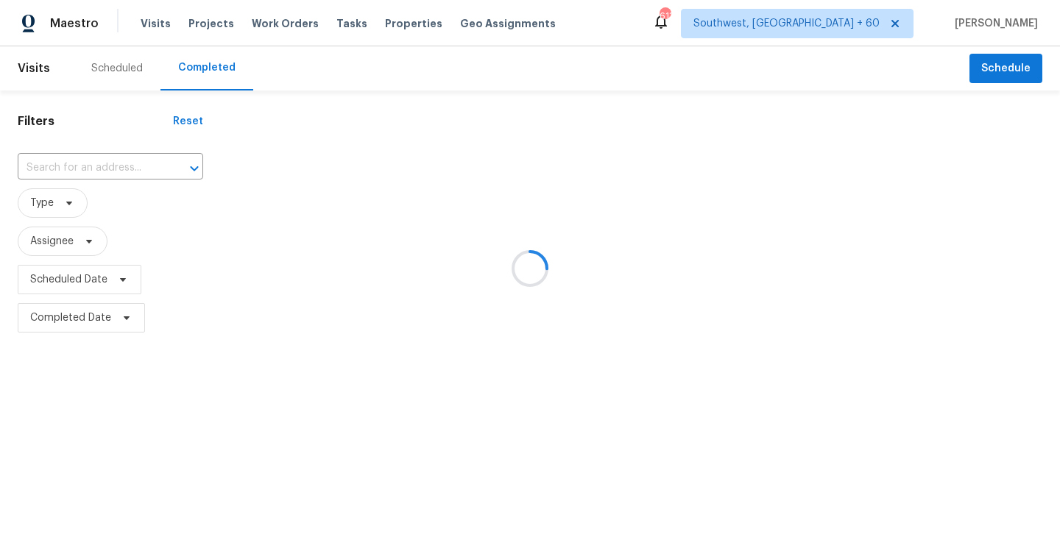
click at [114, 169] on div at bounding box center [530, 268] width 1060 height 537
click at [119, 174] on div at bounding box center [530, 268] width 1060 height 537
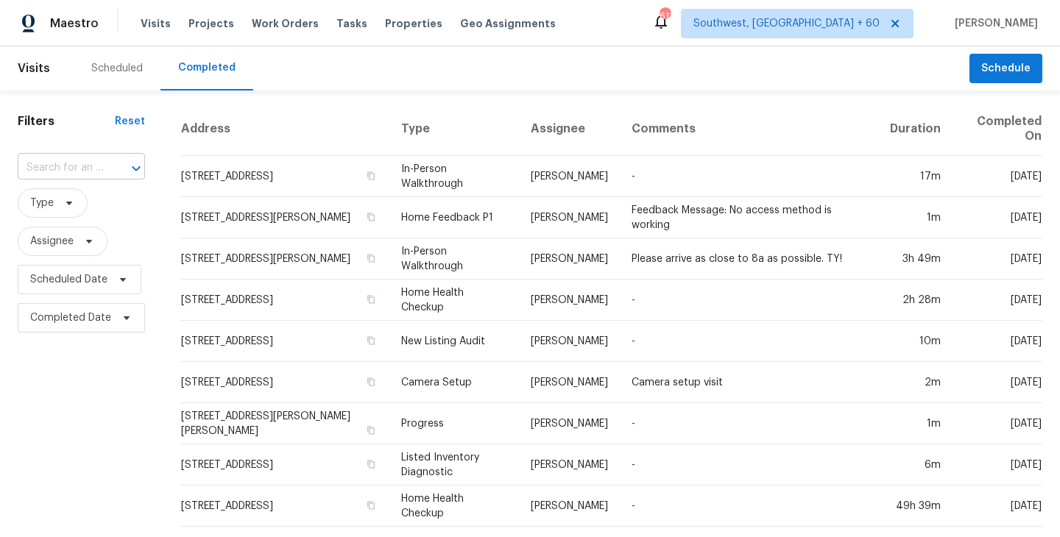
click at [113, 170] on div at bounding box center [126, 168] width 38 height 21
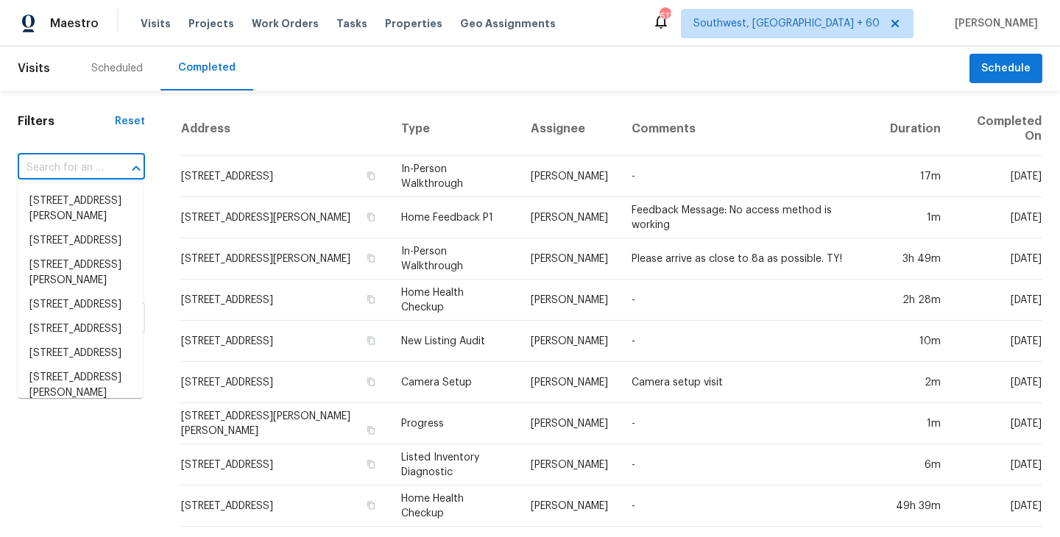
paste input "[STREET_ADDRESS]"
type input "[STREET_ADDRESS]"
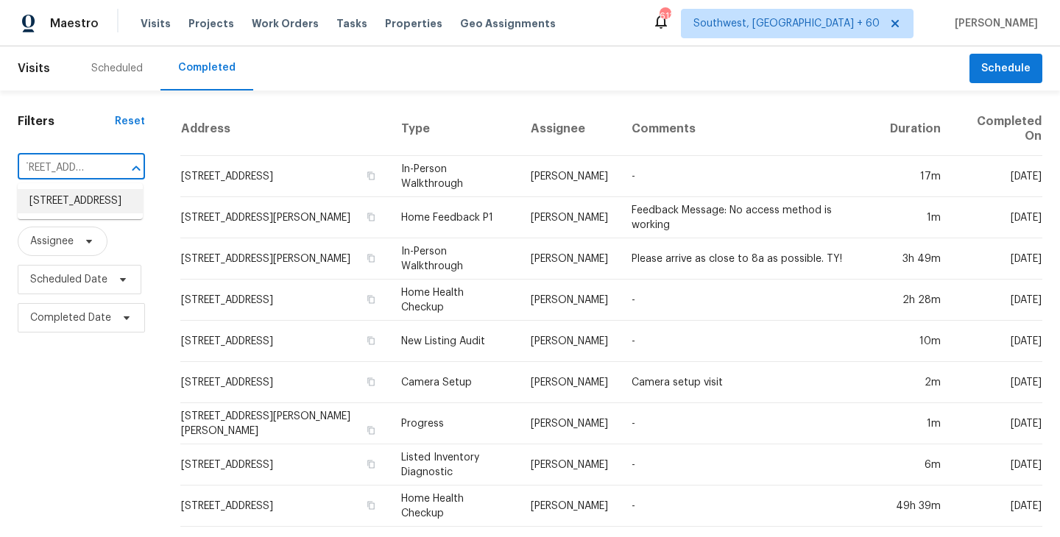
click at [90, 213] on li "[STREET_ADDRESS]" at bounding box center [80, 201] width 125 height 24
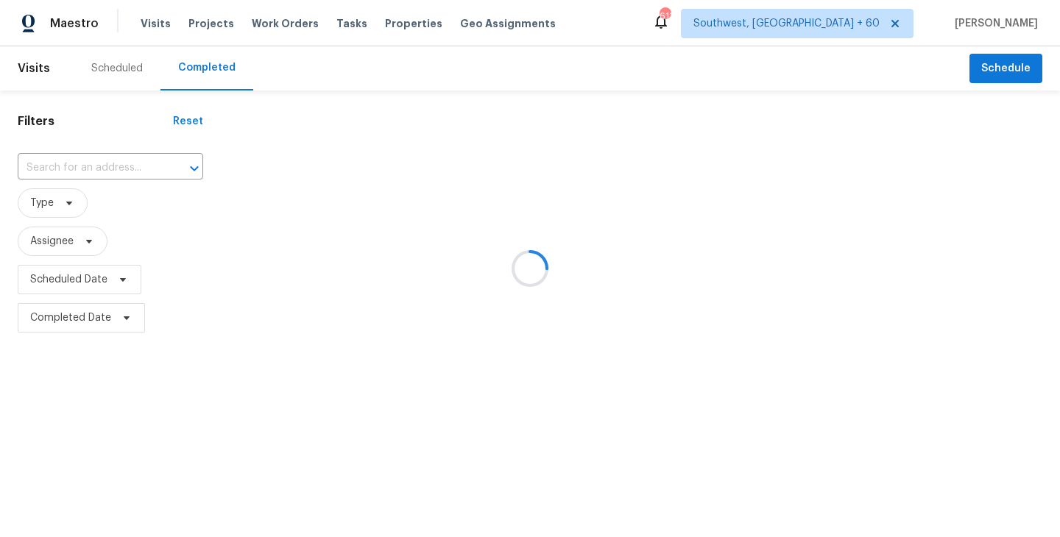
type input "[STREET_ADDRESS]"
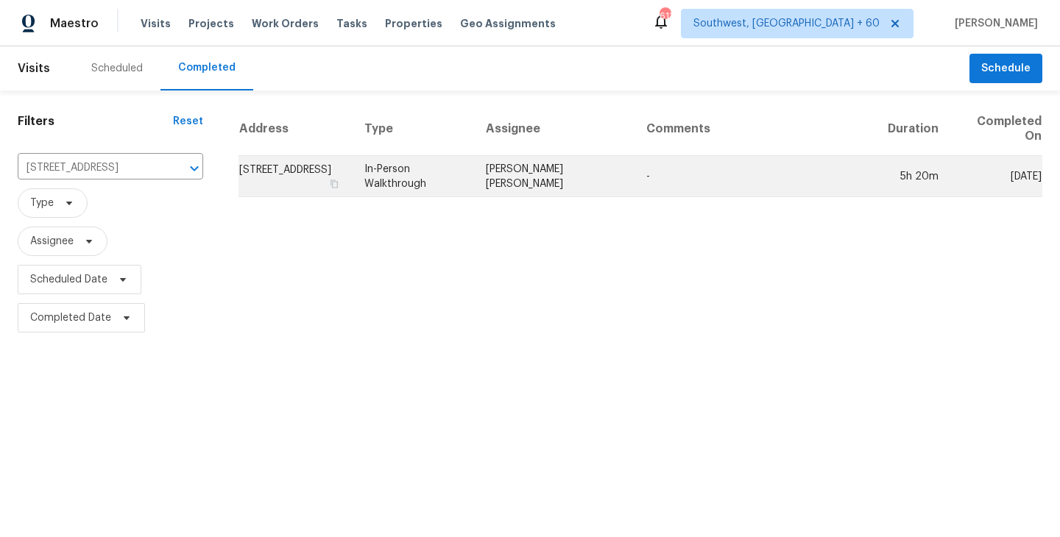
click at [548, 177] on td "[PERSON_NAME] [PERSON_NAME]" at bounding box center [554, 176] width 160 height 41
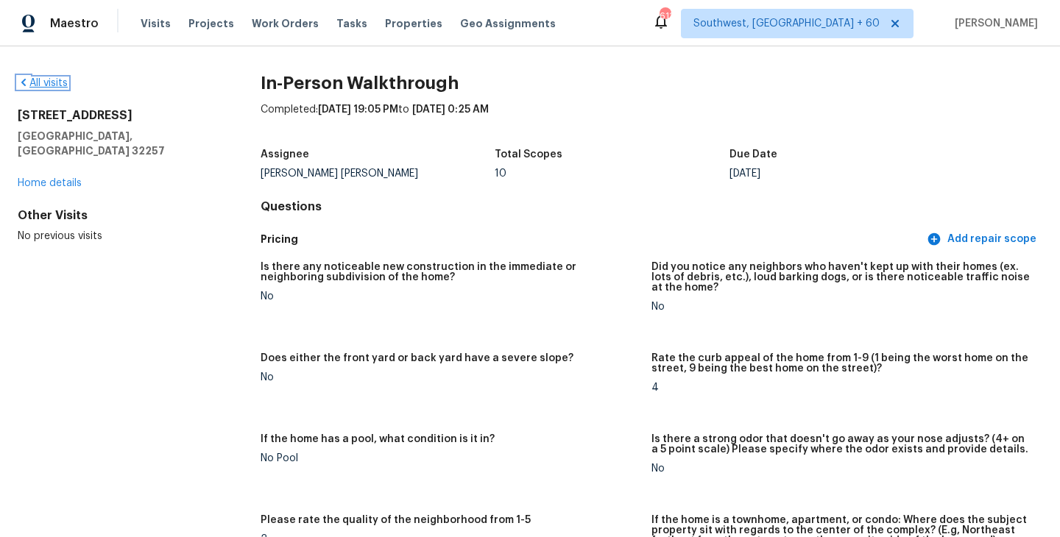
click at [57, 85] on link "All visits" at bounding box center [43, 83] width 50 height 10
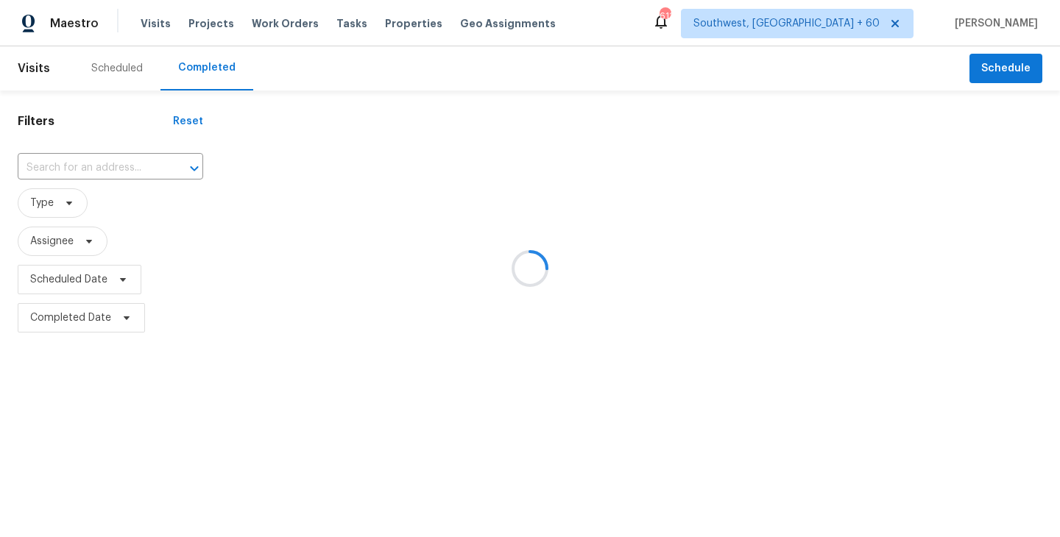
click at [149, 175] on div at bounding box center [530, 268] width 1060 height 537
click at [165, 163] on div at bounding box center [184, 168] width 38 height 21
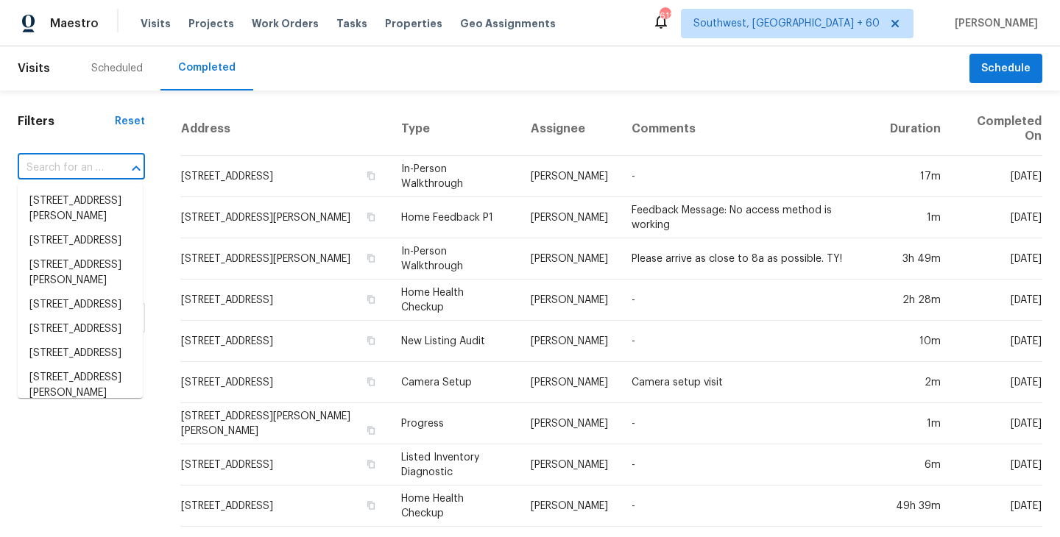
click at [121, 163] on div at bounding box center [126, 168] width 38 height 21
paste input "[STREET_ADDRESS][PERSON_NAME]"
type input "[STREET_ADDRESS][PERSON_NAME]"
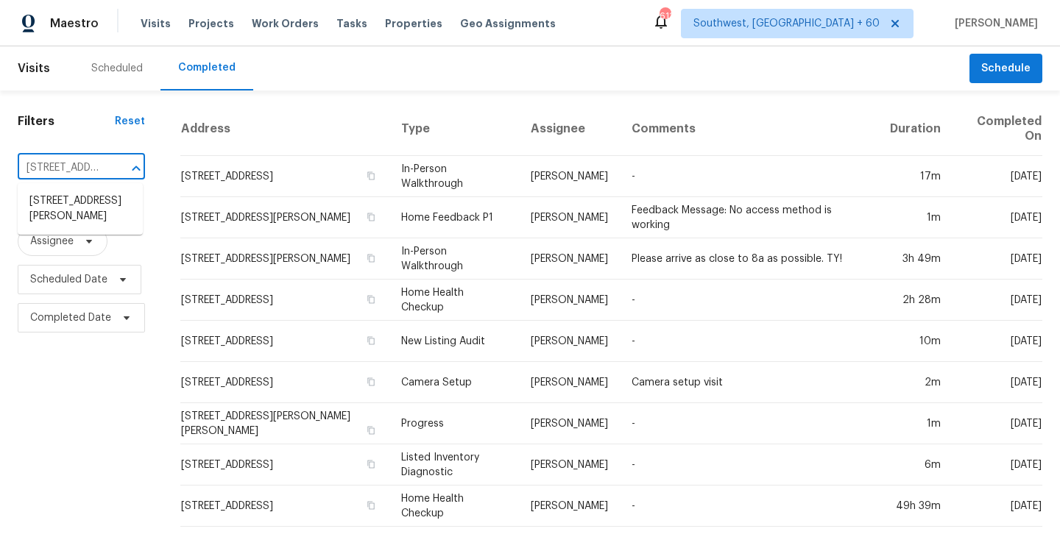
scroll to position [0, 116]
click at [99, 227] on li "[STREET_ADDRESS][PERSON_NAME]" at bounding box center [80, 209] width 125 height 40
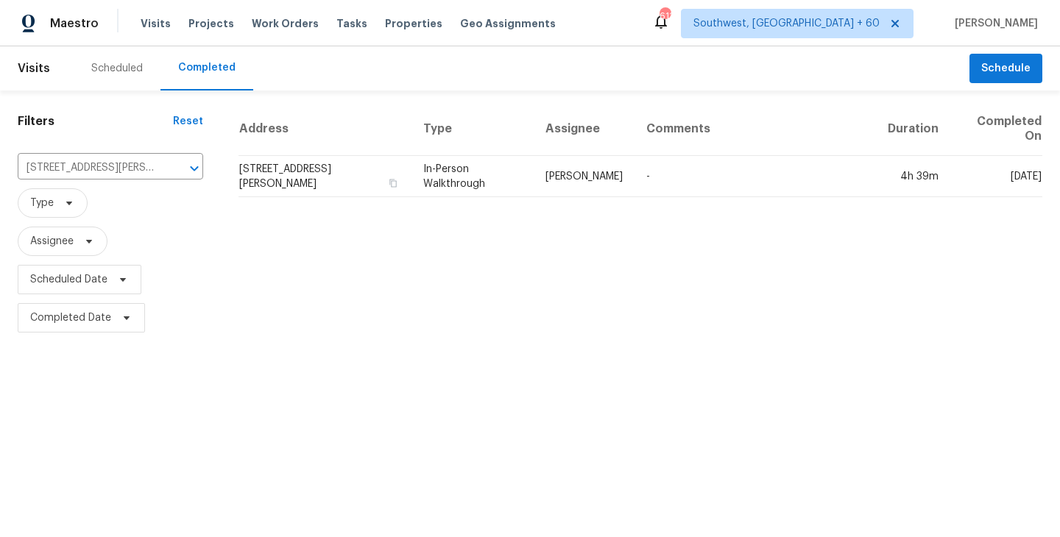
click at [380, 149] on th "Address" at bounding box center [324, 129] width 173 height 54
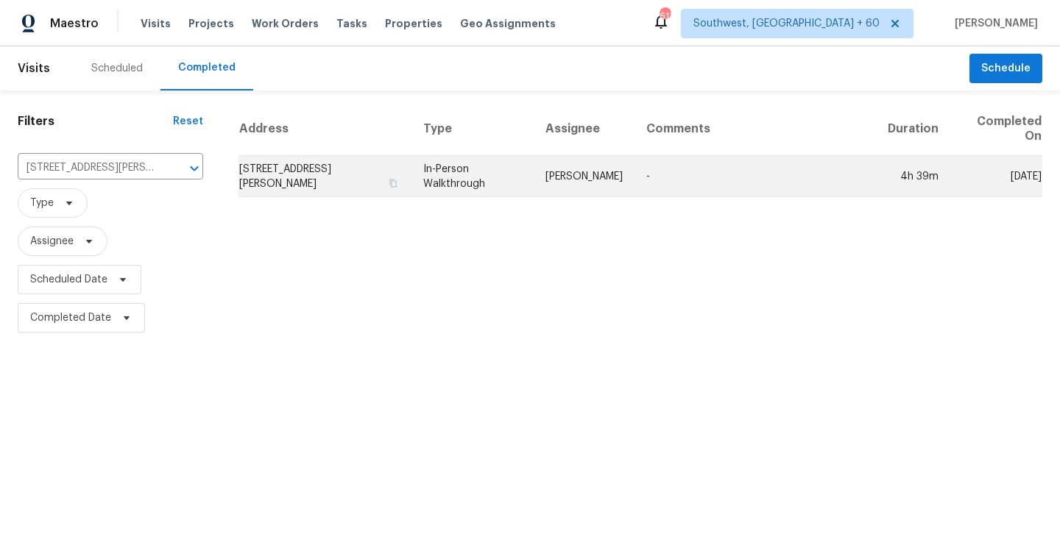
click at [375, 163] on td "[STREET_ADDRESS][PERSON_NAME]" at bounding box center [324, 176] width 173 height 41
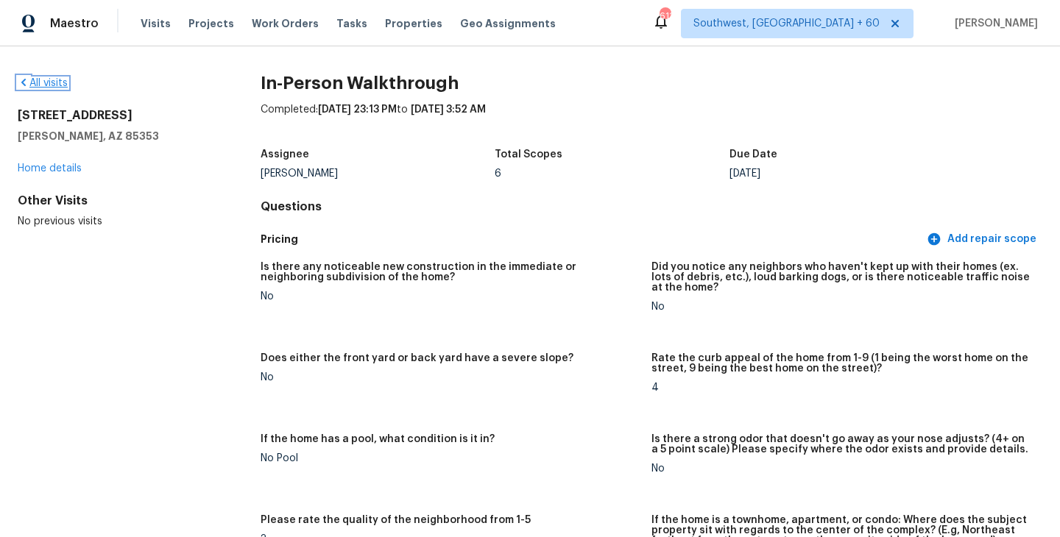
click at [49, 85] on link "All visits" at bounding box center [43, 83] width 50 height 10
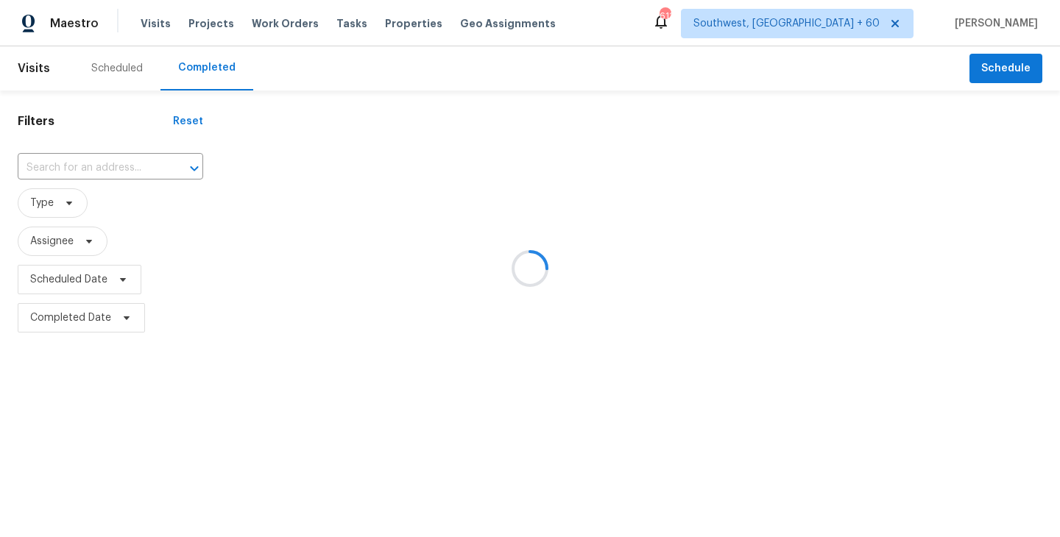
click at [161, 187] on div at bounding box center [530, 268] width 1060 height 537
click at [149, 171] on div at bounding box center [530, 268] width 1060 height 537
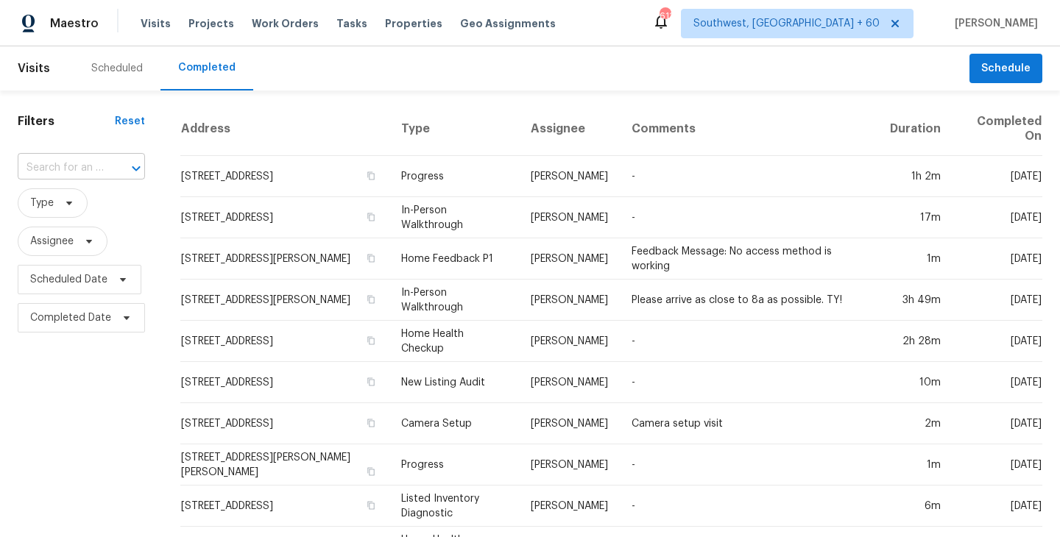
click at [119, 166] on div at bounding box center [126, 168] width 38 height 21
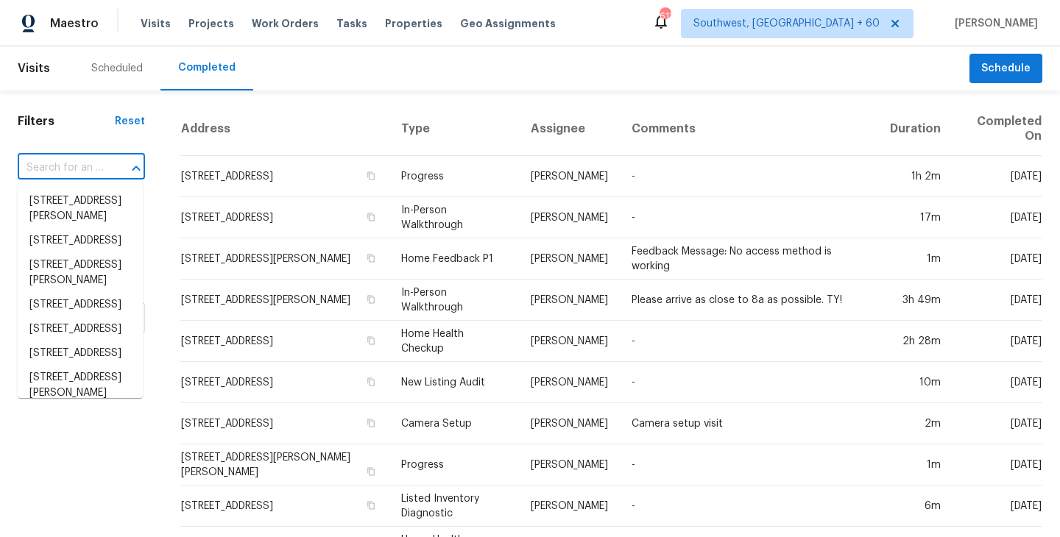
paste input "[STREET_ADDRESS][PERSON_NAME]"
type input "[STREET_ADDRESS][PERSON_NAME]"
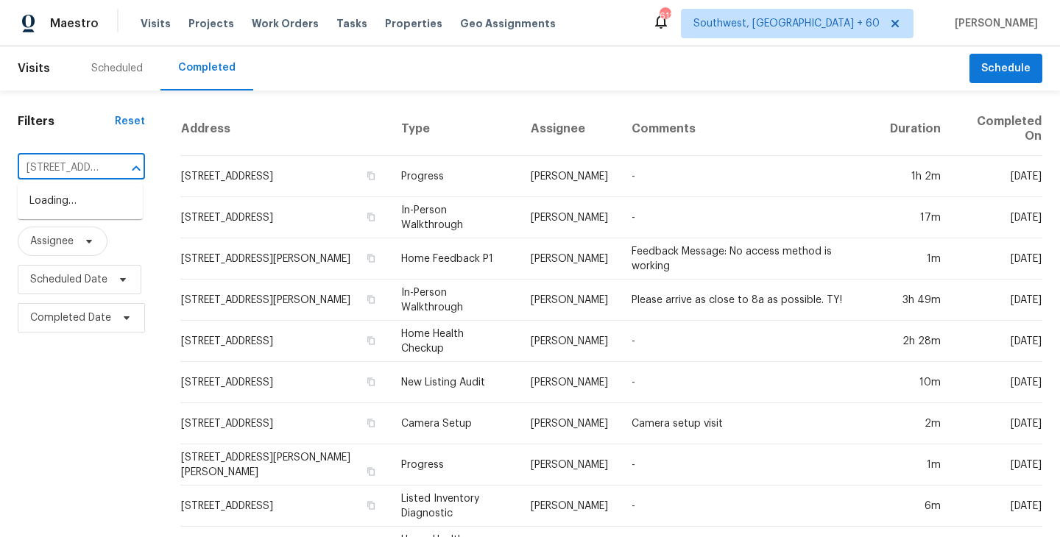
scroll to position [0, 130]
click at [102, 208] on li "[STREET_ADDRESS][PERSON_NAME]" at bounding box center [80, 209] width 125 height 40
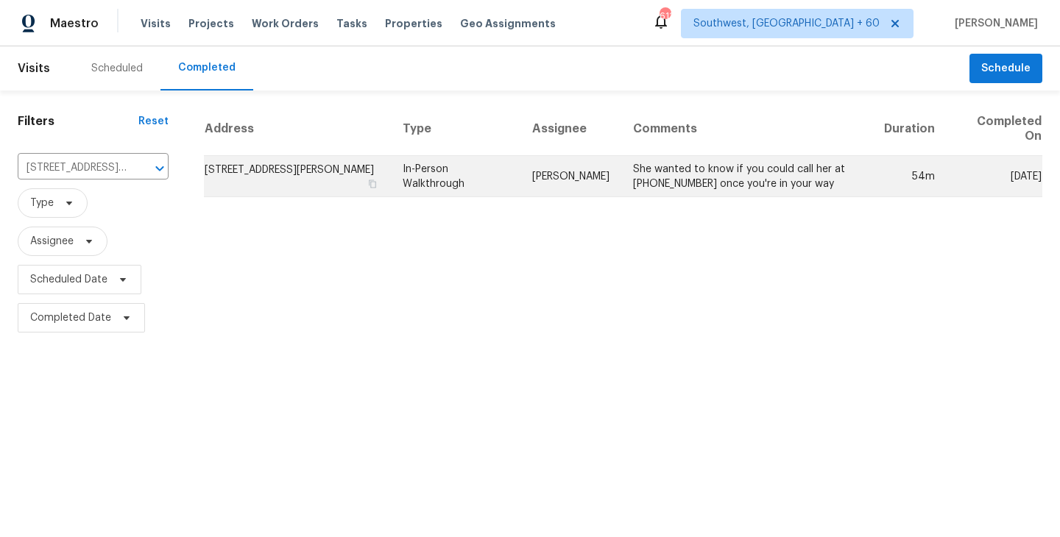
click at [512, 186] on td "In-Person Walkthrough" at bounding box center [456, 176] width 130 height 41
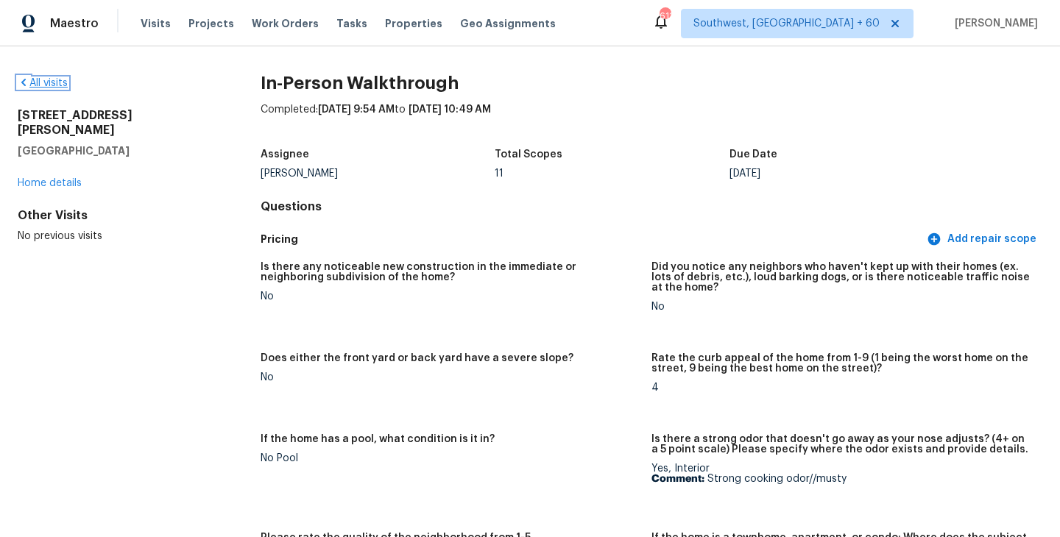
click at [58, 82] on link "All visits" at bounding box center [43, 83] width 50 height 10
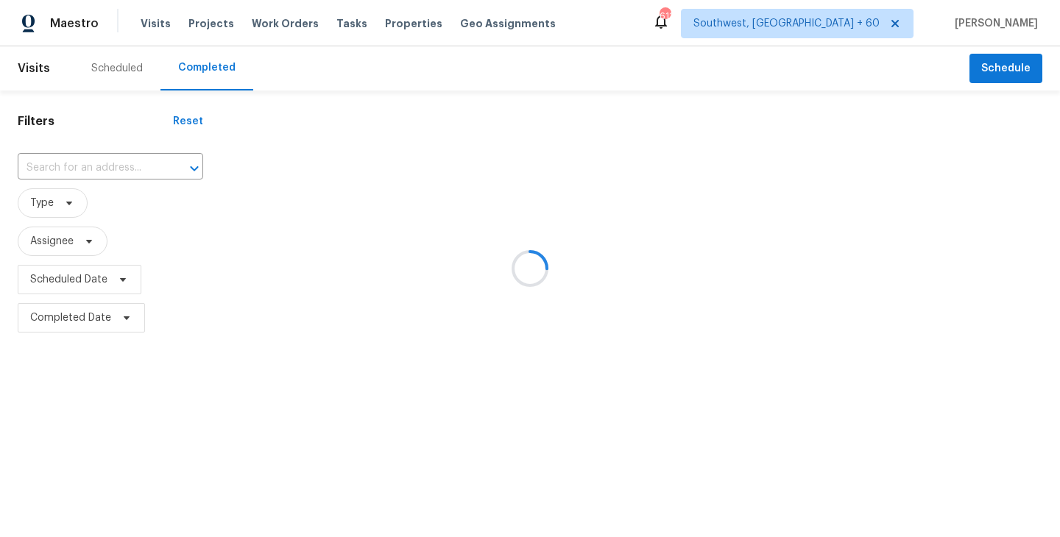
click at [123, 159] on div at bounding box center [530, 268] width 1060 height 537
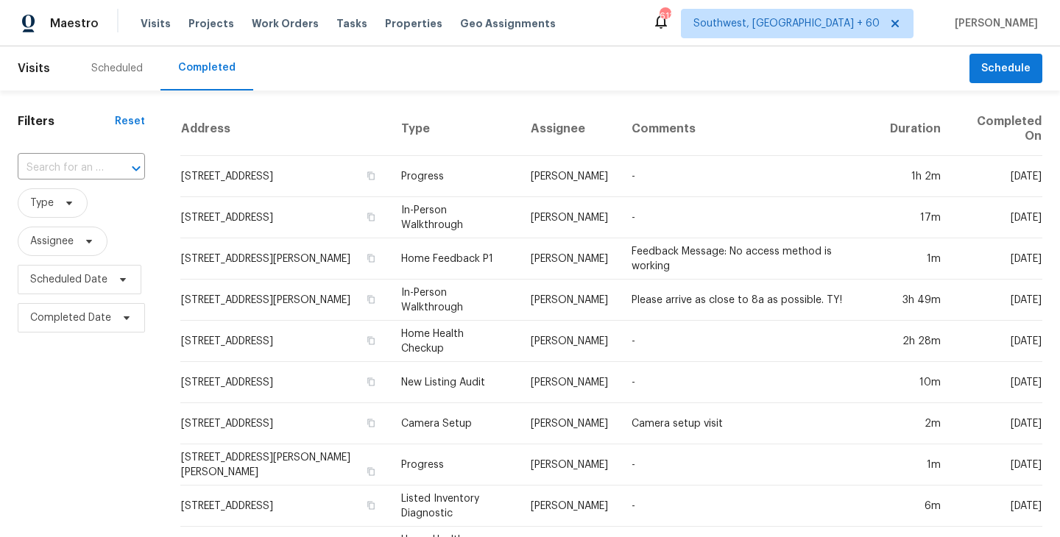
click at [112, 168] on div at bounding box center [126, 168] width 38 height 21
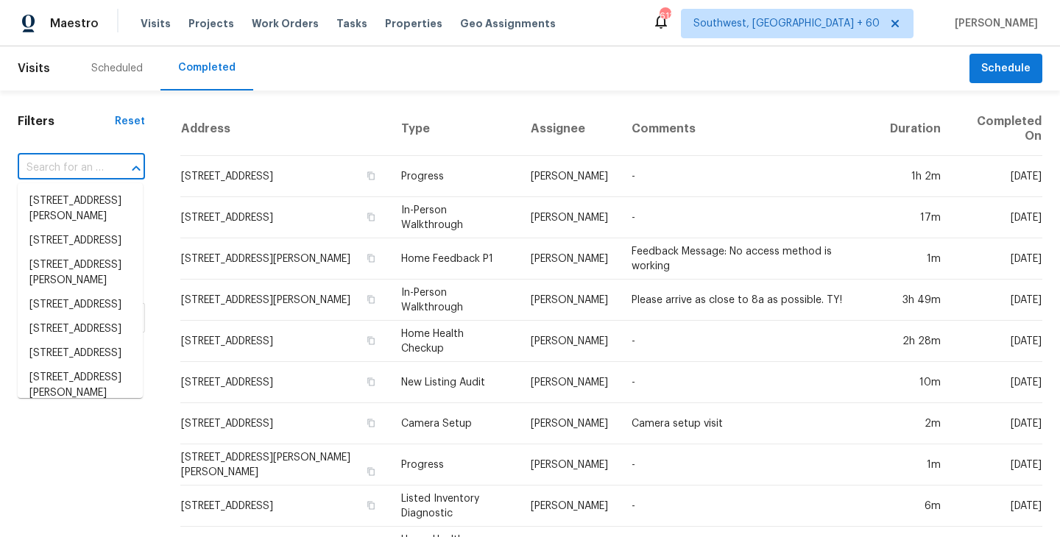
paste input "[STREET_ADDRESS][PERSON_NAME]"
type input "[STREET_ADDRESS][PERSON_NAME]"
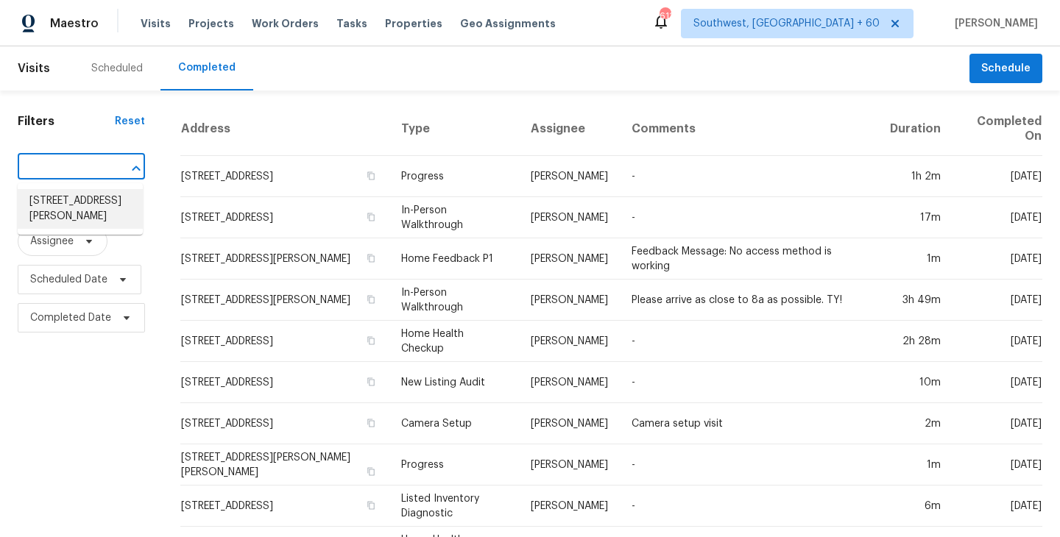
click at [102, 208] on li "[STREET_ADDRESS][PERSON_NAME]" at bounding box center [80, 209] width 125 height 40
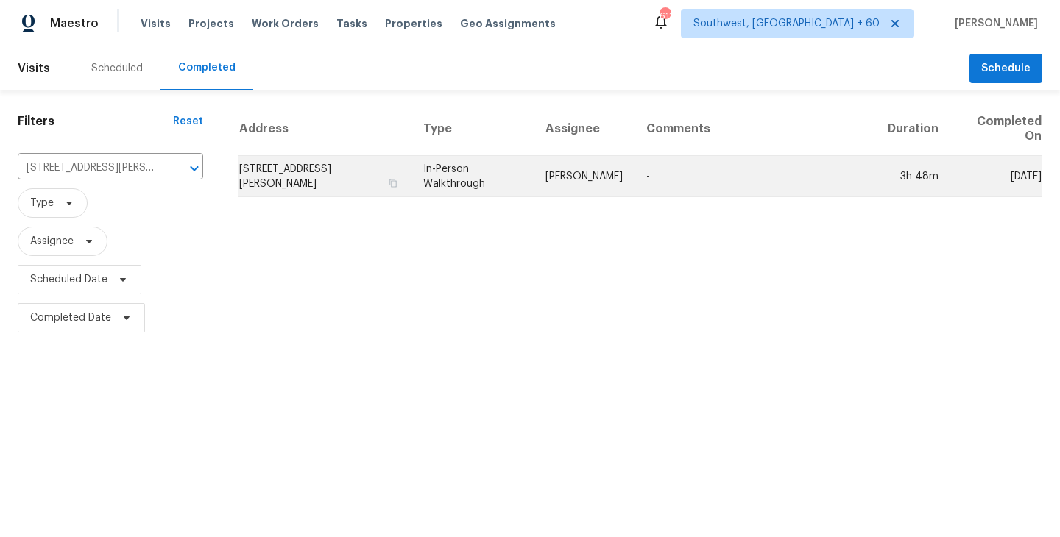
click at [577, 168] on td "[PERSON_NAME]" at bounding box center [584, 176] width 101 height 41
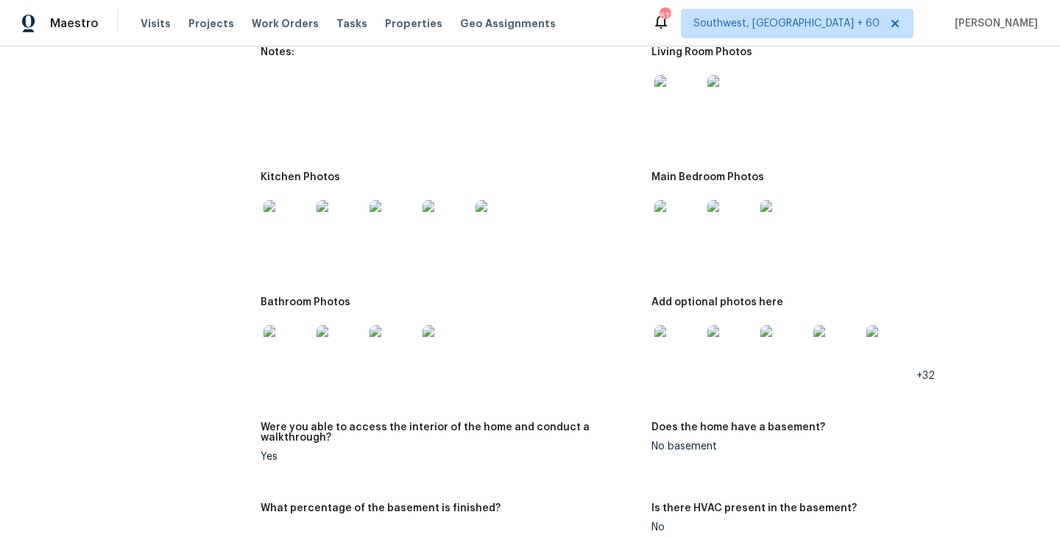
scroll to position [2167, 0]
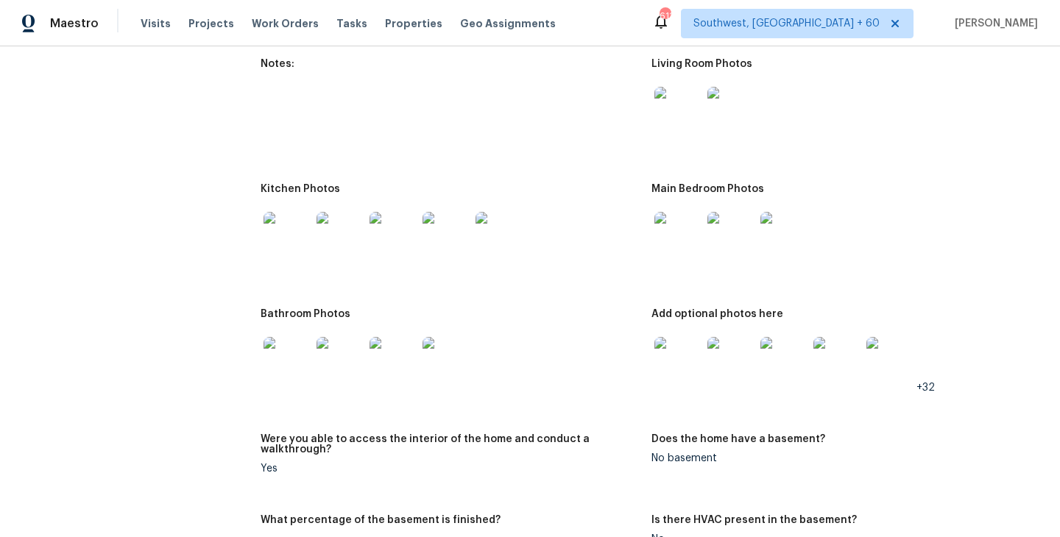
click at [672, 120] on img at bounding box center [677, 110] width 47 height 47
click at [671, 214] on img at bounding box center [677, 235] width 47 height 47
click at [667, 360] on img at bounding box center [677, 360] width 47 height 47
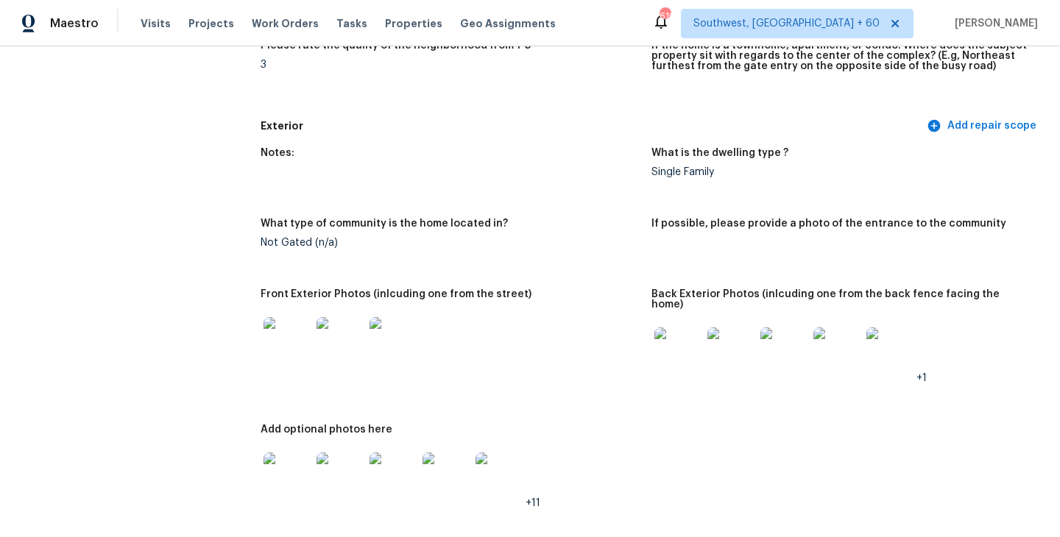
scroll to position [0, 0]
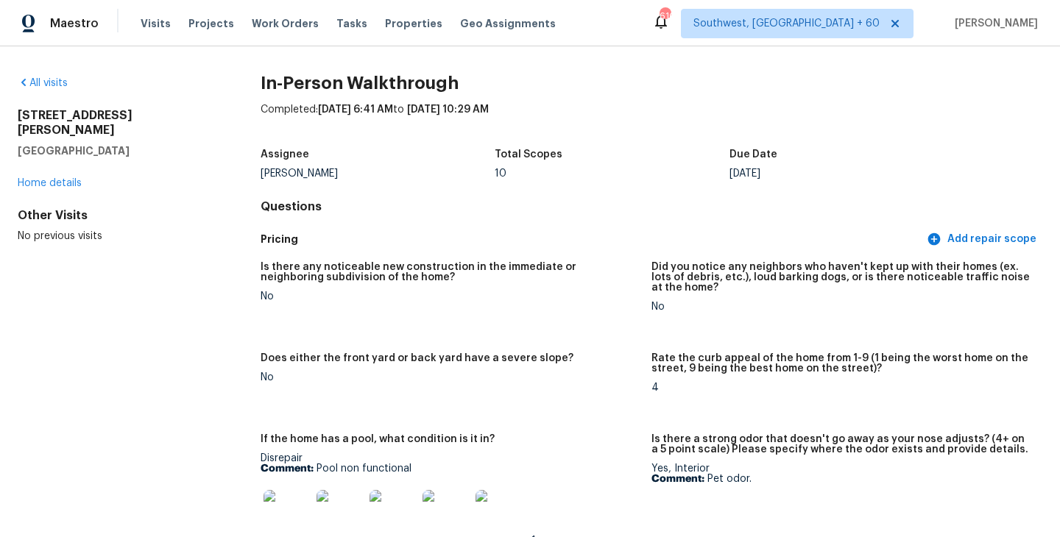
click at [51, 89] on div "All visits" at bounding box center [116, 83] width 196 height 15
click at [57, 79] on link "All visits" at bounding box center [43, 83] width 50 height 10
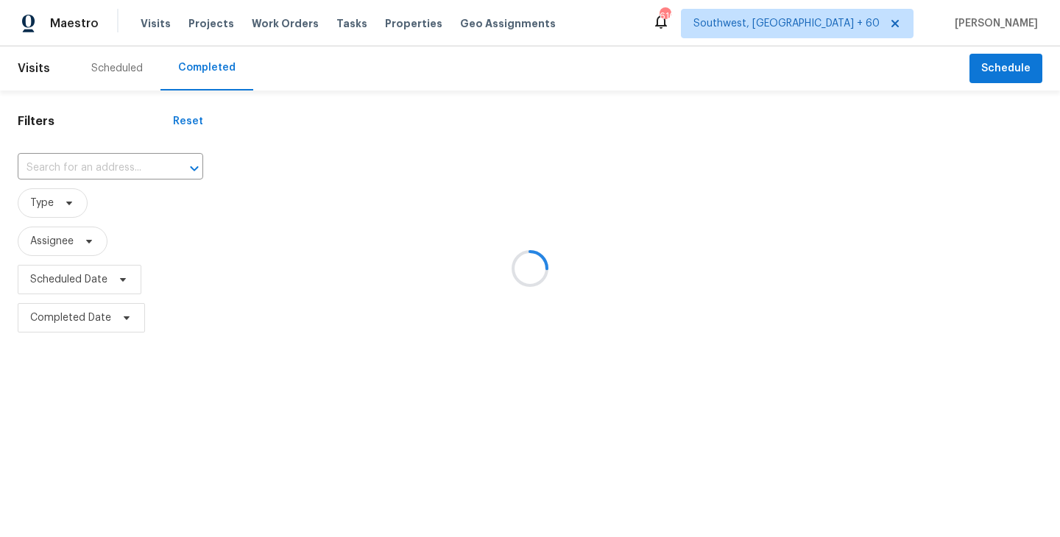
click at [94, 169] on div at bounding box center [530, 268] width 1060 height 537
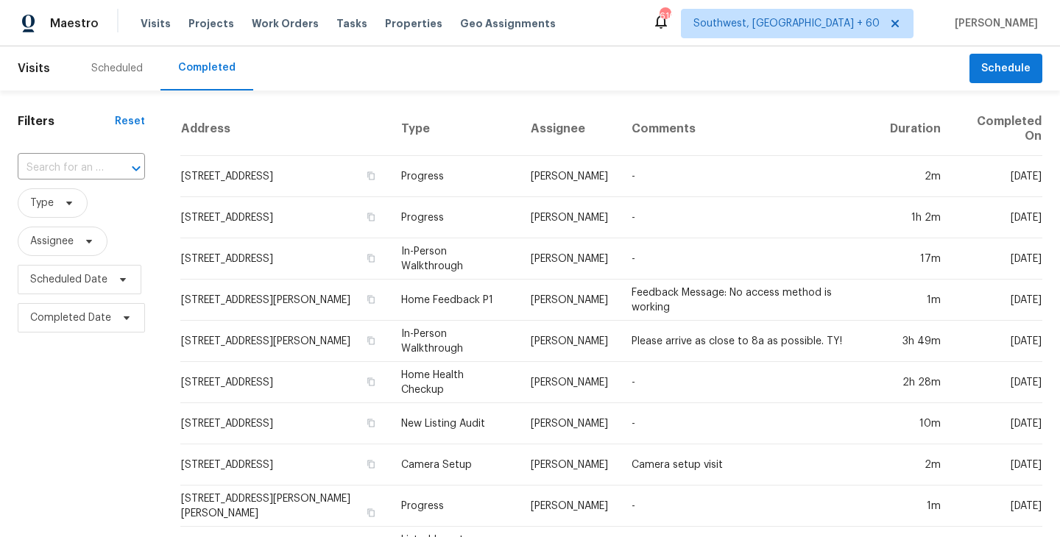
click at [88, 155] on div "​" at bounding box center [81, 168] width 127 height 32
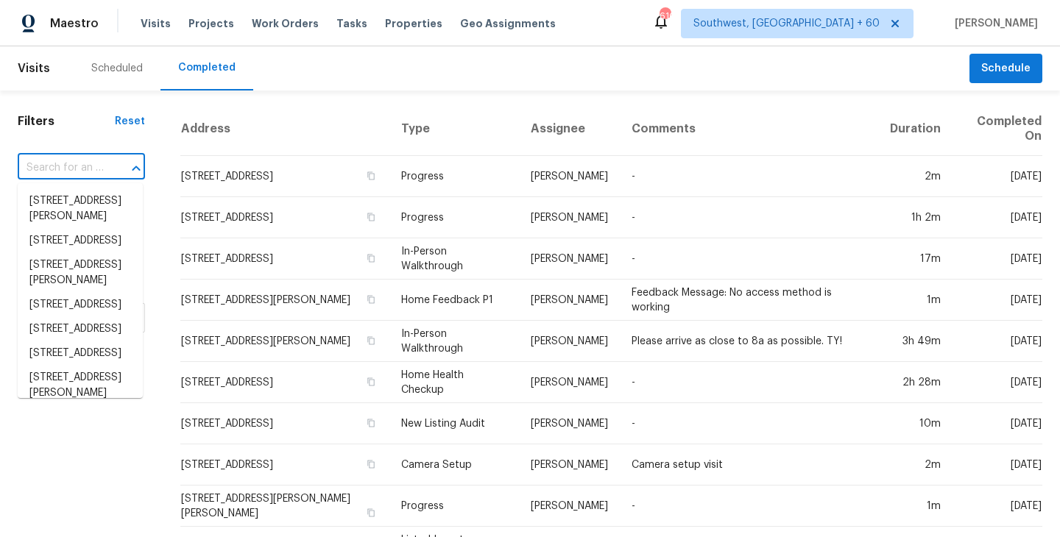
paste input "[STREET_ADDRESS]"
type input "[STREET_ADDRESS]"
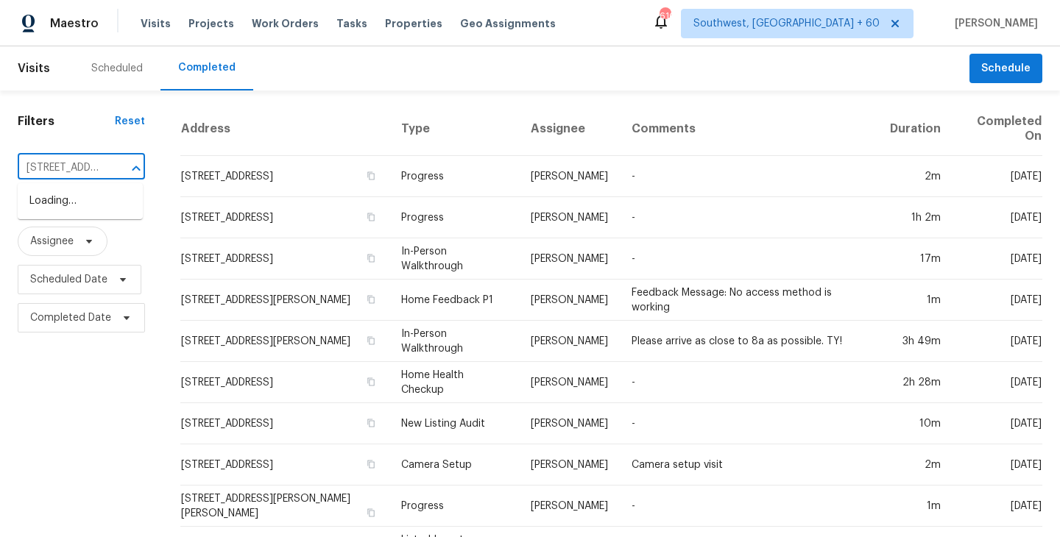
scroll to position [0, 134]
click at [110, 209] on li "[STREET_ADDRESS]" at bounding box center [80, 201] width 125 height 24
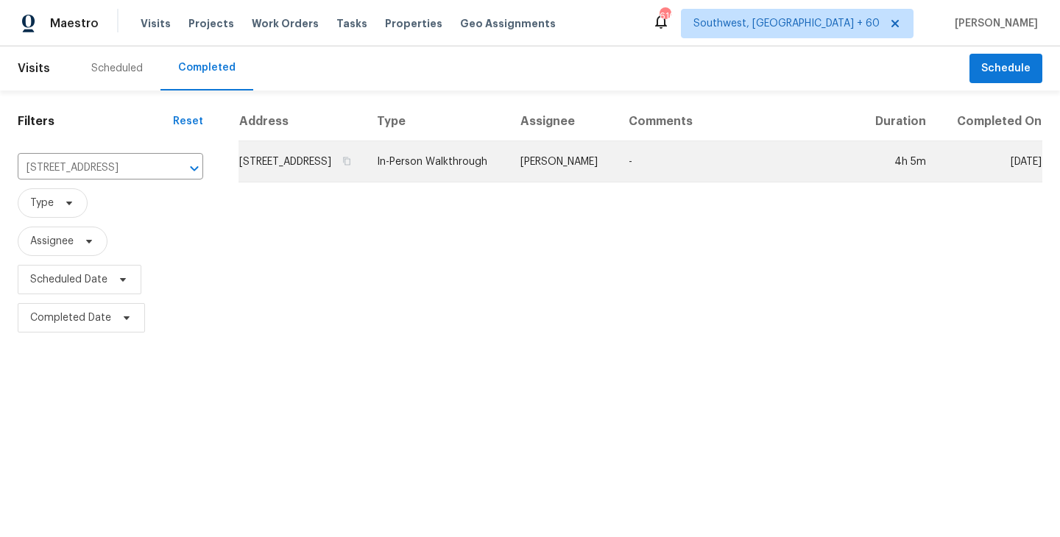
click at [679, 166] on td "-" at bounding box center [737, 161] width 241 height 41
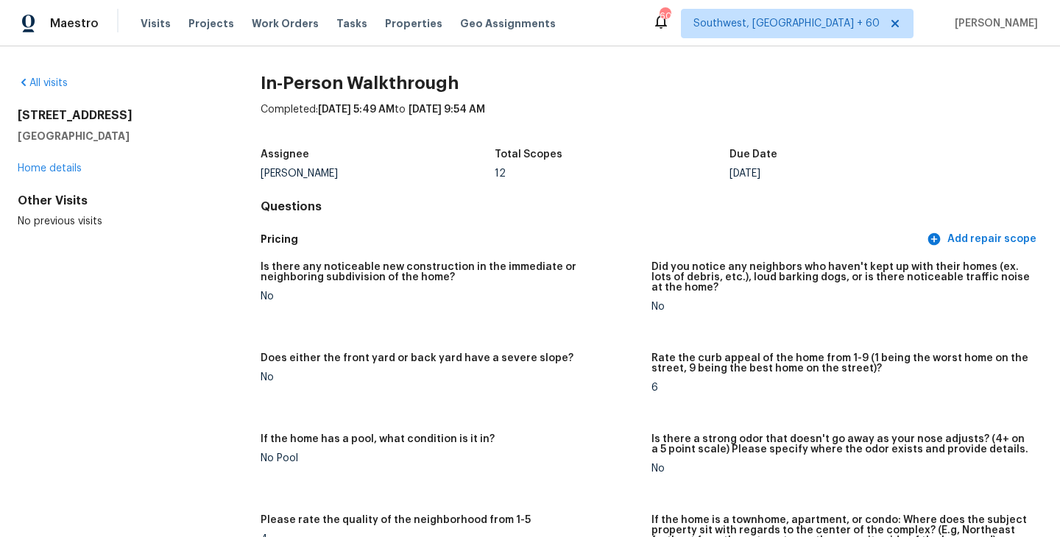
click at [60, 88] on div "All visits" at bounding box center [116, 83] width 196 height 15
click at [50, 77] on div "All visits" at bounding box center [116, 83] width 196 height 15
click at [53, 82] on link "All visits" at bounding box center [43, 83] width 50 height 10
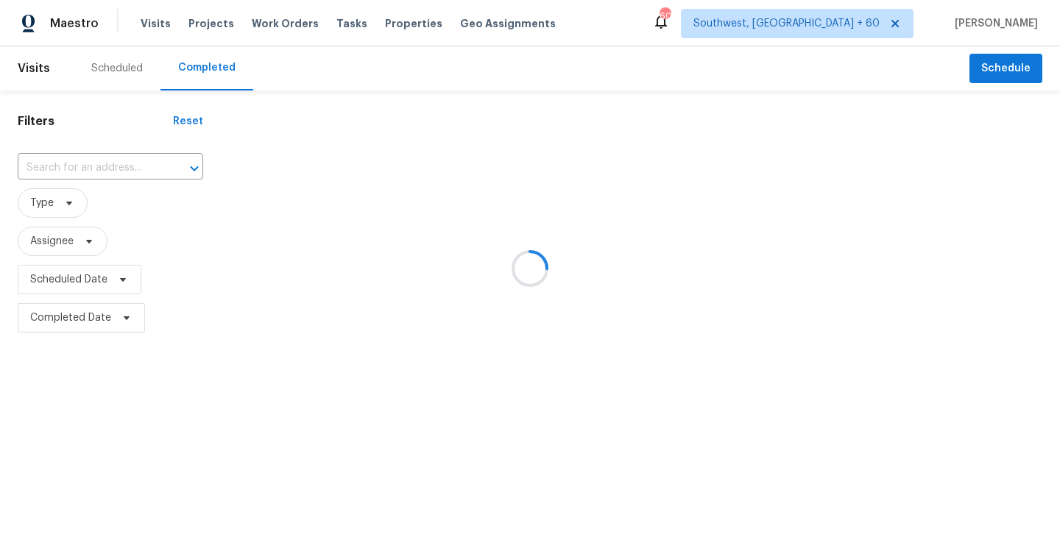
click at [106, 169] on div at bounding box center [530, 268] width 1060 height 537
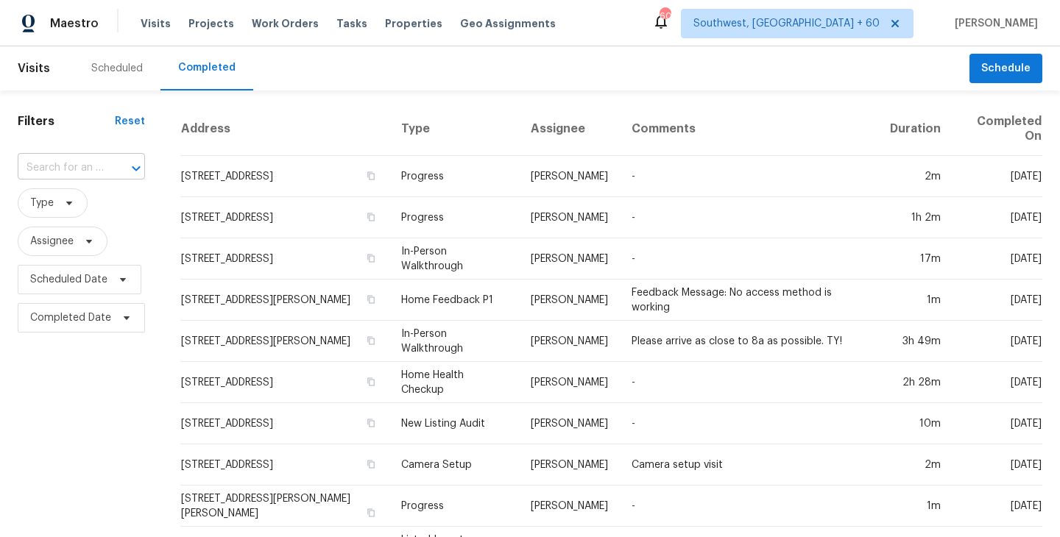
click at [94, 166] on input "text" at bounding box center [61, 168] width 86 height 23
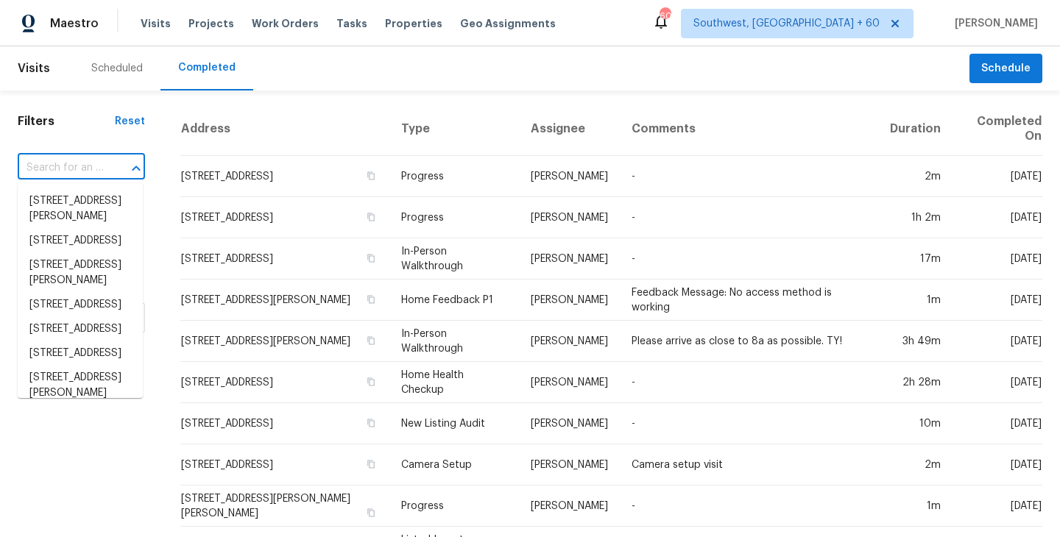
paste input "[STREET_ADDRESS]"
type input "[STREET_ADDRESS]"
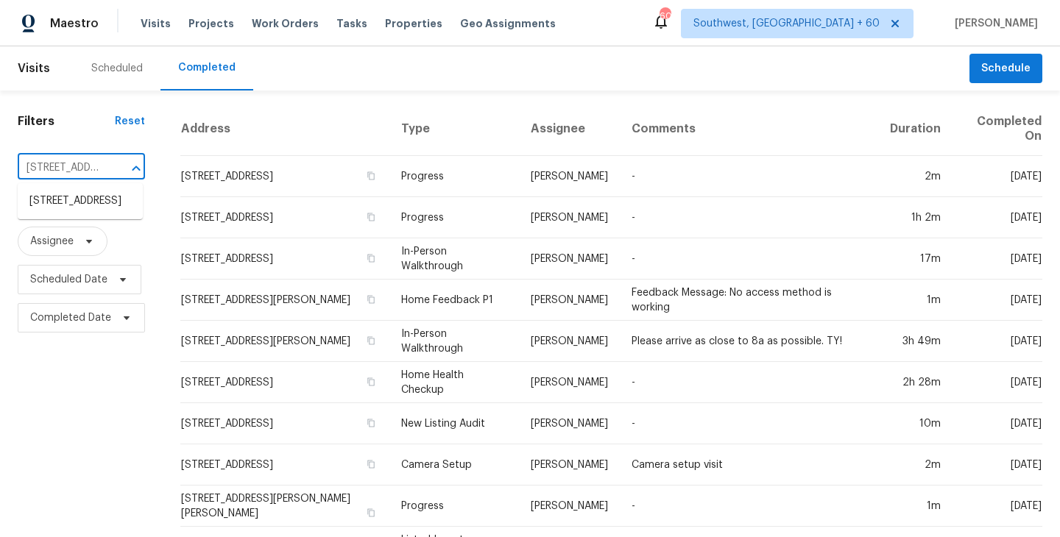
scroll to position [0, 94]
click at [82, 199] on li "[STREET_ADDRESS]" at bounding box center [80, 201] width 125 height 24
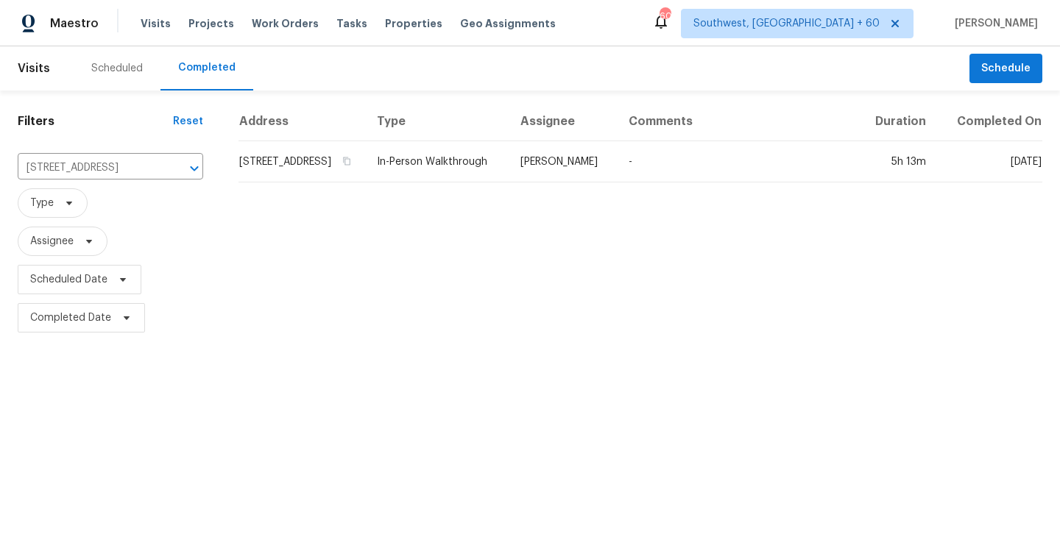
click at [584, 177] on td "[PERSON_NAME]" at bounding box center [563, 161] width 108 height 41
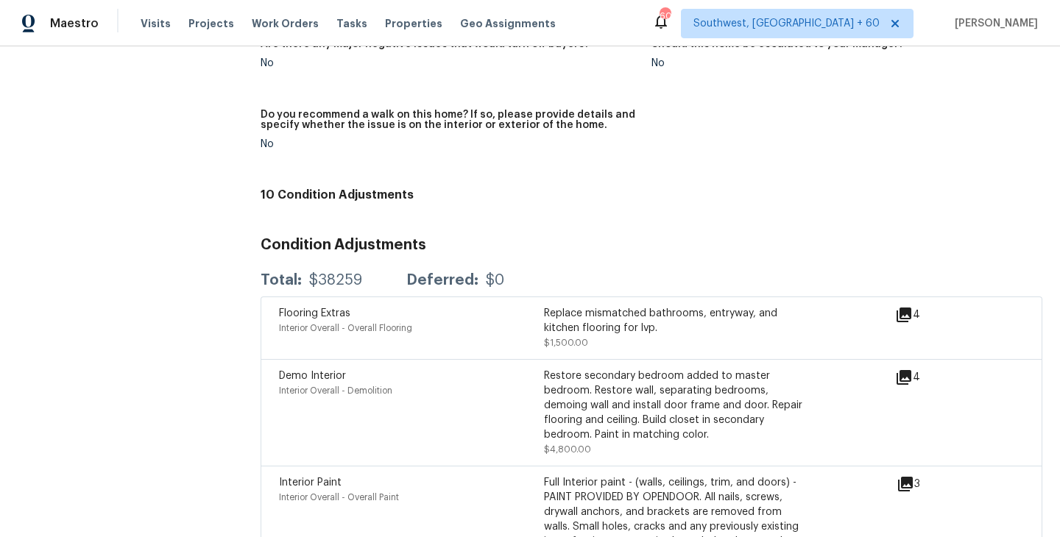
scroll to position [3771, 0]
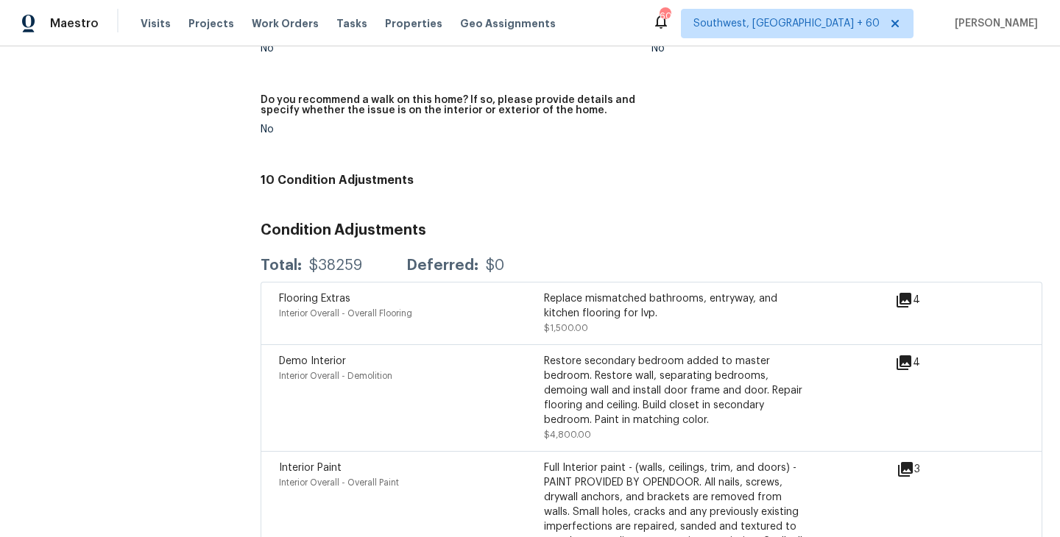
click at [894, 354] on div "Demo Interior Interior Overall - Demolition Restore secondary bedroom added to …" at bounding box center [587, 398] width 616 height 88
click at [905, 355] on icon at bounding box center [903, 362] width 15 height 15
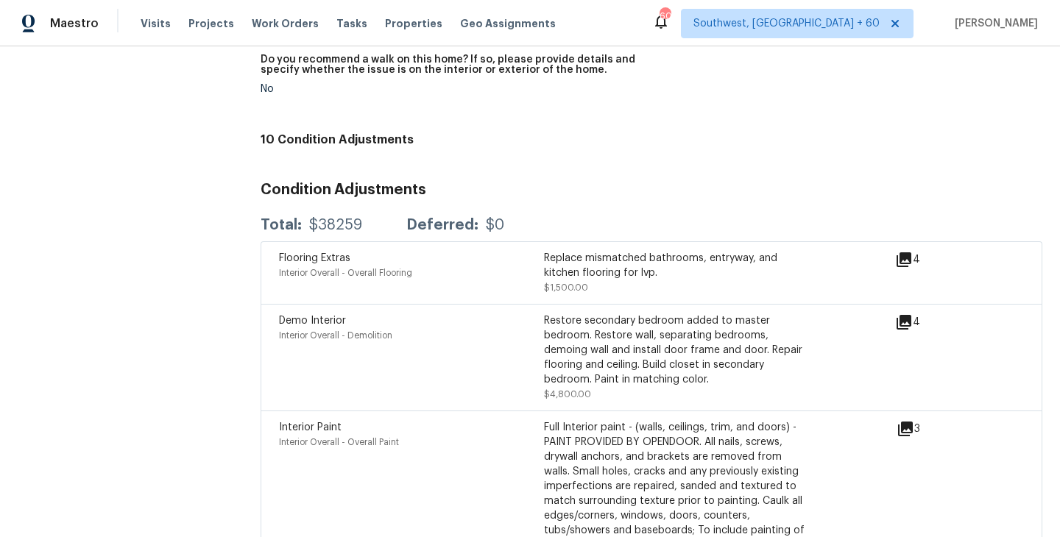
scroll to position [3884, 0]
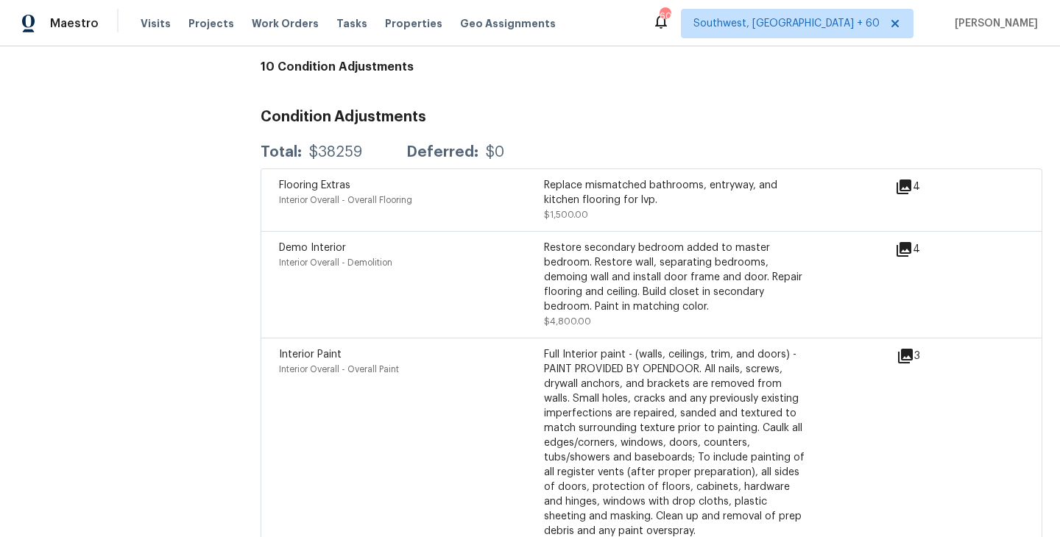
click at [901, 180] on icon at bounding box center [903, 187] width 15 height 15
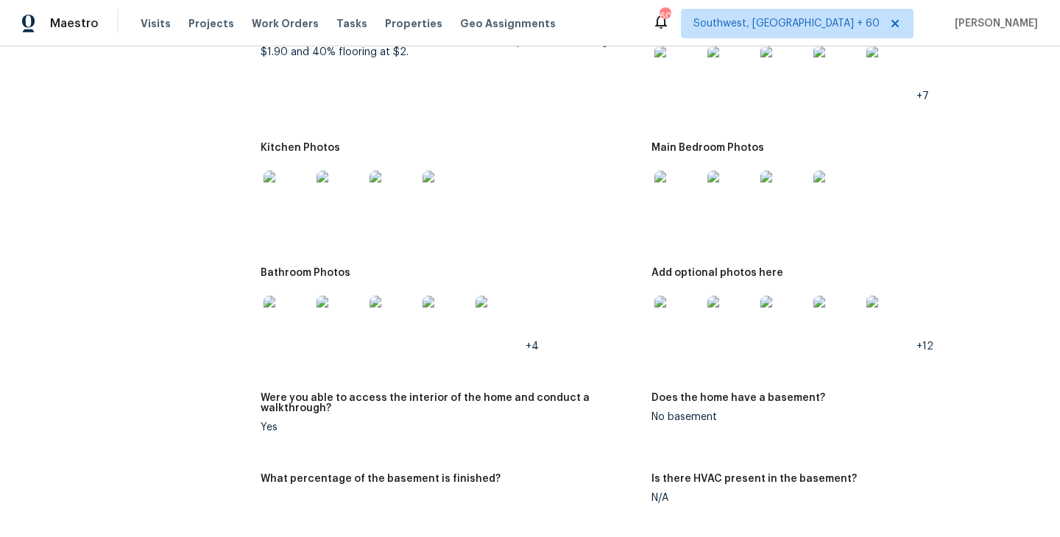
scroll to position [1977, 0]
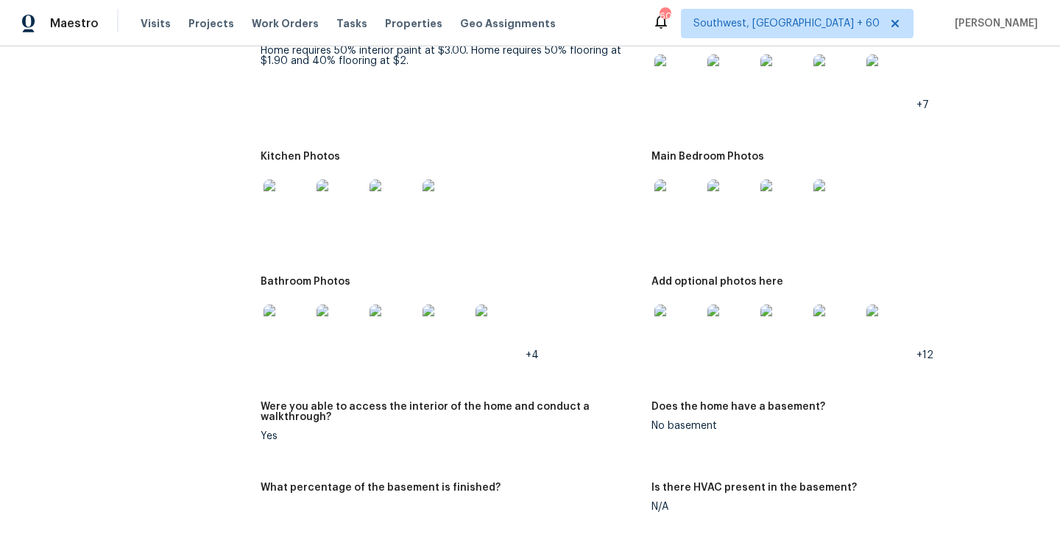
click at [668, 197] on img at bounding box center [677, 203] width 47 height 47
click at [670, 312] on img at bounding box center [677, 328] width 47 height 47
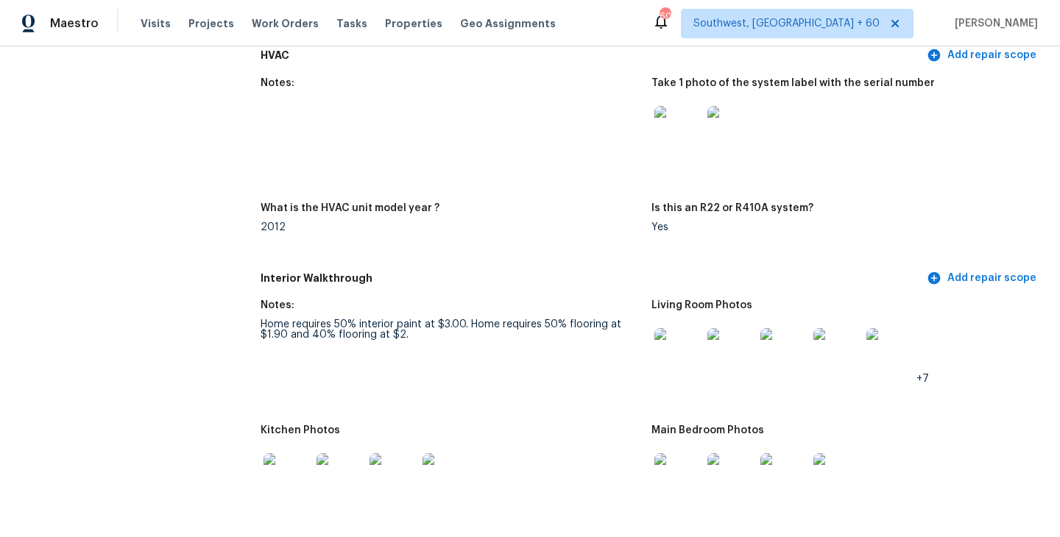
scroll to position [0, 0]
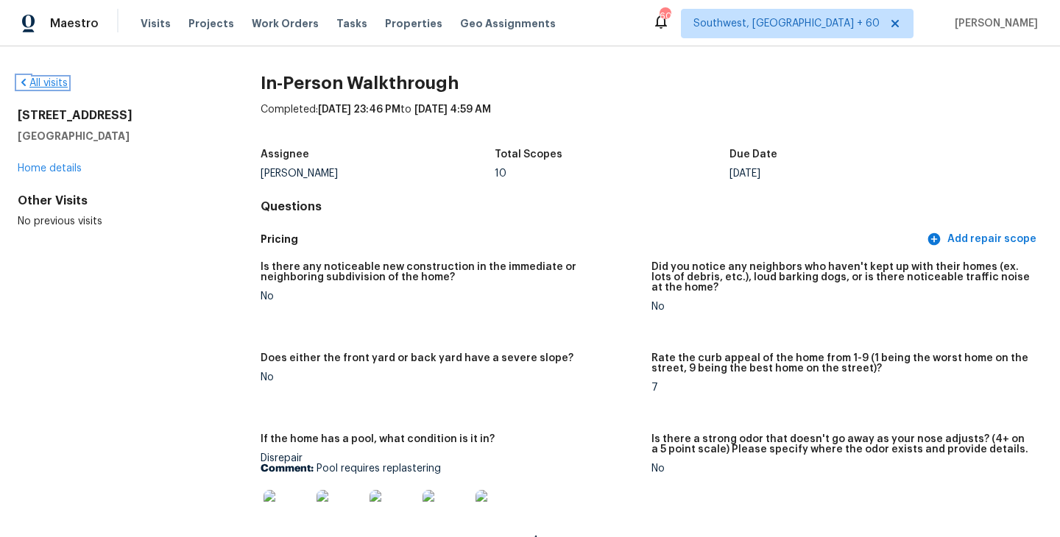
click at [49, 84] on link "All visits" at bounding box center [43, 83] width 50 height 10
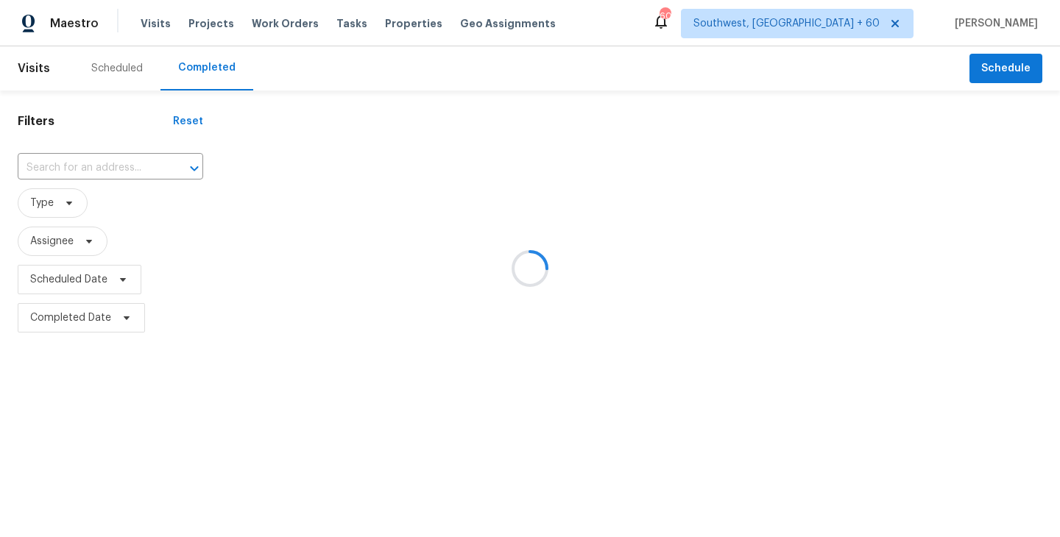
click at [104, 169] on div at bounding box center [530, 268] width 1060 height 537
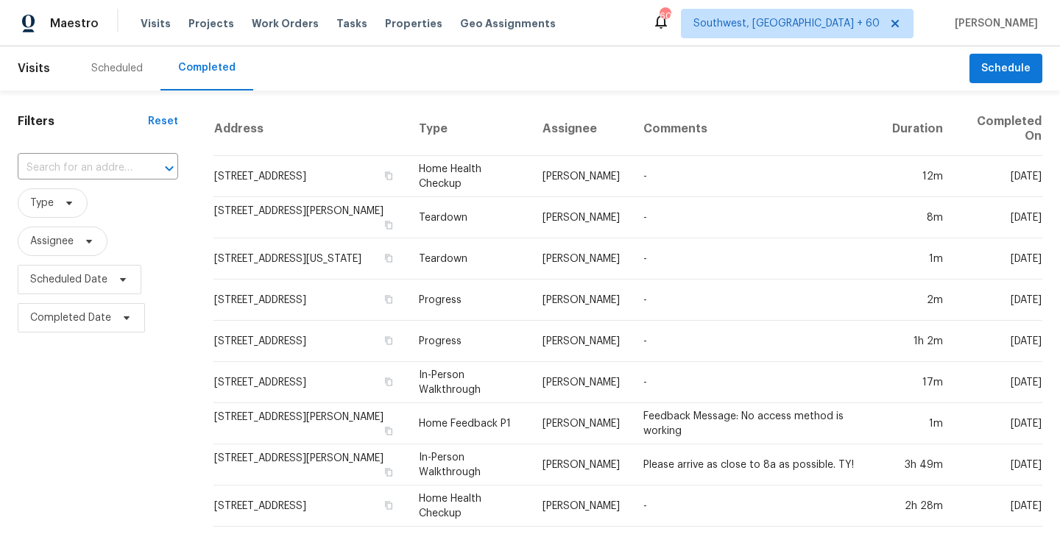
click at [98, 168] on input "text" at bounding box center [77, 168] width 119 height 23
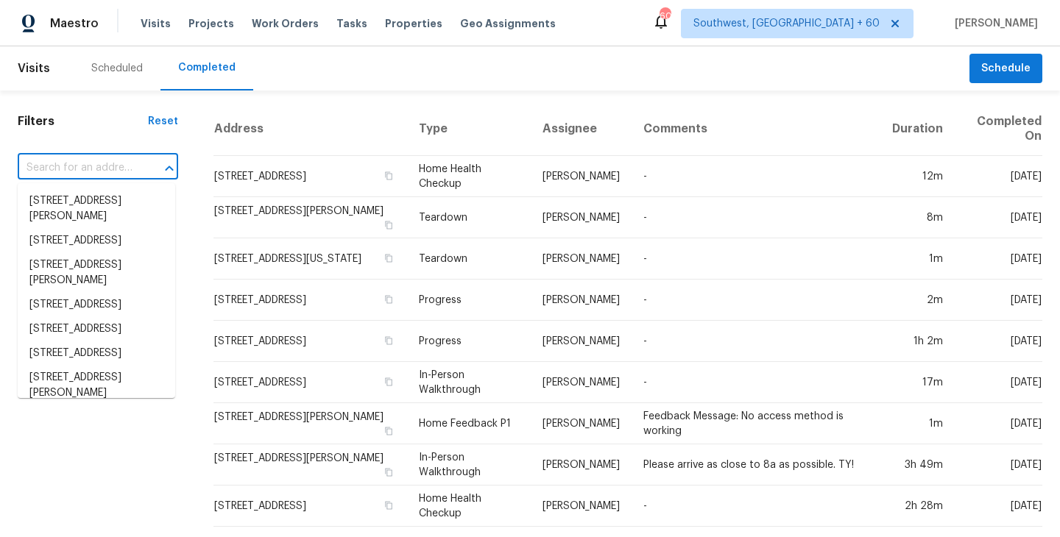
paste input "[STREET_ADDRESS][PERSON_NAME]"
type input "[STREET_ADDRESS][PERSON_NAME]"
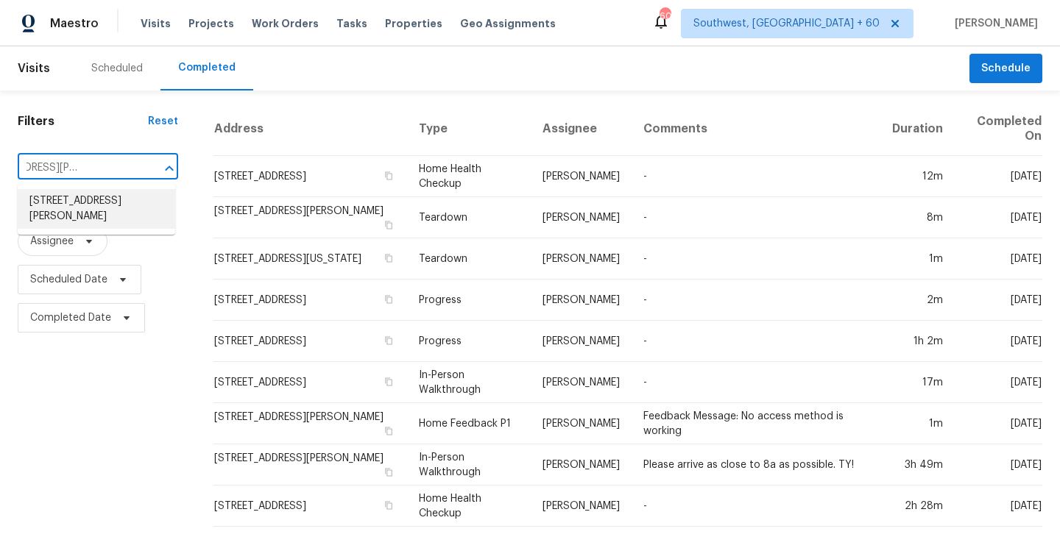
click at [104, 215] on li "[STREET_ADDRESS][PERSON_NAME]" at bounding box center [96, 209] width 157 height 40
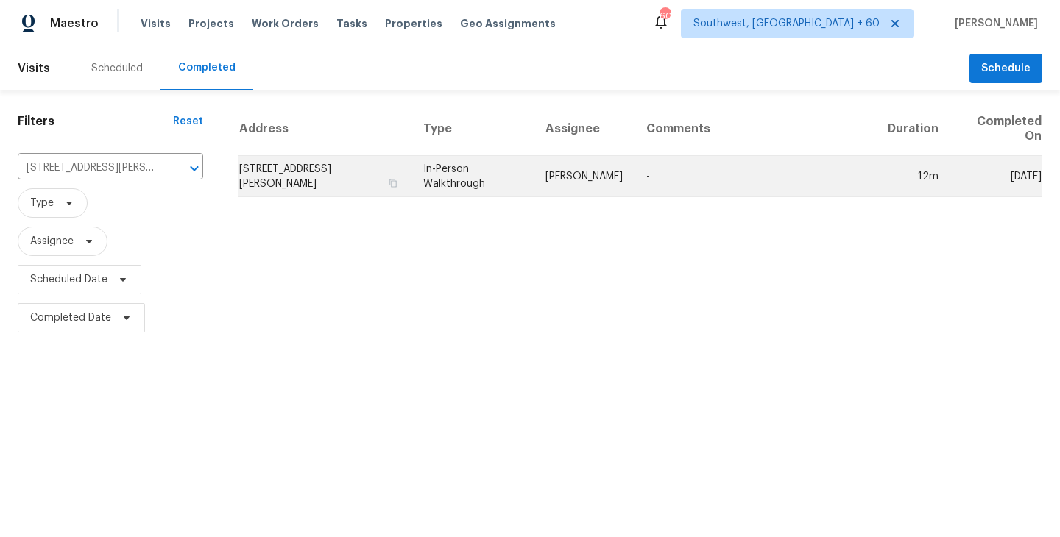
click at [491, 164] on td "In-Person Walkthrough" at bounding box center [472, 176] width 122 height 41
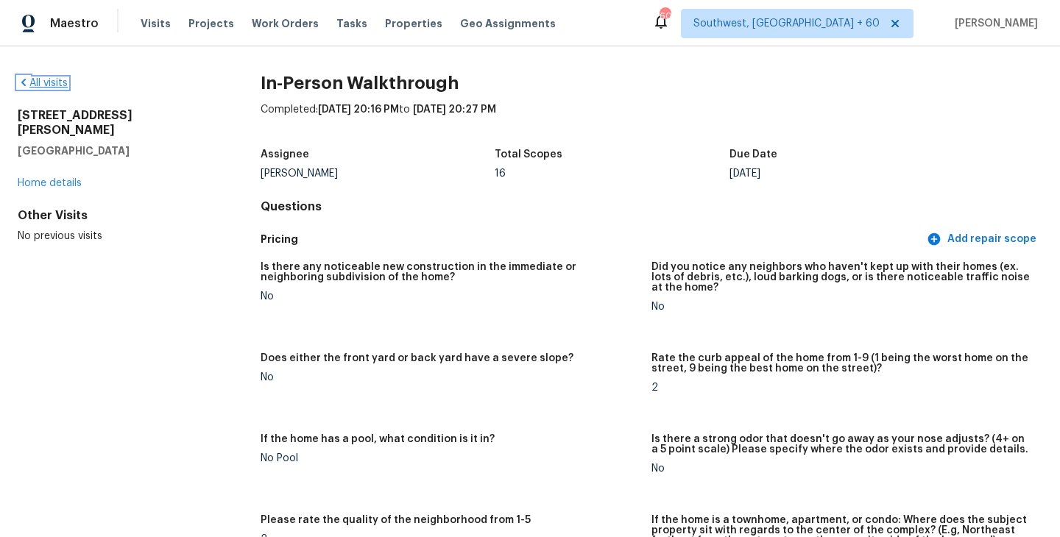
click at [54, 81] on link "All visits" at bounding box center [43, 83] width 50 height 10
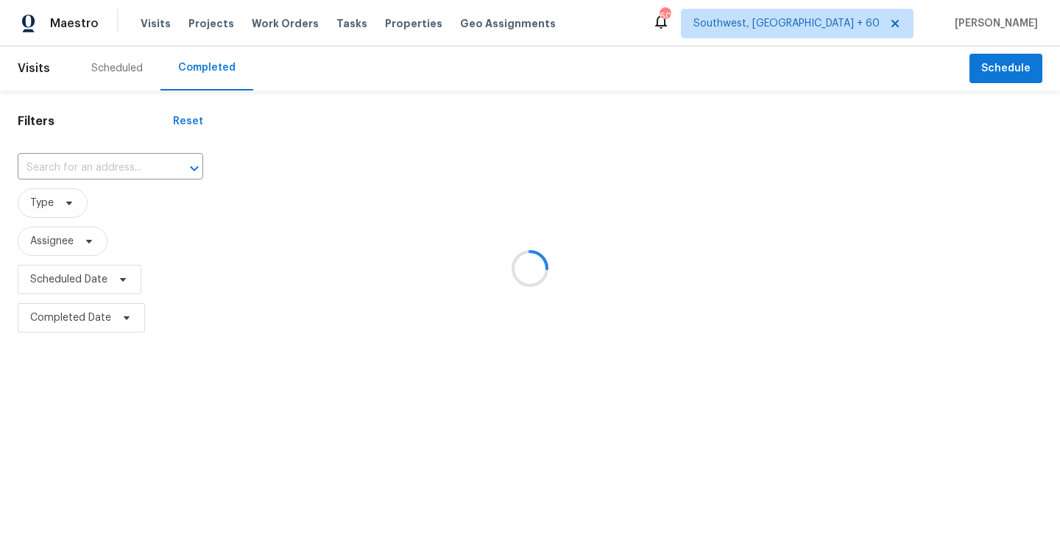
click at [89, 163] on div at bounding box center [530, 268] width 1060 height 537
click at [94, 164] on div at bounding box center [530, 268] width 1060 height 537
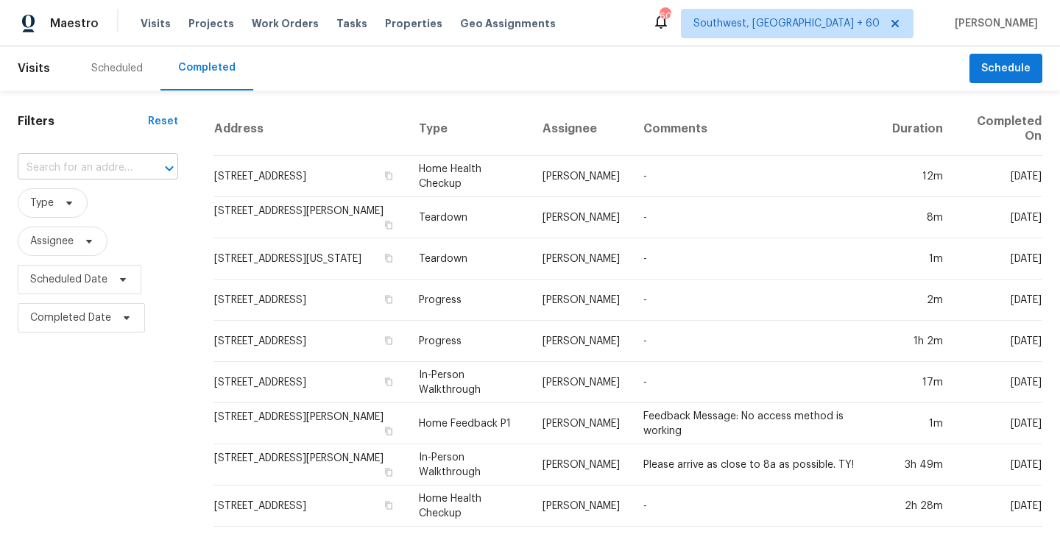
click at [93, 168] on input "text" at bounding box center [77, 168] width 119 height 23
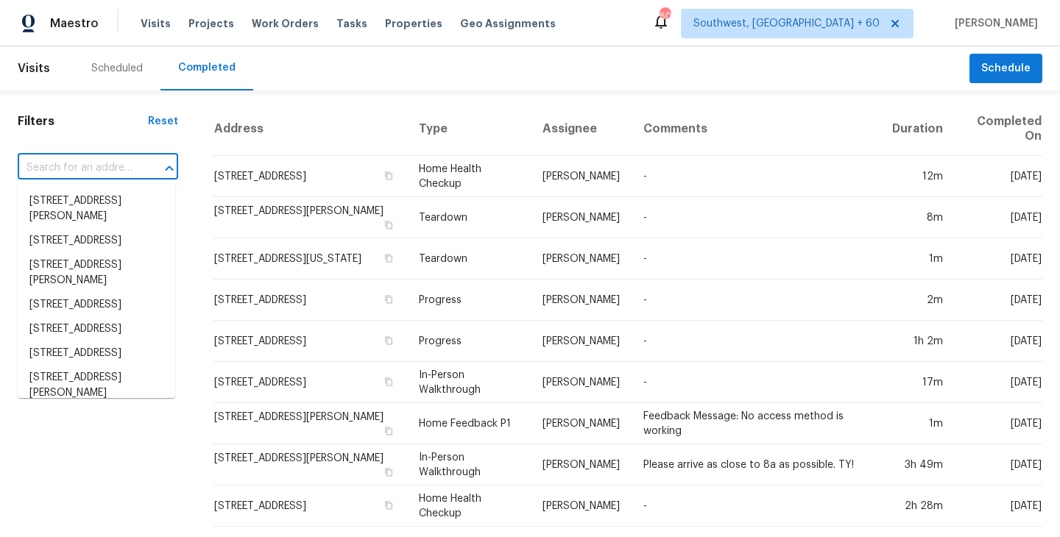
paste input "[STREET_ADDRESS]"
type input "[STREET_ADDRESS]"
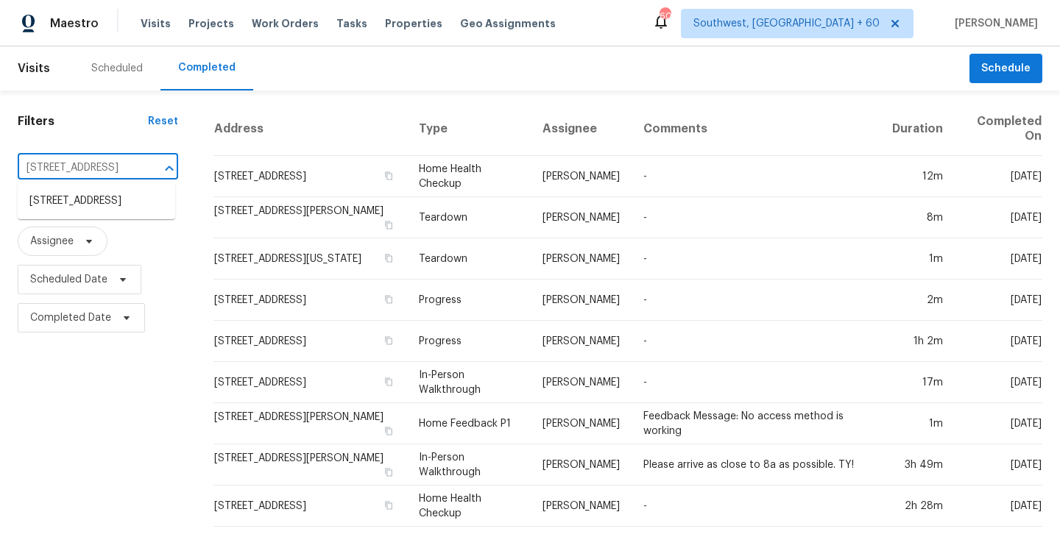
scroll to position [0, 141]
click at [89, 212] on li "[STREET_ADDRESS]" at bounding box center [96, 201] width 157 height 24
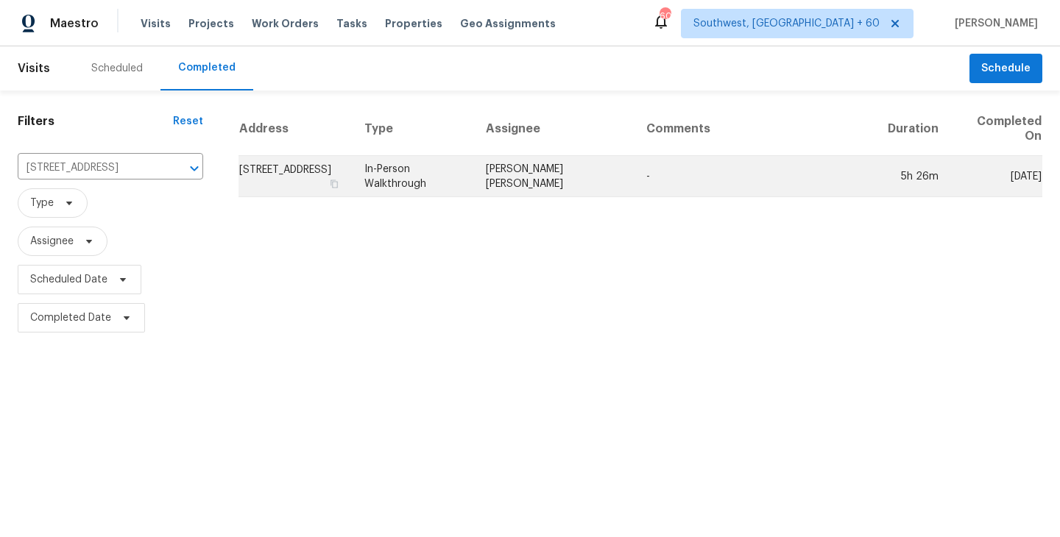
click at [626, 185] on td "[PERSON_NAME] [PERSON_NAME]" at bounding box center [554, 176] width 160 height 41
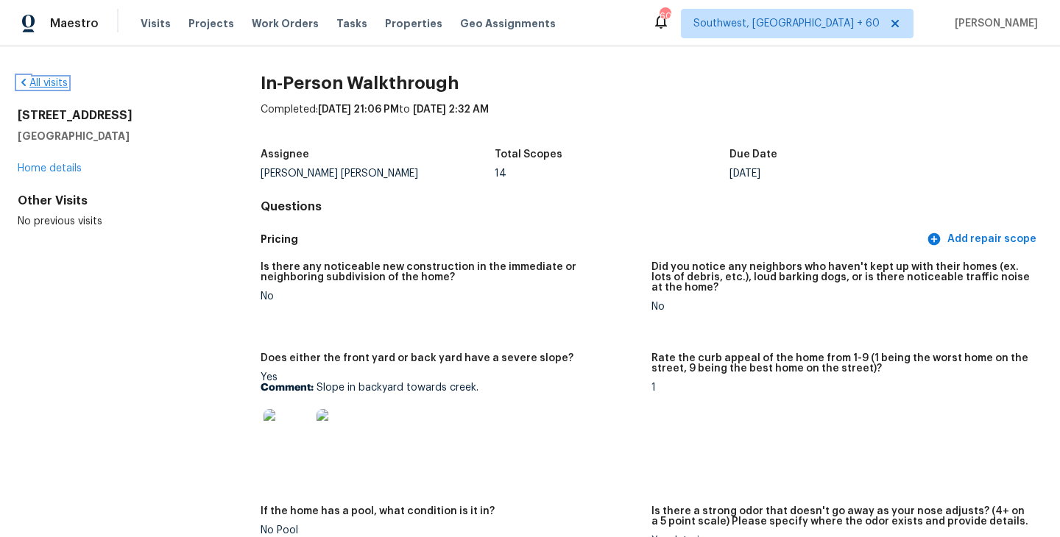
click at [55, 84] on link "All visits" at bounding box center [43, 83] width 50 height 10
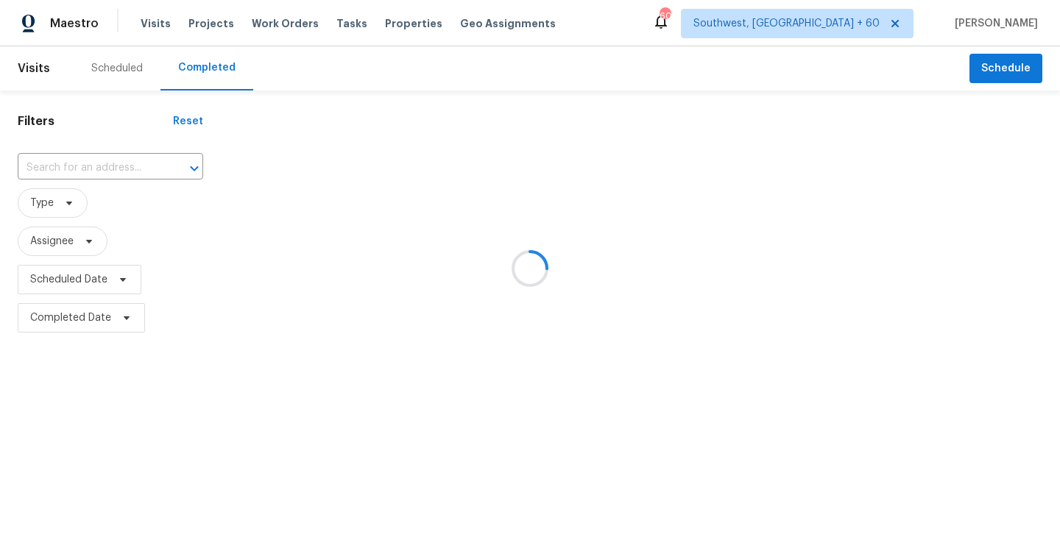
click at [108, 160] on div at bounding box center [530, 268] width 1060 height 537
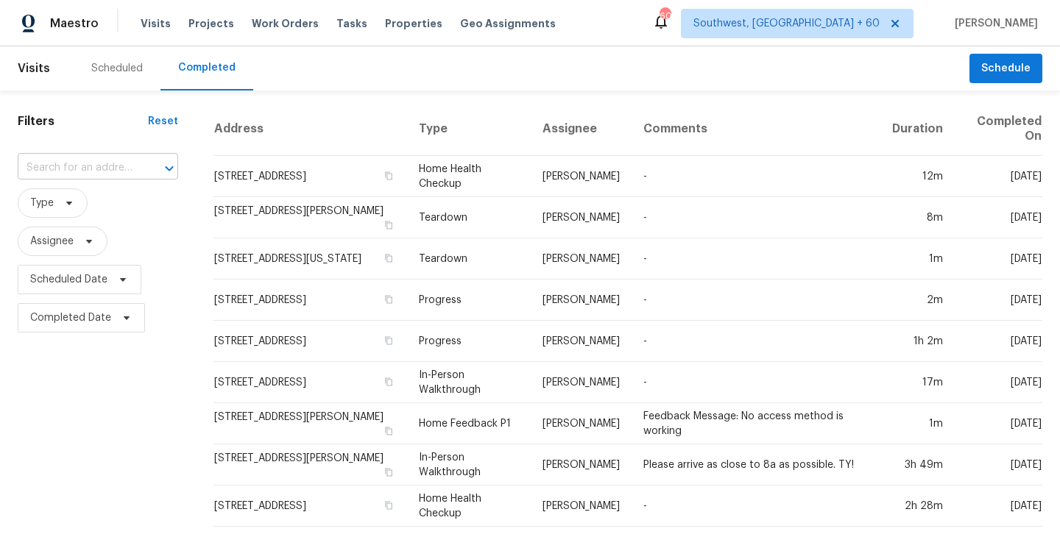
click at [104, 166] on input "text" at bounding box center [77, 168] width 119 height 23
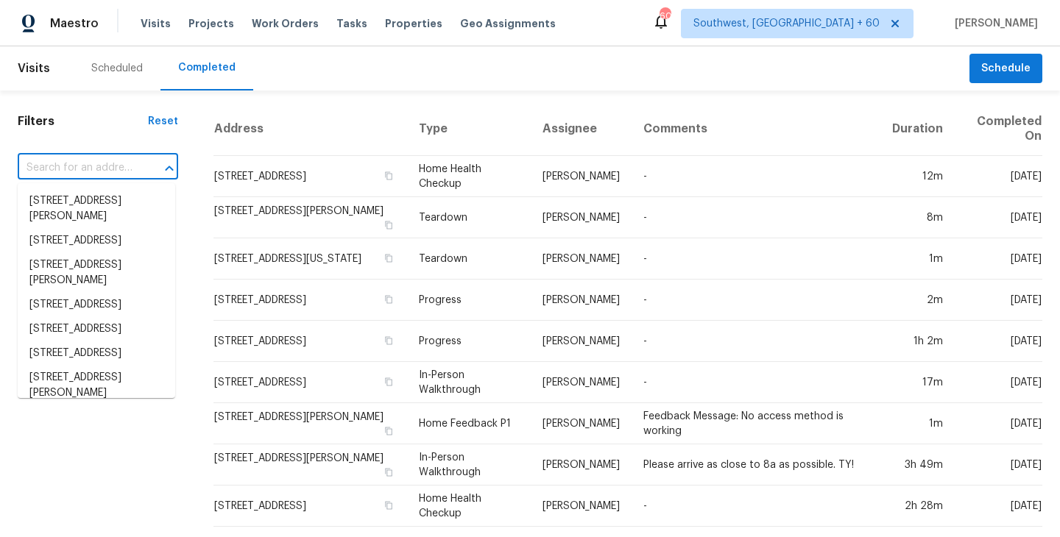
paste input "[STREET_ADDRESS]"
type input "[STREET_ADDRESS]"
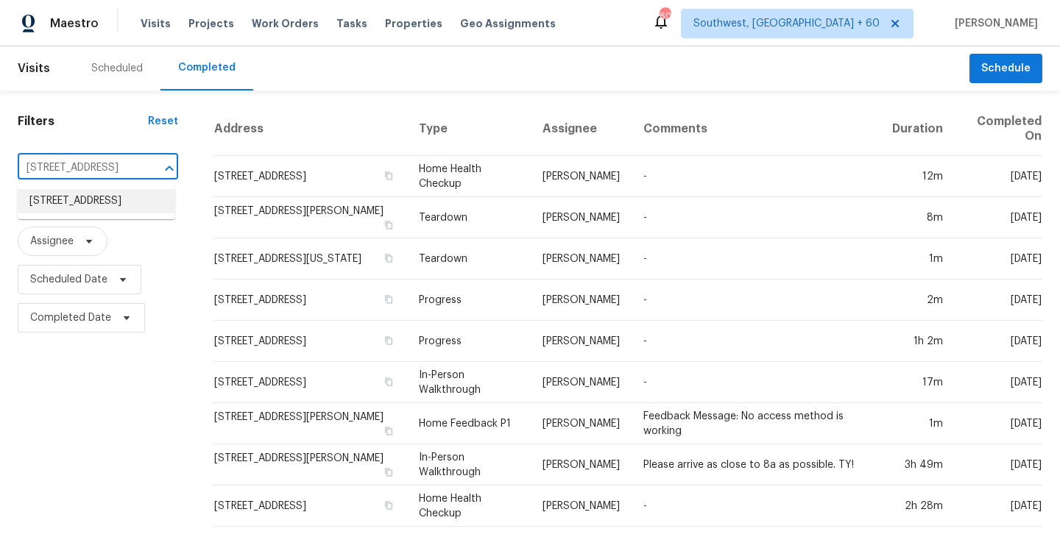
click at [114, 213] on li "[STREET_ADDRESS]" at bounding box center [96, 201] width 157 height 24
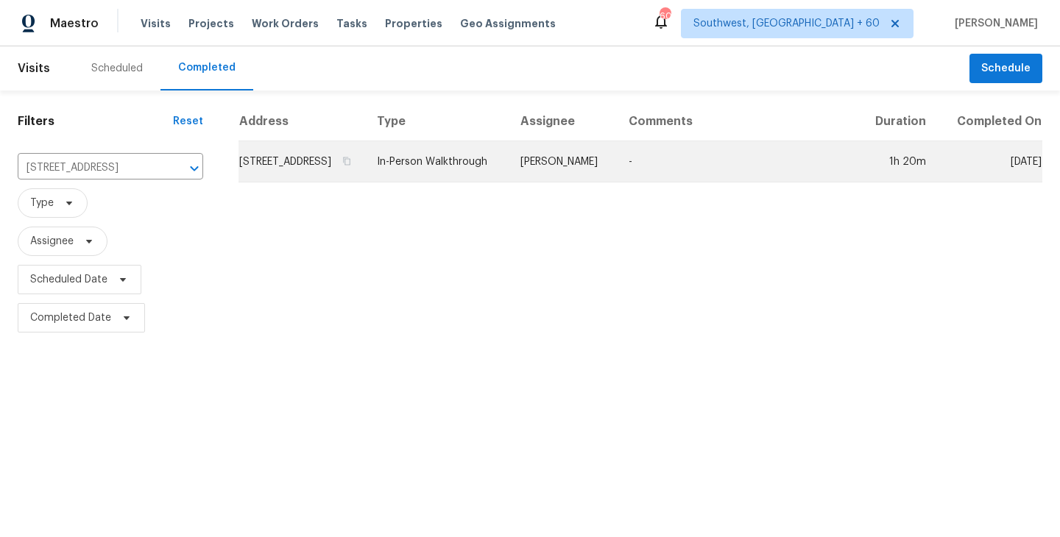
click at [563, 178] on td "[PERSON_NAME]" at bounding box center [563, 161] width 108 height 41
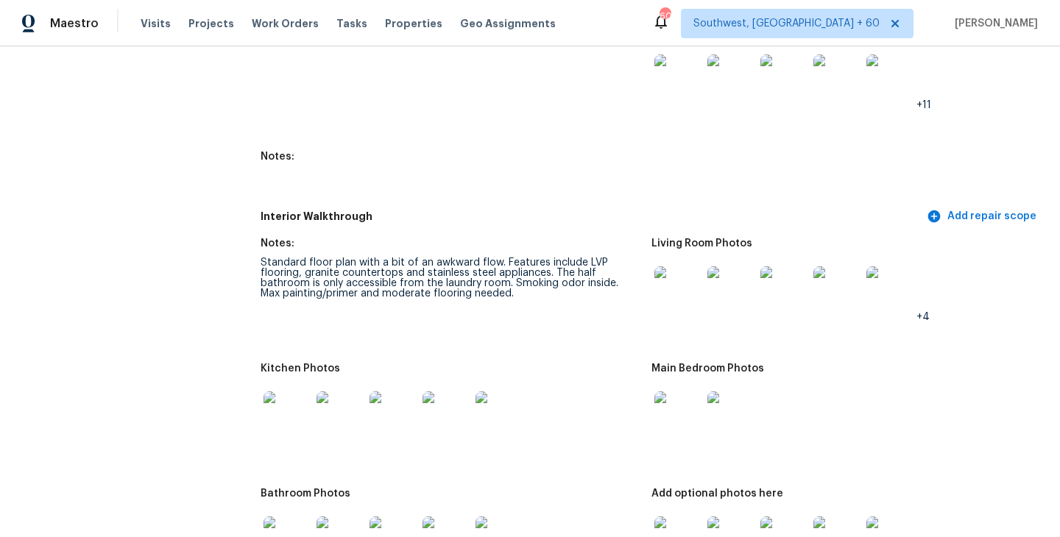
scroll to position [1809, 0]
click at [731, 277] on img at bounding box center [730, 288] width 47 height 47
click at [681, 412] on img at bounding box center [677, 413] width 47 height 47
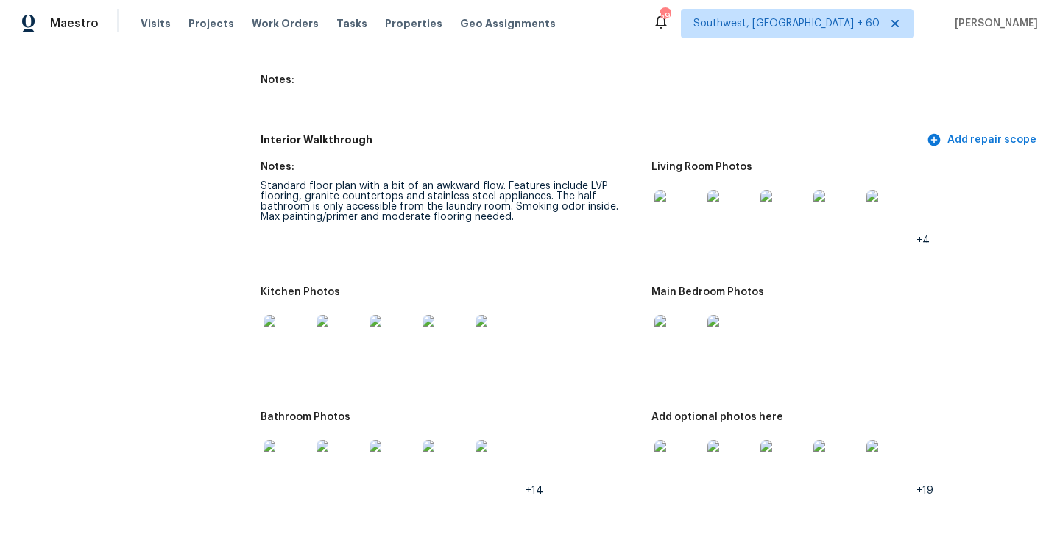
scroll to position [1971, 0]
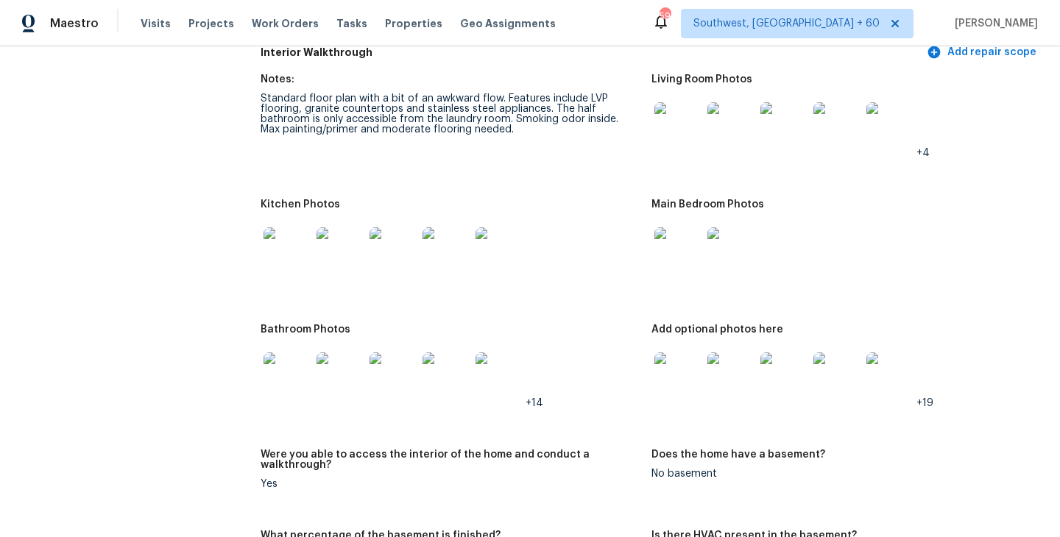
click at [668, 366] on img at bounding box center [677, 375] width 47 height 47
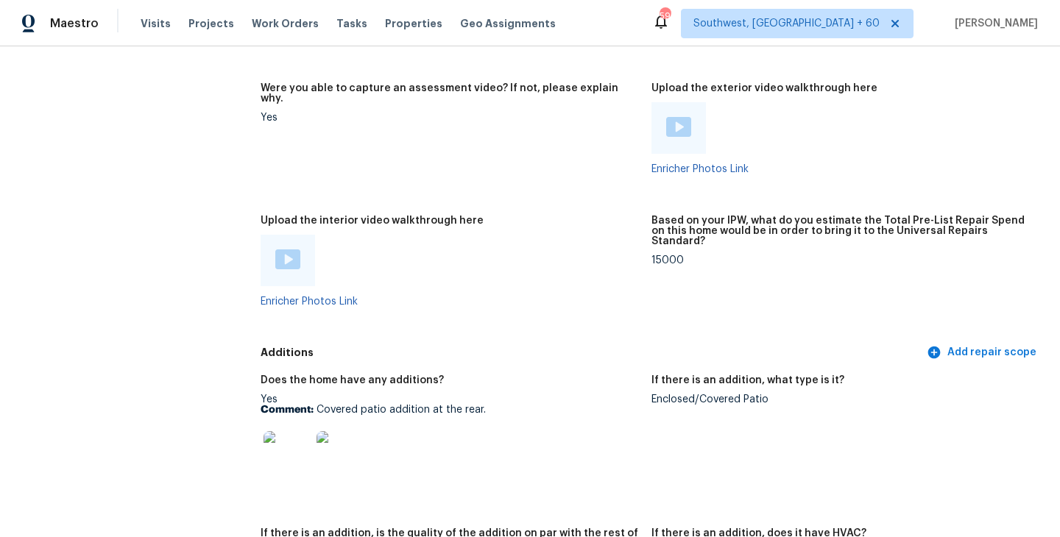
scroll to position [3161, 0]
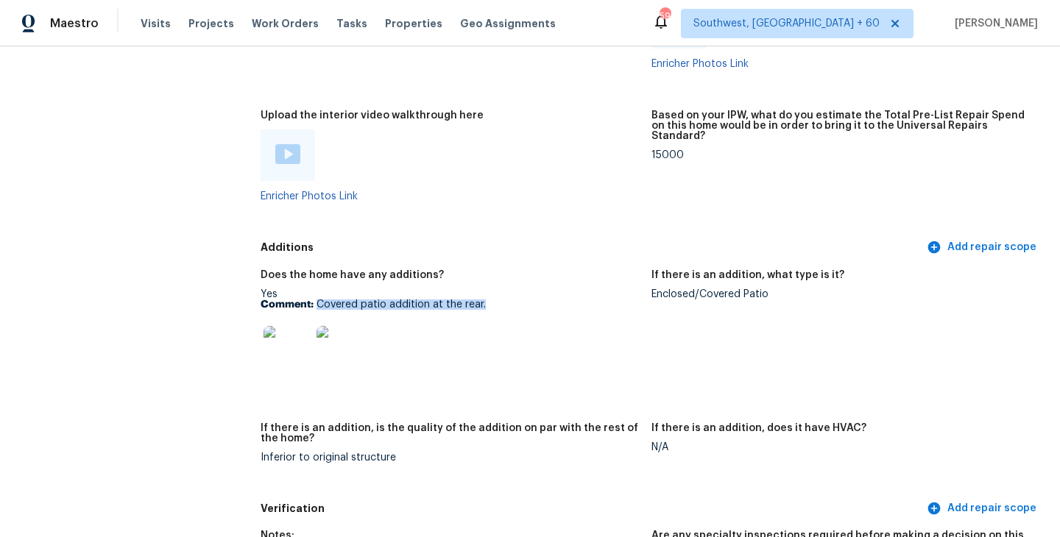
drag, startPoint x: 318, startPoint y: 283, endPoint x: 500, endPoint y: 281, distance: 182.5
click at [500, 300] on p "Comment: Covered patio addition at the rear." at bounding box center [450, 305] width 379 height 10
copy p "Covered patio addition at the rear."
click at [494, 234] on div "Additions Add repair scope" at bounding box center [652, 247] width 782 height 27
click at [288, 336] on img at bounding box center [286, 349] width 47 height 47
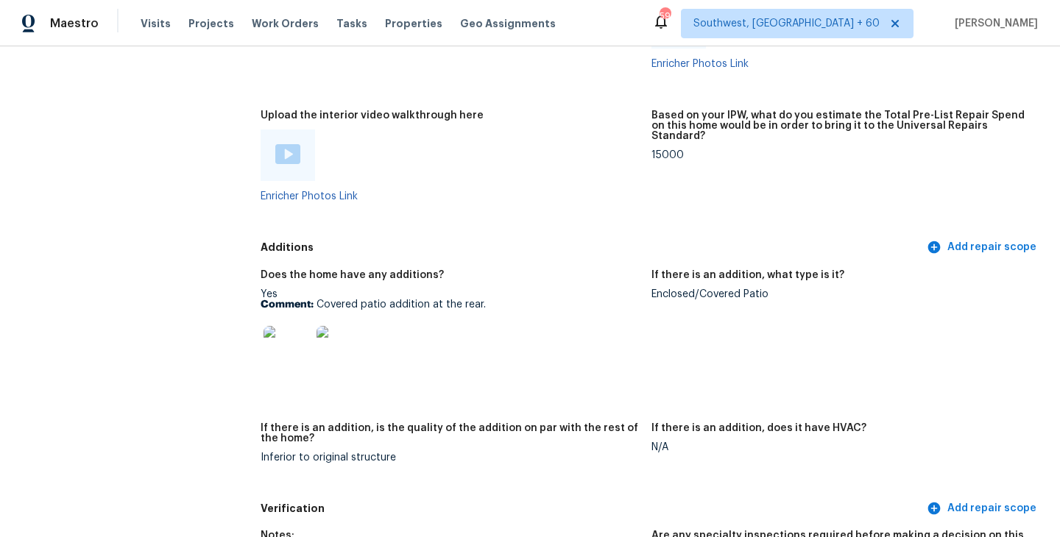
click at [510, 149] on div at bounding box center [450, 156] width 379 height 52
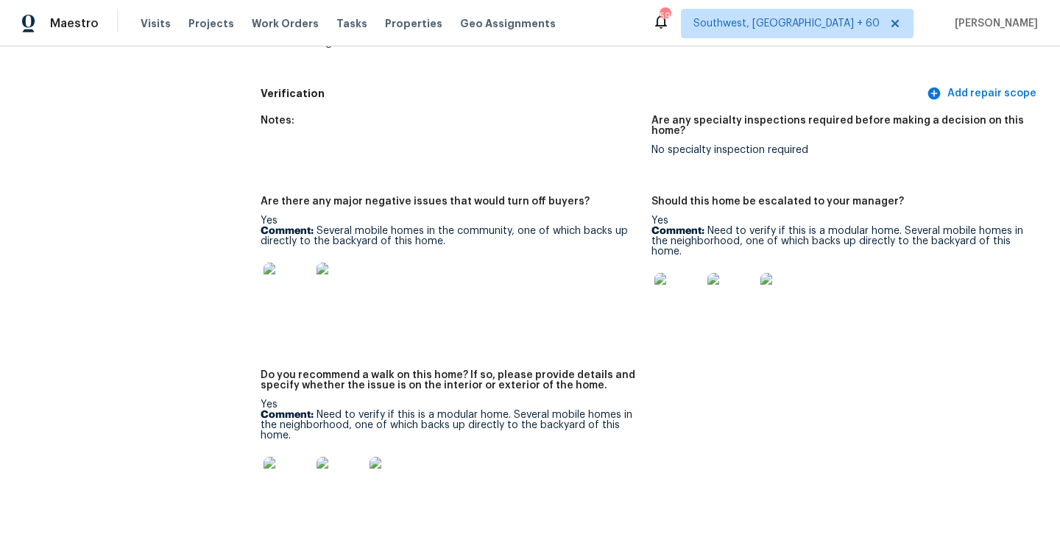
scroll to position [3426, 0]
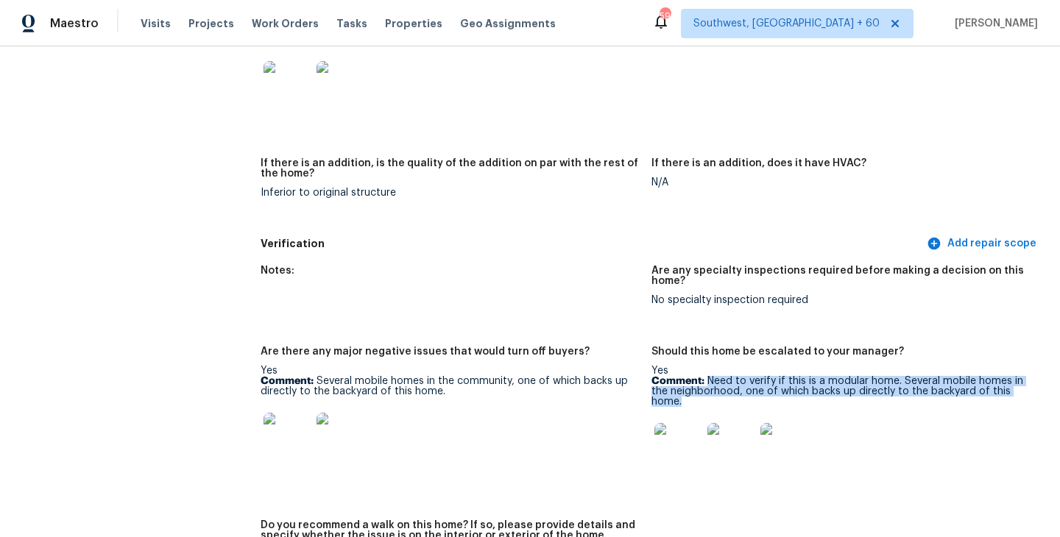
drag, startPoint x: 706, startPoint y: 358, endPoint x: 704, endPoint y: 379, distance: 20.8
click at [704, 379] on p "Comment: Need to verify if this is a modular home. Several mobile homes in the …" at bounding box center [840, 391] width 379 height 31
copy p "Need to verify if this is a modular home. Several mobile homes in the neighborh…"
click at [774, 376] on p "Comment: Need to verify if this is a modular home. Several mobile homes in the …" at bounding box center [840, 391] width 379 height 31
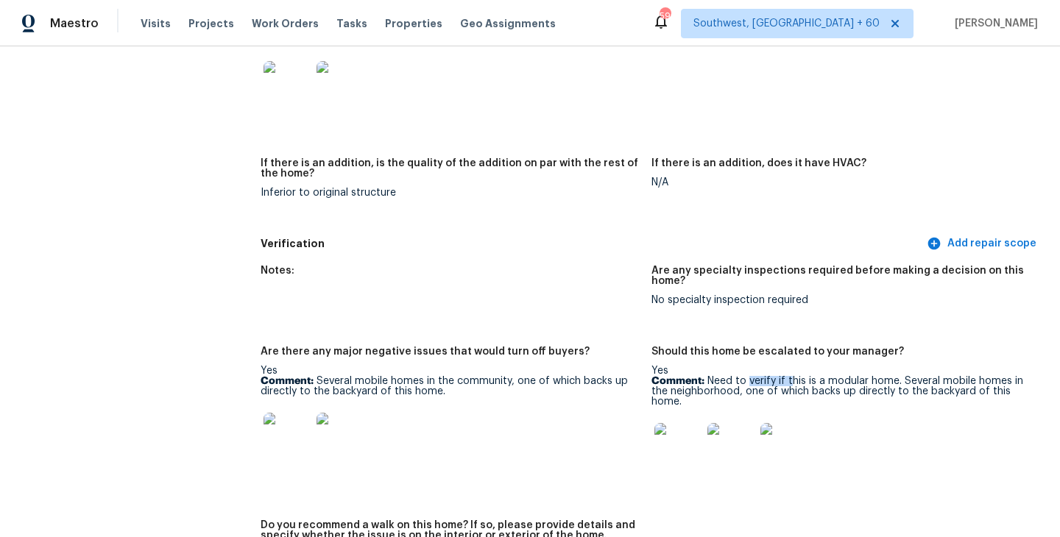
drag, startPoint x: 748, startPoint y: 360, endPoint x: 788, endPoint y: 360, distance: 39.7
click at [788, 376] on p "Comment: Need to verify if this is a modular home. Several mobile homes in the …" at bounding box center [840, 391] width 379 height 31
drag, startPoint x: 735, startPoint y: 360, endPoint x: 893, endPoint y: 364, distance: 157.5
click at [893, 376] on p "Comment: Need to verify if this is a modular home. Several mobile homes in the …" at bounding box center [840, 391] width 379 height 31
copy p "to verify if this is a modular home"
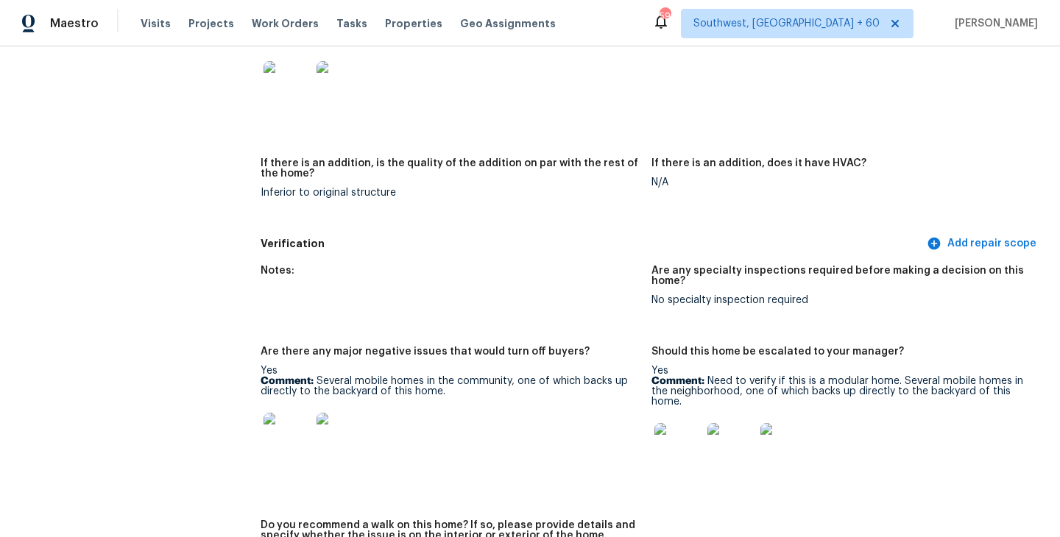
click at [917, 424] on div at bounding box center [840, 446] width 379 height 65
